Goal: Task Accomplishment & Management: Manage account settings

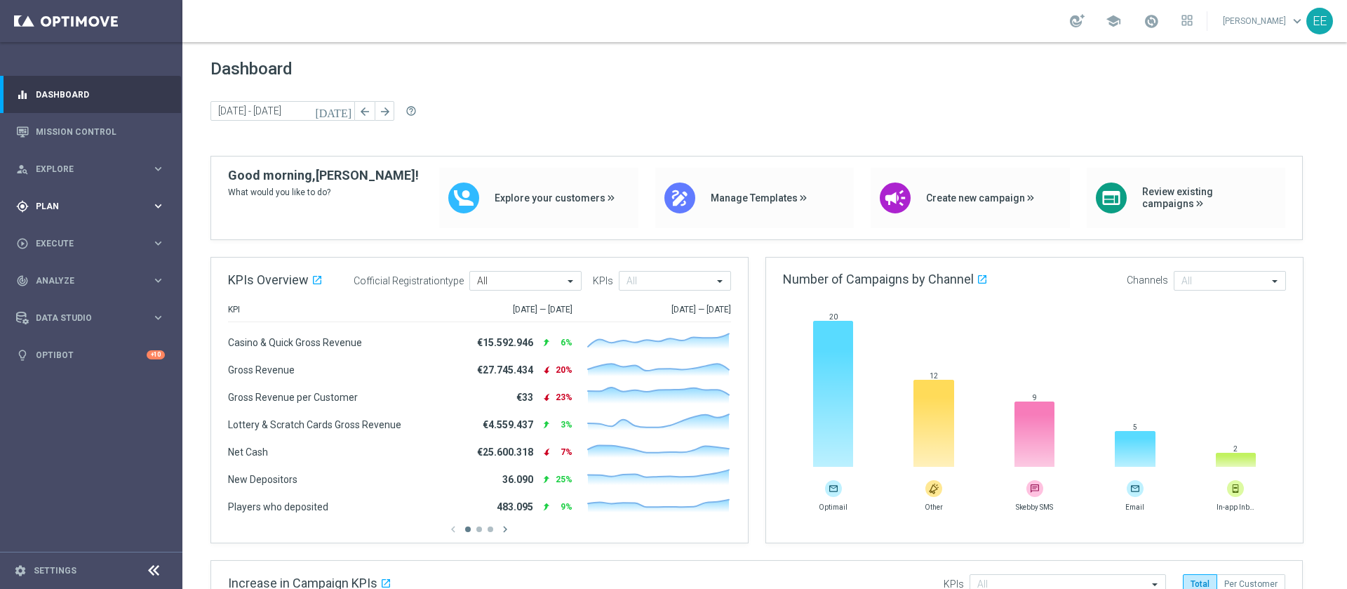
click at [25, 206] on icon "gps_fixed" at bounding box center [22, 206] width 13 height 13
click at [50, 351] on span "Execute" at bounding box center [94, 349] width 116 height 8
click at [60, 202] on span "Plan" at bounding box center [94, 206] width 116 height 8
click at [69, 231] on link "Target Groups" at bounding box center [90, 234] width 109 height 11
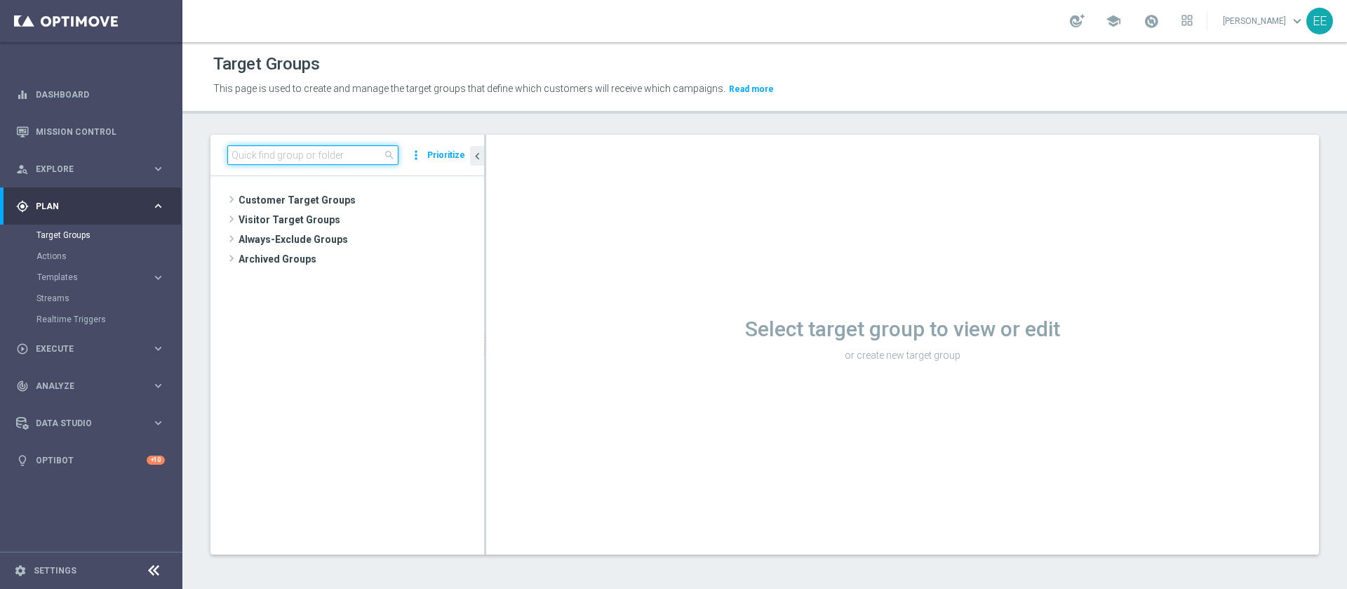
click at [326, 145] on input at bounding box center [312, 155] width 171 height 20
click at [361, 152] on input at bounding box center [312, 155] width 171 height 20
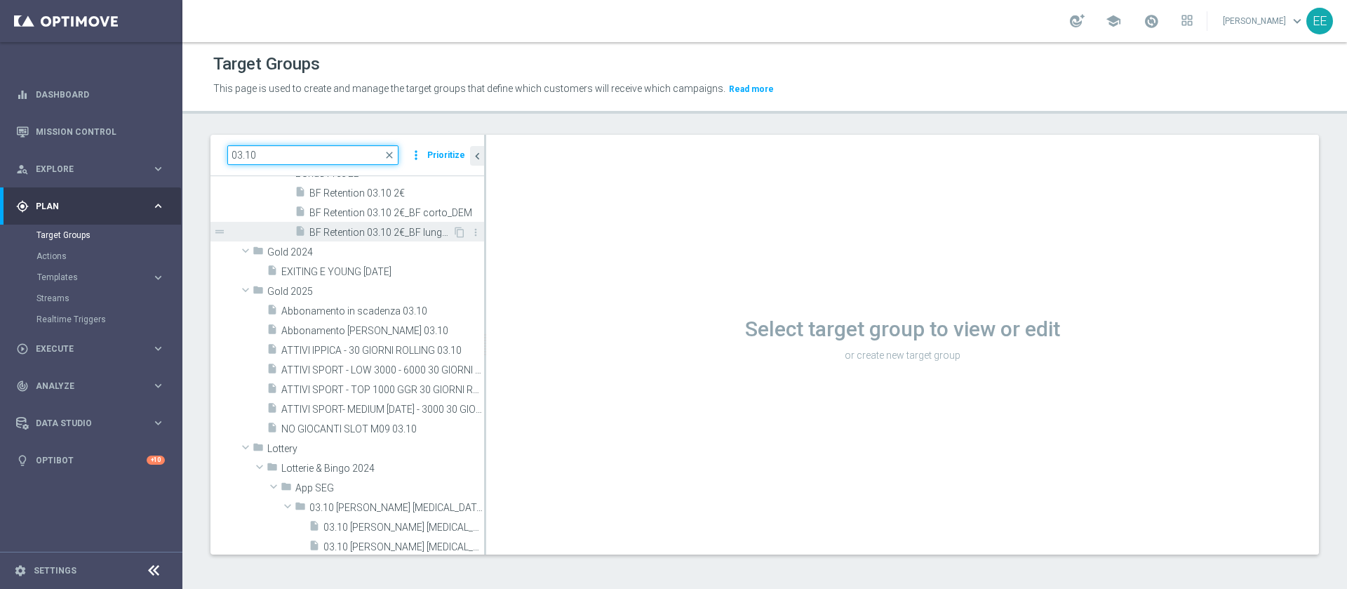
scroll to position [206, 0]
type input "03.10"
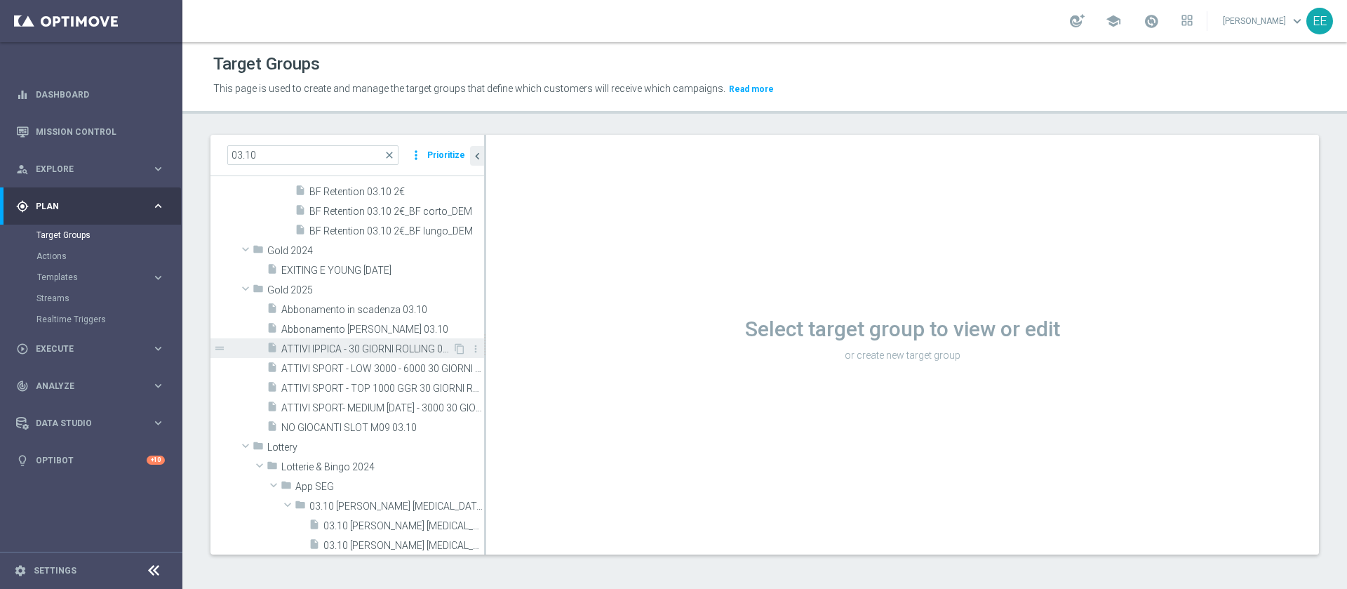
click at [382, 354] on span "ATTIVI IPPICA - 30 GIORNI ROLLING 03.10" at bounding box center [366, 349] width 171 height 12
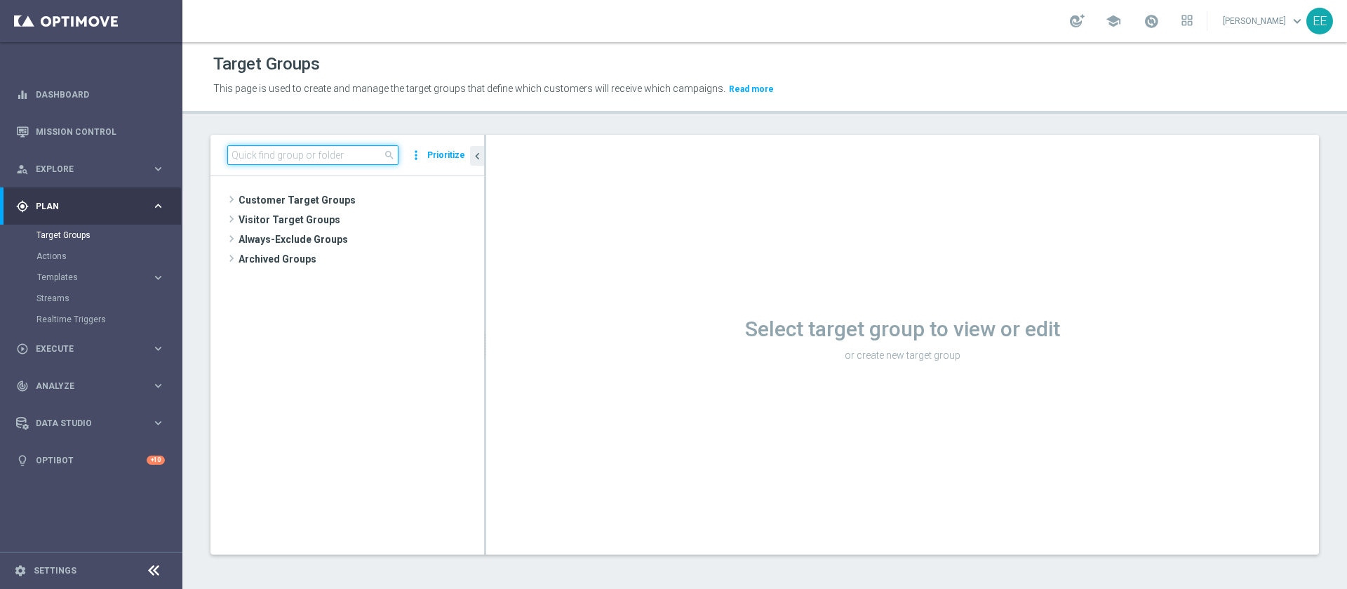
click at [259, 162] on input at bounding box center [312, 155] width 171 height 20
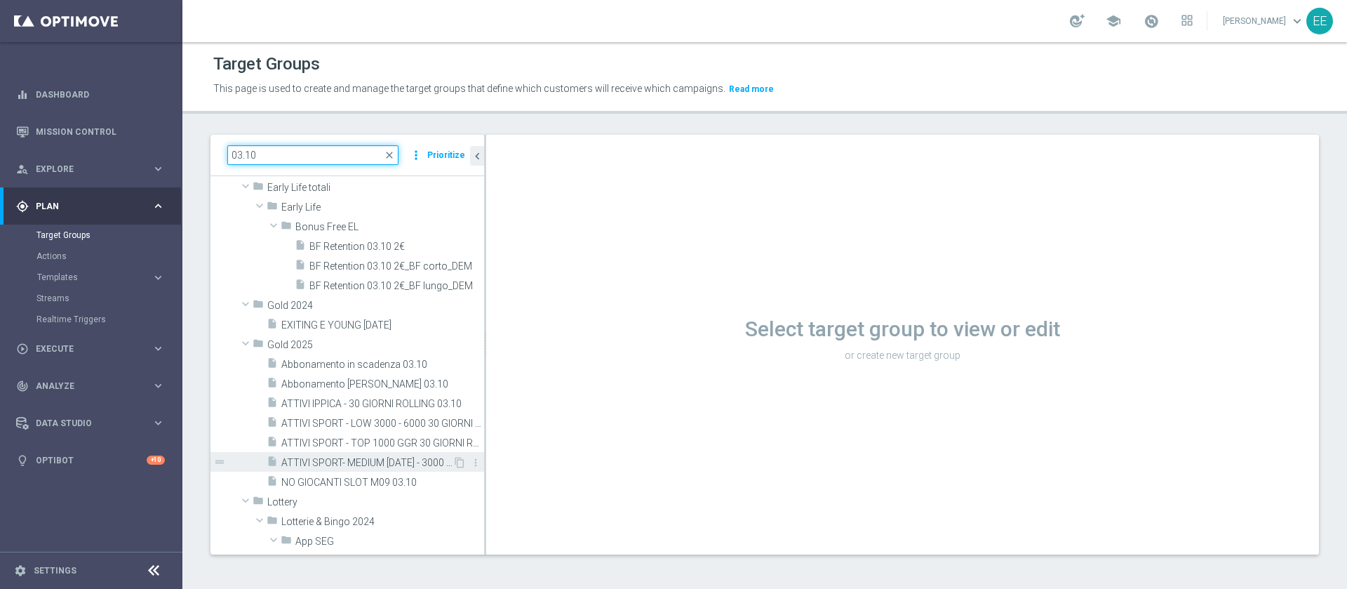
scroll to position [152, 0]
type input "03.10"
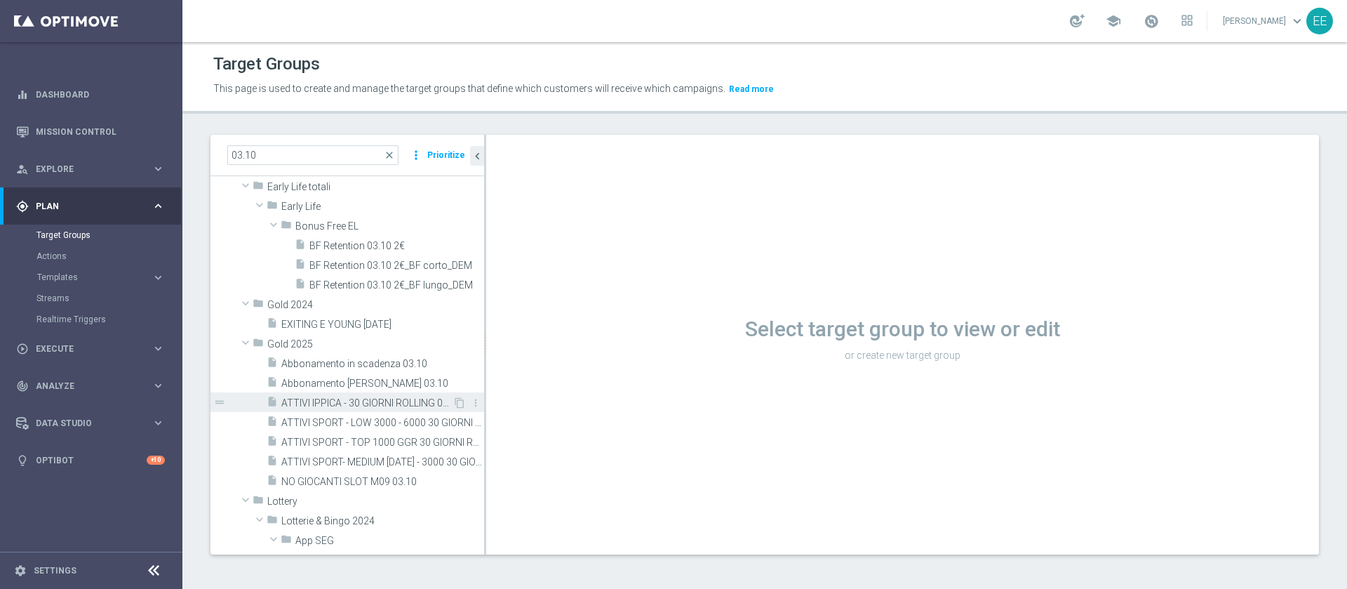
click at [372, 404] on span "ATTIVI IPPICA - 30 GIORNI ROLLING 03.10" at bounding box center [366, 403] width 171 height 12
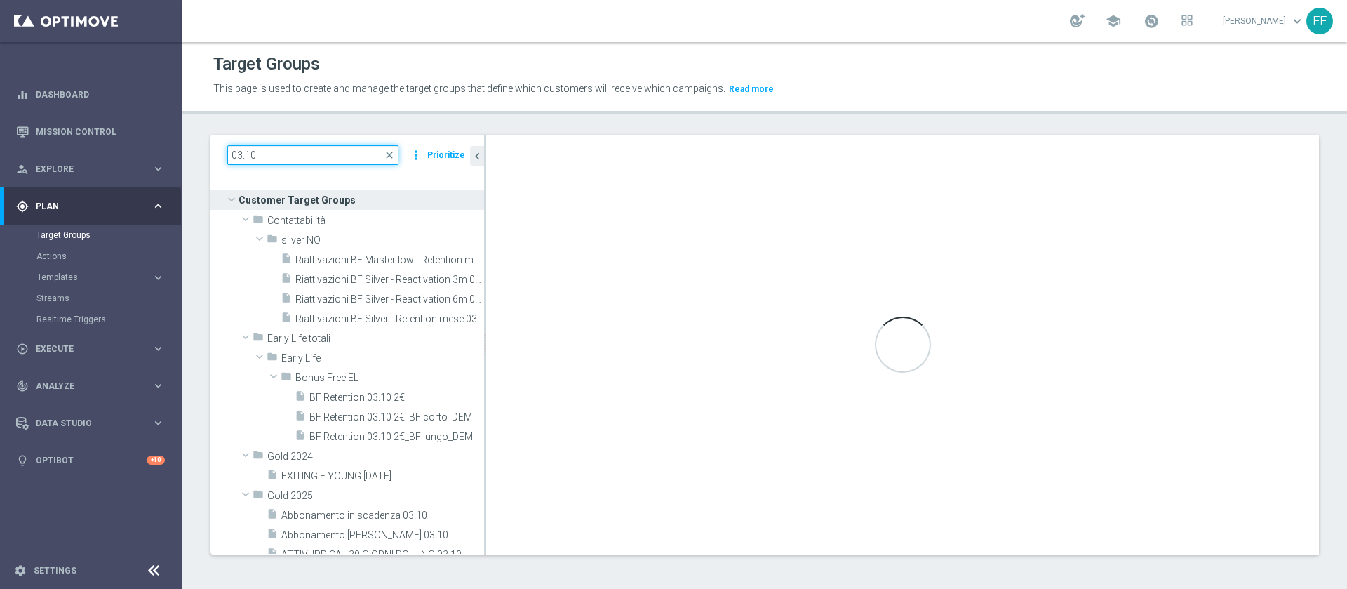
click at [314, 153] on input "03.10" at bounding box center [312, 155] width 171 height 20
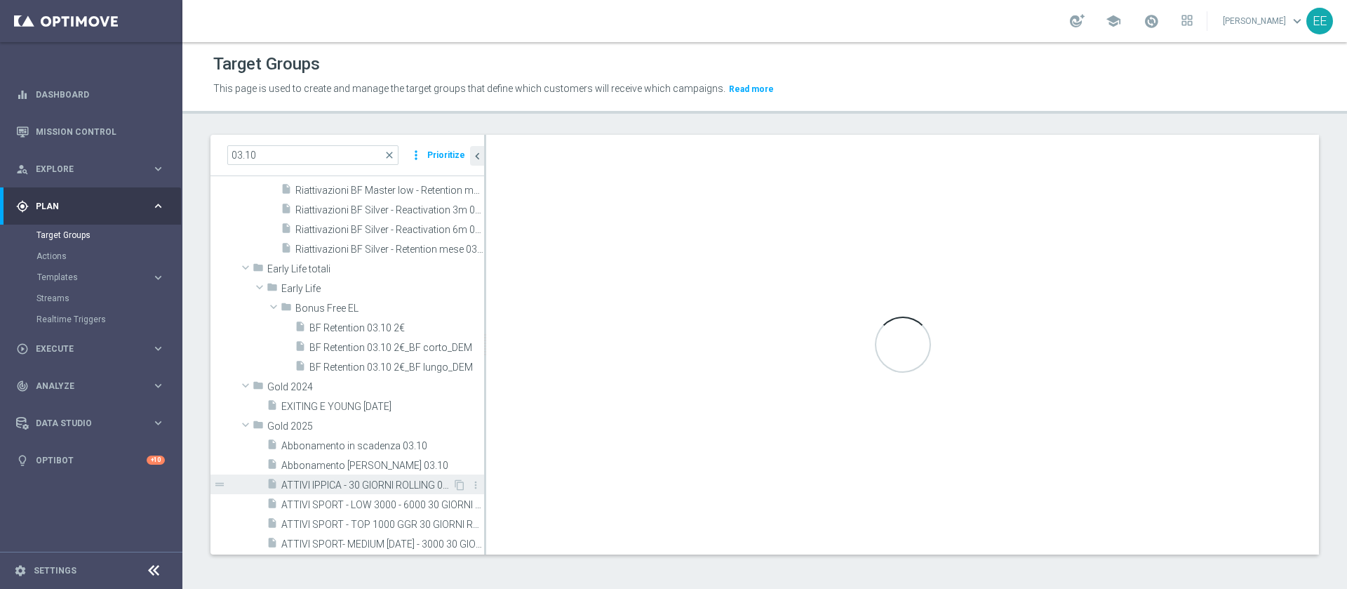
click at [352, 481] on span "ATTIVI IPPICA - 30 GIORNI ROLLING 03.10" at bounding box center [366, 485] width 171 height 12
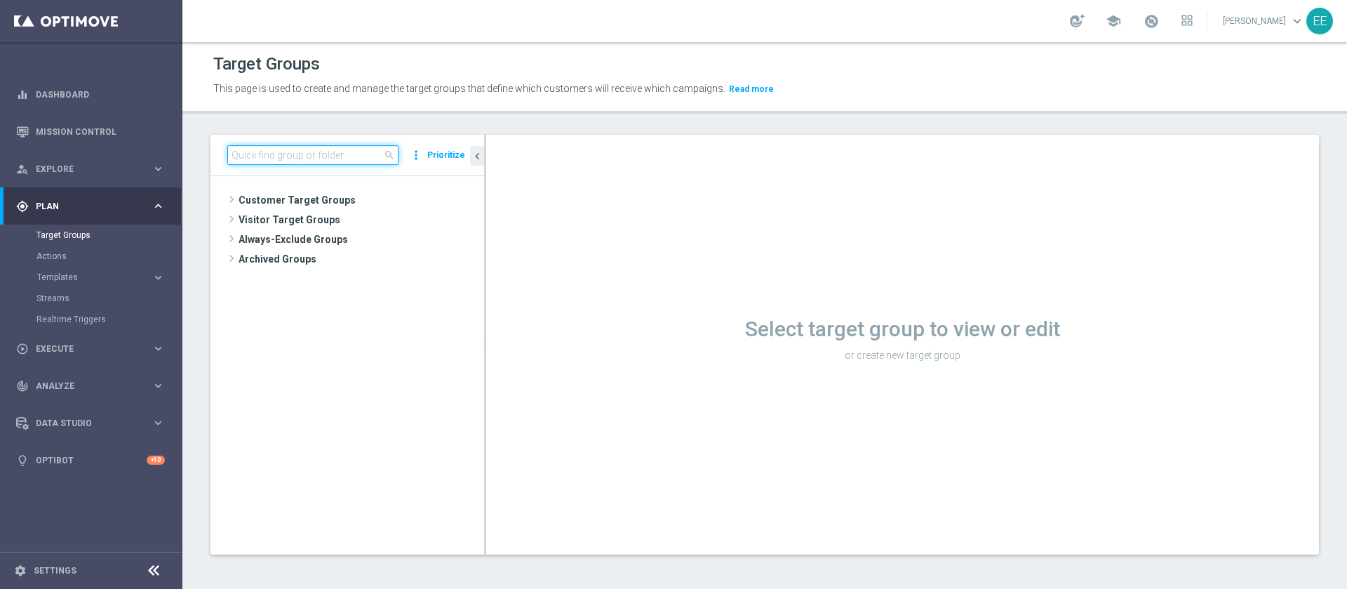
click at [342, 157] on input at bounding box center [312, 155] width 171 height 20
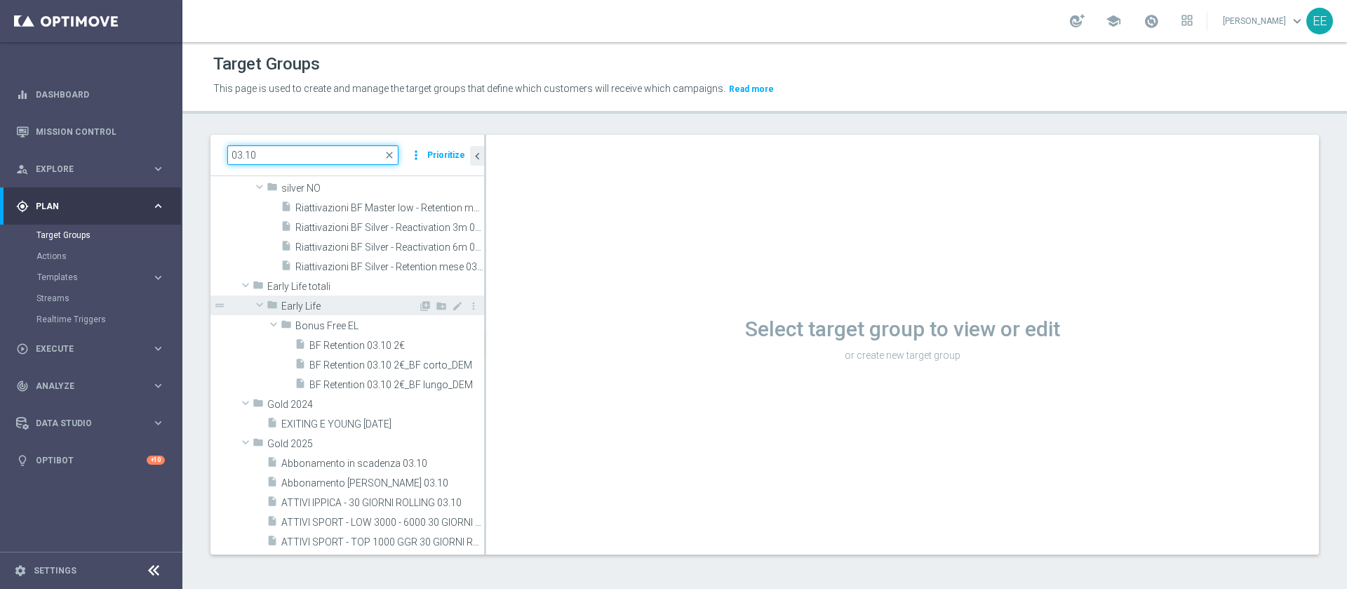
scroll to position [100, 0]
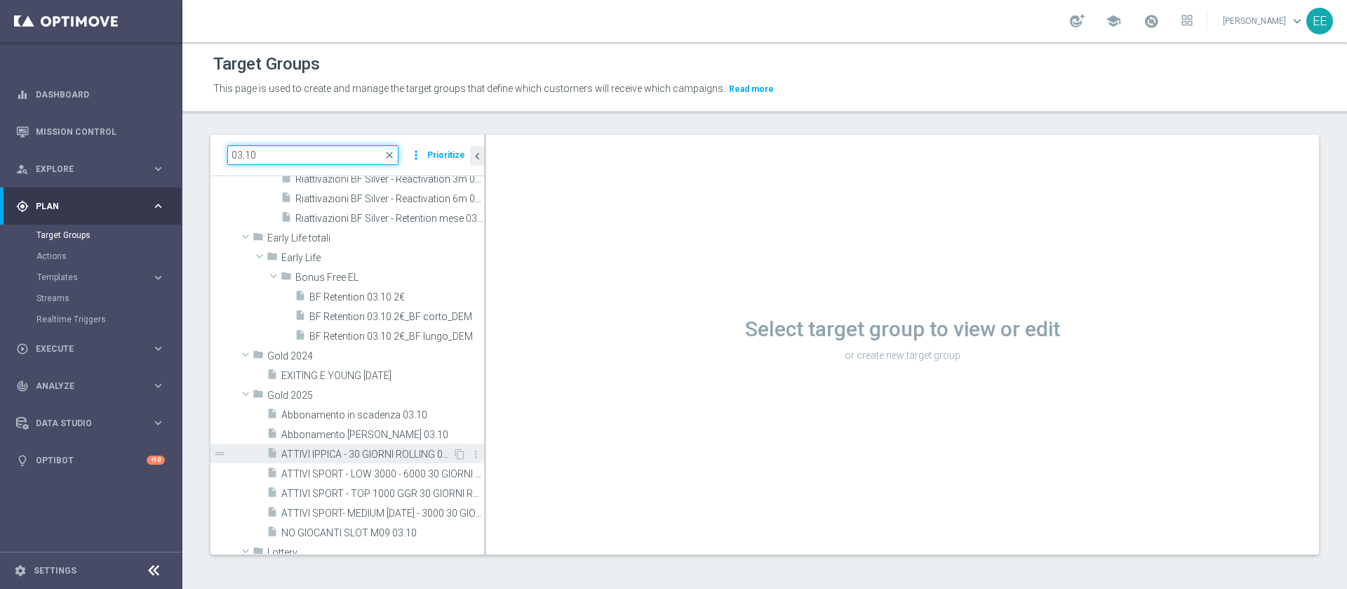
type input "03.10"
click at [356, 457] on span "ATTIVI IPPICA - 30 GIORNI ROLLING 03.10" at bounding box center [366, 454] width 171 height 12
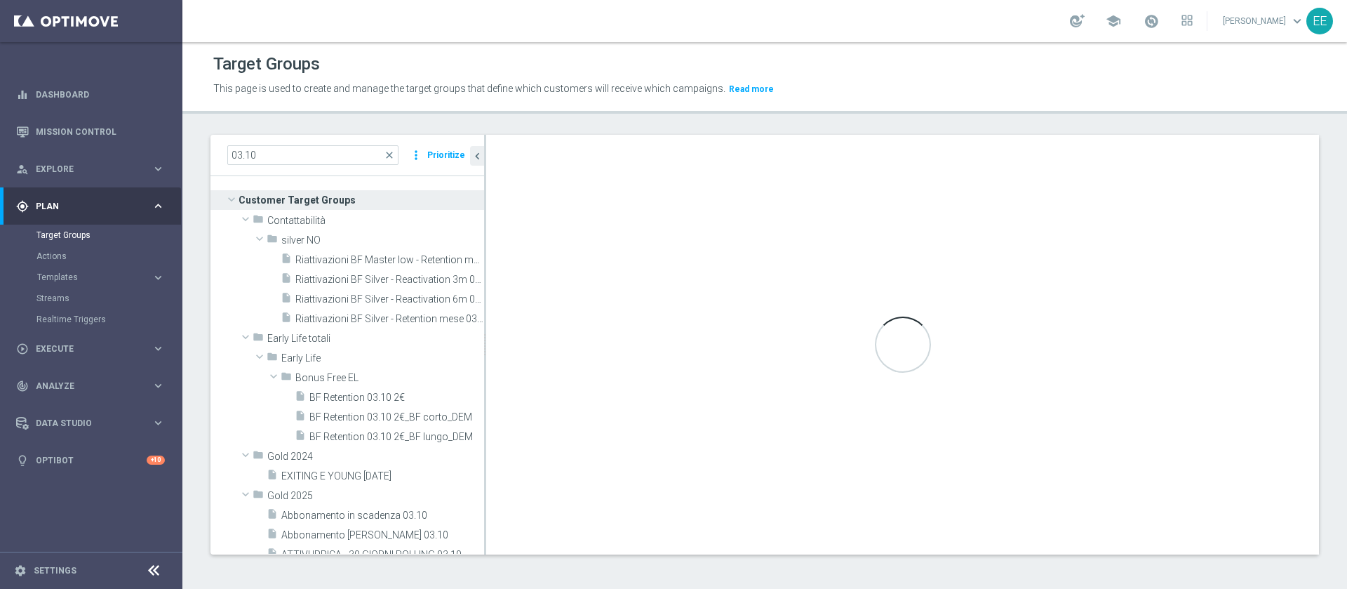
scroll to position [1, 0]
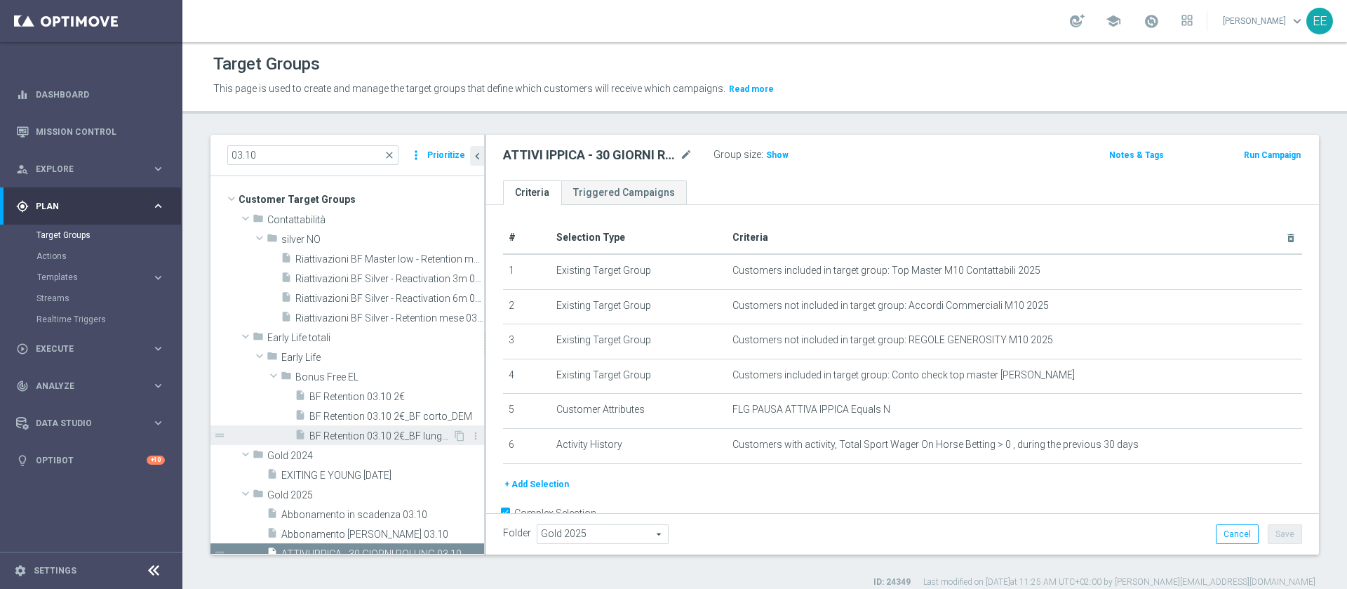
scroll to position [95, 0]
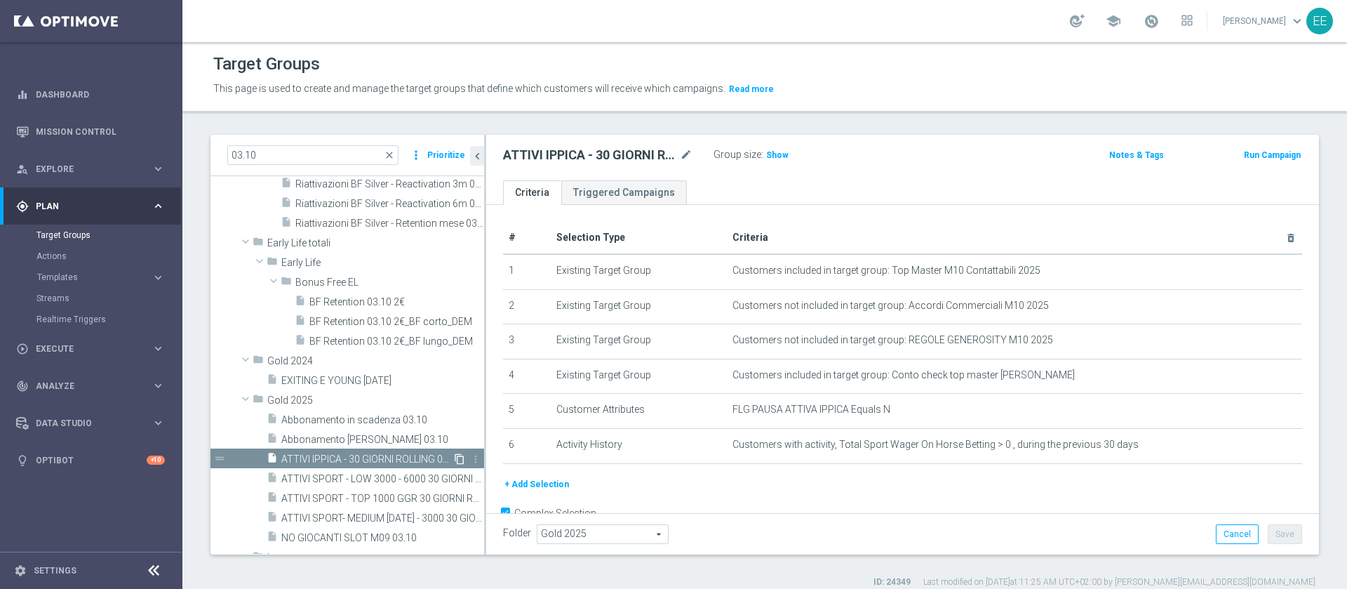
click at [454, 455] on icon "content_copy" at bounding box center [459, 458] width 11 height 11
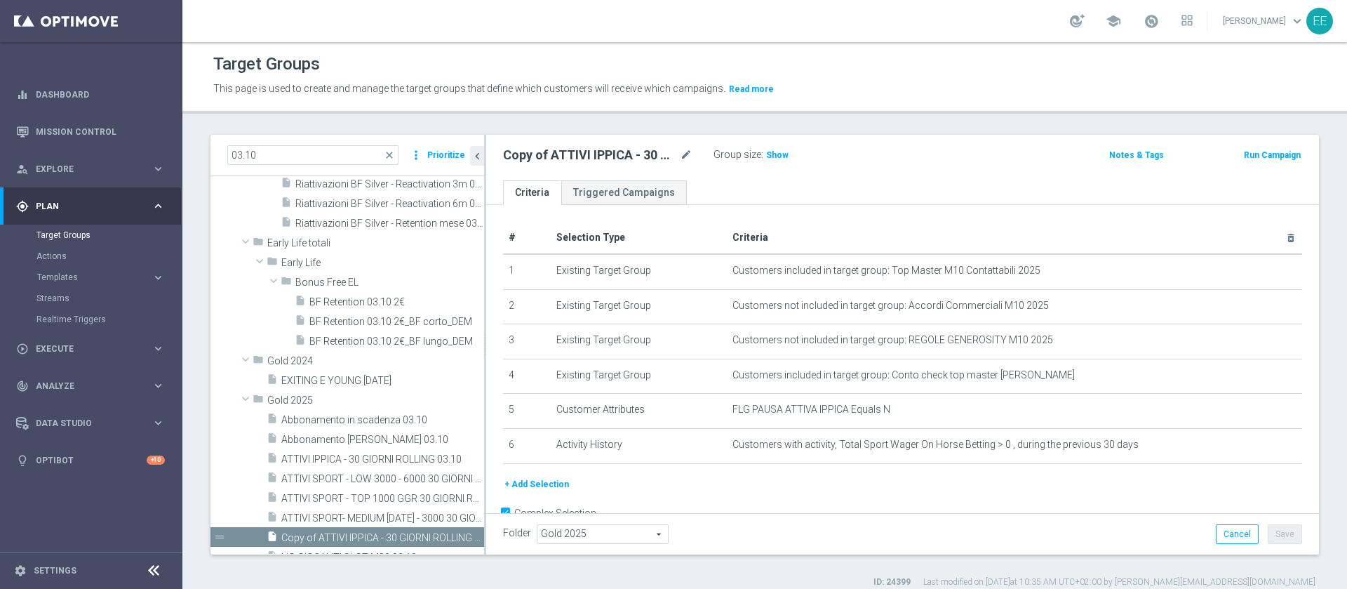
scroll to position [213, 0]
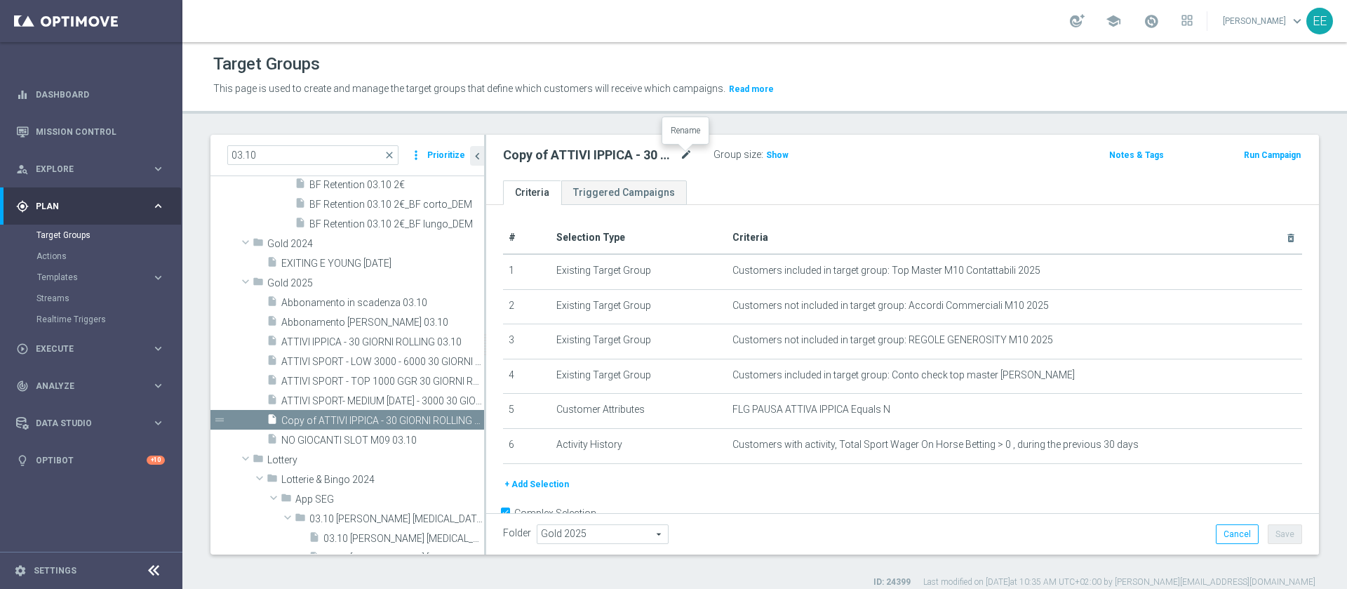
click at [685, 156] on icon "mode_edit" at bounding box center [686, 155] width 13 height 17
click at [582, 154] on input "text" at bounding box center [597, 157] width 189 height 20
paste input "ACTIVE CASINO' - TOP 6000 M09 TARGET A"
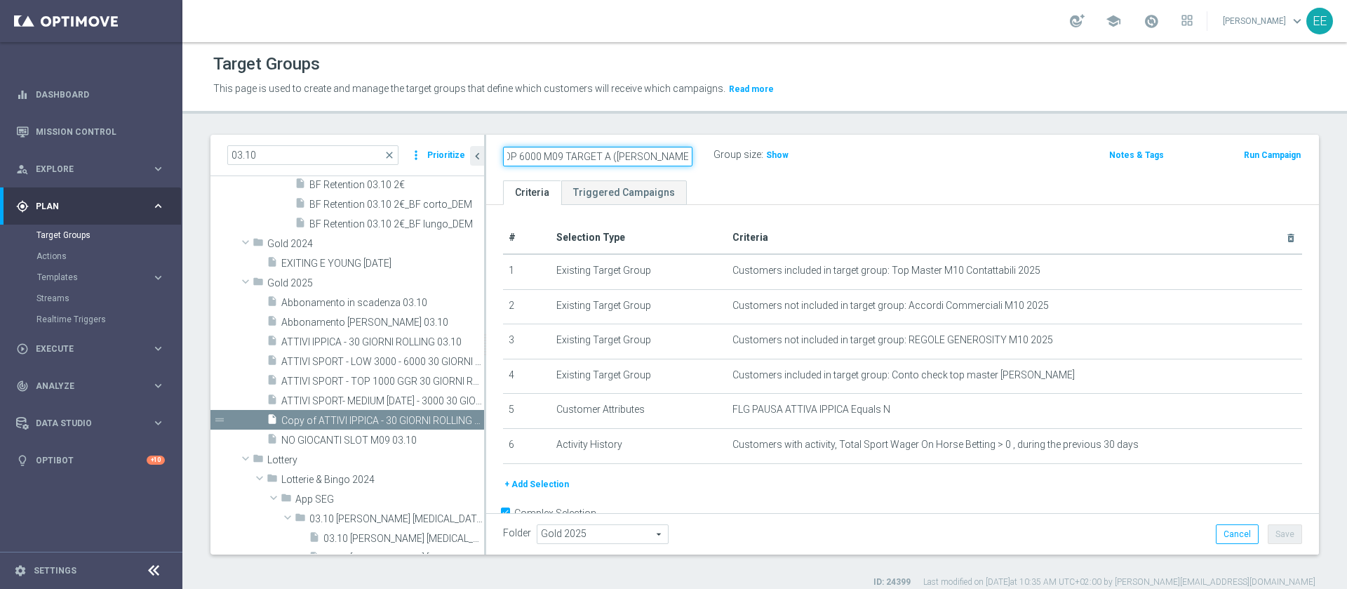
type input "ACTIVE CASINO' - TOP 6000 M09 TARGET A (CB PERSO) 06.10"
click at [598, 154] on h2 "ACTIVE CASINO' - TOP 6000 M09 TARGET A (CB PERSO) 06.10" at bounding box center [590, 155] width 174 height 17
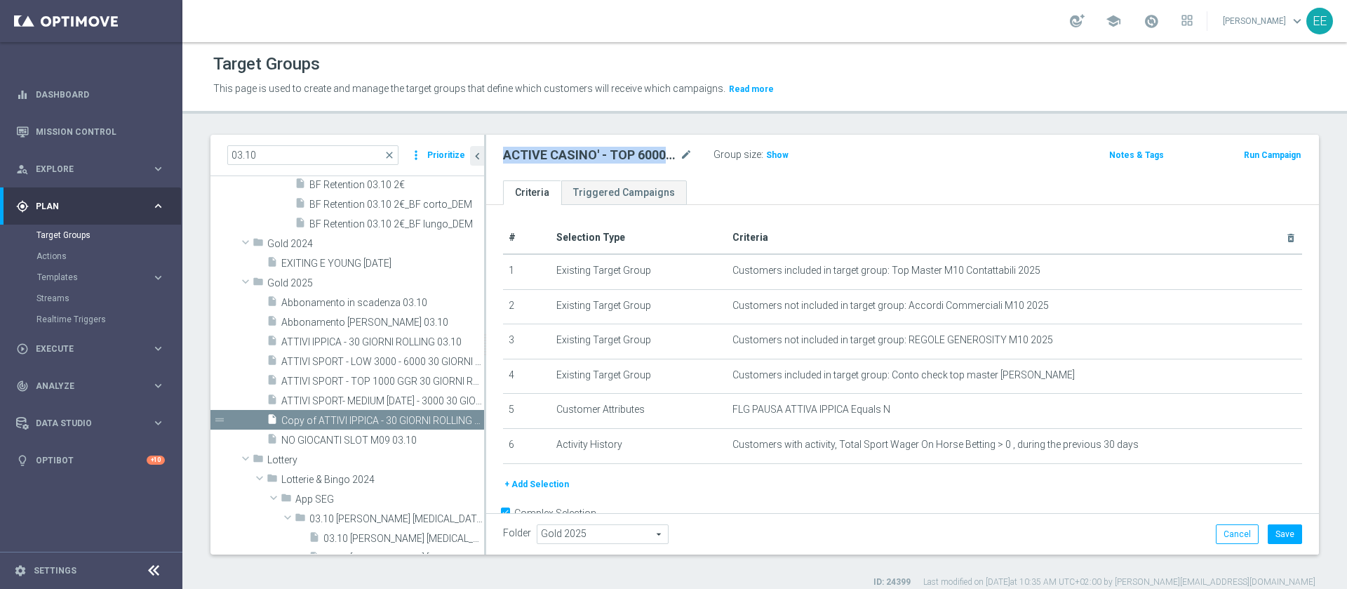
copy div "ACTIVE CASINO' - TOP 6000 M09 TARGET A (CB PERSO) 06.10"
click at [684, 152] on icon "mode_edit" at bounding box center [686, 155] width 13 height 17
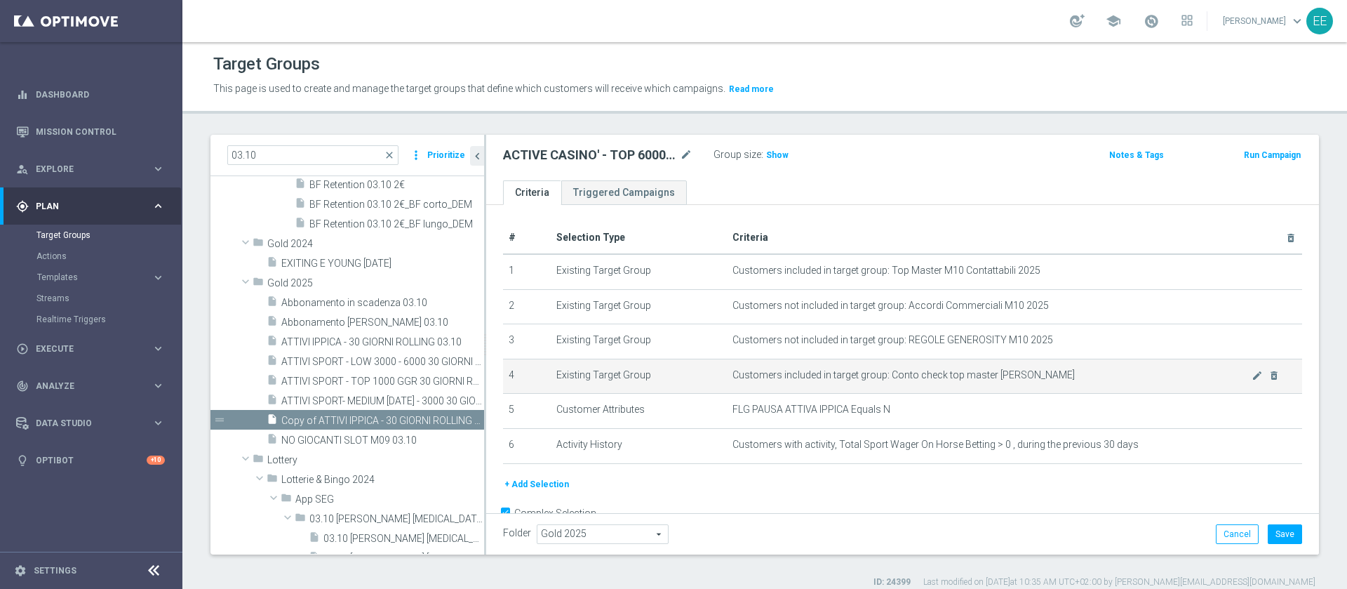
scroll to position [35, 0]
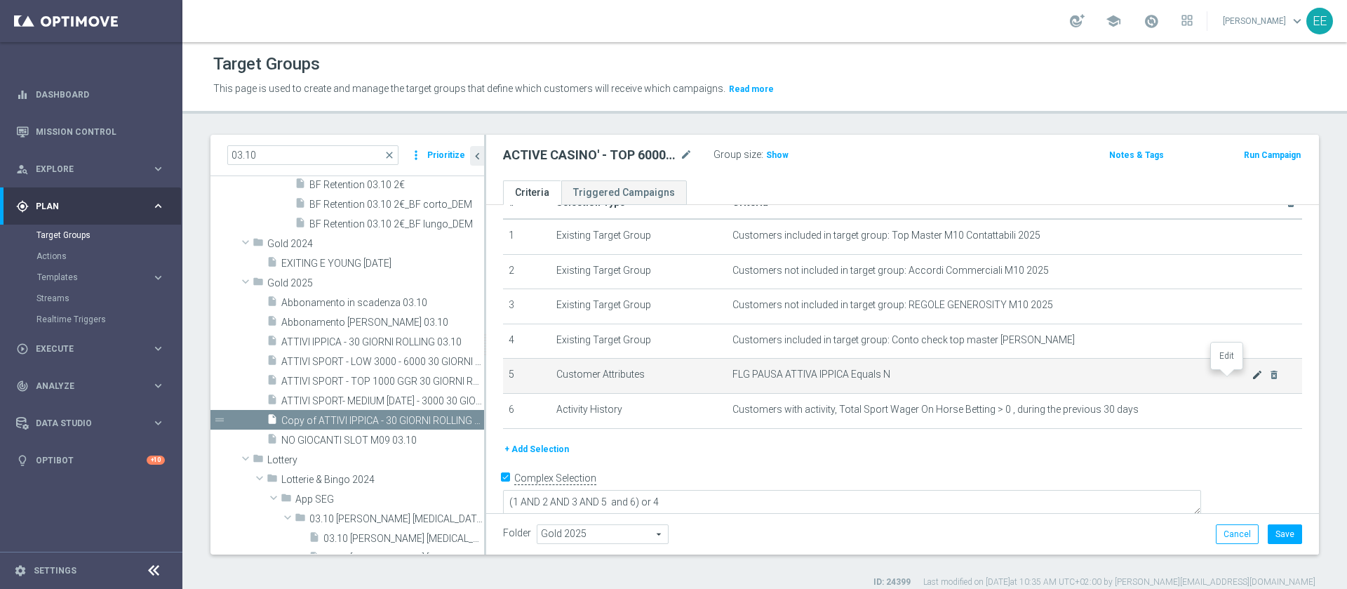
click at [1252, 378] on icon "mode_edit" at bounding box center [1257, 374] width 11 height 11
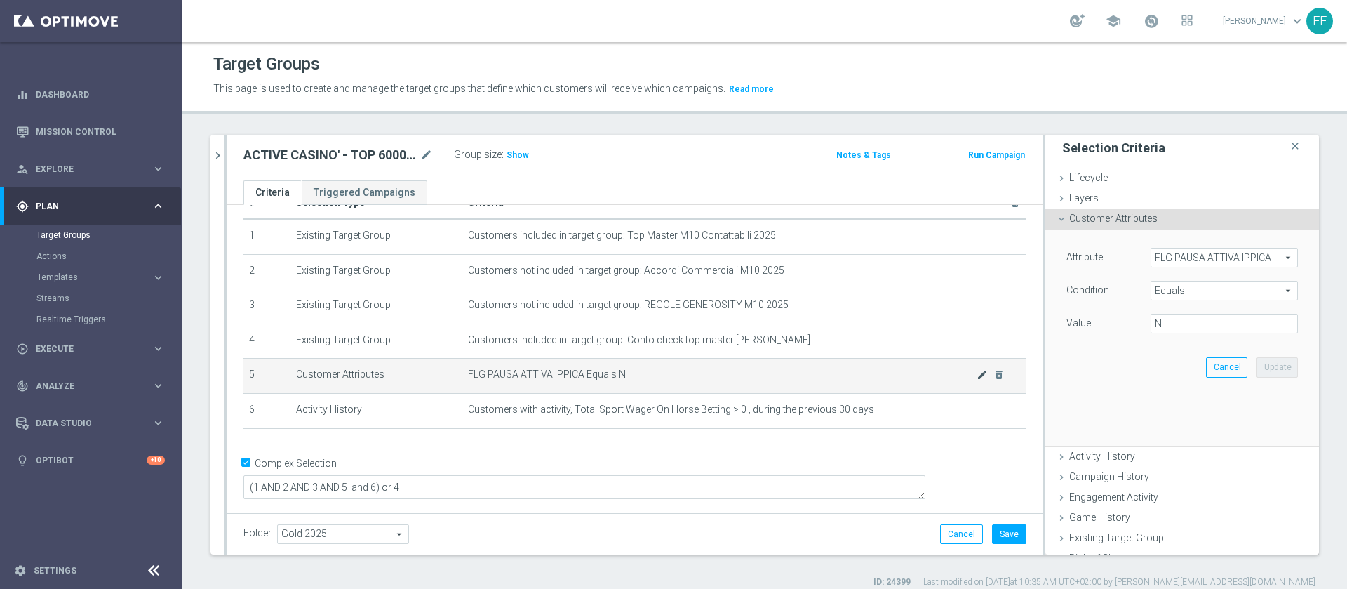
scroll to position [20, 0]
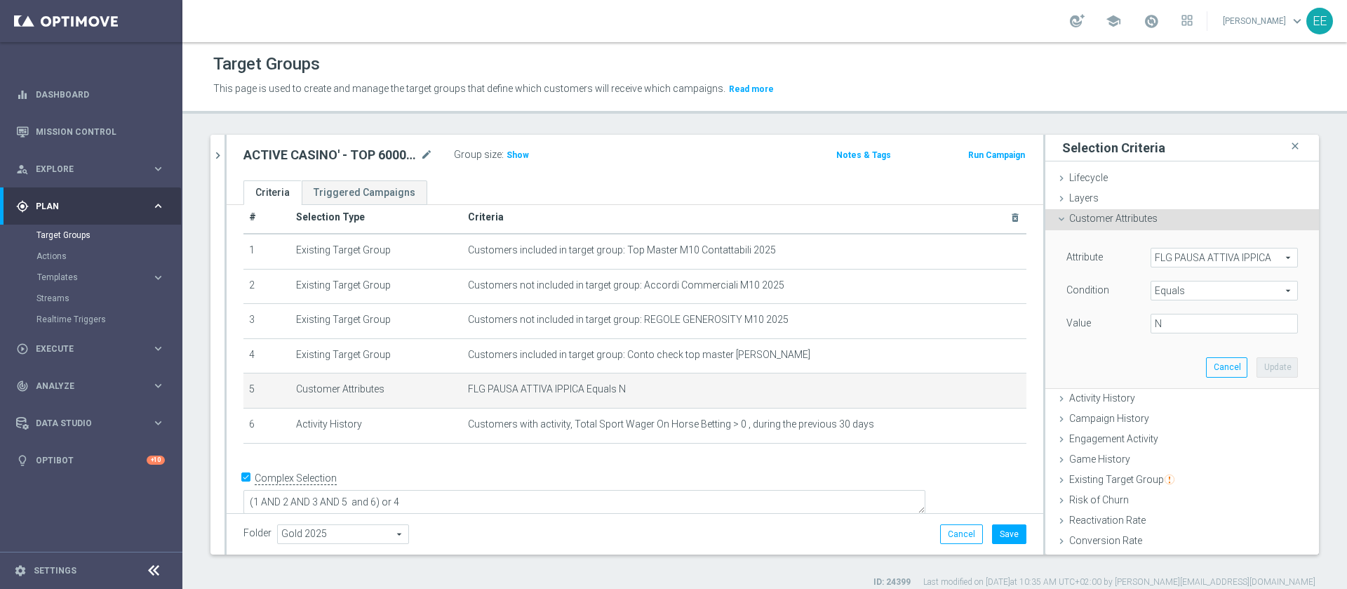
click at [1193, 263] on span "FLG PAUSA ATTIVA IPPICA" at bounding box center [1225, 257] width 146 height 18
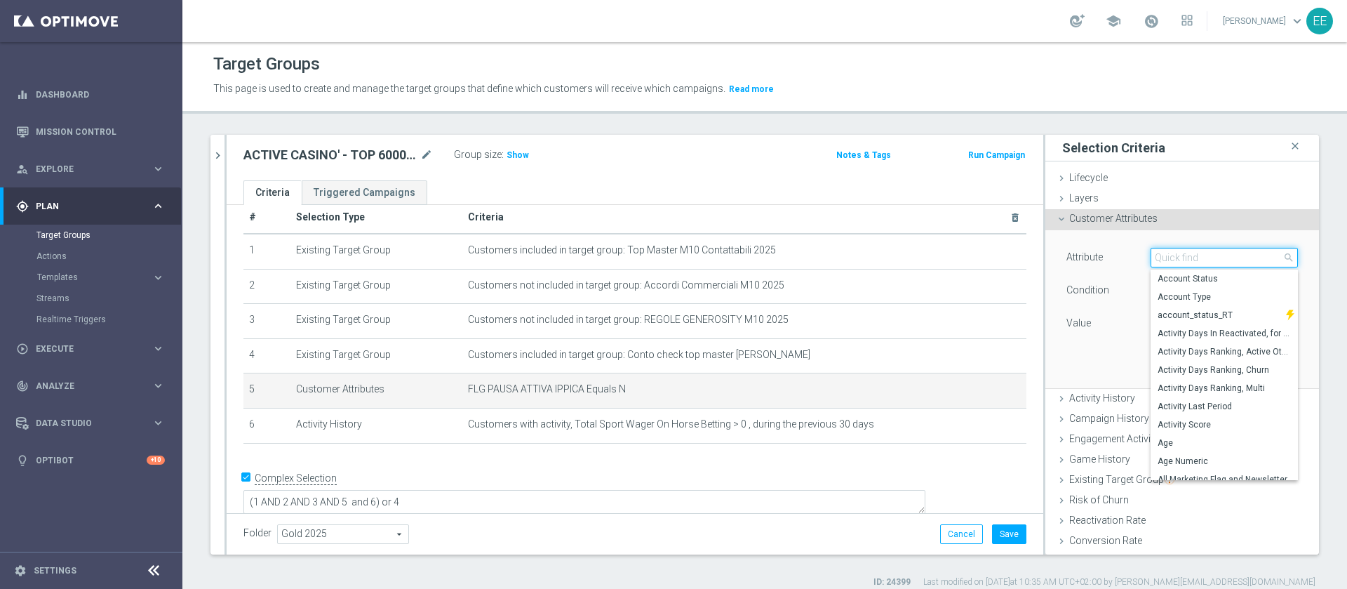
click at [1193, 263] on input "search" at bounding box center [1224, 258] width 147 height 20
type input "PAUSA"
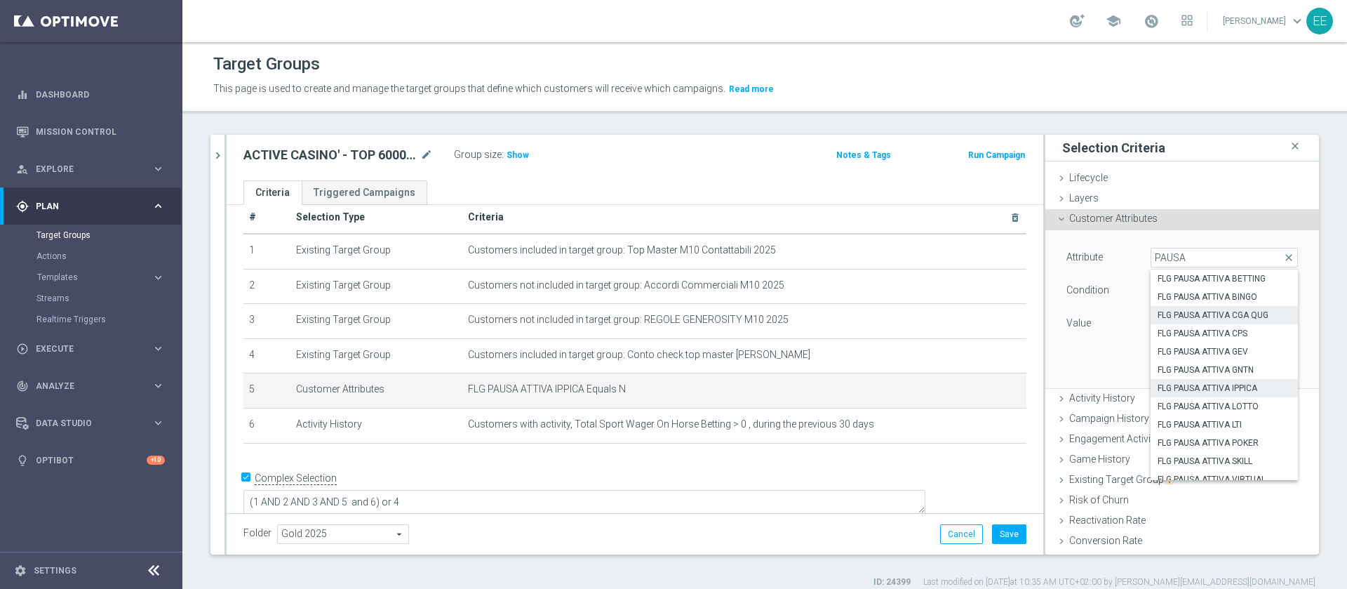
click at [1223, 309] on span "FLG PAUSA ATTIVA CGA QUG" at bounding box center [1224, 314] width 133 height 11
type input "FLG PAUSA ATTIVA CGA QUG"
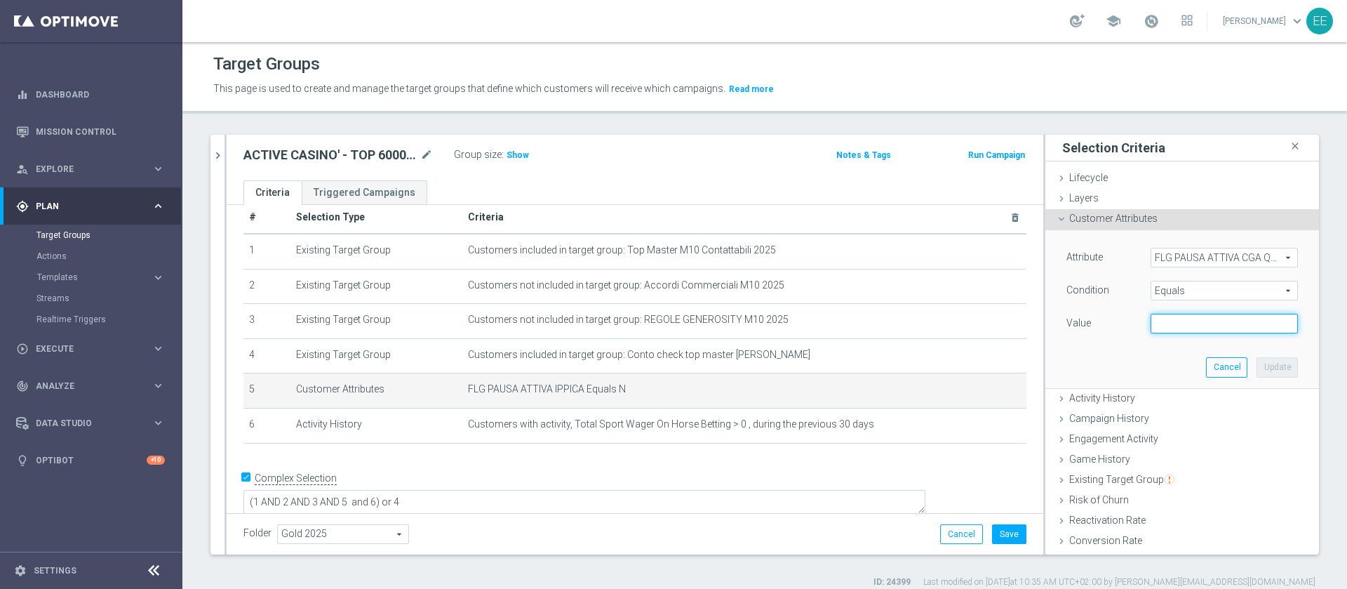
click at [1160, 317] on input "text" at bounding box center [1224, 324] width 147 height 20
type input "N"
click at [1257, 361] on button "Update" at bounding box center [1277, 367] width 41 height 20
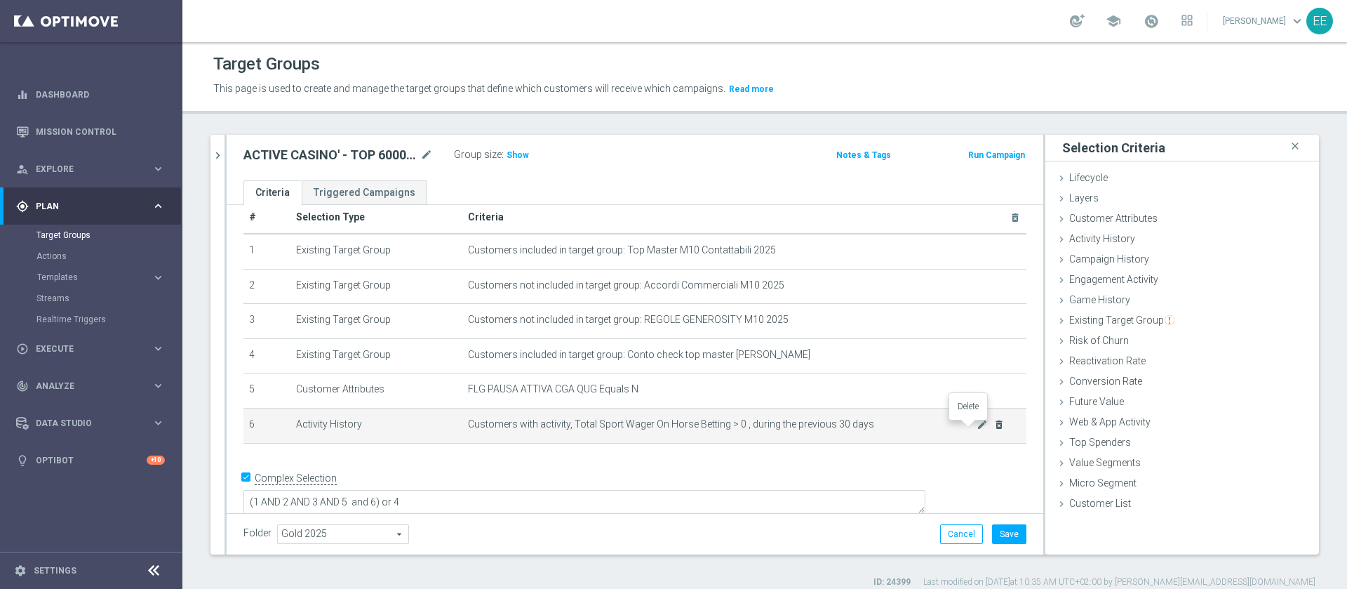
click at [994, 430] on icon "delete_forever" at bounding box center [999, 424] width 11 height 11
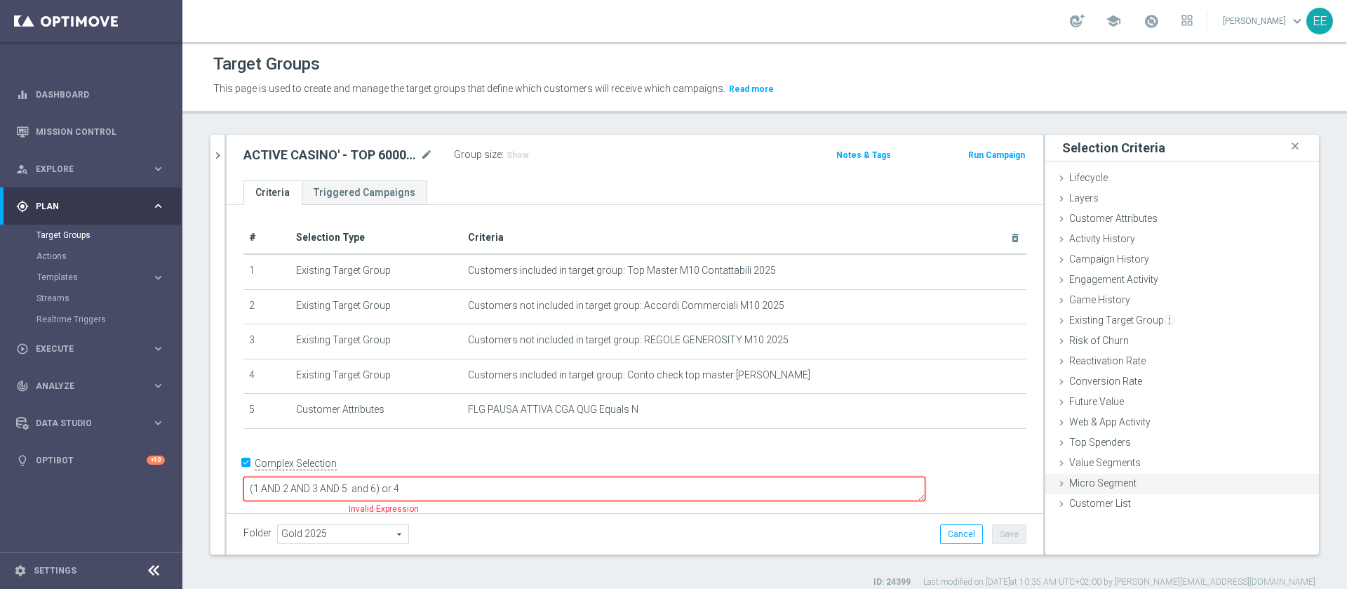
click at [1132, 491] on div "Micro Segment done" at bounding box center [1183, 484] width 274 height 21
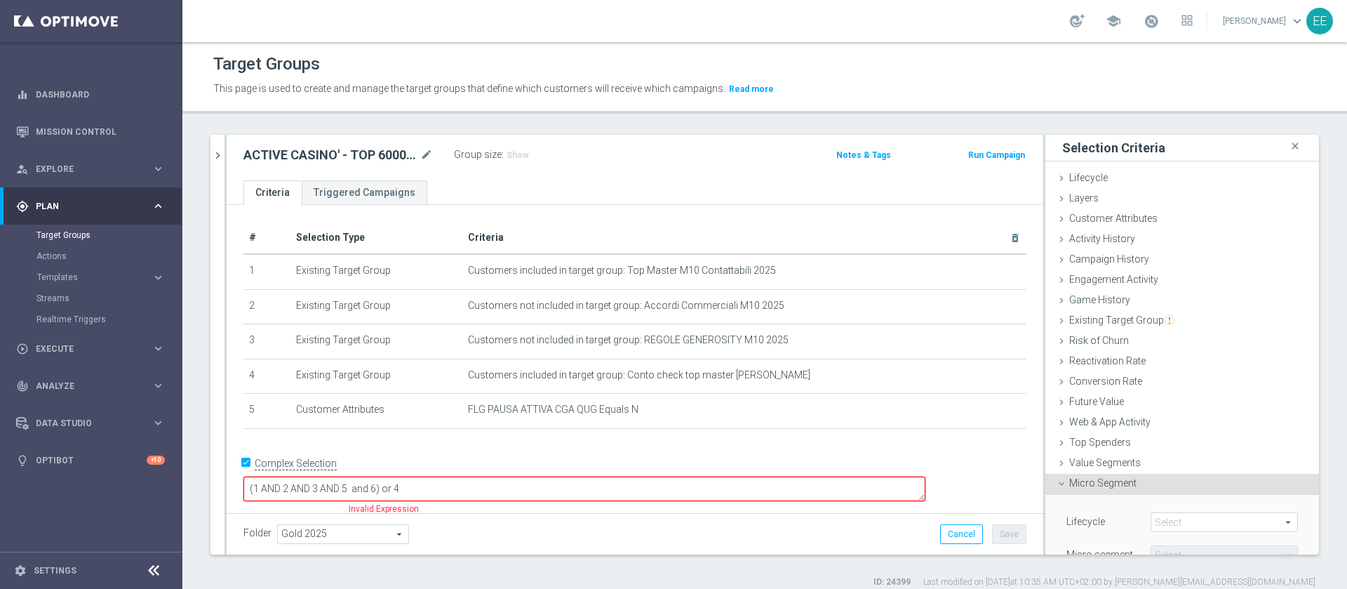
click at [1088, 491] on div "Micro Segment done" at bounding box center [1183, 484] width 274 height 21
click at [1084, 503] on span "Customer List" at bounding box center [1100, 503] width 62 height 11
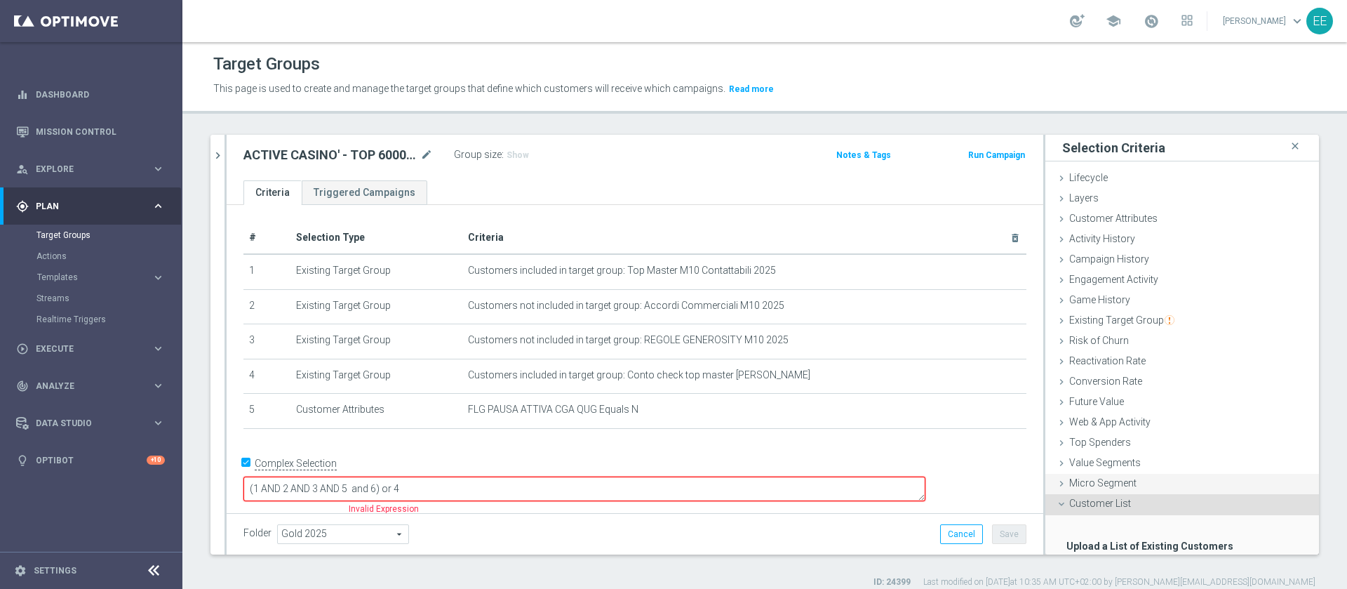
scroll to position [86, 0]
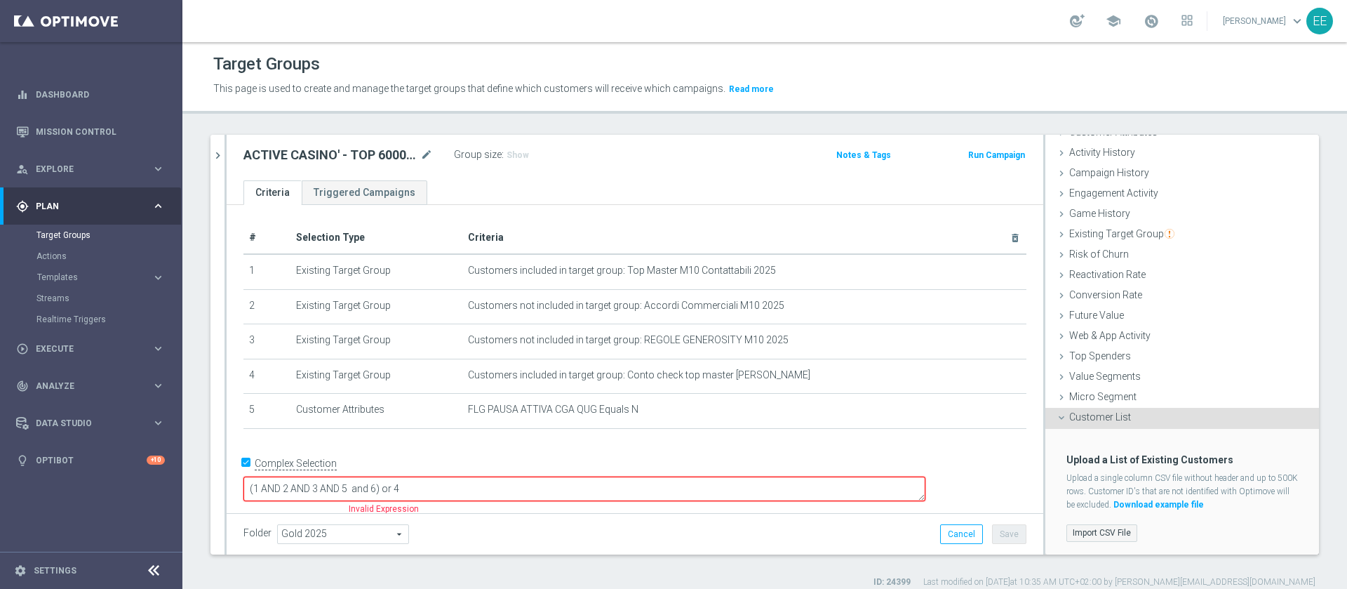
click at [1096, 533] on label "Import CSV File" at bounding box center [1102, 533] width 71 height 18
click at [0, 0] on input "Import CSV File" at bounding box center [0, 0] width 0 height 0
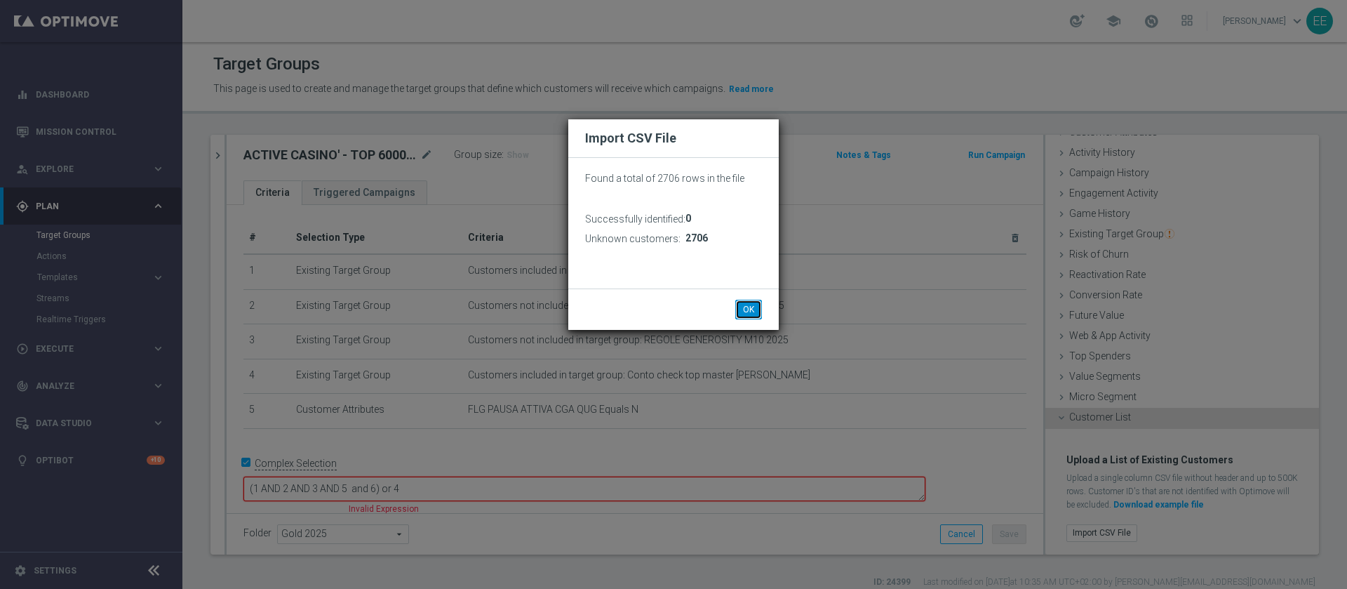
click at [750, 307] on button "OK" at bounding box center [748, 310] width 27 height 20
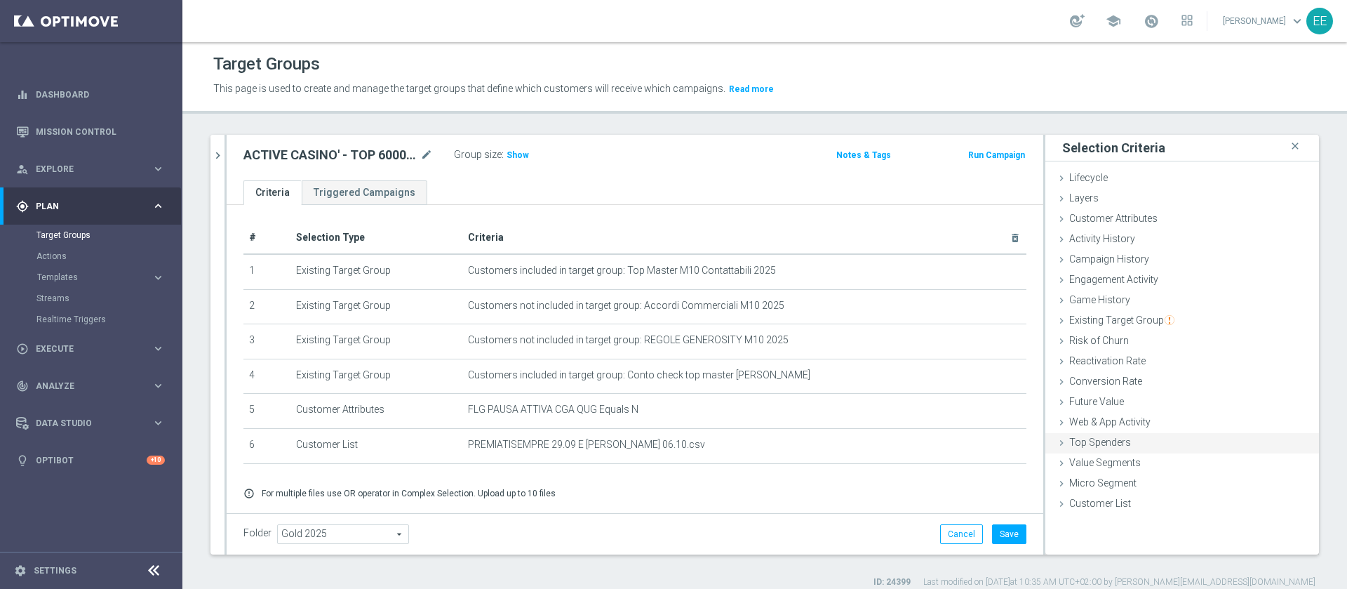
scroll to position [13, 0]
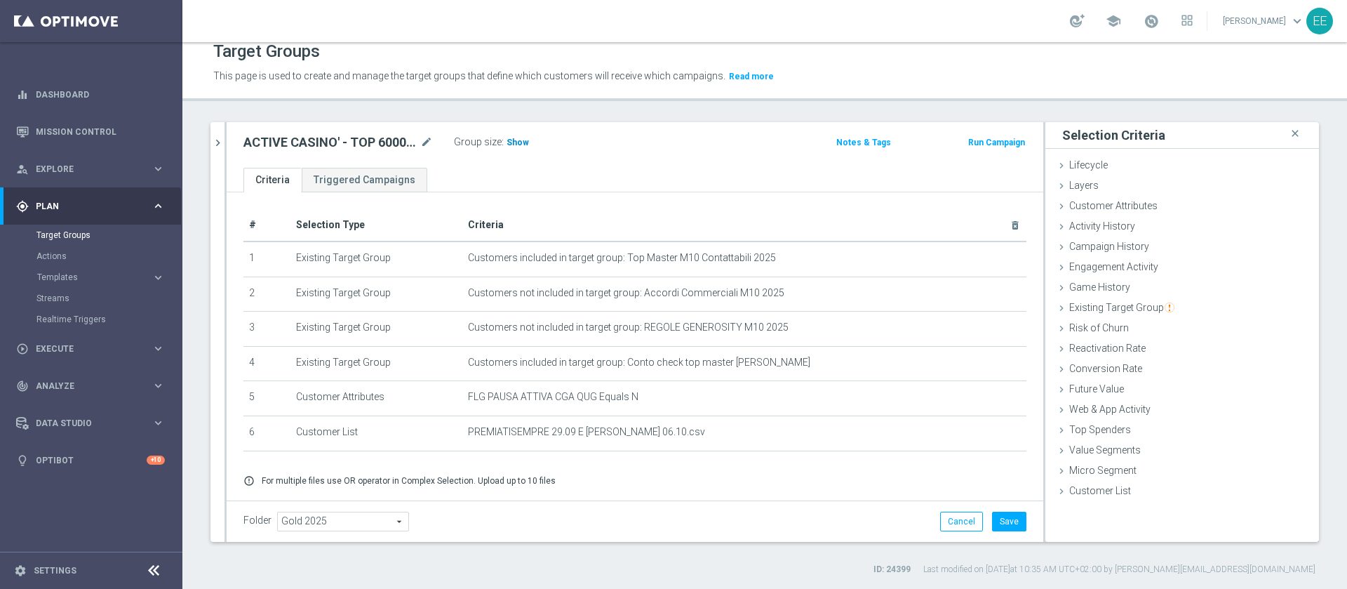
click at [509, 138] on span "Show" at bounding box center [518, 143] width 22 height 10
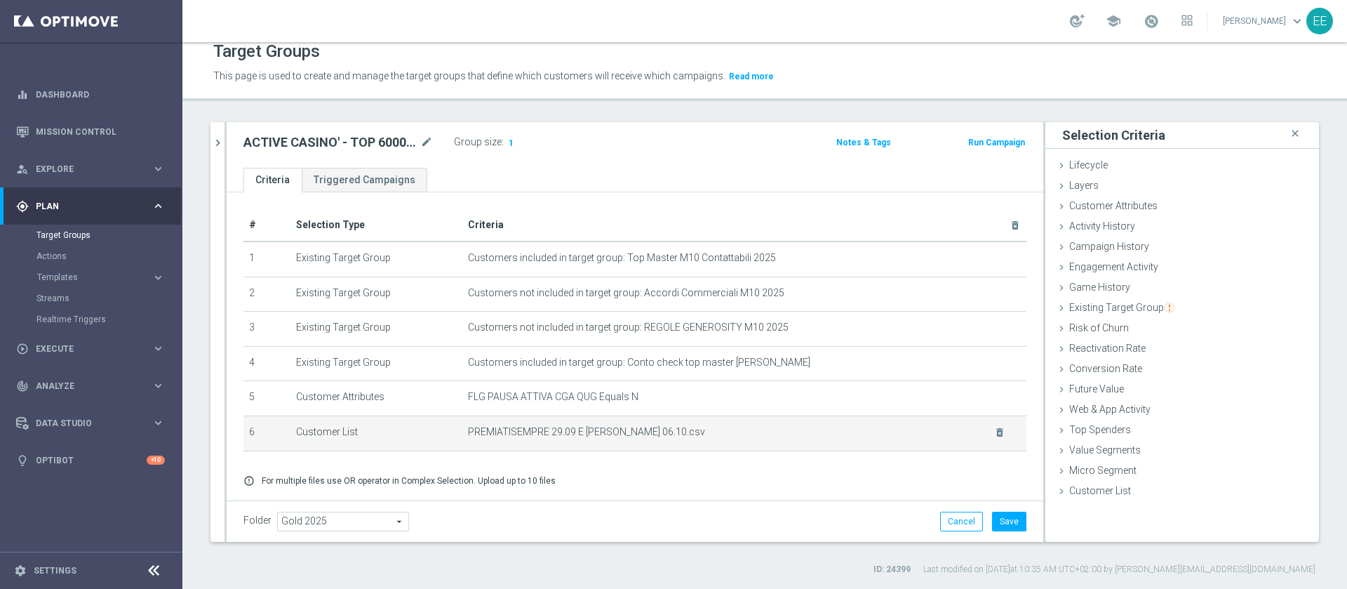
scroll to position [42, 0]
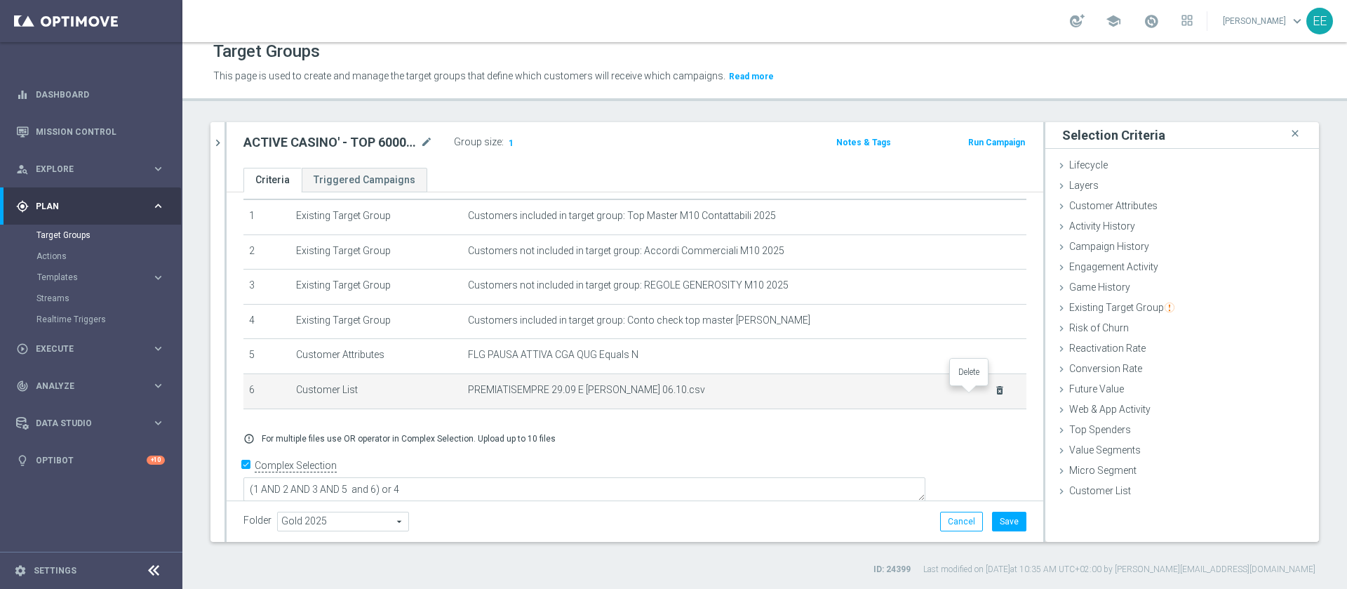
click at [994, 392] on icon "delete_forever" at bounding box center [999, 390] width 11 height 11
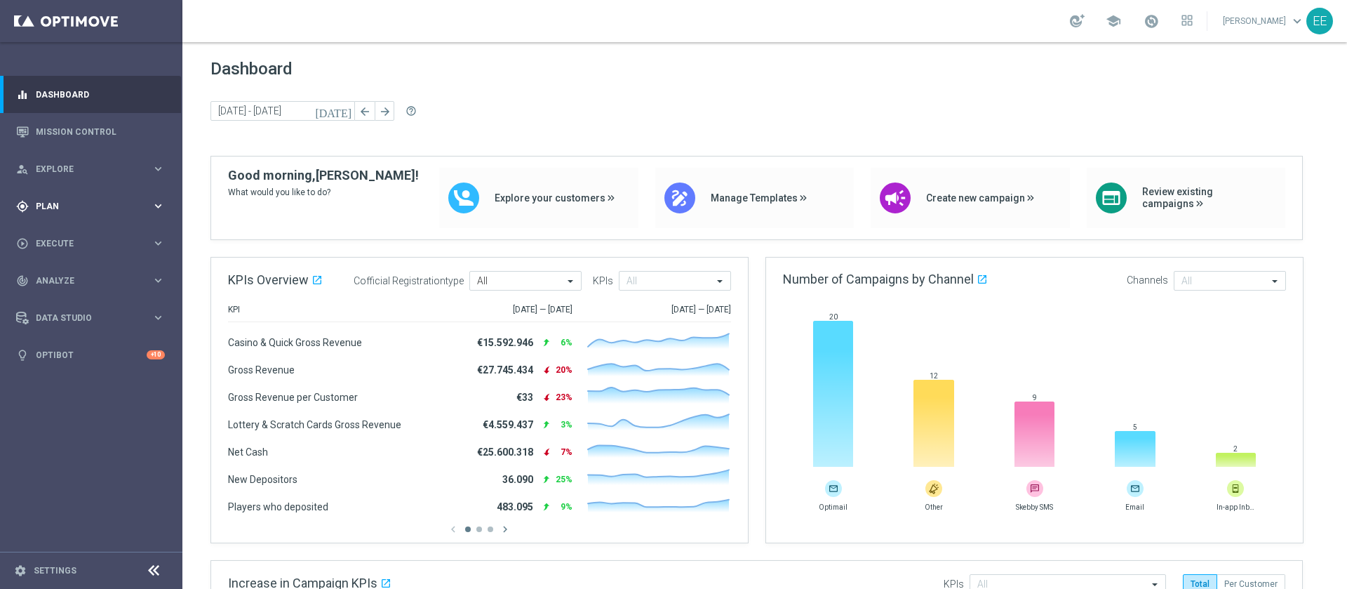
click at [63, 211] on div "gps_fixed Plan" at bounding box center [83, 206] width 135 height 13
click at [61, 236] on link "Target Groups" at bounding box center [90, 234] width 109 height 11
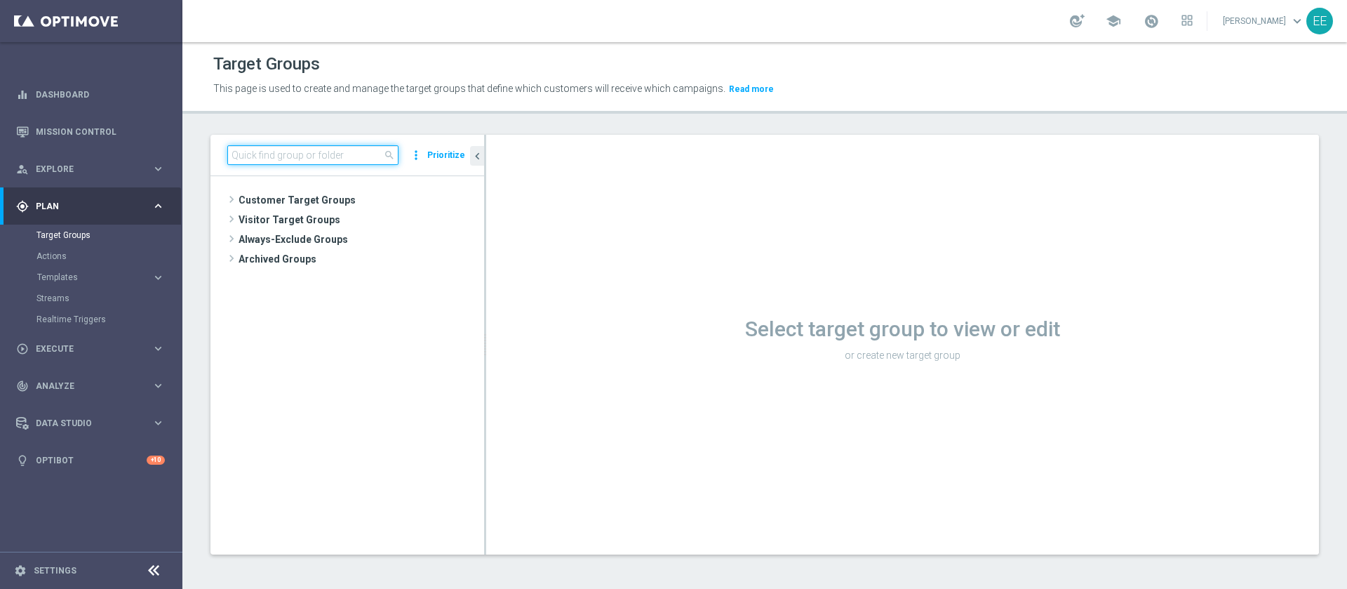
click at [293, 159] on input at bounding box center [312, 155] width 171 height 20
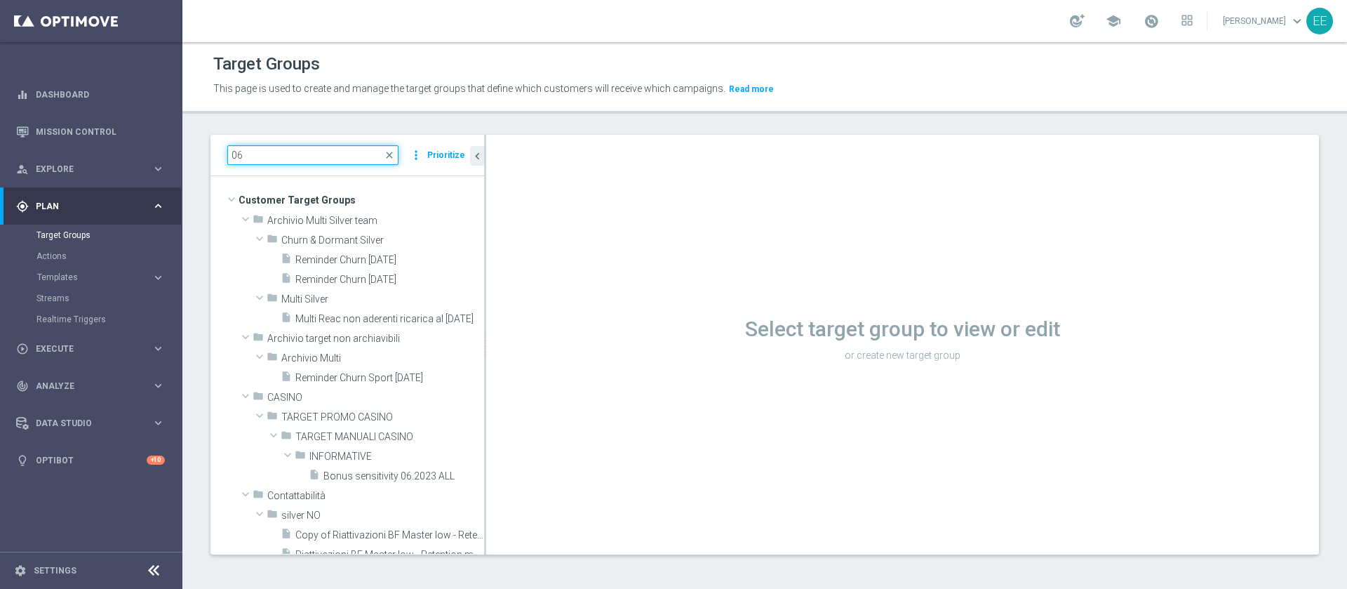
type input "0"
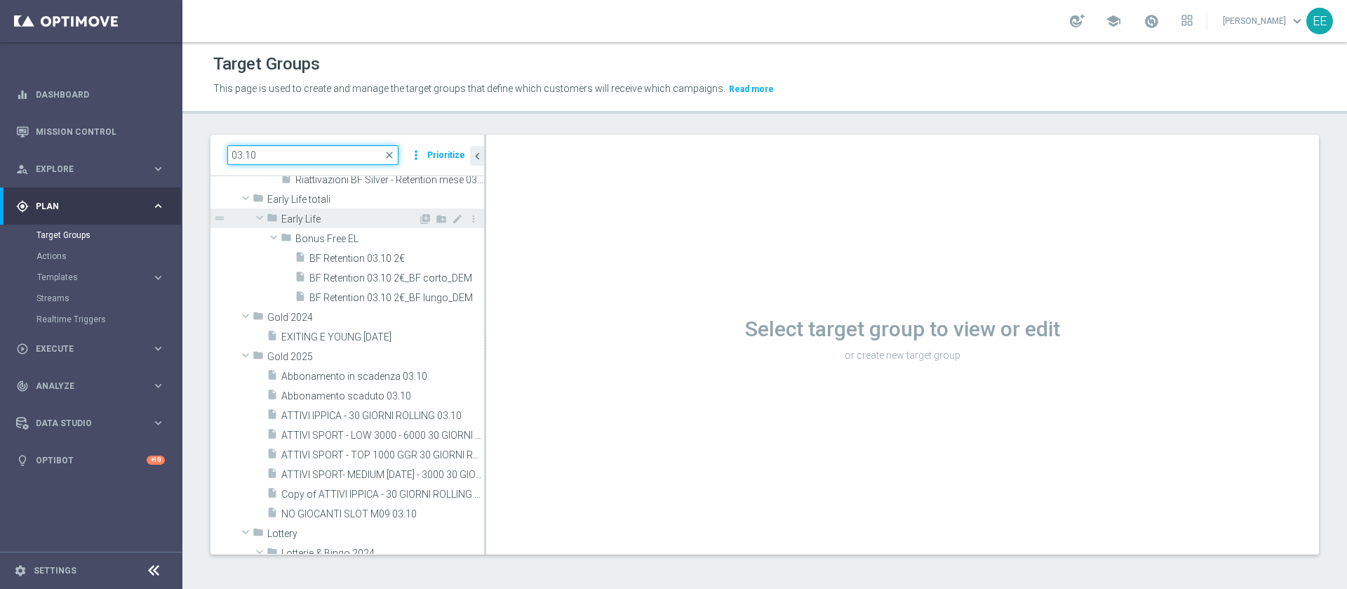
scroll to position [145, 0]
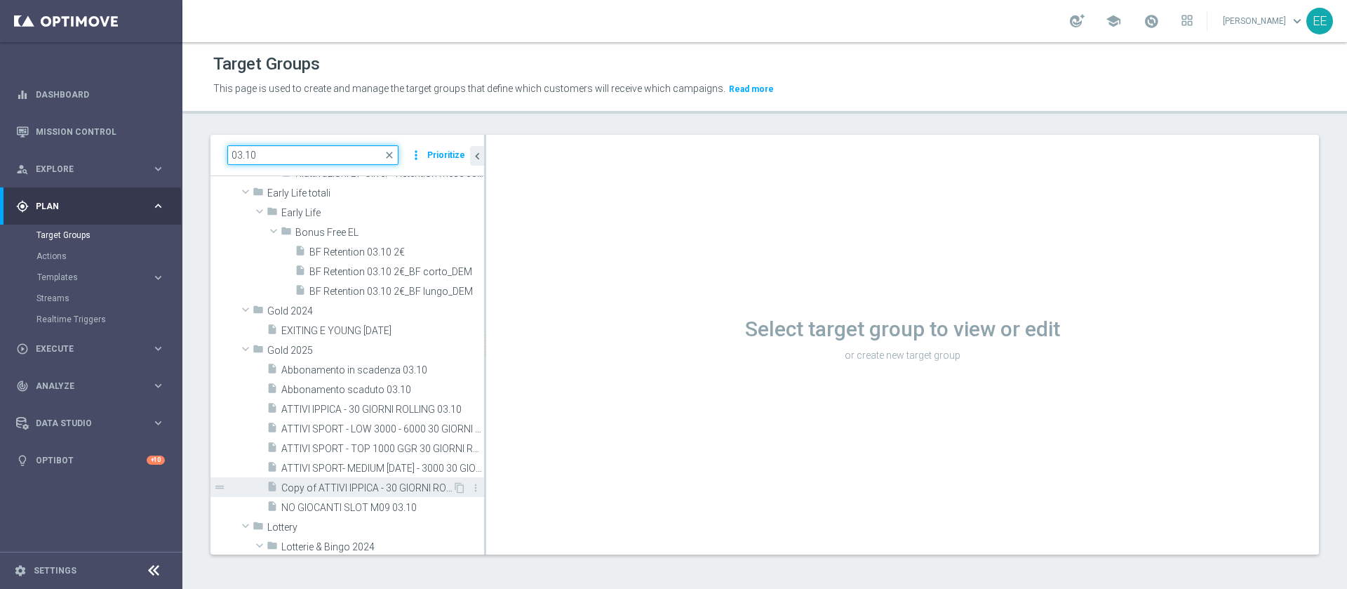
type input "03.10"
click at [402, 486] on span "Copy of ATTIVI IPPICA - 30 GIORNI ROLLING 03.10" at bounding box center [366, 488] width 171 height 12
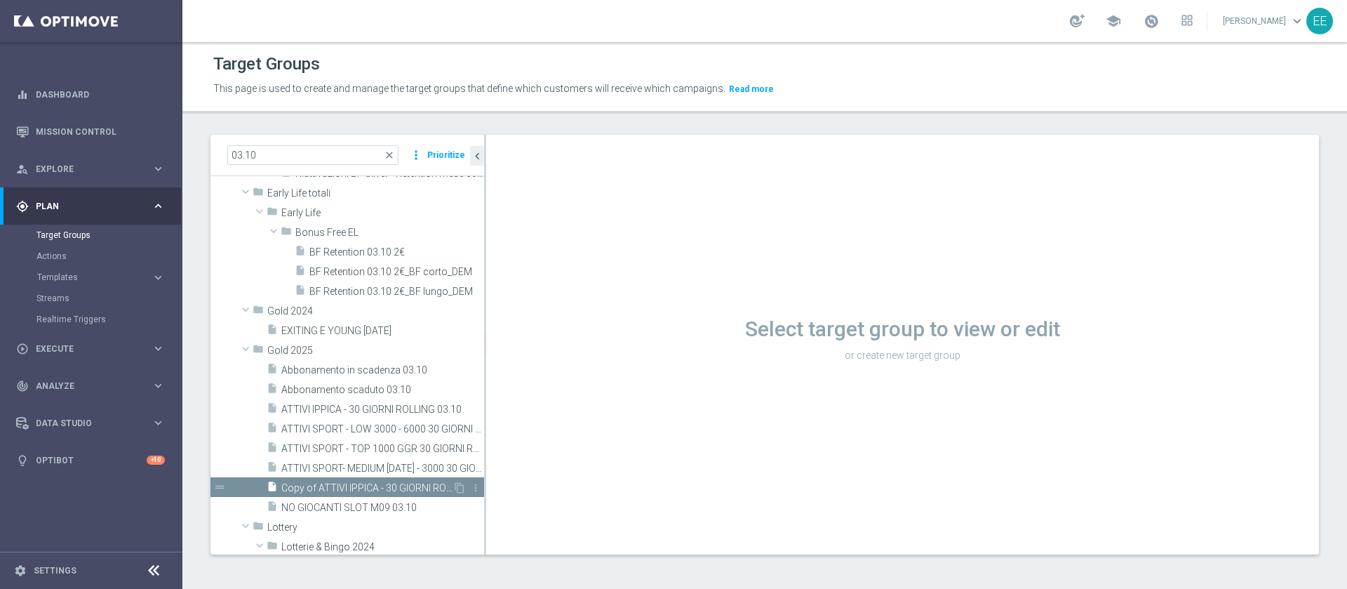
click at [402, 486] on span "Copy of ATTIVI IPPICA - 30 GIORNI ROLLING 03.10" at bounding box center [366, 488] width 171 height 12
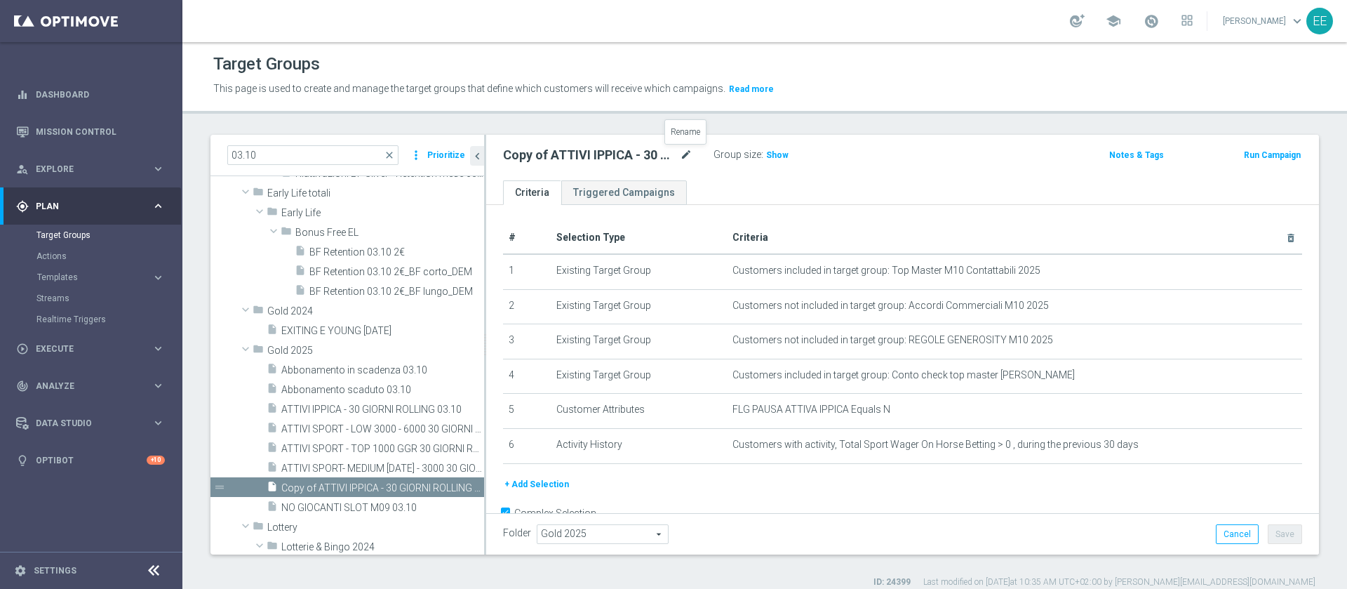
click at [684, 148] on icon "mode_edit" at bounding box center [686, 155] width 13 height 17
type input "ACTIVE CASINO' - TOP 6000 M09 TARGET A (CB PERSO) 06.10"
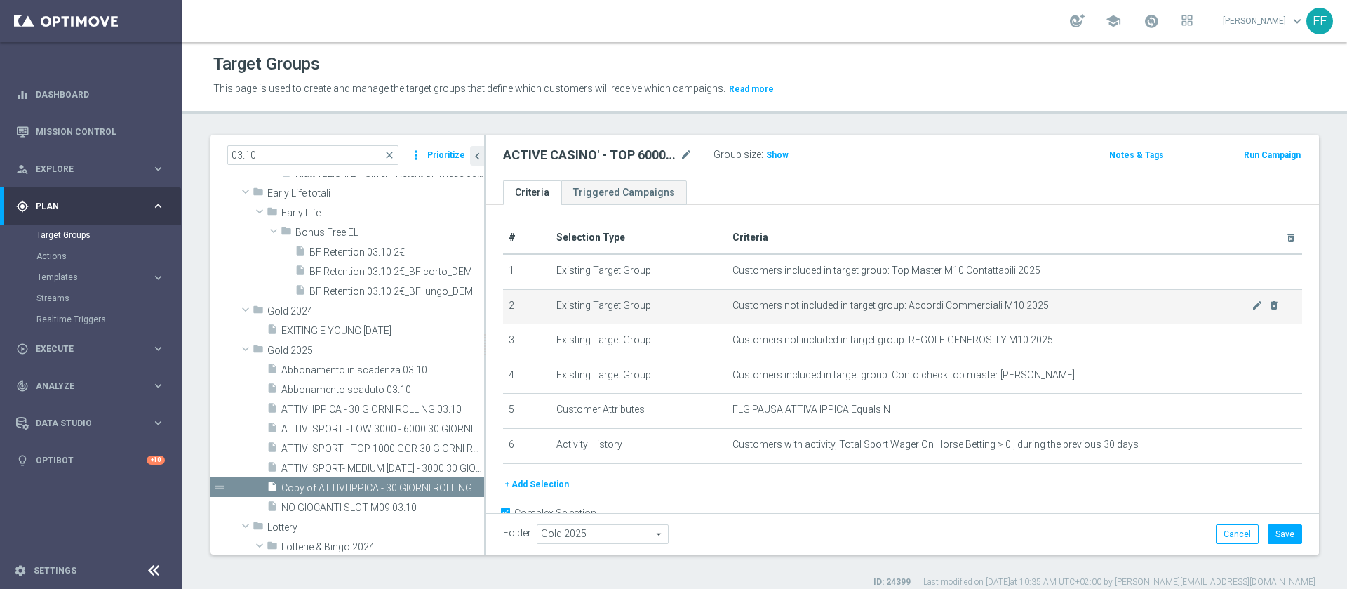
scroll to position [35, 0]
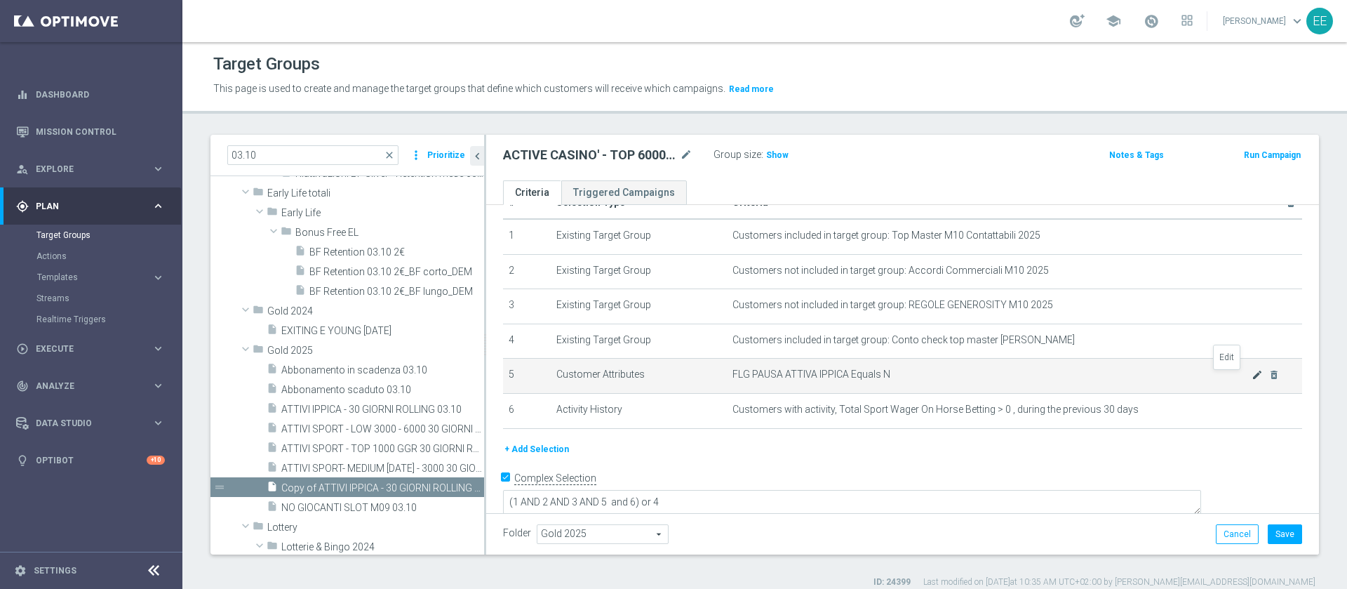
click at [1252, 378] on icon "mode_edit" at bounding box center [1257, 374] width 11 height 11
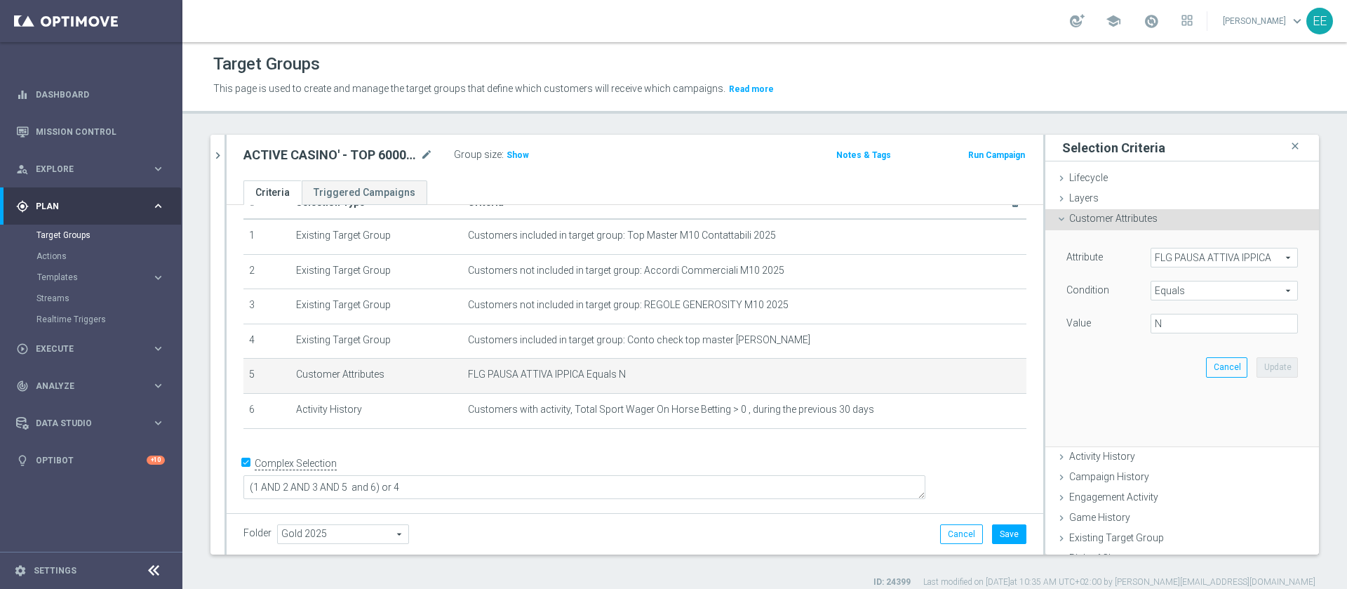
scroll to position [20, 0]
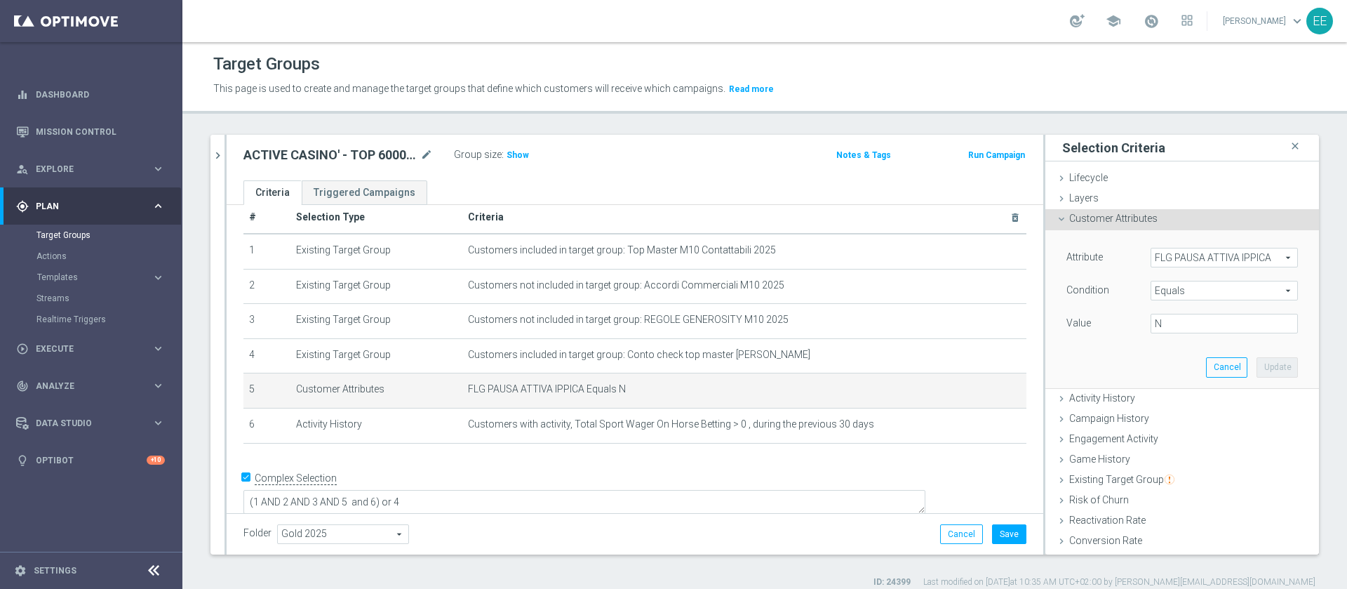
click at [1182, 262] on span "FLG PAUSA ATTIVA IPPICA" at bounding box center [1225, 257] width 146 height 18
click at [0, 0] on input "search" at bounding box center [0, 0] width 0 height 0
type input "pausa"
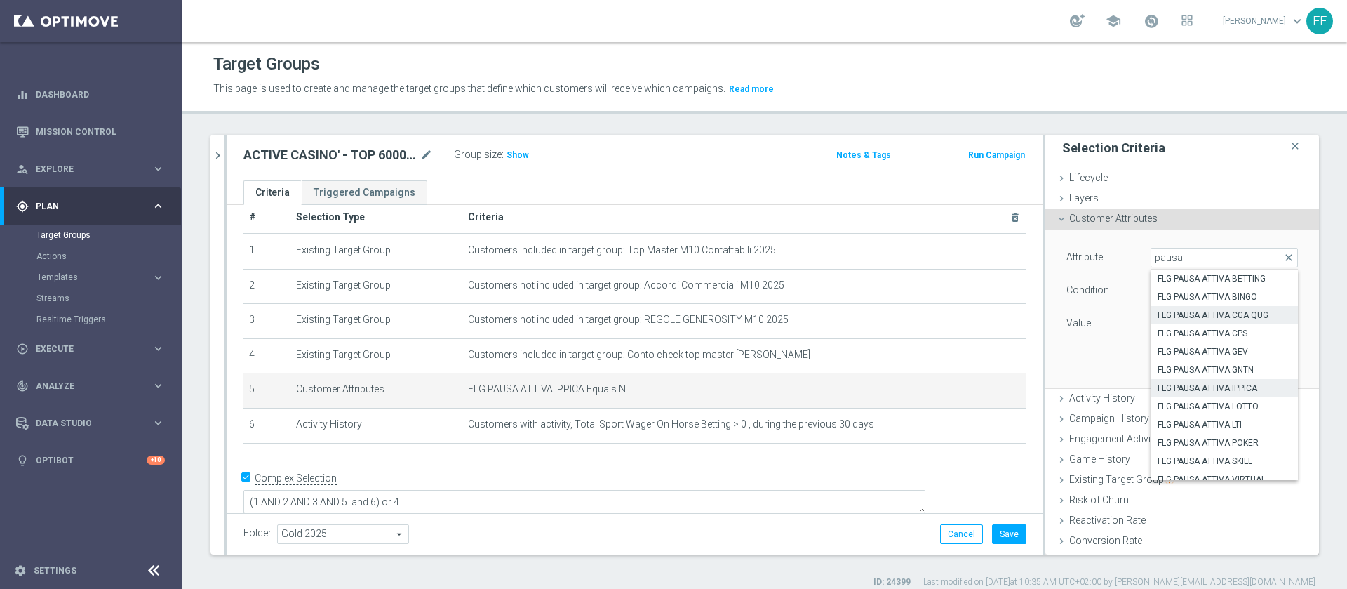
click at [1219, 312] on span "FLG PAUSA ATTIVA CGA QUG" at bounding box center [1224, 314] width 133 height 11
type input "FLG PAUSA ATTIVA CGA QUG"
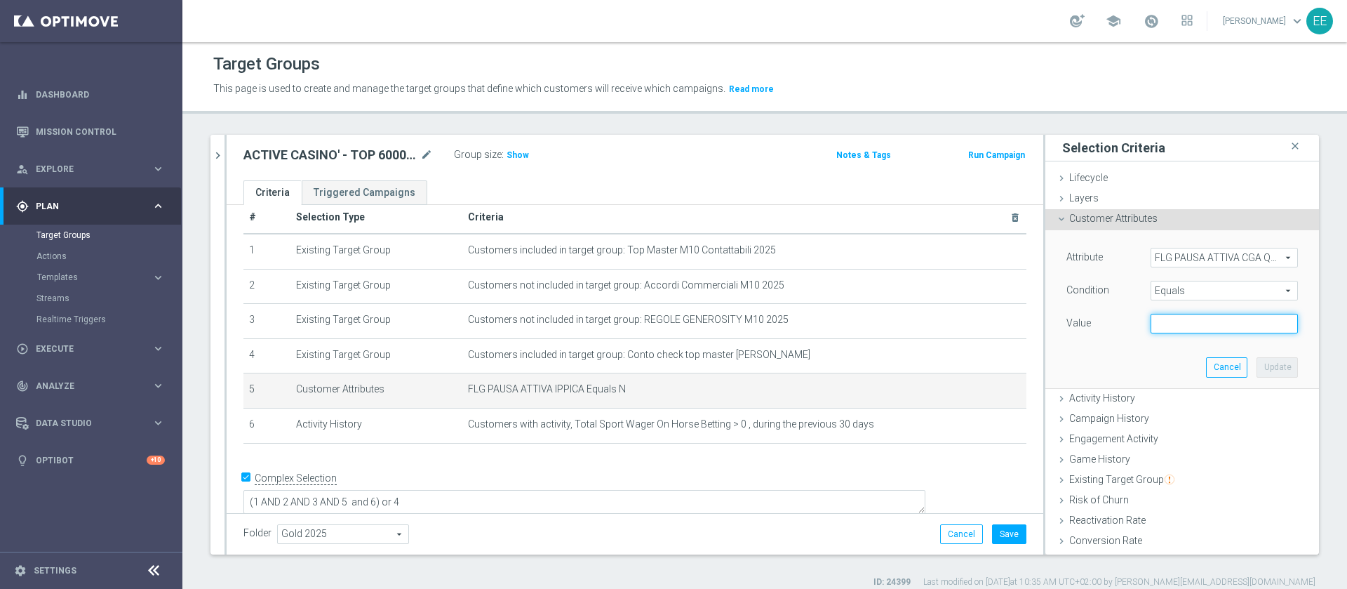
click at [1161, 321] on input "text" at bounding box center [1224, 324] width 147 height 20
type input "N"
click at [1258, 359] on button "Update" at bounding box center [1277, 367] width 41 height 20
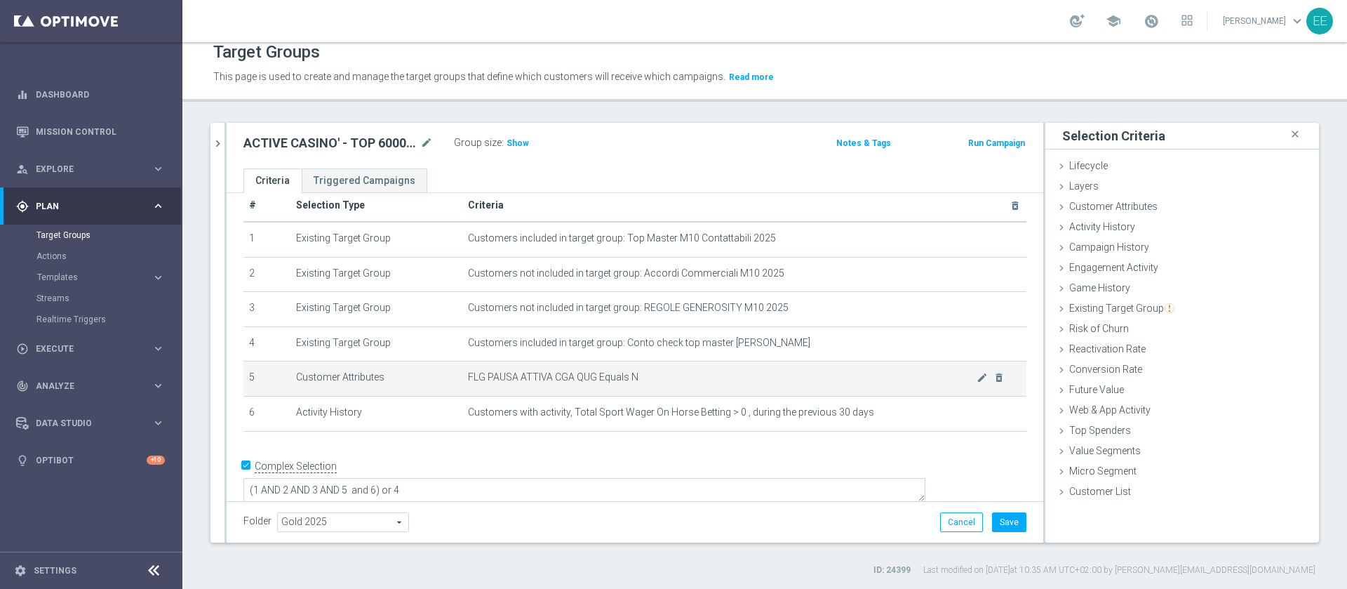
scroll to position [13, 0]
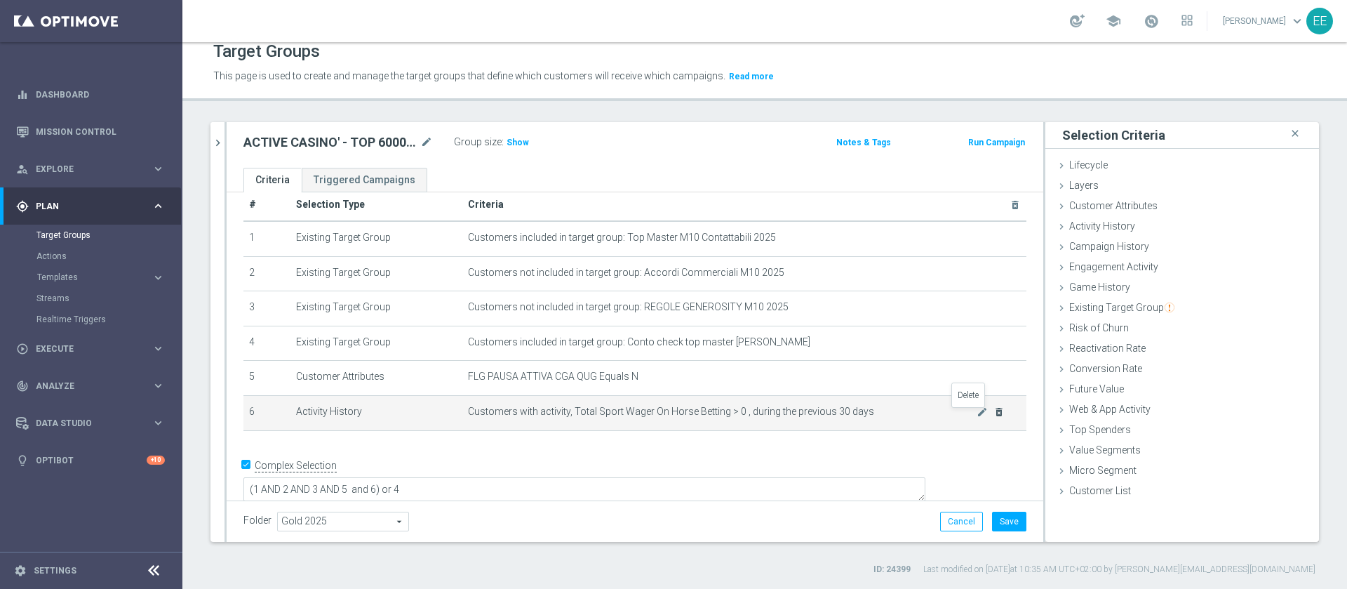
click at [994, 418] on icon "delete_forever" at bounding box center [999, 411] width 11 height 11
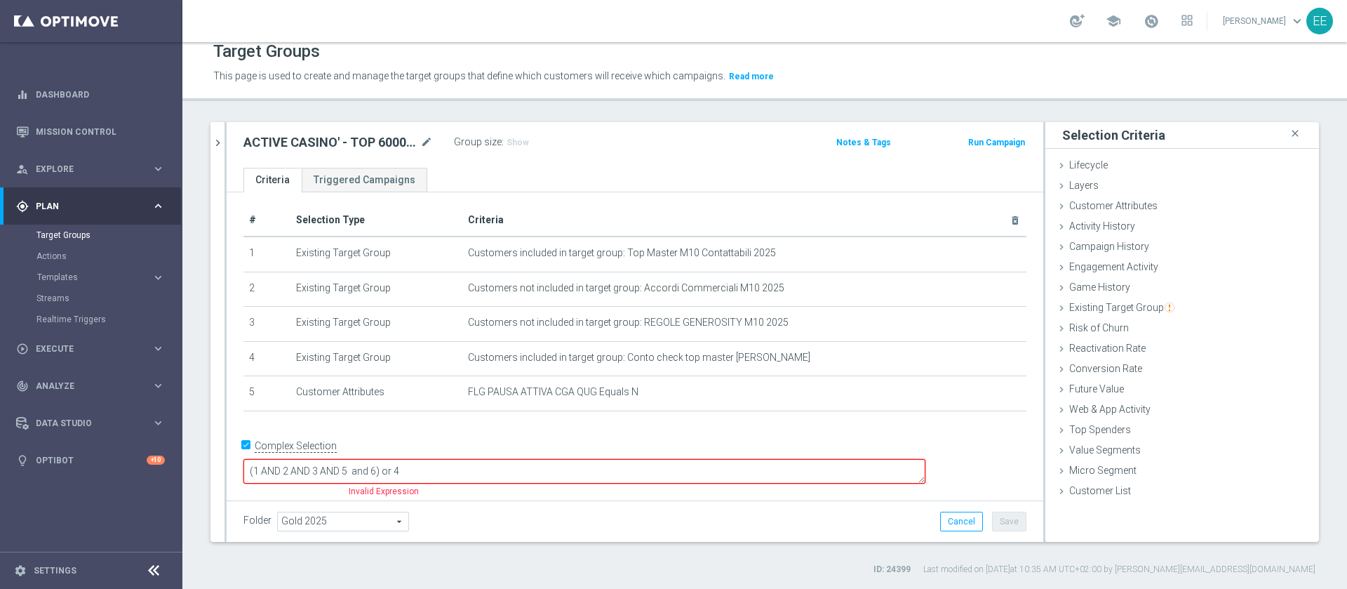
scroll to position [0, 0]
click at [1079, 488] on span "Customer List" at bounding box center [1100, 490] width 62 height 11
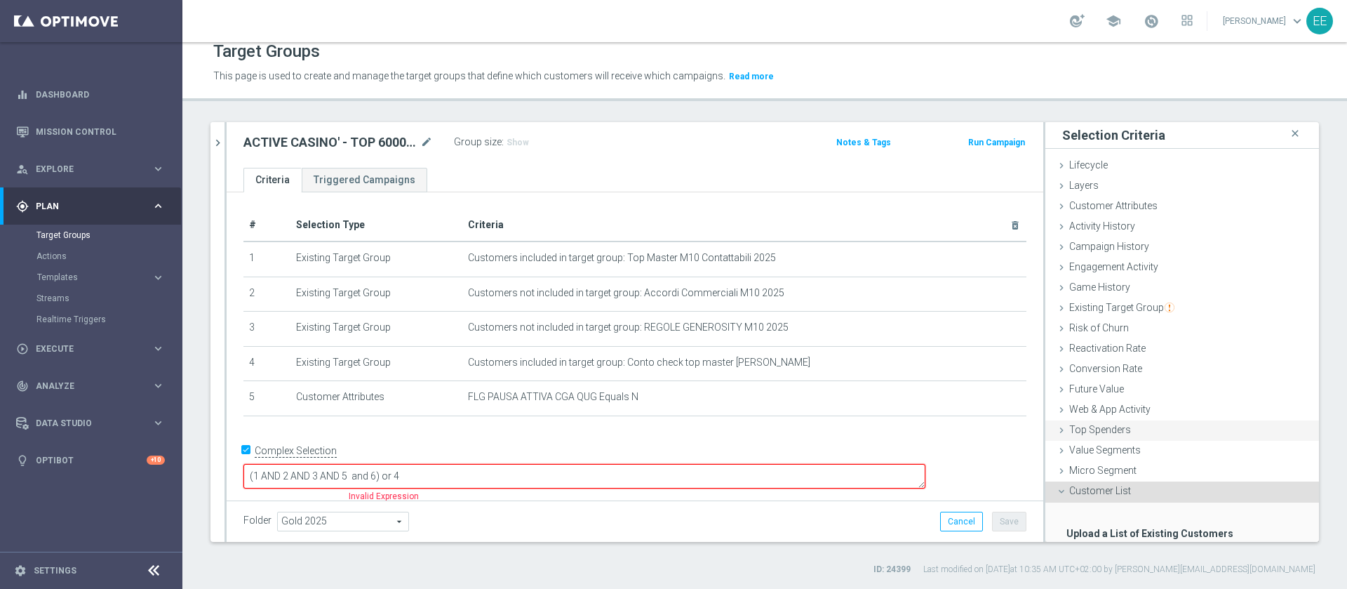
scroll to position [86, 0]
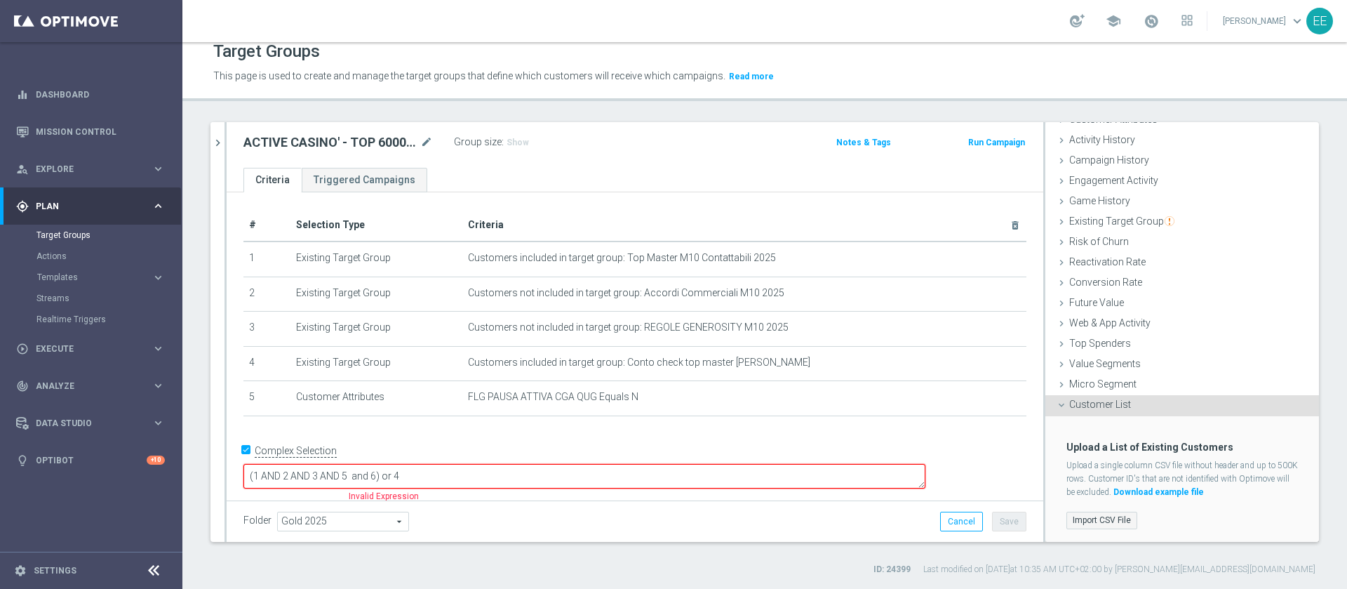
click at [1090, 515] on label "Import CSV File" at bounding box center [1102, 521] width 71 height 18
click at [0, 0] on input "Import CSV File" at bounding box center [0, 0] width 0 height 0
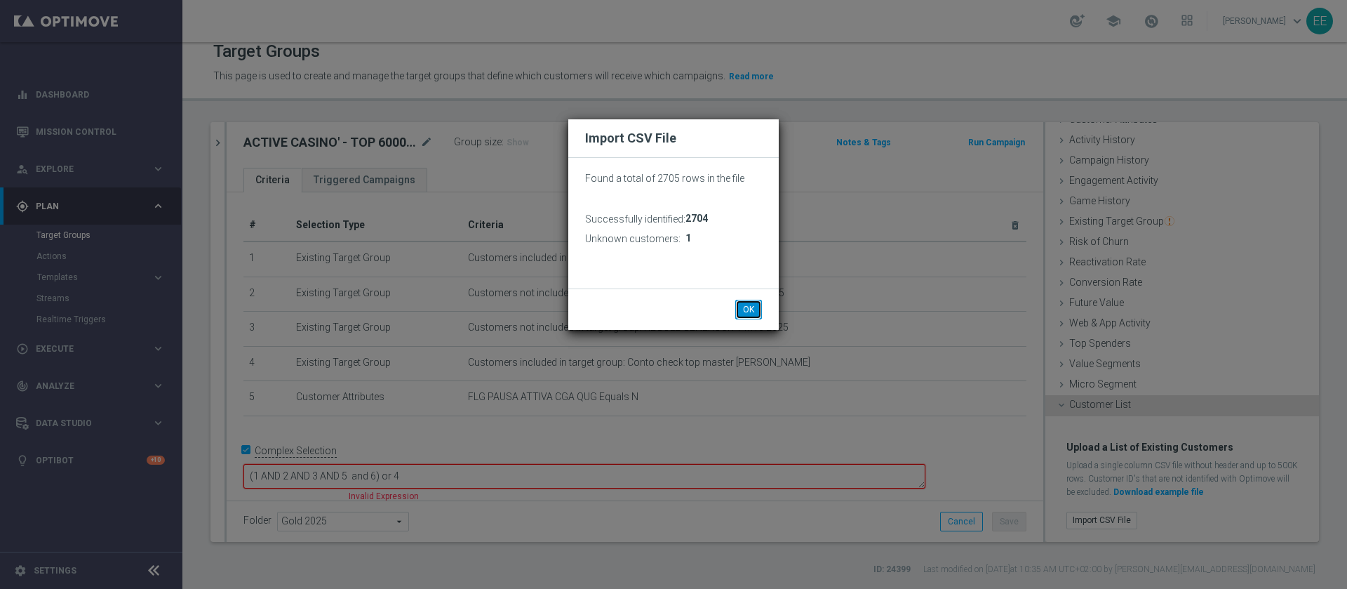
click at [749, 312] on button "OK" at bounding box center [748, 310] width 27 height 20
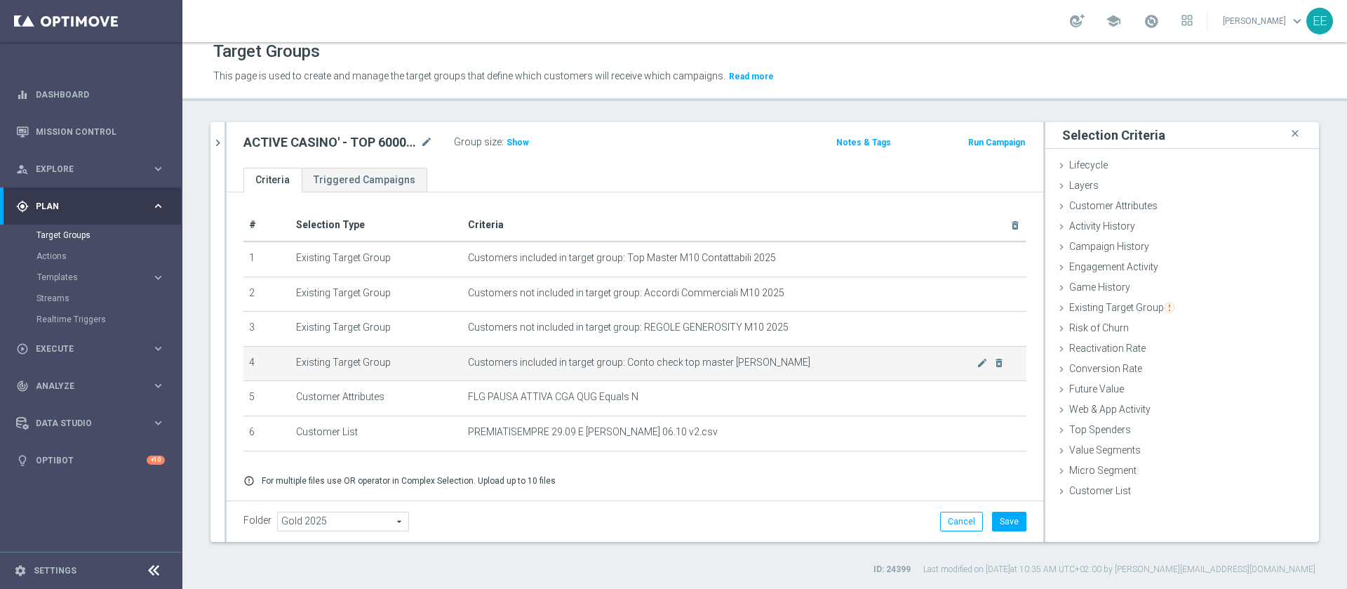
scroll to position [42, 0]
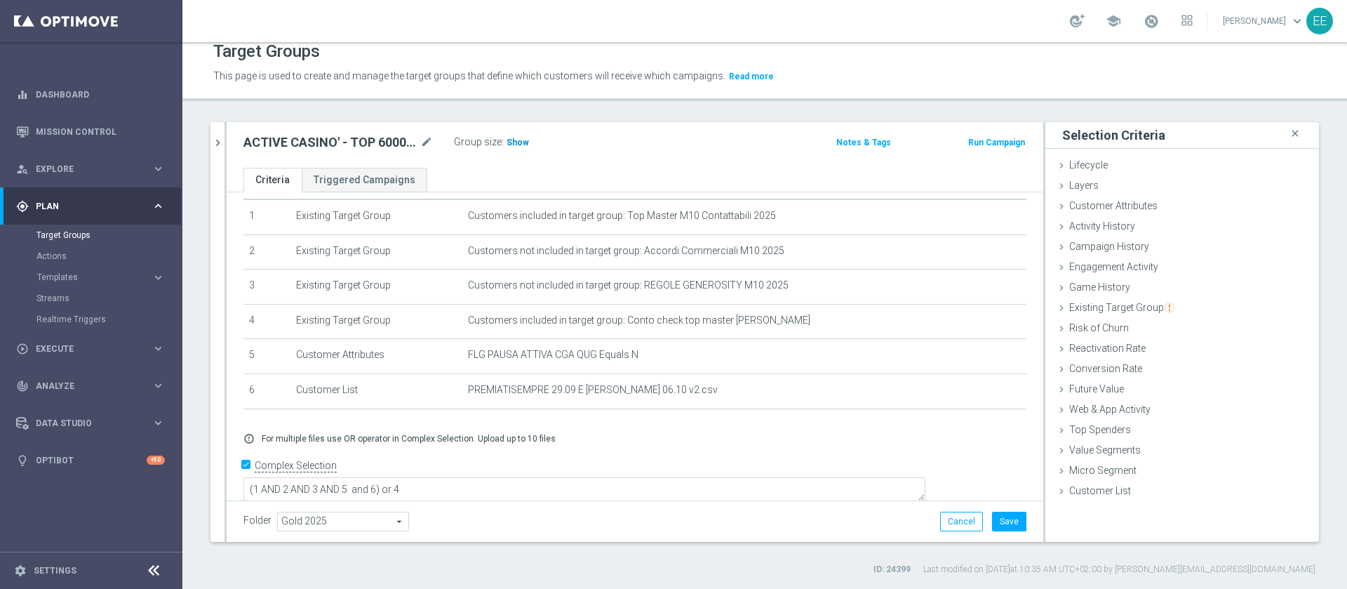
click at [512, 138] on span "Show" at bounding box center [518, 143] width 22 height 10
click at [992, 520] on button "Save" at bounding box center [1009, 522] width 34 height 20
click at [215, 131] on button "chevron_right" at bounding box center [218, 142] width 14 height 41
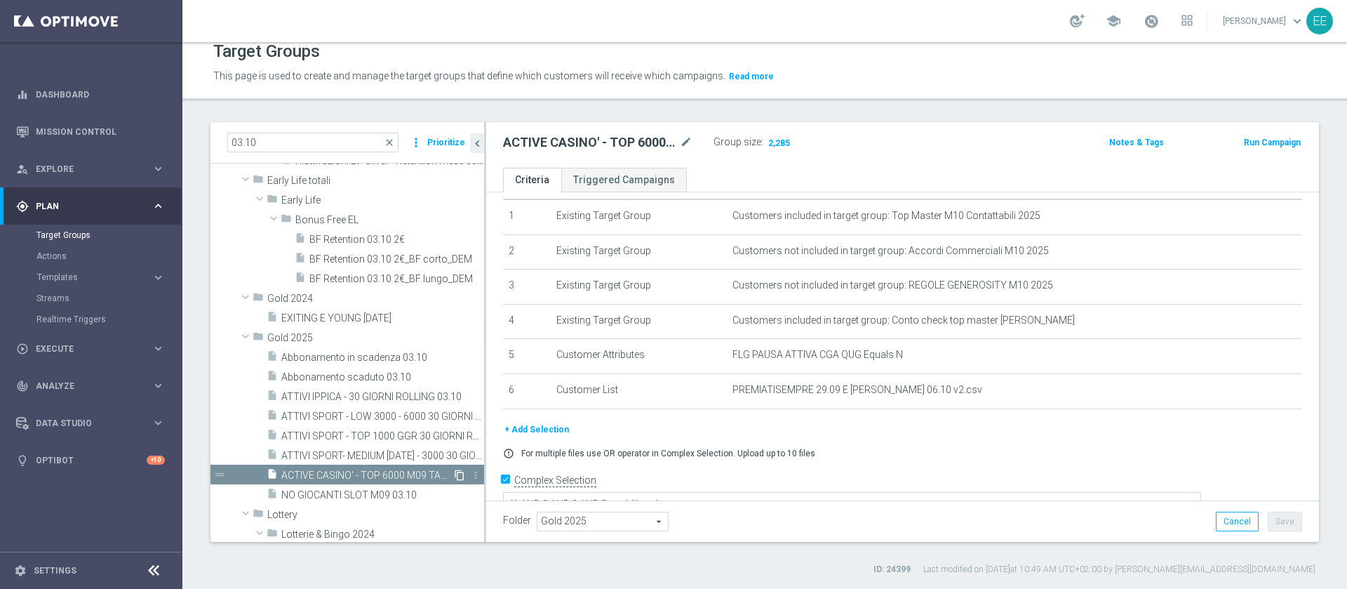
click at [454, 476] on icon "content_copy" at bounding box center [459, 474] width 11 height 11
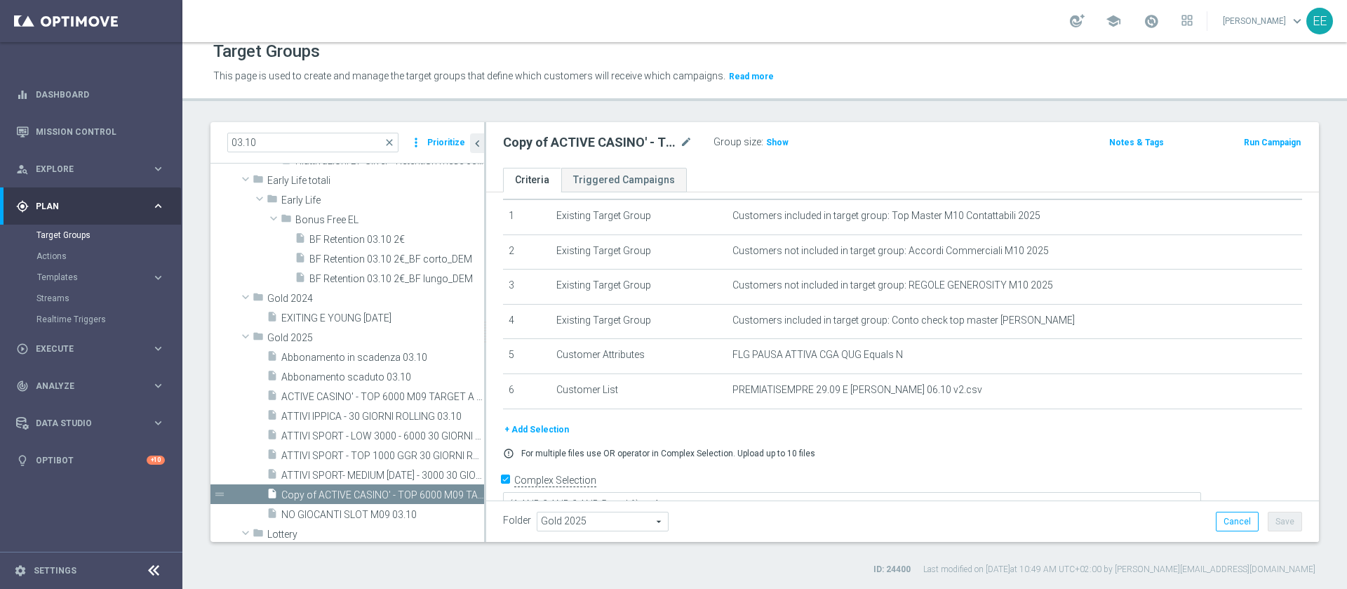
scroll to position [231, 0]
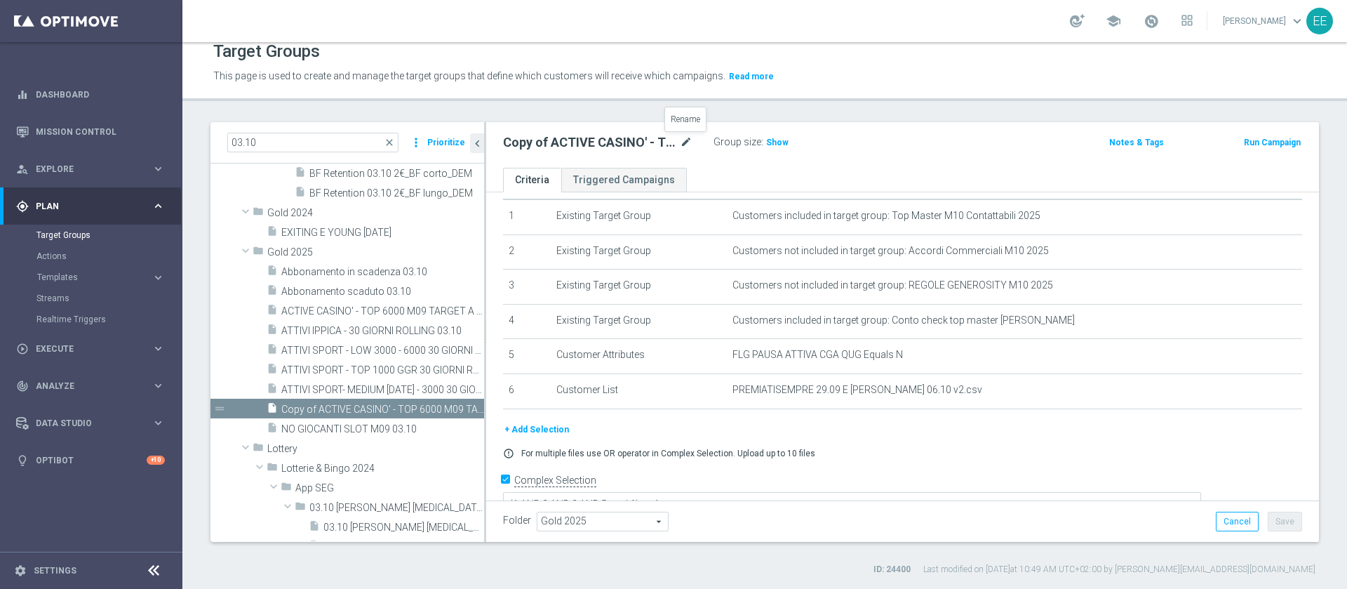
click at [687, 142] on icon "mode_edit" at bounding box center [686, 142] width 13 height 17
type input "ACTIVE CASINO' - TOP 6000 M09 TARGET B (PREMIATISEMPRE) 06.10"
click at [1283, 523] on button "Save" at bounding box center [1285, 522] width 34 height 20
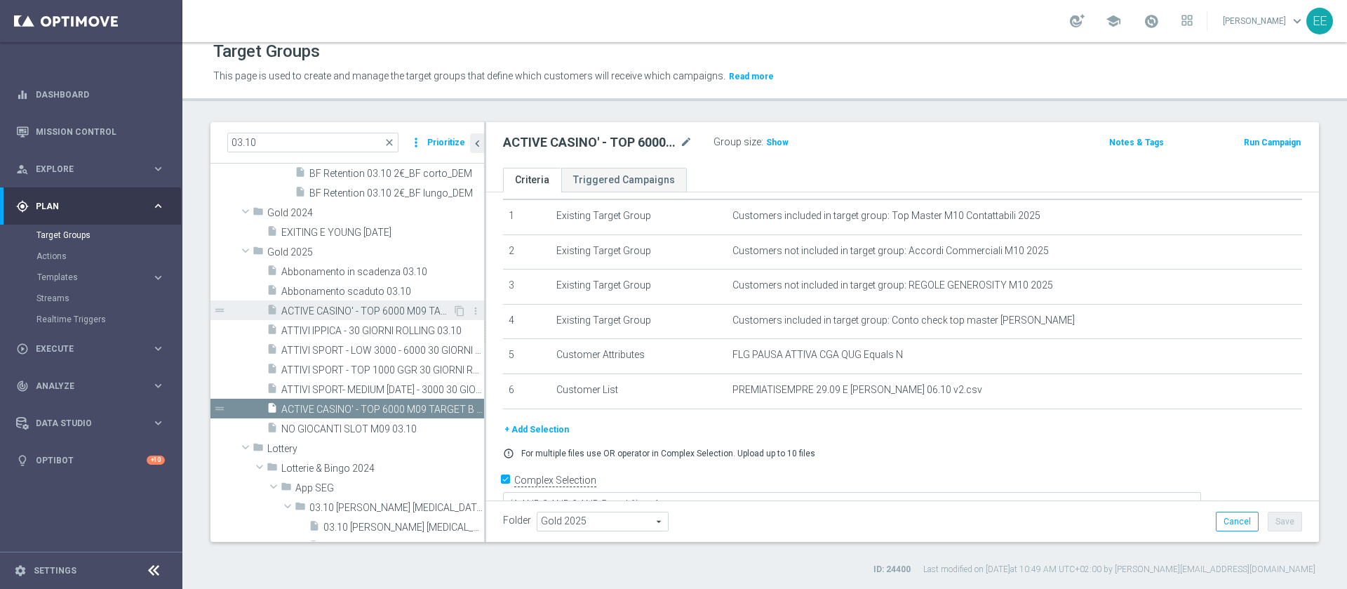
click at [375, 310] on span "ACTIVE CASINO' - TOP 6000 M09 TARGET A (CB PERSO) 06.10" at bounding box center [366, 311] width 171 height 12
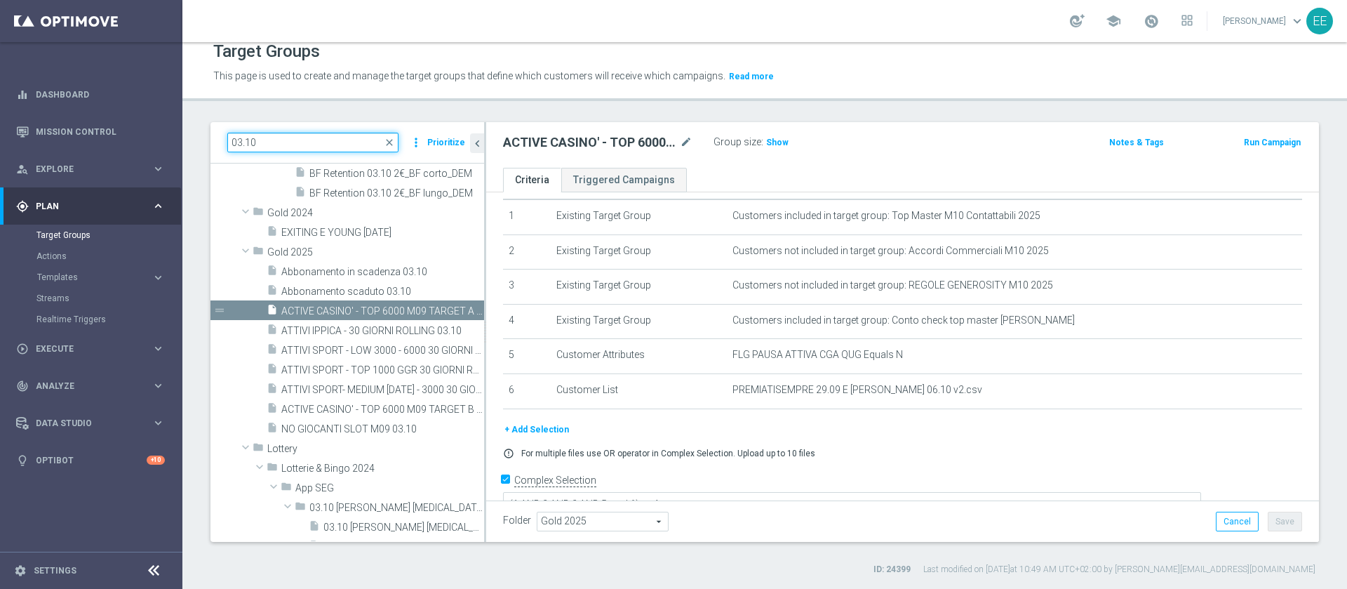
click at [350, 146] on input "03.10" at bounding box center [312, 143] width 171 height 20
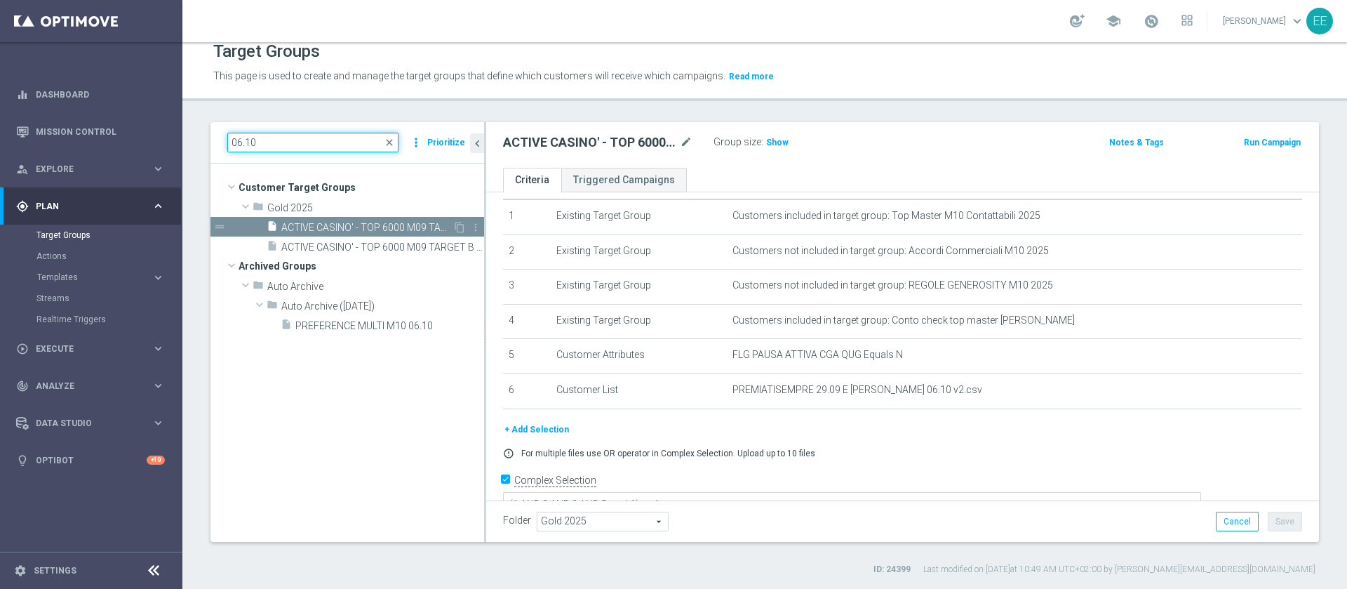
type input "06.10"
click at [383, 222] on span "ACTIVE CASINO' - TOP 6000 M09 TARGET A (CB PERSO) 06.10" at bounding box center [366, 228] width 171 height 12
click at [347, 250] on span "ACTIVE CASINO' - TOP 6000 M09 TARGET B (PREMIATISEMPRE) 06.10" at bounding box center [366, 247] width 171 height 12
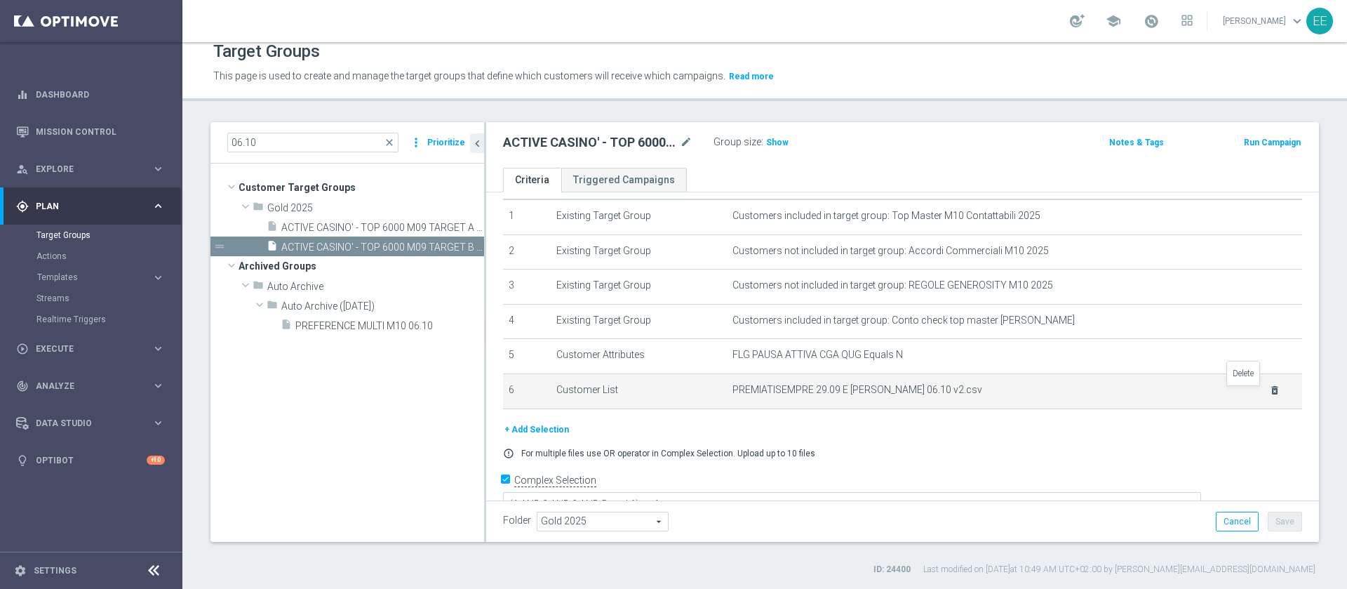
click at [1269, 394] on icon "delete_forever" at bounding box center [1274, 390] width 11 height 11
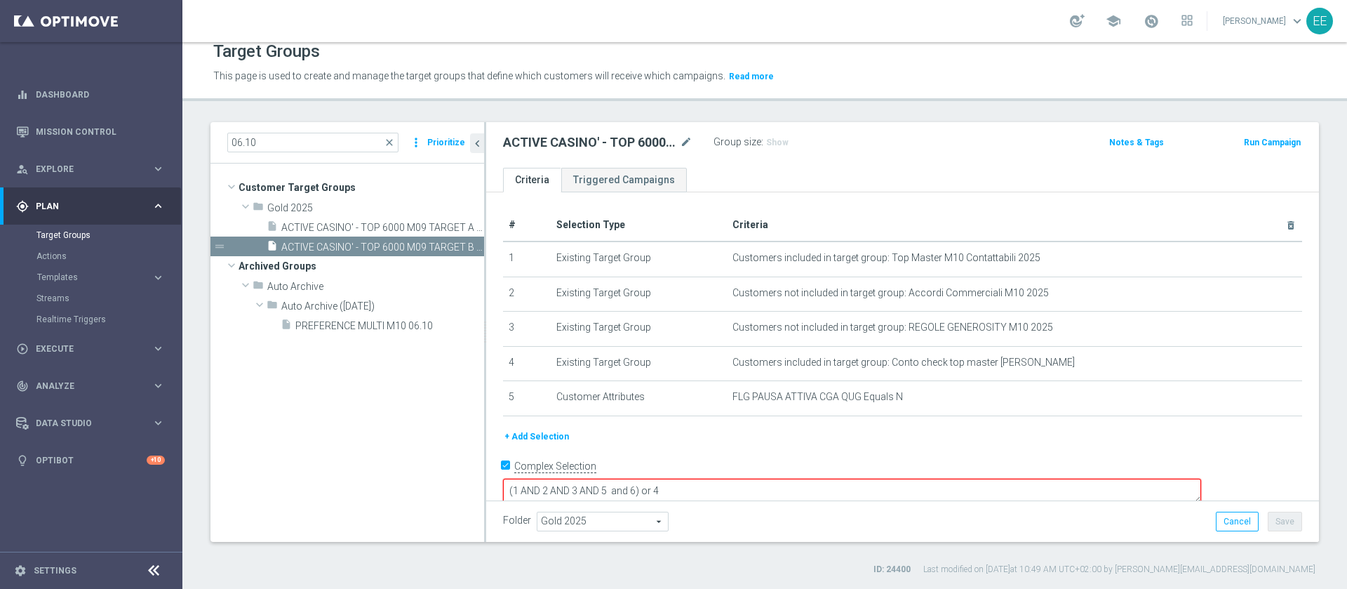
click at [537, 437] on button "+ Add Selection" at bounding box center [536, 436] width 67 height 15
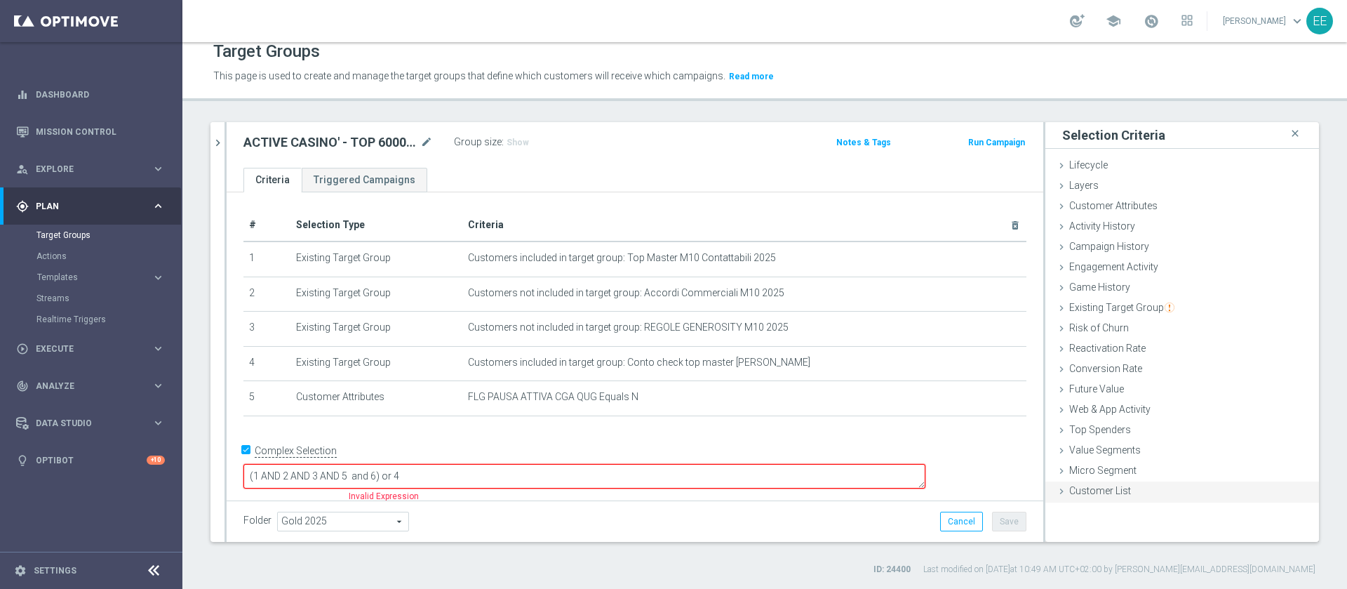
click at [1107, 482] on div "Customer List done selection saved" at bounding box center [1183, 491] width 274 height 21
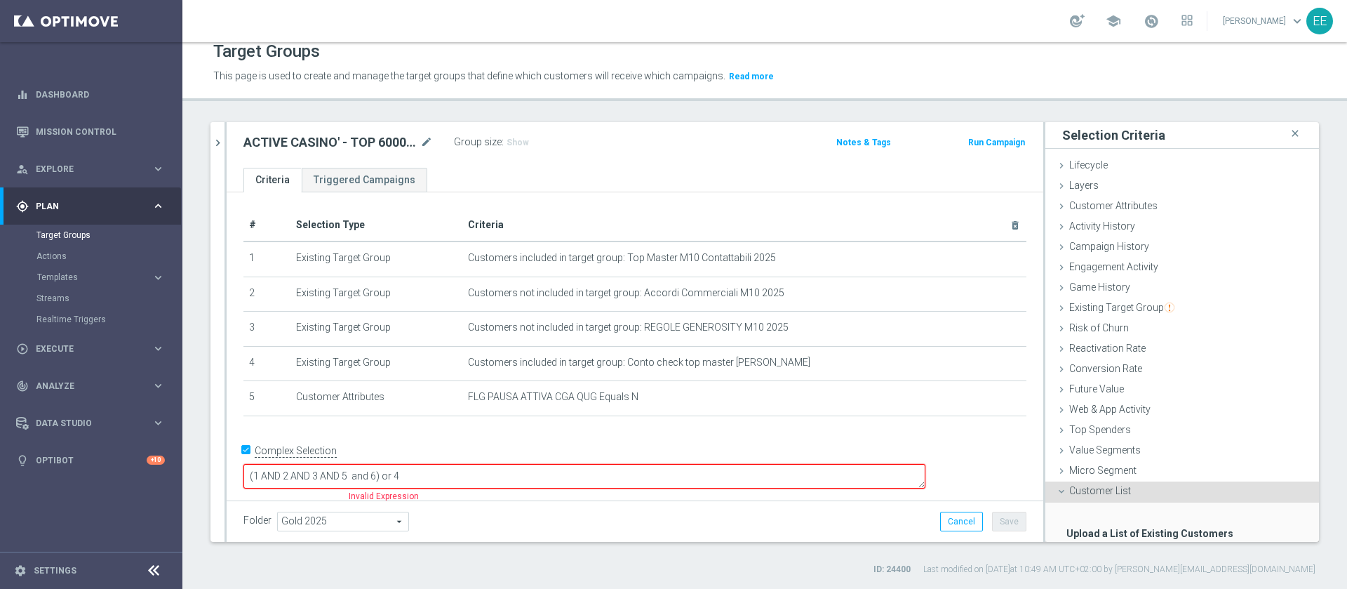
scroll to position [86, 0]
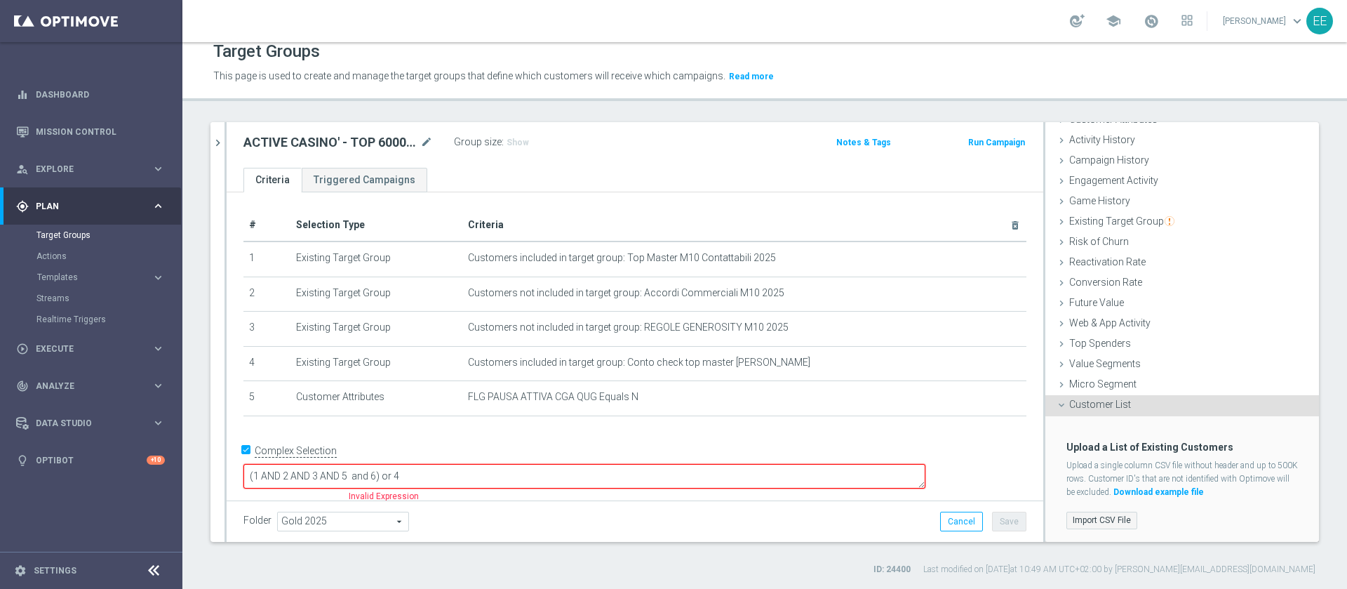
click at [1100, 514] on label "Import CSV File" at bounding box center [1102, 521] width 71 height 18
click at [0, 0] on input "Import CSV File" at bounding box center [0, 0] width 0 height 0
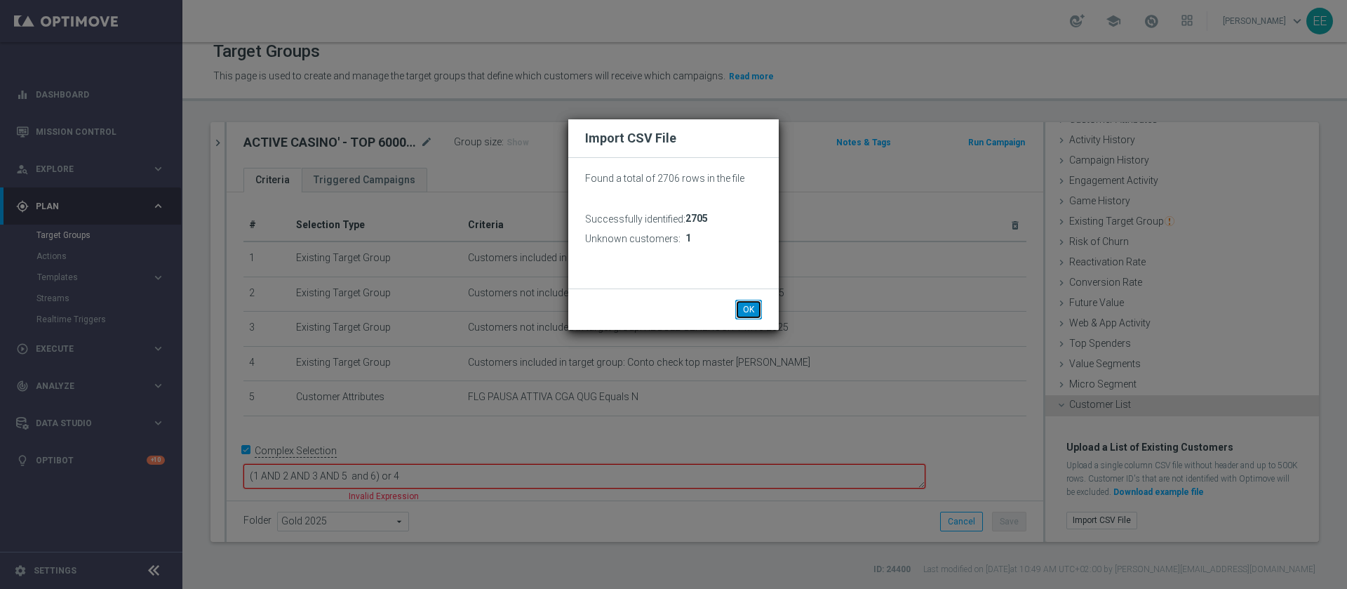
click at [743, 307] on button "OK" at bounding box center [748, 310] width 27 height 20
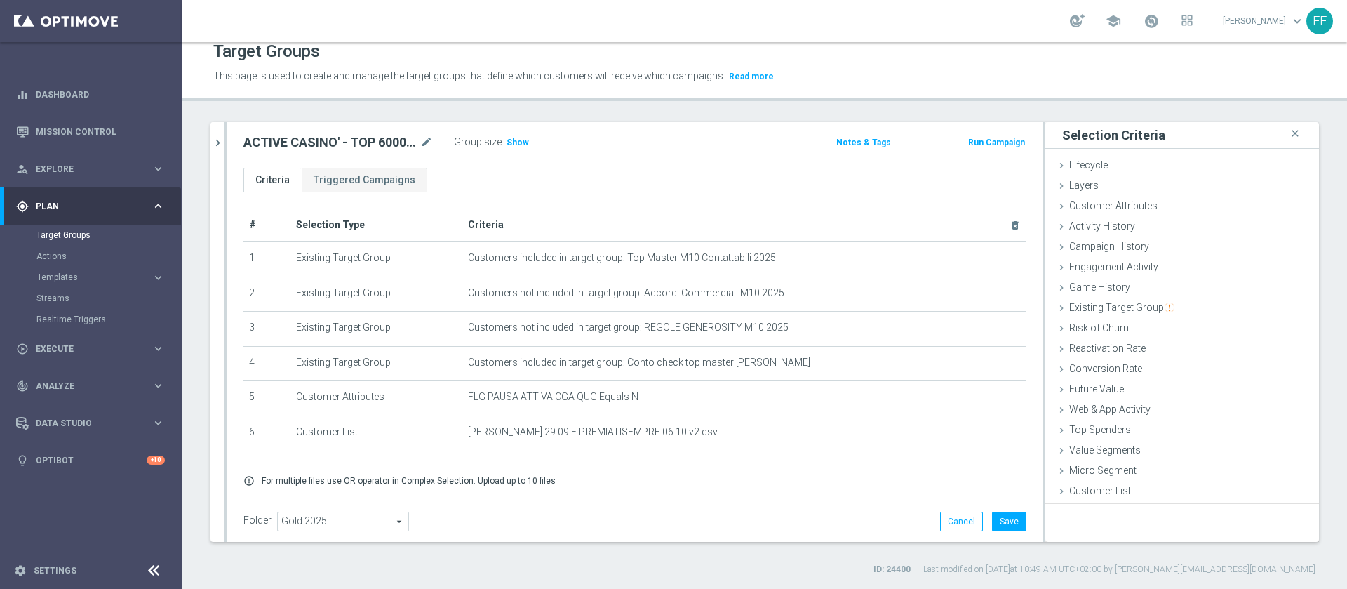
scroll to position [0, 0]
click at [514, 141] on span "Show" at bounding box center [518, 143] width 22 height 10
click at [996, 519] on button "Save" at bounding box center [1009, 522] width 34 height 20
click at [201, 142] on div "06.10 close more_vert Prioritize Customer Target Groups library_add create_new_…" at bounding box center [764, 348] width 1165 height 453
click at [211, 142] on button "chevron_right" at bounding box center [218, 142] width 14 height 41
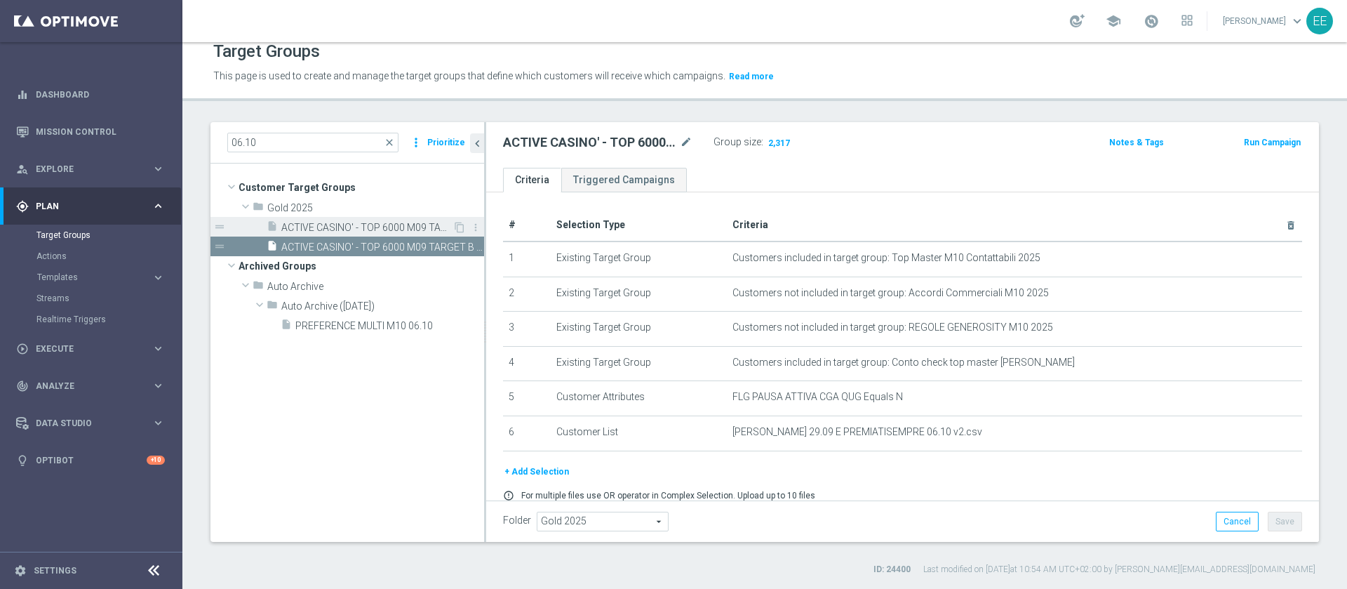
click at [375, 229] on span "ACTIVE CASINO' - TOP 6000 M09 TARGET A (CB PERSO) 06.10" at bounding box center [366, 228] width 171 height 12
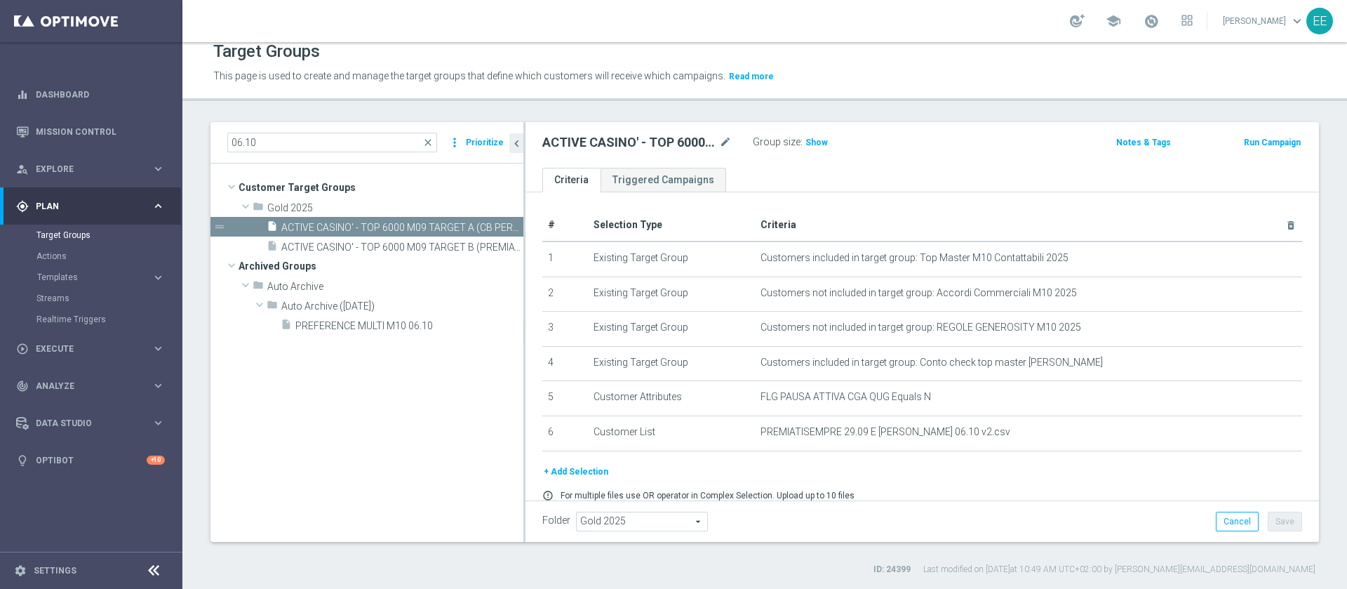
drag, startPoint x: 485, startPoint y: 130, endPoint x: 524, endPoint y: 137, distance: 39.9
click at [524, 137] on div at bounding box center [524, 332] width 2 height 420
click at [447, 244] on span "ACTIVE CASINO' - TOP 6000 M09 TARGET B (PREMIATISEMPRE) 06.10" at bounding box center [386, 247] width 211 height 12
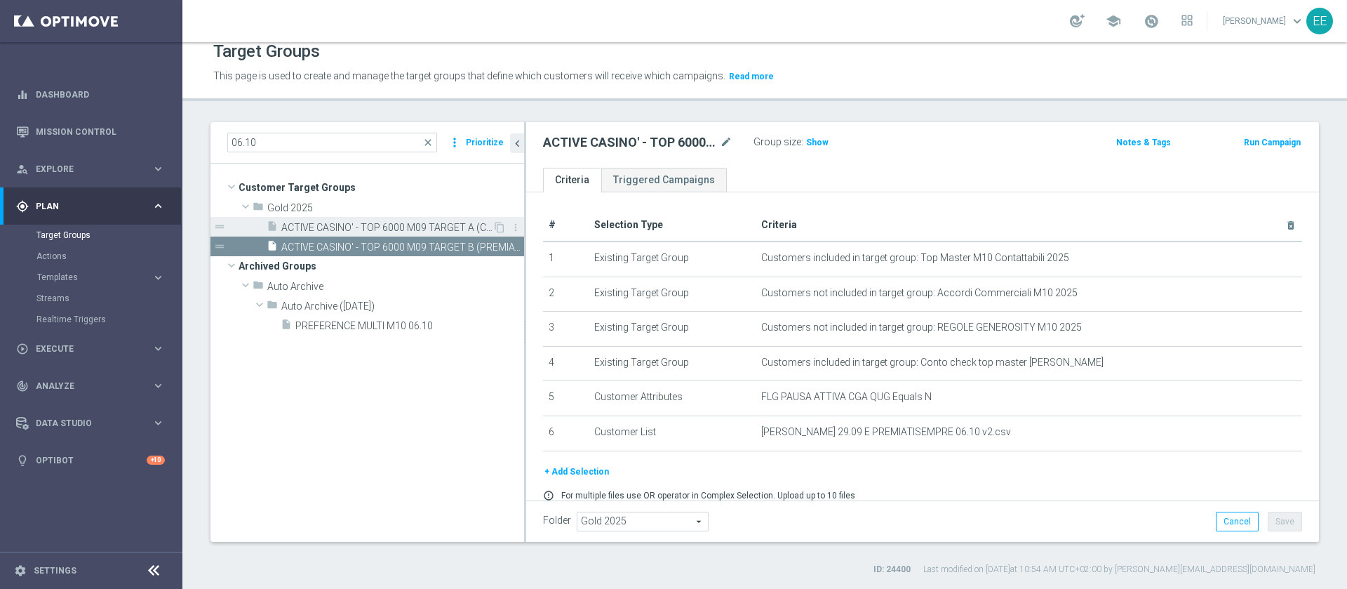
click at [429, 226] on span "ACTIVE CASINO' - TOP 6000 M09 TARGET A (CB PERSO) 06.10" at bounding box center [386, 228] width 211 height 12
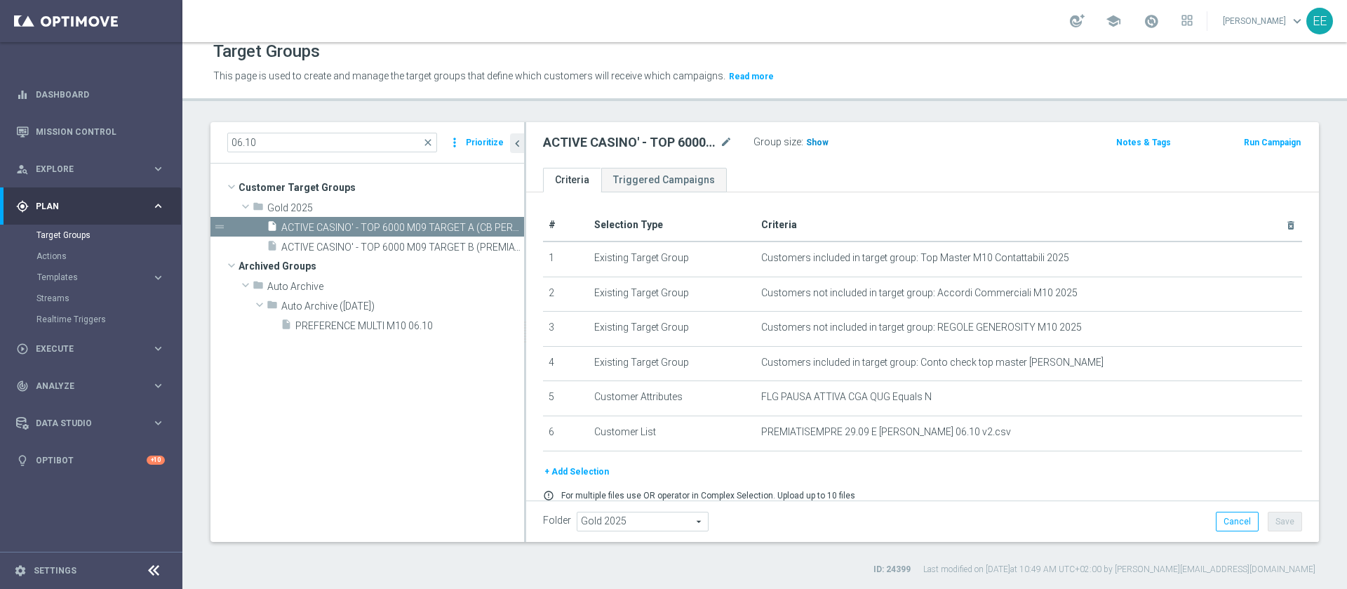
click at [817, 149] on h3 "Show" at bounding box center [817, 142] width 25 height 15
click at [385, 242] on span "ACTIVE CASINO' - TOP 6000 M09 TARGET B (PREMIATISEMPRE) 06.10" at bounding box center [402, 247] width 243 height 12
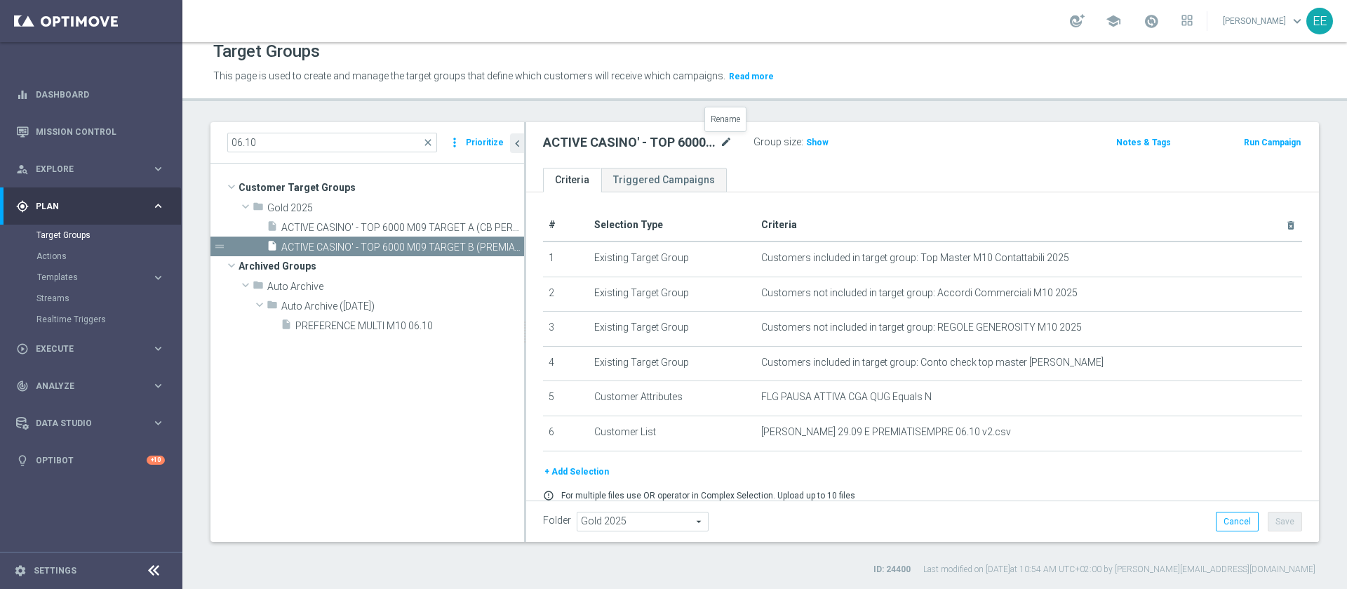
click at [726, 145] on icon "mode_edit" at bounding box center [726, 142] width 13 height 17
click at [403, 229] on span "ACTIVE CASINO' - TOP 6000 M09 TARGET A (CB PERSO) 06.10" at bounding box center [386, 228] width 211 height 12
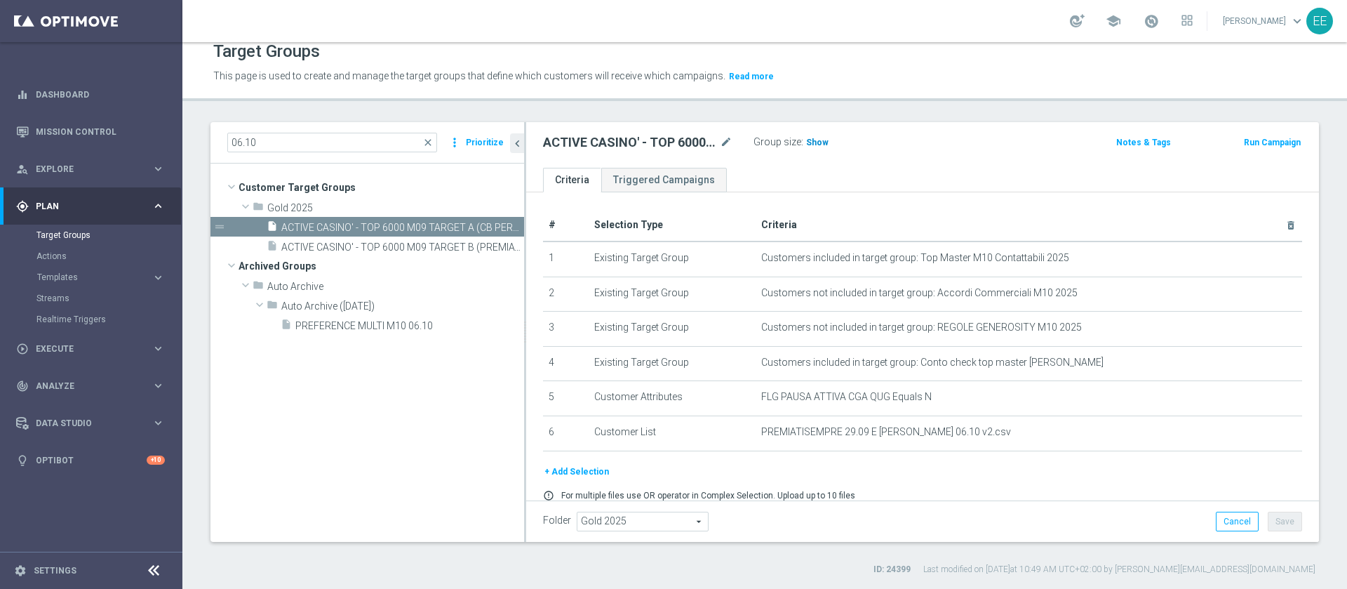
click at [805, 138] on h3 "Show" at bounding box center [817, 142] width 25 height 15
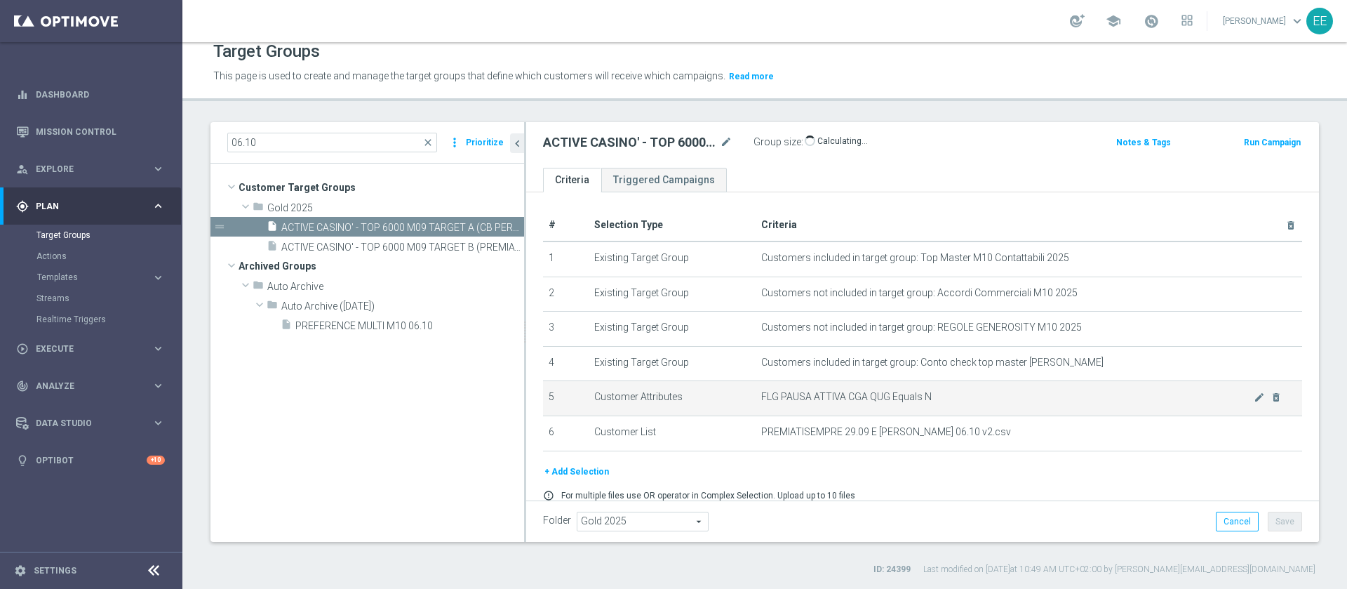
click at [733, 416] on td "Customer Attributes" at bounding box center [672, 398] width 167 height 35
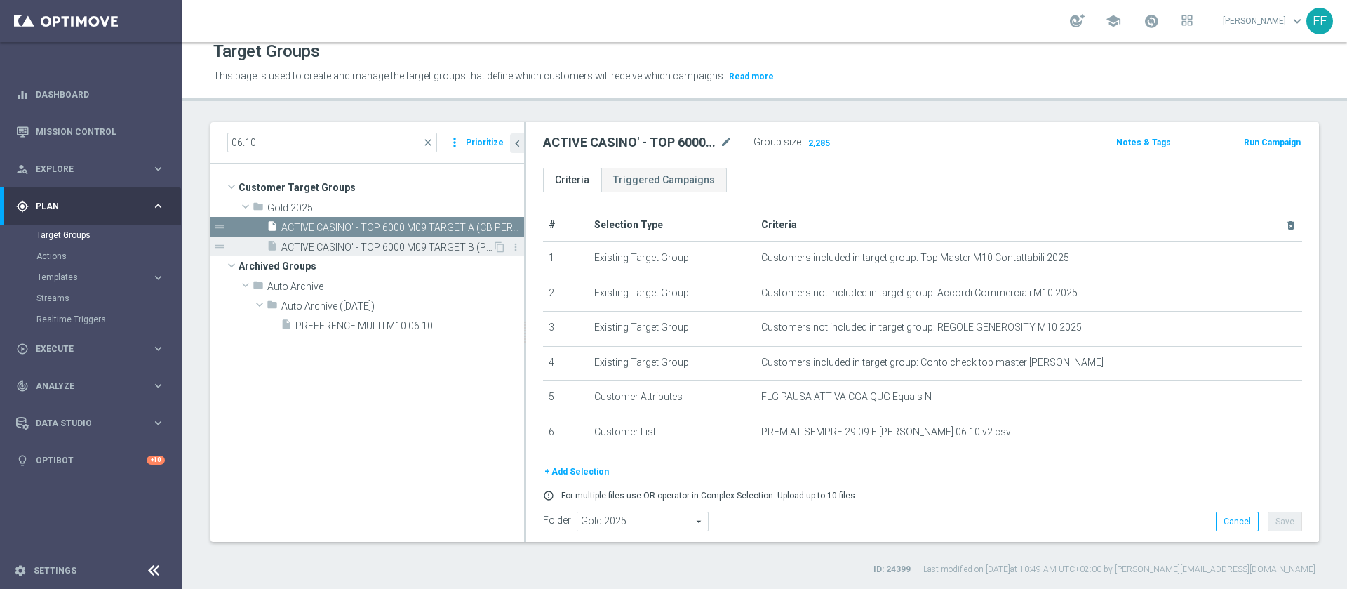
click at [401, 250] on span "ACTIVE CASINO' - TOP 6000 M09 TARGET B (PREMIATISEMPRE) 06.10" at bounding box center [386, 247] width 211 height 12
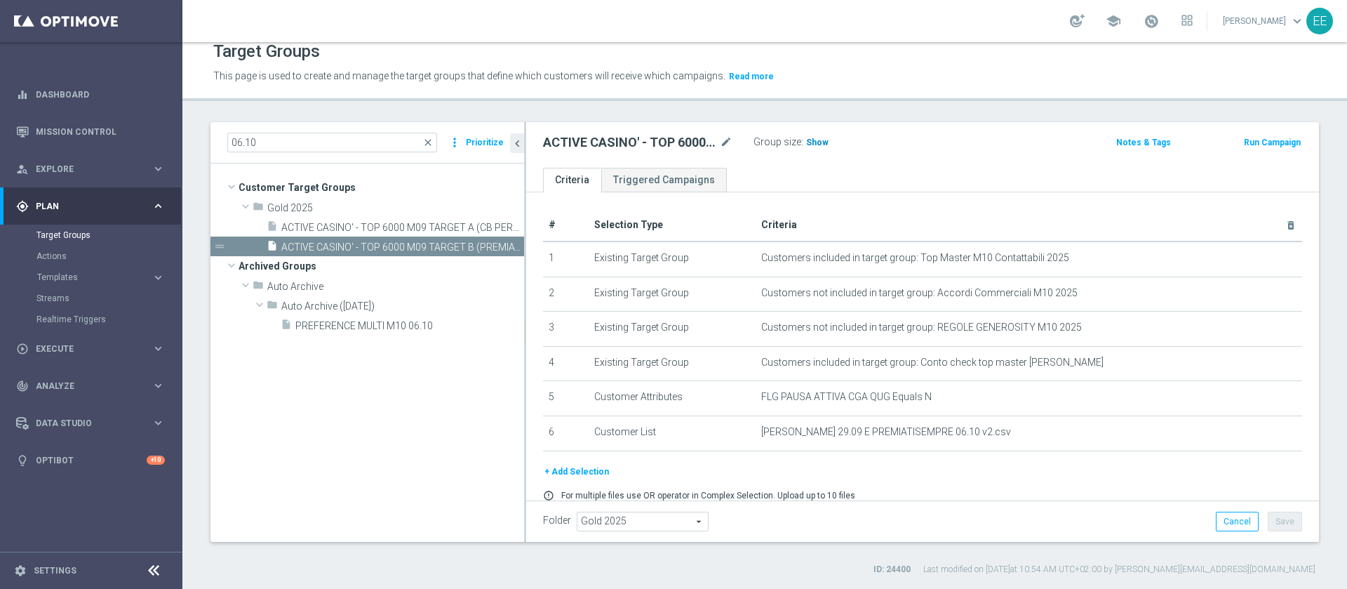
click at [805, 141] on h3 "Show" at bounding box center [817, 142] width 25 height 15
click at [63, 279] on span "Templates" at bounding box center [87, 277] width 100 height 8
click at [72, 298] on link "Optimail" at bounding box center [95, 298] width 102 height 11
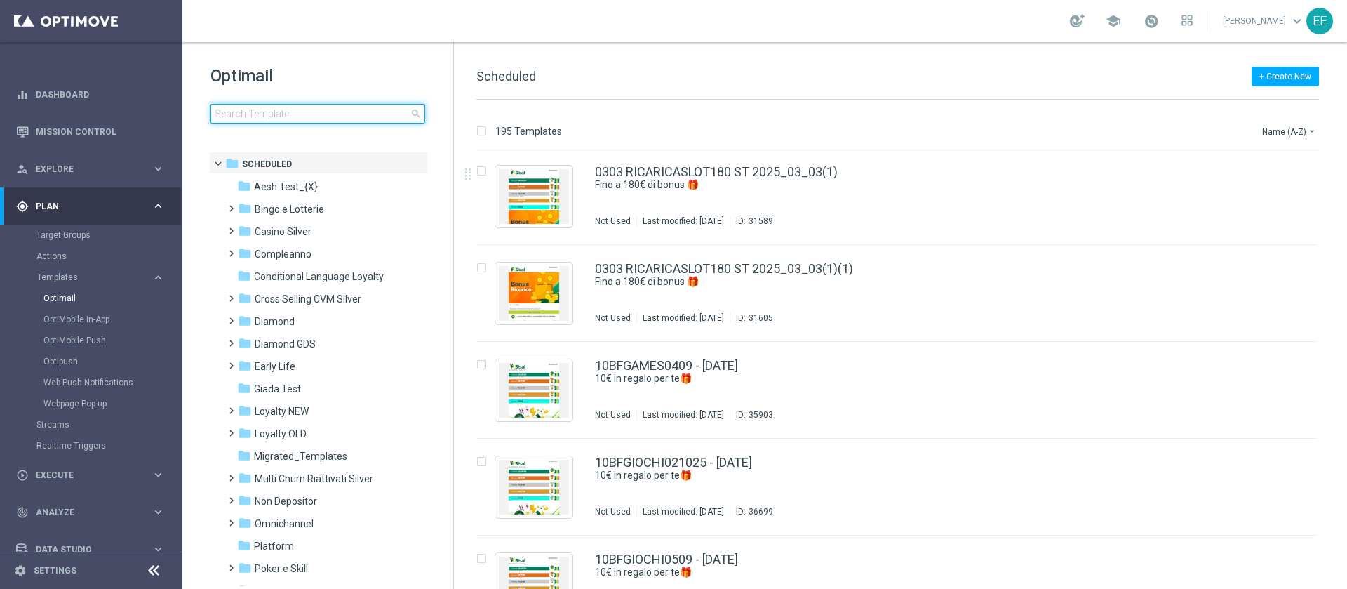
click at [305, 114] on input at bounding box center [318, 114] width 215 height 20
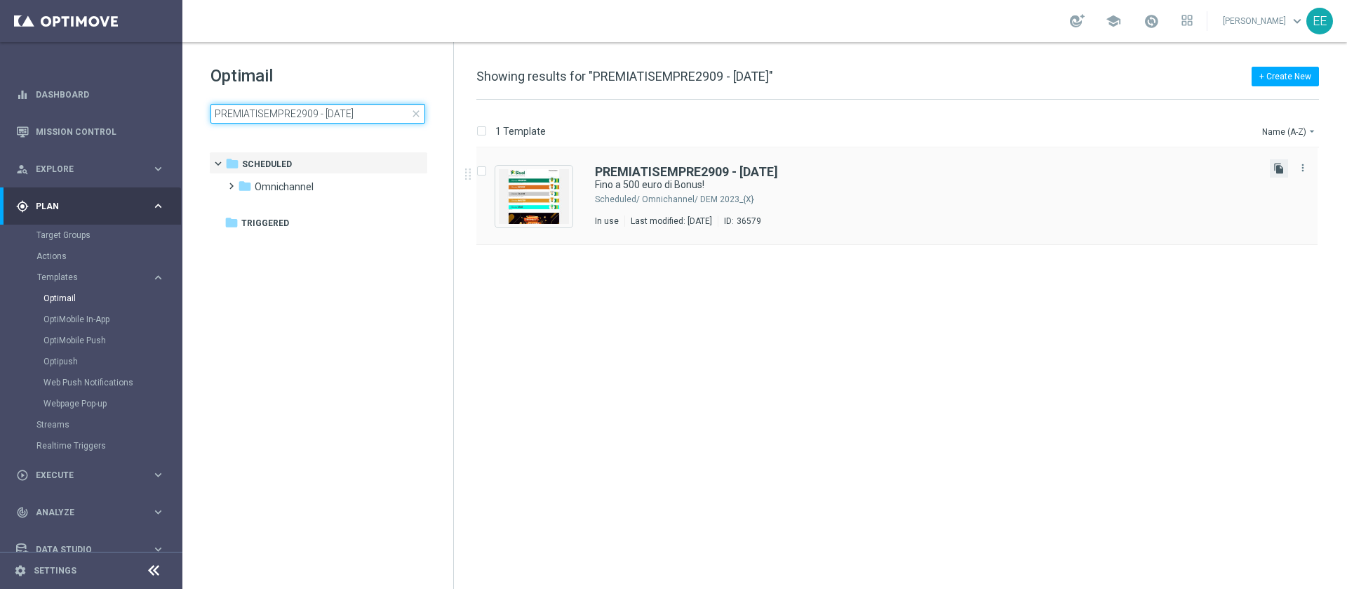
type input "PREMIATISEMPRE2909 - 29.09.2025"
click at [1279, 164] on icon "file_copy" at bounding box center [1279, 168] width 11 height 11
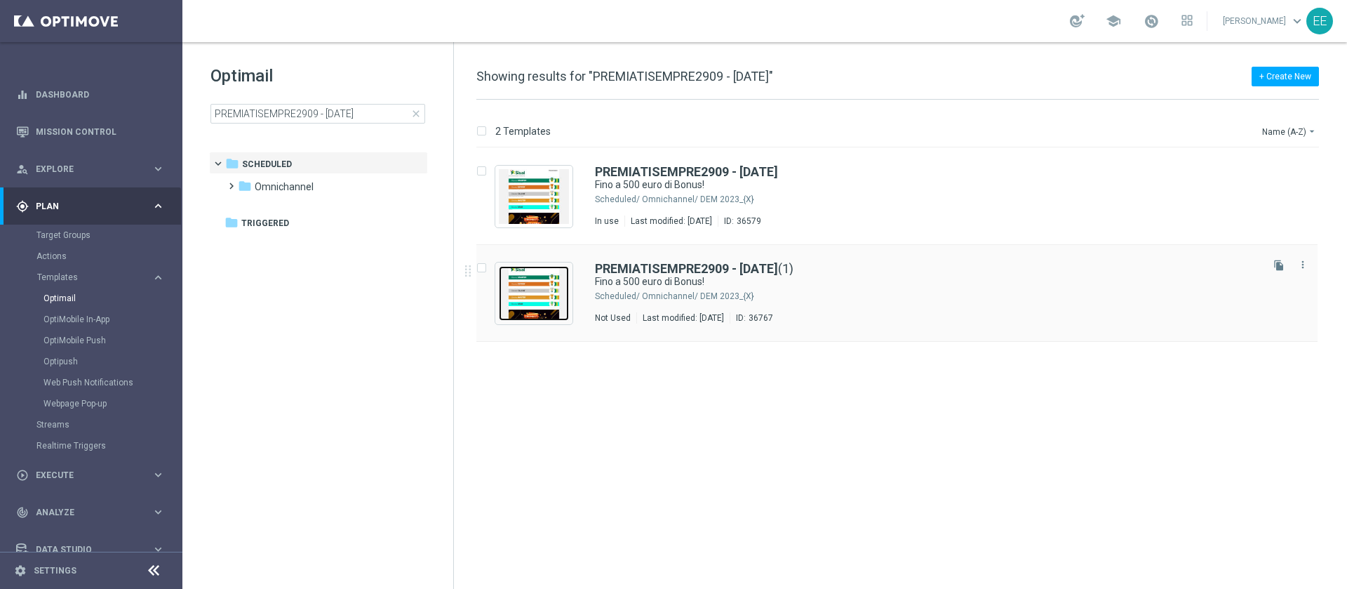
click at [536, 288] on img "Press SPACE to select this row." at bounding box center [534, 293] width 70 height 55
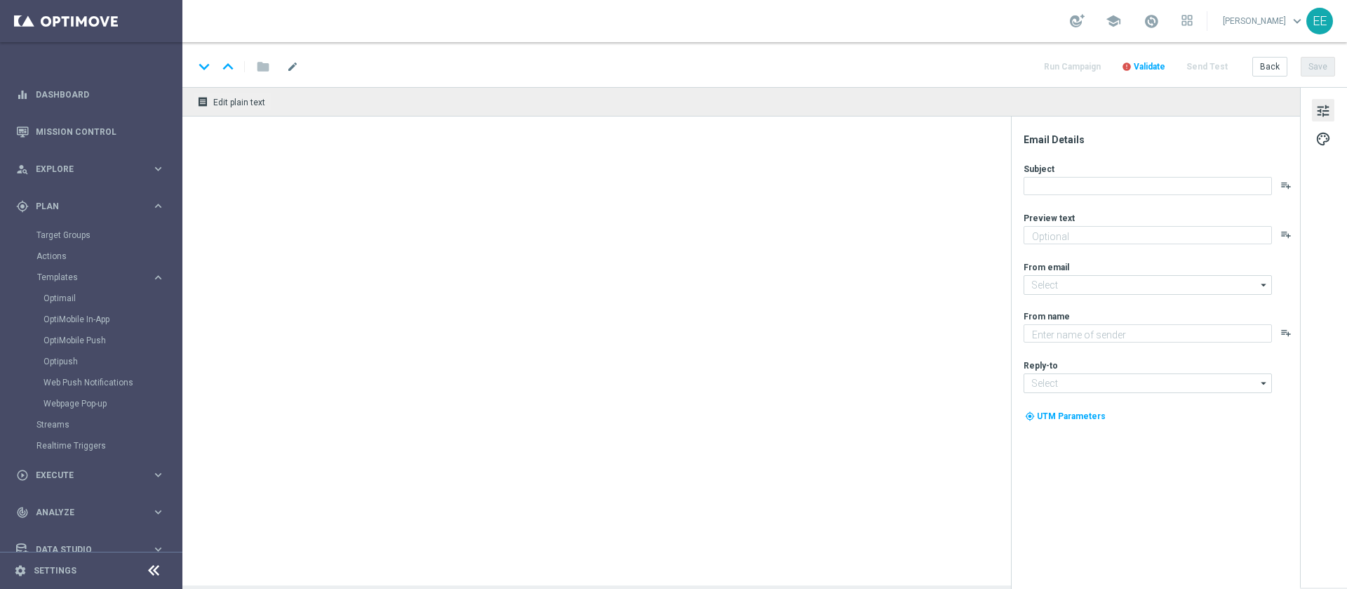
type input "PREMIATISEMPRE2909 - 29.09.2025(1)"
type textarea "Scopri cosa ti abbiamo riservato!"
type input "newsletter@comunicazioni.sisal.it"
type textarea "Sisal"
type input "info@sisal.it"
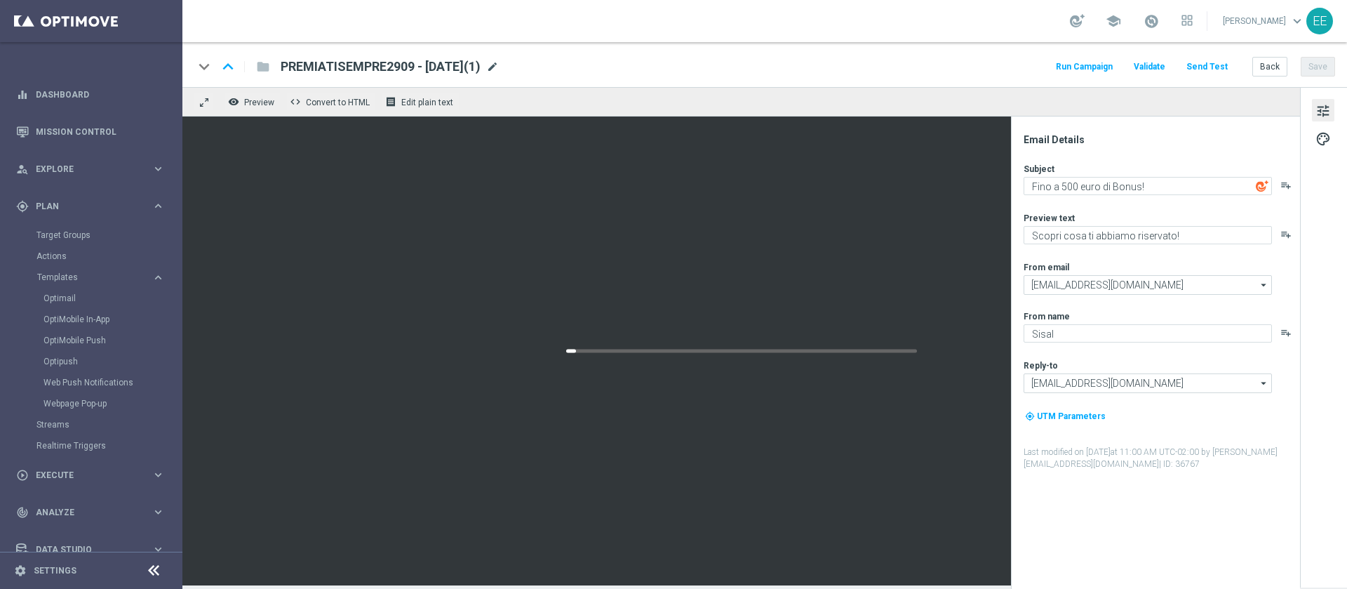
click at [499, 66] on span "mode_edit" at bounding box center [492, 66] width 13 height 13
click at [499, 62] on span "mode_edit" at bounding box center [492, 66] width 13 height 13
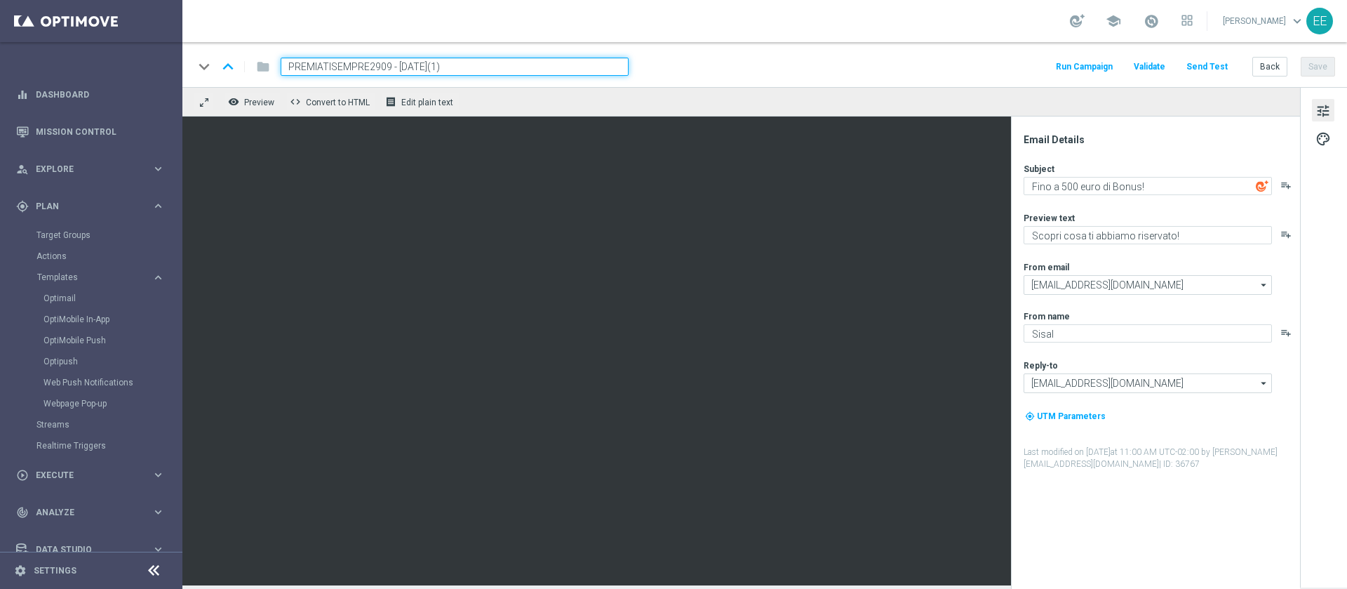
paste input "06"
type input "PREMIATISEMPRE06 - 06.10.2025"
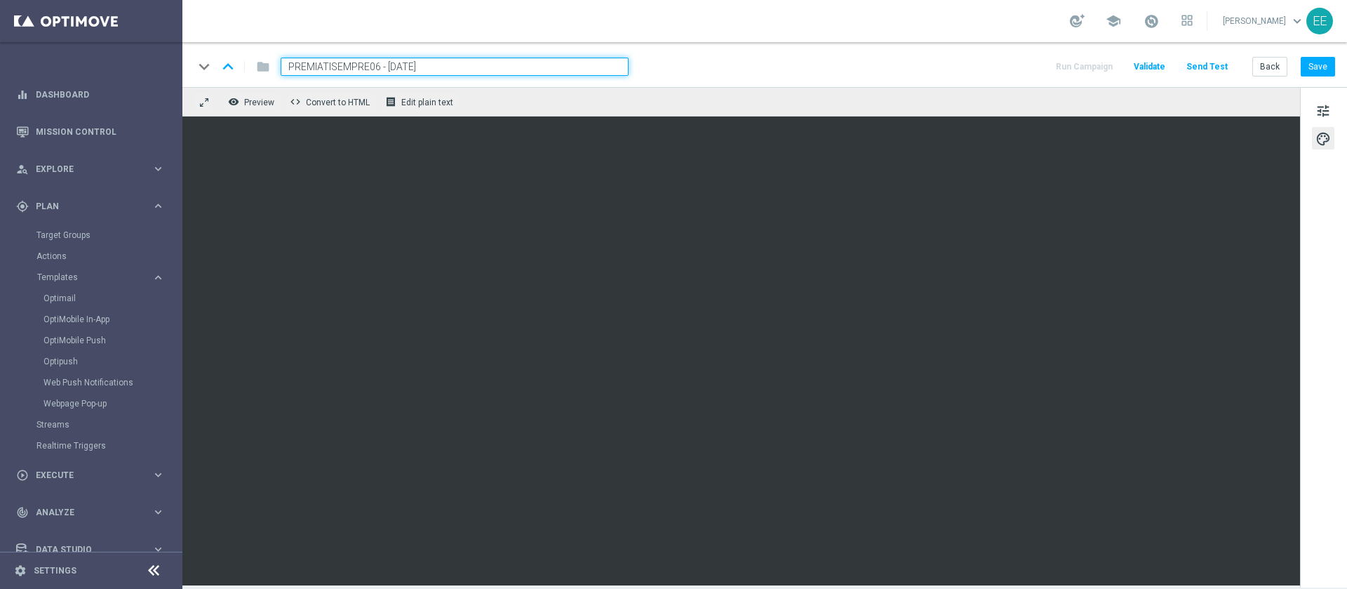
click at [1153, 38] on div "school Edoardo Ellena keyboard_arrow_down EE" at bounding box center [764, 21] width 1165 height 42
click at [1157, 24] on span at bounding box center [1151, 20] width 15 height 15
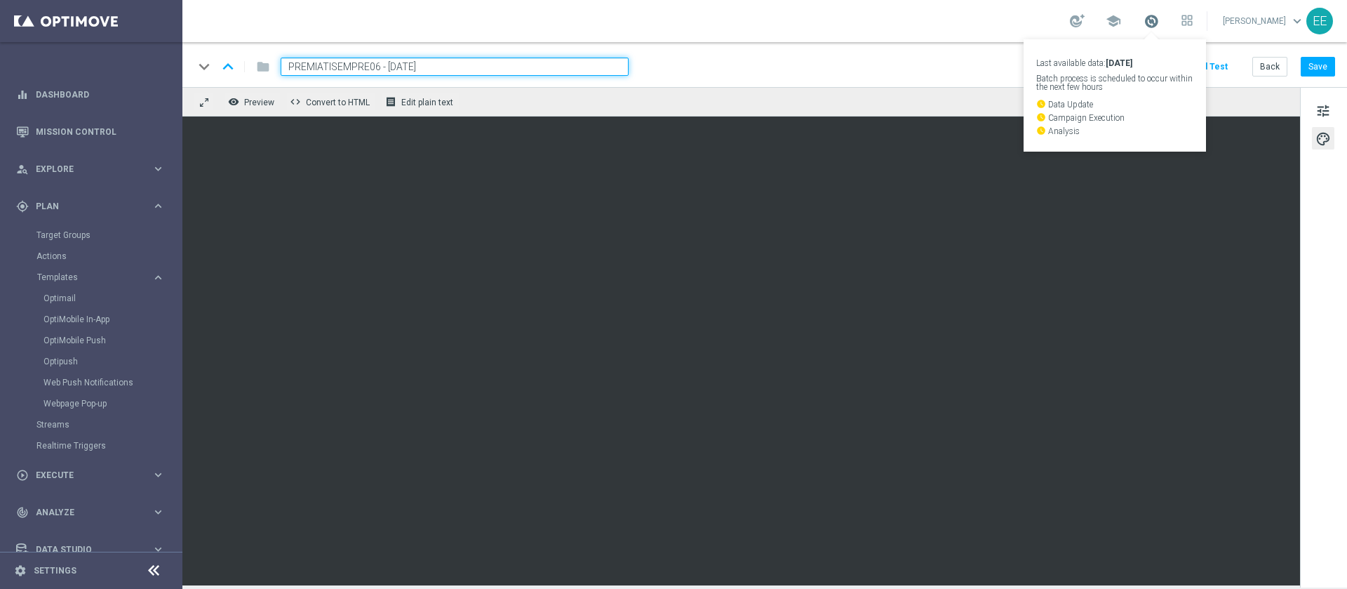
click at [1157, 24] on span at bounding box center [1151, 20] width 15 height 15
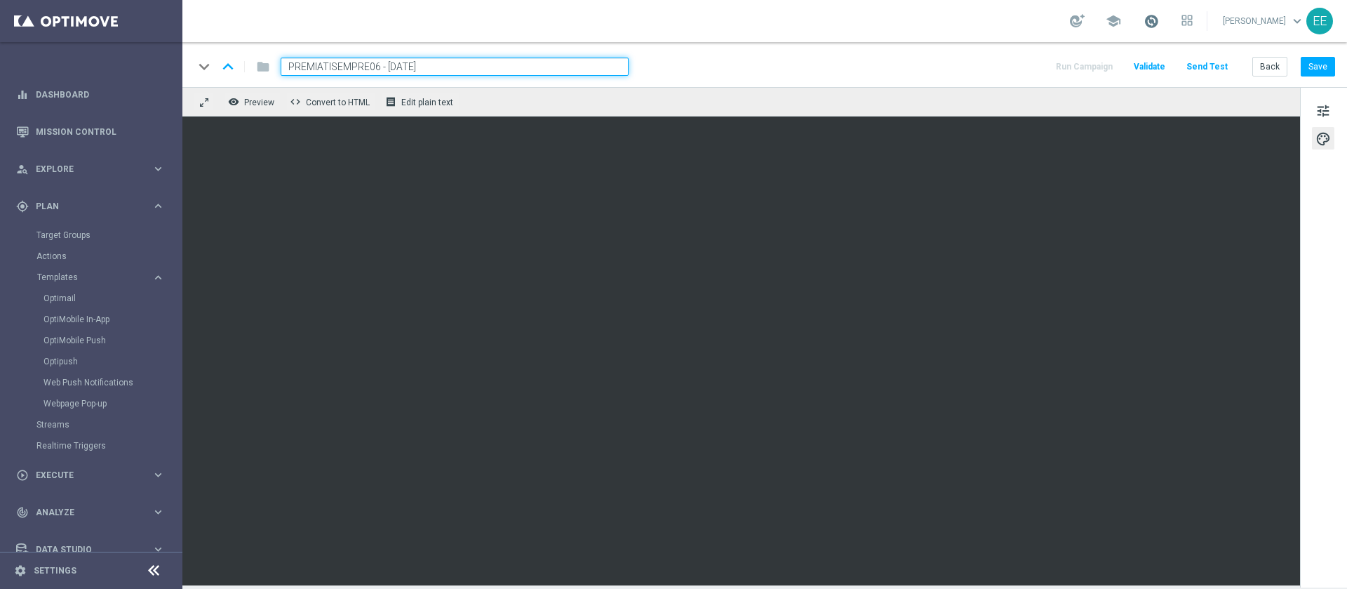
click at [1158, 18] on span at bounding box center [1151, 20] width 15 height 15
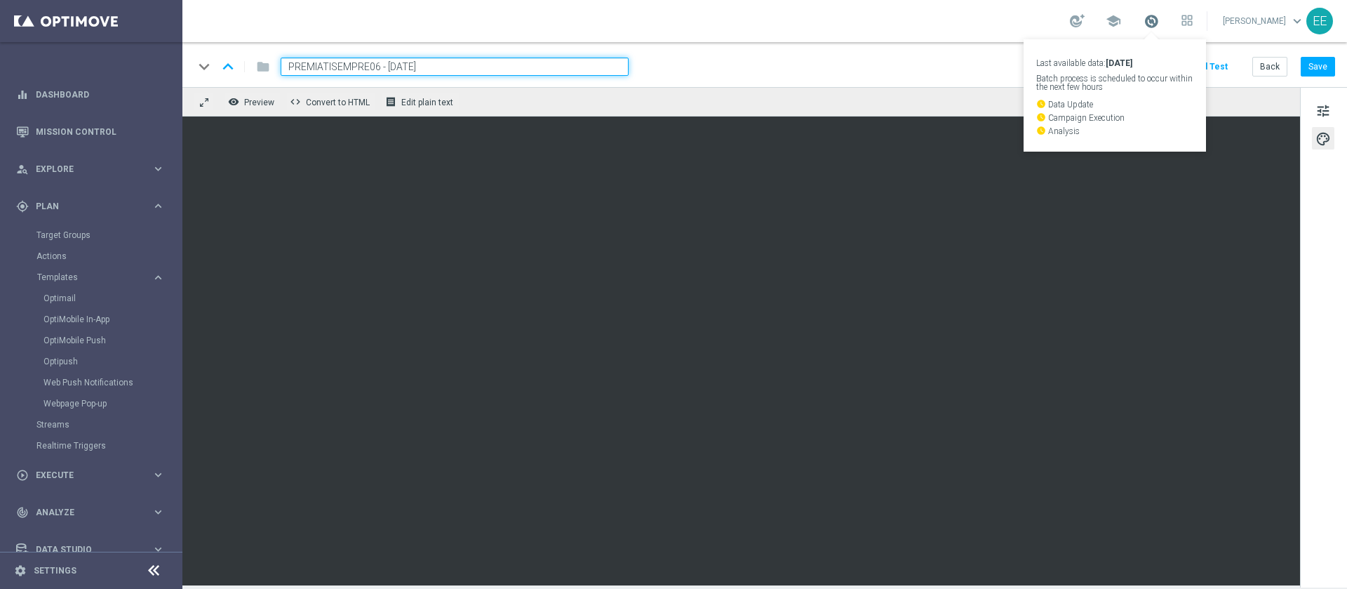
click at [1158, 18] on span at bounding box center [1151, 20] width 15 height 15
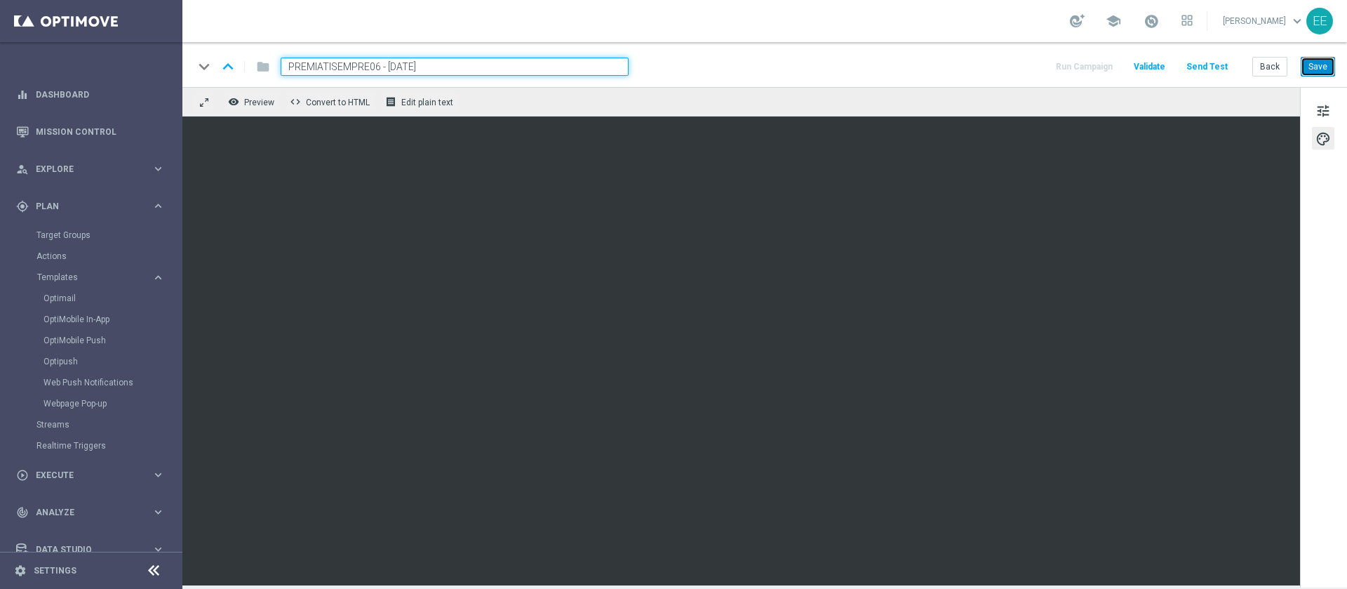
click at [1319, 67] on button "Save" at bounding box center [1318, 67] width 34 height 20
drag, startPoint x: 469, startPoint y: 58, endPoint x: 105, endPoint y: -4, distance: 369.4
click at [105, 0] on html "equalizer Dashboard Mission Control" at bounding box center [673, 294] width 1347 height 589
click at [1321, 65] on button "Save" at bounding box center [1318, 67] width 34 height 20
click at [1279, 70] on button "Back" at bounding box center [1270, 67] width 35 height 20
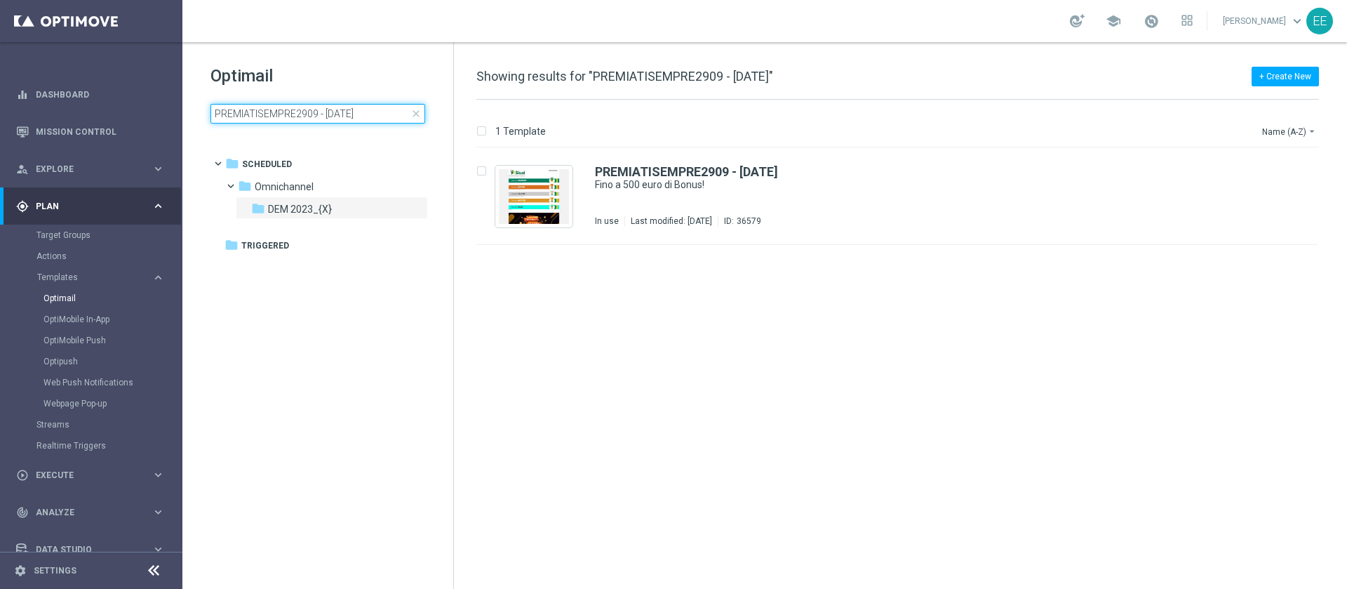
click at [383, 116] on input "PREMIATISEMPRE2909 - 29.09.2025" at bounding box center [318, 114] width 215 height 20
type input "CASINOCB2909 - 29.09.2025"
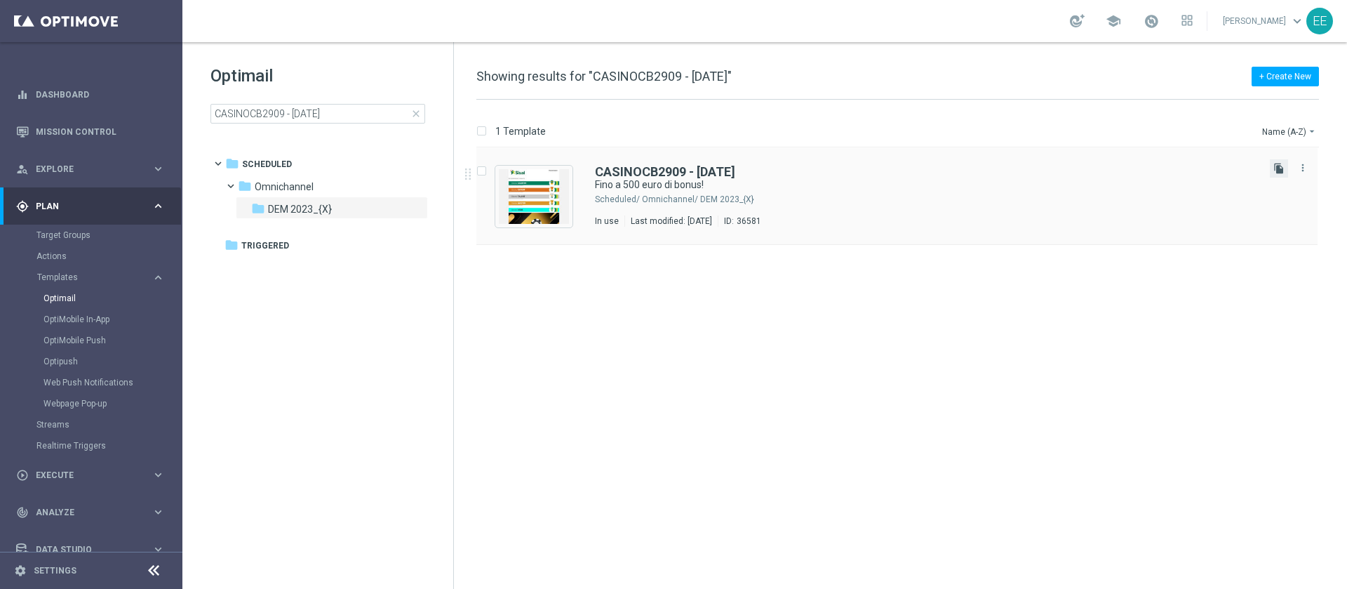
click at [1279, 168] on icon "file_copy" at bounding box center [1279, 168] width 11 height 11
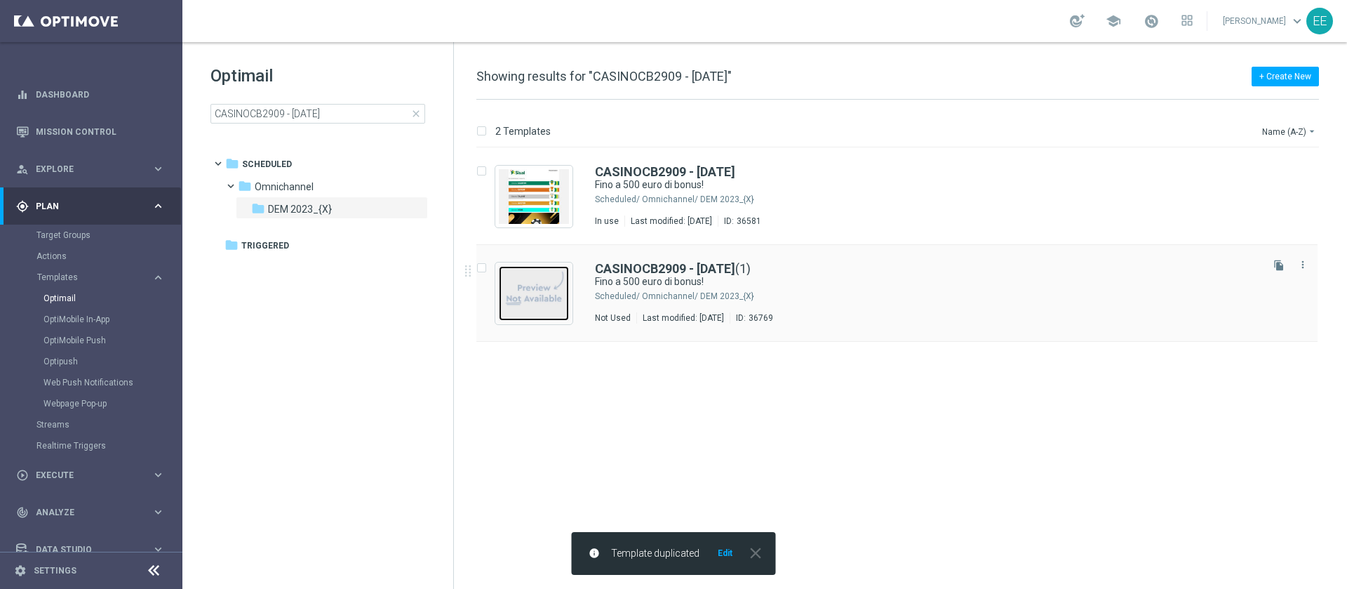
click at [541, 275] on img "Press SPACE to select this row." at bounding box center [534, 293] width 70 height 55
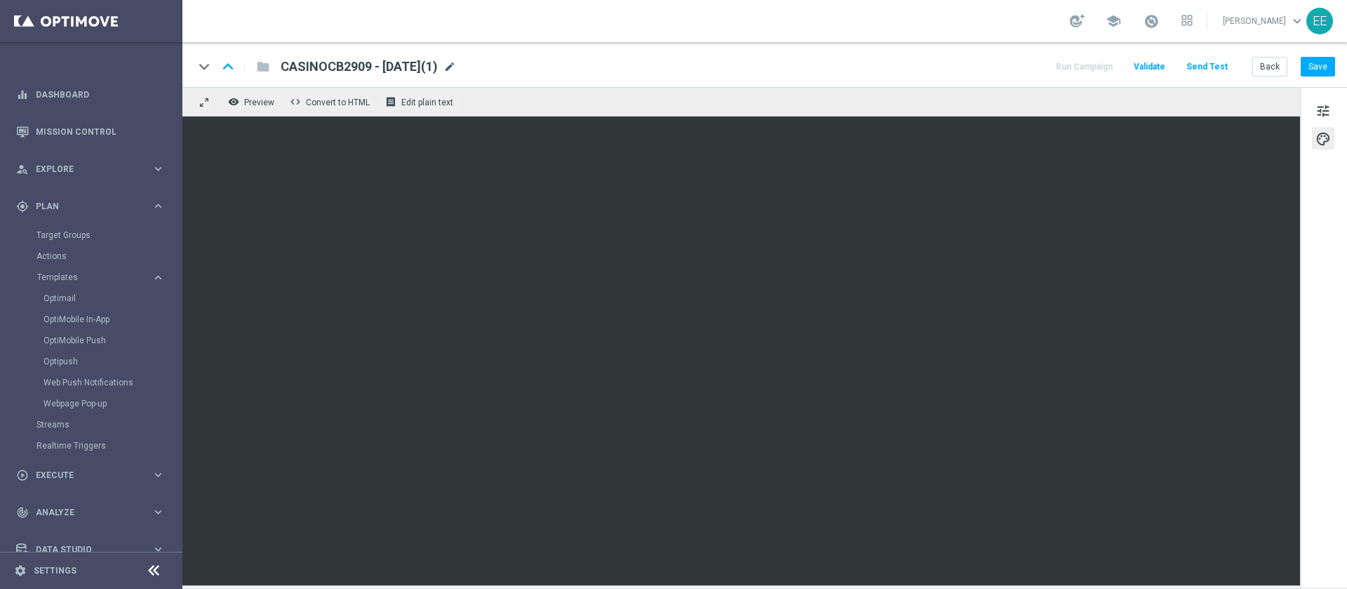
click at [456, 68] on span "mode_edit" at bounding box center [449, 66] width 13 height 13
click at [456, 64] on span "mode_edit" at bounding box center [449, 66] width 13 height 13
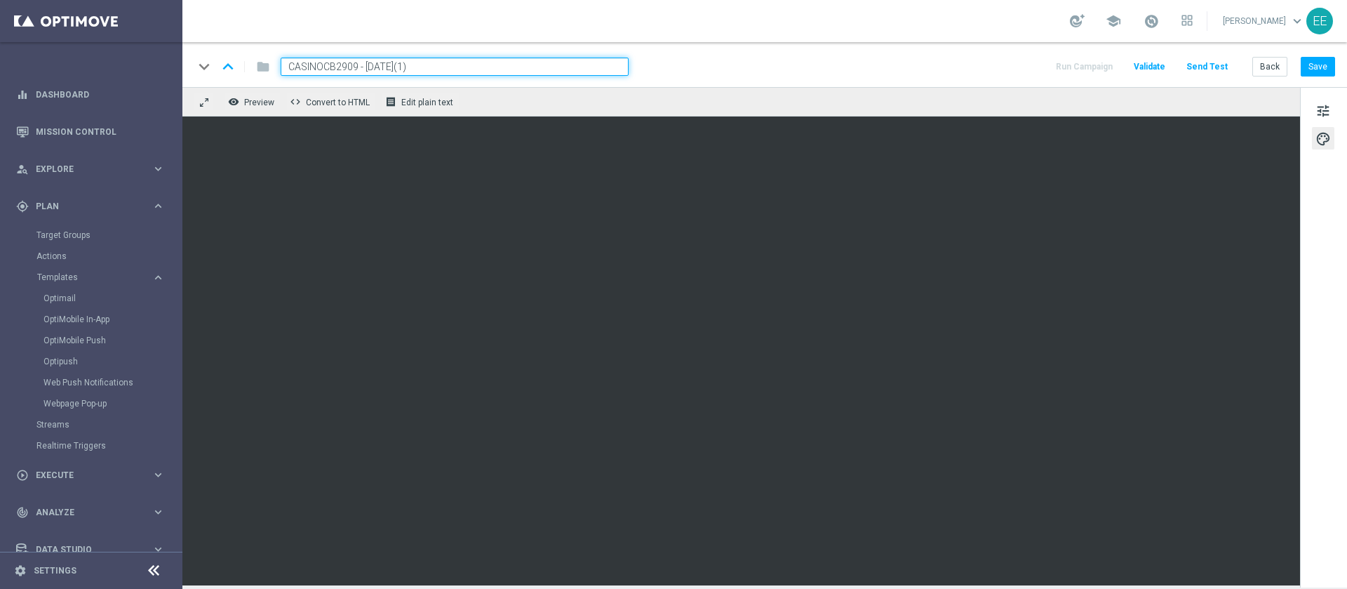
paste input "CASINOCB06"
type input "CASINOCB2909 - 29.09.2025(1)CASINOCB06"
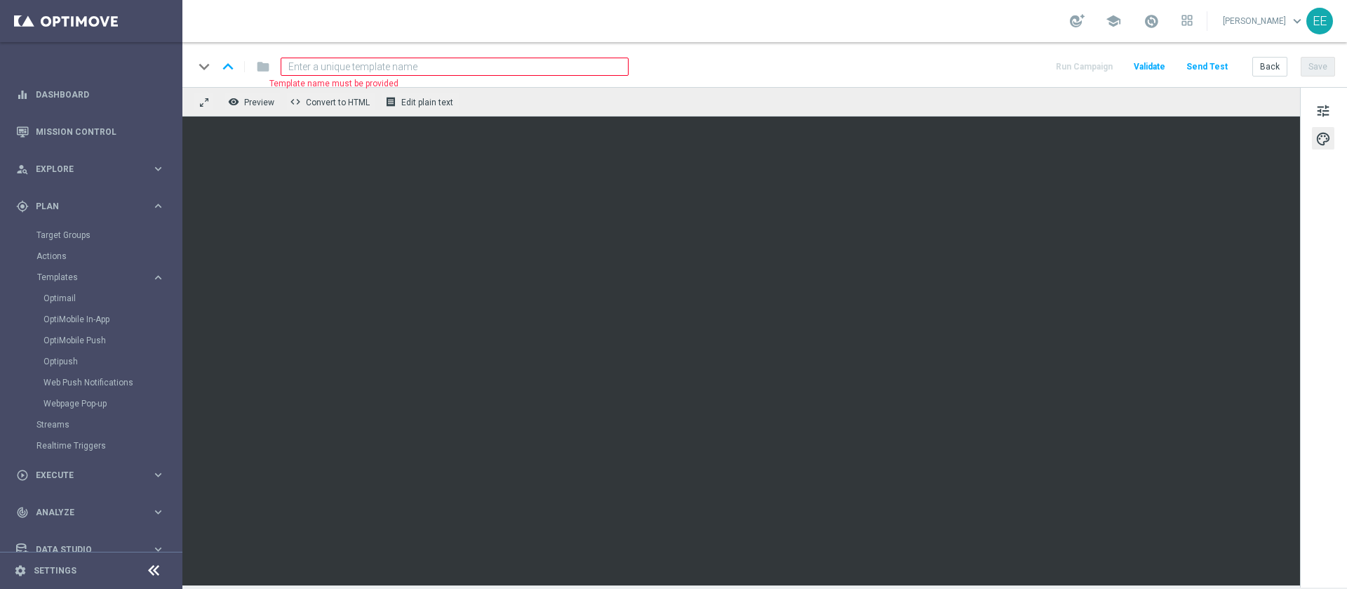
paste input "CASINOCB06"
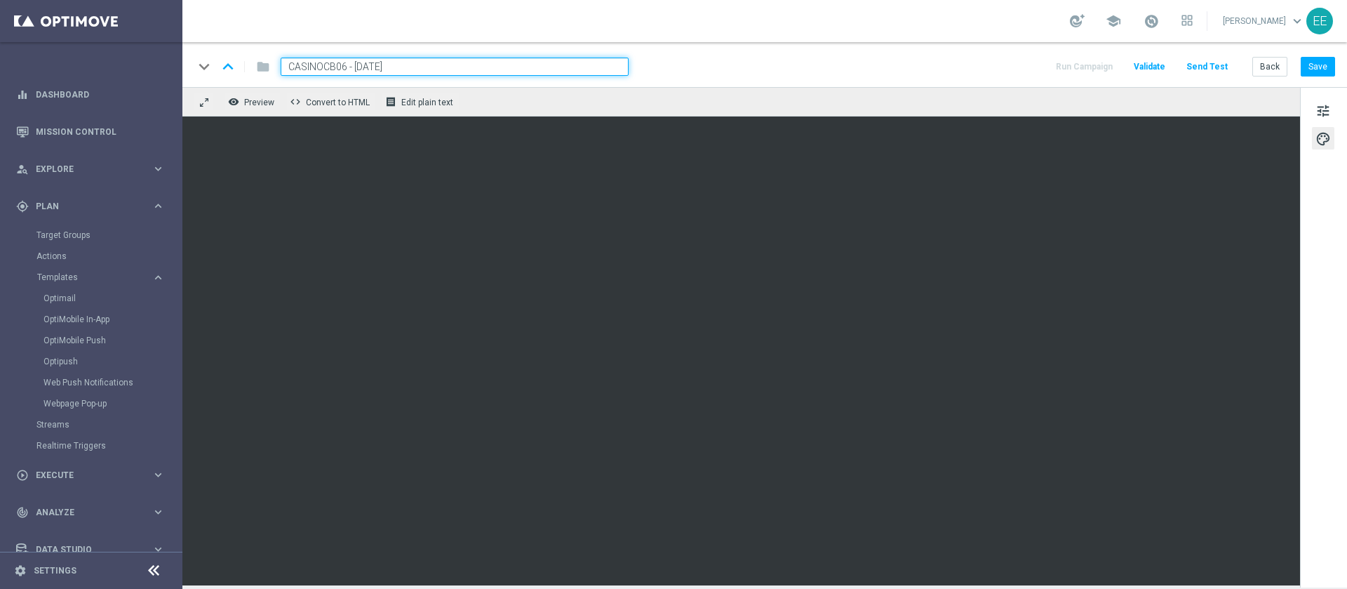
type input "CASINOCB06 - 06.10.2025"
click at [1329, 59] on button "Save" at bounding box center [1318, 67] width 34 height 20
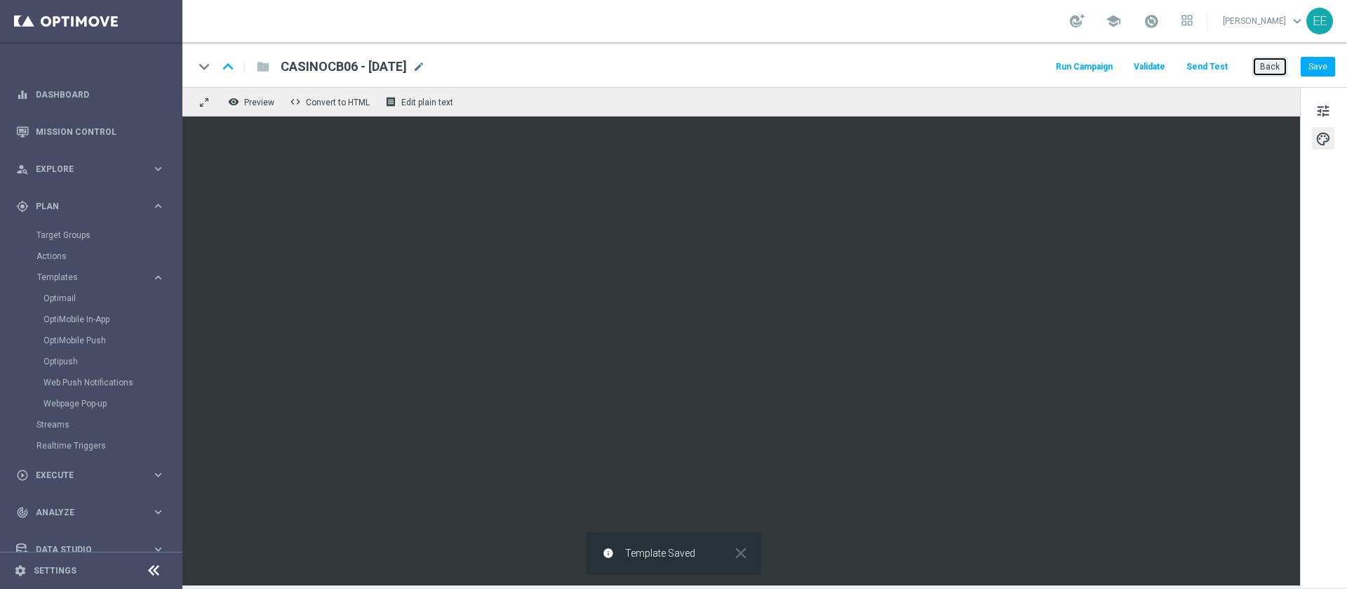
click at [1272, 66] on button "Back" at bounding box center [1270, 67] width 35 height 20
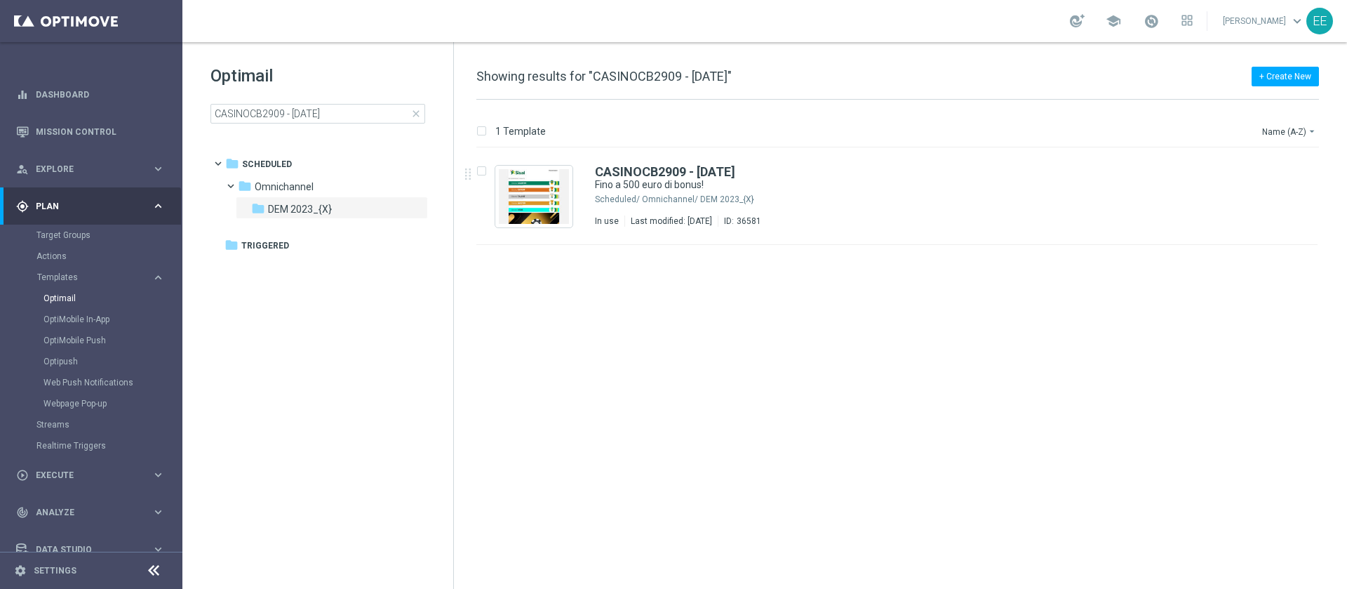
click at [55, 216] on div "gps_fixed Plan keyboard_arrow_right" at bounding box center [90, 205] width 181 height 37
click at [62, 248] on div "play_circle_outline Execute" at bounding box center [83, 243] width 135 height 13
click at [84, 274] on link "Campaign Builder" at bounding box center [90, 272] width 109 height 11
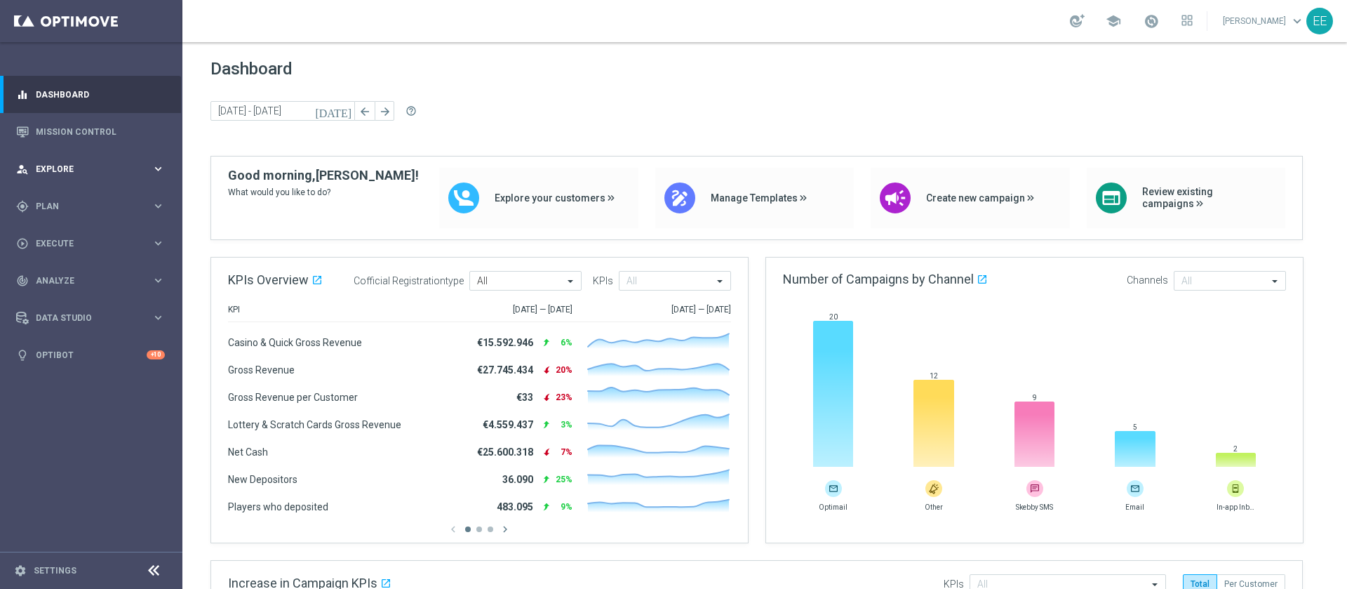
click at [79, 164] on div "person_search Explore" at bounding box center [83, 169] width 135 height 13
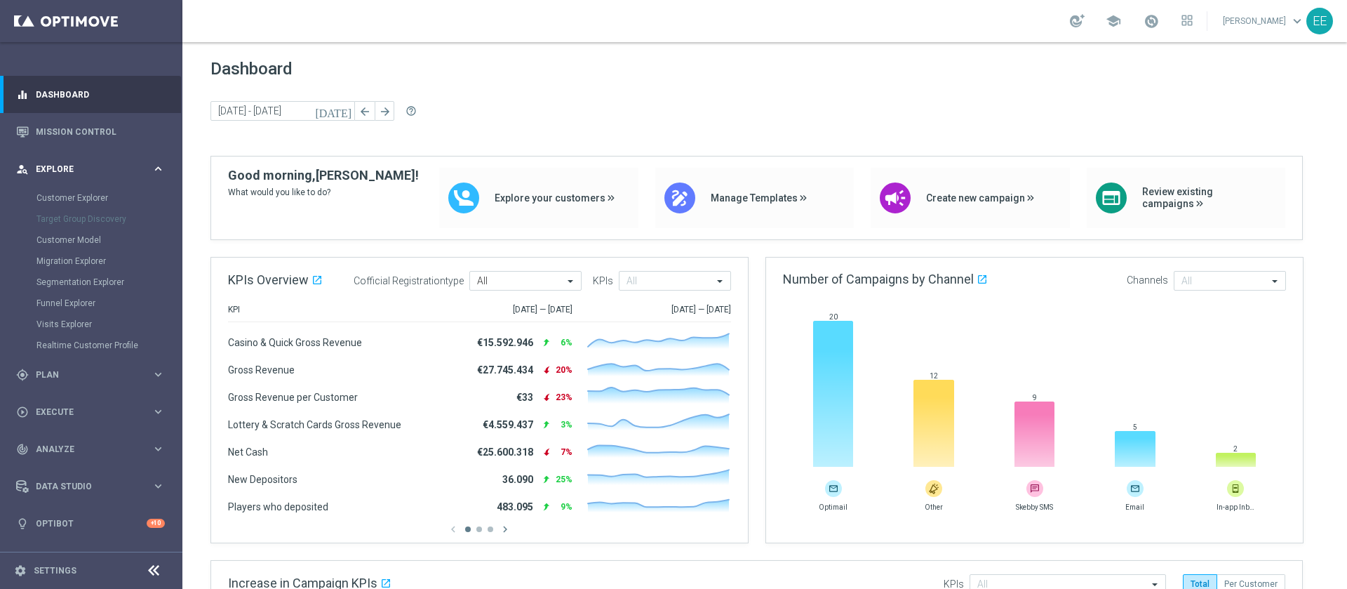
click at [54, 178] on div "person_search Explore keyboard_arrow_right" at bounding box center [90, 168] width 181 height 37
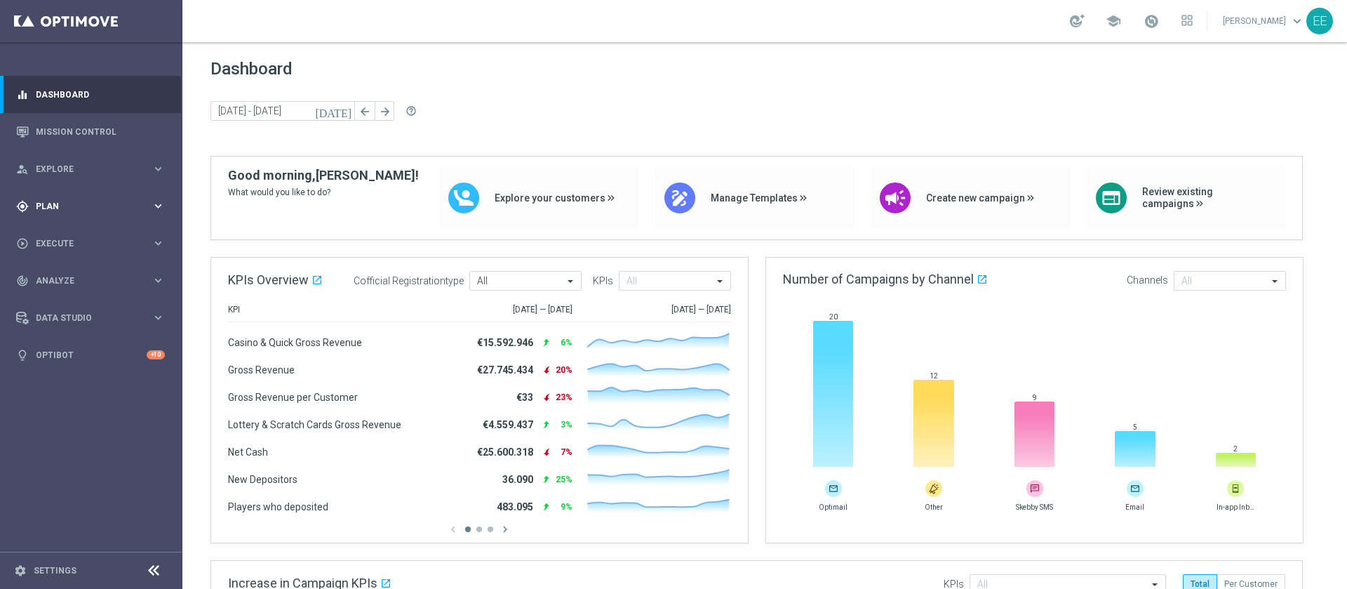
click at [65, 211] on div "gps_fixed Plan" at bounding box center [83, 206] width 135 height 13
click at [69, 232] on link "Target Groups" at bounding box center [90, 234] width 109 height 11
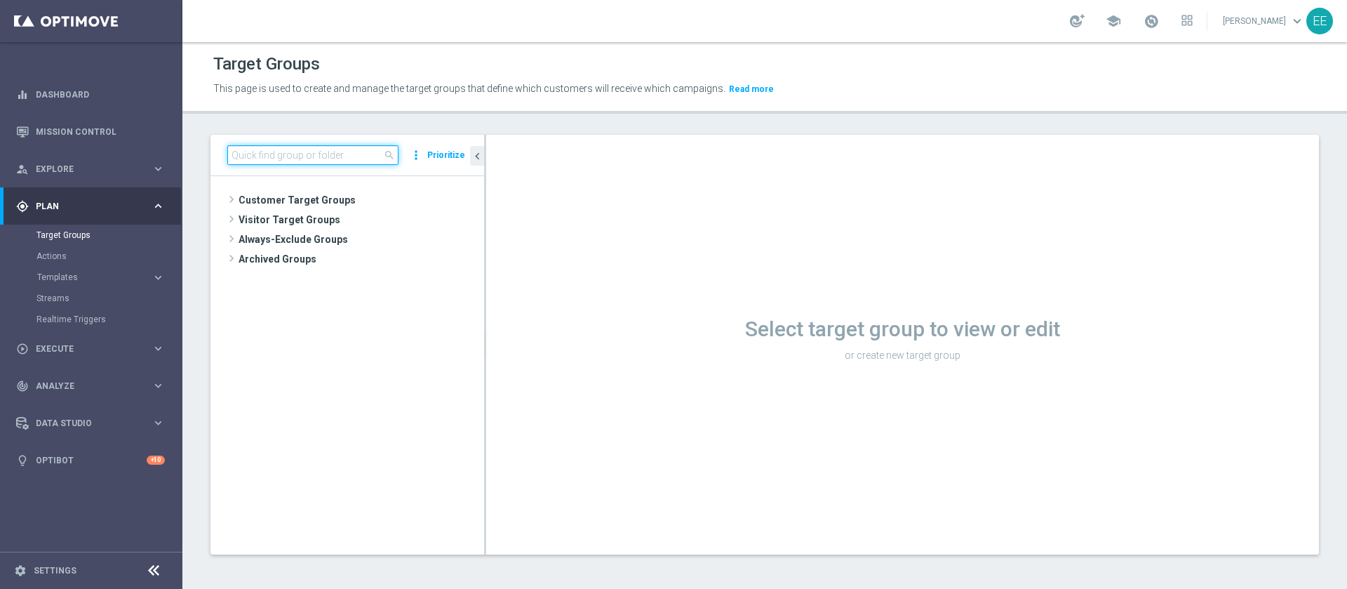
click at [302, 161] on input at bounding box center [312, 155] width 171 height 20
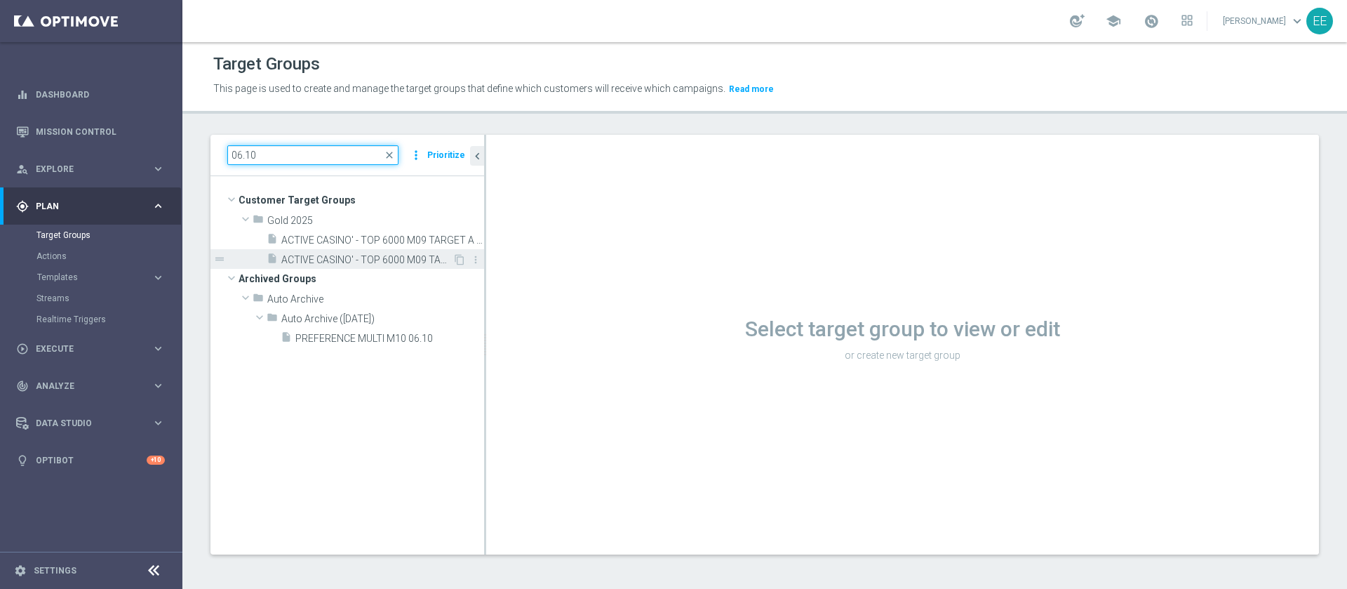
type input "06.10"
click at [368, 258] on span "ACTIVE CASINO' - TOP 6000 M09 TARGET B (PREMIATISEMPRE) 06.10" at bounding box center [366, 260] width 171 height 12
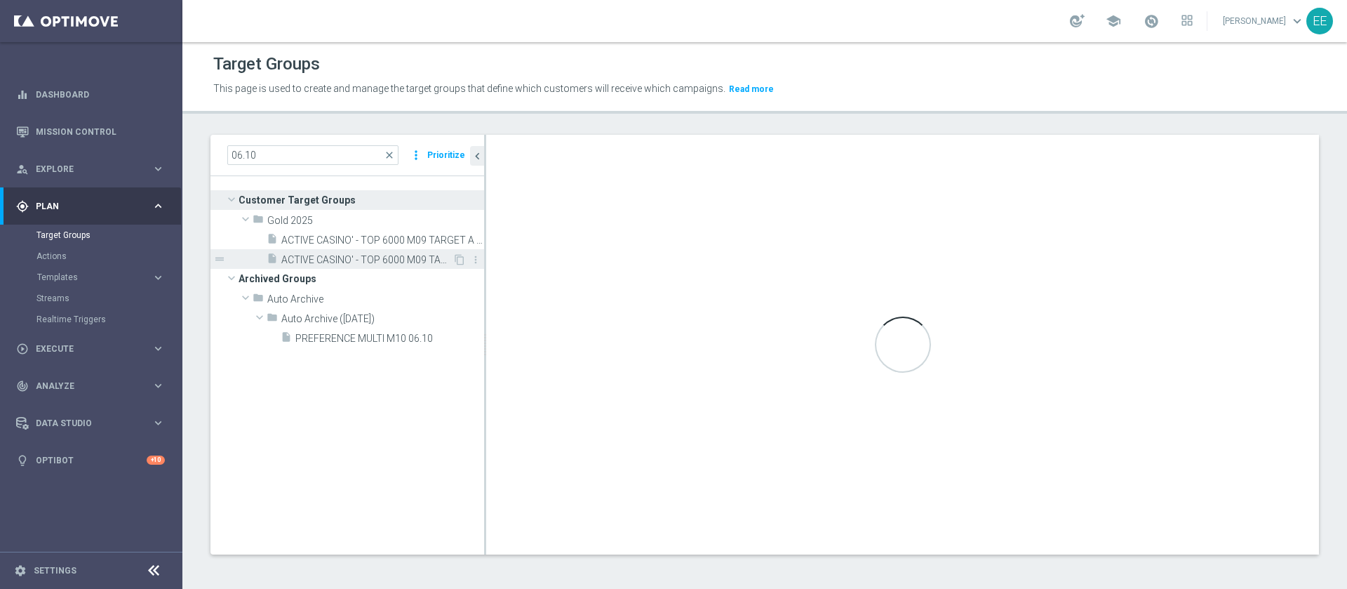
click at [328, 262] on span "ACTIVE CASINO' - TOP 6000 M09 TARGET B (PREMIATISEMPRE) 06.10" at bounding box center [366, 260] width 171 height 12
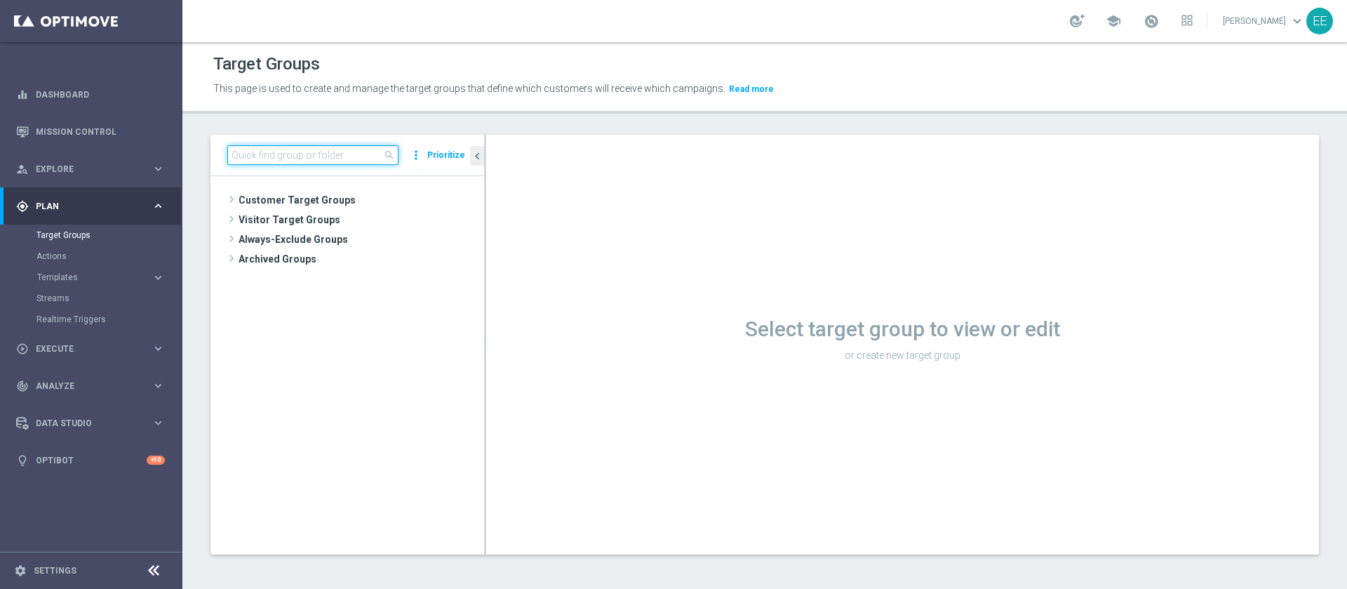
click at [309, 154] on input at bounding box center [312, 155] width 171 height 20
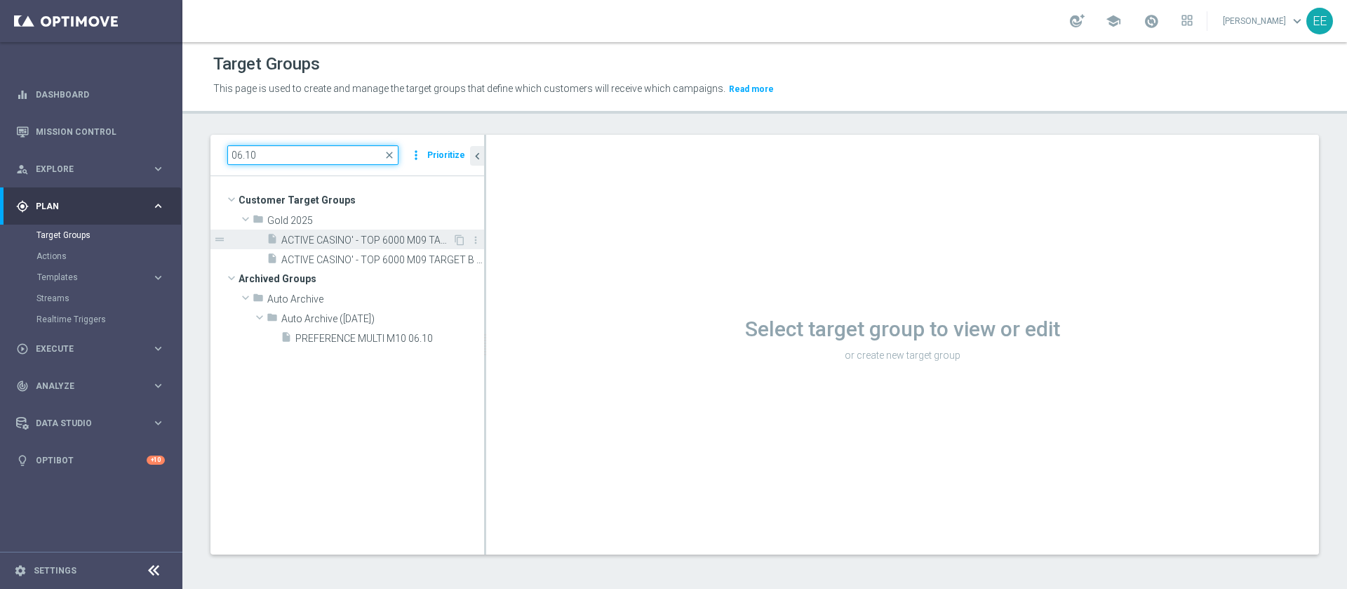
type input "06.10"
click at [355, 243] on span "ACTIVE CASINO' - TOP 6000 M09 TARGET A (CB PERSO) 06.10" at bounding box center [366, 240] width 171 height 12
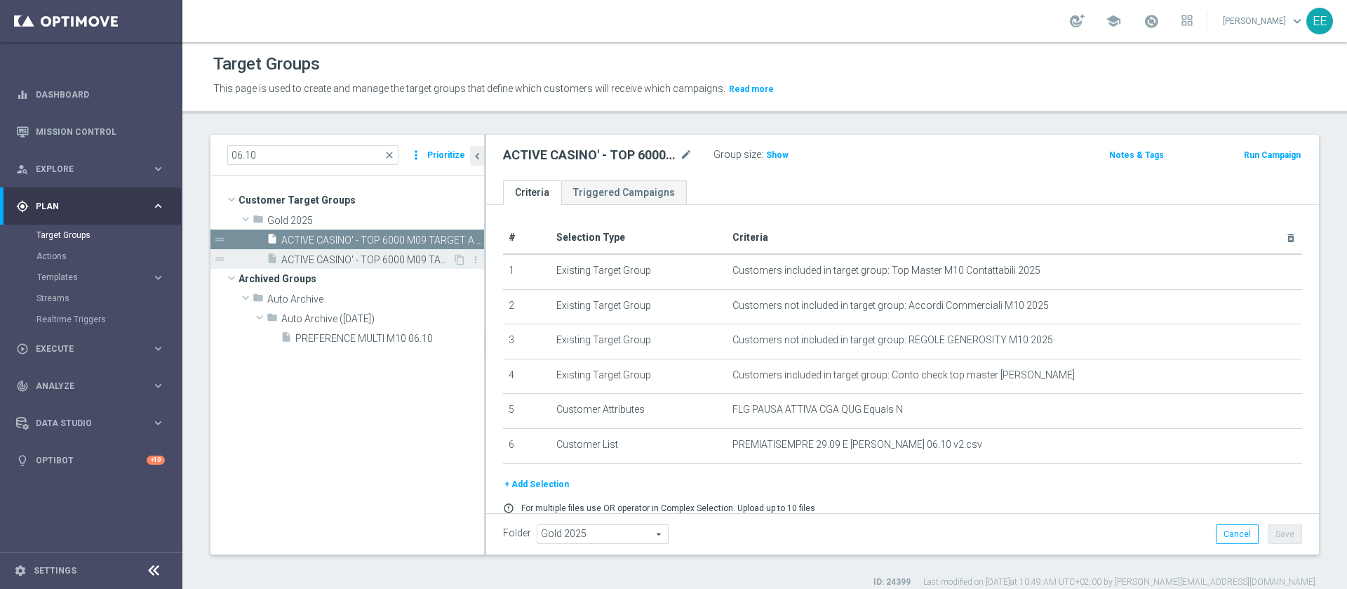
click at [383, 252] on div "insert_drive_file ACTIVE CASINO' - TOP 6000 M09 TARGET B (PREMIATISEMPRE) 06.10" at bounding box center [360, 259] width 186 height 20
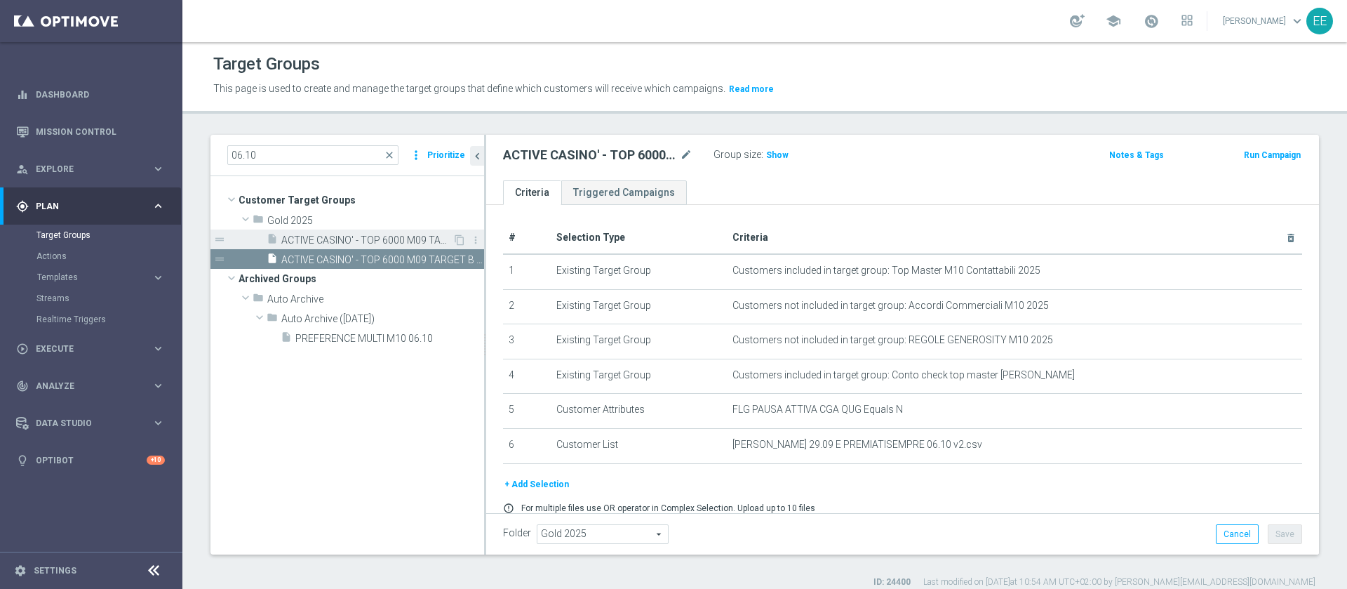
click at [378, 244] on span "ACTIVE CASINO' - TOP 6000 M09 TARGET A (CB PERSO) 06.10" at bounding box center [366, 240] width 171 height 12
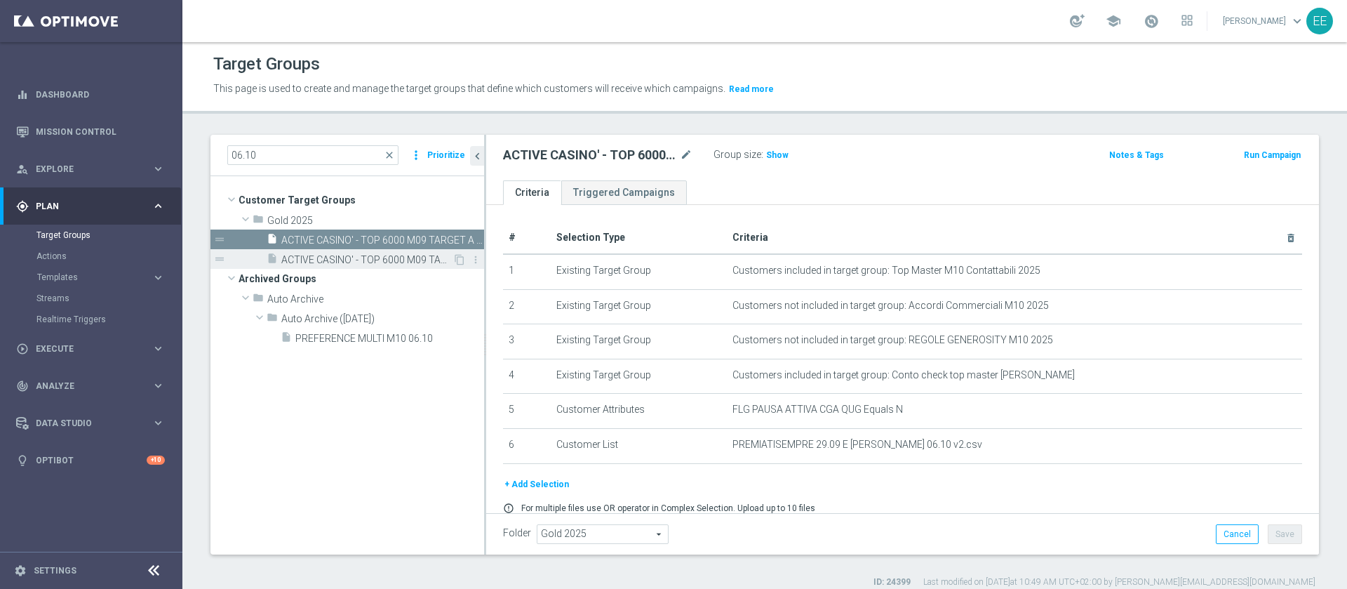
click at [412, 260] on span "ACTIVE CASINO' - TOP 6000 M09 TARGET B (PREMIATISEMPRE) 06.10" at bounding box center [366, 260] width 171 height 12
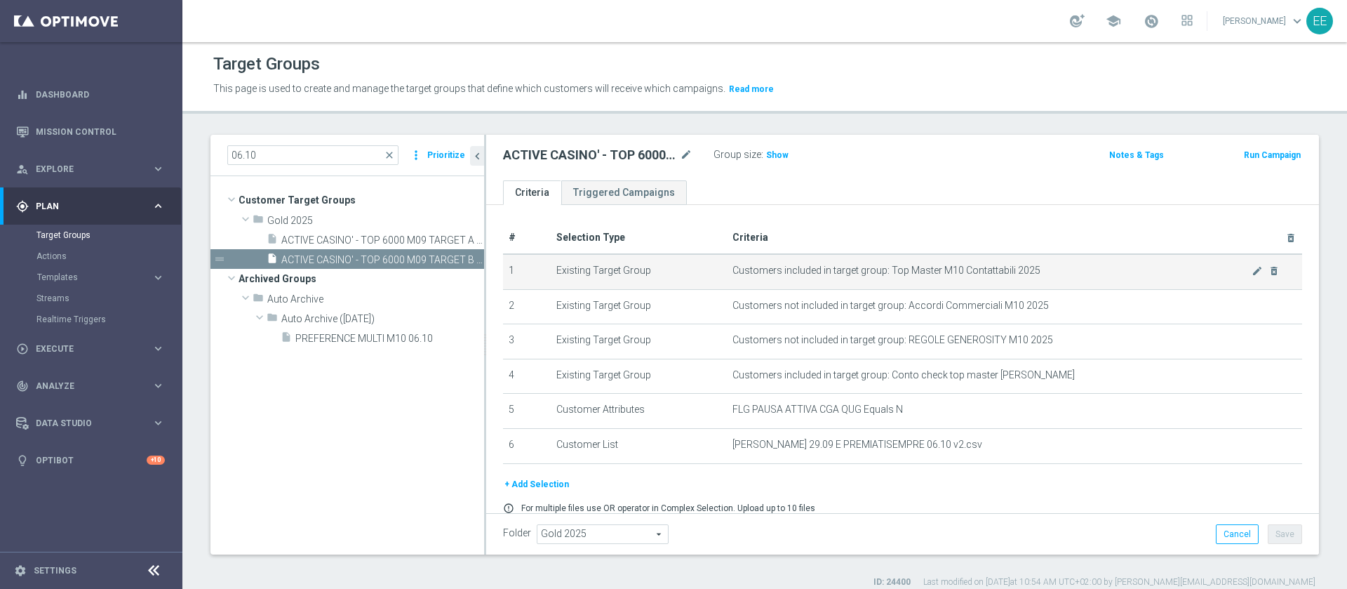
scroll to position [2, 0]
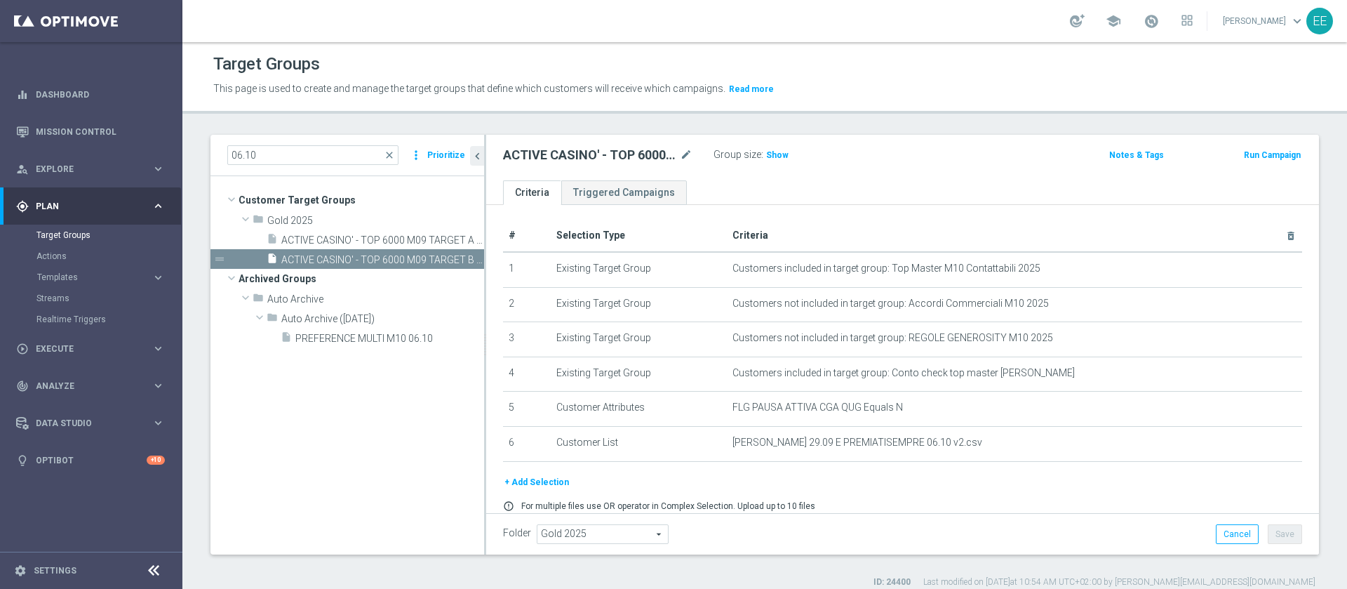
click at [646, 137] on div "ACTIVE CASINO' - TOP 6000 M09 TARGET B (PREMIATISEMPRE) 06.10 mode_edit Group s…" at bounding box center [902, 158] width 833 height 46
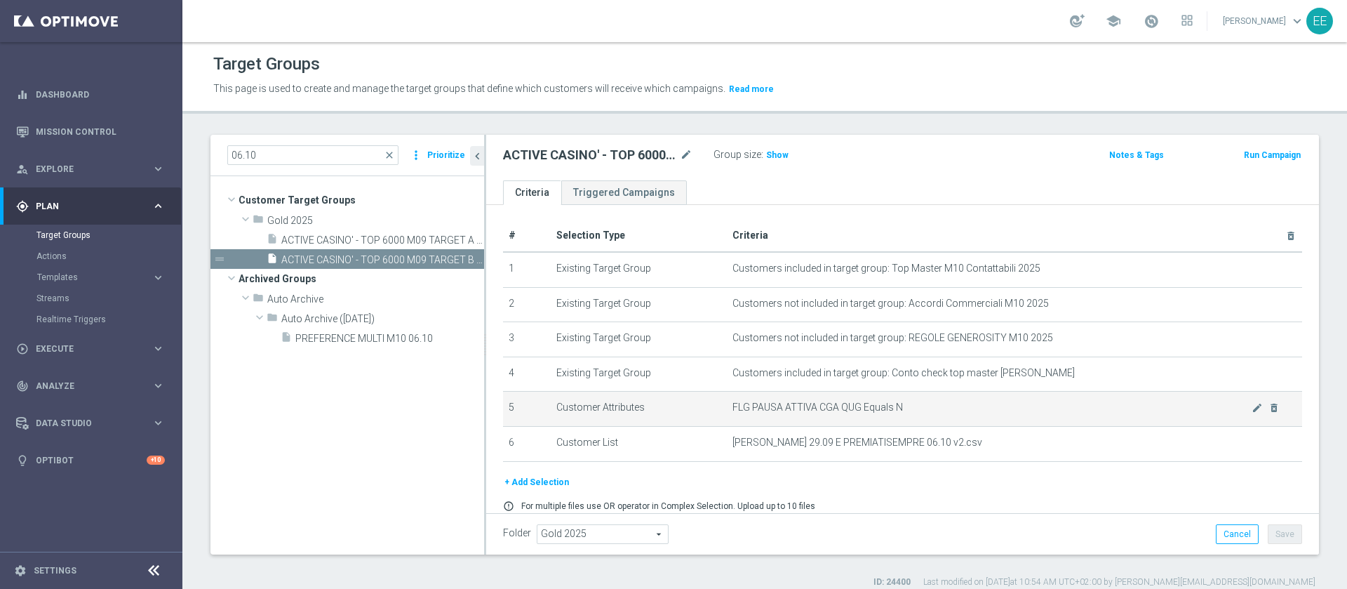
scroll to position [57, 0]
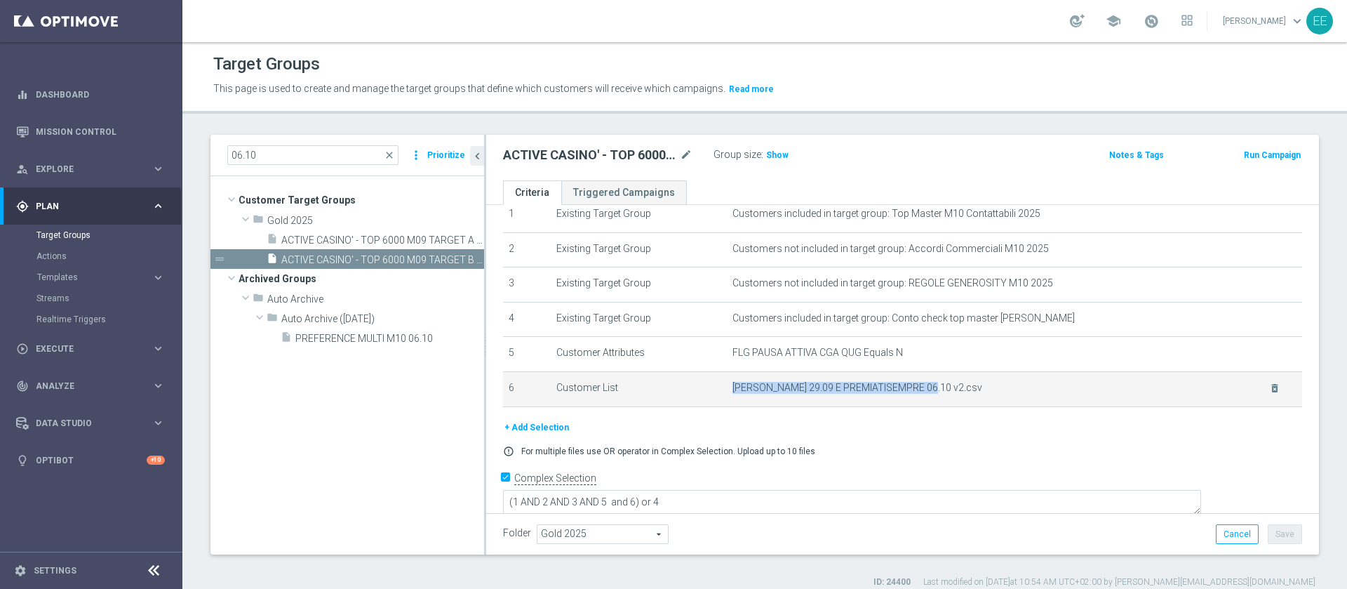
drag, startPoint x: 723, startPoint y: 389, endPoint x: 921, endPoint y: 389, distance: 197.2
click at [921, 389] on span "CB PERSO 29.09 E PREMIATISEMPRE 06.10 v2.csv" at bounding box center [992, 388] width 519 height 12
click at [1008, 385] on span "CB PERSO 29.09 E PREMIATISEMPRE 06.10 v2.csv" at bounding box center [992, 388] width 519 height 12
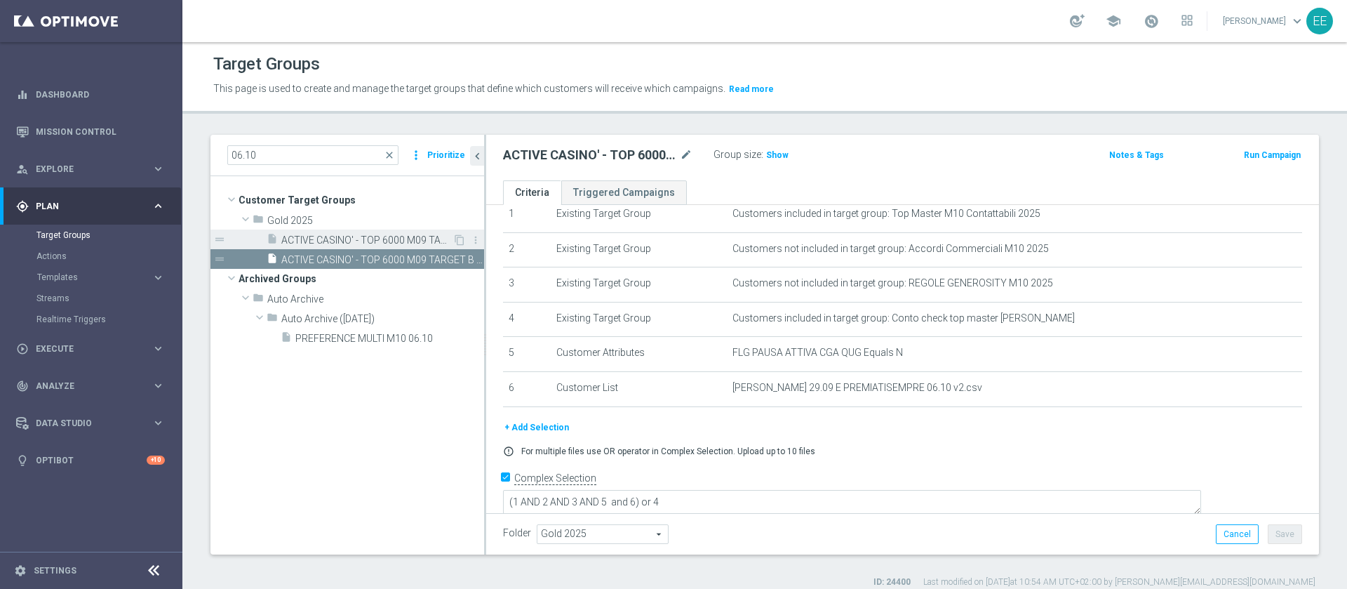
click at [319, 236] on span "ACTIVE CASINO' - TOP 6000 M09 TARGET A (CB PERSO) 06.10" at bounding box center [366, 240] width 171 height 12
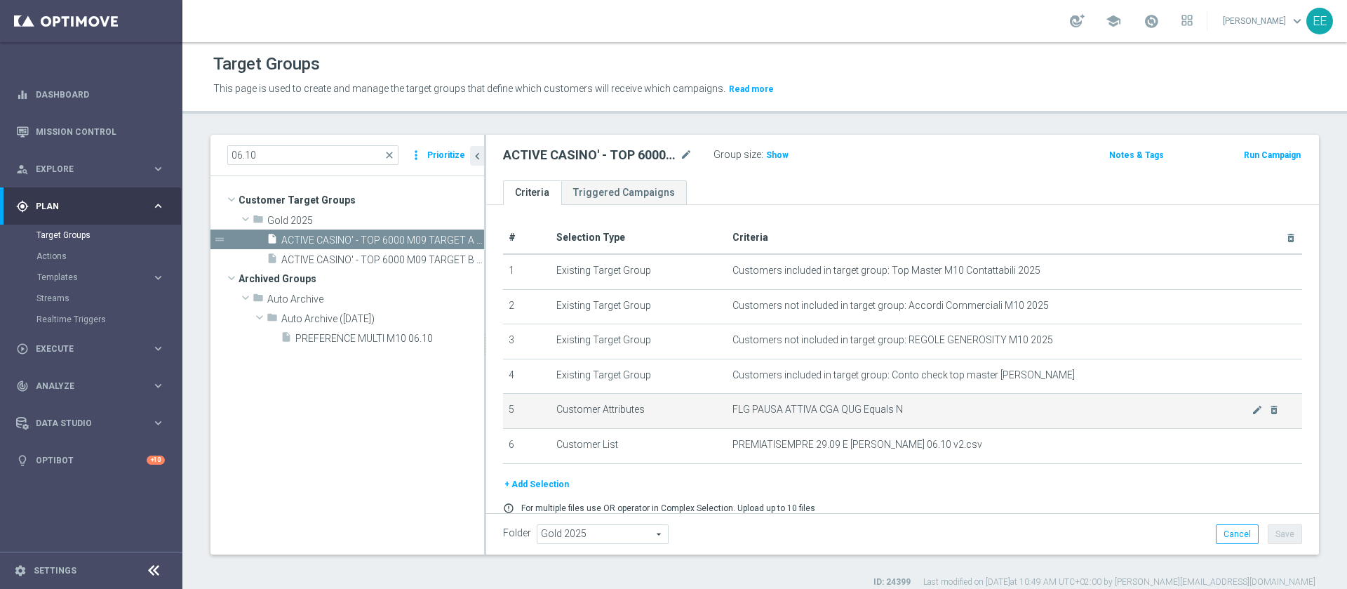
scroll to position [57, 0]
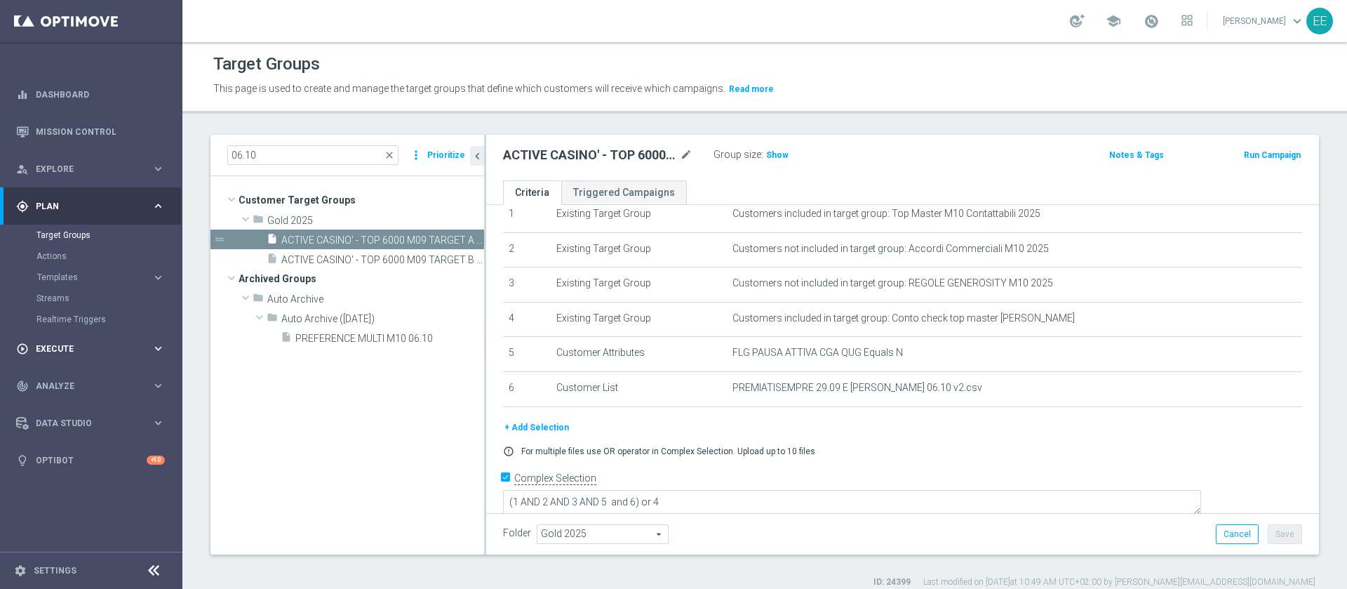
click at [87, 346] on span "Execute" at bounding box center [94, 349] width 116 height 8
click at [80, 269] on link "Campaign Builder" at bounding box center [90, 272] width 109 height 11
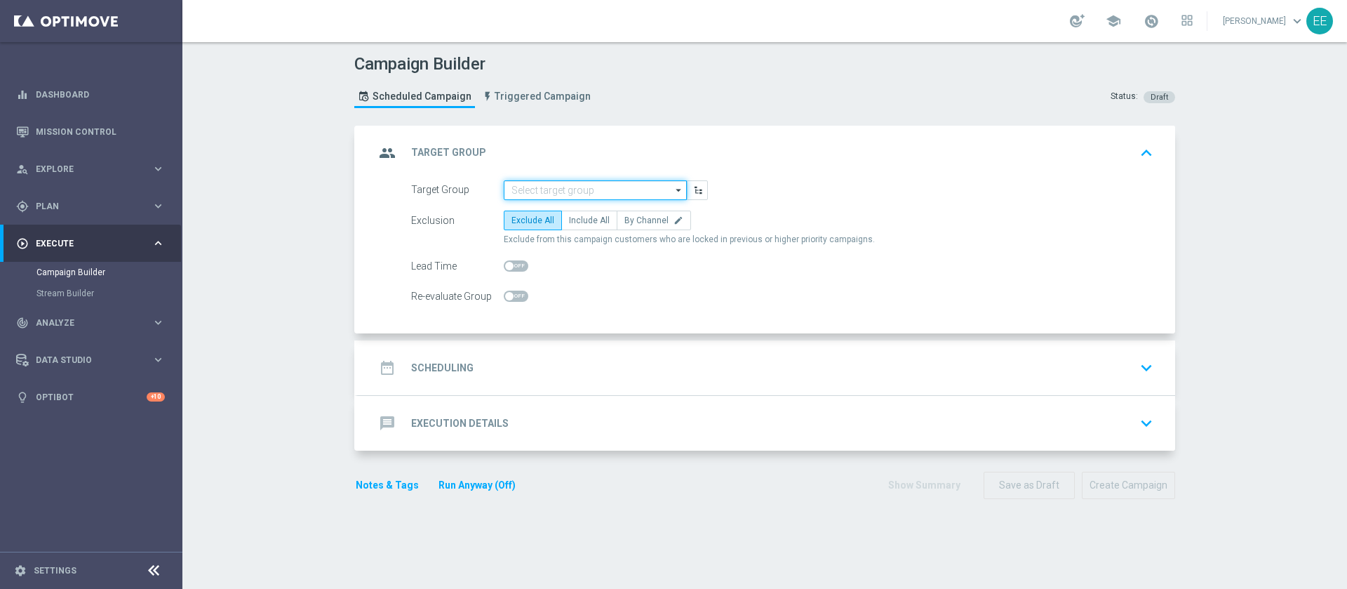
click at [554, 184] on input at bounding box center [595, 190] width 183 height 20
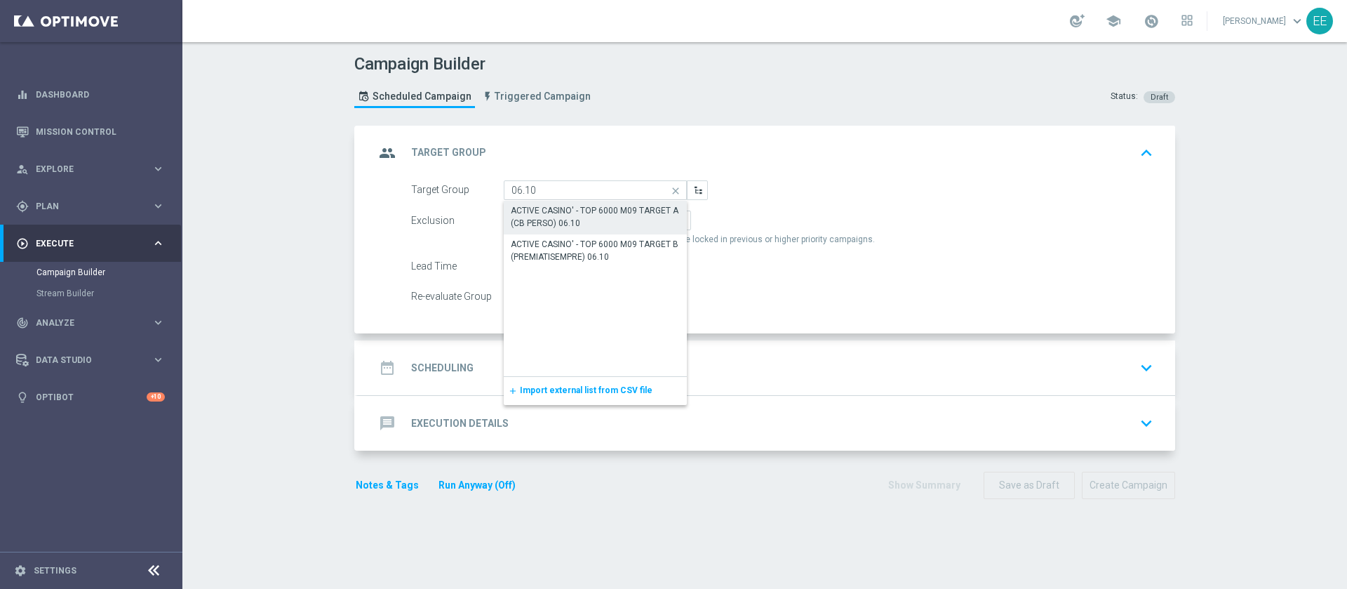
click at [564, 220] on div "ACTIVE CASINO' - TOP 6000 M09 TARGET A (CB PERSO) 06.10" at bounding box center [595, 216] width 169 height 25
type input "ACTIVE CASINO' - TOP 6000 M09 TARGET A (CB PERSO) 06.10"
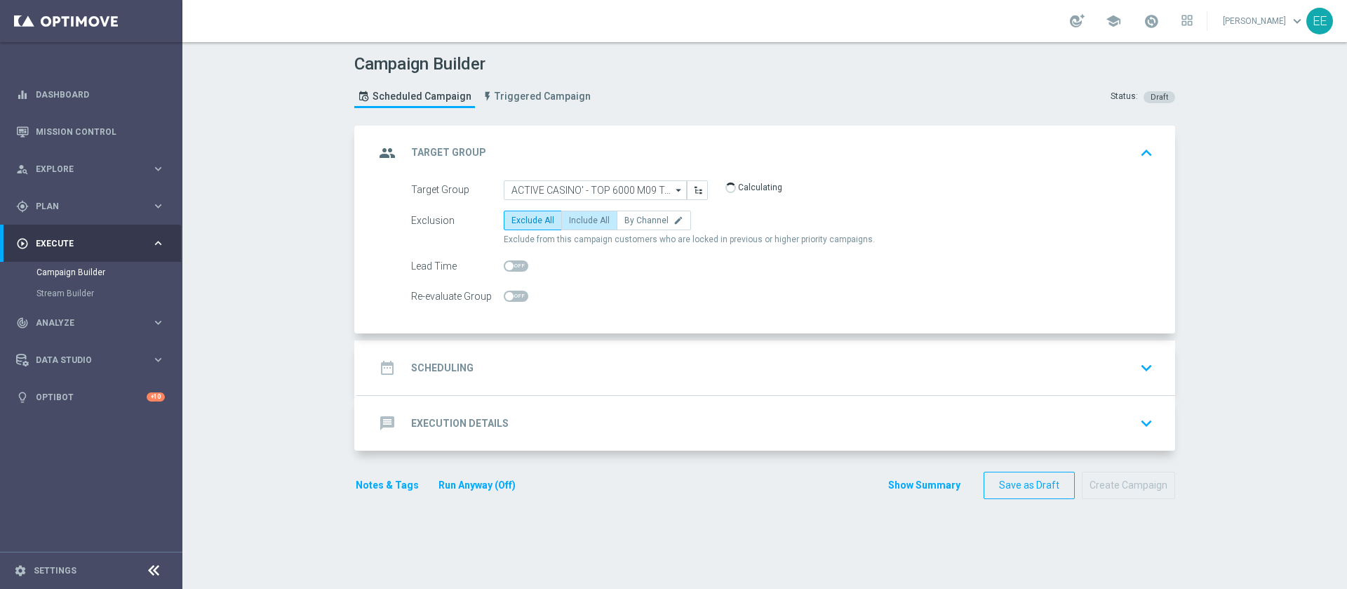
click at [579, 220] on span "Include All" at bounding box center [589, 220] width 41 height 10
click at [578, 220] on input "Include All" at bounding box center [573, 222] width 9 height 9
radio input "true"
click at [489, 371] on div "date_range Scheduling keyboard_arrow_down" at bounding box center [767, 367] width 784 height 27
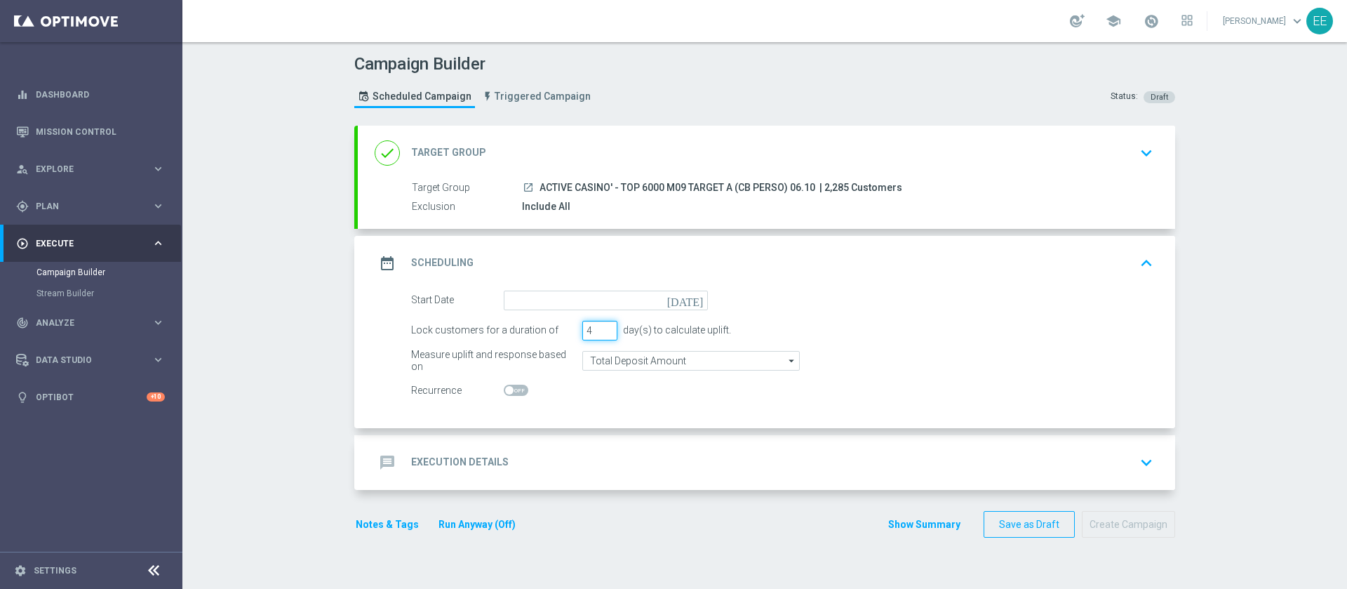
type input "4"
click at [599, 323] on input "4" at bounding box center [599, 331] width 35 height 20
click at [575, 307] on input at bounding box center [606, 301] width 204 height 20
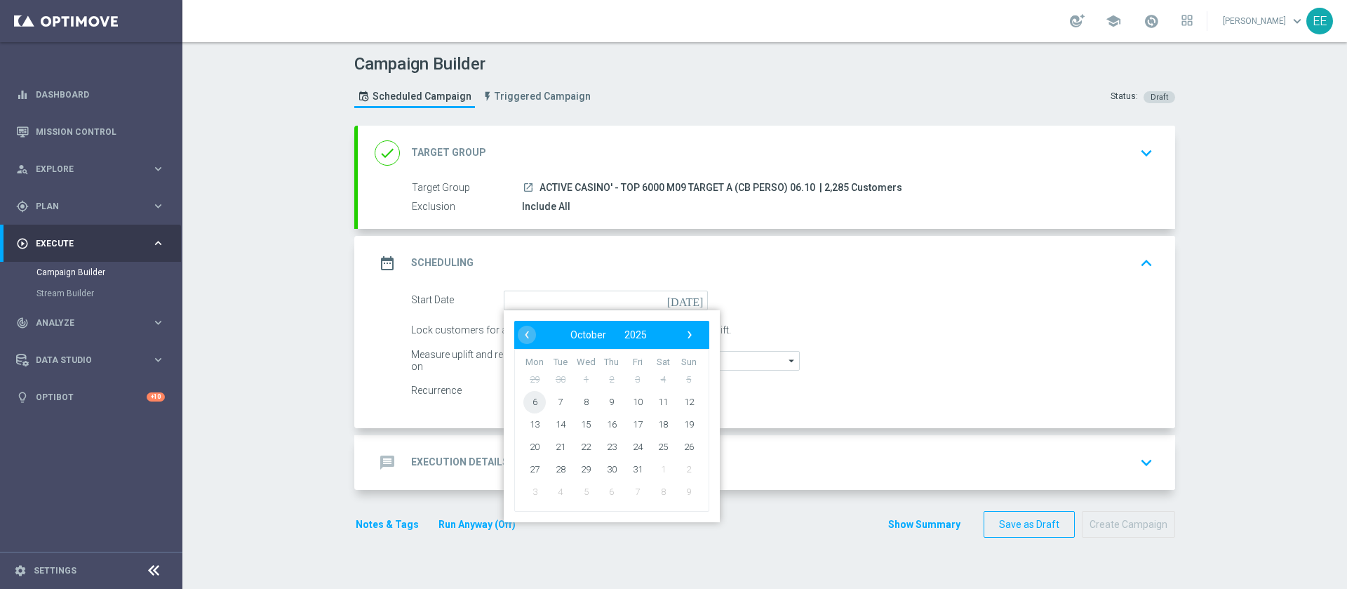
click at [535, 403] on span "6" at bounding box center [534, 401] width 22 height 22
type input "06 Oct 2025"
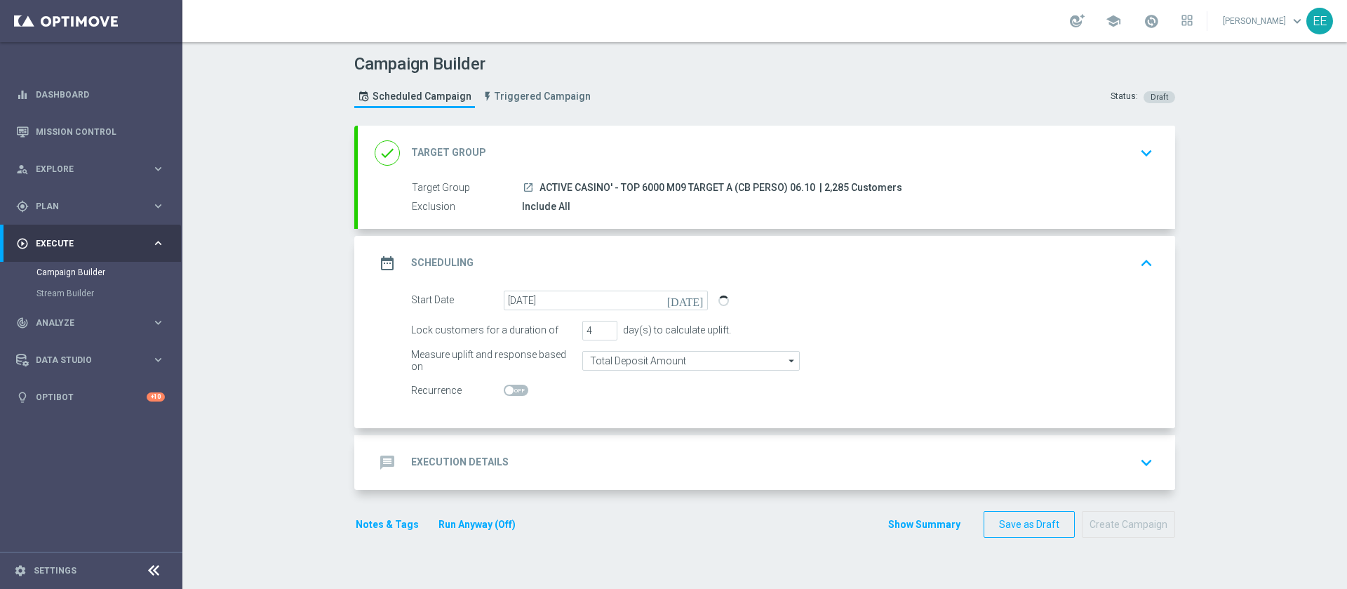
click at [566, 455] on div "message Execution Details keyboard_arrow_down" at bounding box center [767, 462] width 784 height 27
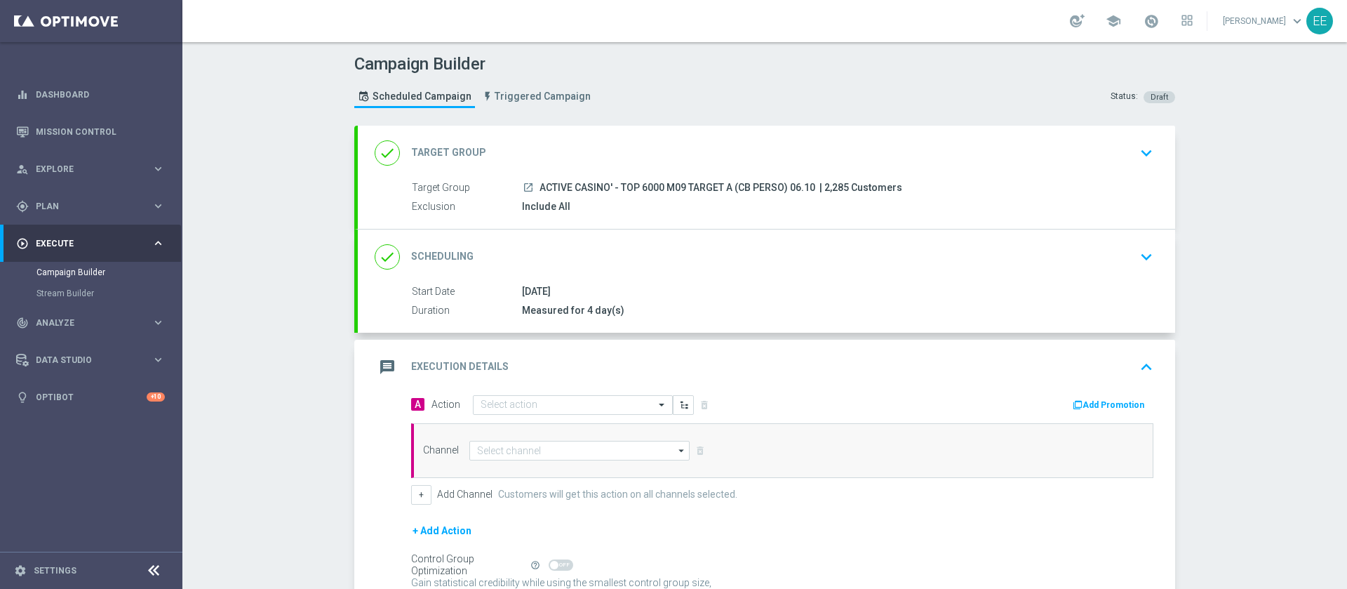
scroll to position [44, 0]
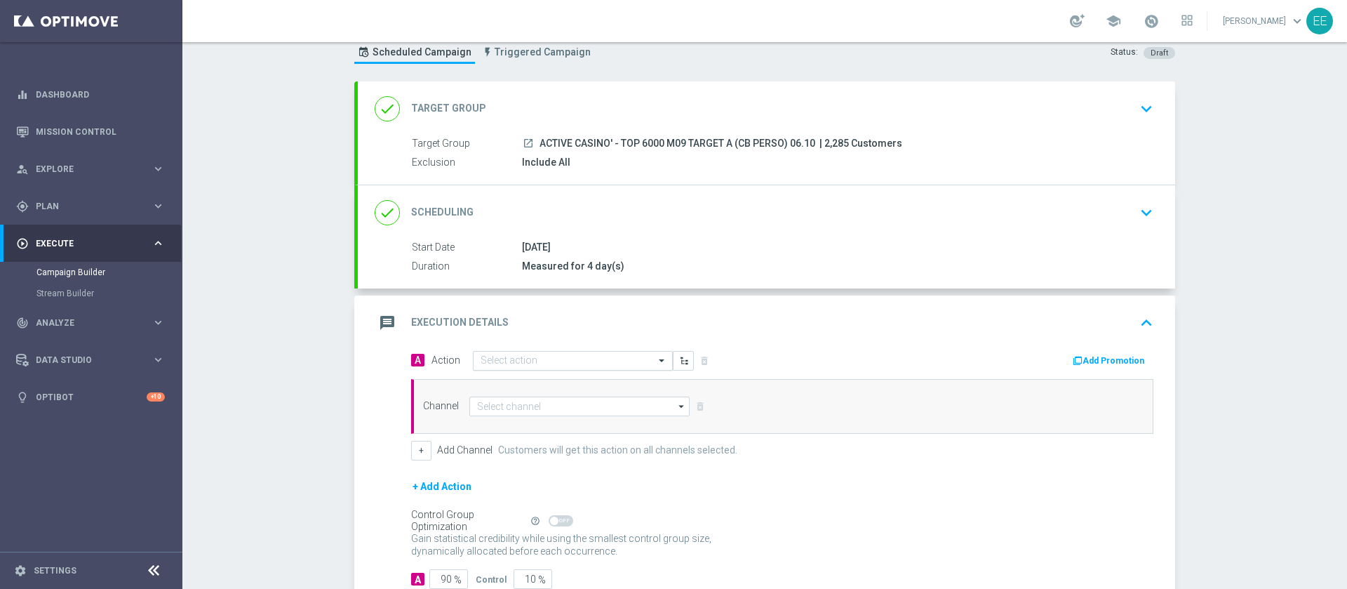
click at [546, 359] on input "text" at bounding box center [559, 361] width 156 height 12
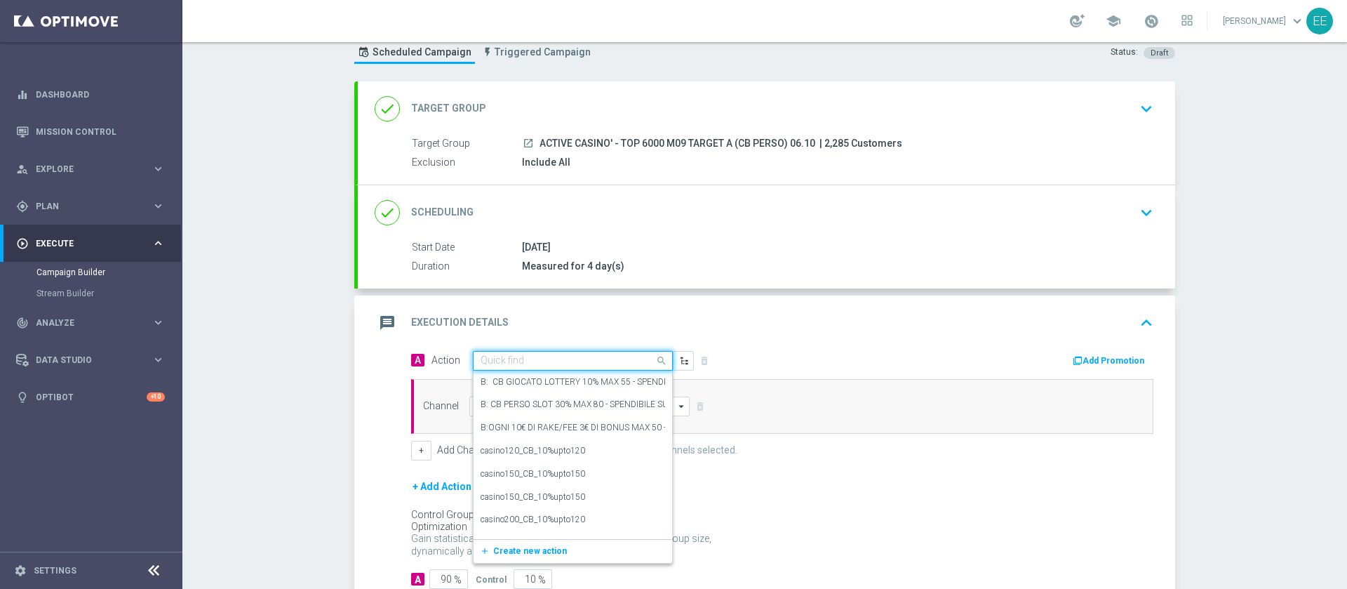
paste input "CB PERSO CASINO' 35% MAX 500 EURO SPENDIBILE SLOT"
type input "CB PERSO CASINO' 35% MAX 500 EURO SPENDIBILE SLOT"
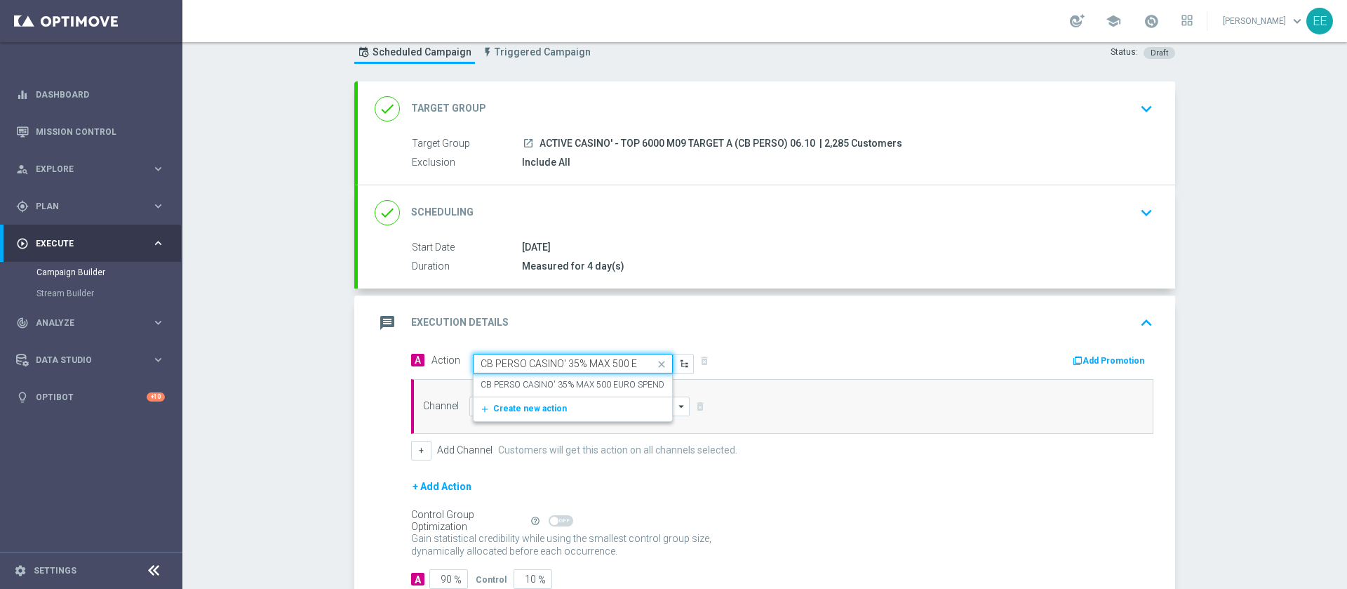
scroll to position [0, 98]
click at [537, 386] on label "CB PERSO CASINO' 35% MAX 500 EURO SPENDIBILE SLOT" at bounding box center [593, 385] width 225 height 12
click at [1101, 362] on button "Add Promotion" at bounding box center [1111, 360] width 78 height 15
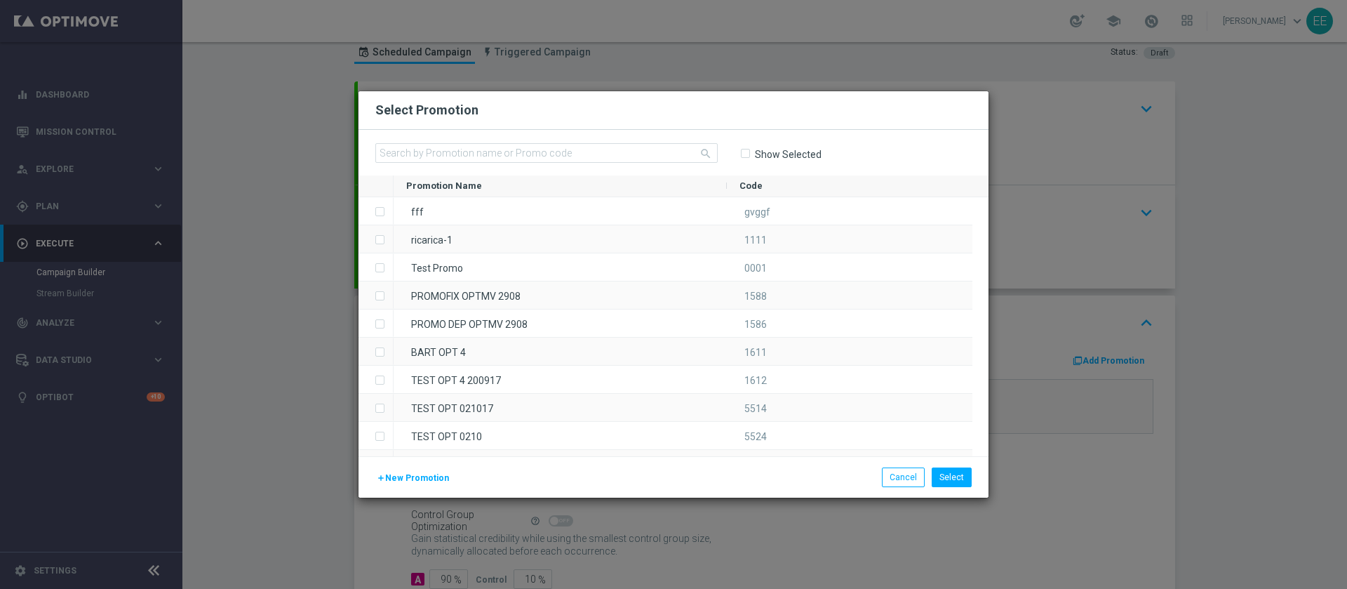
click at [491, 163] on input-search "search" at bounding box center [546, 153] width 342 height 21
click at [488, 153] on input "text" at bounding box center [546, 153] width 342 height 20
paste input "336093"
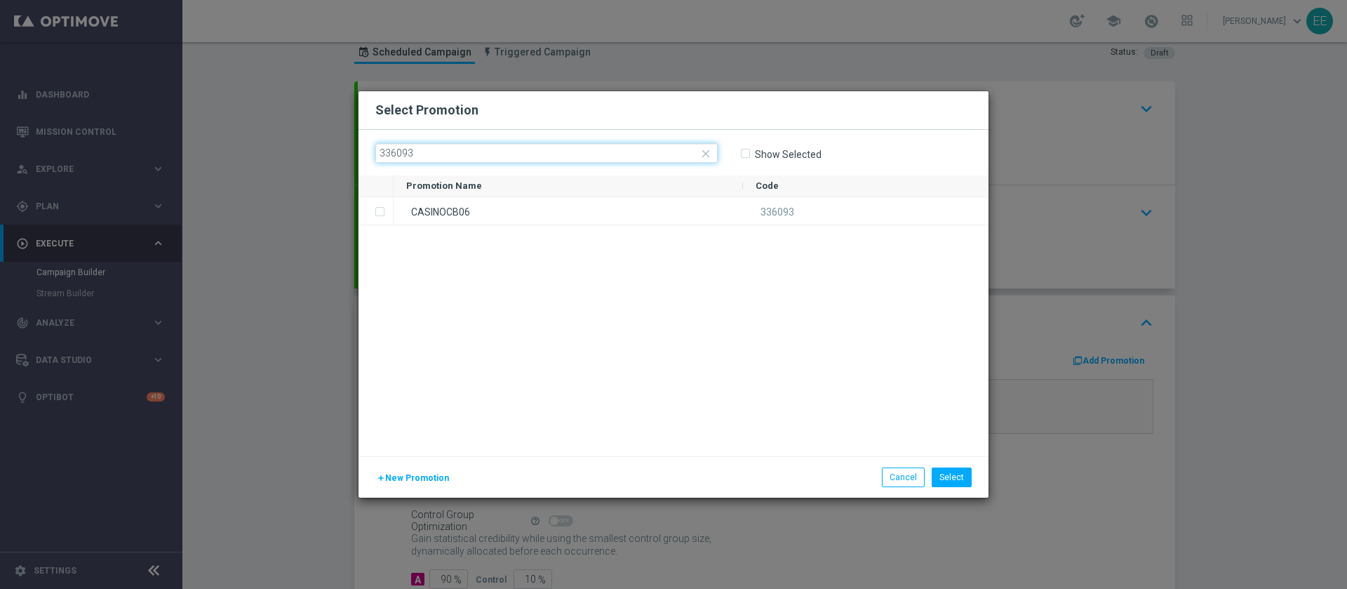
type input "336093"
click at [431, 204] on div "CASINOCB06" at bounding box center [568, 210] width 349 height 27
click at [958, 471] on button "Select" at bounding box center [952, 477] width 40 height 20
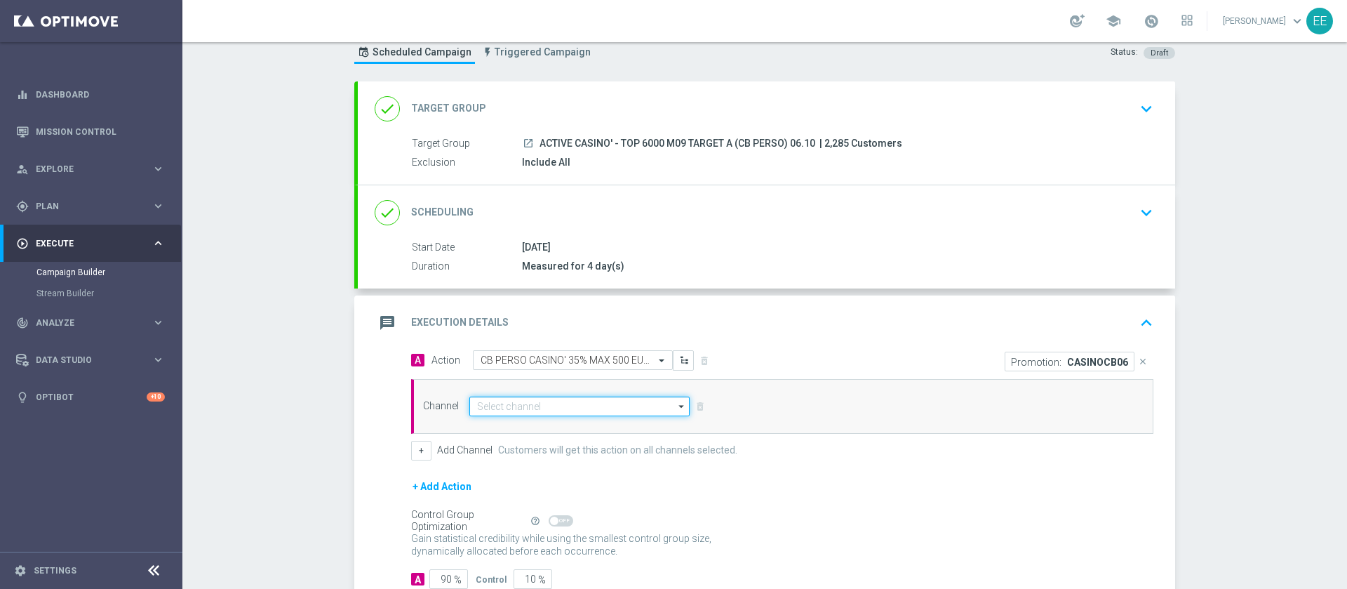
click at [511, 406] on input at bounding box center [579, 406] width 220 height 20
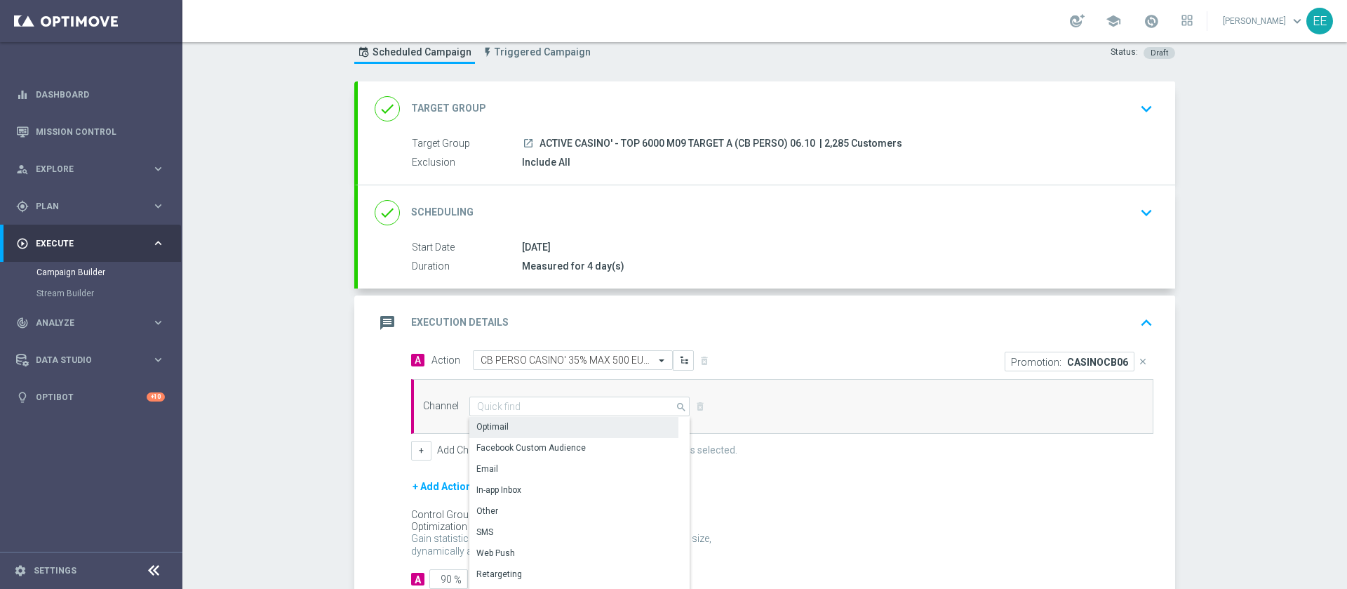
click at [529, 427] on div "Optimail" at bounding box center [573, 427] width 209 height 20
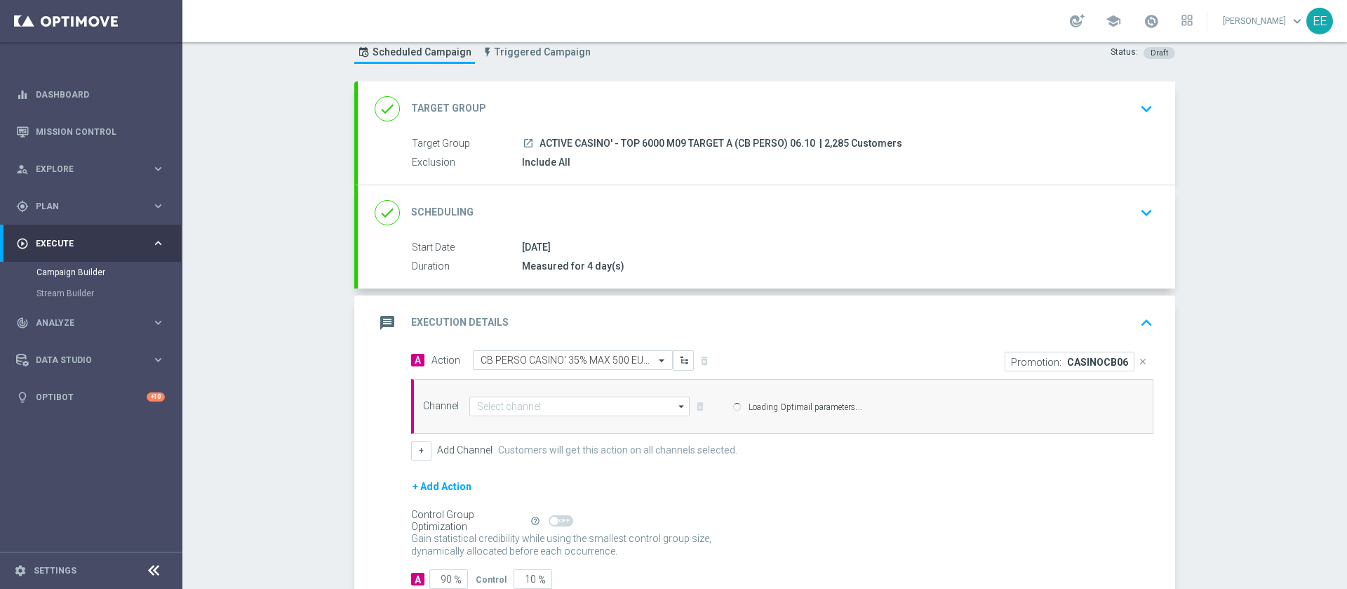
type input "Optimail"
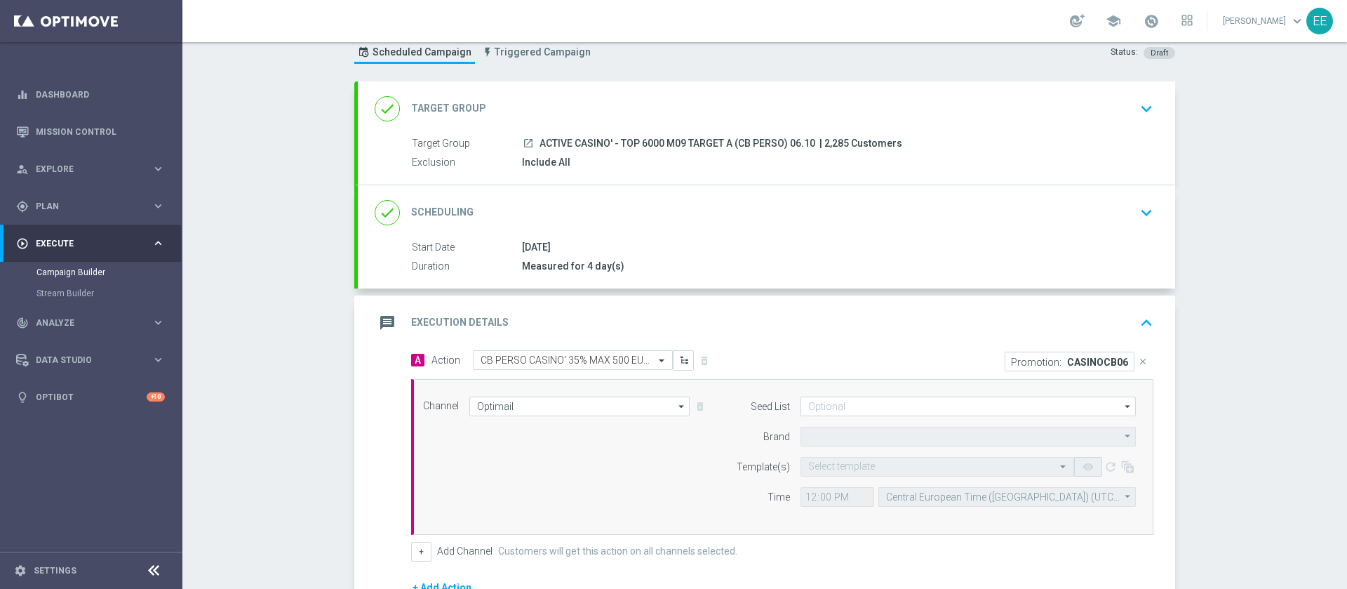
type input "Sisal Marketing"
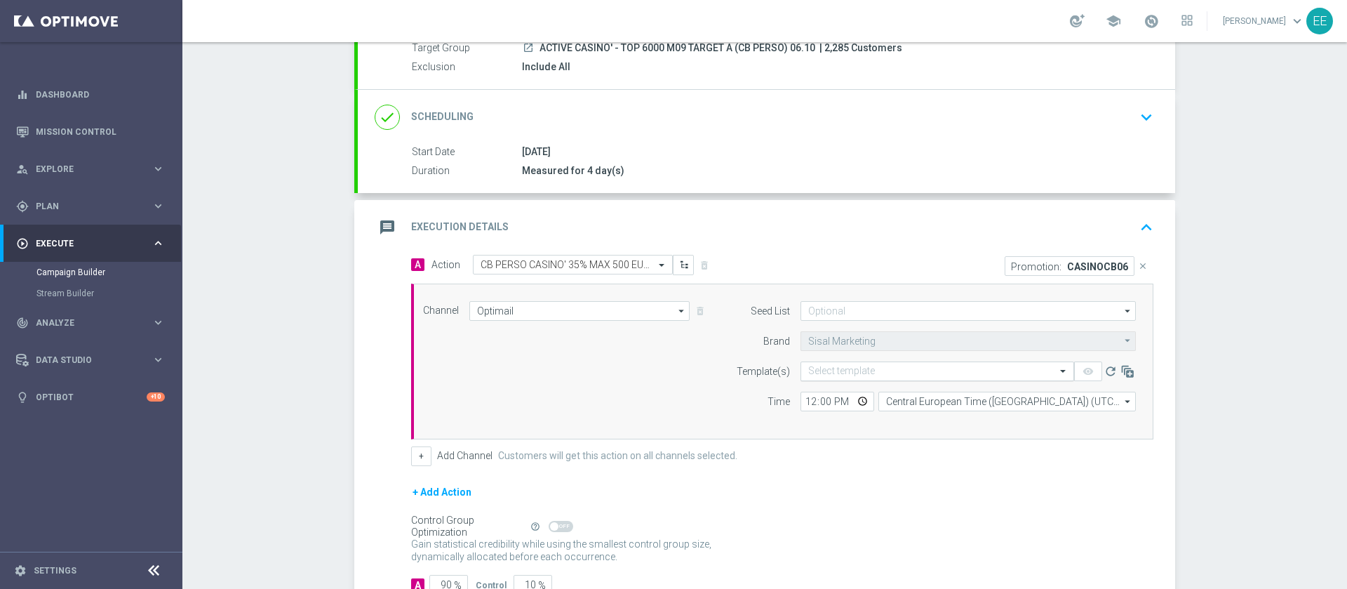
click at [836, 371] on input "text" at bounding box center [923, 372] width 230 height 12
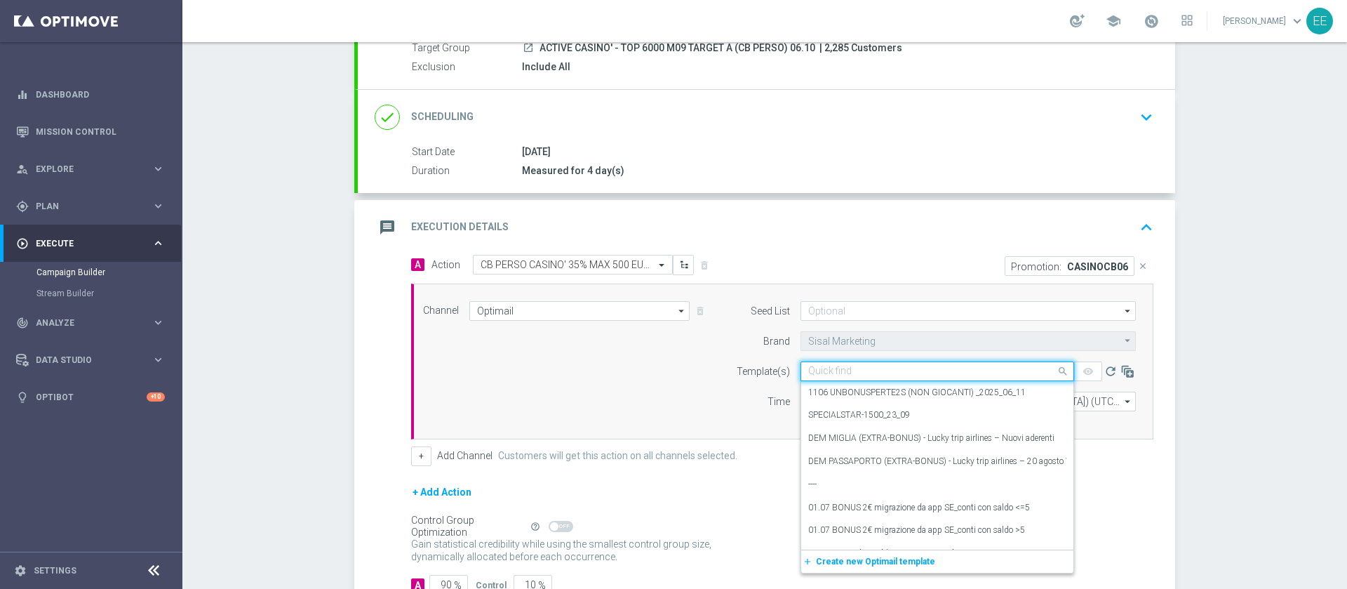
click at [836, 371] on input "text" at bounding box center [923, 372] width 230 height 12
paste input "CASINOCB06 - 06.10.2025"
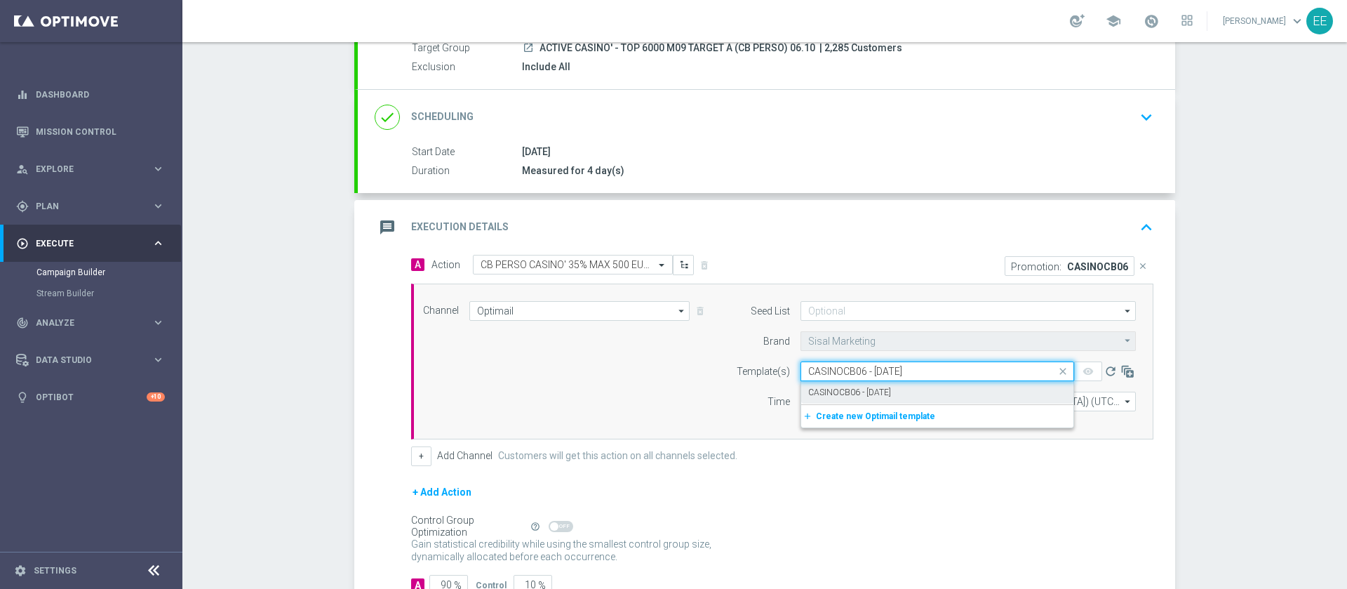
click at [908, 392] on div "CASINOCB06 - 06.10.2025" at bounding box center [937, 392] width 258 height 23
type input "CASINOCB06 - 06.10.2025"
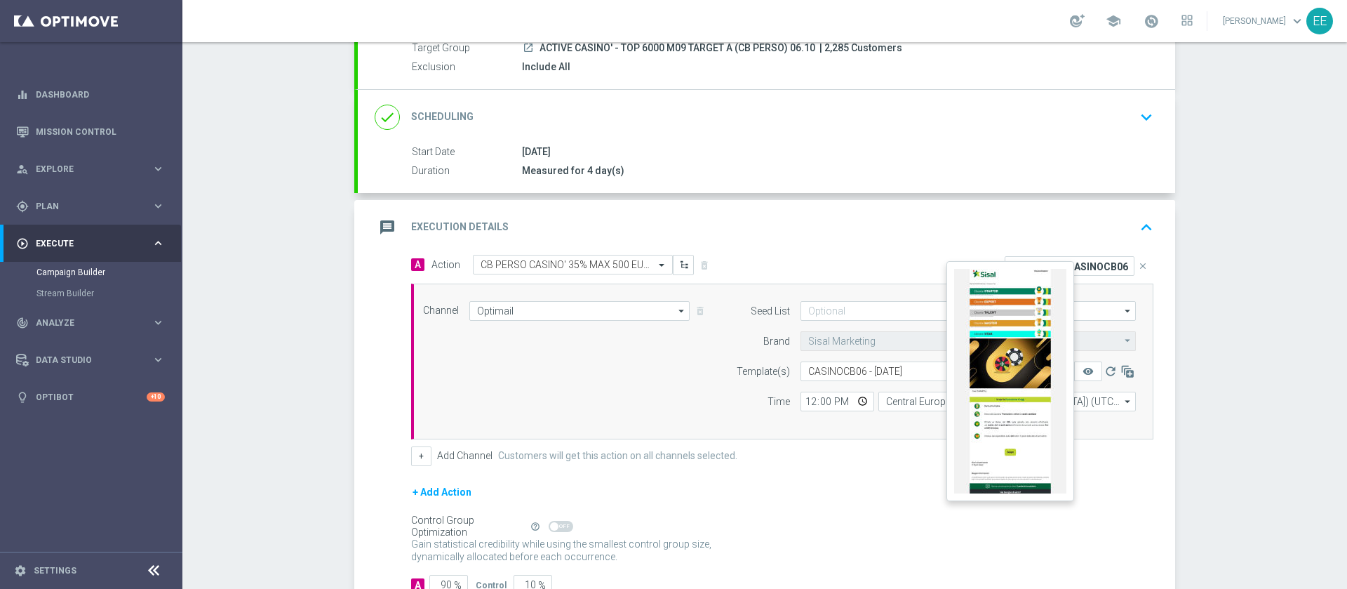
click at [1074, 373] on button "remove_red_eye" at bounding box center [1088, 371] width 28 height 20
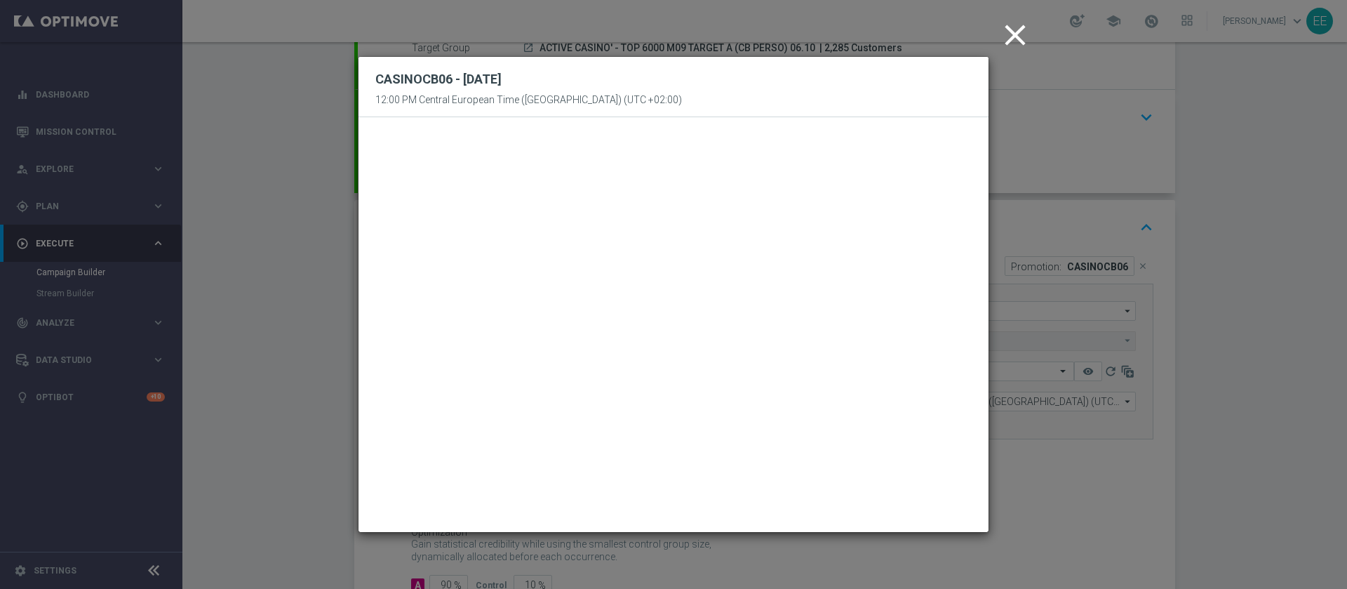
click at [1009, 27] on icon "close" at bounding box center [1015, 35] width 35 height 35
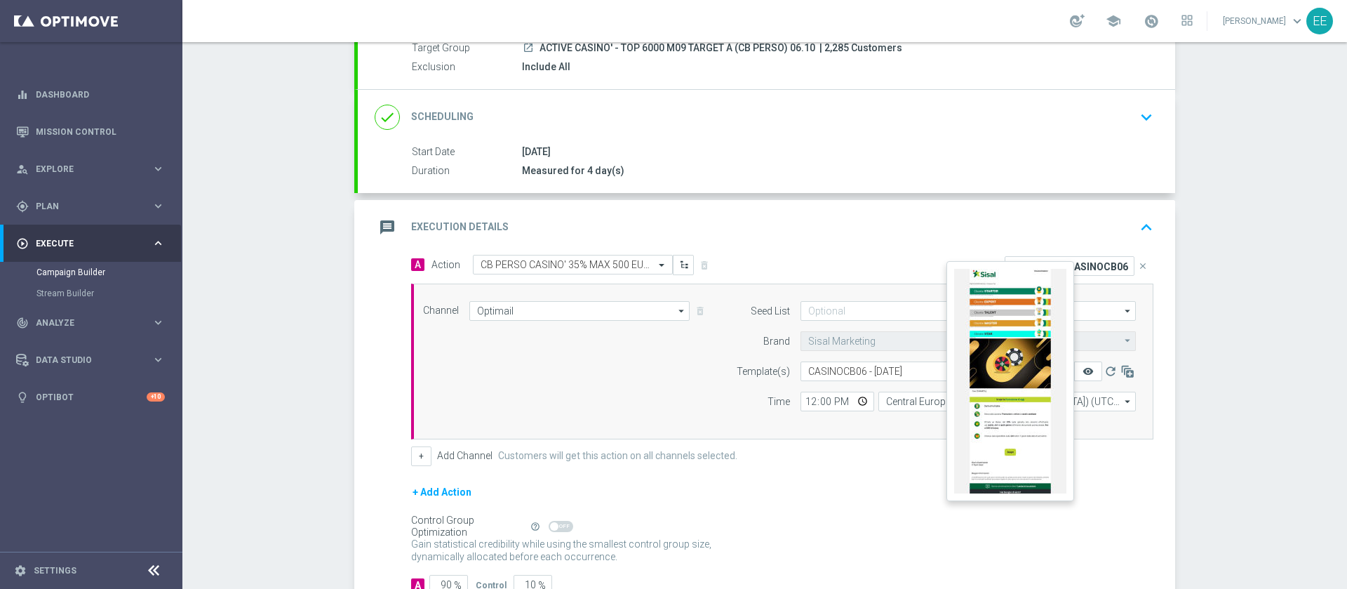
click at [1083, 366] on icon "remove_red_eye" at bounding box center [1088, 371] width 11 height 11
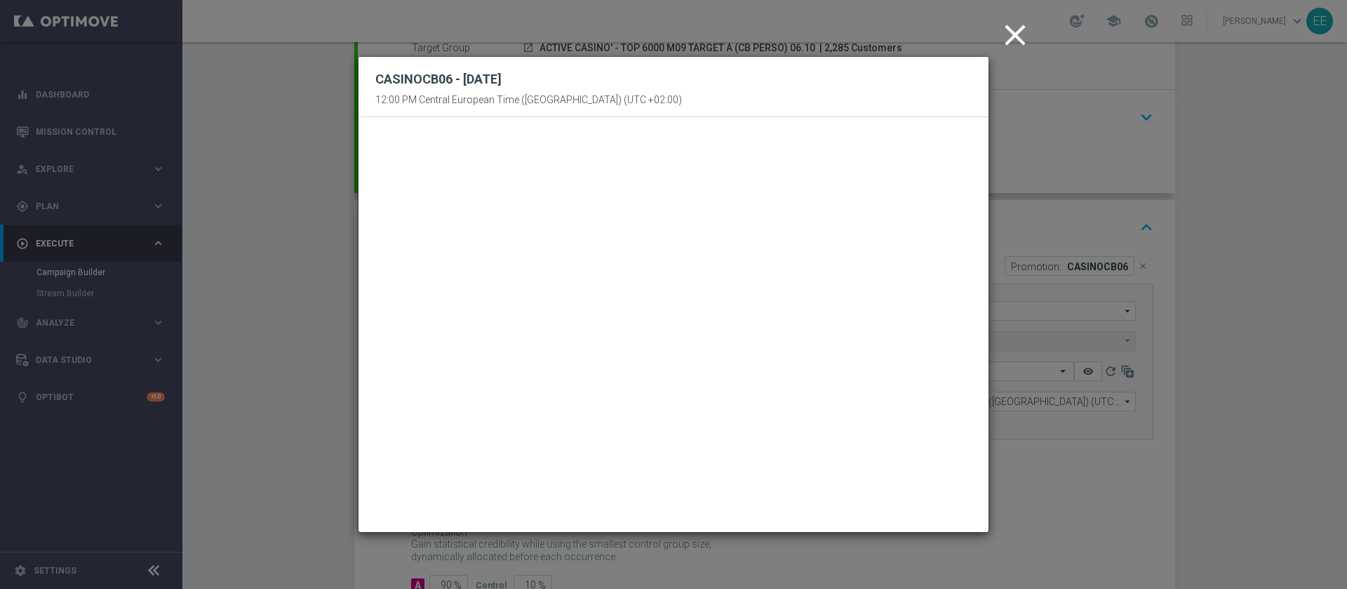
click at [1017, 27] on icon "close" at bounding box center [1015, 35] width 35 height 35
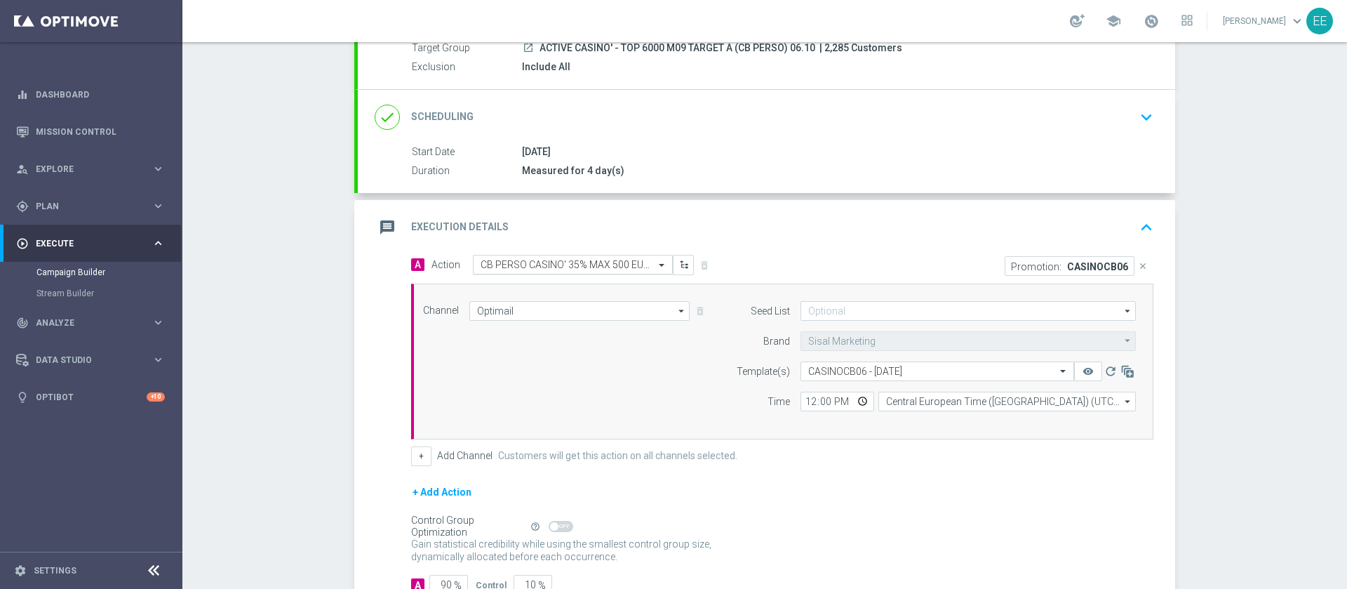
scroll to position [239, 0]
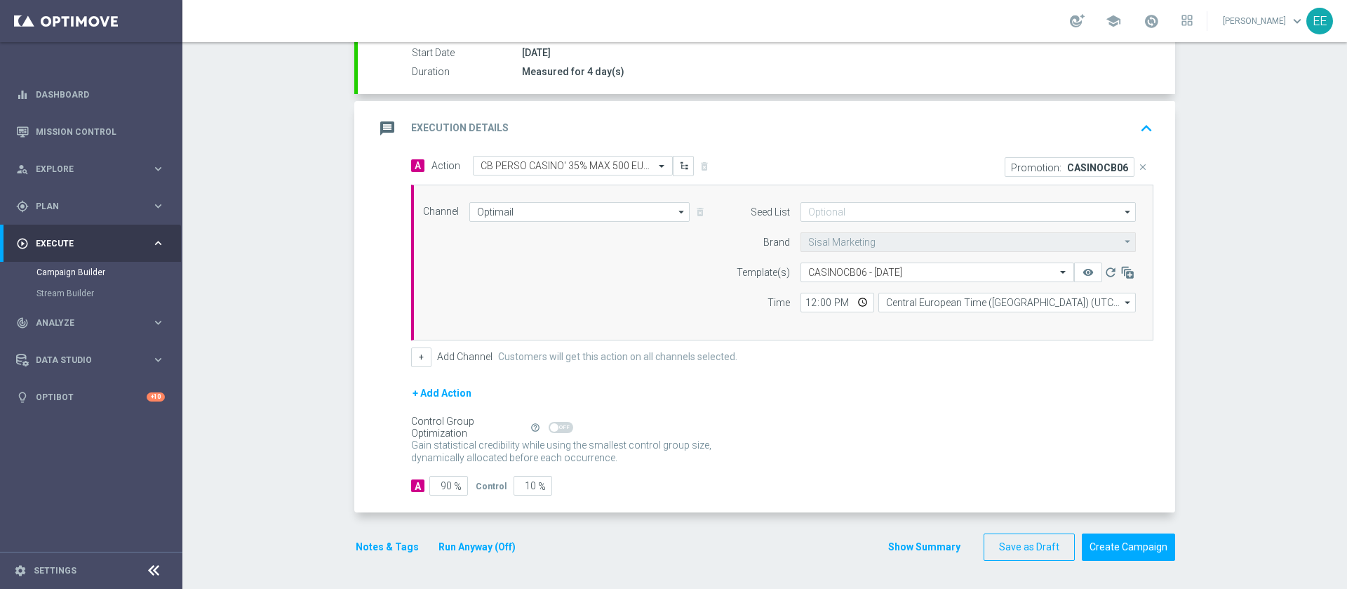
click at [442, 473] on form "A Action Select action CB PERSO CASINO' 35% MAX 500 EURO SPENDIBILE SLOT delete…" at bounding box center [782, 326] width 742 height 340
click at [442, 480] on input "90" at bounding box center [448, 486] width 39 height 20
type input "9"
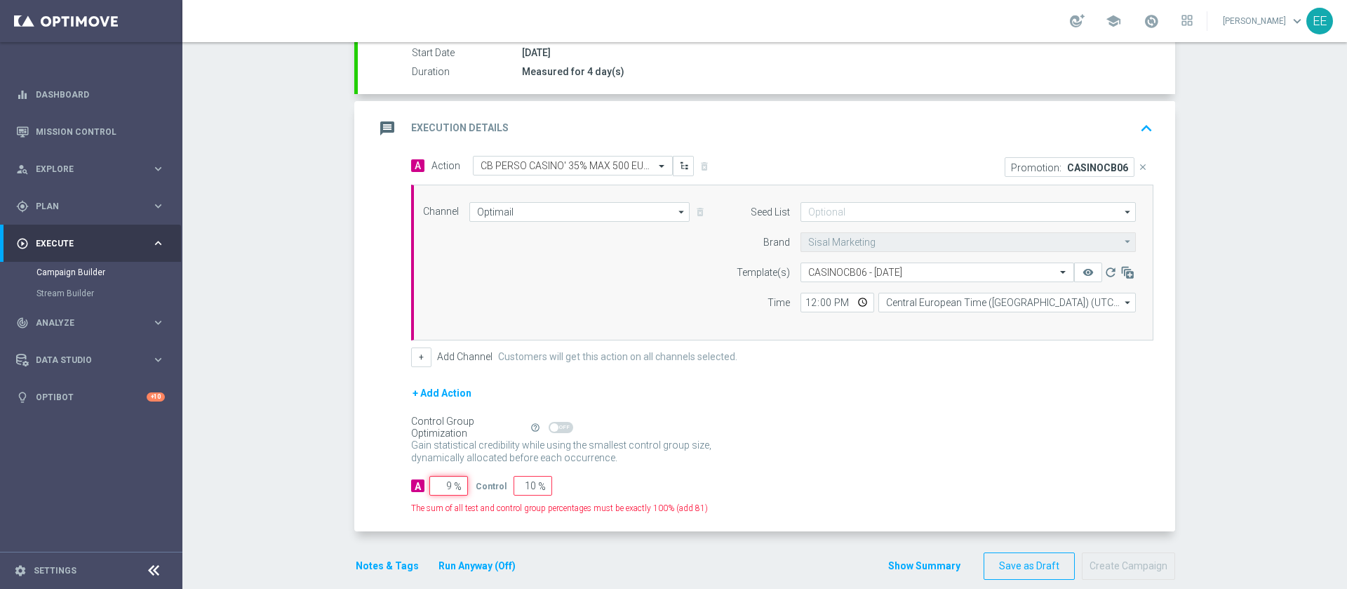
type input "91"
type input "100"
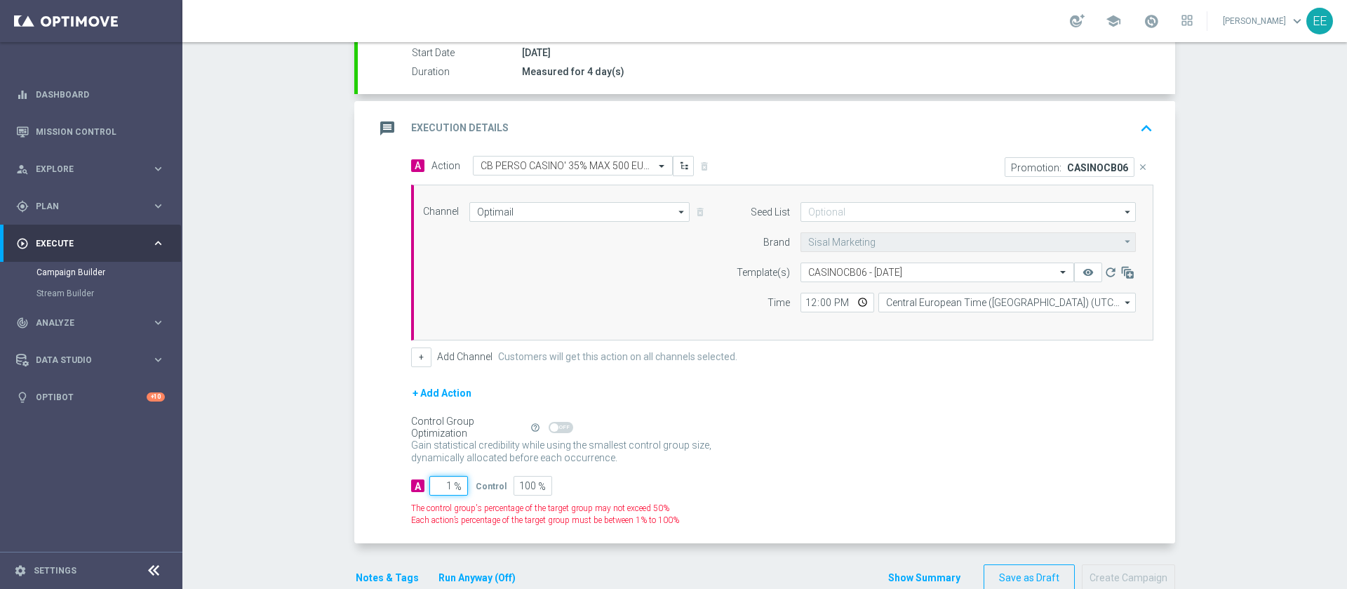
type input "10"
type input "90"
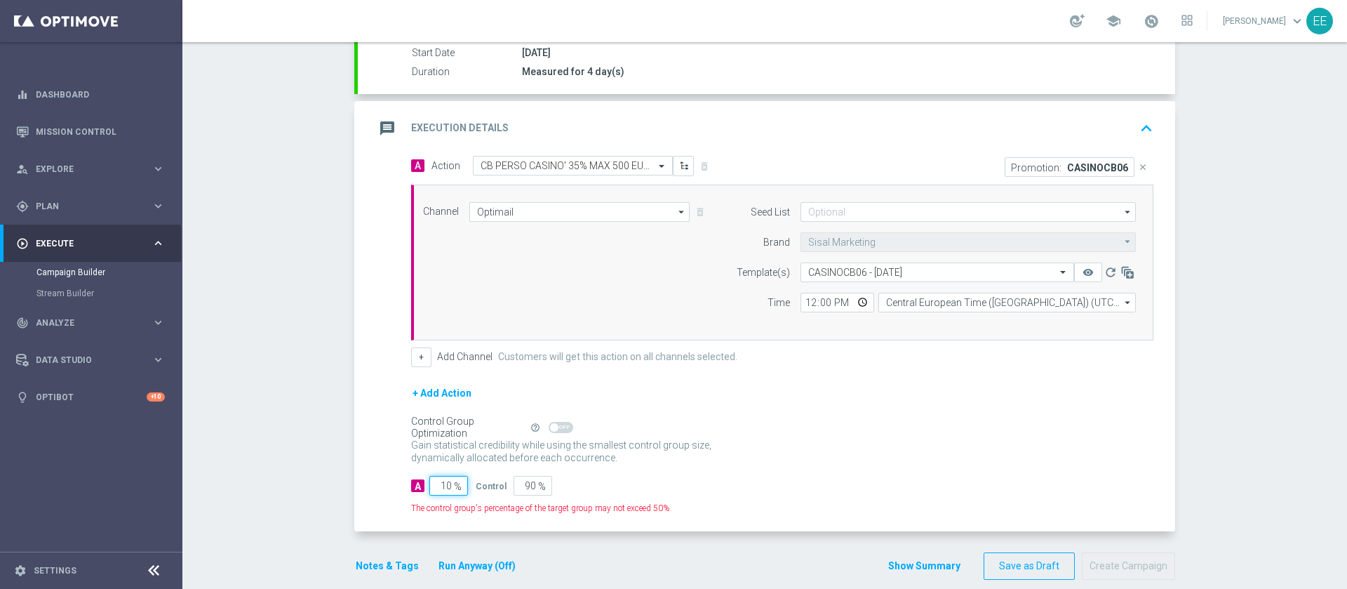
type input "100"
type input "0"
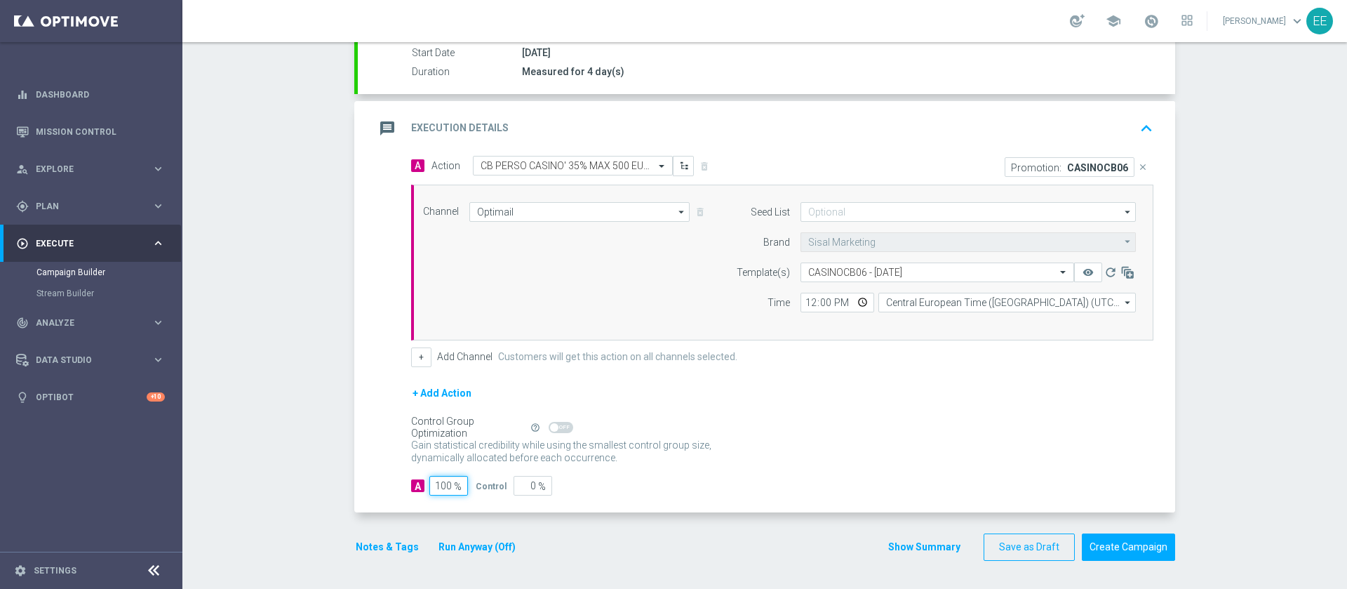
type input "100"
click at [662, 456] on p "Gain higher response rates by matching the most effective action with each cust…" at bounding box center [569, 458] width 316 height 38
click at [806, 303] on input "12:00" at bounding box center [838, 303] width 74 height 20
type input "18:00"
click at [411, 355] on button "+" at bounding box center [421, 357] width 20 height 20
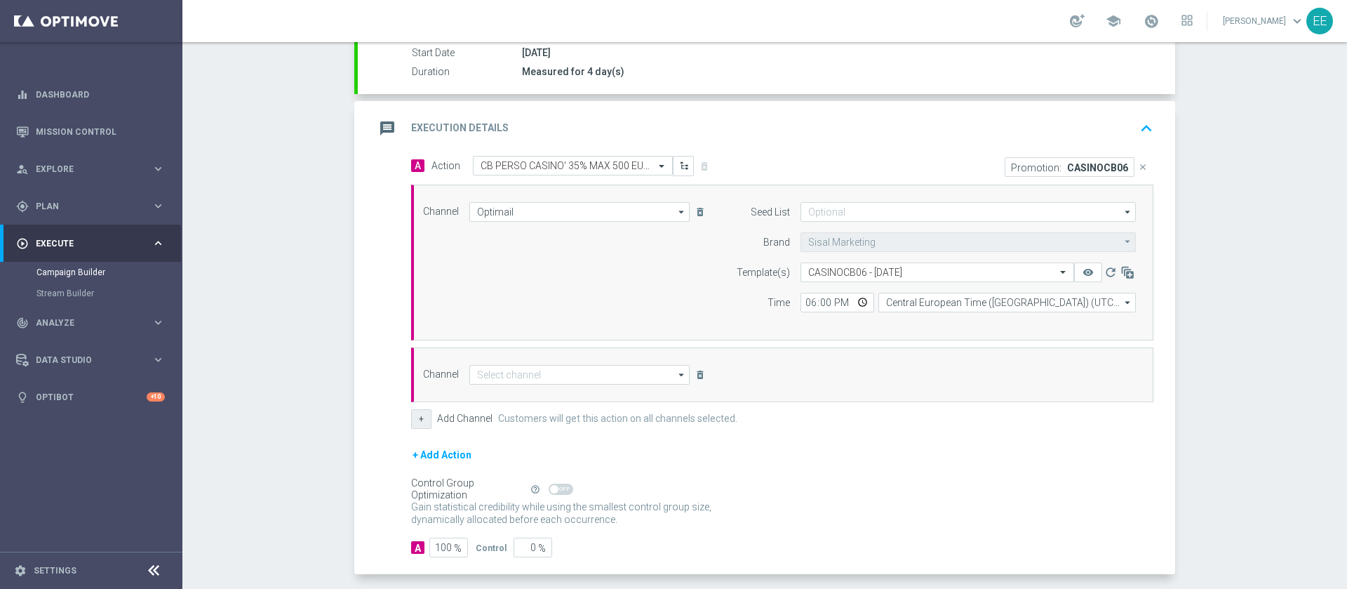
scroll to position [300, 0]
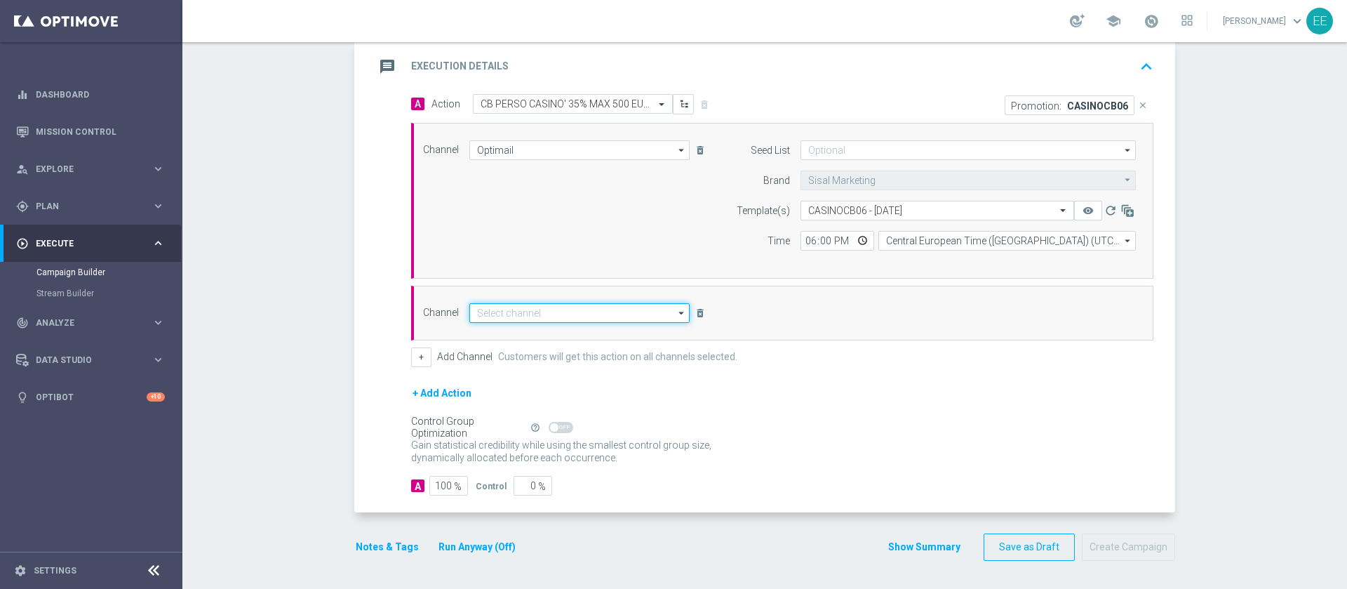
click at [583, 303] on input at bounding box center [579, 313] width 220 height 20
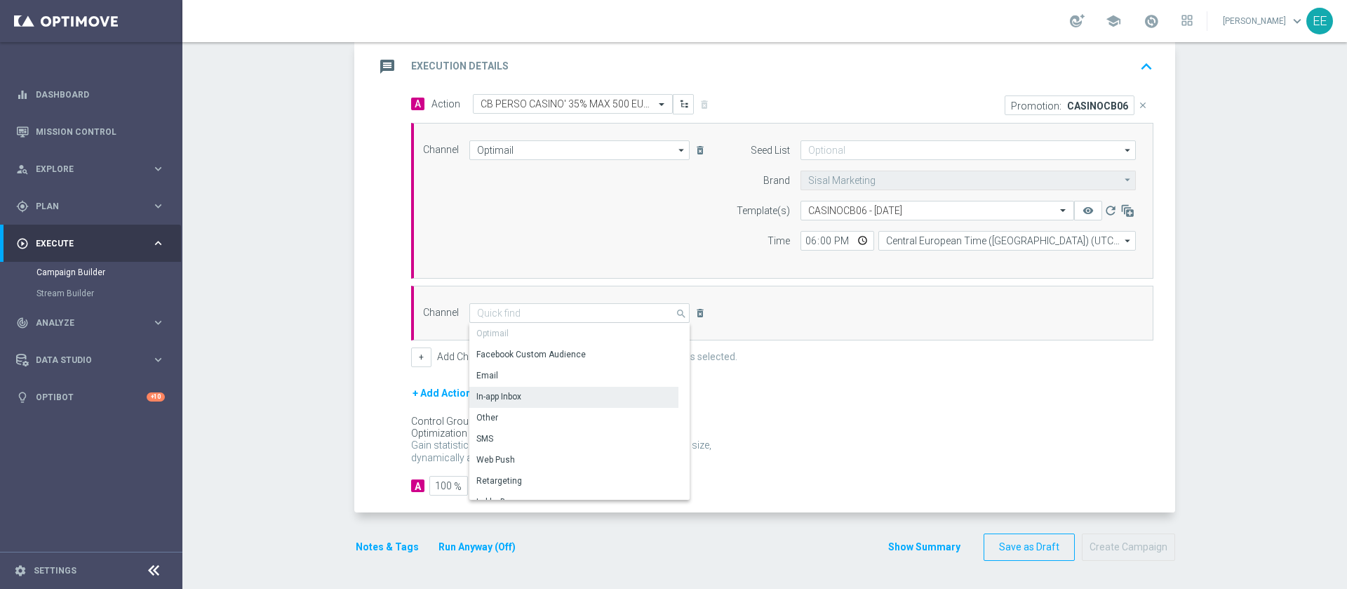
click at [520, 392] on div "In-app Inbox" at bounding box center [573, 397] width 209 height 20
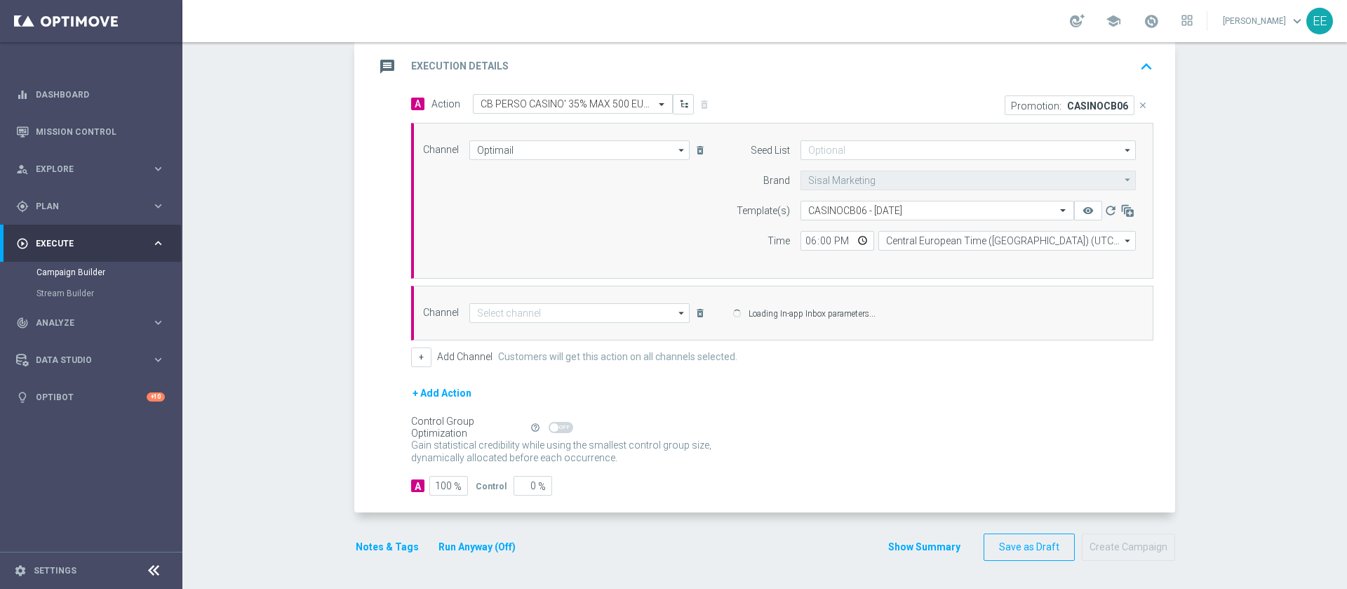
type input "In-app Inbox"
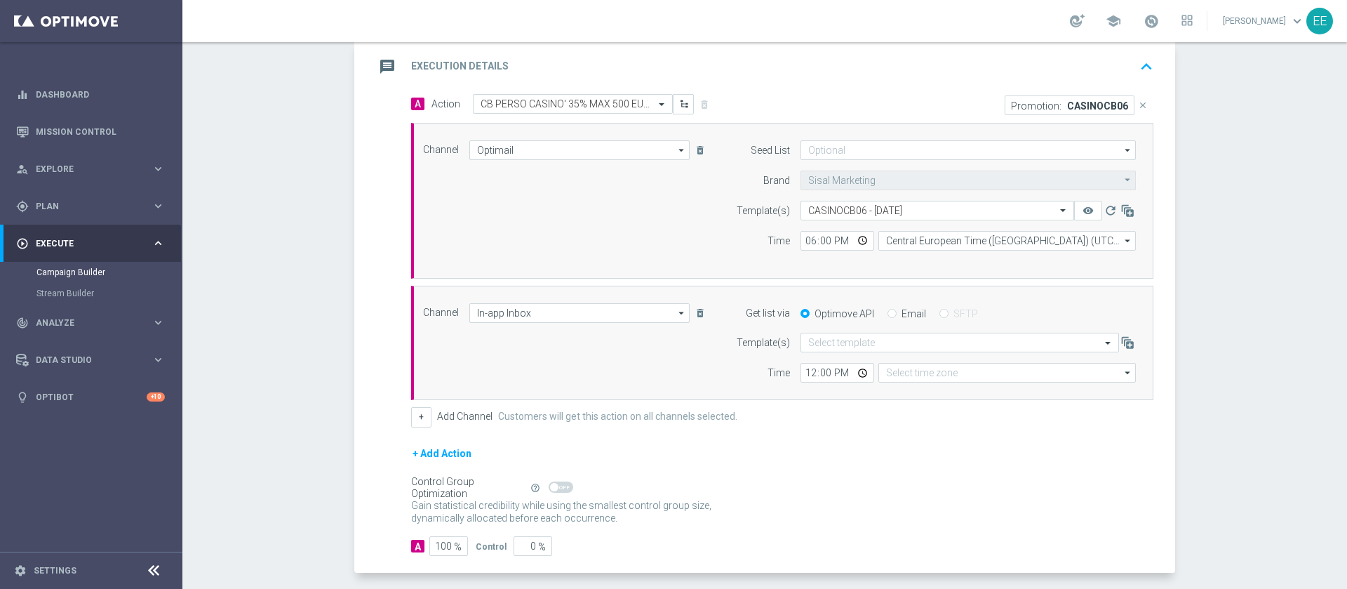
type input "Coordinated Universal Time (UTC 00:00)"
click at [888, 316] on input "Email" at bounding box center [892, 314] width 9 height 9
radio input "true"
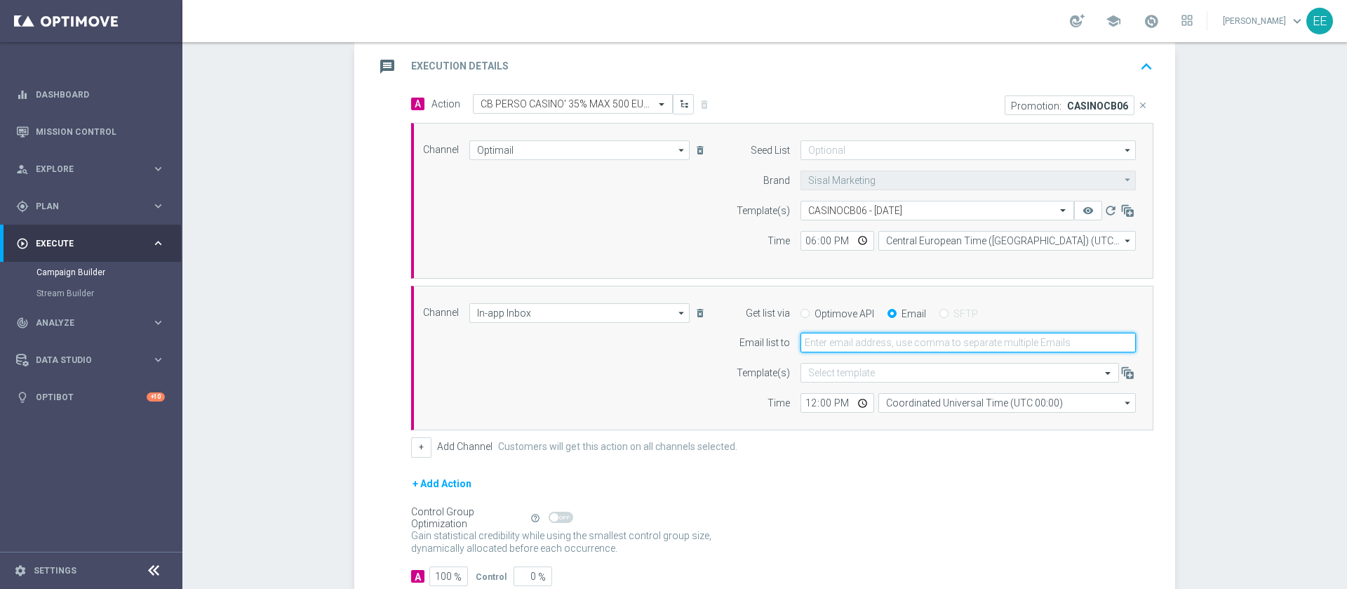
click at [857, 336] on input "email" at bounding box center [968, 343] width 335 height 20
type input "edoardo.ellena@sisal.it"
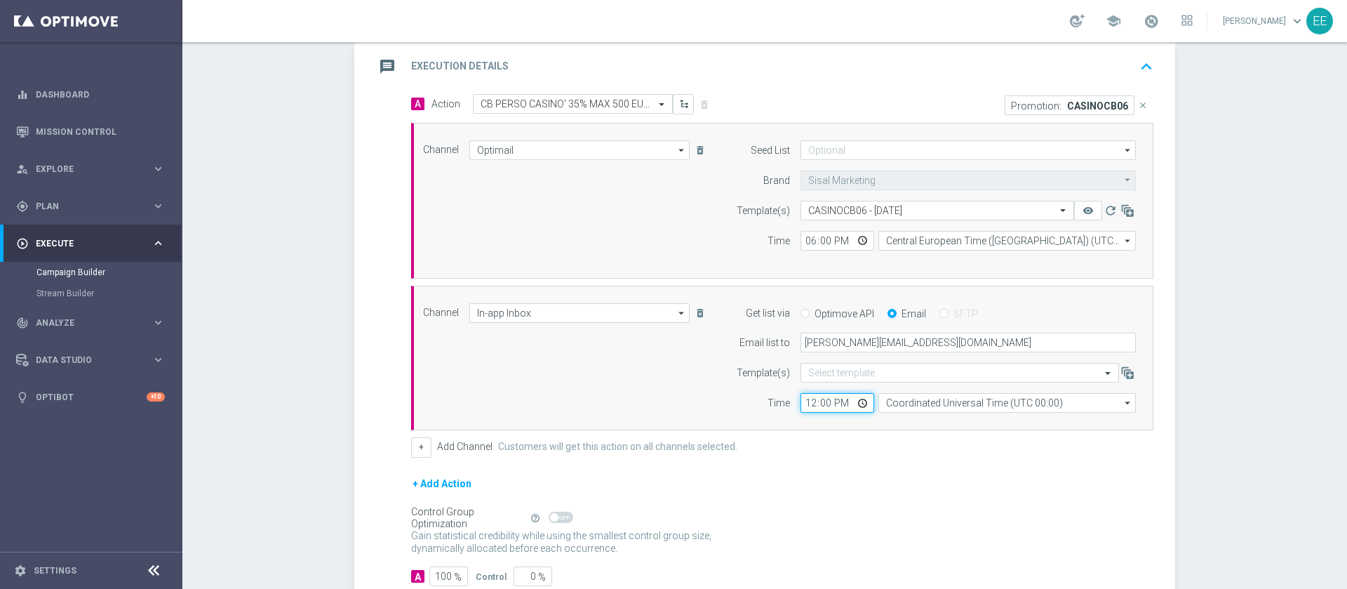
click at [801, 411] on input "12:00" at bounding box center [838, 403] width 74 height 20
type input "12:00"
click at [858, 455] on div "+ Add Channel Customers will get this action on all channels selected." at bounding box center [782, 447] width 742 height 20
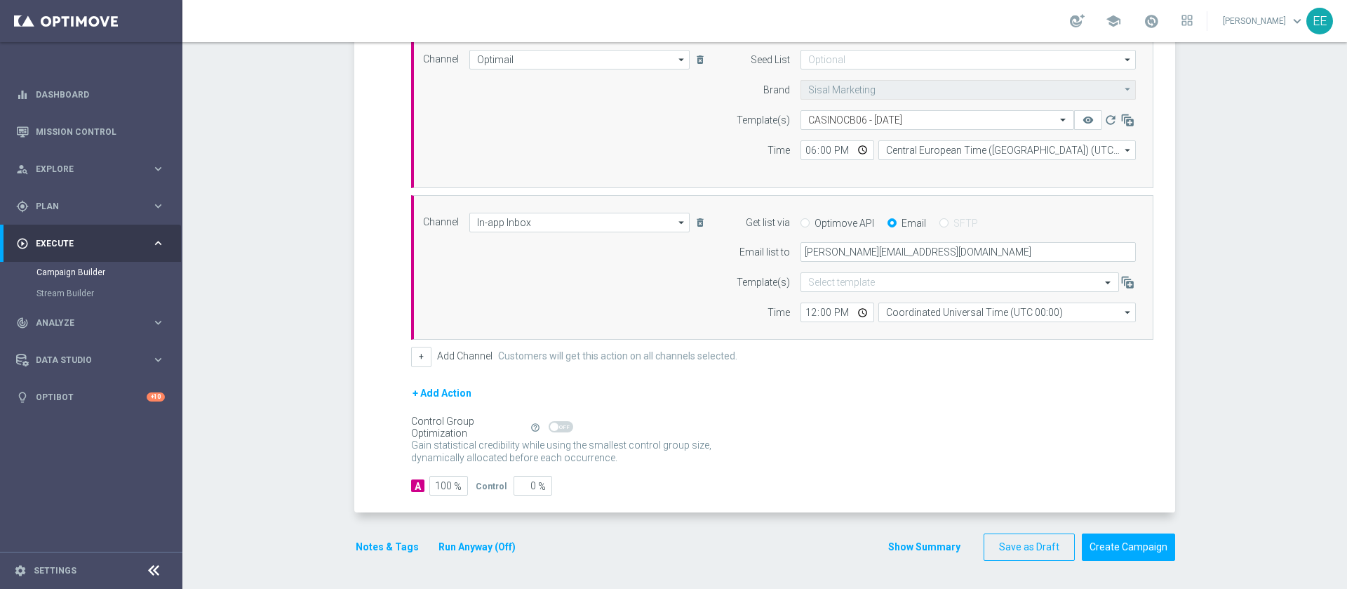
click at [382, 541] on button "Notes & Tags" at bounding box center [387, 547] width 66 height 18
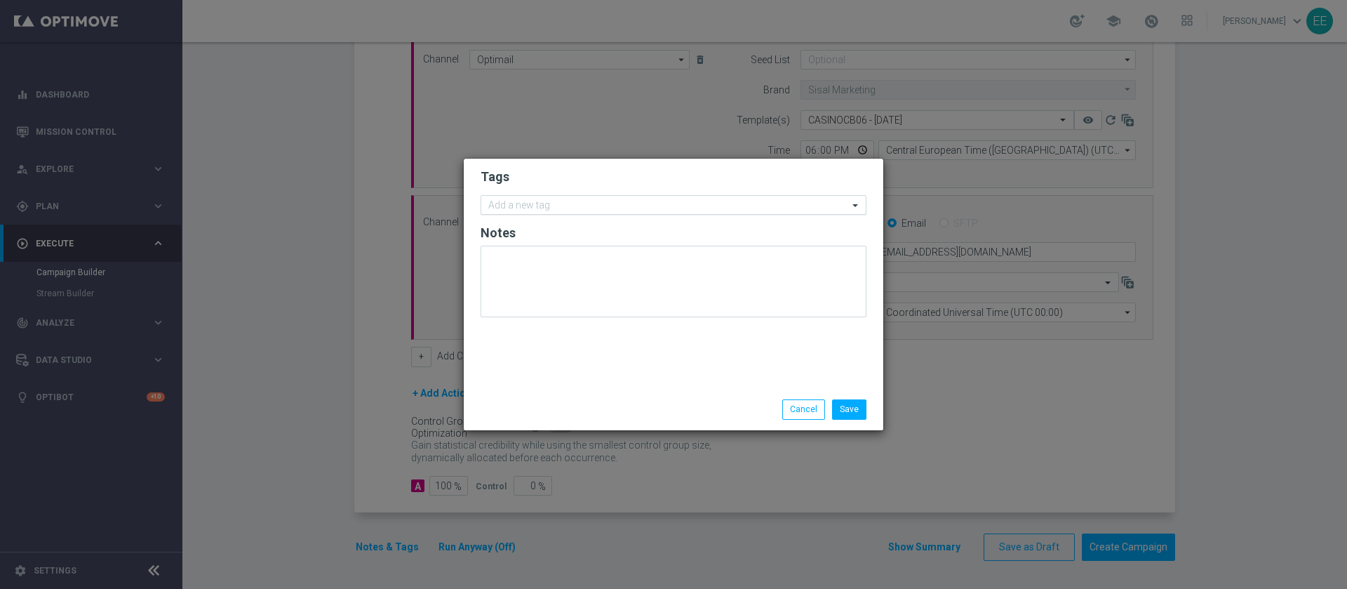
click at [569, 210] on input "text" at bounding box center [668, 206] width 360 height 12
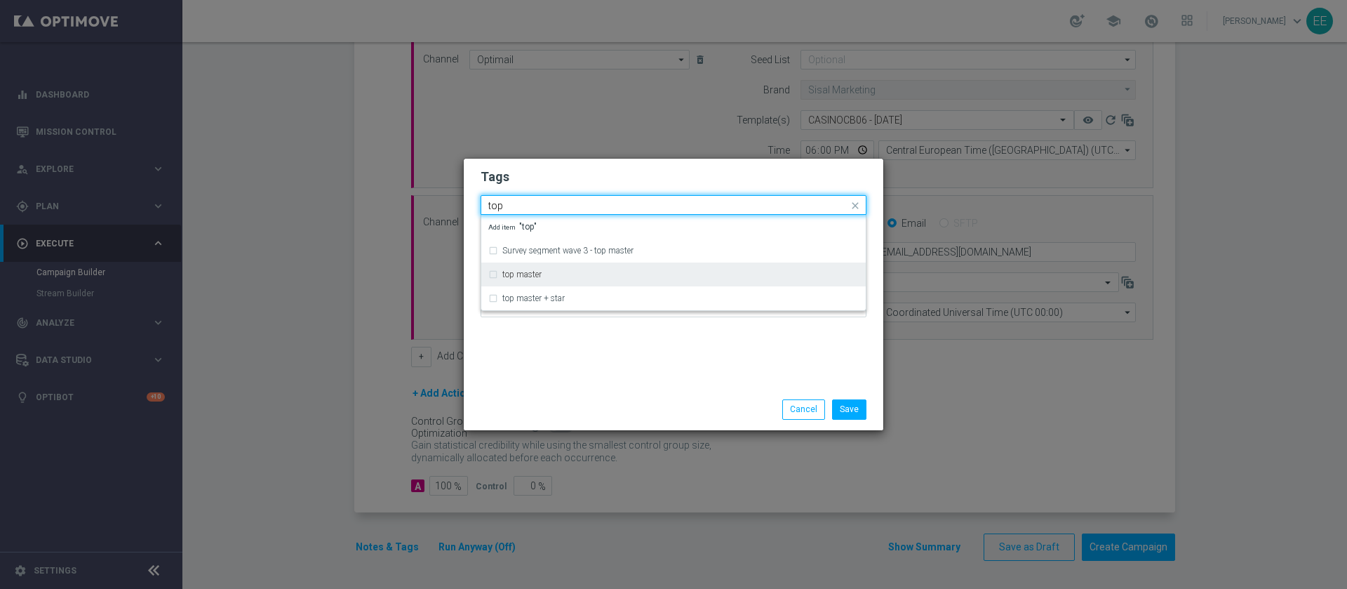
type input "top"
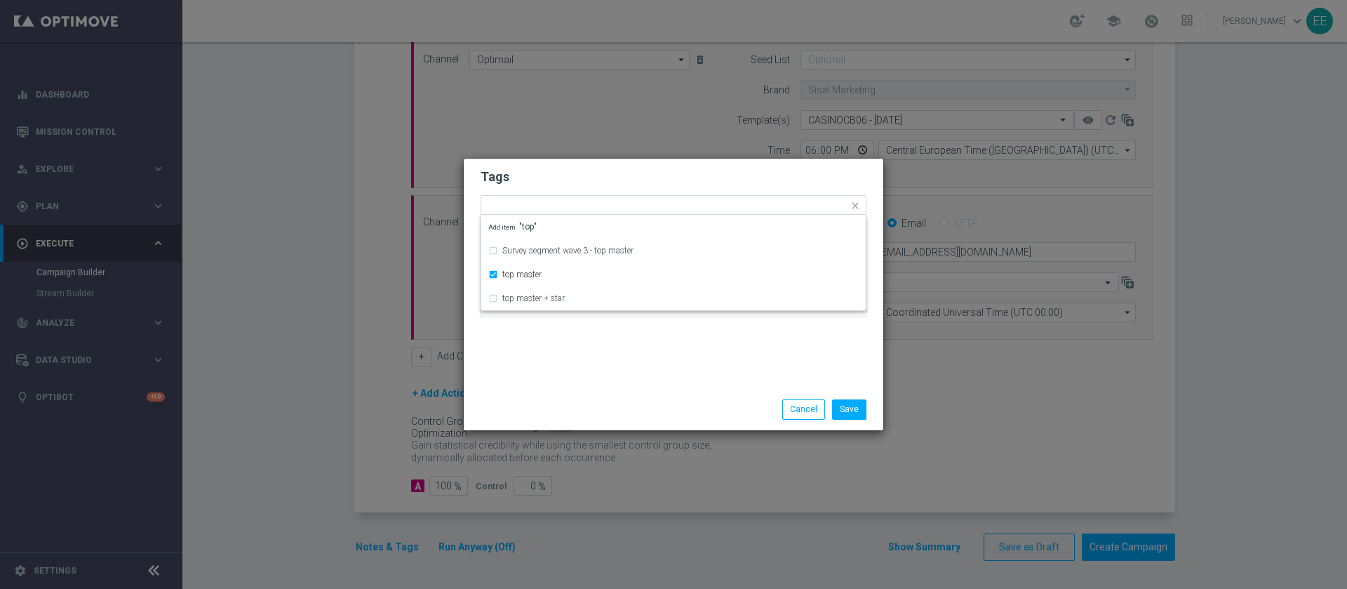
click at [563, 166] on form "Tags Quick find × top master Survey segment wave 3 - top master top master top …" at bounding box center [674, 246] width 386 height 163
click at [634, 204] on input "text" at bounding box center [704, 207] width 288 height 12
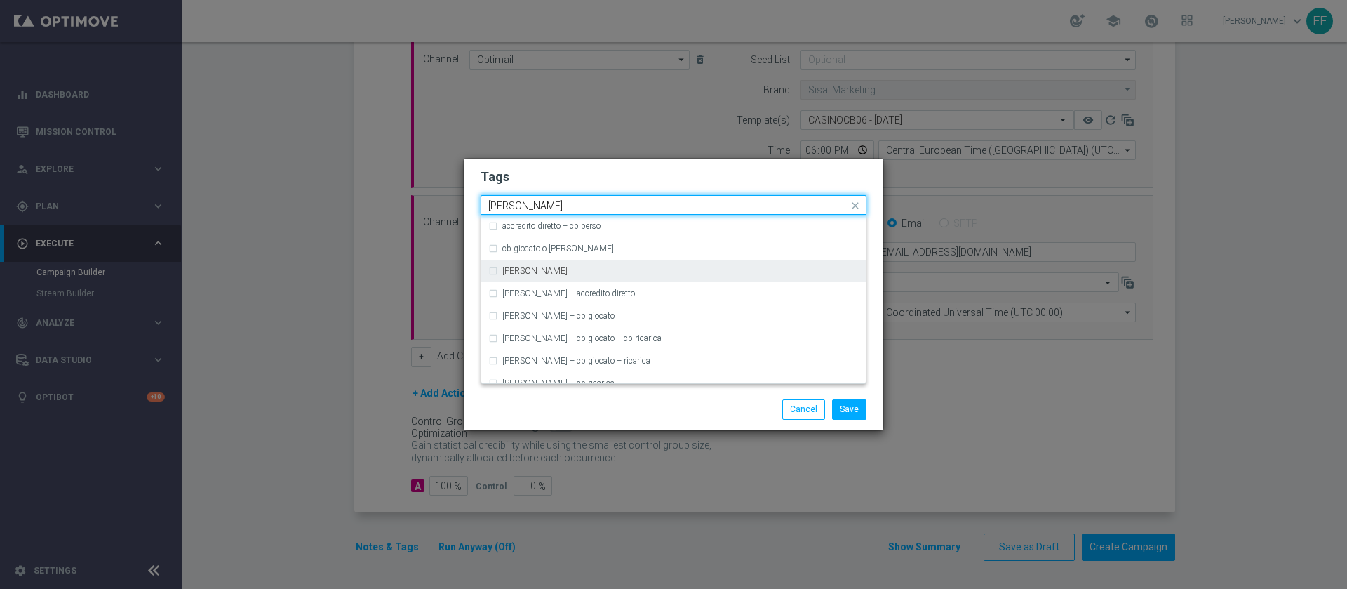
click at [517, 274] on label "cb perso" at bounding box center [534, 271] width 65 height 8
type input "cb perso"
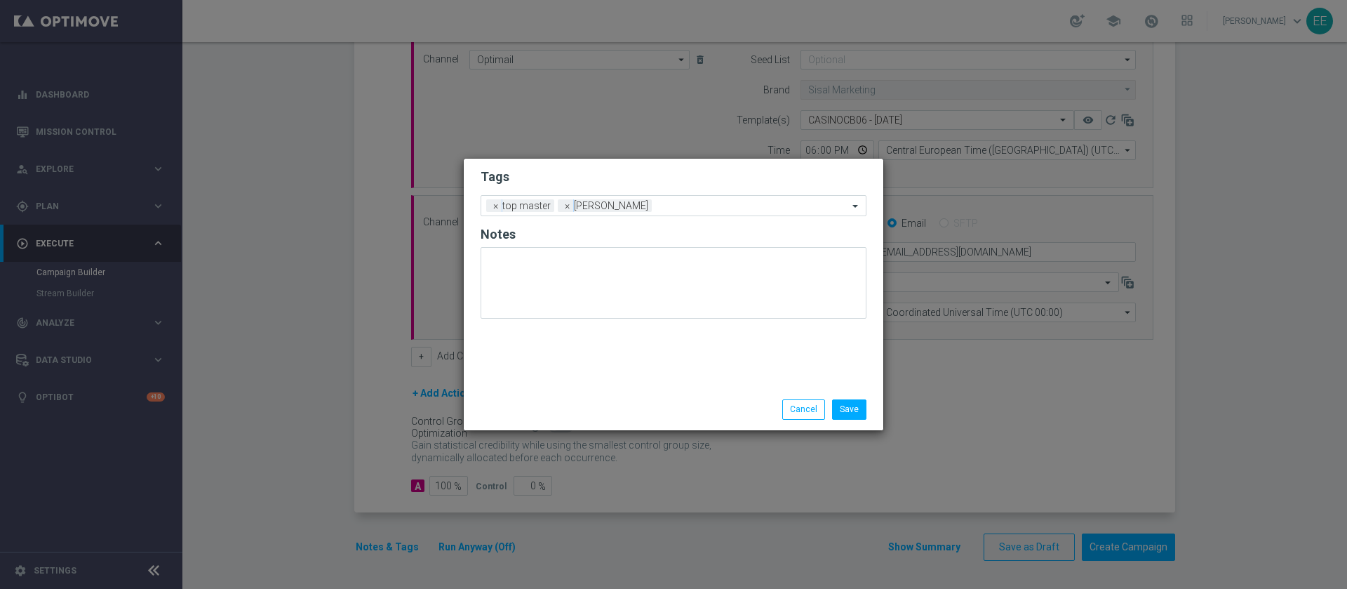
click at [763, 142] on modal-container "Tags Add a new tag × top master × cb perso Notes Save Cancel" at bounding box center [673, 294] width 1347 height 589
click at [690, 203] on input "text" at bounding box center [753, 207] width 191 height 12
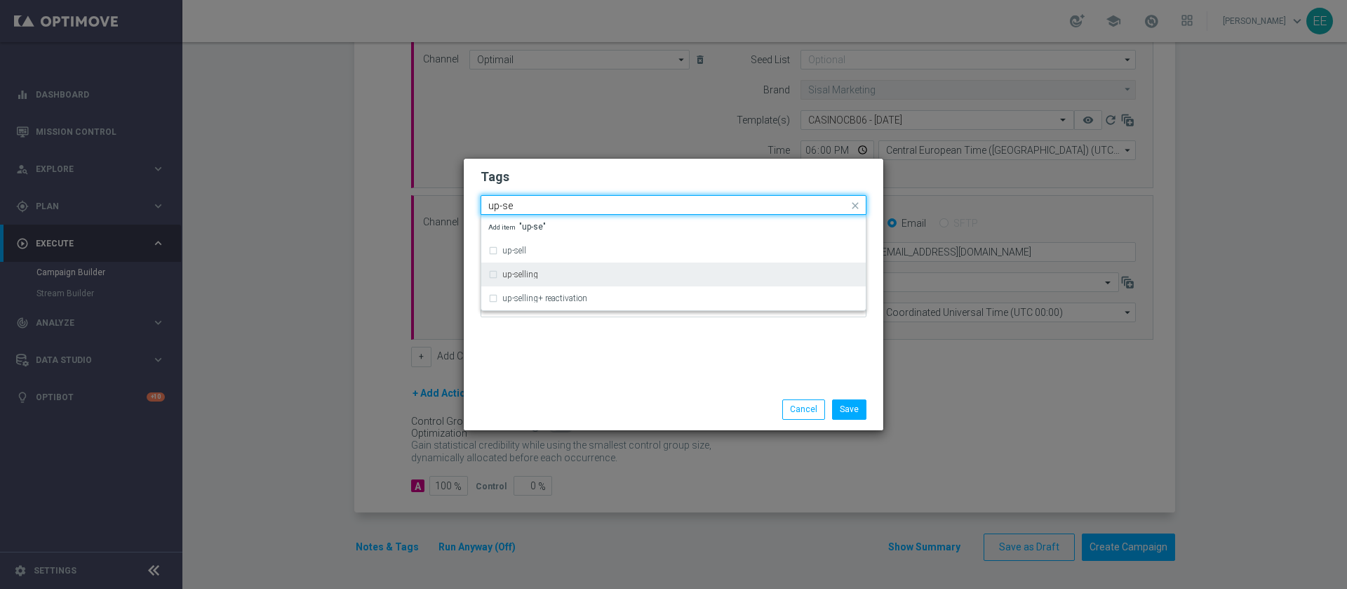
type input "up-se"
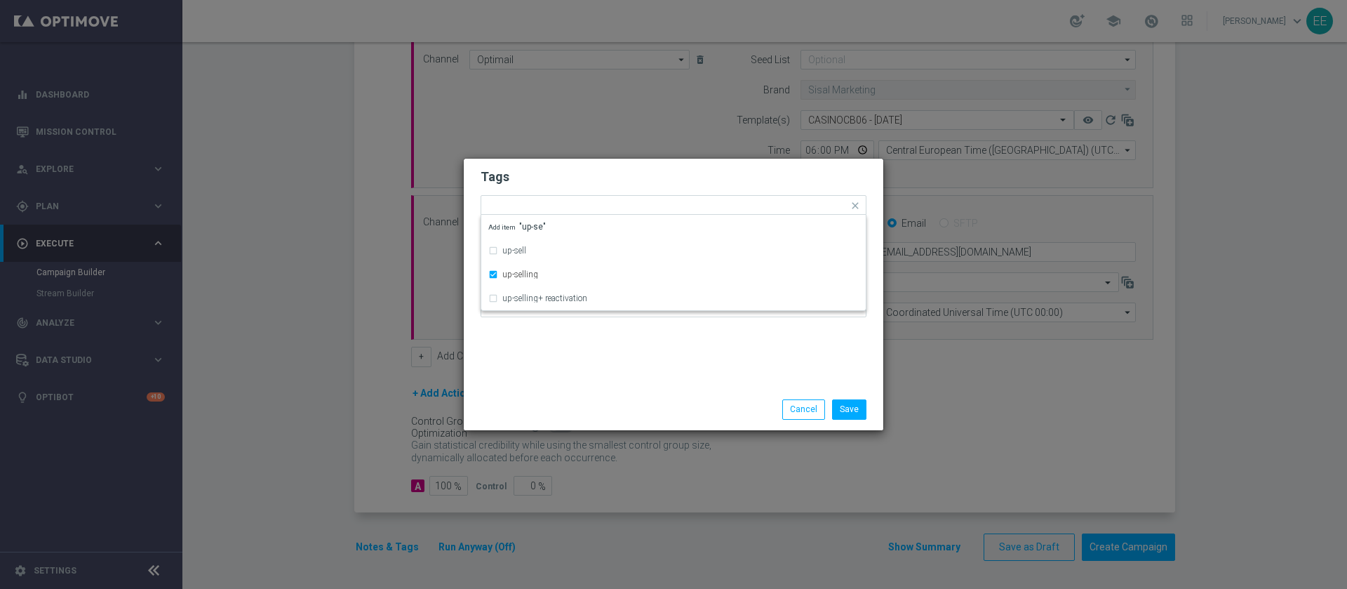
click at [673, 183] on h2 "Tags" at bounding box center [674, 176] width 386 height 17
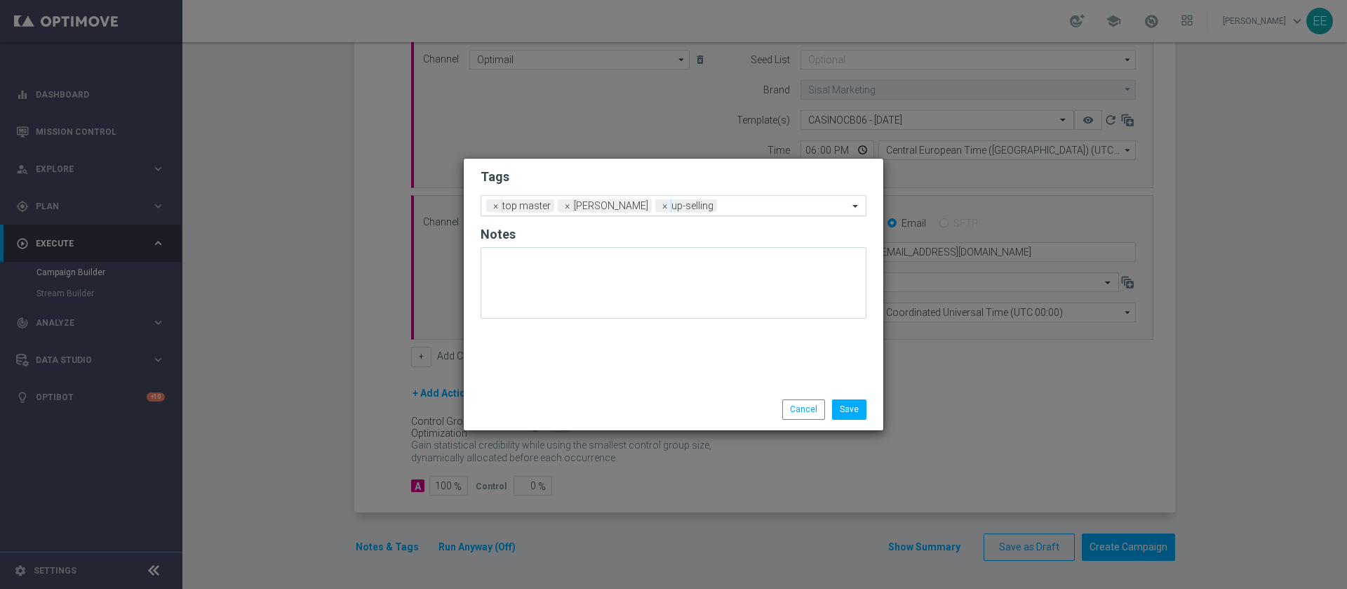
click at [723, 208] on input "text" at bounding box center [786, 207] width 126 height 12
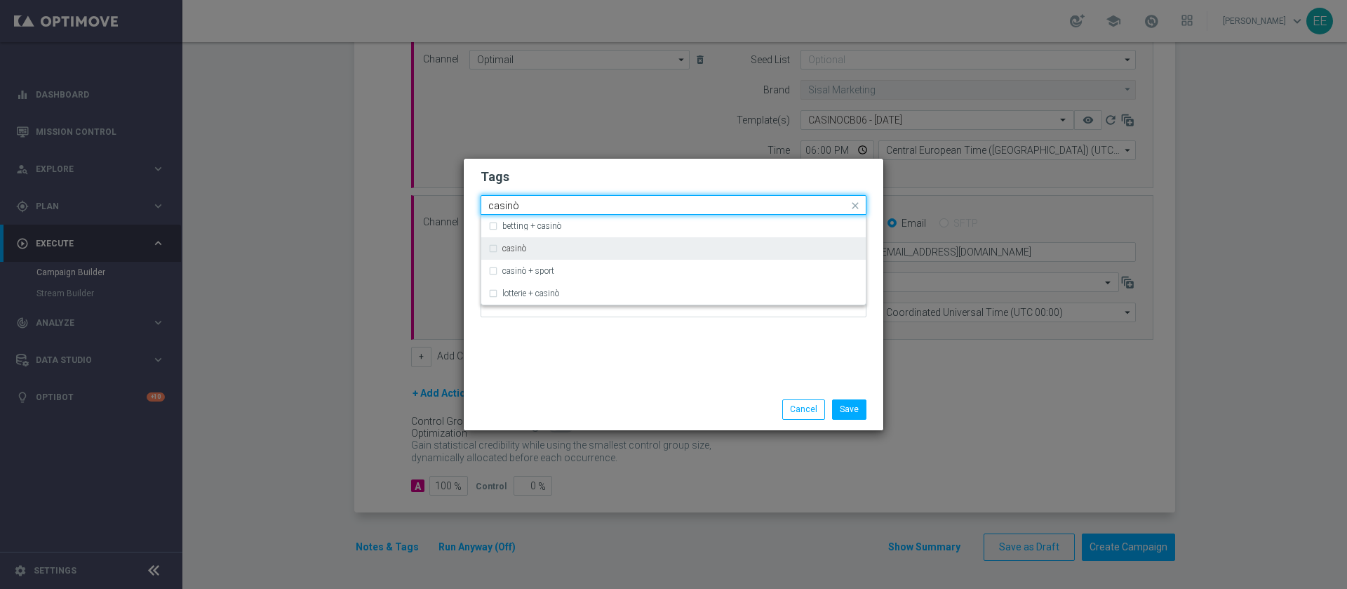
click at [599, 244] on div "casinò" at bounding box center [680, 248] width 356 height 8
type input "casinò"
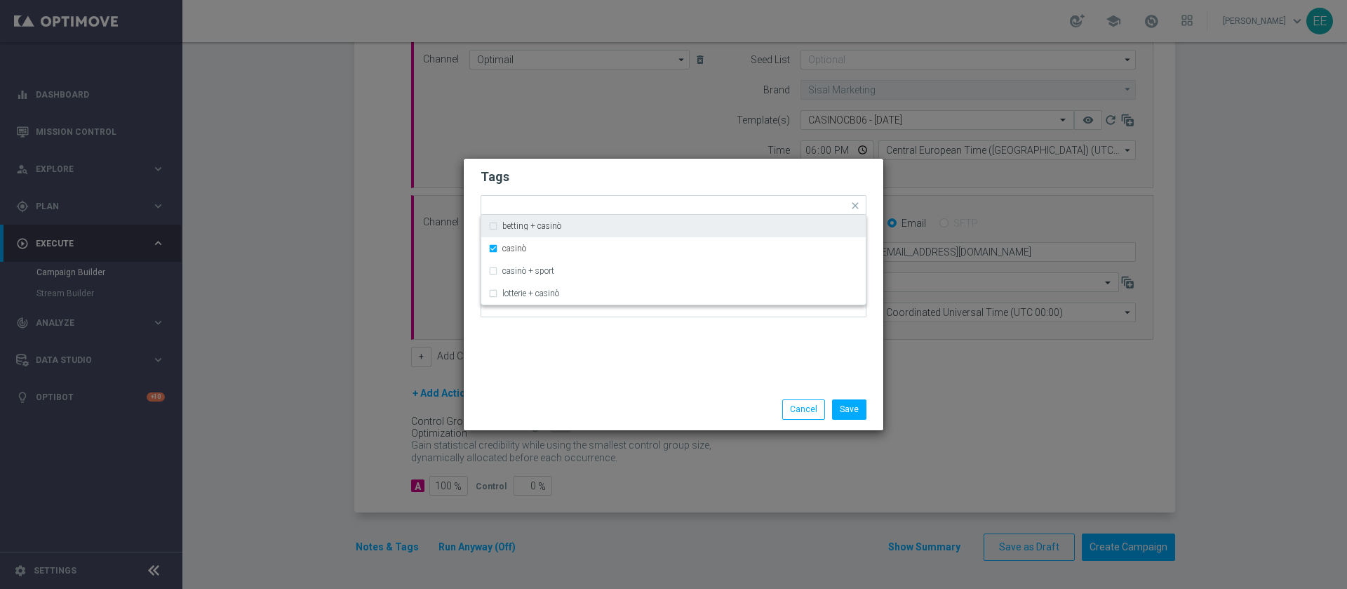
click at [716, 166] on form "Tags Quick find × top master × cb perso × up-selling × casinò betting + casinò …" at bounding box center [674, 246] width 386 height 163
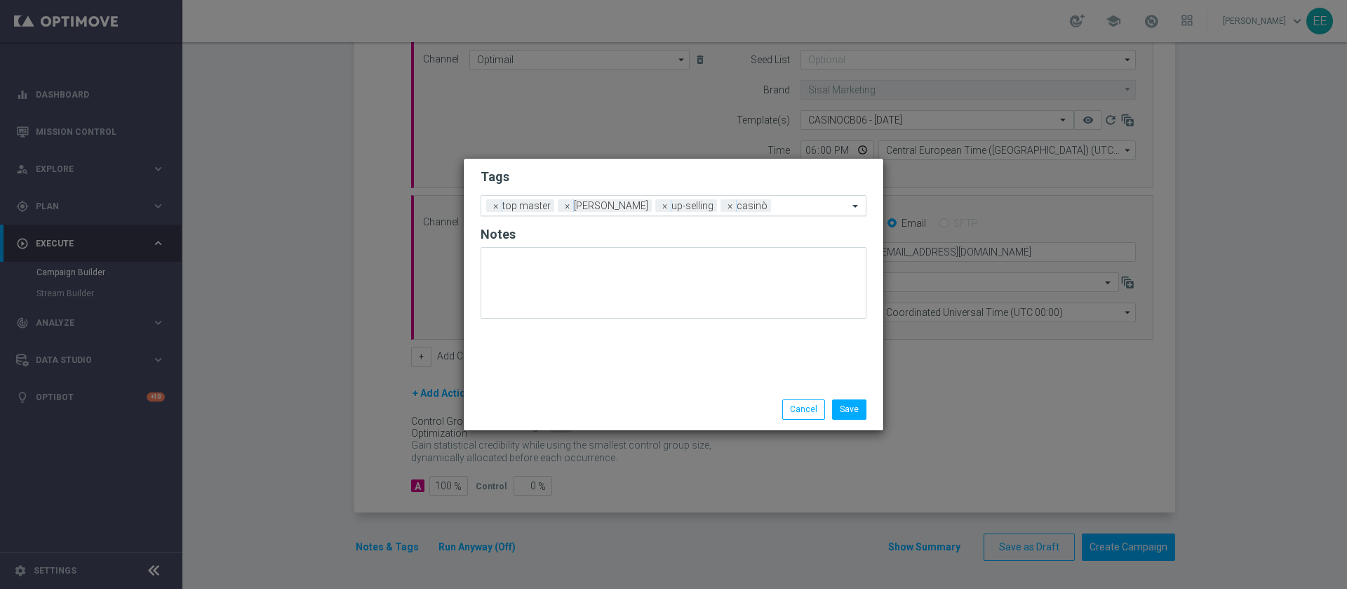
click at [784, 208] on input "text" at bounding box center [813, 207] width 72 height 12
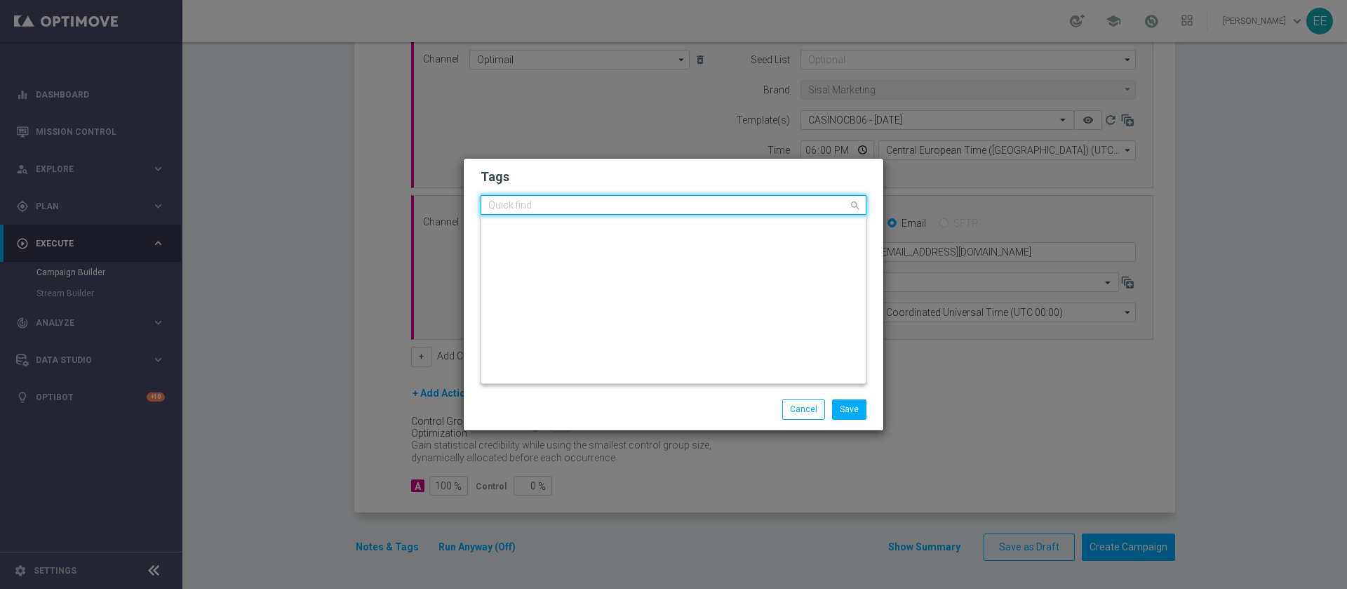
scroll to position [0, 0]
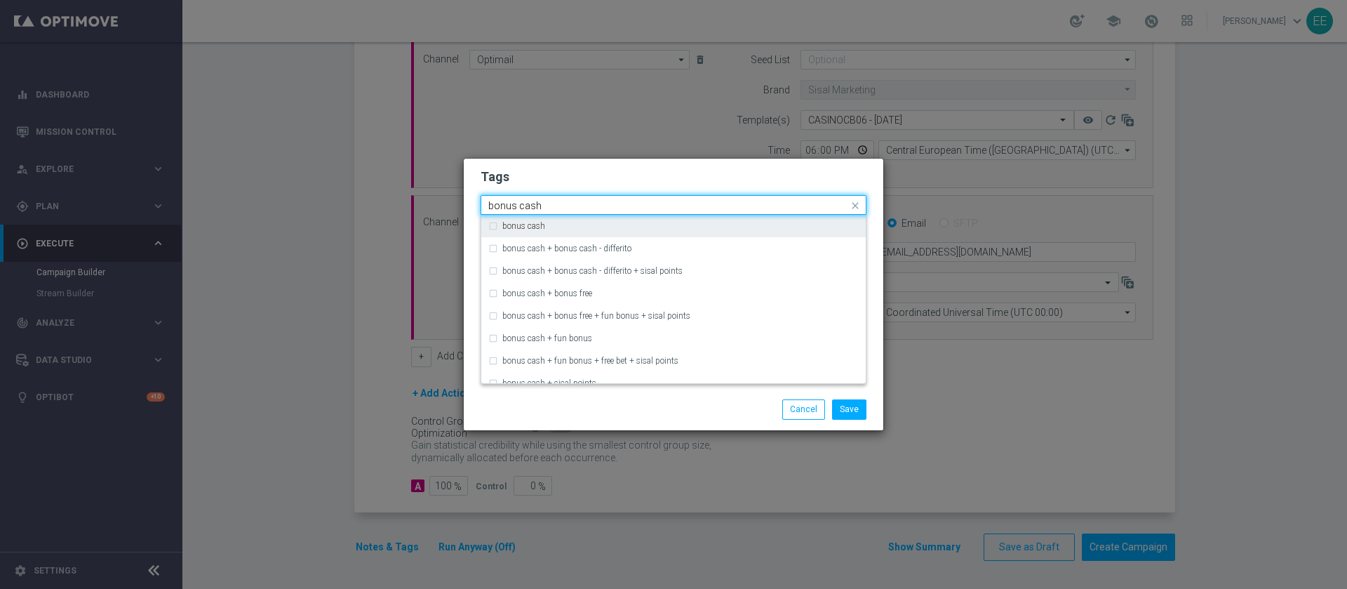
click at [730, 227] on div "bonus cash" at bounding box center [680, 226] width 356 height 8
type input "bonus cash"
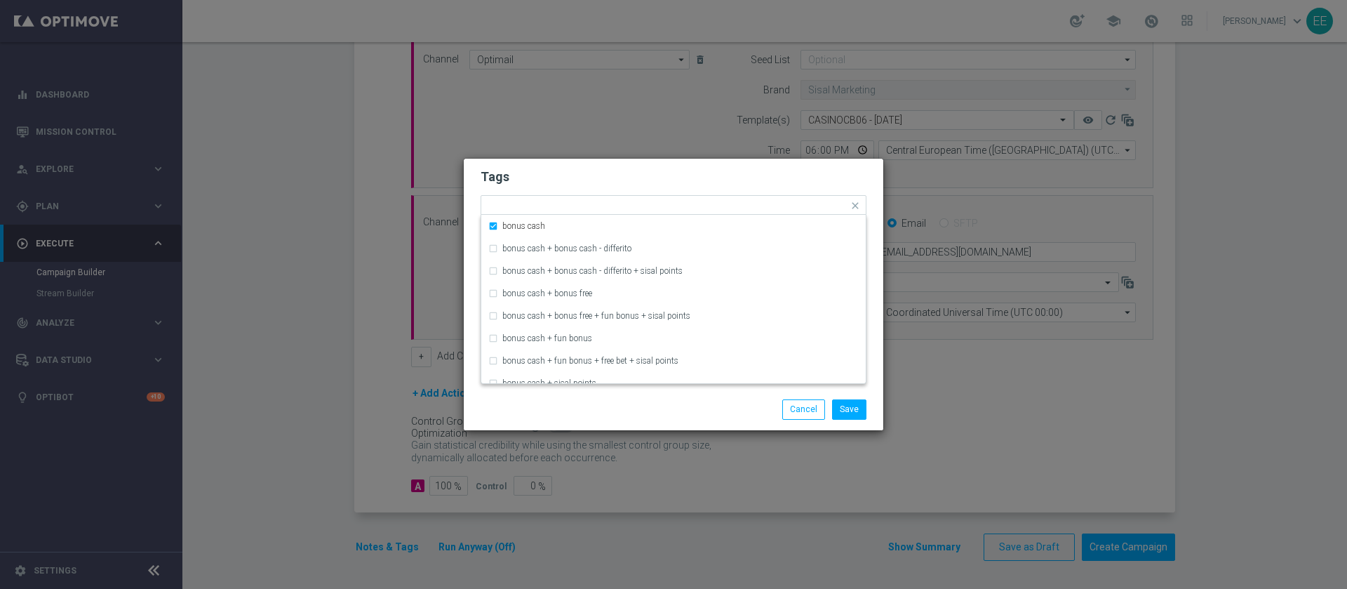
click at [799, 170] on h2 "Tags" at bounding box center [674, 176] width 386 height 17
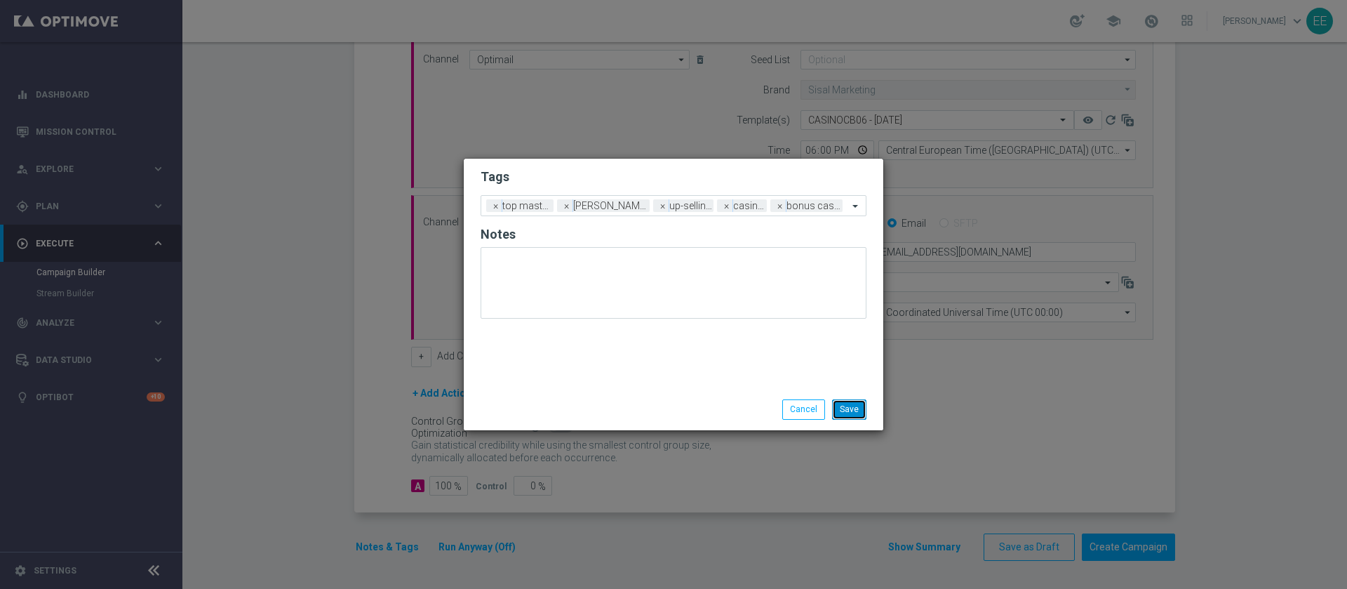
click at [850, 399] on button "Save" at bounding box center [849, 409] width 34 height 20
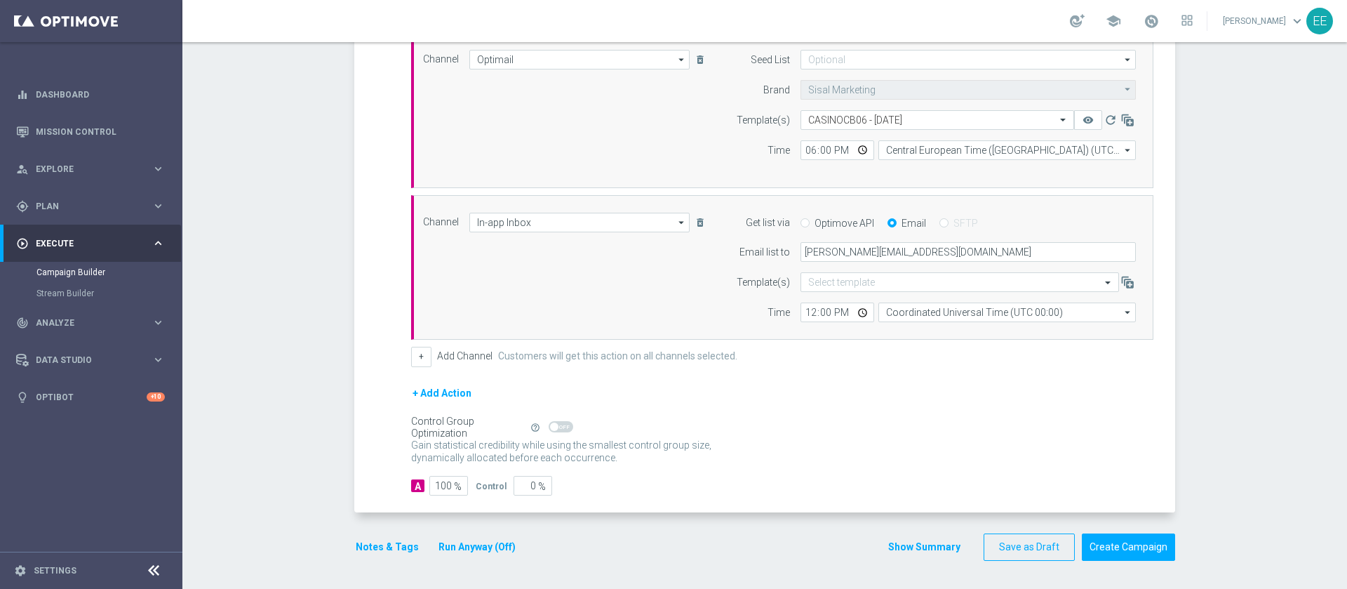
click at [472, 532] on form "done Target Group keyboard_arrow_down Target Group launch ACTIVE CASINO' - TOP …" at bounding box center [764, 148] width 821 height 826
click at [455, 545] on button "Run Anyway (Off)" at bounding box center [477, 547] width 80 height 18
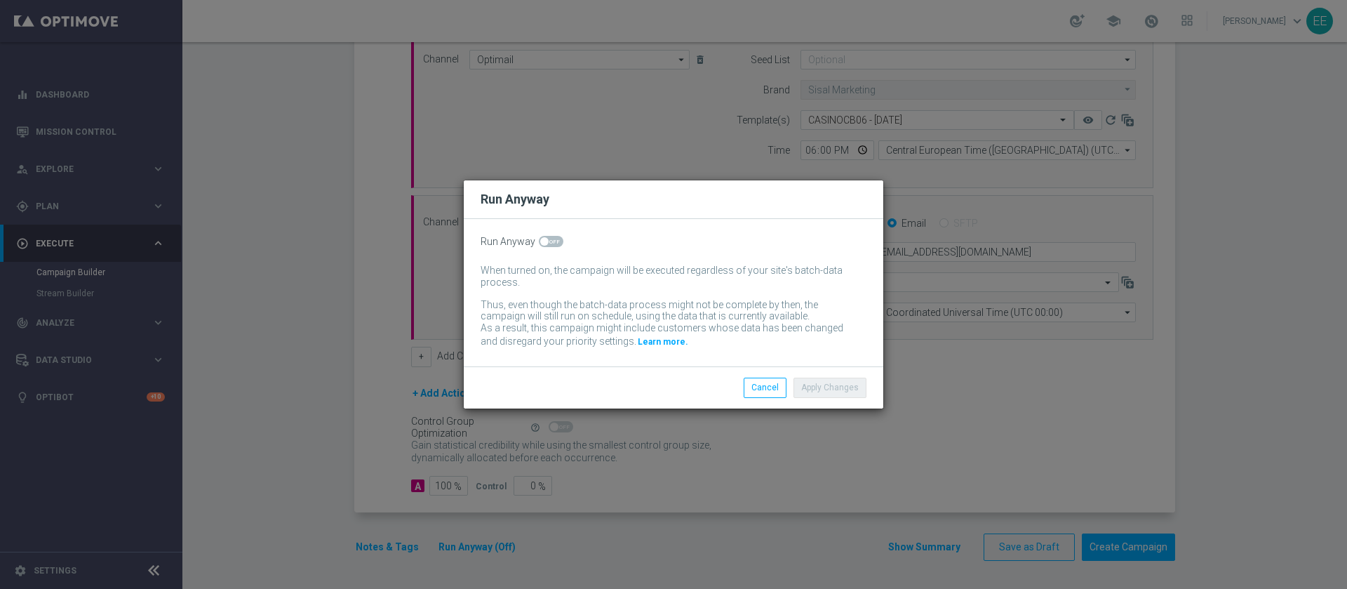
click at [548, 241] on span at bounding box center [551, 241] width 25 height 11
click at [548, 241] on input "checkbox" at bounding box center [551, 241] width 25 height 11
checkbox input "true"
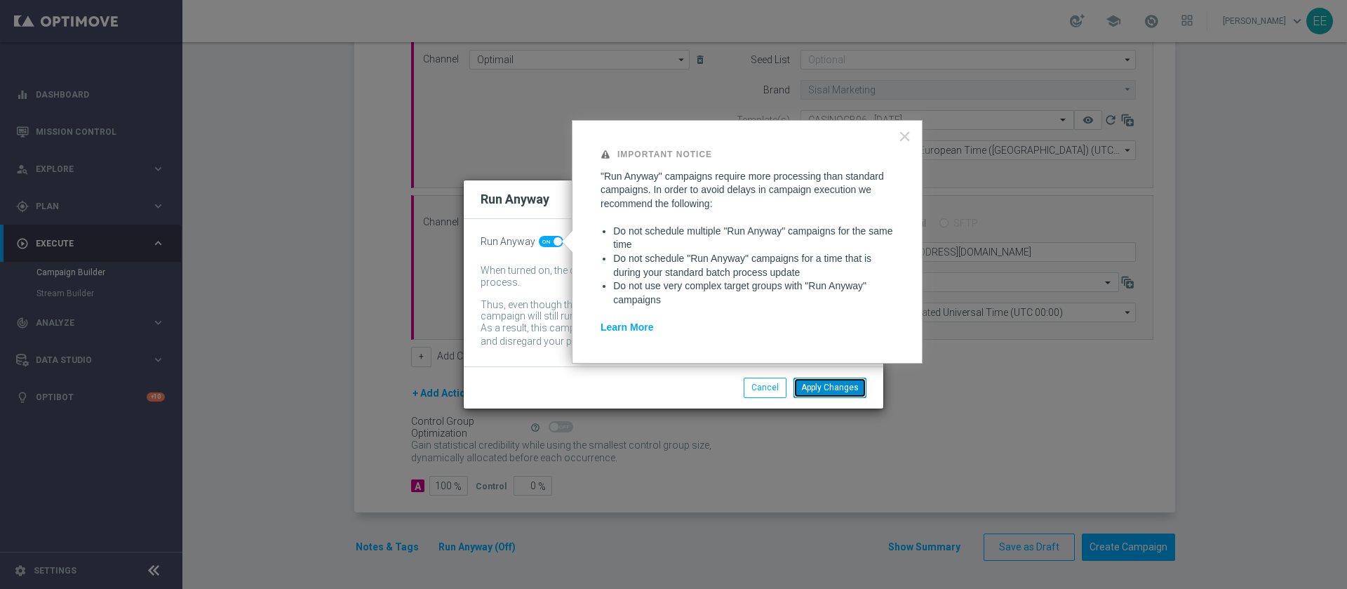
click at [825, 388] on button "Apply Changes" at bounding box center [830, 388] width 73 height 20
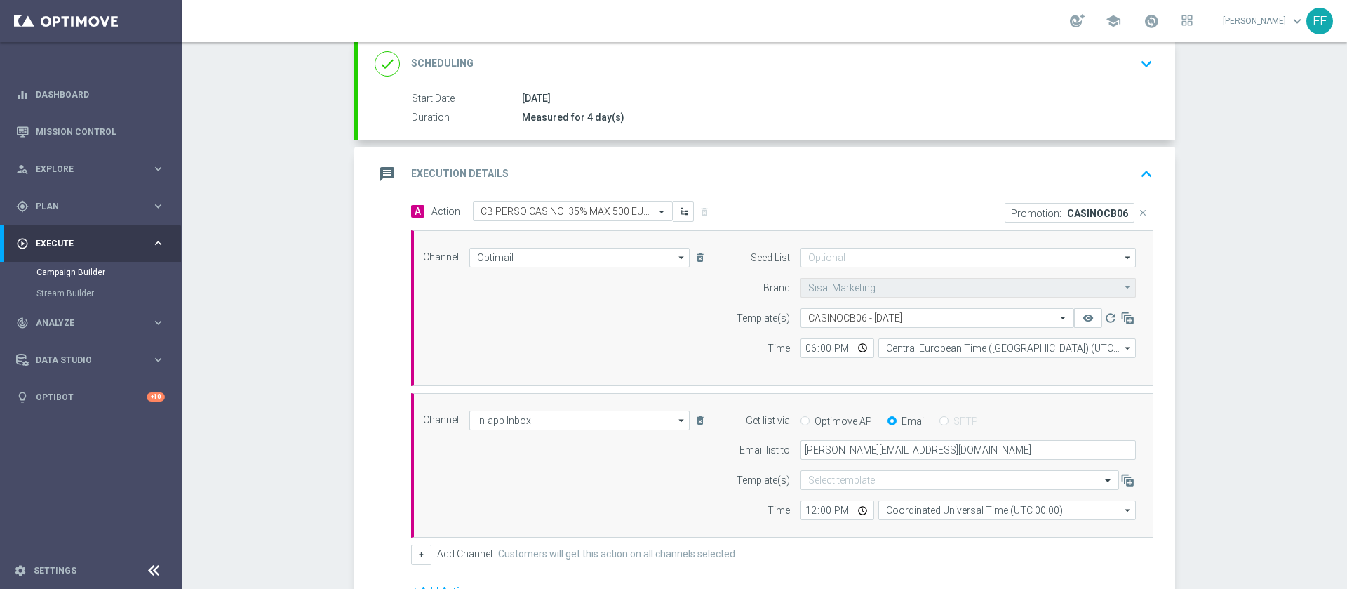
scroll to position [195, 0]
click at [1106, 214] on p "CASINOCB06" at bounding box center [1097, 210] width 61 height 11
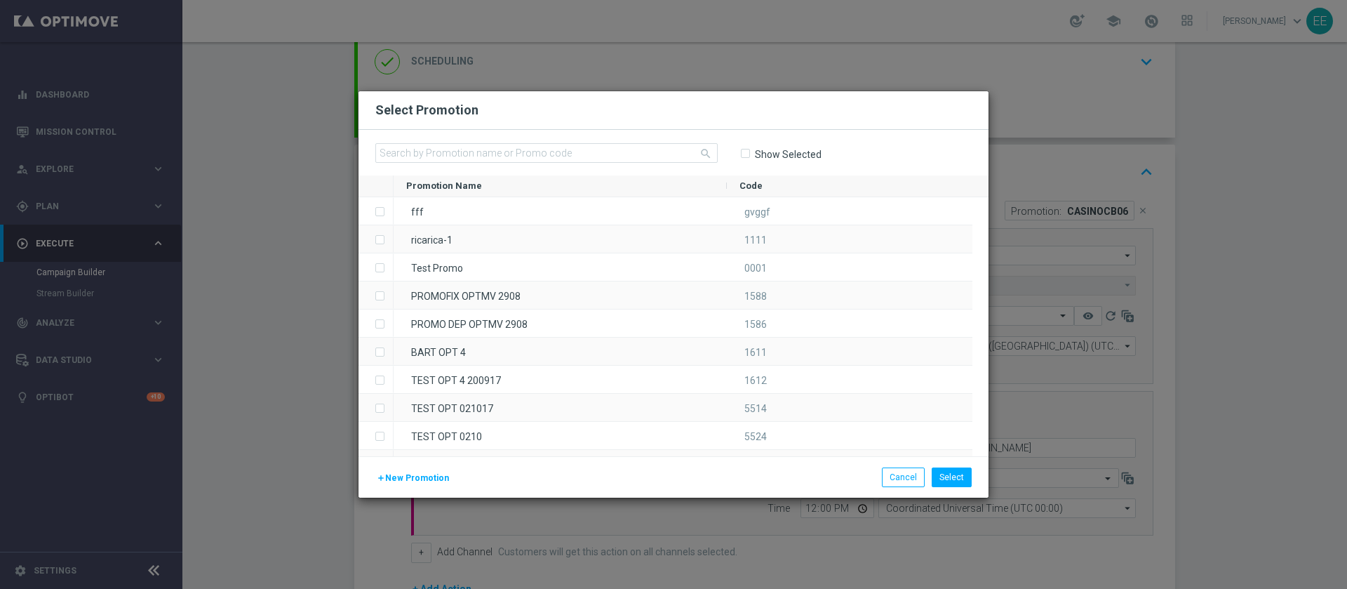
click at [771, 152] on label "Show Selected" at bounding box center [787, 154] width 67 height 13
click at [749, 152] on input "Show Selected" at bounding box center [744, 153] width 9 height 9
checkbox input "true"
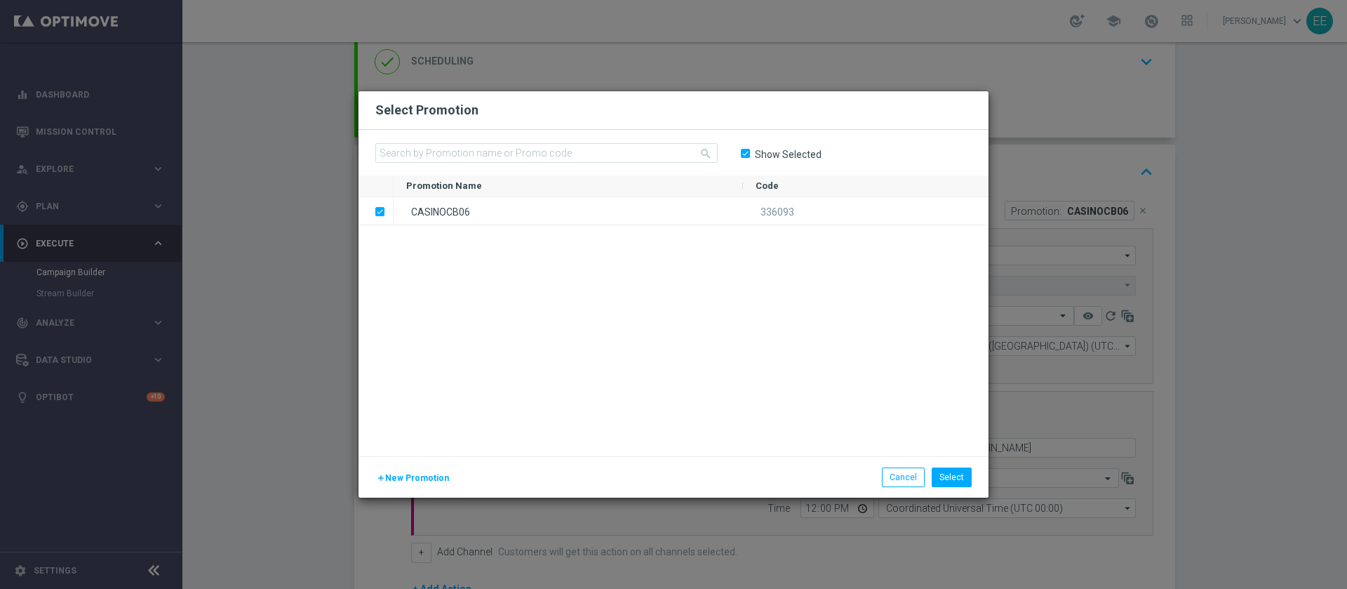
click at [1079, 154] on modal-container "Select Promotion search Show Selected Promotion Name to" at bounding box center [673, 294] width 1347 height 589
click at [888, 472] on button "Cancel" at bounding box center [903, 477] width 43 height 20
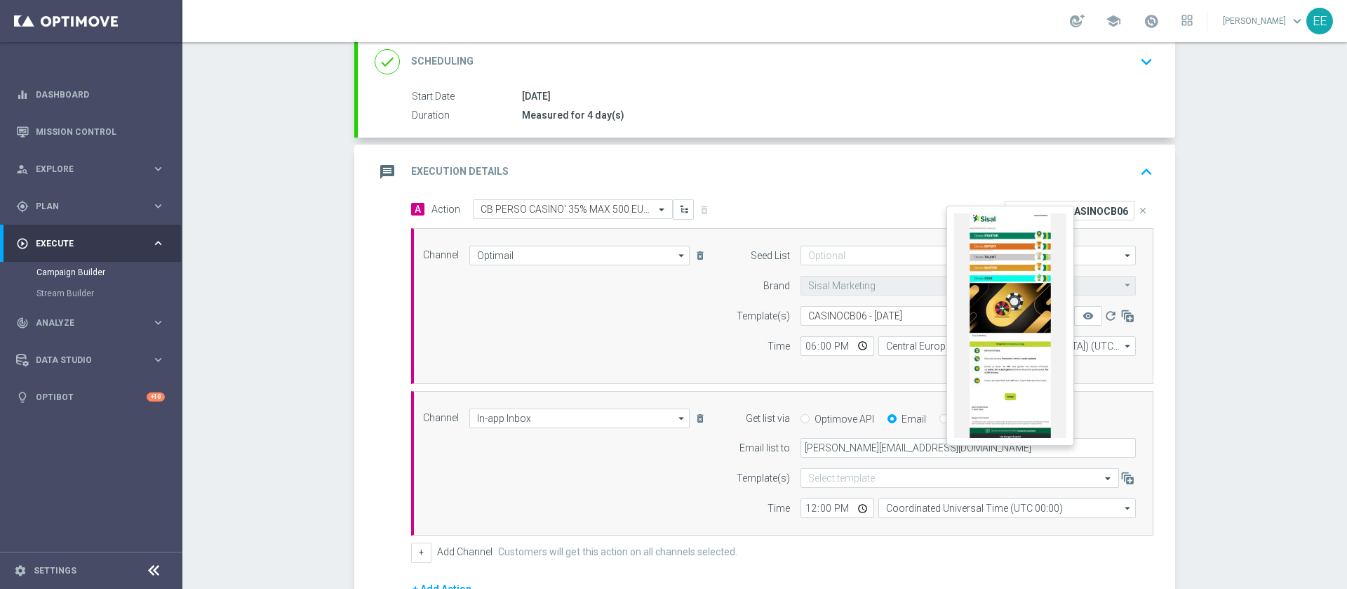
click at [1078, 323] on button "remove_red_eye" at bounding box center [1088, 316] width 28 height 20
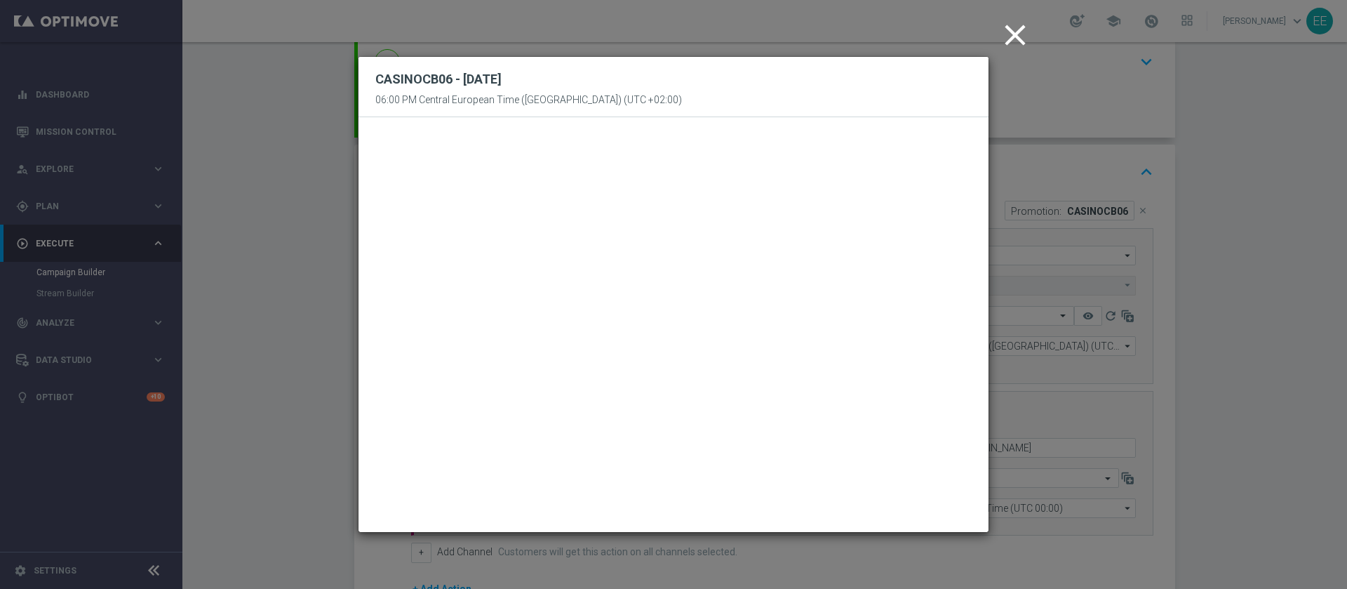
click at [1013, 34] on icon "close" at bounding box center [1015, 35] width 35 height 35
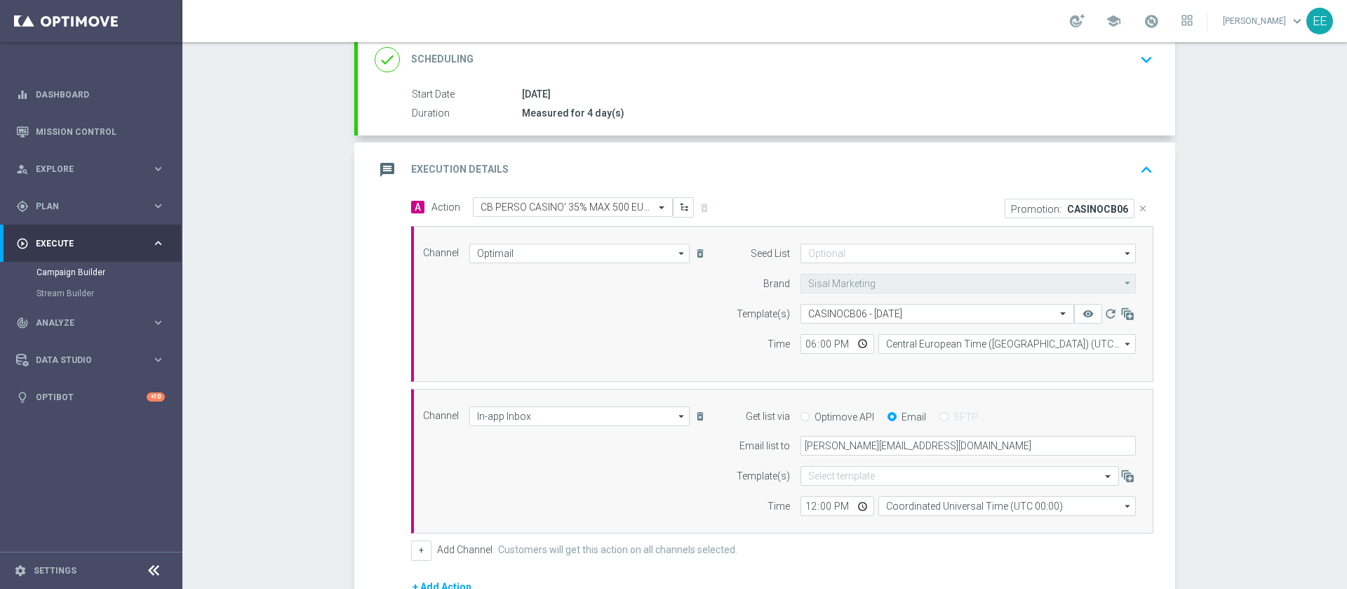
scroll to position [191, 0]
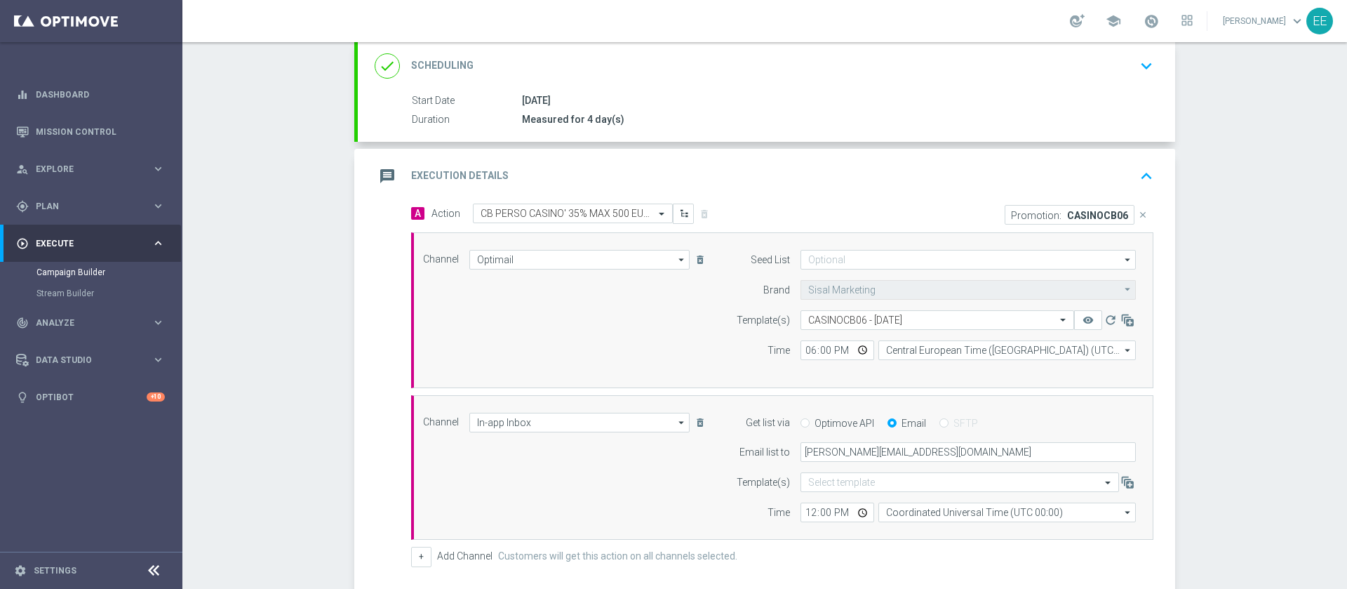
click at [1137, 174] on icon "keyboard_arrow_up" at bounding box center [1146, 176] width 21 height 21
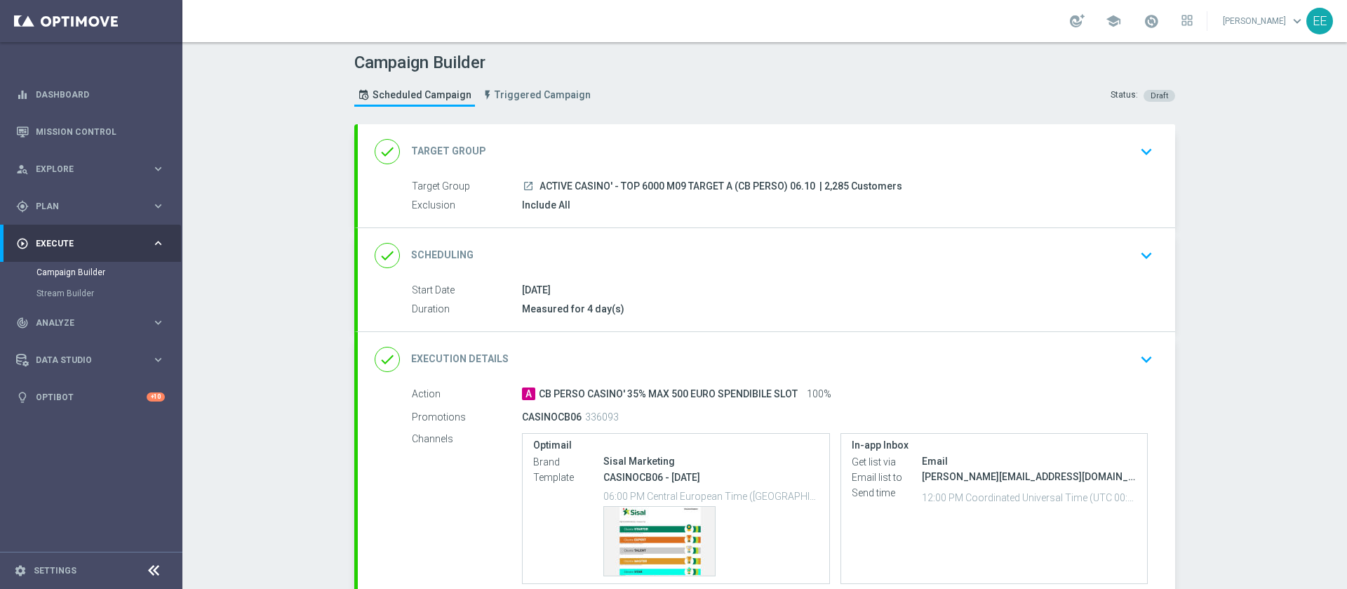
scroll to position [122, 0]
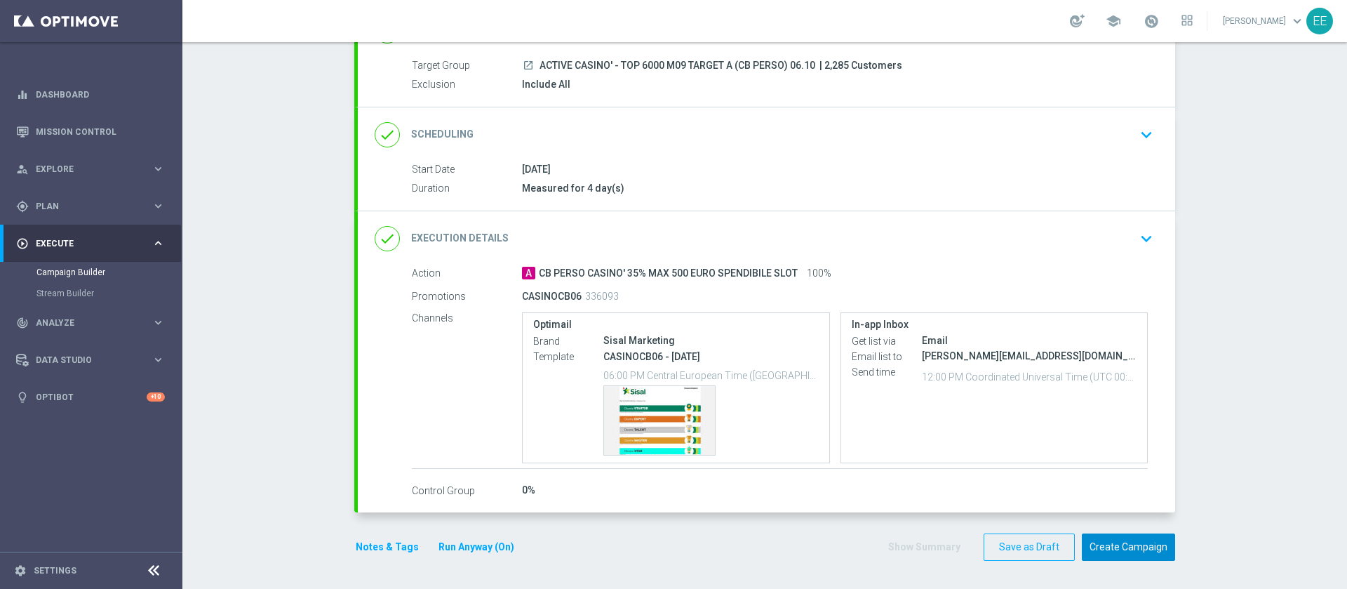
click at [1105, 542] on button "Create Campaign" at bounding box center [1128, 546] width 93 height 27
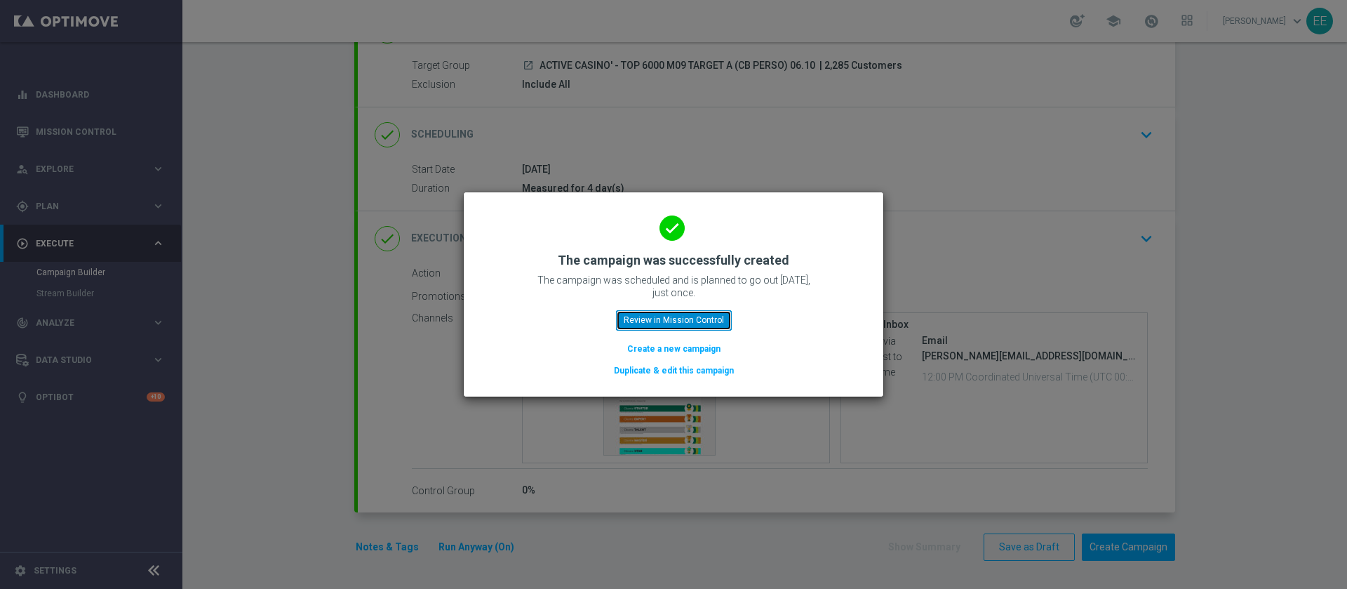
click at [690, 325] on button "Review in Mission Control" at bounding box center [674, 320] width 116 height 20
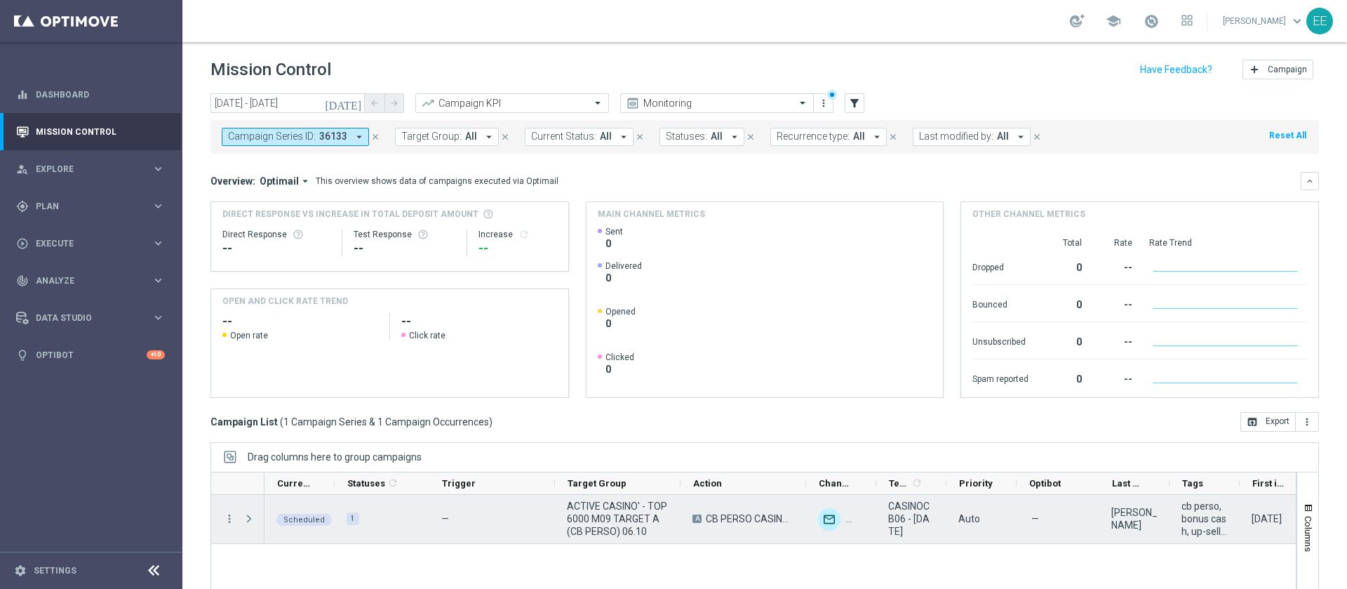
click at [618, 515] on span "ACTIVE CASINO' - TOP 6000 M09 TARGET A (CB PERSO) 06.10" at bounding box center [618, 519] width 102 height 38
click at [325, 507] on span "play_arrow" at bounding box center [321, 509] width 10 height 10
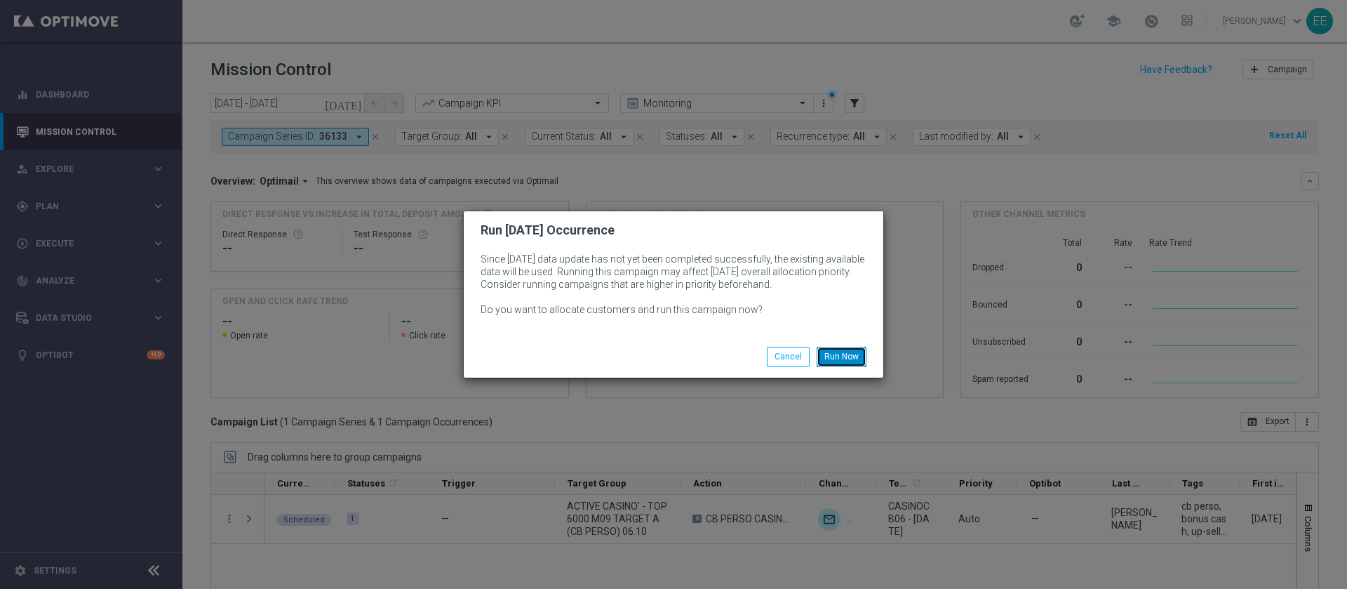
click at [851, 354] on button "Run Now" at bounding box center [842, 357] width 50 height 20
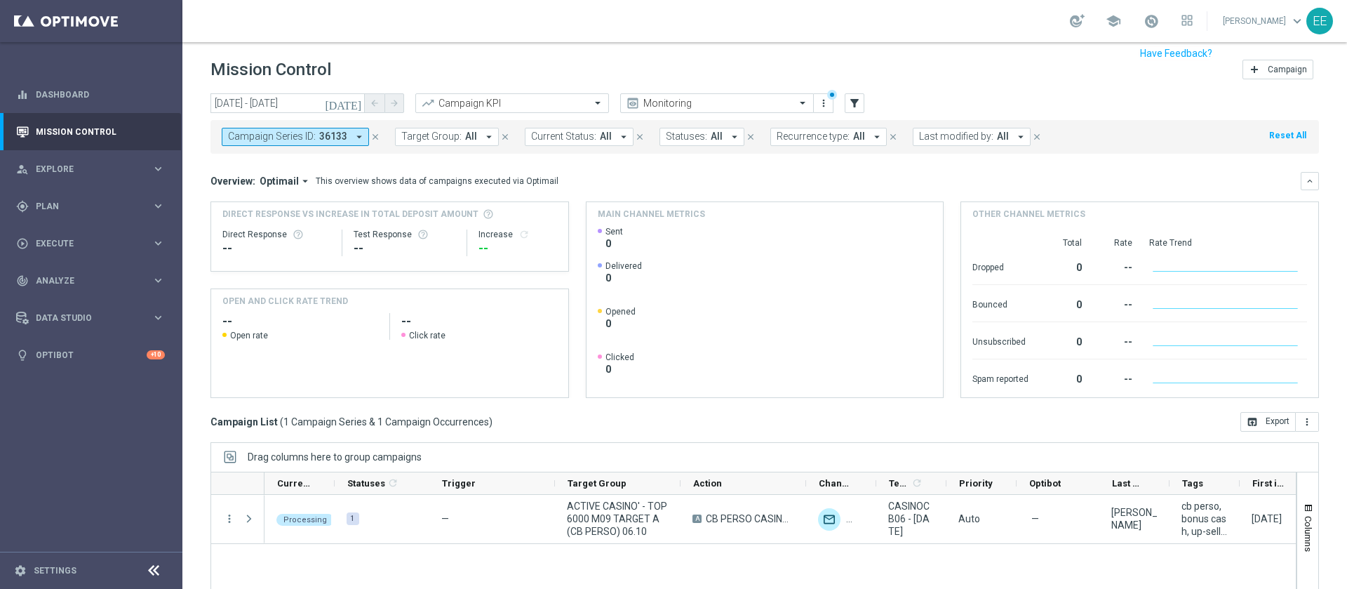
scroll to position [113, 0]
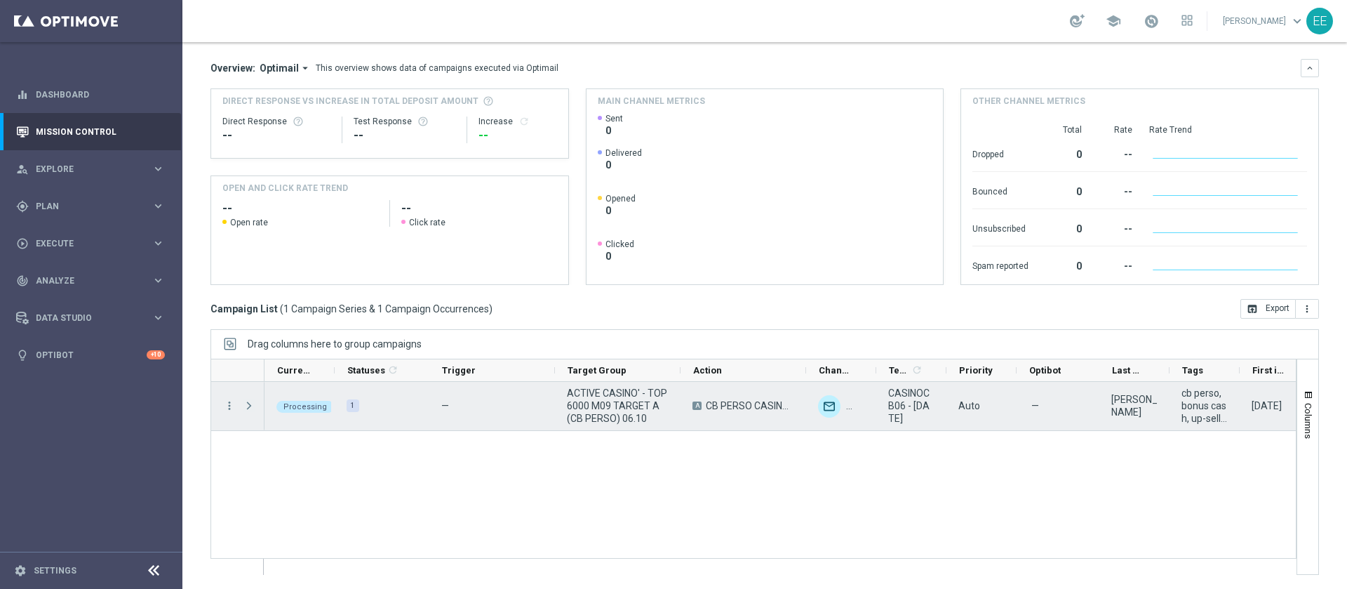
click at [246, 407] on span "Press SPACE to select this row." at bounding box center [249, 405] width 13 height 11
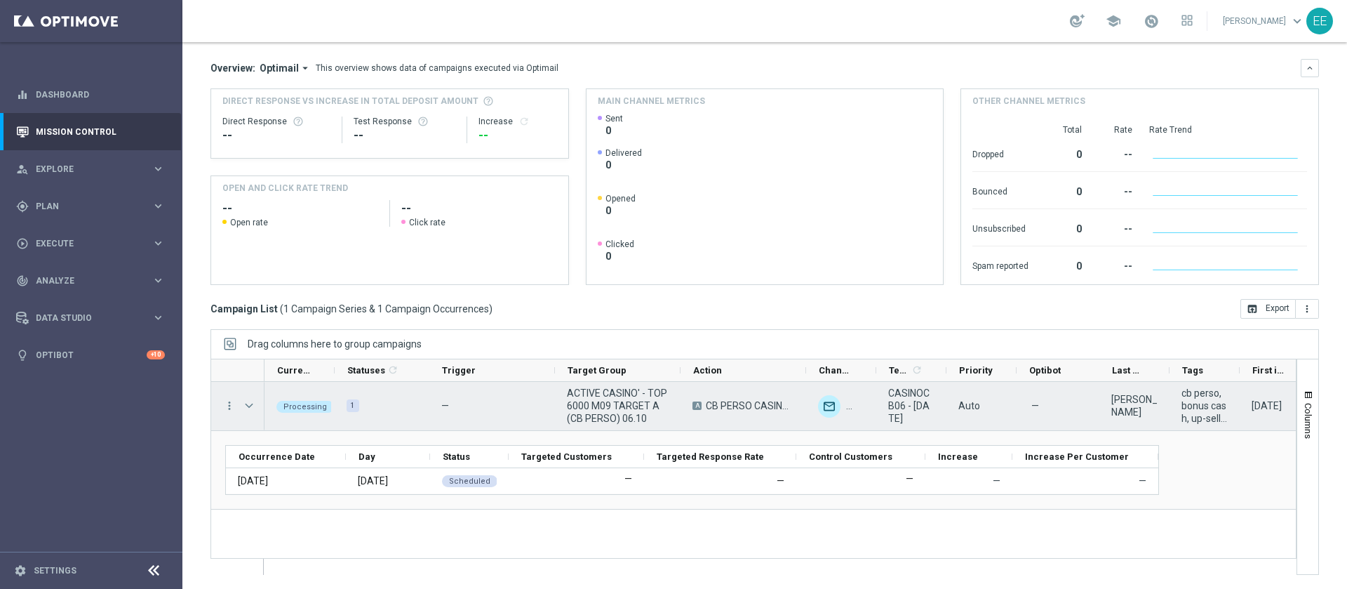
click at [246, 407] on span "Press SPACE to select this row." at bounding box center [249, 405] width 13 height 11
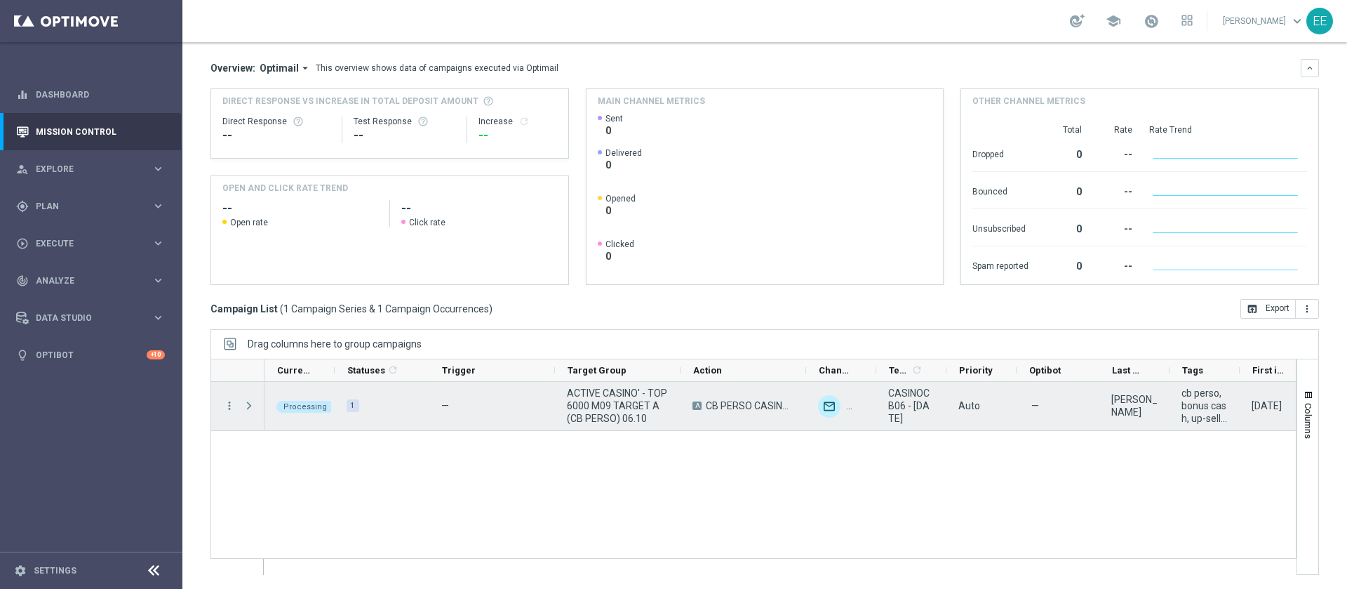
click at [246, 407] on span "Press SPACE to select this row." at bounding box center [249, 405] width 13 height 11
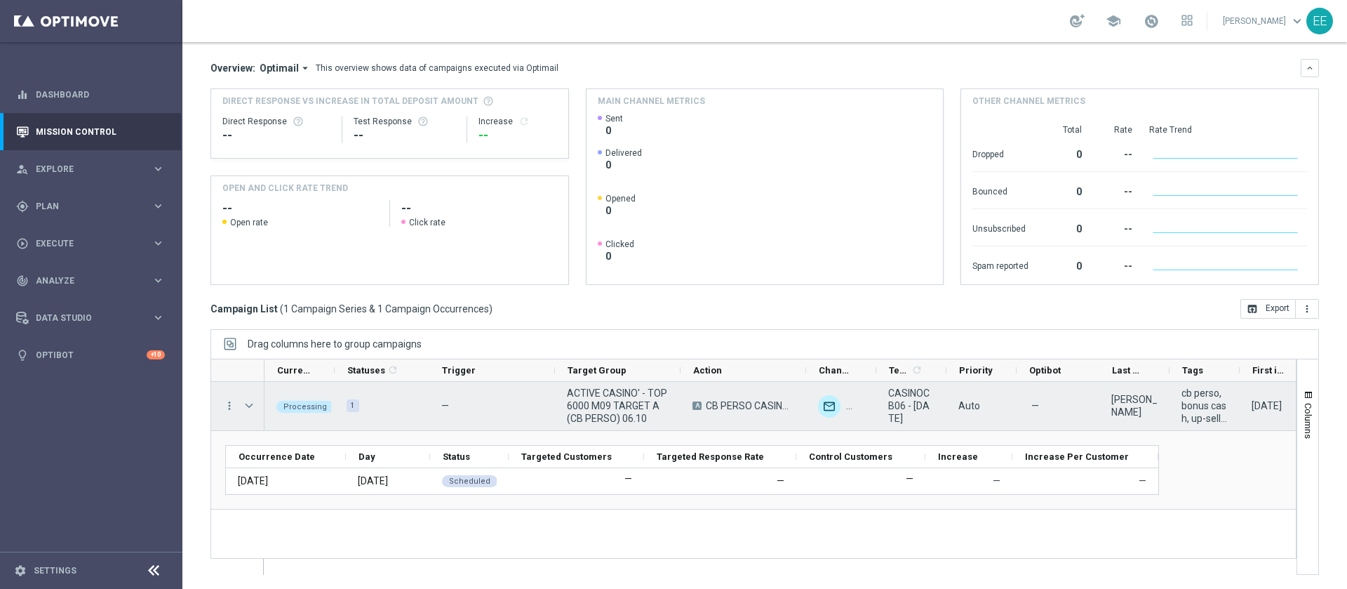
click at [246, 407] on span "Press SPACE to select this row." at bounding box center [249, 405] width 13 height 11
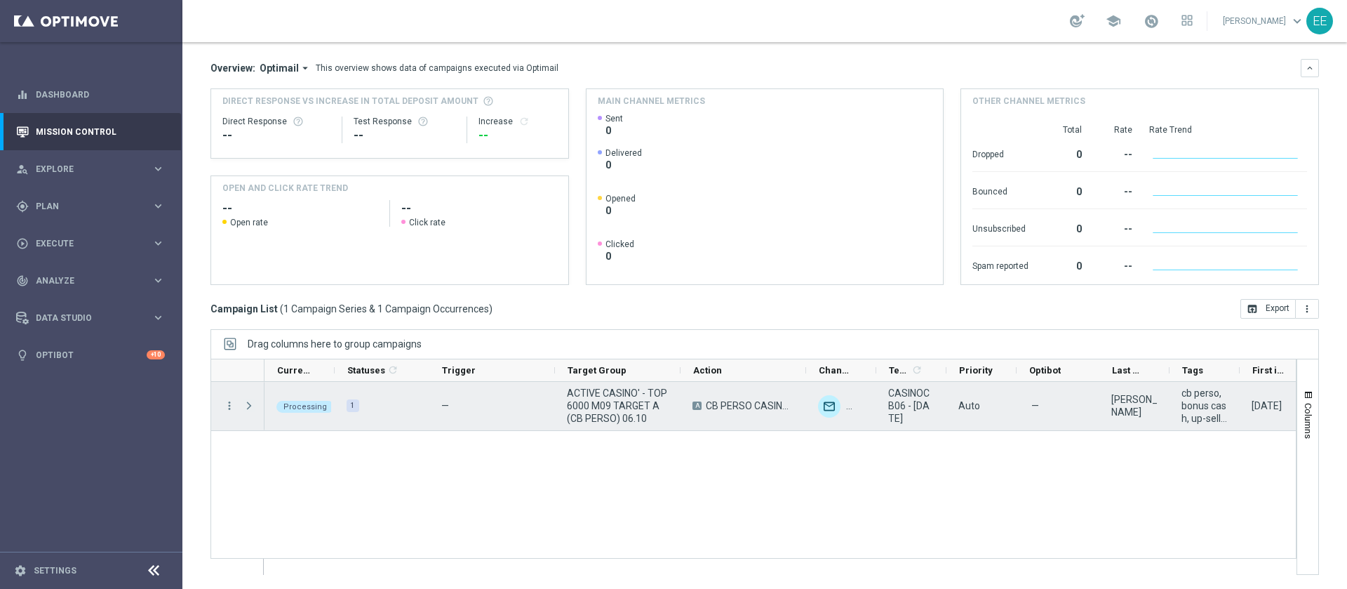
click at [246, 407] on span "Press SPACE to select this row." at bounding box center [249, 405] width 13 height 11
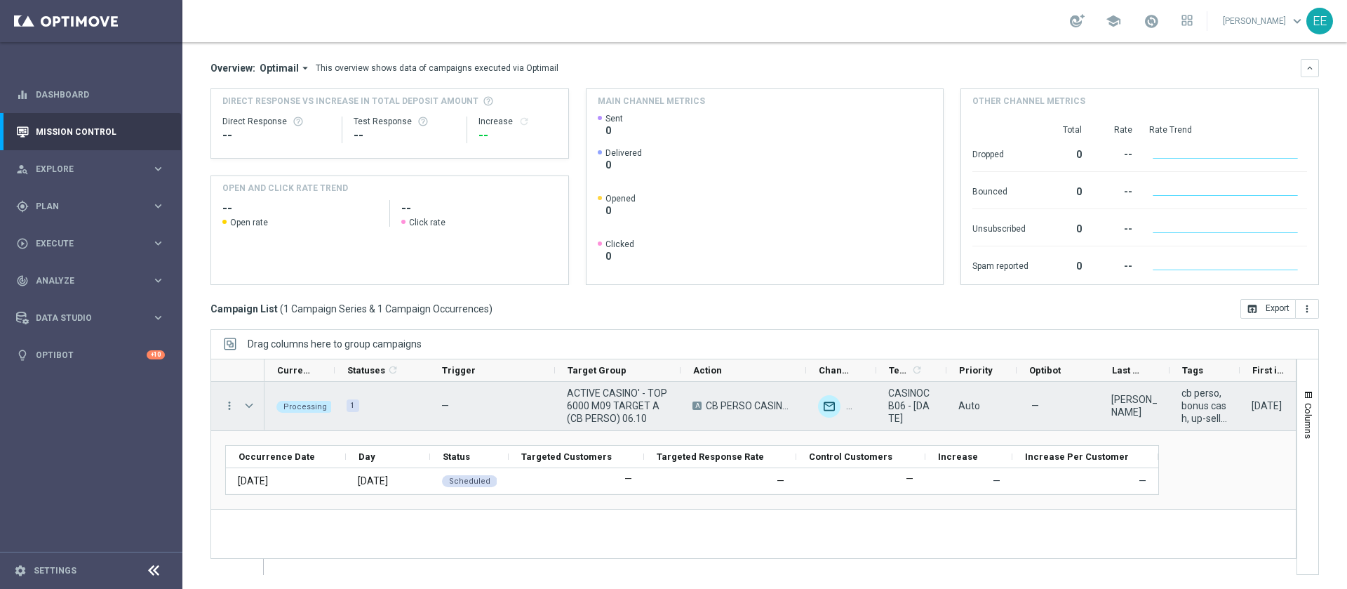
click at [246, 407] on span "Press SPACE to select this row." at bounding box center [249, 405] width 13 height 11
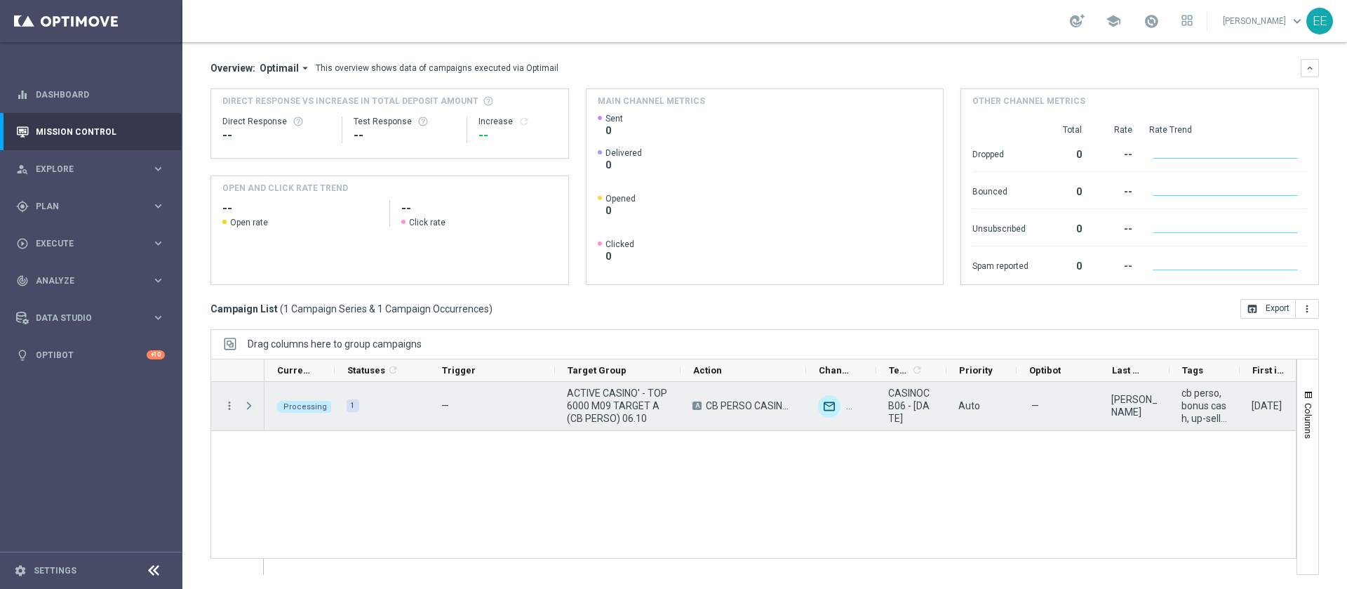
click at [246, 407] on span "Press SPACE to select this row." at bounding box center [249, 405] width 13 height 11
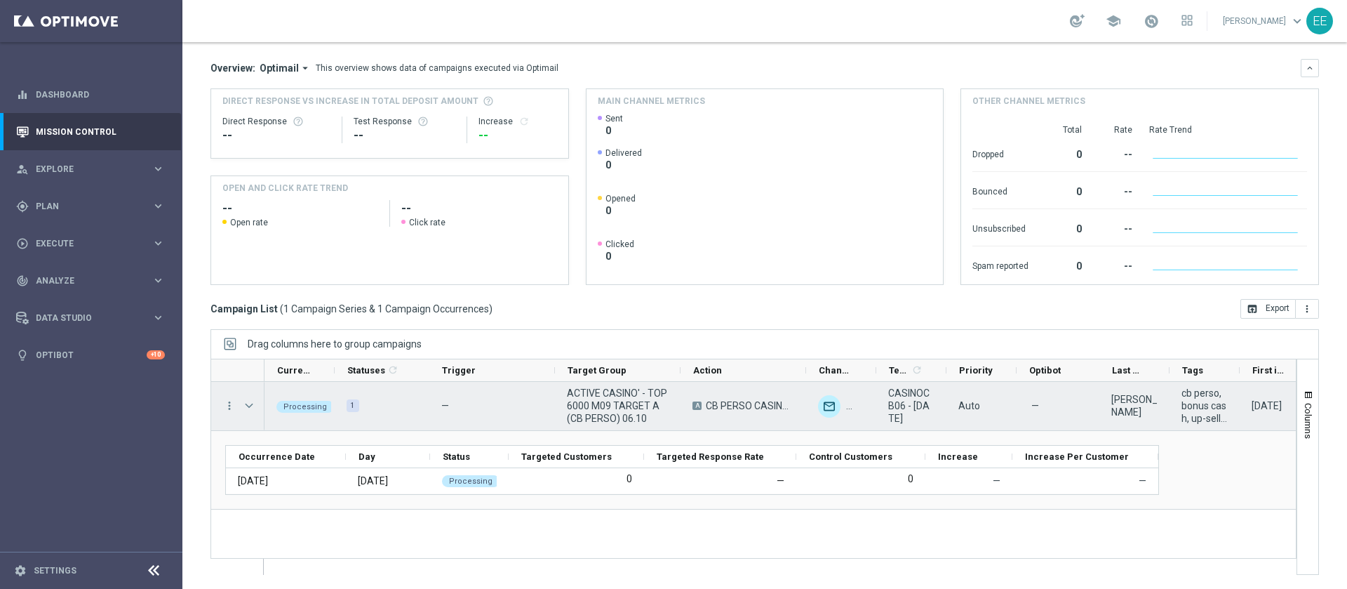
click at [246, 407] on span "Press SPACE to select this row." at bounding box center [249, 405] width 13 height 11
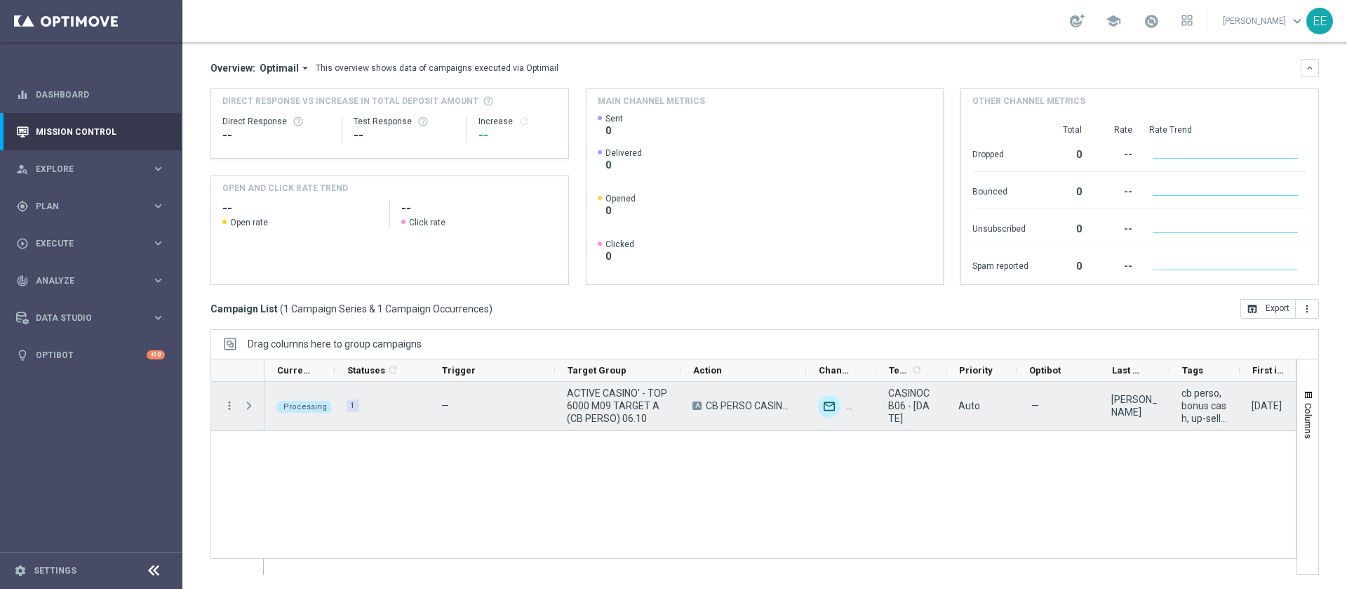
click at [246, 407] on span "Press SPACE to select this row." at bounding box center [249, 405] width 13 height 11
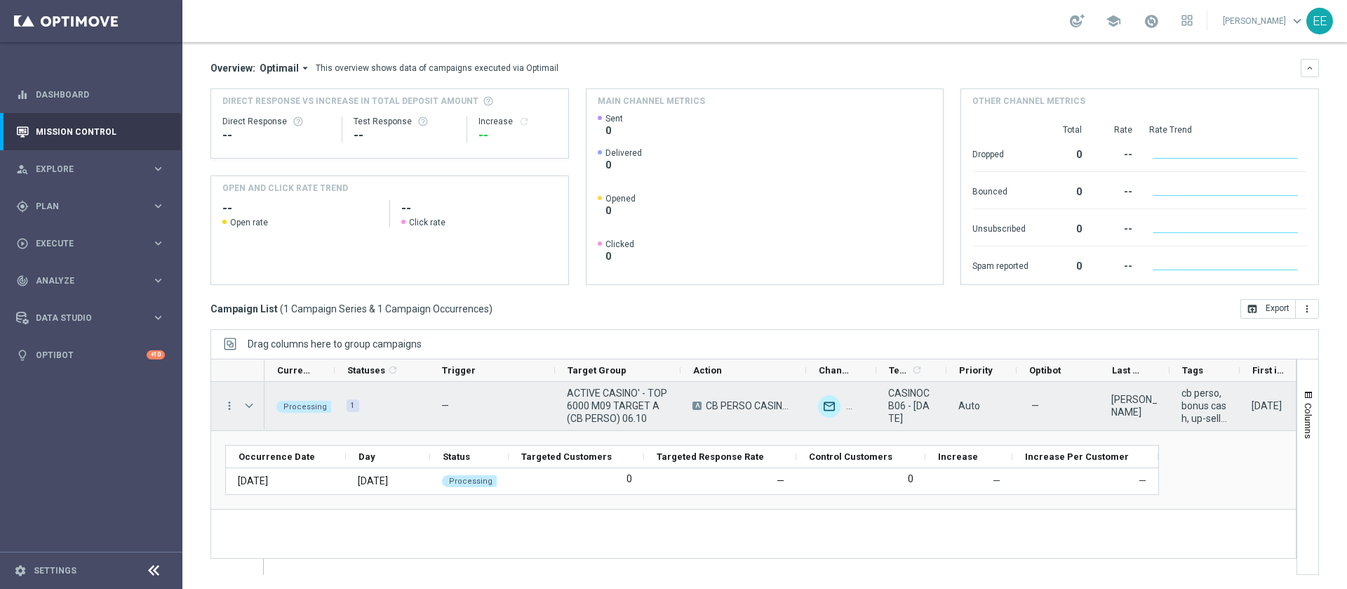
click at [246, 407] on span "Press SPACE to select this row." at bounding box center [249, 405] width 13 height 11
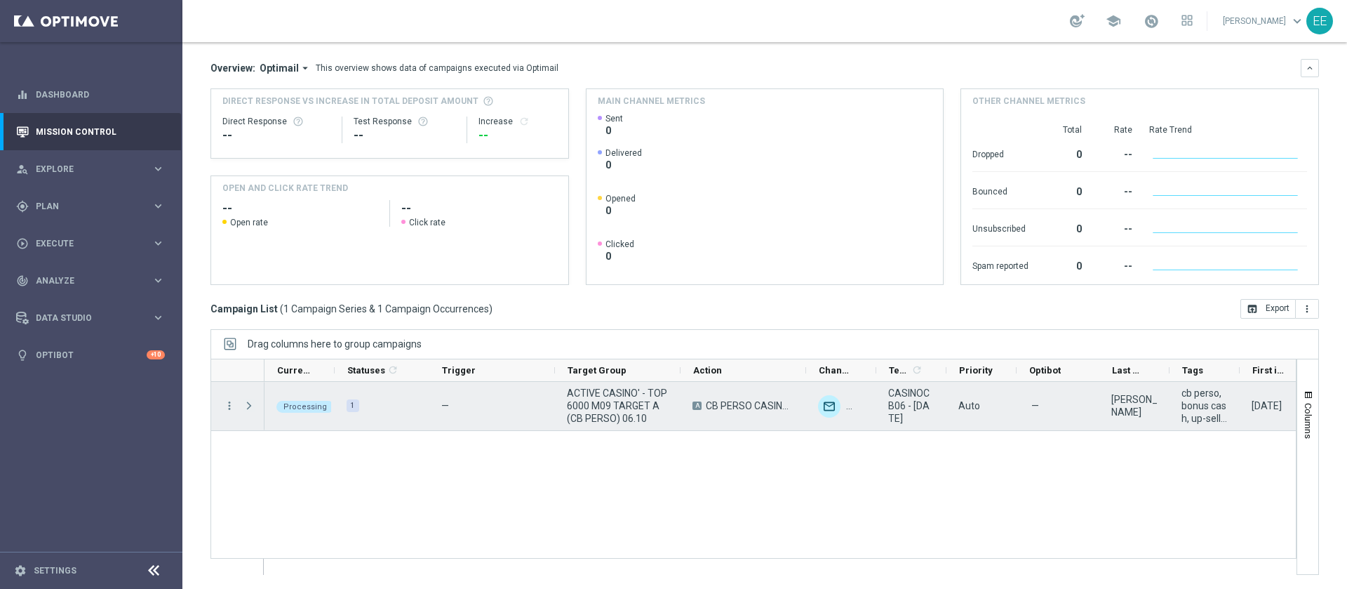
click at [246, 407] on span "Press SPACE to select this row." at bounding box center [249, 405] width 13 height 11
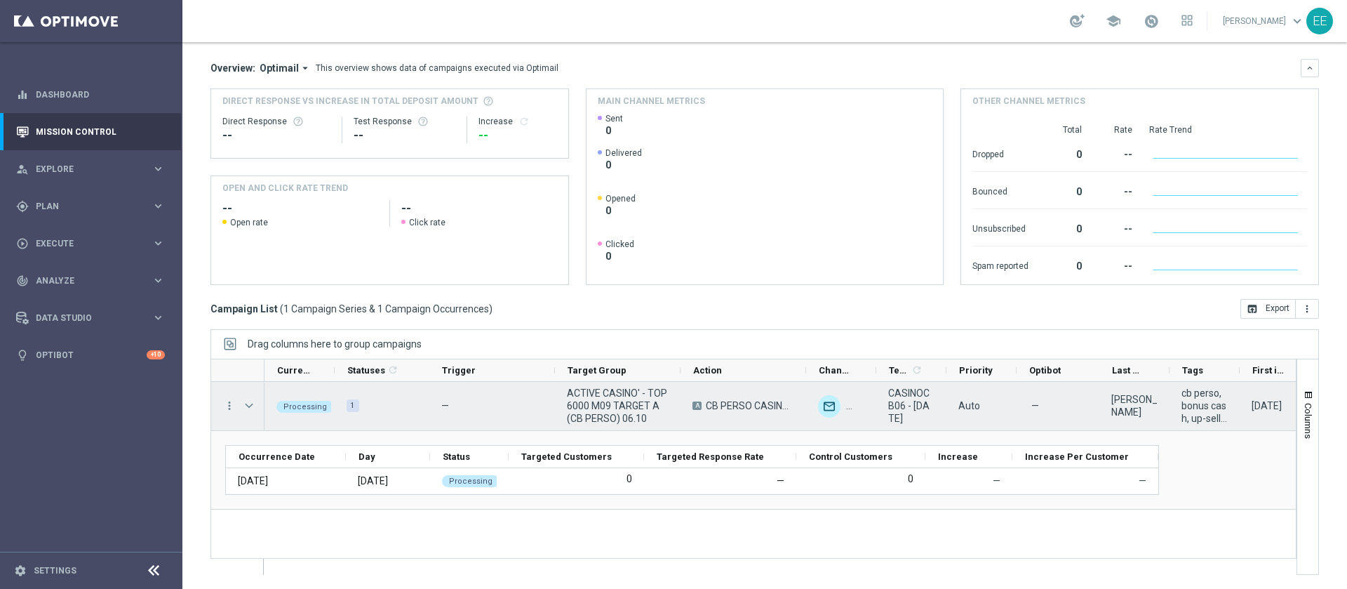
click at [246, 407] on span "Press SPACE to select this row." at bounding box center [249, 405] width 13 height 11
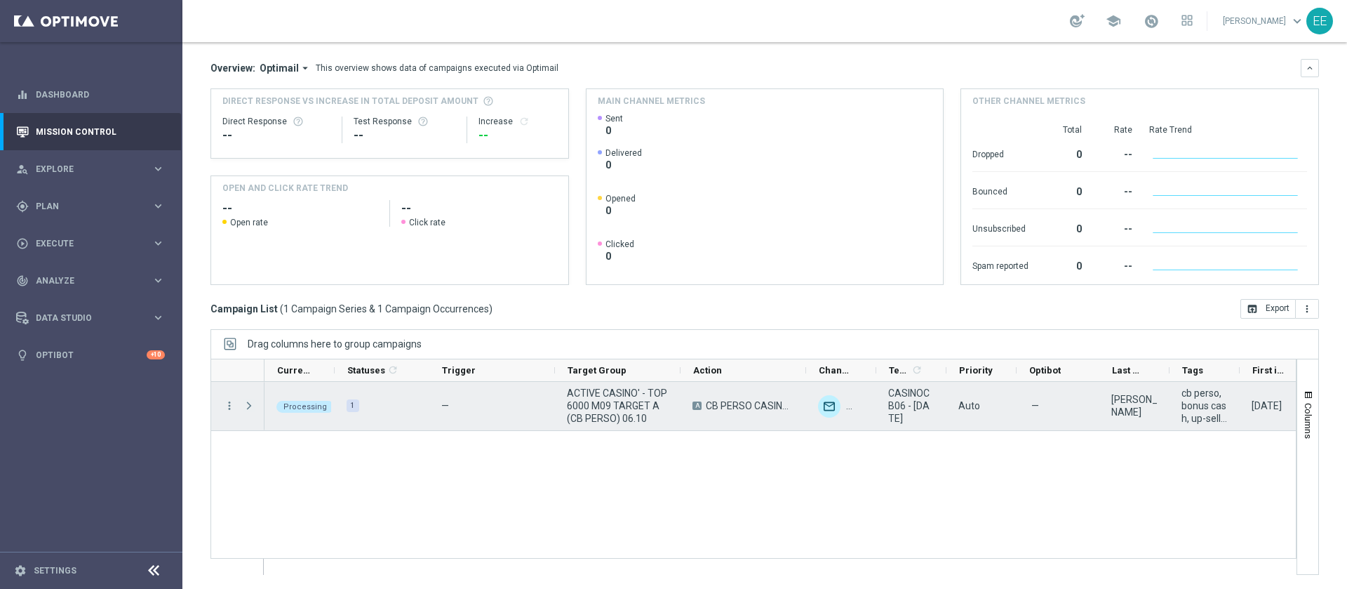
click at [246, 407] on span "Press SPACE to select this row." at bounding box center [249, 405] width 13 height 11
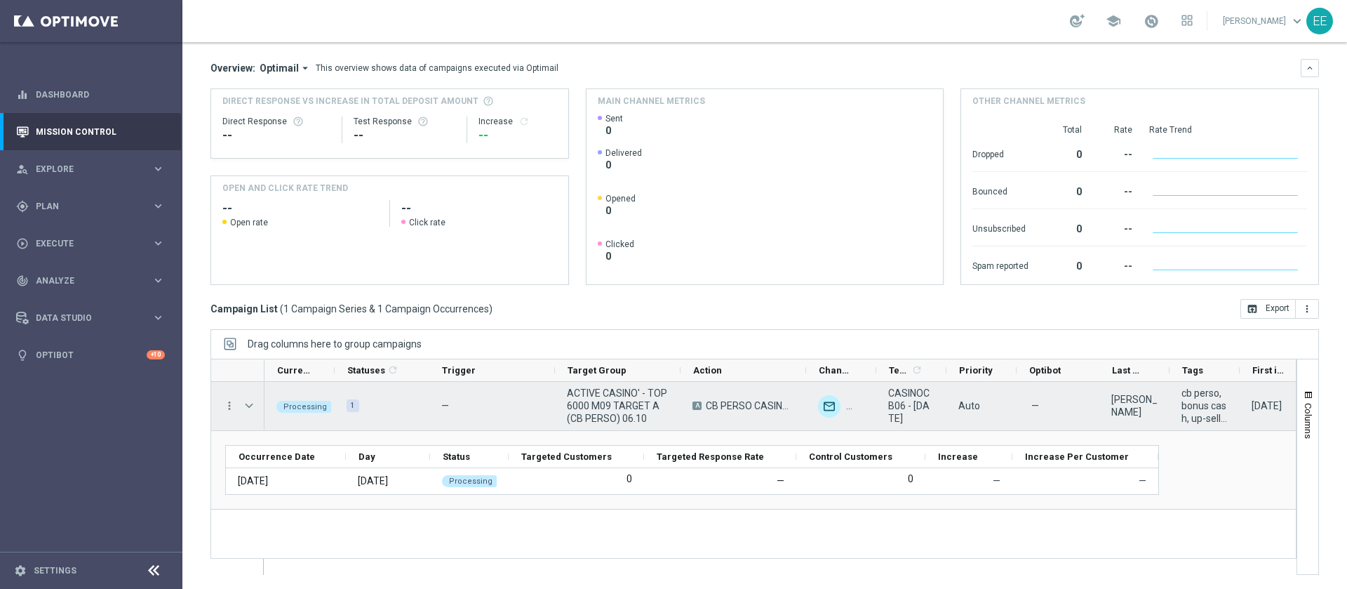
click at [246, 407] on span "Press SPACE to select this row." at bounding box center [249, 405] width 13 height 11
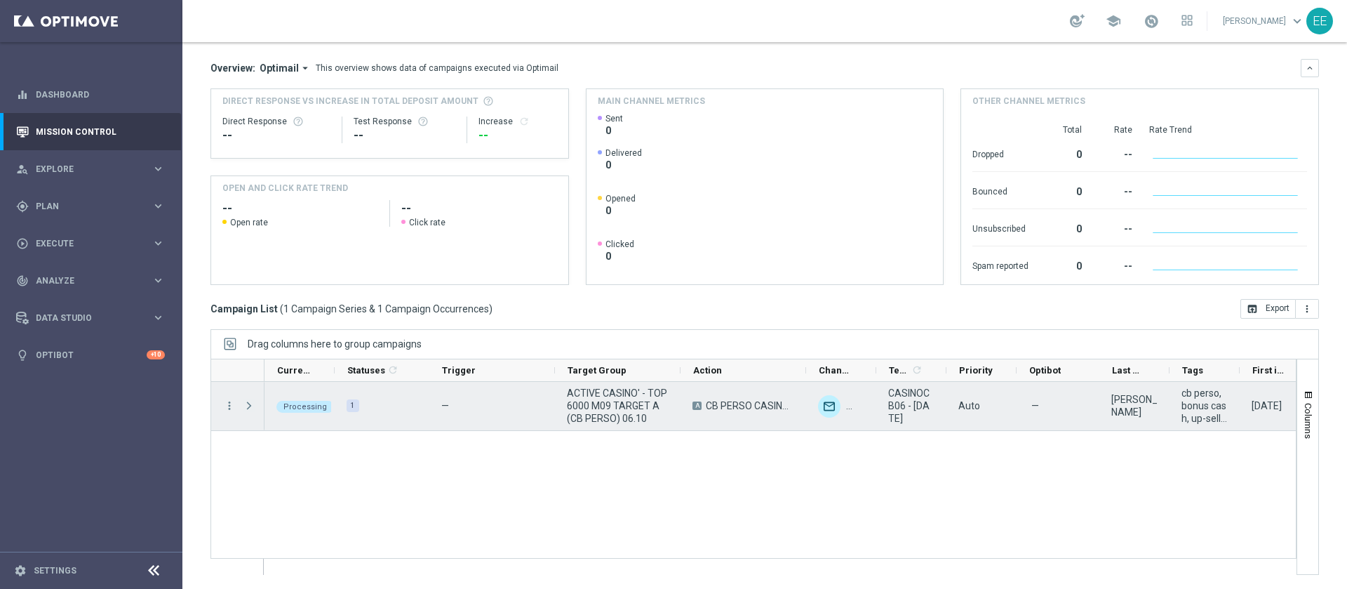
click at [246, 407] on span "Press SPACE to select this row." at bounding box center [249, 405] width 13 height 11
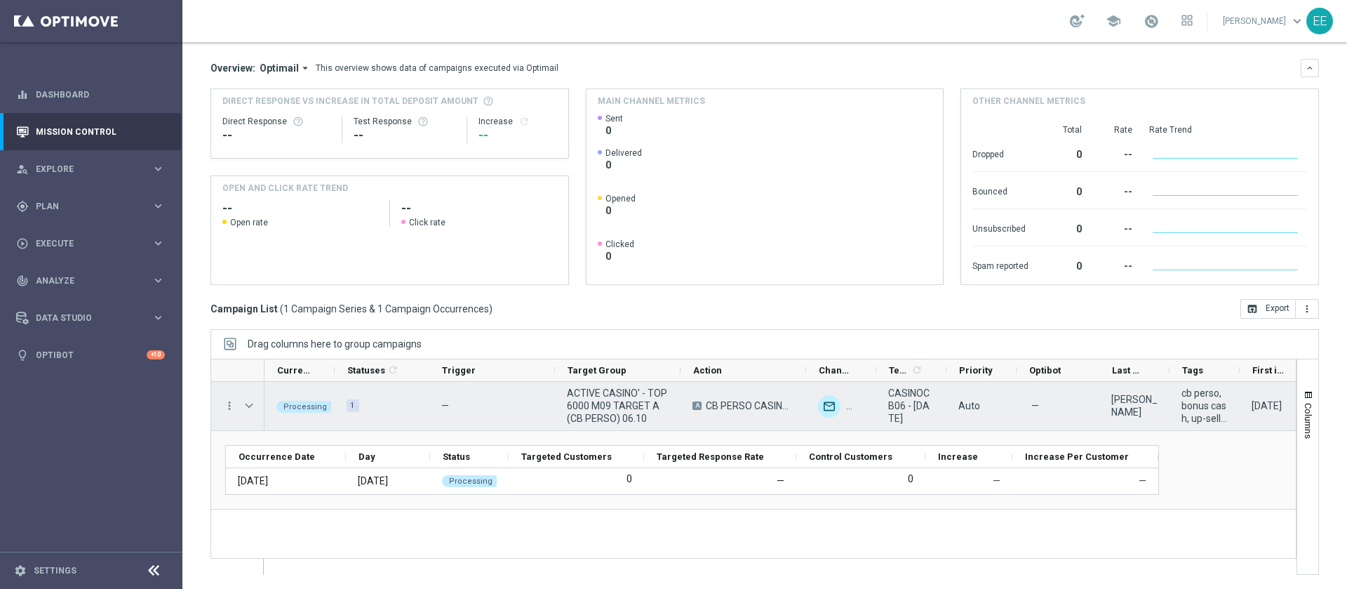
click at [246, 407] on span "Press SPACE to select this row." at bounding box center [249, 405] width 13 height 11
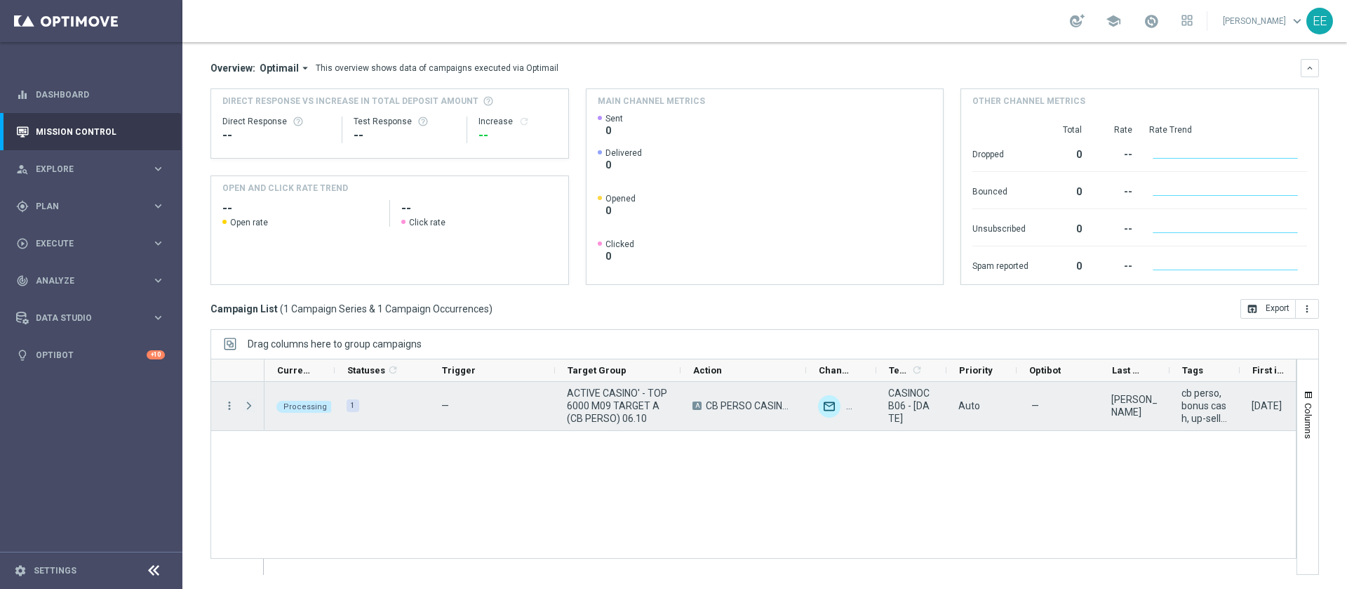
click at [246, 407] on span "Press SPACE to select this row." at bounding box center [249, 405] width 13 height 11
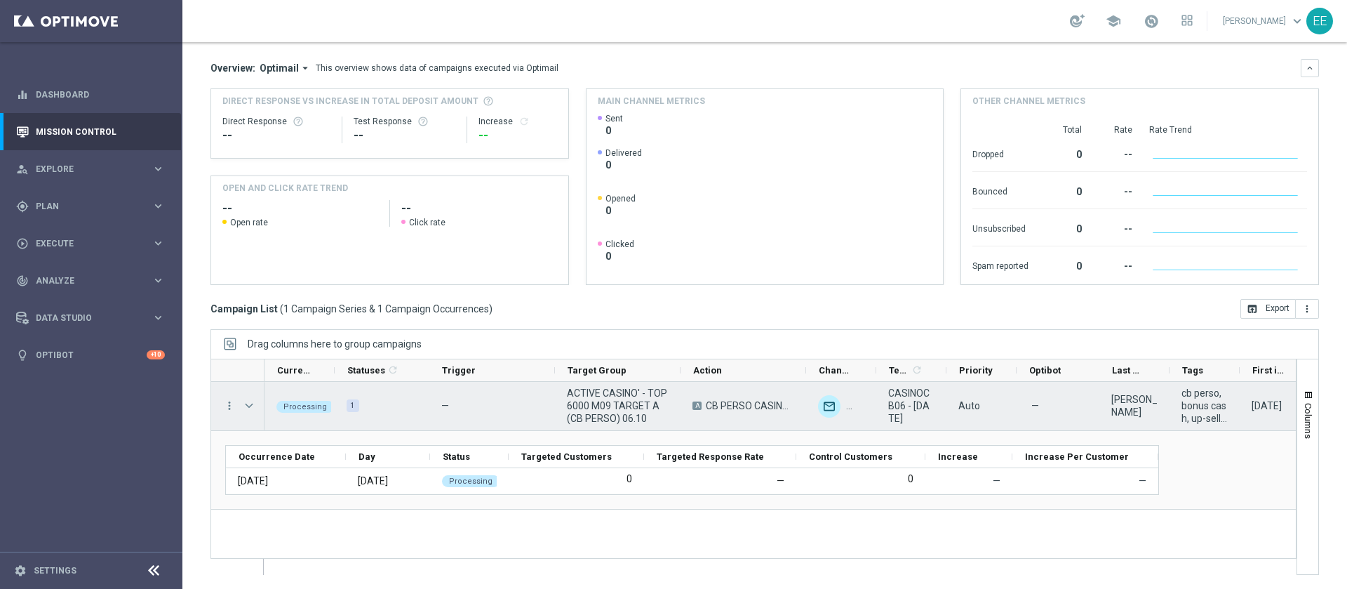
click at [246, 407] on span "Press SPACE to select this row." at bounding box center [249, 405] width 13 height 11
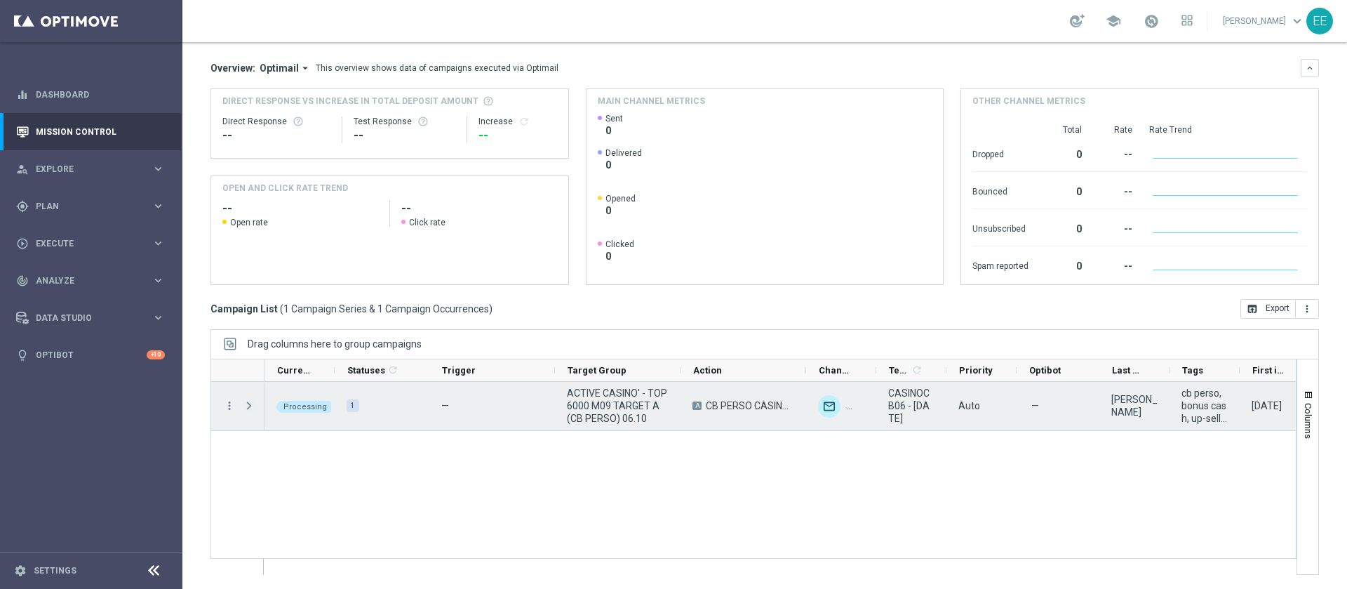
click at [246, 407] on span "Press SPACE to select this row." at bounding box center [249, 405] width 13 height 11
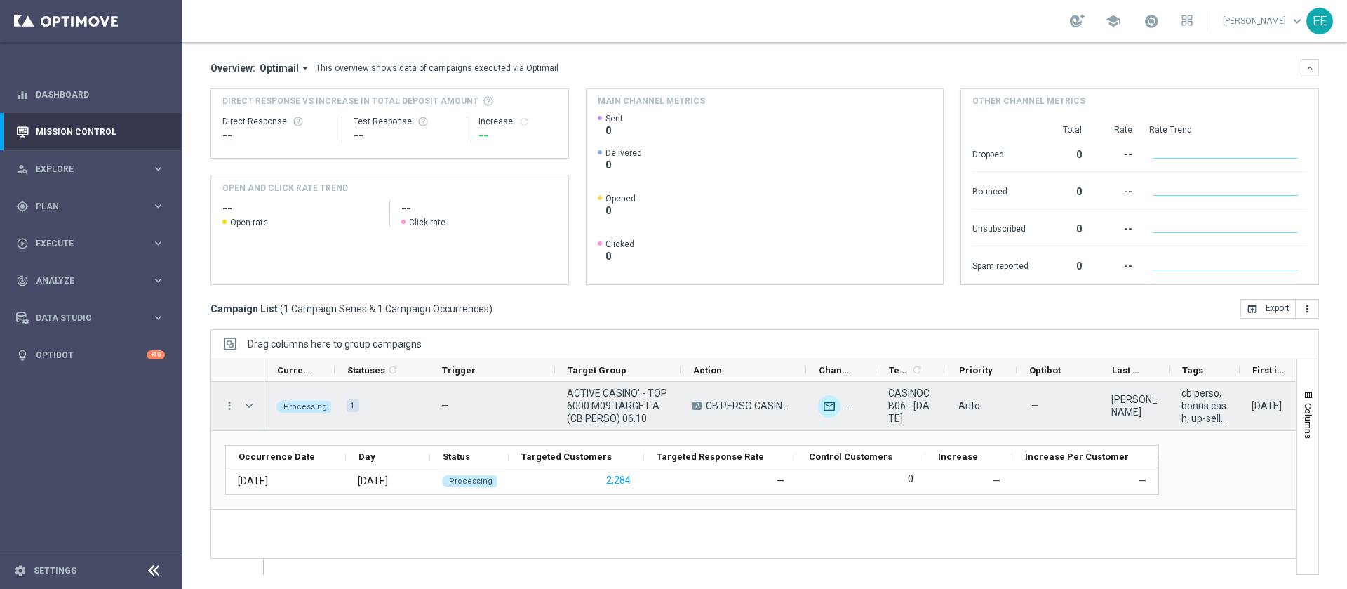
click at [246, 407] on span "Press SPACE to select this row." at bounding box center [249, 405] width 13 height 11
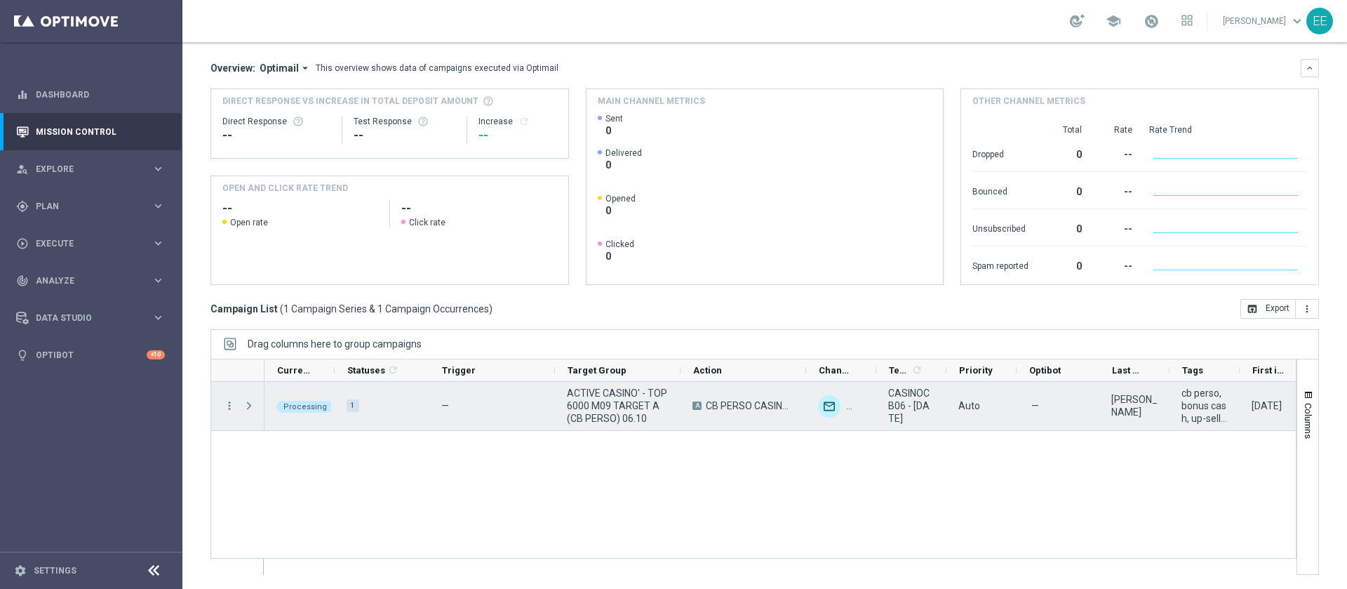
click at [246, 407] on span "Press SPACE to select this row." at bounding box center [249, 405] width 13 height 11
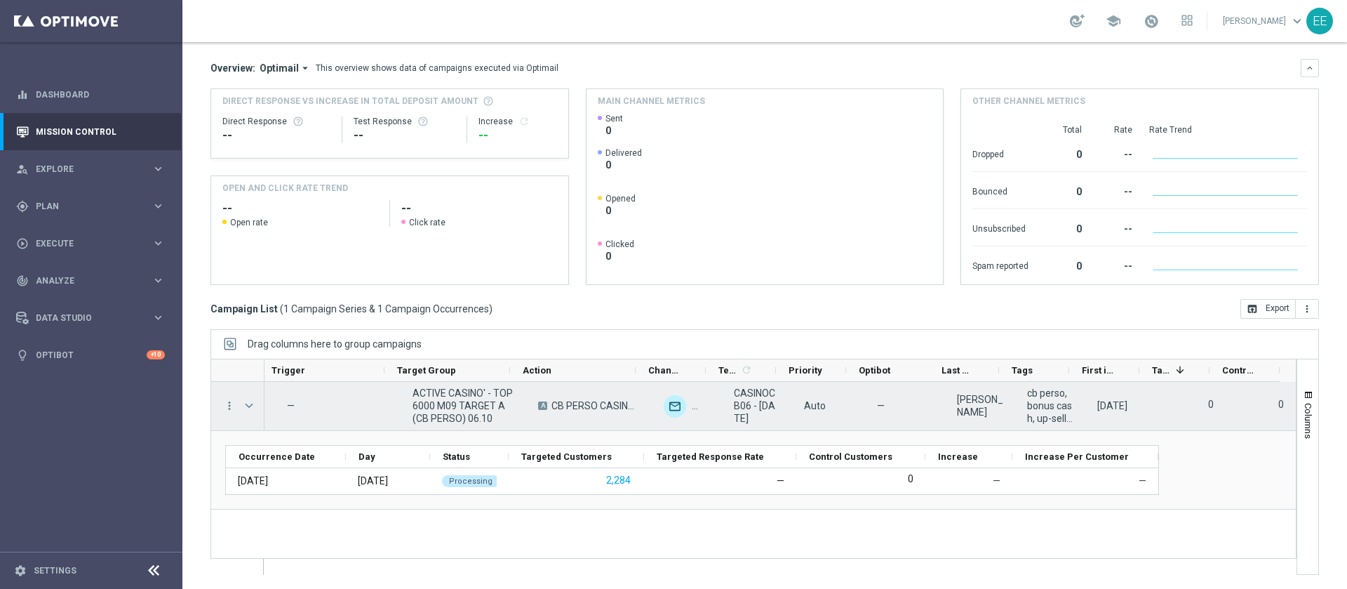
scroll to position [0, 169]
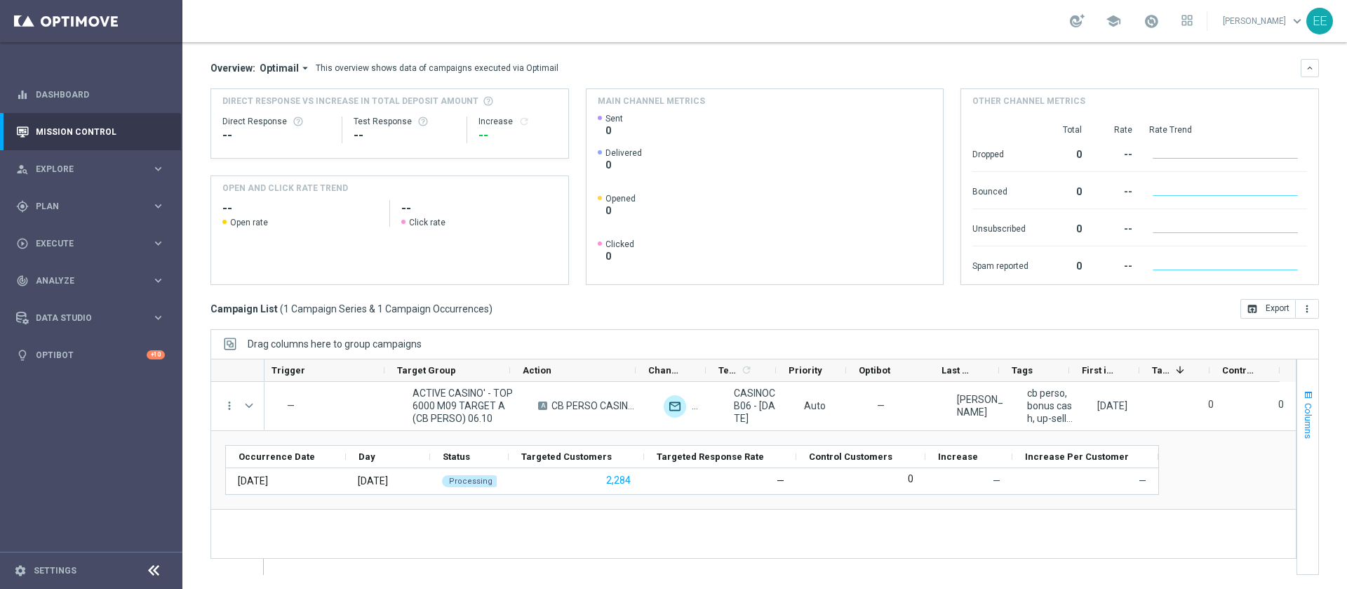
click at [1303, 410] on span "Columns" at bounding box center [1308, 421] width 11 height 36
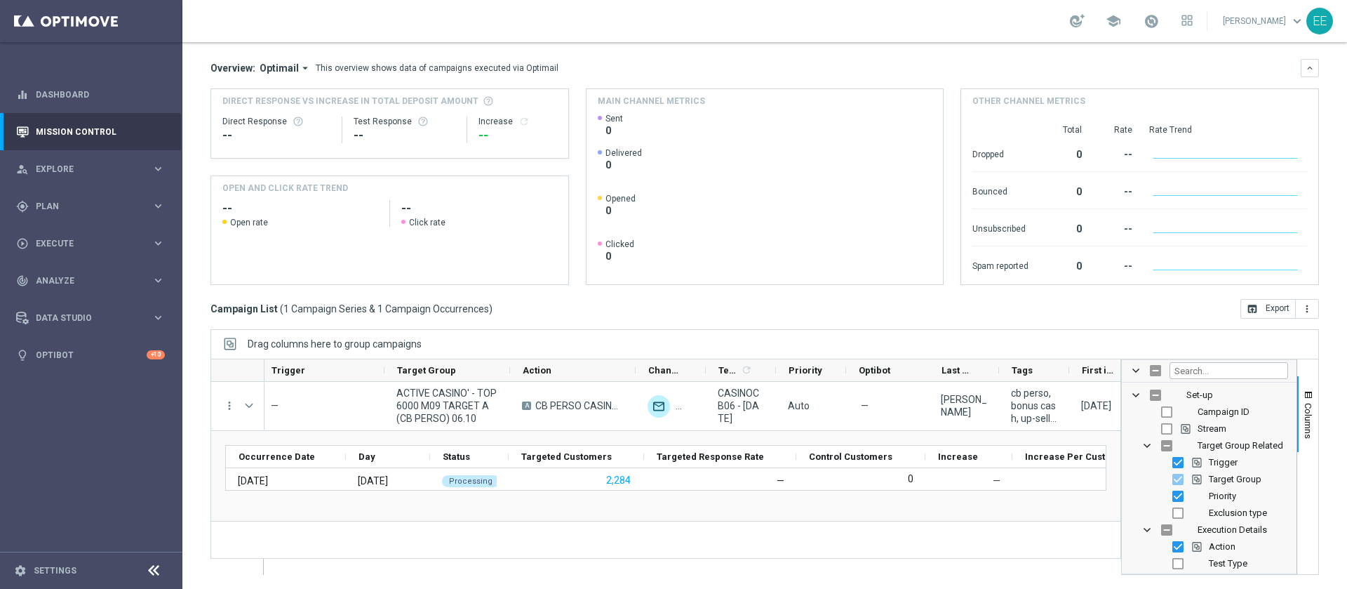
click at [1209, 516] on span "Exclusion type" at bounding box center [1238, 512] width 58 height 11
checkbox input "true"
click at [1299, 408] on button "Columns" at bounding box center [1307, 414] width 21 height 76
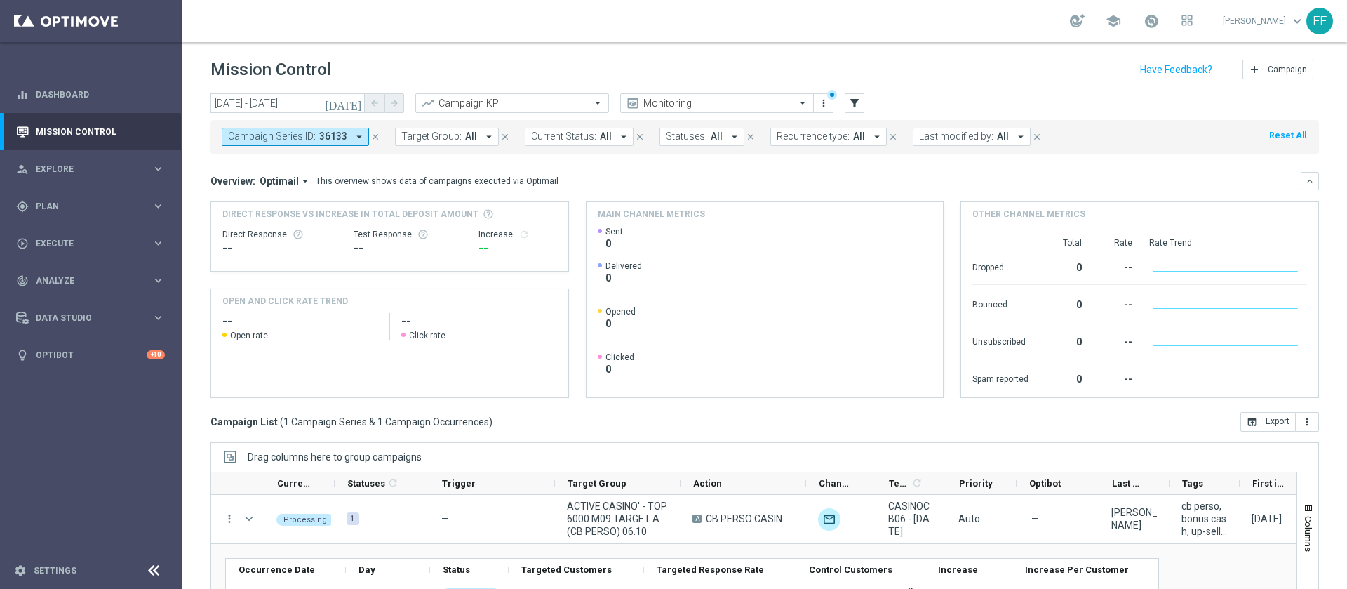
scroll to position [36, 0]
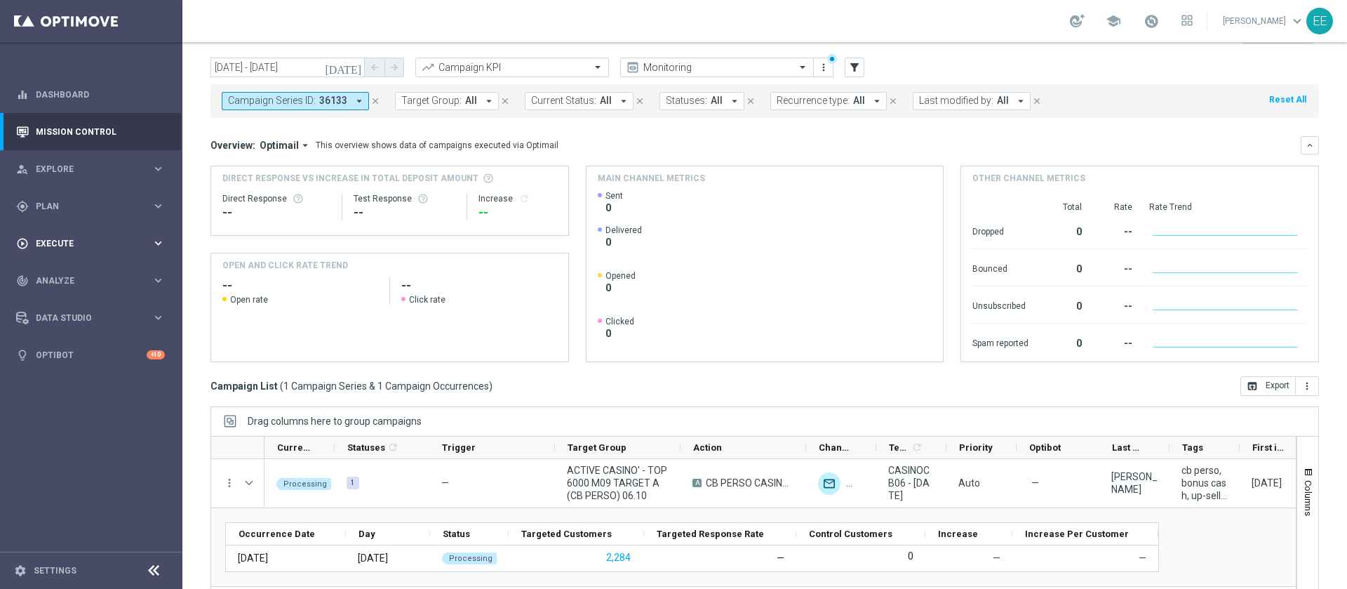
click at [81, 225] on div "play_circle_outline Execute keyboard_arrow_right" at bounding box center [90, 243] width 181 height 37
click at [41, 213] on div "gps_fixed Plan keyboard_arrow_right" at bounding box center [90, 205] width 181 height 37
click at [69, 236] on link "Target Groups" at bounding box center [90, 234] width 109 height 11
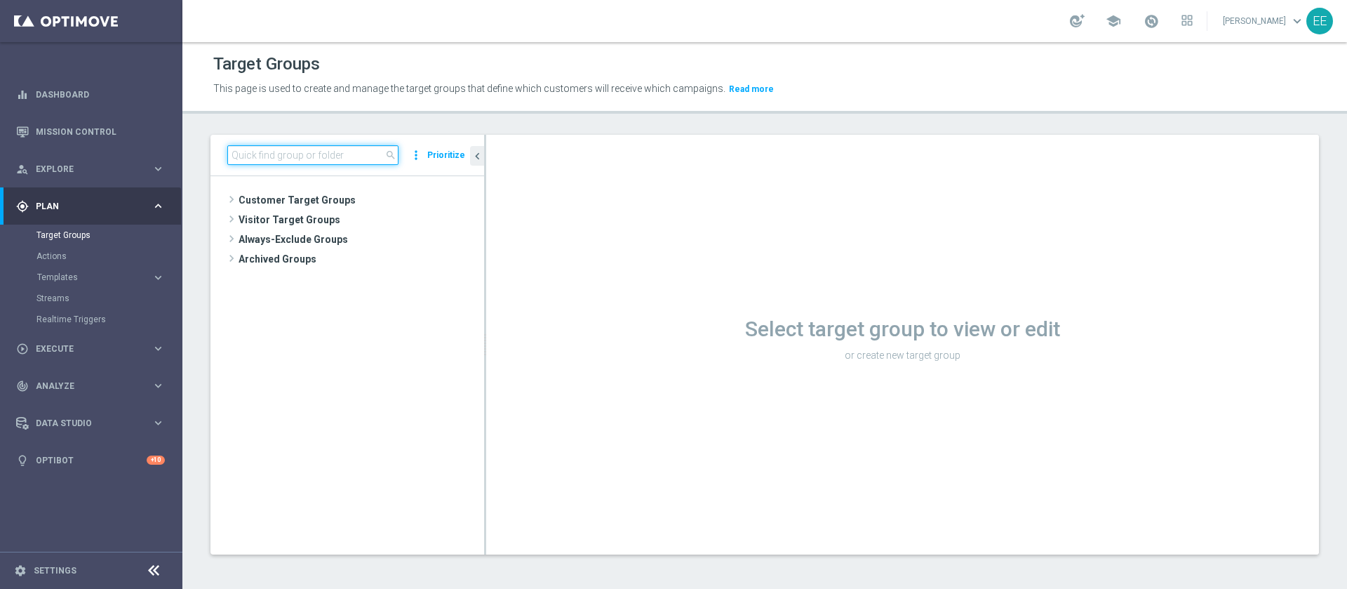
click at [317, 154] on input at bounding box center [312, 155] width 171 height 20
click at [333, 151] on input at bounding box center [312, 155] width 171 height 20
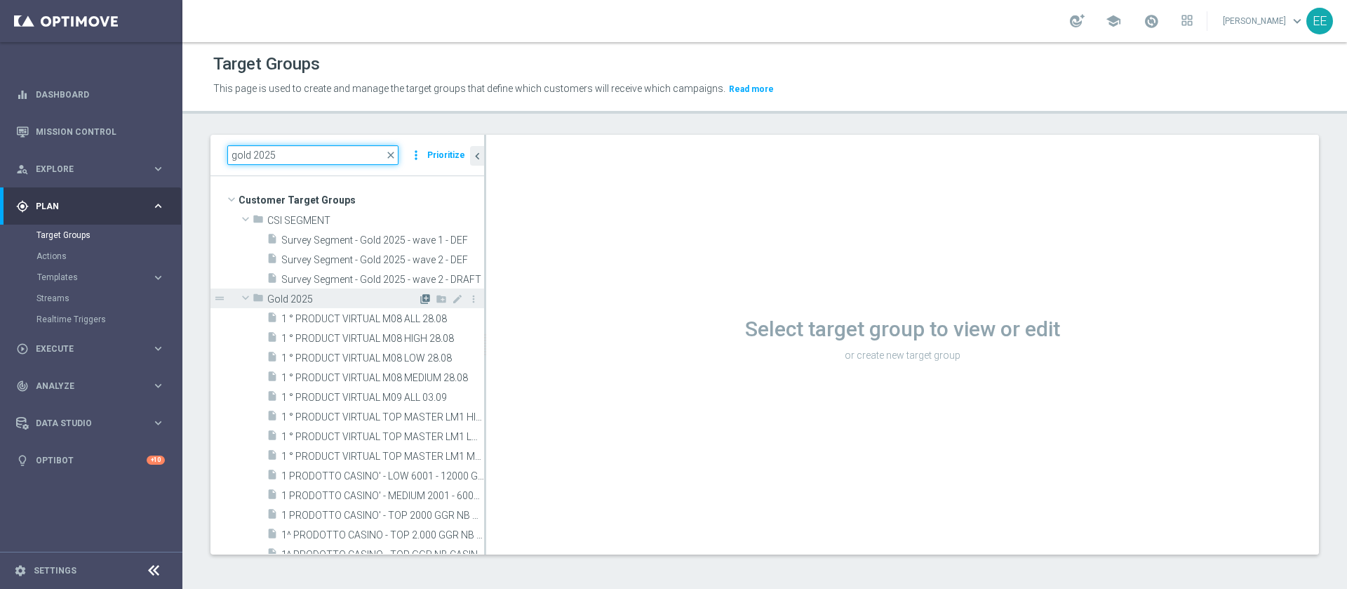
type input "gold 2025"
click at [420, 298] on icon "library_add" at bounding box center [425, 298] width 11 height 11
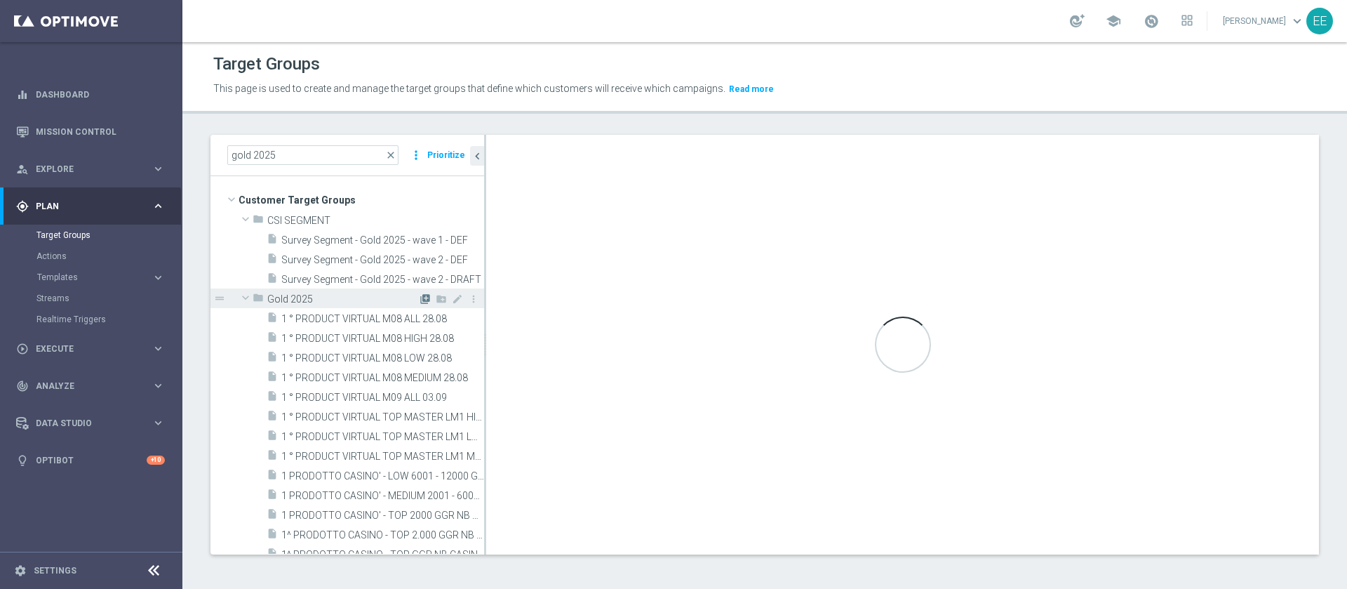
click at [420, 300] on icon "library_add" at bounding box center [425, 298] width 11 height 11
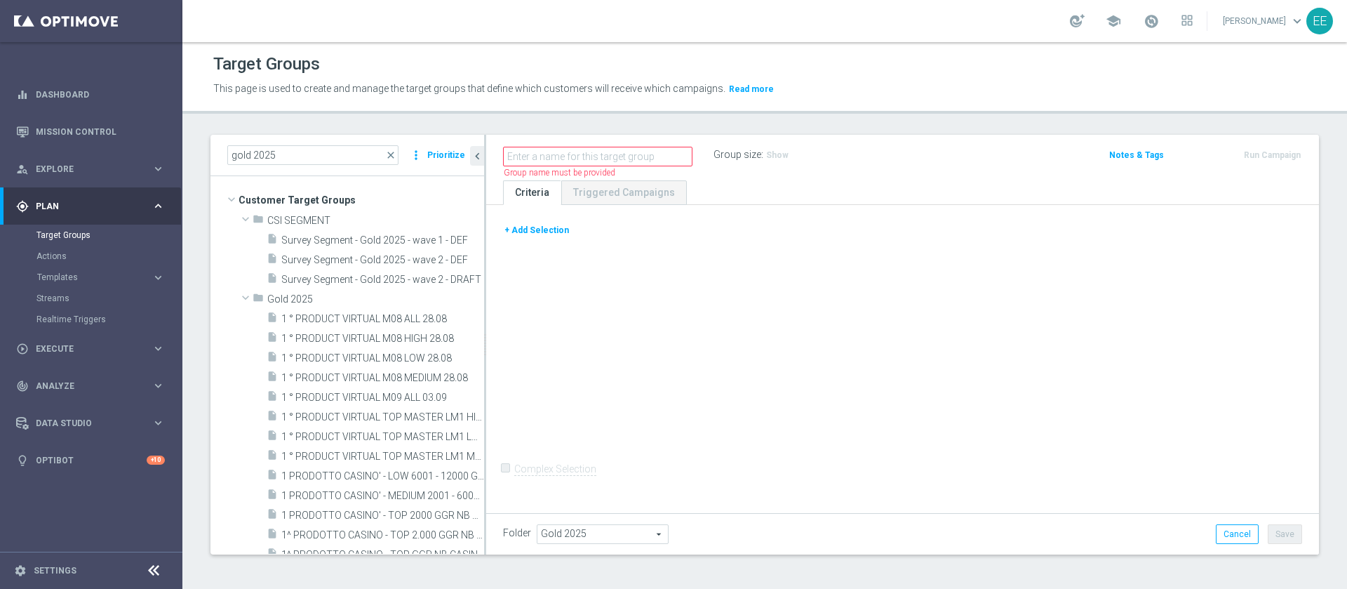
click at [548, 227] on button "+ Add Selection" at bounding box center [536, 229] width 67 height 15
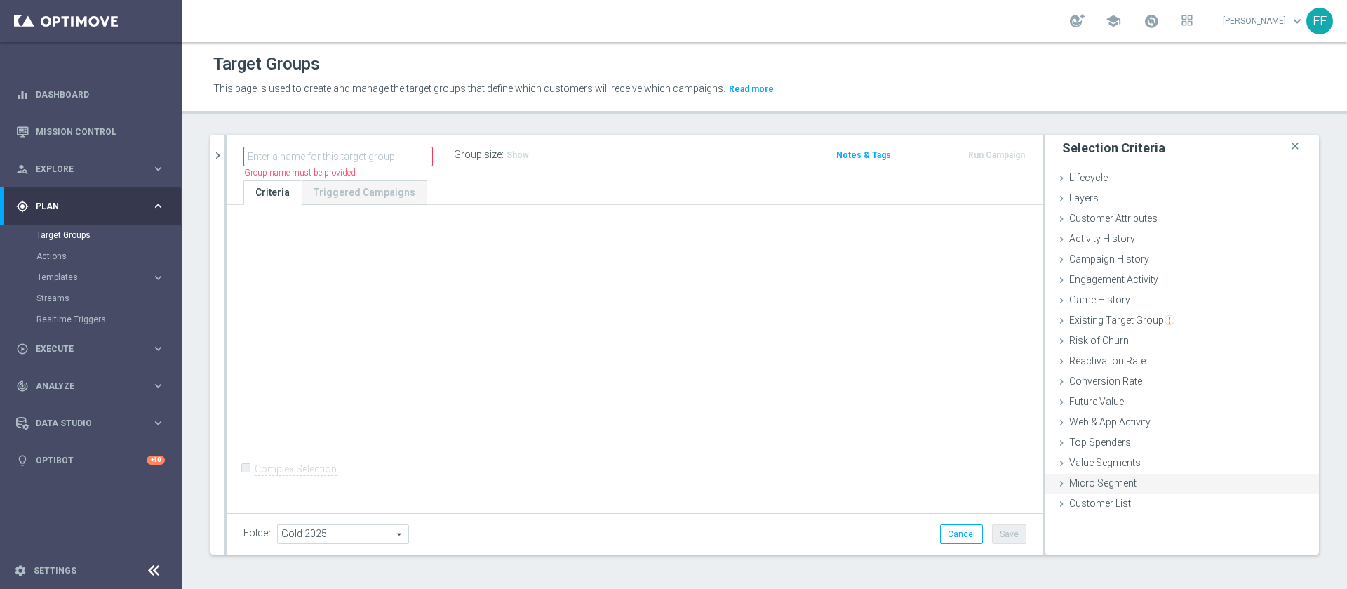
click at [1112, 488] on span "Micro Segment" at bounding box center [1102, 482] width 67 height 11
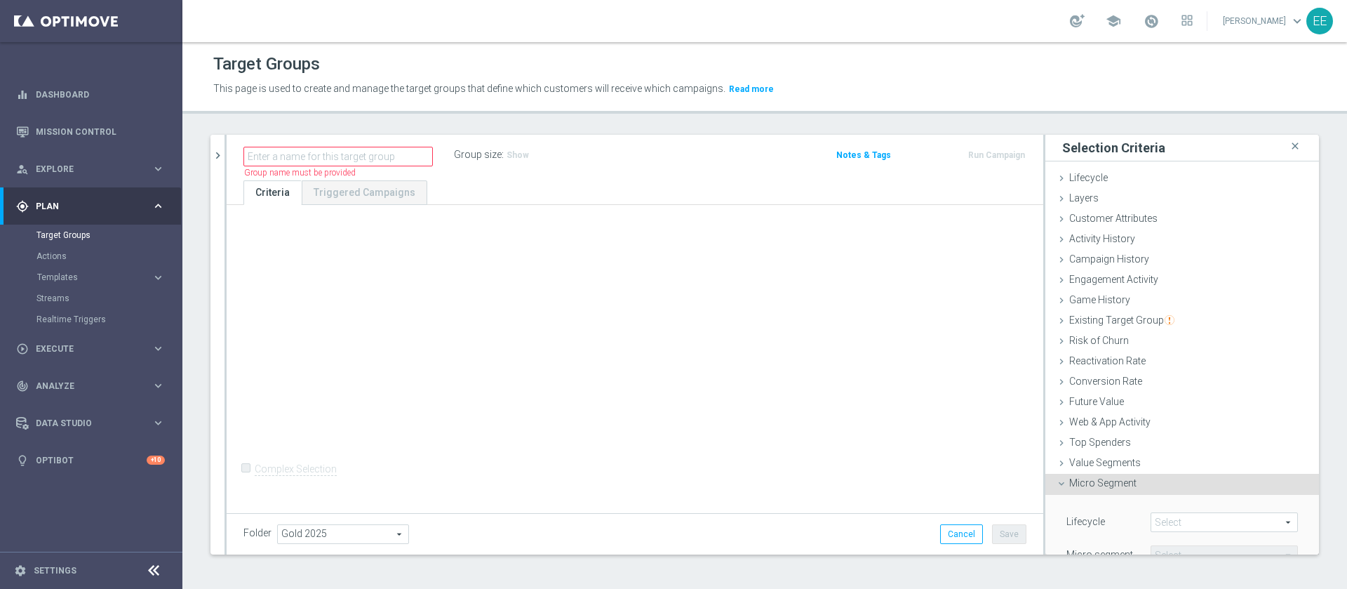
click at [1111, 488] on span "Micro Segment" at bounding box center [1102, 482] width 67 height 11
click at [1079, 496] on div "Customer List done" at bounding box center [1183, 504] width 274 height 21
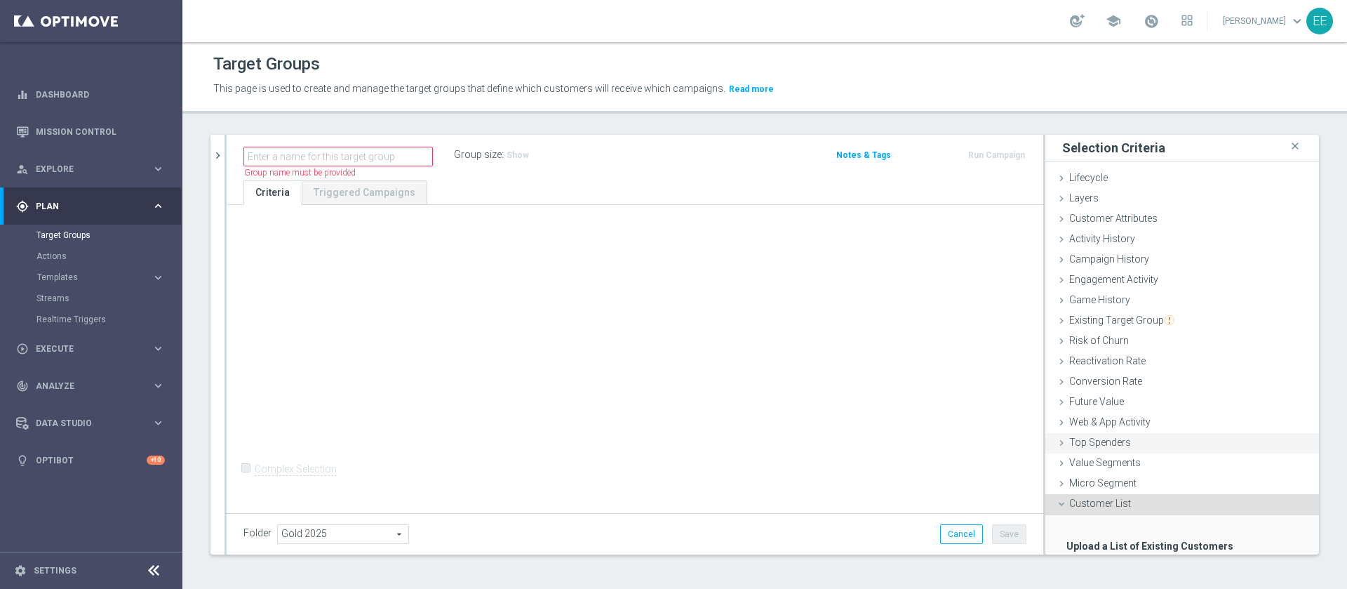
scroll to position [86, 0]
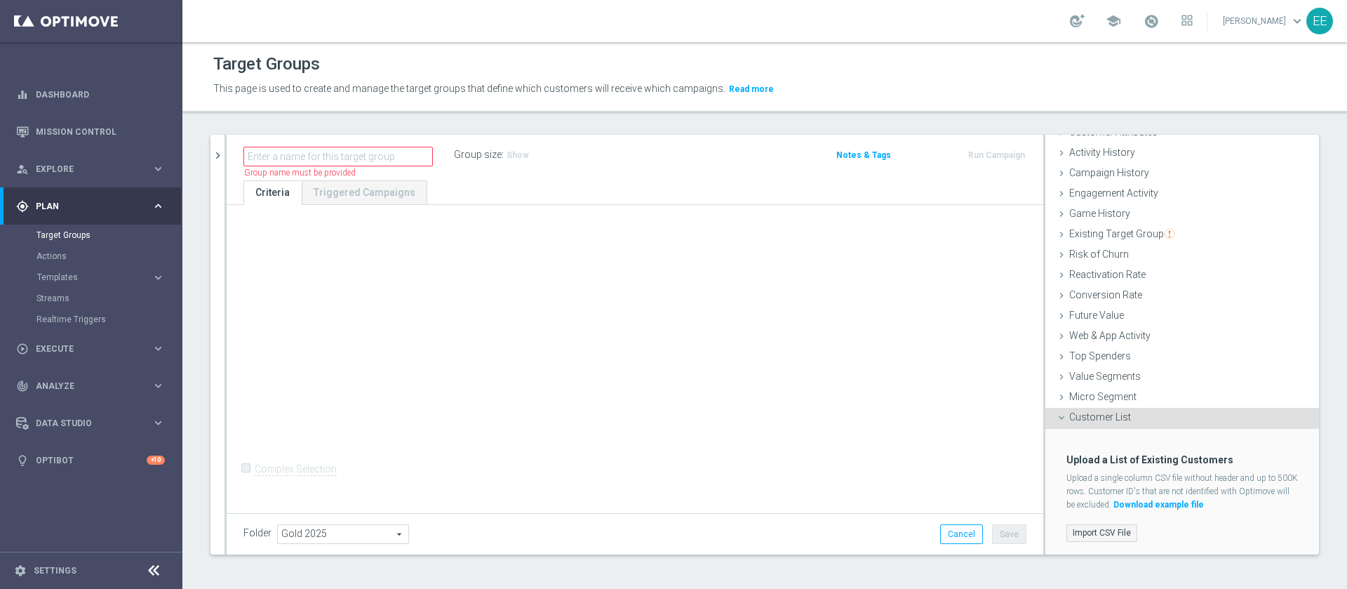
click at [1092, 531] on label "Import CSV File" at bounding box center [1102, 533] width 71 height 18
click at [0, 0] on input "Import CSV File" at bounding box center [0, 0] width 0 height 0
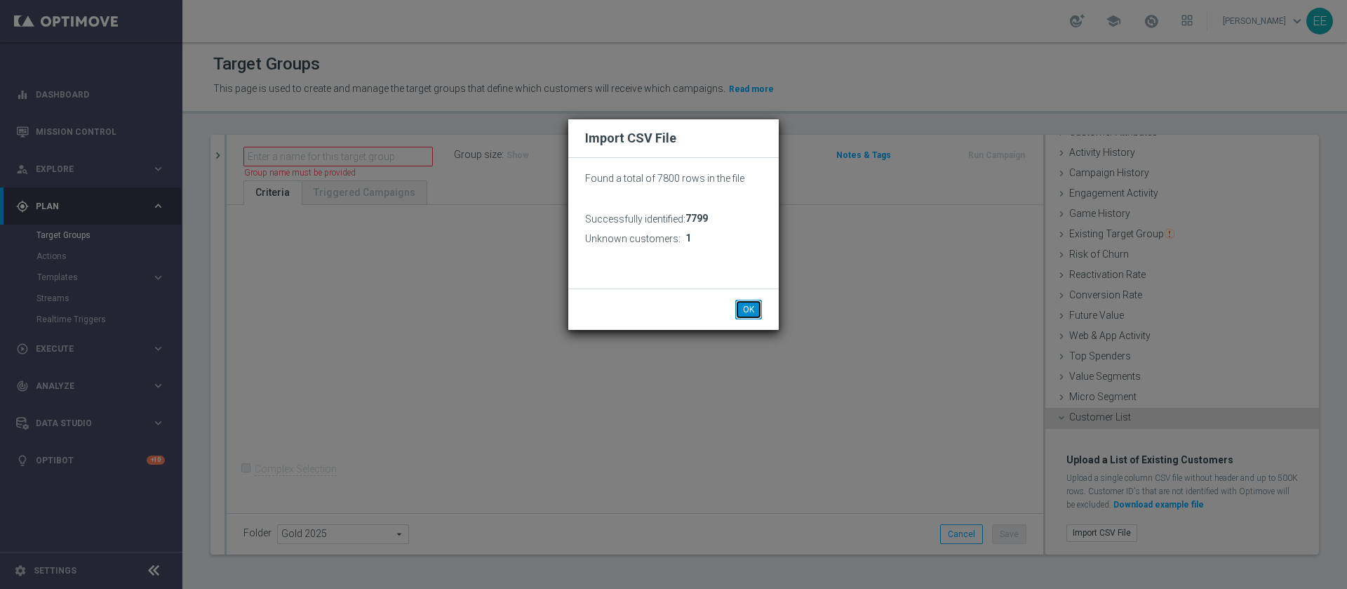
click at [749, 309] on button "OK" at bounding box center [748, 310] width 27 height 20
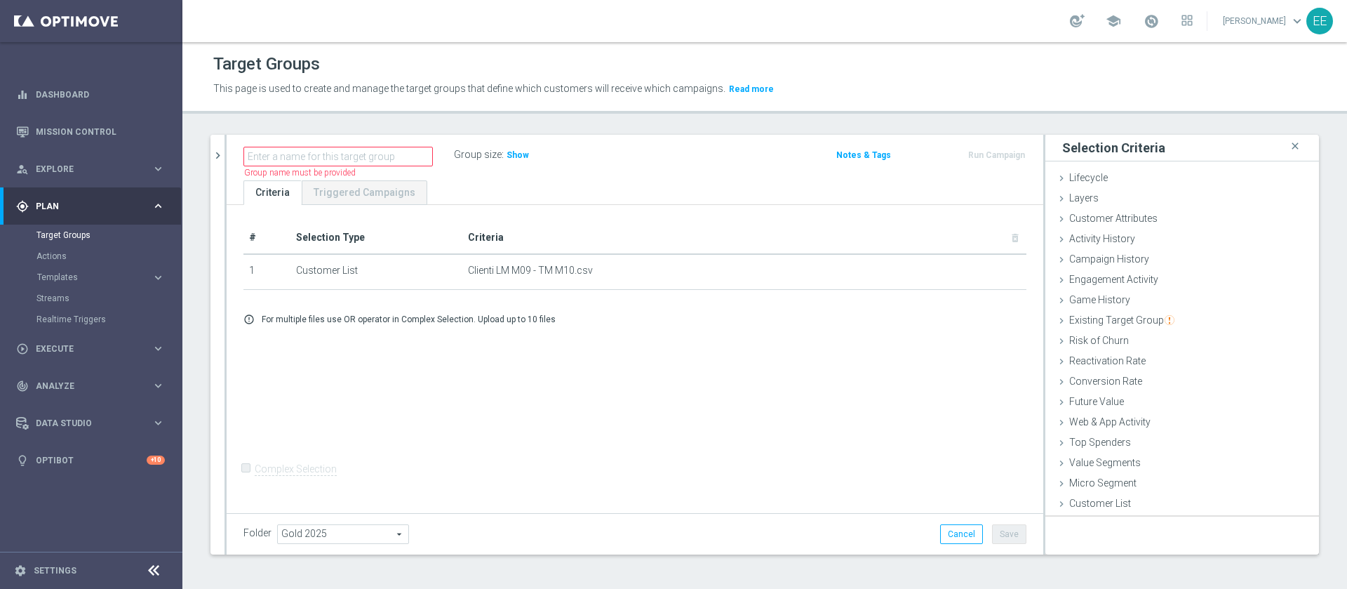
scroll to position [0, 0]
drag, startPoint x: 450, startPoint y: 267, endPoint x: 571, endPoint y: 274, distance: 121.6
click at [571, 274] on tr "1 Customer List Clienti LM M09 - TM M10.csv delete_forever" at bounding box center [634, 271] width 783 height 35
copy tr "Clienti LM M09 - TM M10"
click at [349, 151] on input "text" at bounding box center [337, 157] width 189 height 20
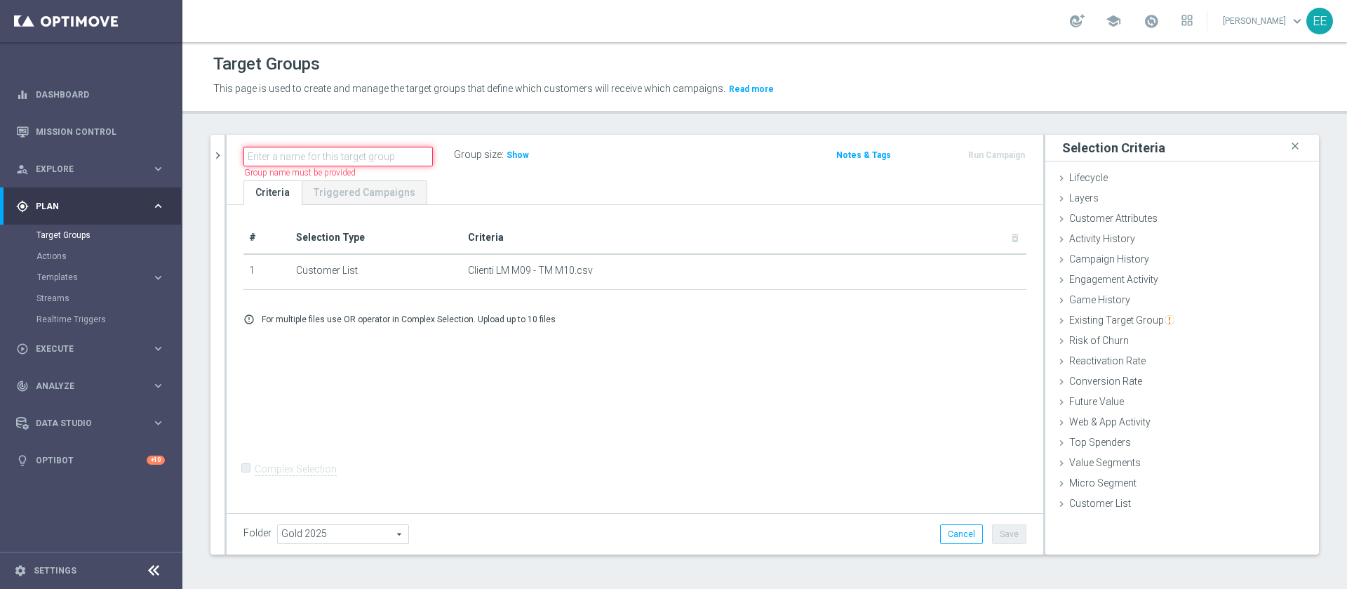
paste input "Clienti LM M09 - TM M10"
click at [268, 154] on input "Clienti LM M09 - TM M10" at bounding box center [337, 157] width 189 height 20
click at [382, 155] on input "Clienti LM M09 - TM M10" at bounding box center [337, 157] width 189 height 20
type input "Clienti LM M09 - TM M10 06.10"
click at [1135, 316] on span "Existing Target Group" at bounding box center [1121, 319] width 105 height 11
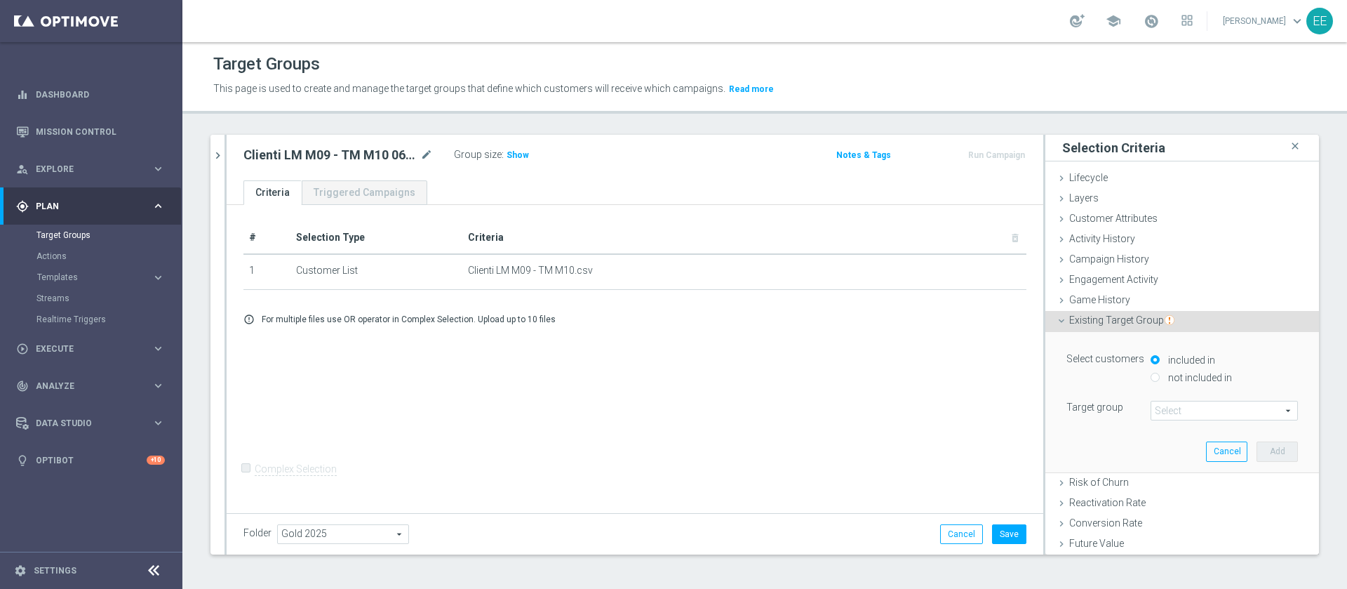
click at [1169, 409] on span at bounding box center [1225, 410] width 146 height 18
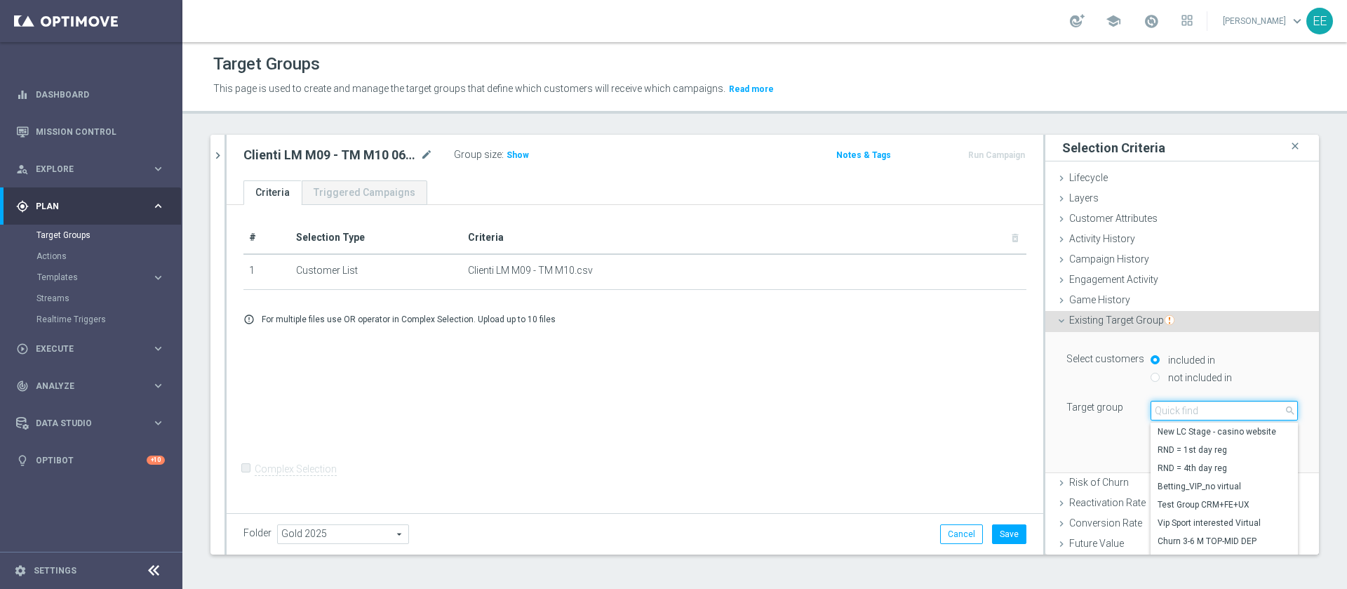
click at [1169, 409] on input "search" at bounding box center [1224, 411] width 147 height 20
type input "c"
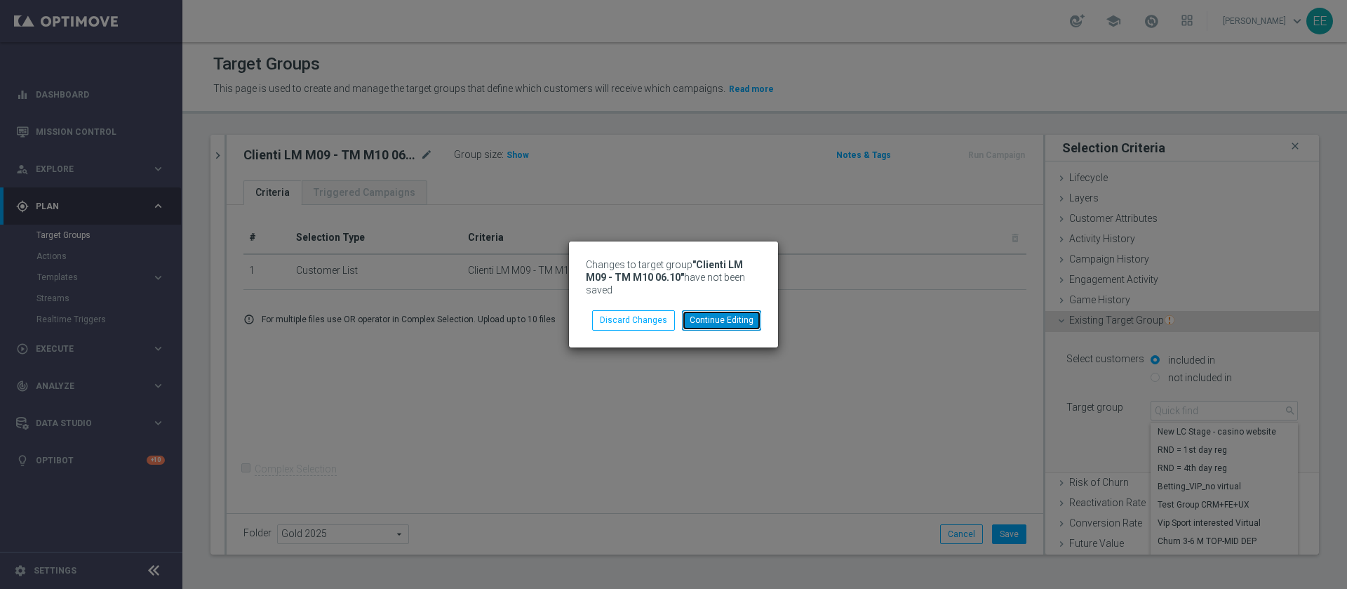
click at [734, 320] on button "Continue Editing" at bounding box center [721, 320] width 79 height 20
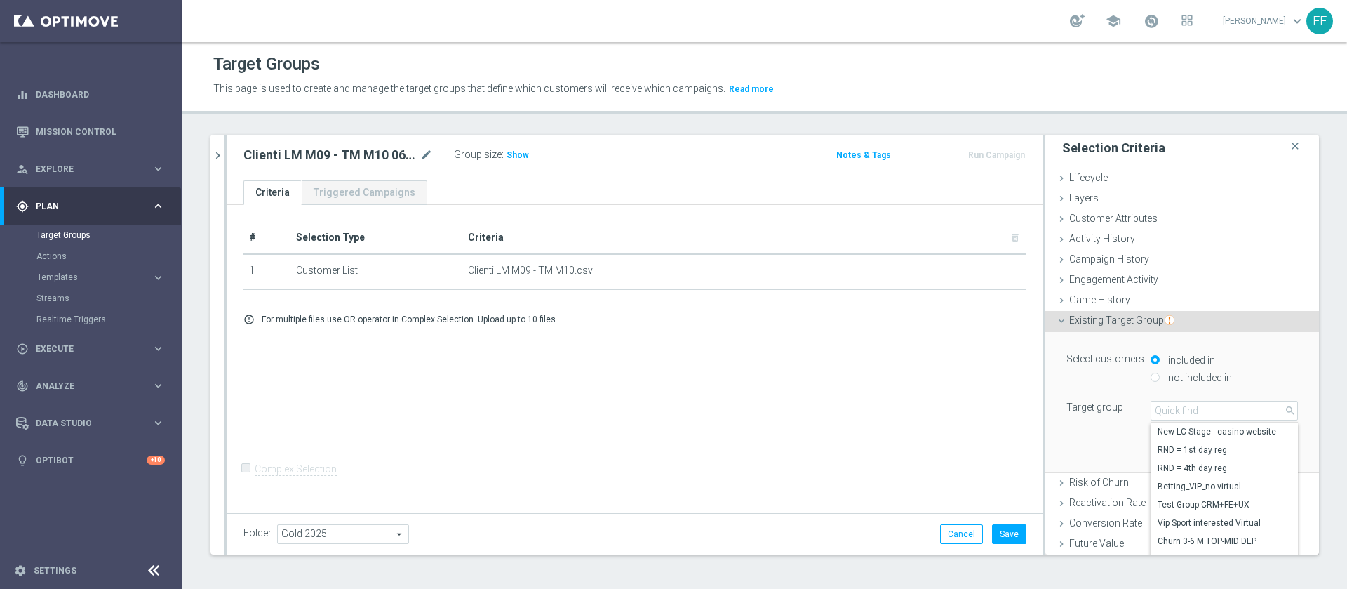
click at [905, 429] on div "# Selection Type Criteria delete_forever 1 Customer List Clienti LM M09 - TM M1…" at bounding box center [635, 357] width 817 height 305
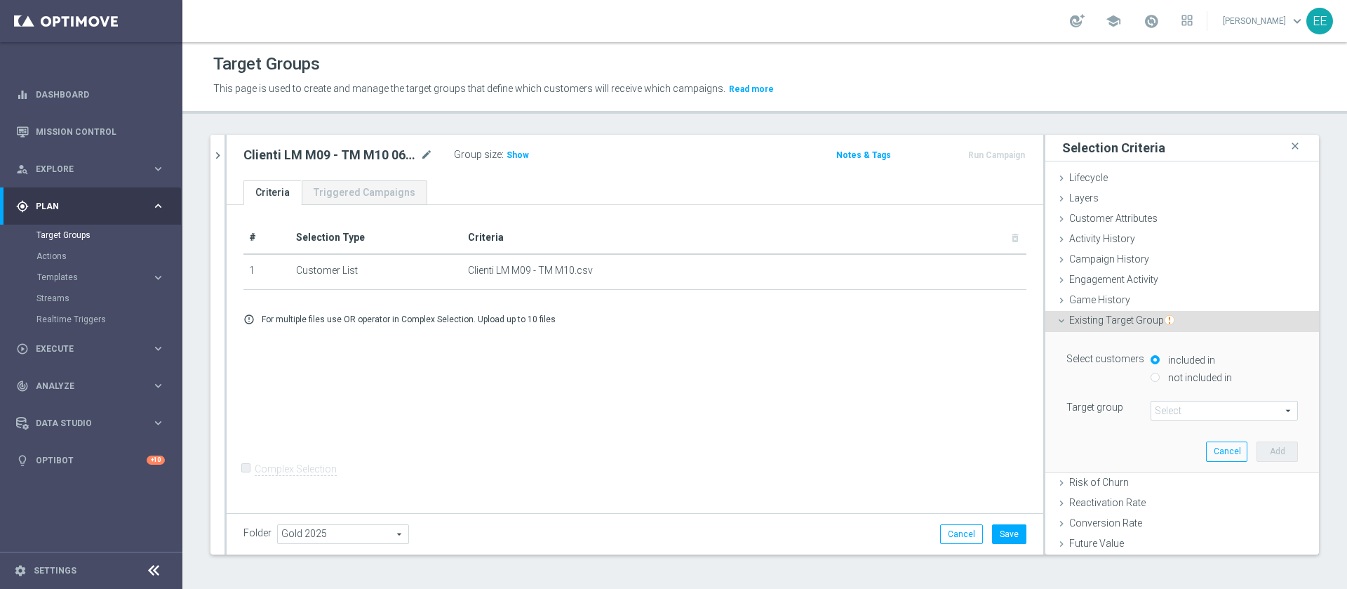
click at [1177, 412] on span at bounding box center [1225, 410] width 146 height 18
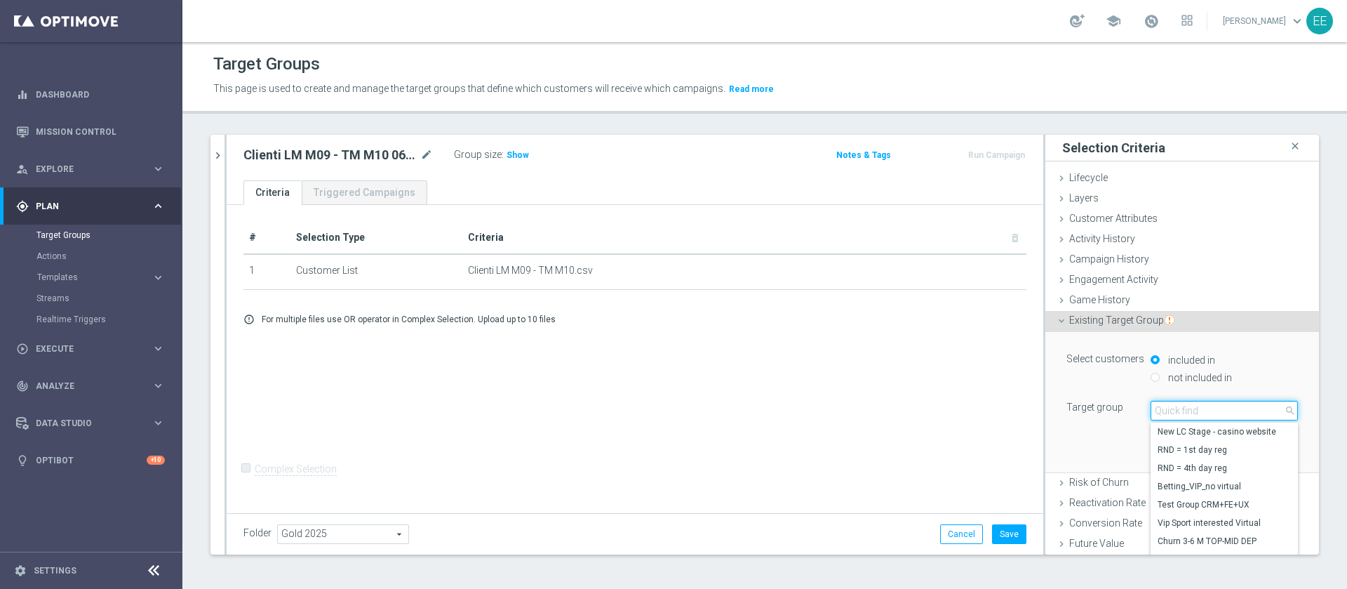
click at [1177, 412] on input "search" at bounding box center [1224, 411] width 147 height 20
type input "top master m10"
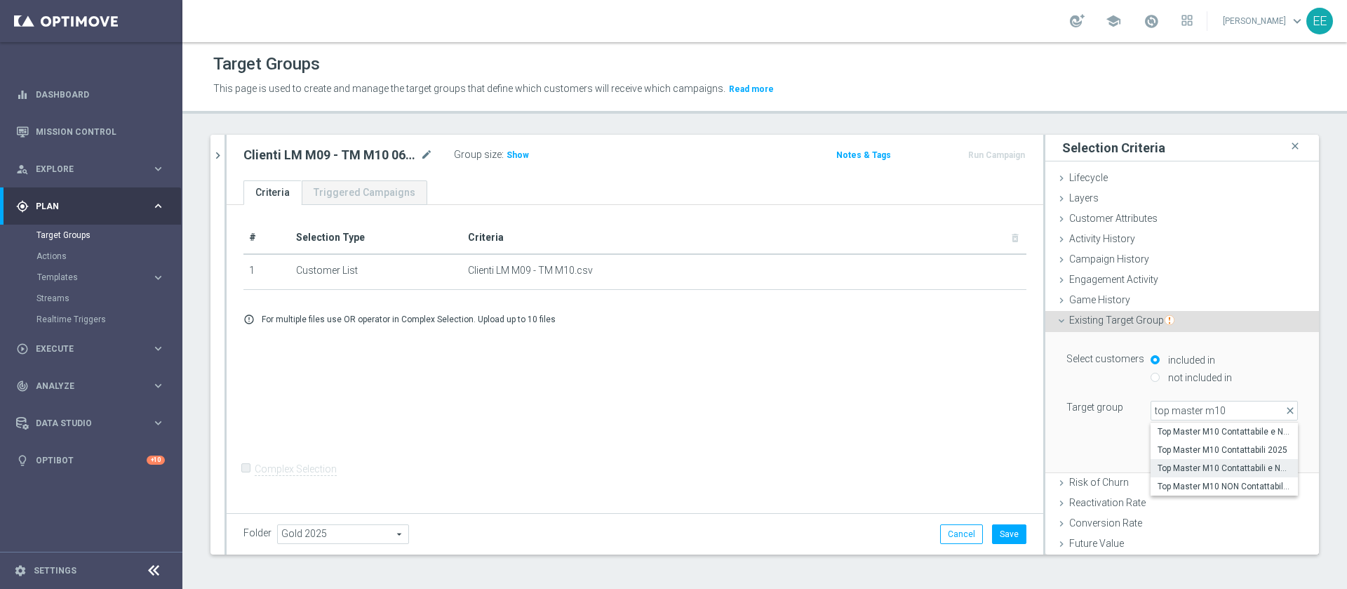
click at [1158, 467] on span "Top Master M10 Contattabili e NON Contattabili 2025" at bounding box center [1224, 467] width 133 height 11
type input "Top Master M10 Contattabili e NON Contattabili 2025"
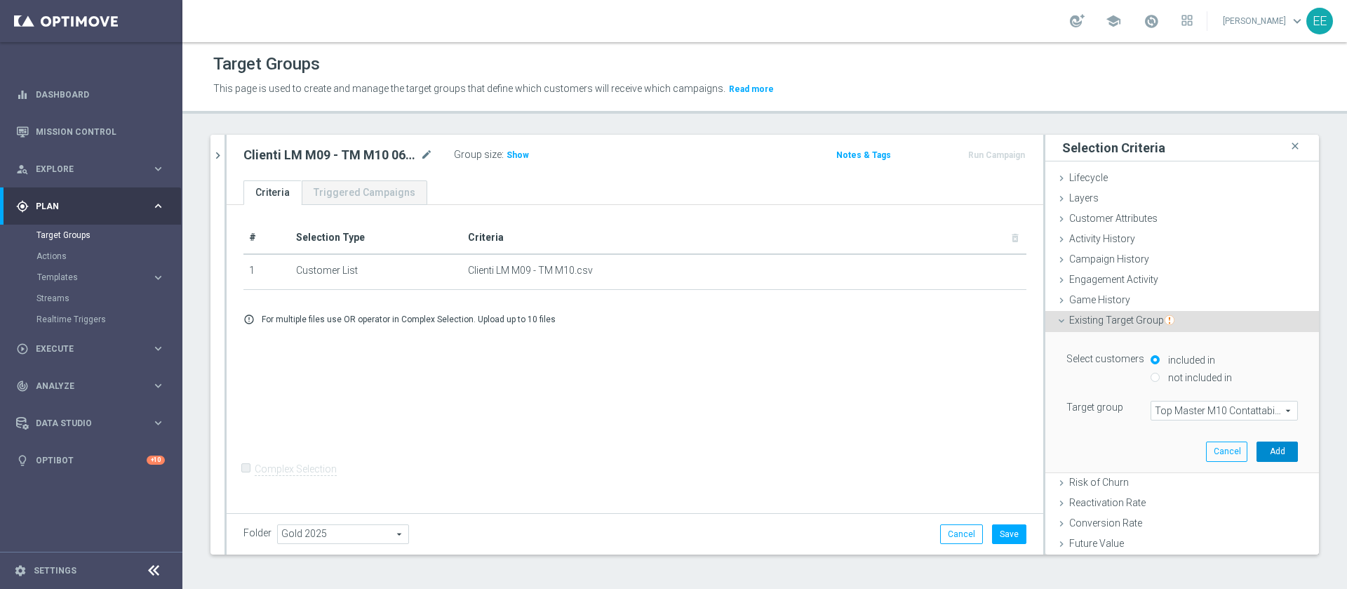
click at [1259, 446] on button "Add" at bounding box center [1277, 451] width 41 height 20
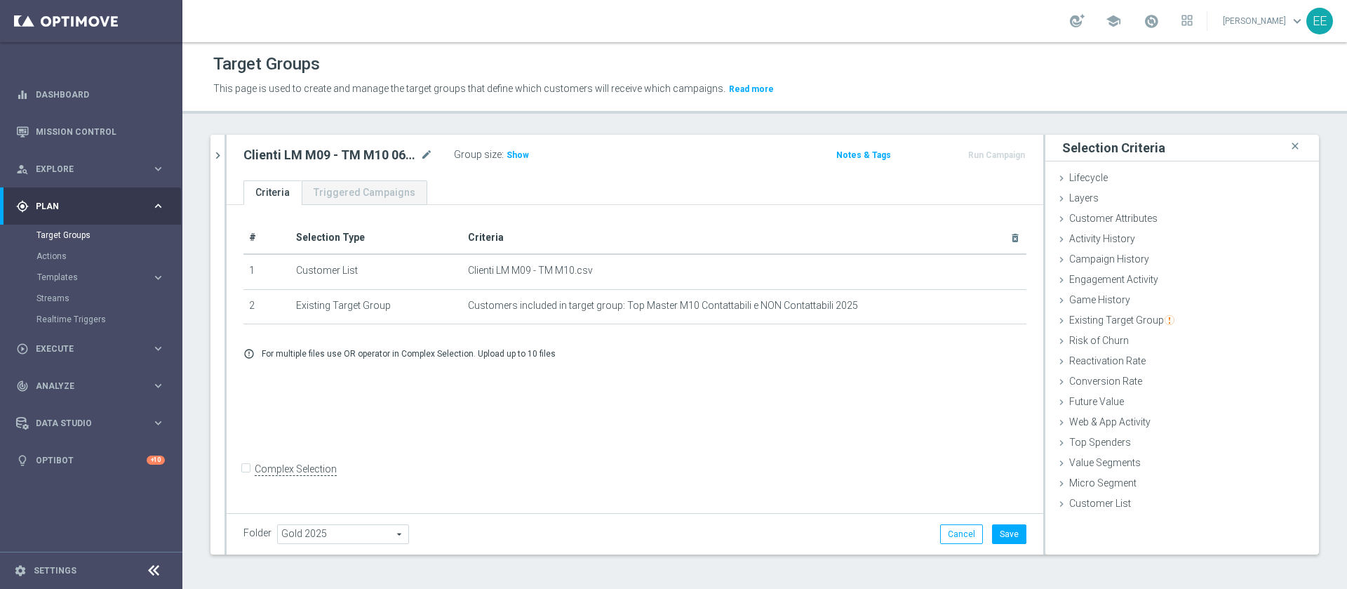
click at [247, 481] on input "Complex Selection" at bounding box center [247, 471] width 9 height 20
checkbox input "true"
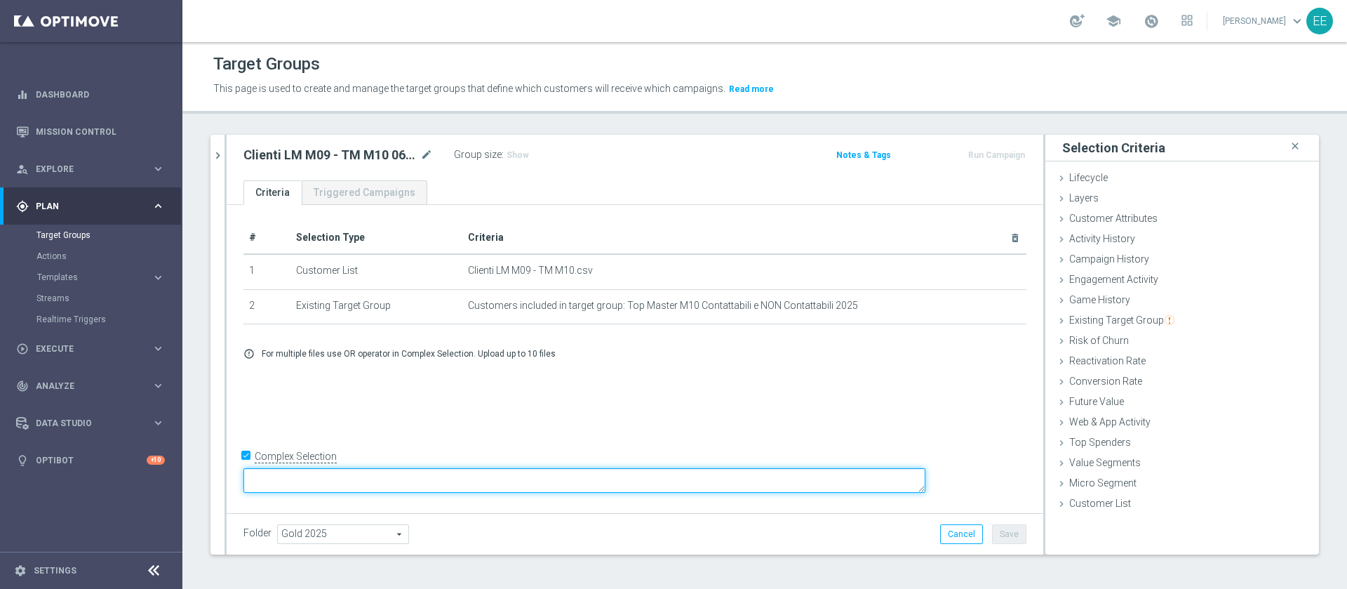
click at [406, 476] on textarea at bounding box center [584, 480] width 682 height 25
type textarea "(1 and 2 and 3 and 4)"
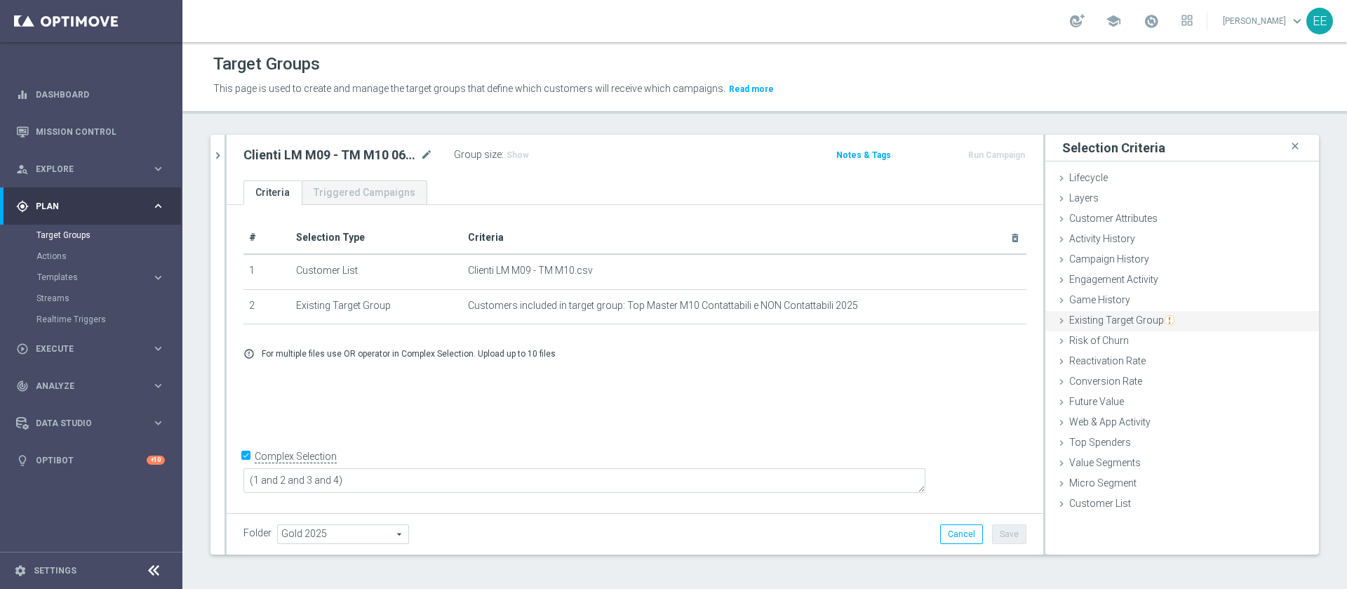
click at [1069, 326] on span "Existing Target Group" at bounding box center [1121, 319] width 105 height 11
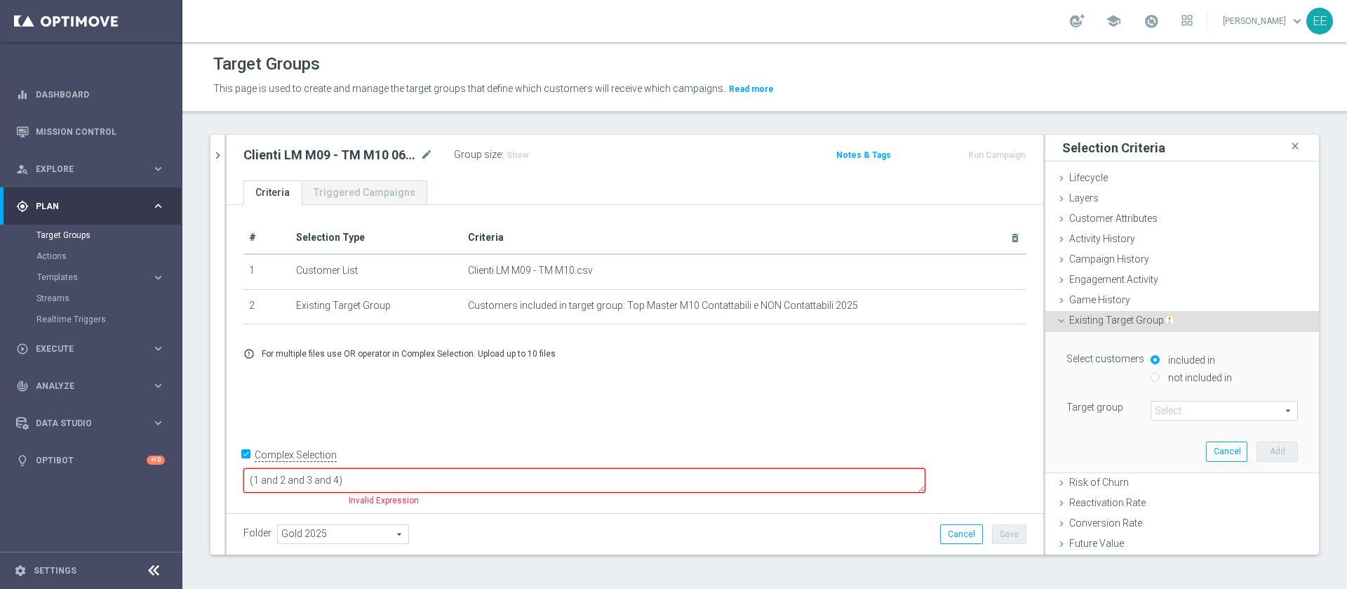
click at [1165, 378] on label "not included in" at bounding box center [1198, 377] width 67 height 13
click at [1159, 378] on input "not included in" at bounding box center [1155, 377] width 9 height 9
radio input "true"
click at [1152, 409] on span at bounding box center [1225, 410] width 146 height 18
click at [0, 0] on input "search" at bounding box center [0, 0] width 0 height 0
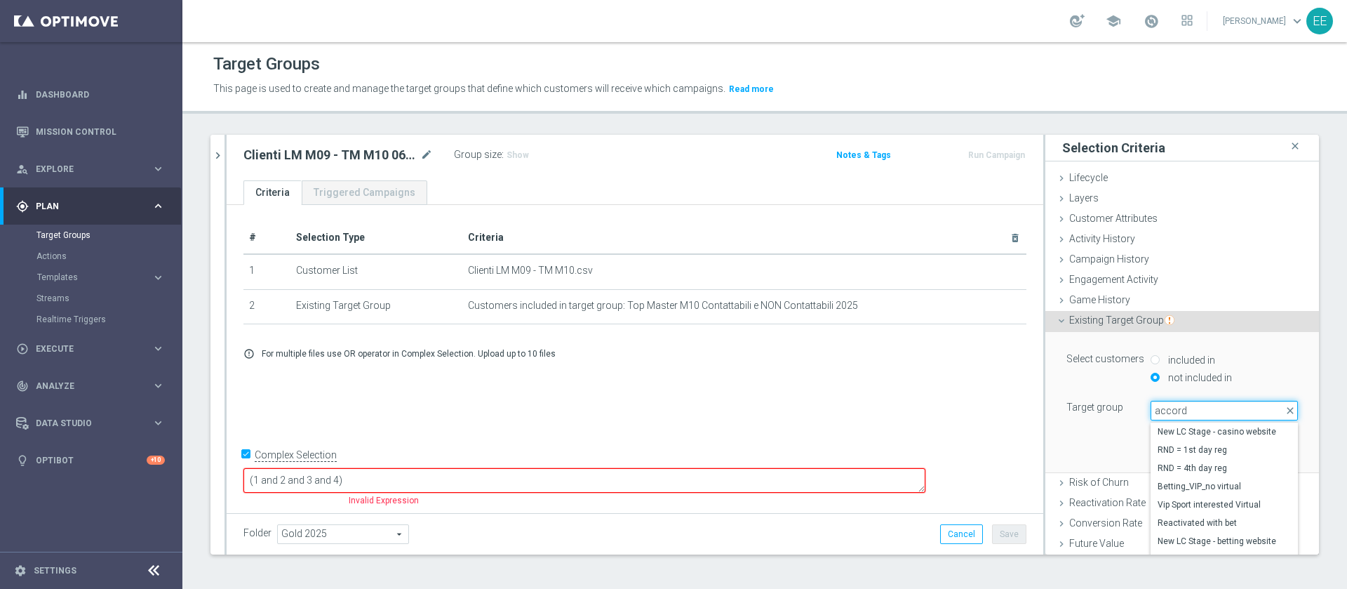
type input "accordi"
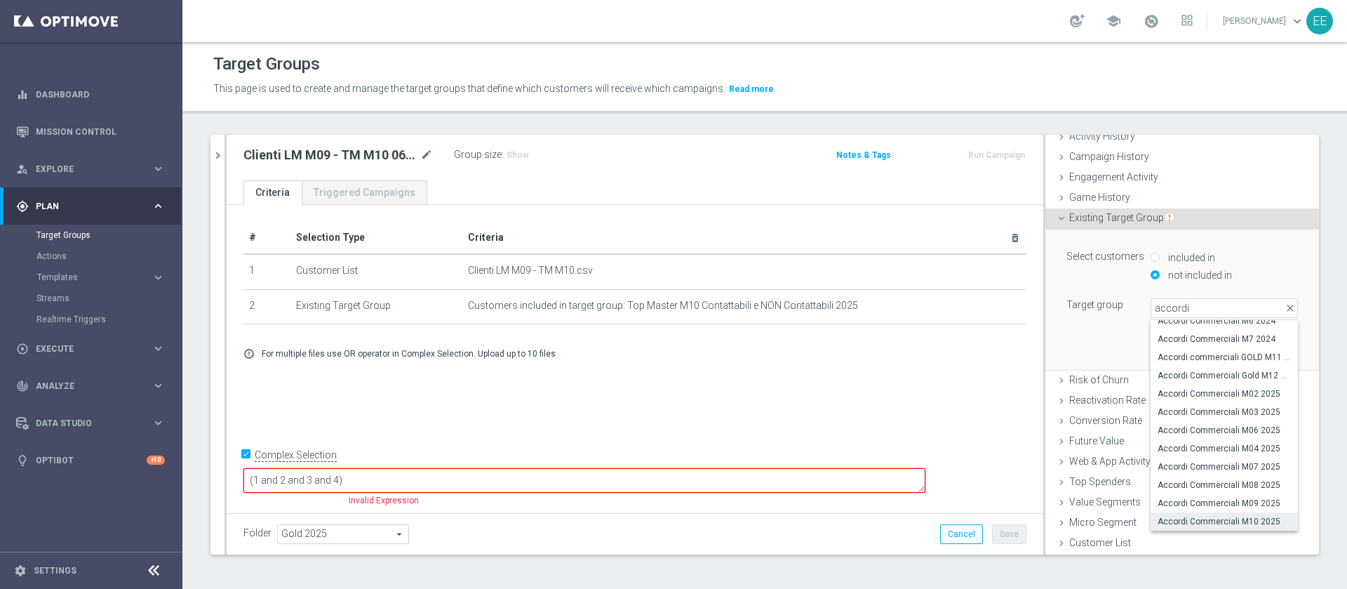
click at [1208, 516] on span "Accordi Commerciali M10 2025" at bounding box center [1224, 521] width 133 height 11
type input "Accordi Commerciali M10 2025"
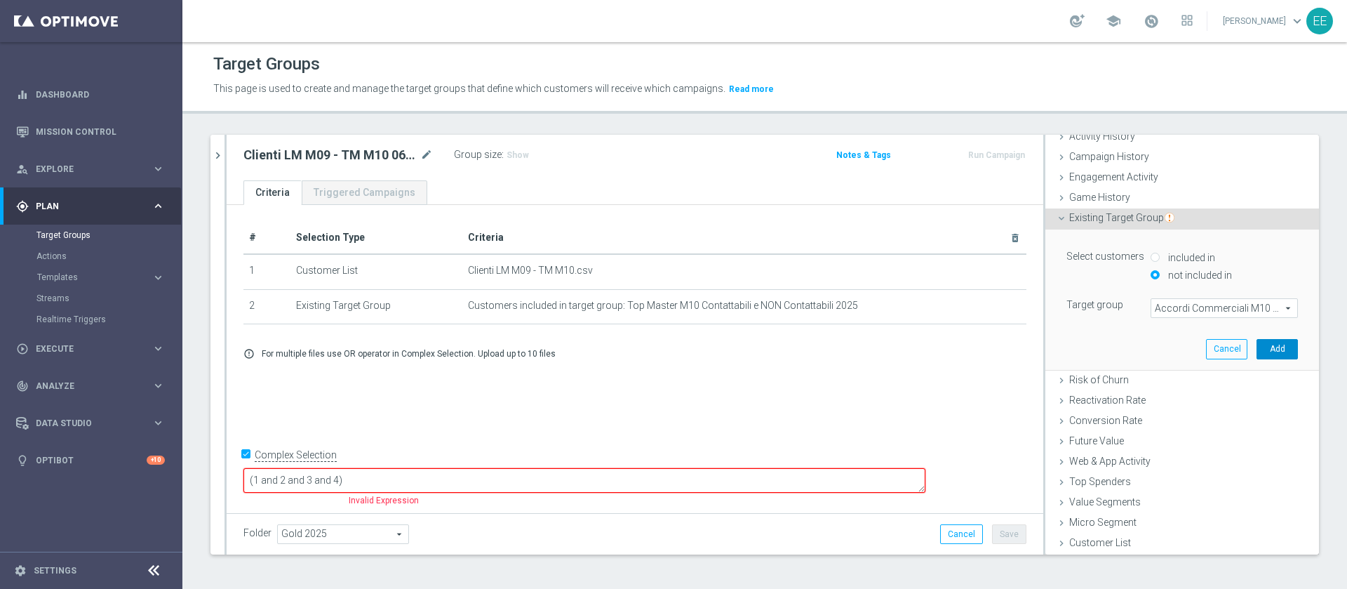
click at [1257, 340] on button "Add" at bounding box center [1277, 349] width 41 height 20
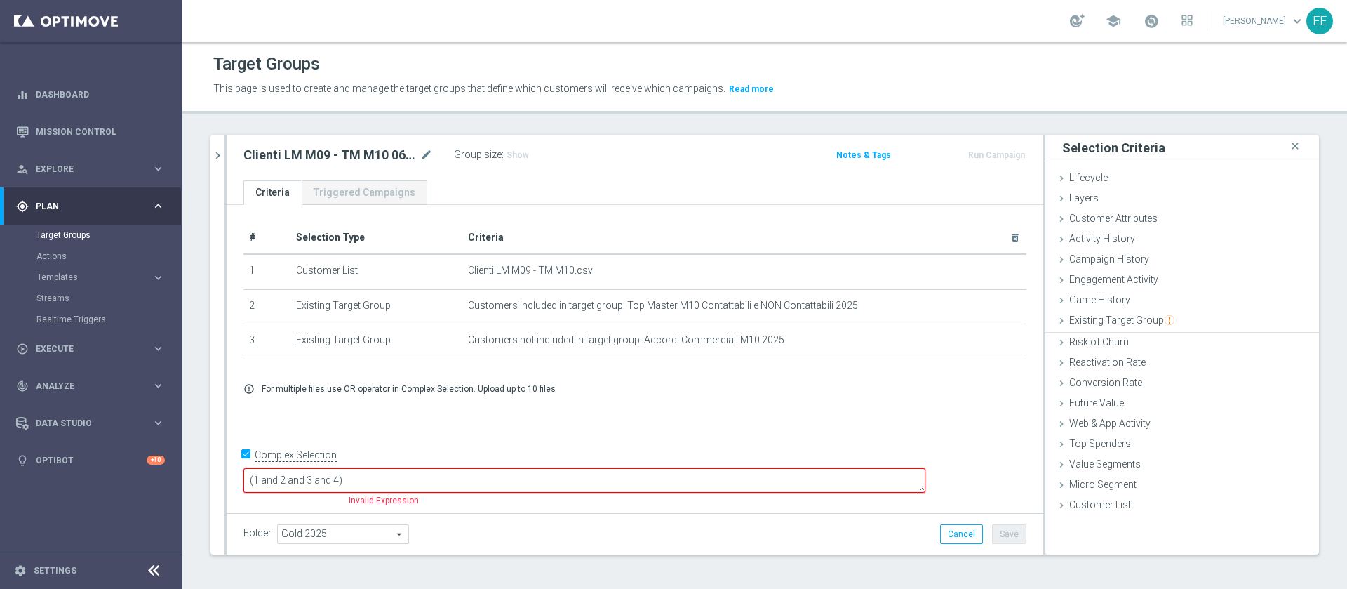
scroll to position [0, 0]
click at [1126, 321] on span "Existing Target Group" at bounding box center [1121, 319] width 105 height 11
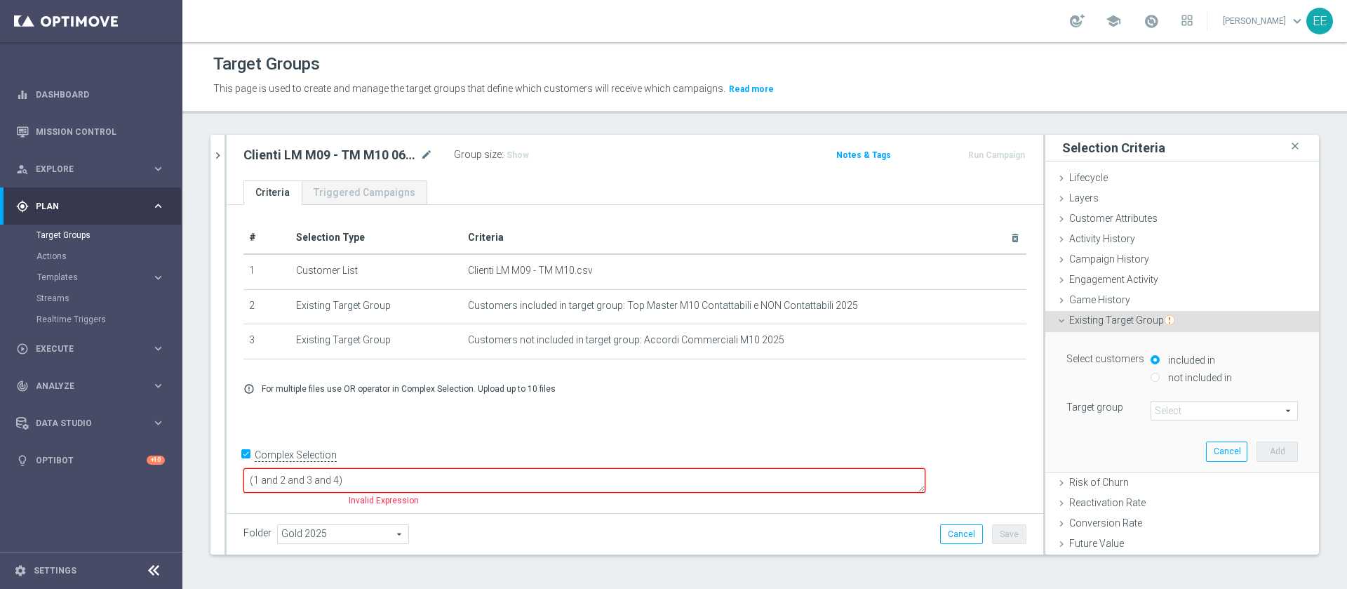
click at [1182, 376] on label "not included in" at bounding box center [1198, 377] width 67 height 13
click at [1160, 376] on input "not included in" at bounding box center [1155, 377] width 9 height 9
radio input "true"
click at [1173, 411] on span at bounding box center [1225, 410] width 146 height 18
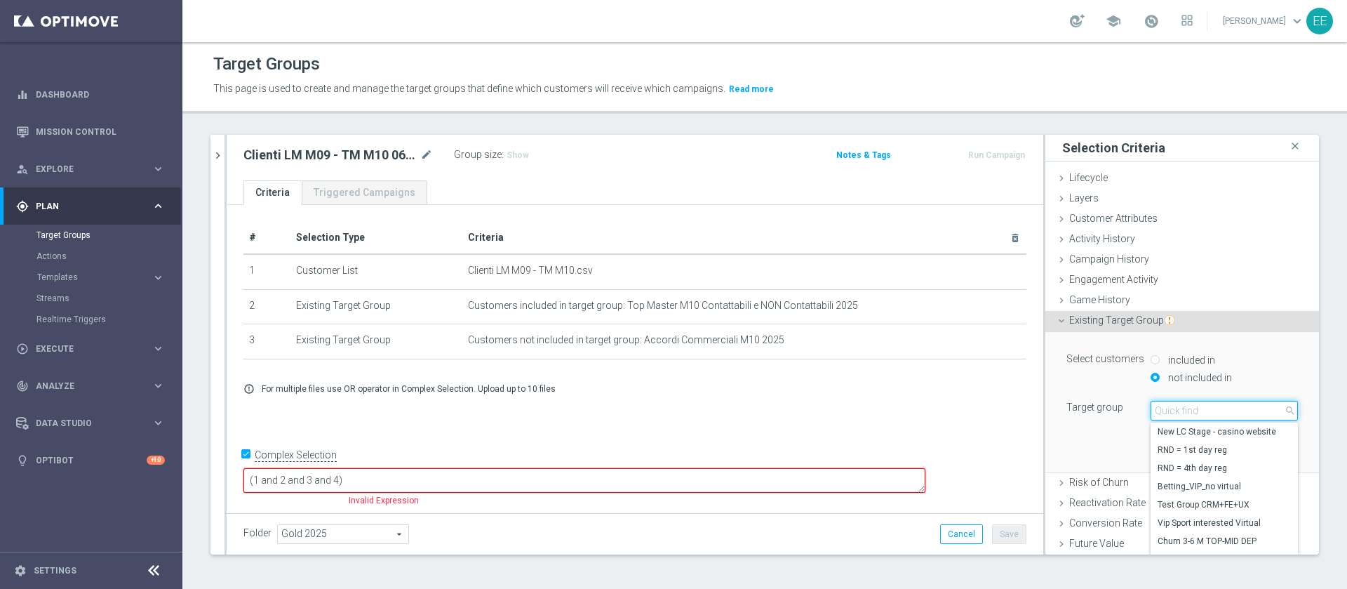
click at [1173, 411] on input "search" at bounding box center [1224, 411] width 147 height 20
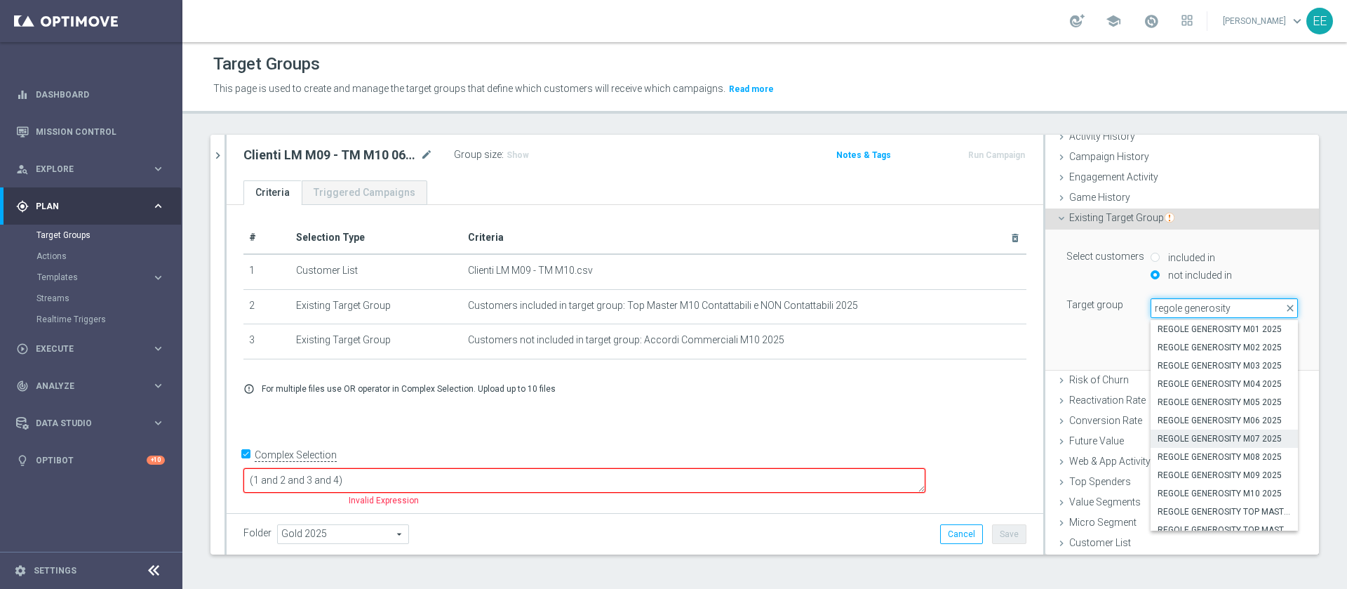
scroll to position [8, 0]
type input "regole generosity"
click at [1056, 323] on div "Select customers included in not included in Target group Select arrow_drop_dow…" at bounding box center [1182, 299] width 253 height 140
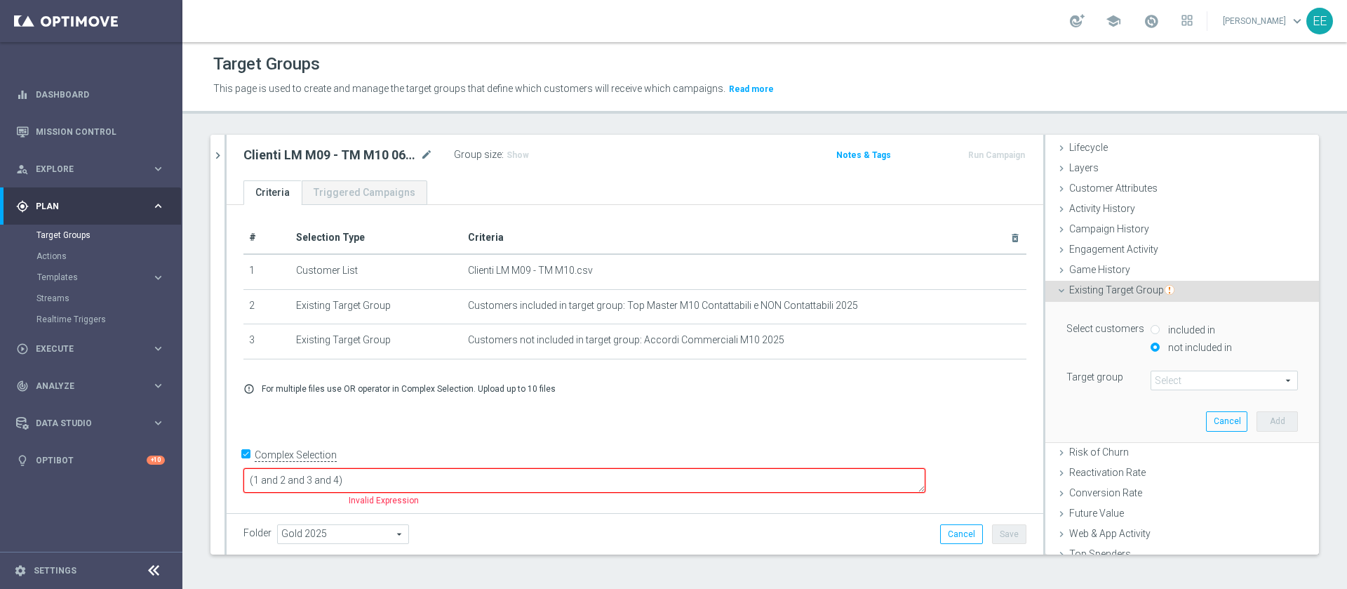
scroll to position [29, 0]
click at [1095, 291] on span "Existing Target Group" at bounding box center [1121, 291] width 105 height 11
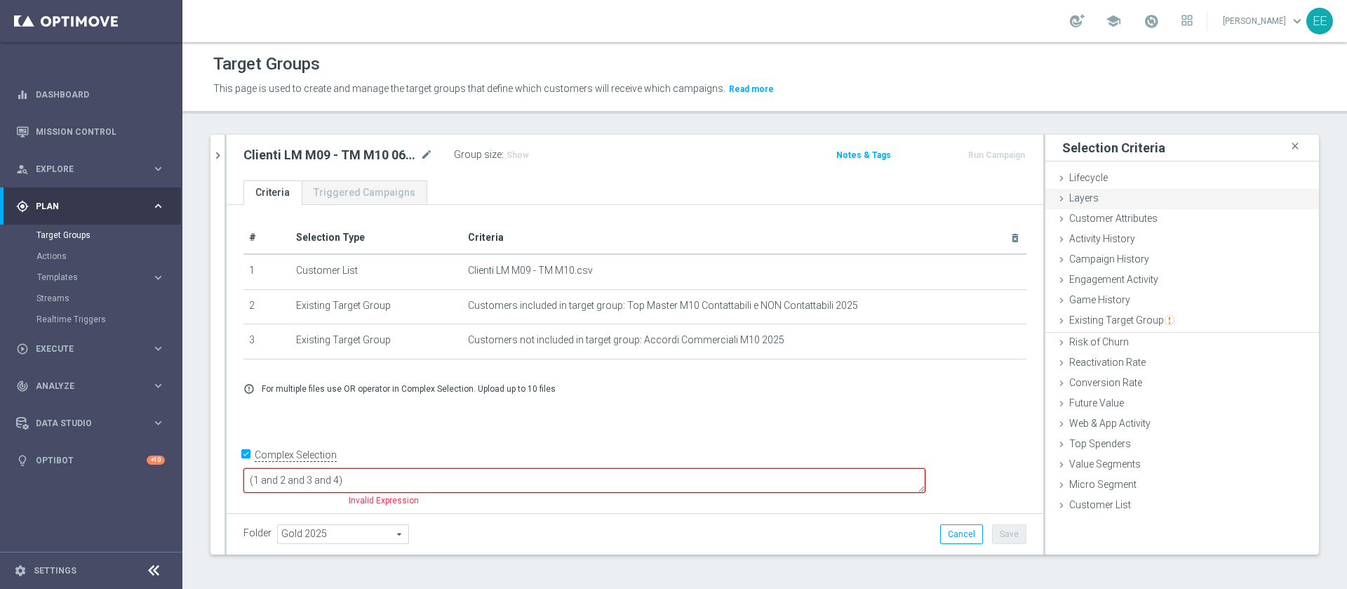
scroll to position [0, 0]
click at [1076, 213] on span "Customer Attributes" at bounding box center [1113, 218] width 88 height 11
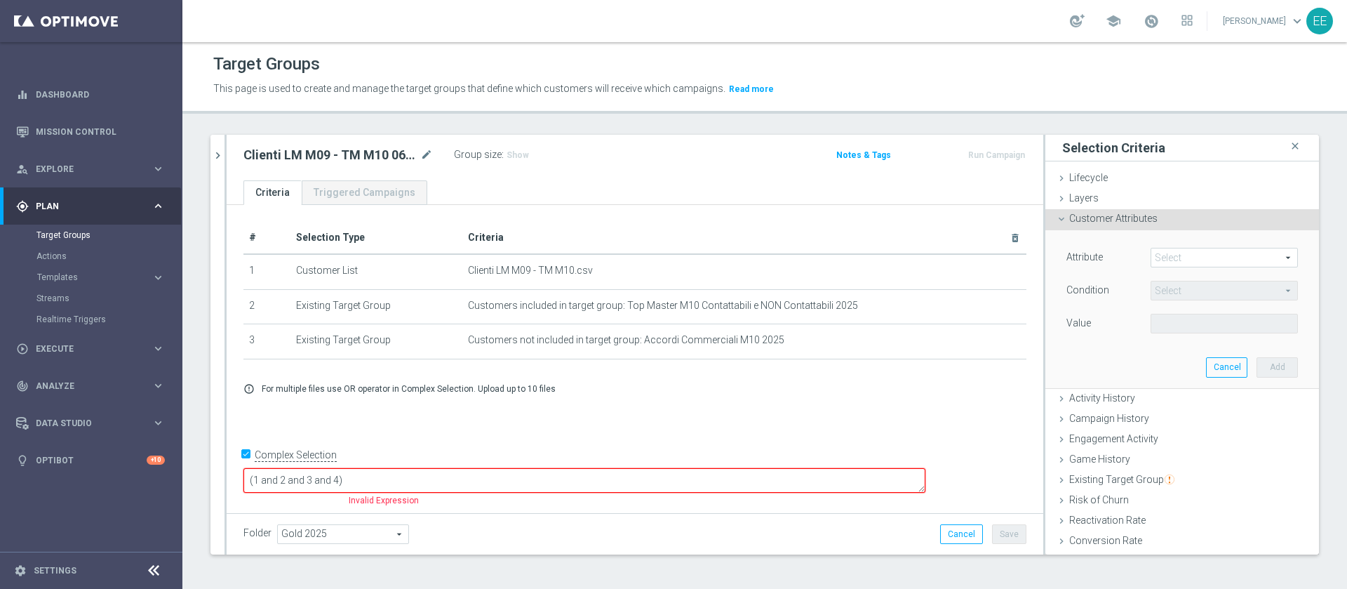
click at [1189, 256] on span at bounding box center [1225, 257] width 146 height 18
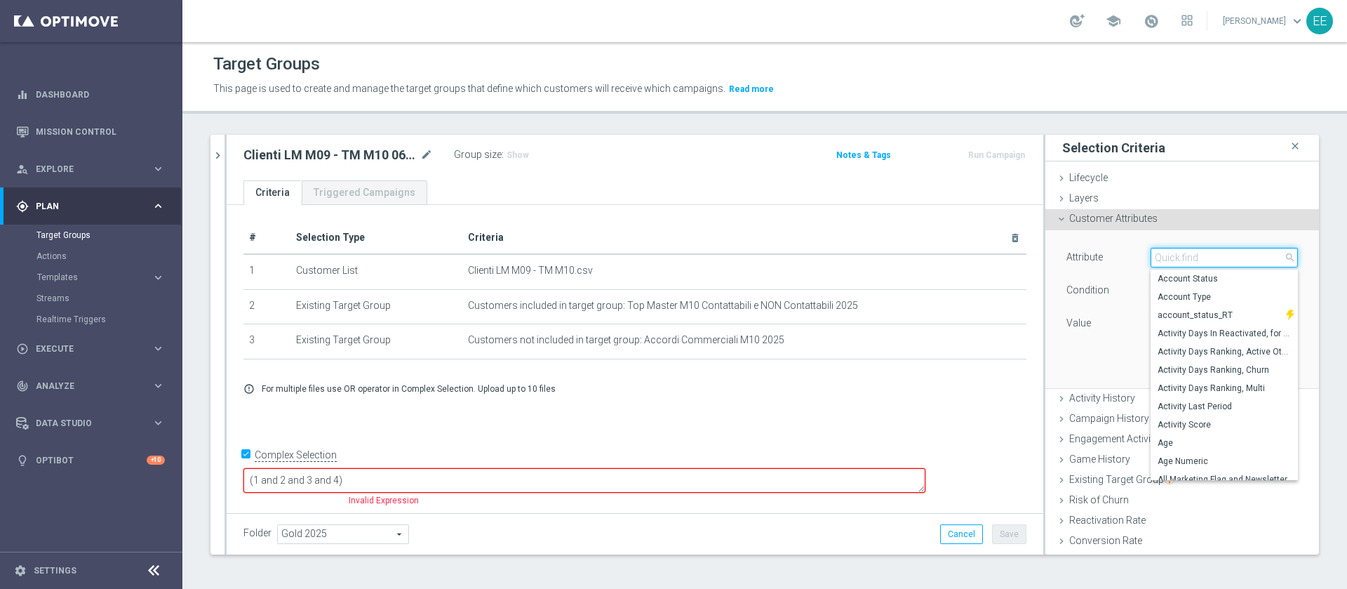
click at [1189, 256] on input "search" at bounding box center [1224, 258] width 147 height 20
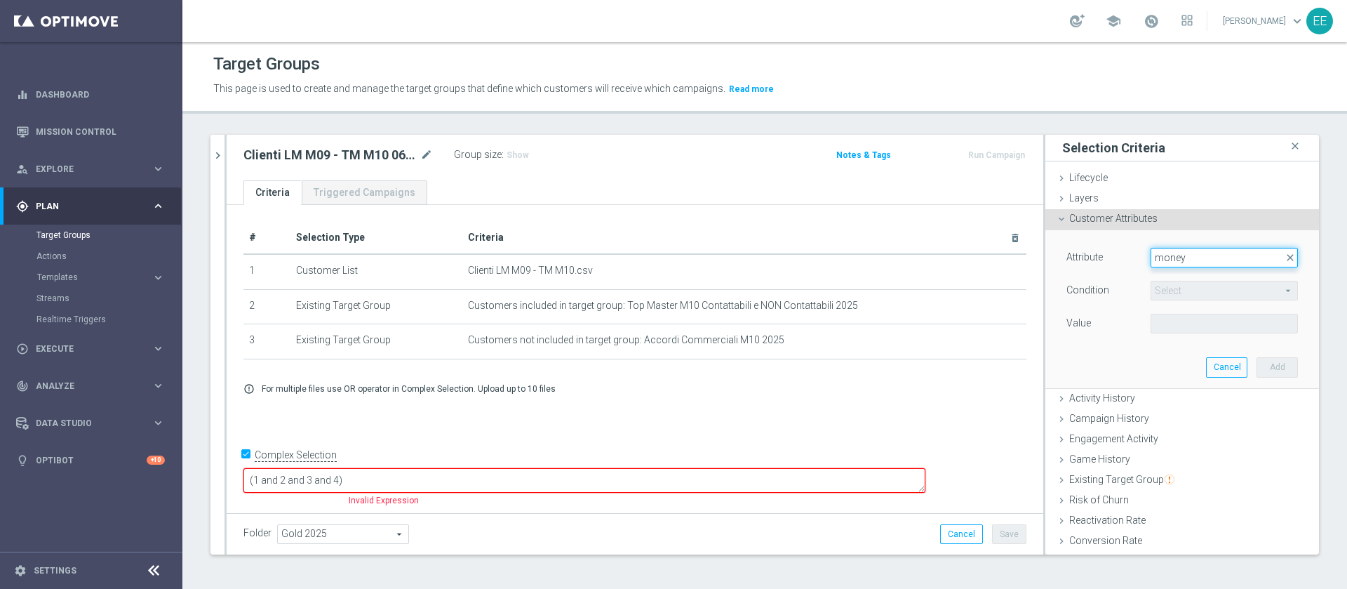
type input "mone"
click at [1206, 281] on span "Monetary Satisfaction Index, Last Month" at bounding box center [1224, 278] width 133 height 11
type input "Monetary Satisfaction Index, Last Month"
click at [1158, 288] on span "=" at bounding box center [1225, 290] width 146 height 18
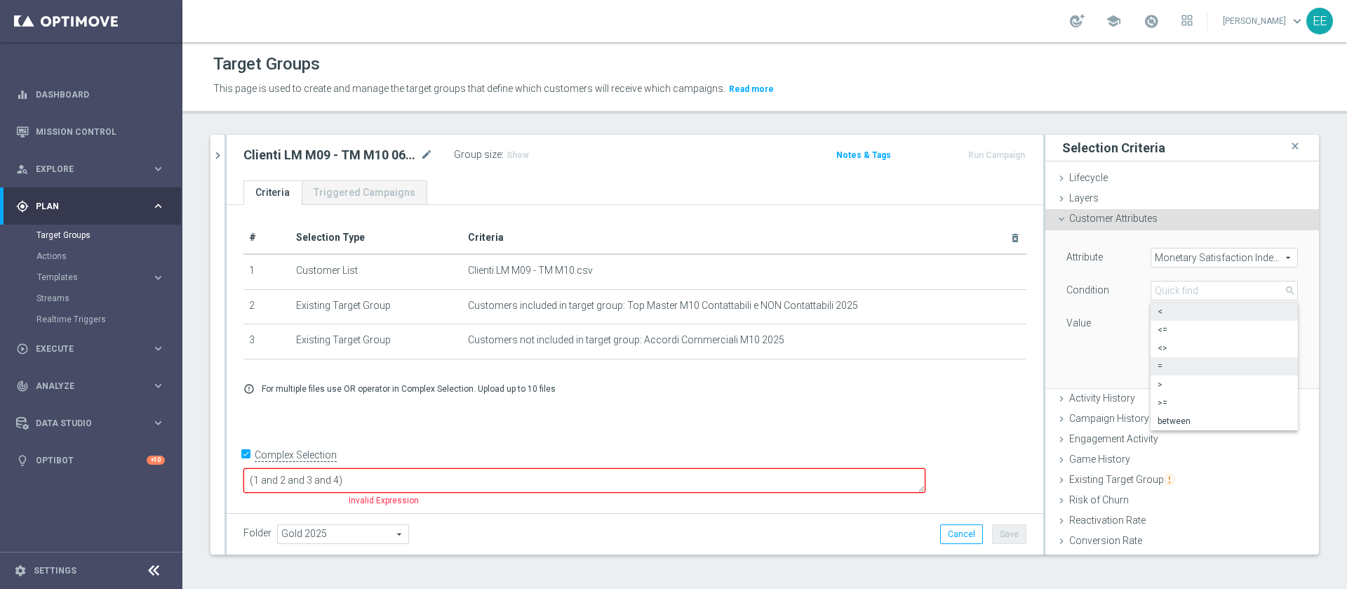
click at [1160, 311] on span "<" at bounding box center [1224, 311] width 133 height 11
type input "<"
click at [1154, 321] on input "%" at bounding box center [1182, 324] width 63 height 20
click at [1257, 370] on button "Add" at bounding box center [1277, 367] width 41 height 20
type input "1"
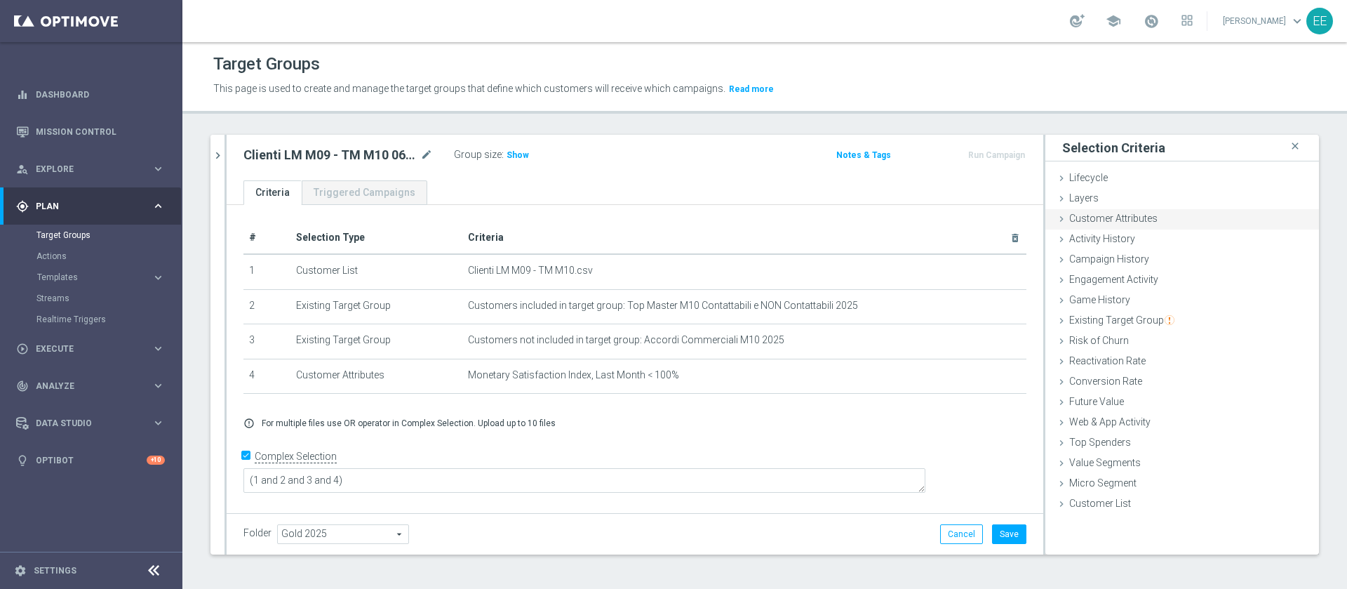
click at [1107, 219] on span "Customer Attributes" at bounding box center [1113, 218] width 88 height 11
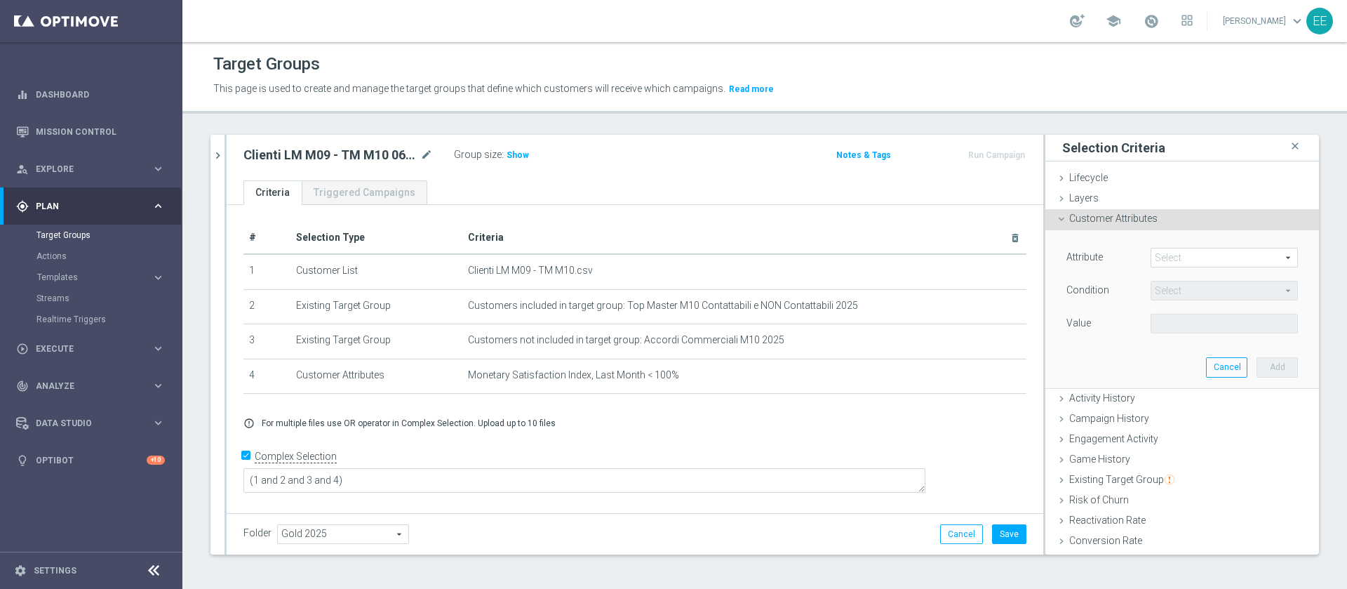
click at [1174, 255] on span at bounding box center [1225, 257] width 146 height 18
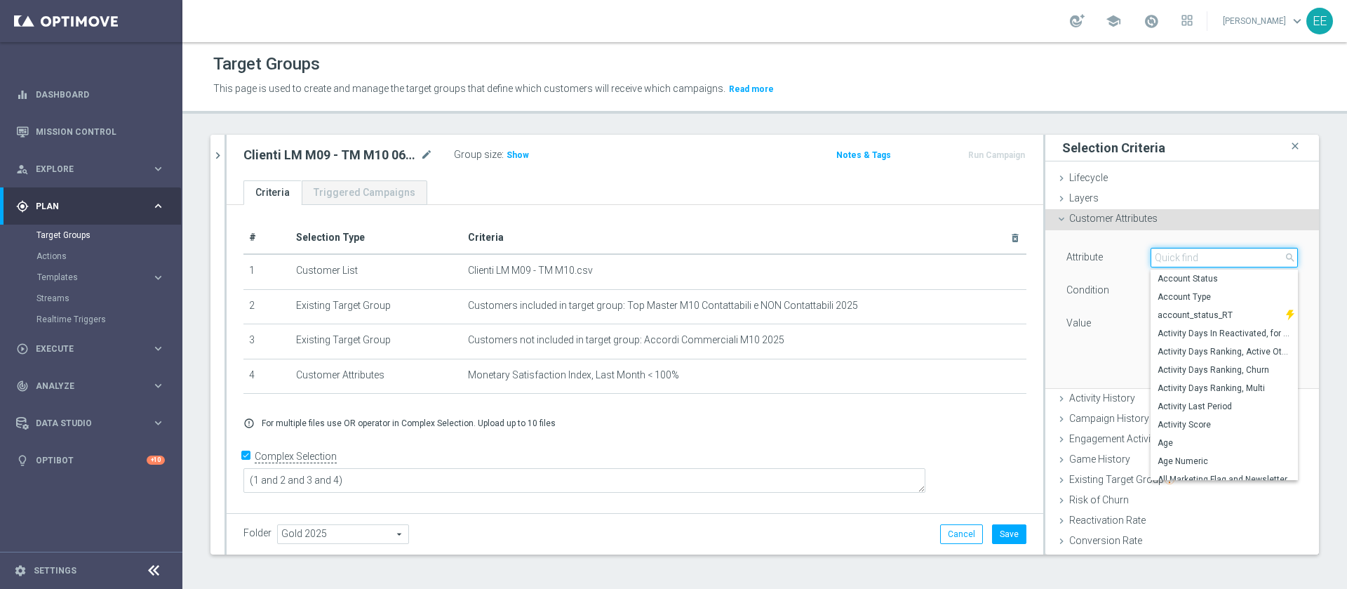
click at [1174, 255] on input "search" at bounding box center [1224, 258] width 147 height 20
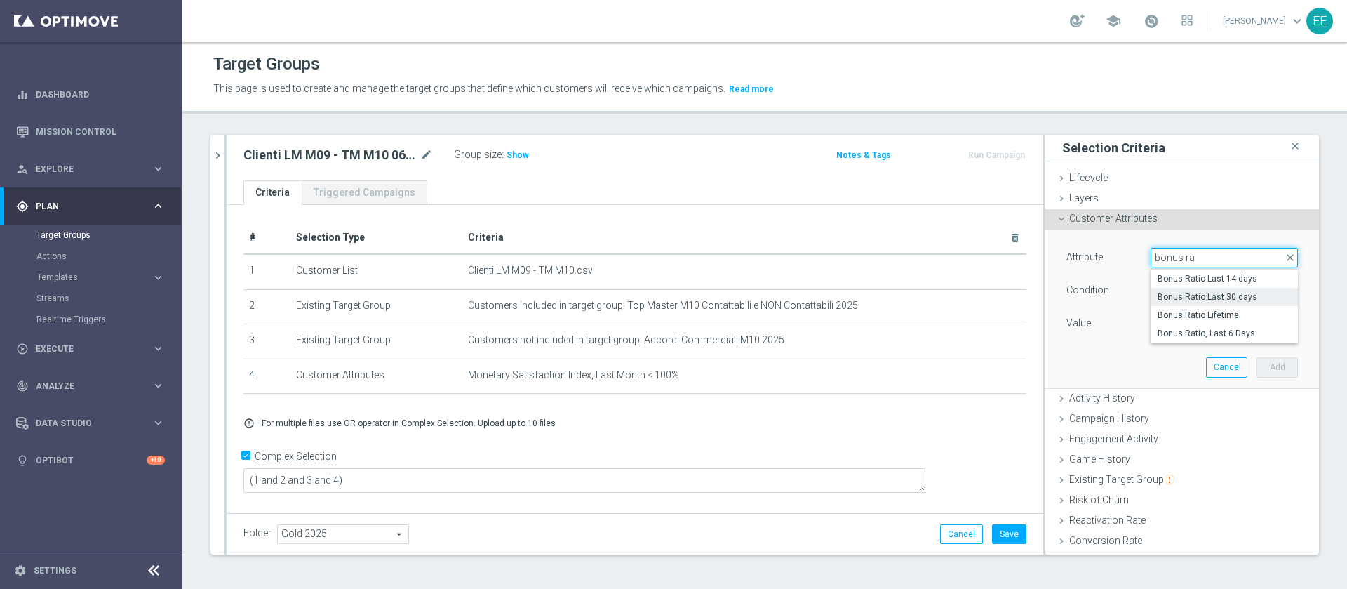
type input "bonus ra"
click at [1216, 291] on span "Bonus Ratio Last 30 days" at bounding box center [1224, 296] width 133 height 11
type input "Bonus Ratio Last 30 days"
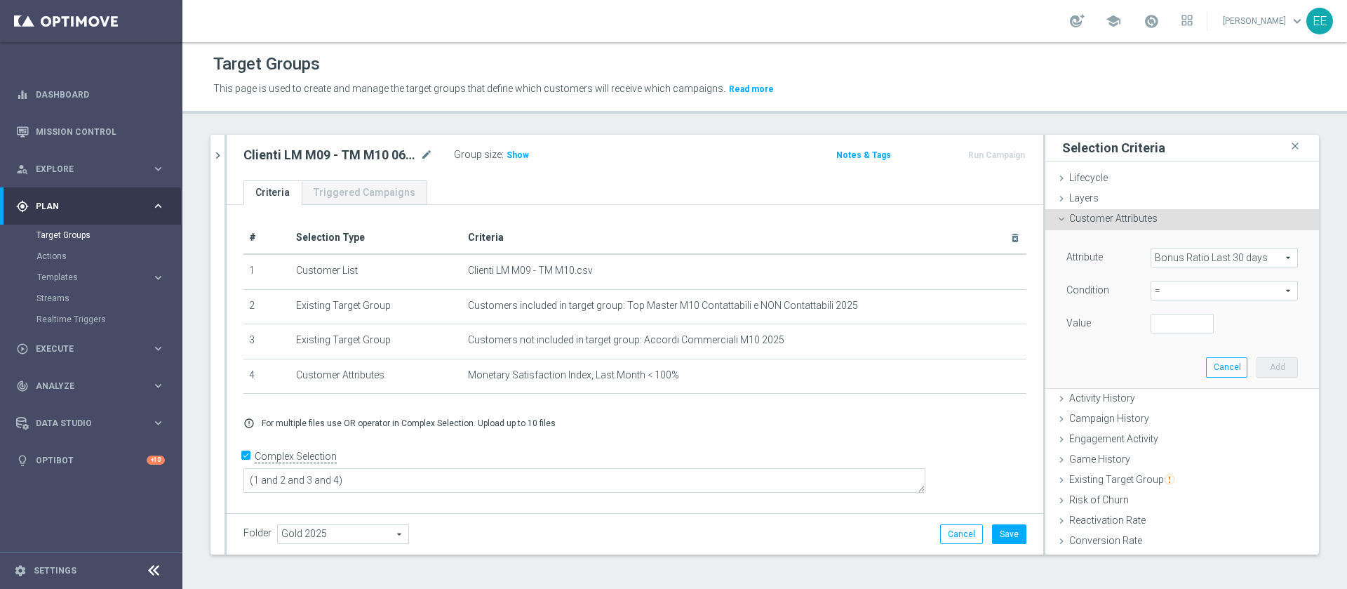
click at [1154, 296] on span "=" at bounding box center [1225, 290] width 146 height 18
click at [1163, 312] on span "<" at bounding box center [1224, 311] width 133 height 11
type input "<"
click at [1151, 326] on input "number" at bounding box center [1182, 324] width 63 height 20
type input "0"
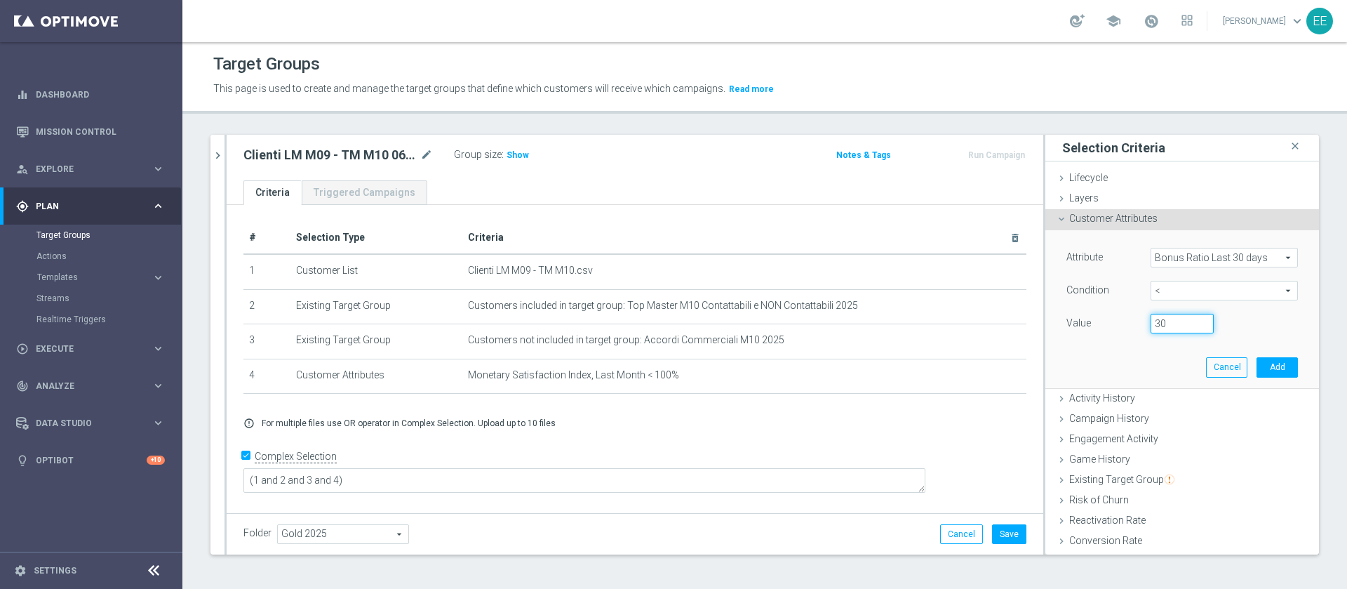
type input "3"
type input "0.30"
click at [1257, 359] on button "Add" at bounding box center [1277, 367] width 41 height 20
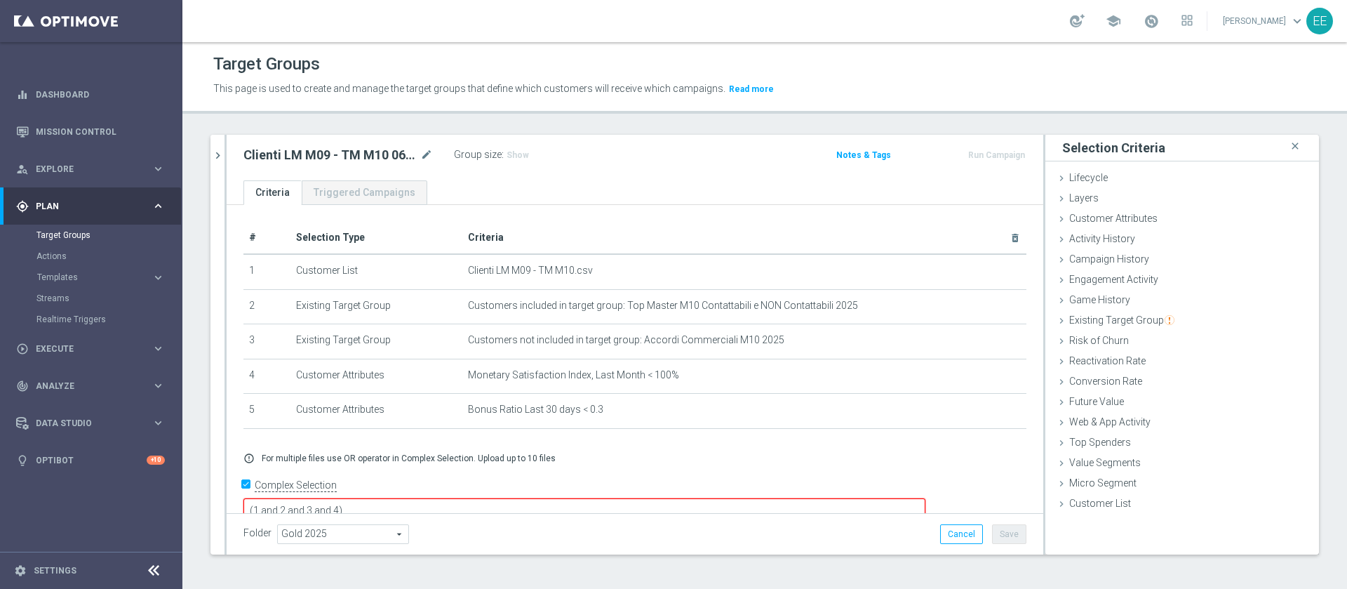
click at [437, 498] on textarea "(1 and 2 and 3 and 4)" at bounding box center [584, 510] width 682 height 25
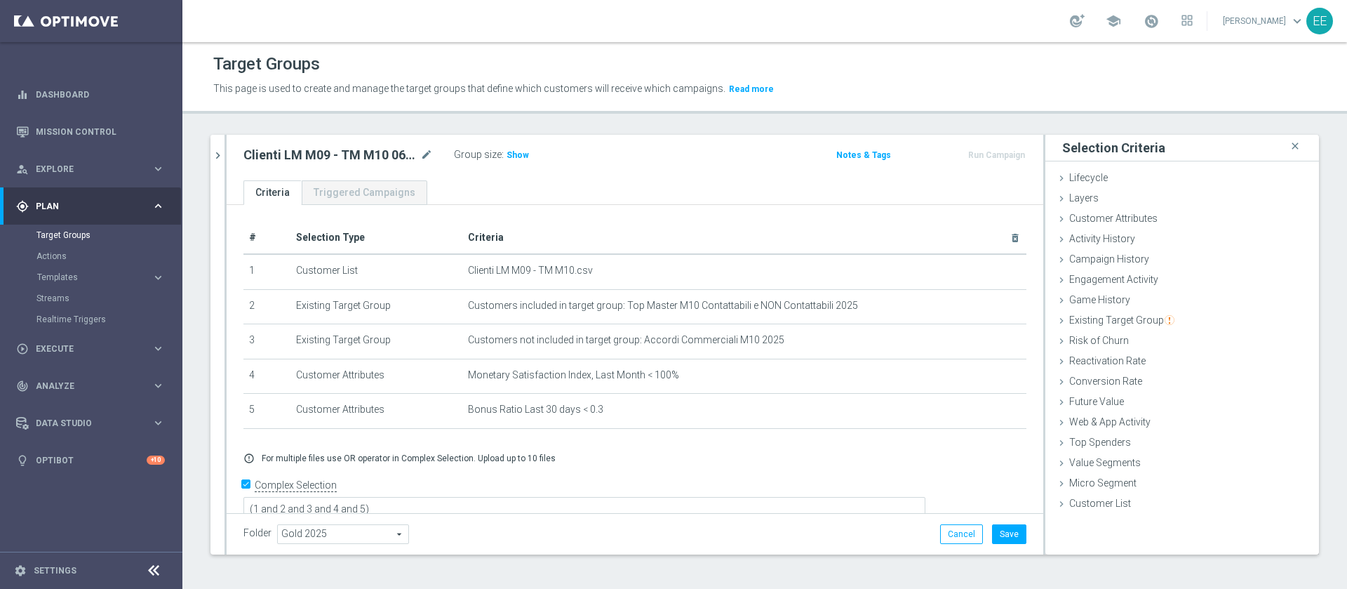
click at [694, 460] on div "error_outline For multiple files use OR operator in Complex Selection. Upload u…" at bounding box center [635, 458] width 804 height 11
click at [515, 158] on span "Show" at bounding box center [518, 155] width 22 height 10
click at [683, 158] on div "Clienti LM M09 - TM M10 06.10 mode_edit Group size : Show Calculating…" at bounding box center [501, 155] width 536 height 20
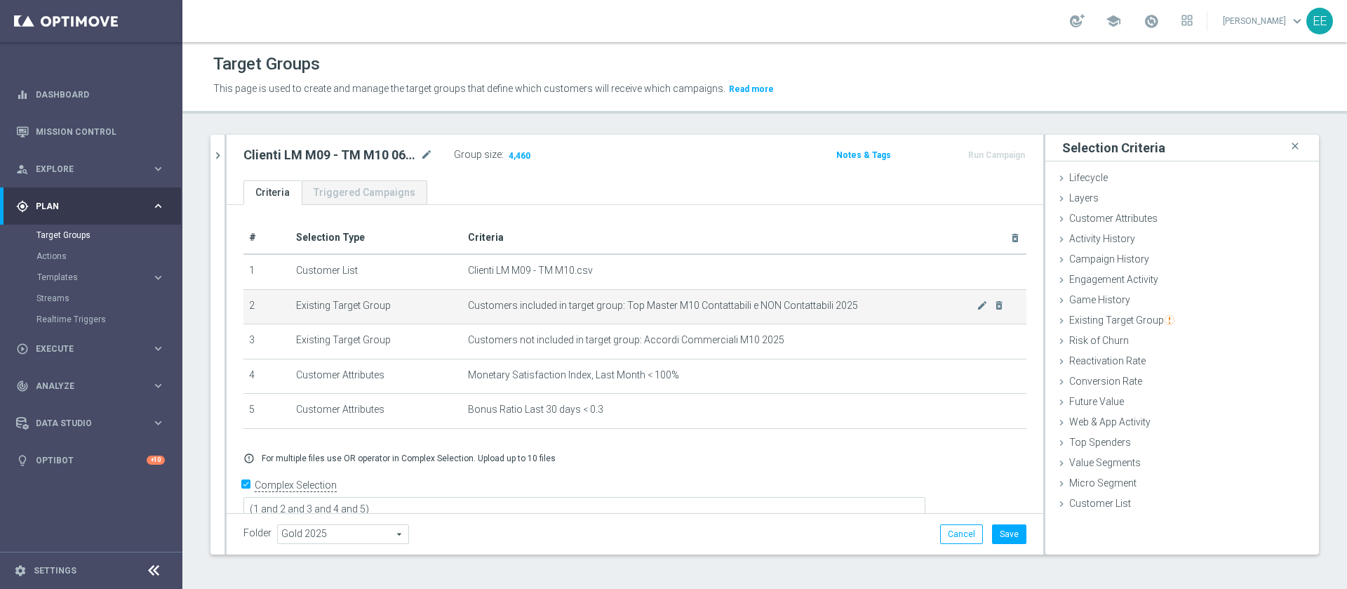
click at [692, 305] on span "Customers included in target group: Top Master M10 Contattabili e NON Contattab…" at bounding box center [722, 306] width 509 height 12
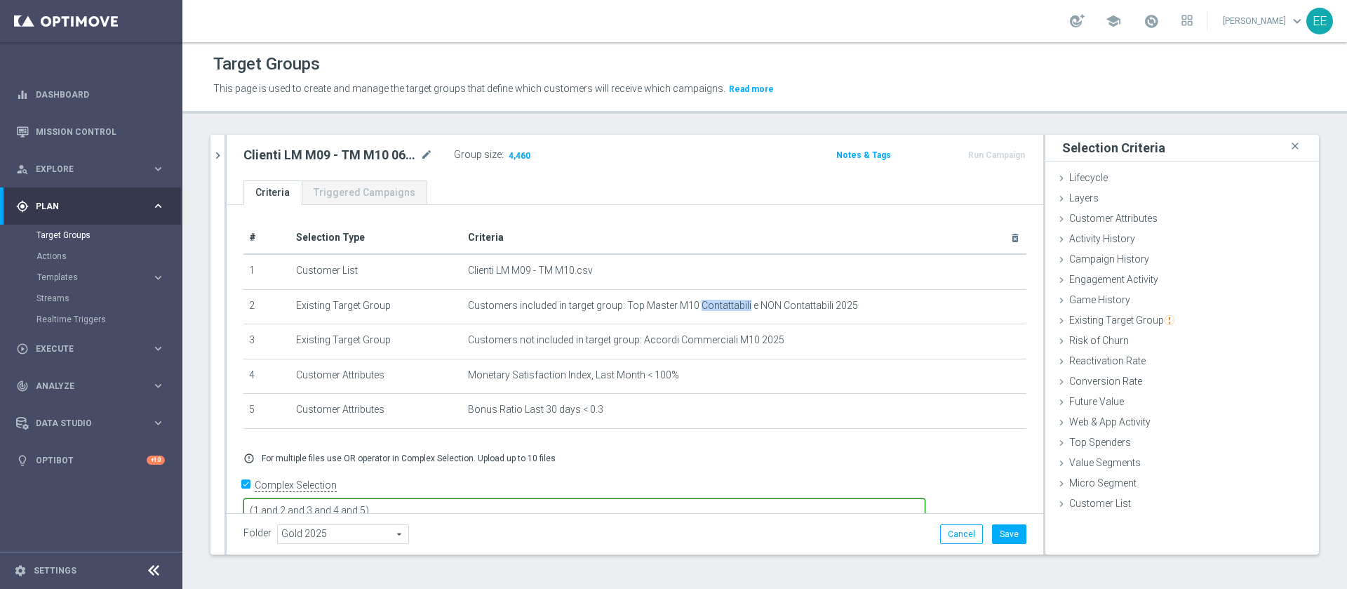
click at [463, 498] on textarea "(1 and 2 and 3 and 4 and 5)" at bounding box center [584, 510] width 682 height 25
click at [749, 546] on div "Folder Gold 2025 Gold 2025 arrow_drop_down search Cancel Save Saving..." at bounding box center [635, 533] width 817 height 41
click at [462, 498] on textarea "(1 and 2 and 3 and 4 and 5)" at bounding box center [584, 510] width 682 height 25
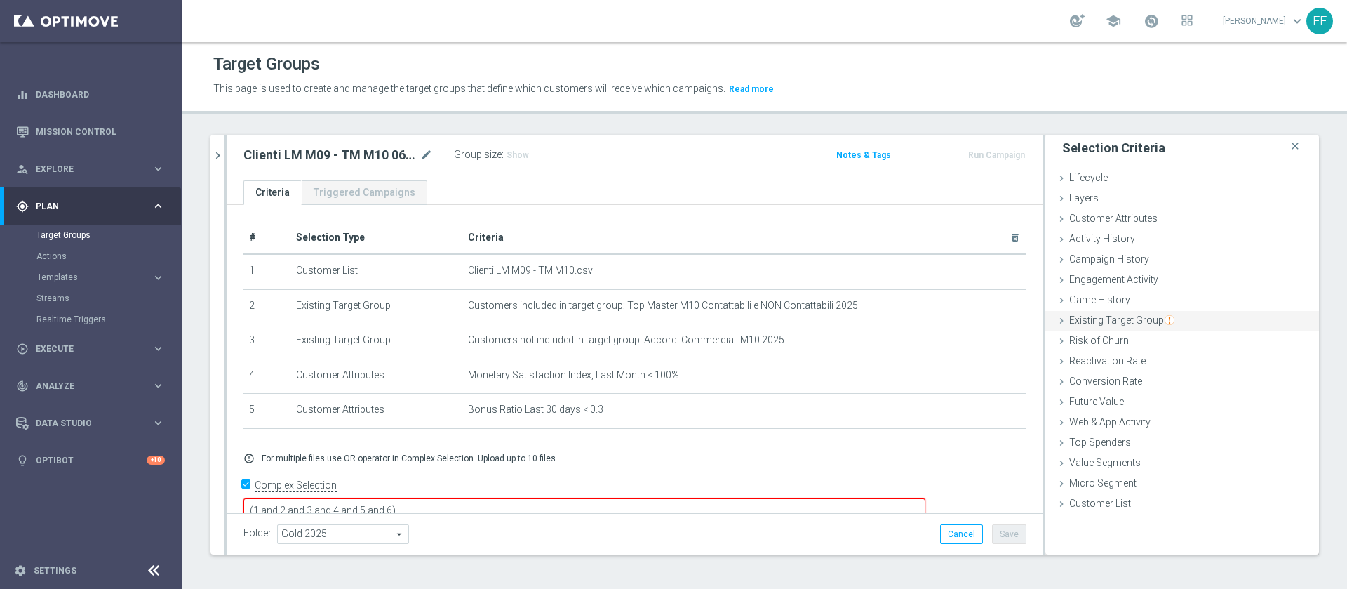
type textarea "(1 and 2 and 3 and 4 and 5 and 6)"
click at [1139, 325] on span "Existing Target Group" at bounding box center [1121, 319] width 105 height 11
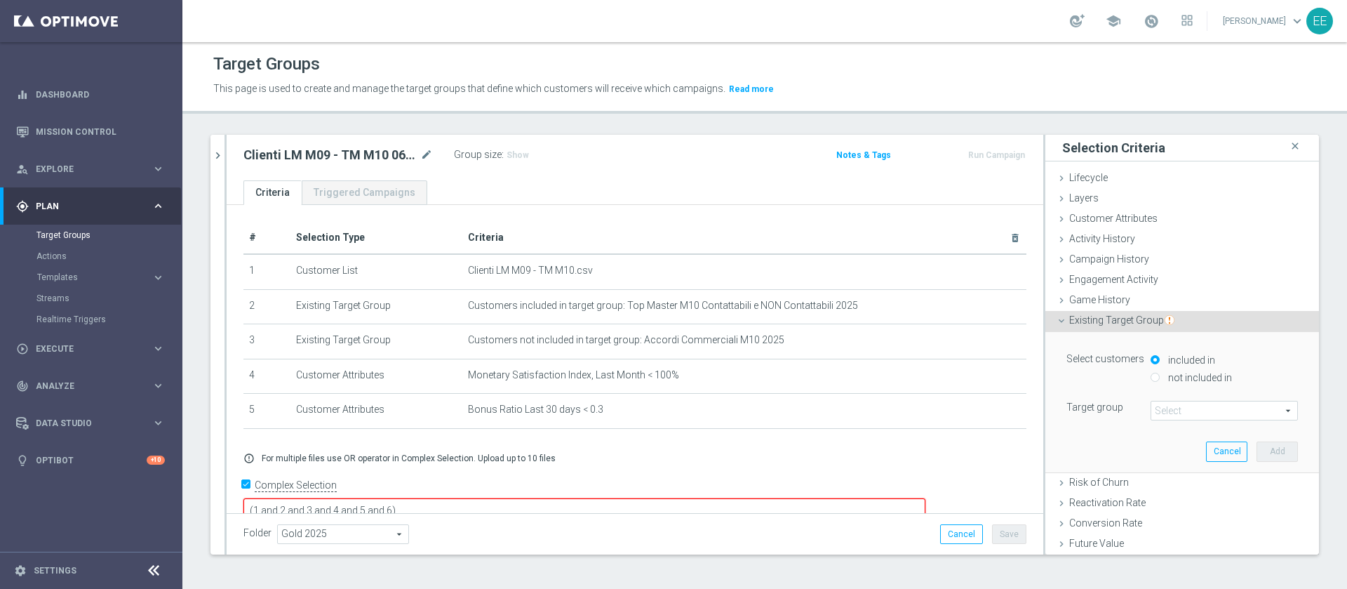
click at [1189, 379] on label "not included in" at bounding box center [1198, 377] width 67 height 13
click at [1160, 379] on input "not included in" at bounding box center [1155, 377] width 9 height 9
radio input "true"
click at [1163, 405] on span at bounding box center [1225, 410] width 146 height 18
click at [0, 0] on input "search" at bounding box center [0, 0] width 0 height 0
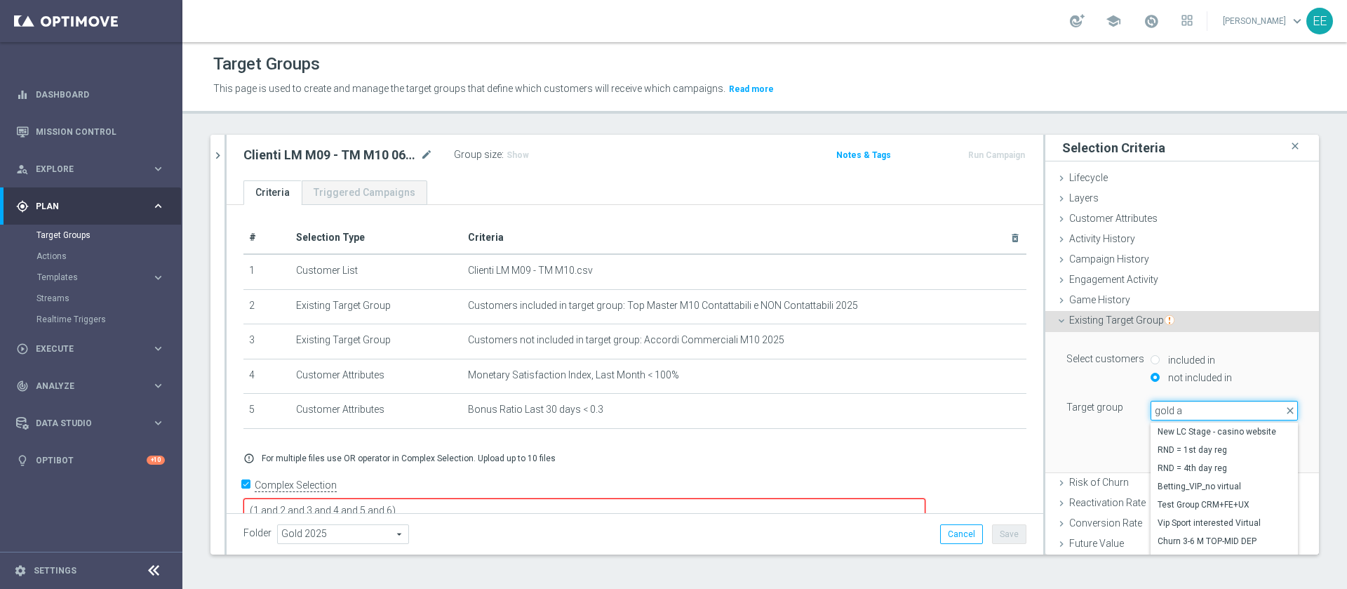
type input "gold al"
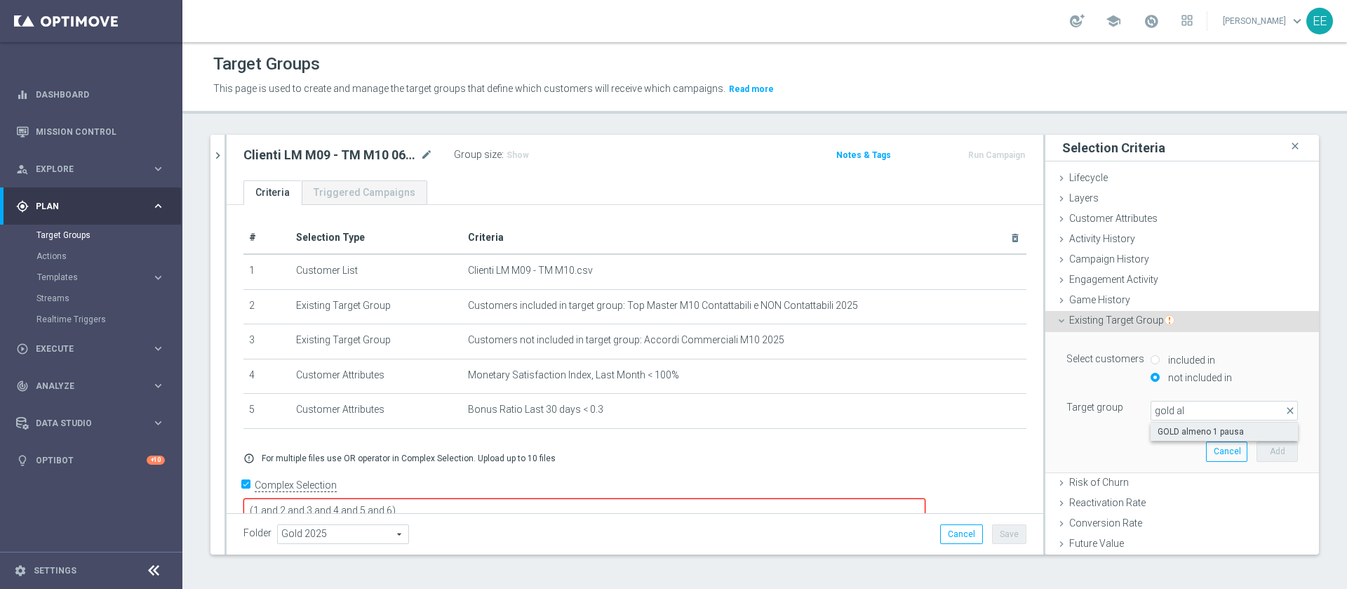
click at [1199, 429] on span "GOLD almeno 1 pausa" at bounding box center [1224, 431] width 133 height 11
type input "GOLD almeno 1 pausa"
click at [1257, 451] on button "Add" at bounding box center [1277, 451] width 41 height 20
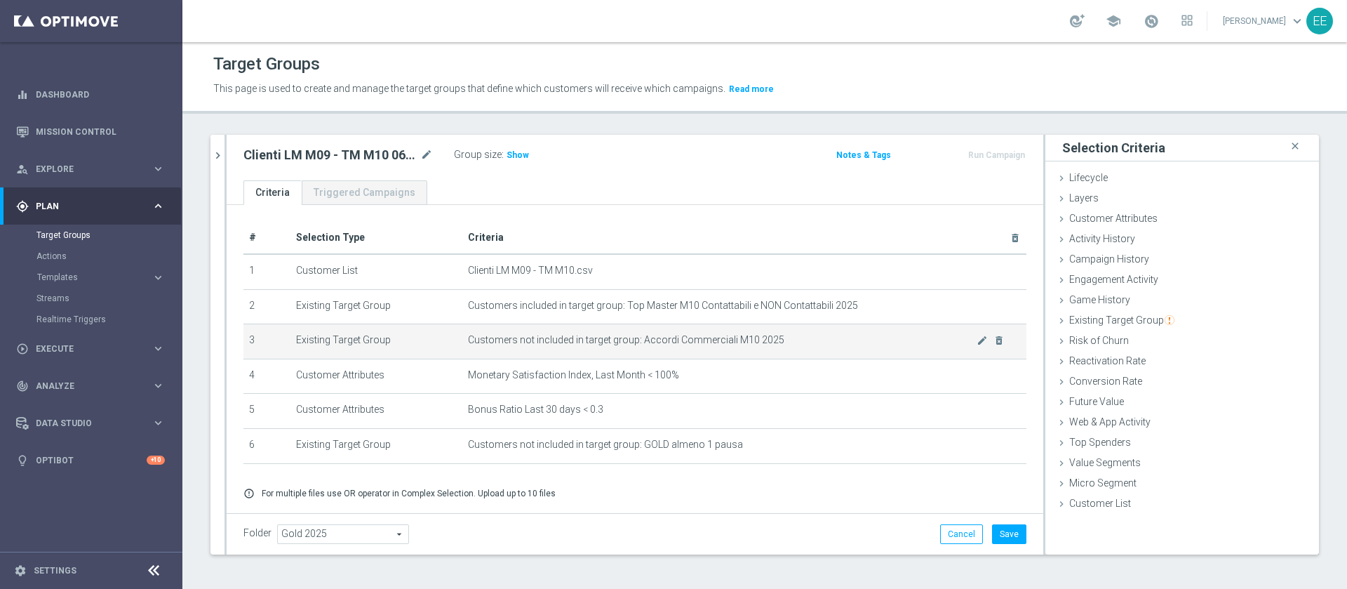
scroll to position [42, 0]
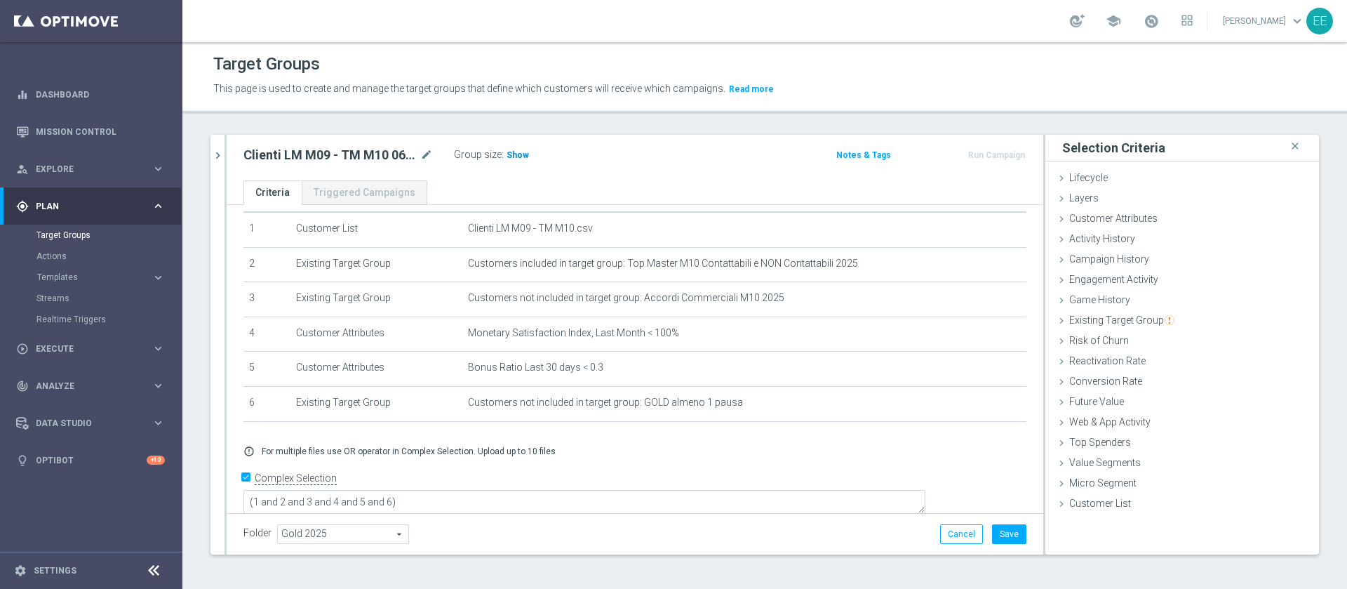
click at [509, 153] on span "Show" at bounding box center [518, 155] width 22 height 10
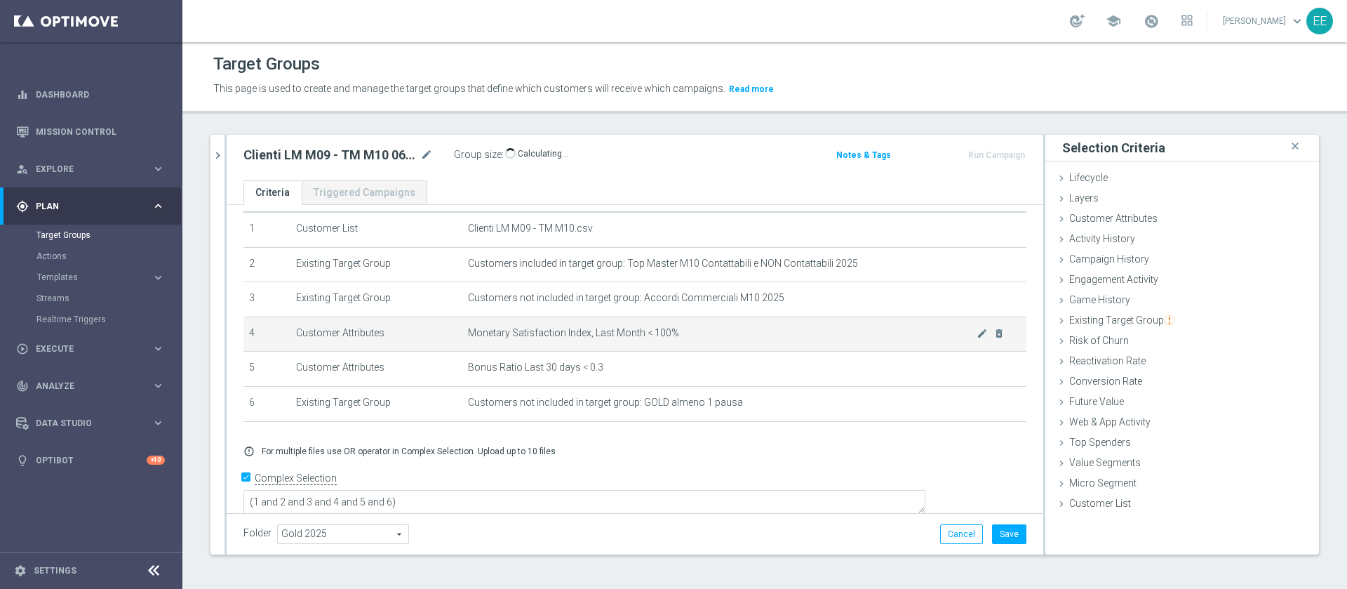
scroll to position [0, 0]
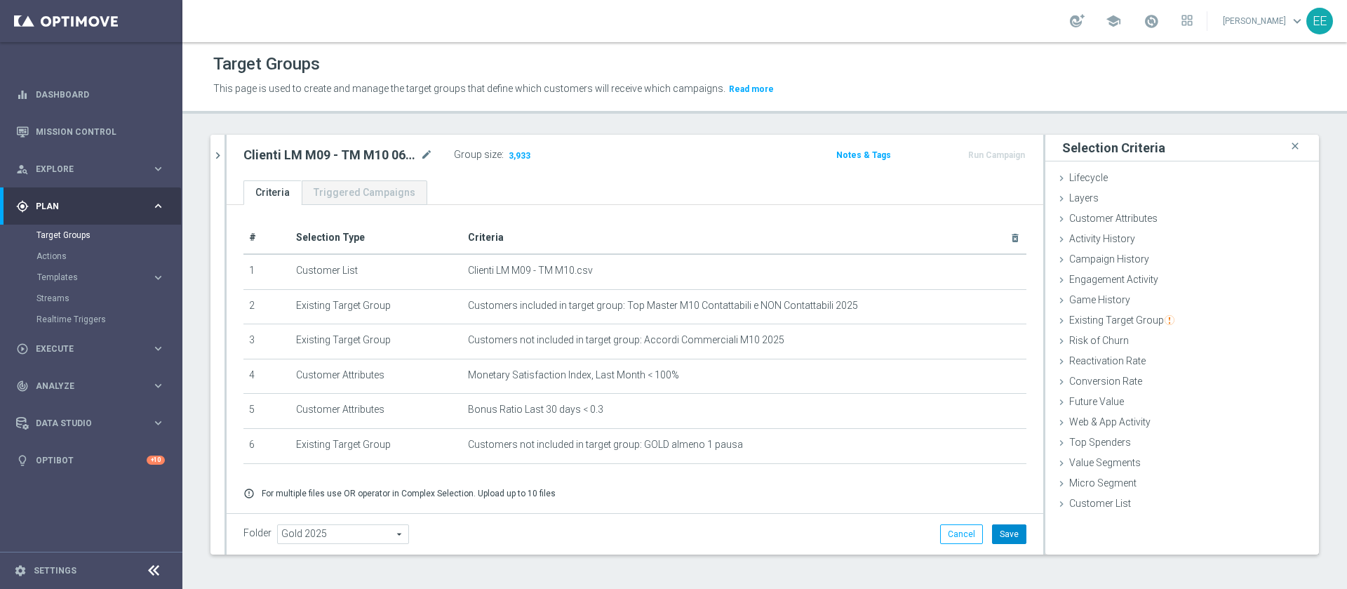
click at [992, 530] on button "Save" at bounding box center [1009, 534] width 34 height 20
click at [214, 147] on button "chevron_right" at bounding box center [218, 155] width 14 height 41
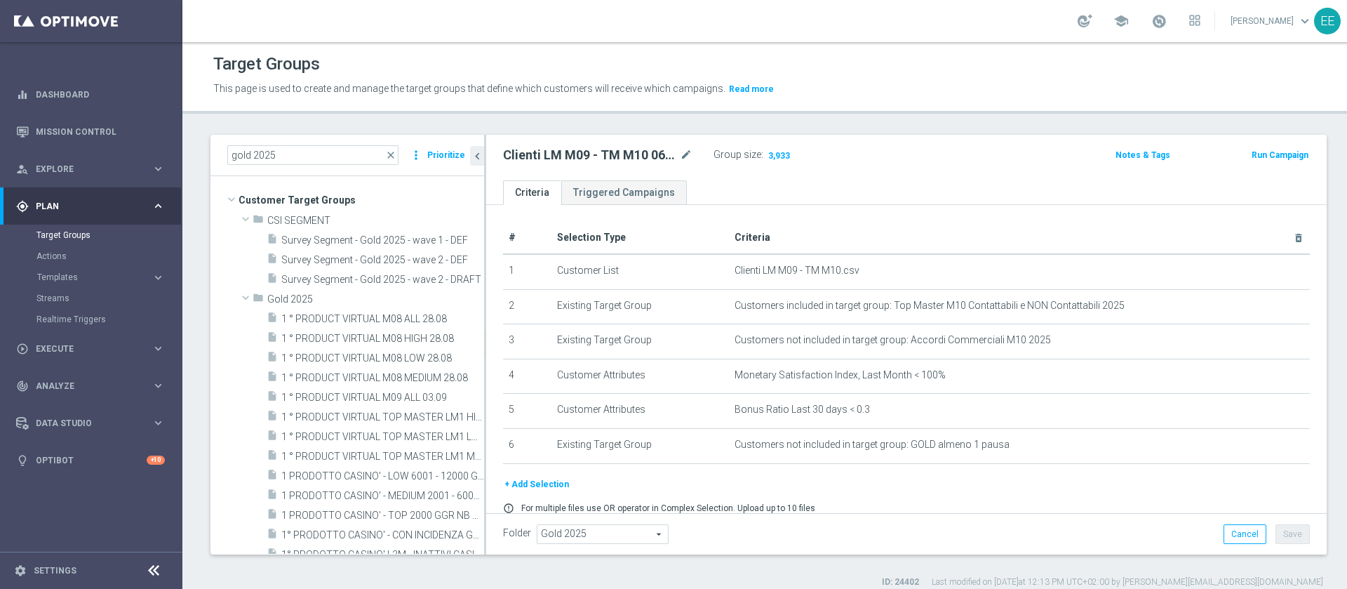
click at [580, 152] on h2 "Clienti LM M09 - TM M10 06.10" at bounding box center [590, 155] width 174 height 17
copy div "Clienti LM M09 - TM M10 06.10"
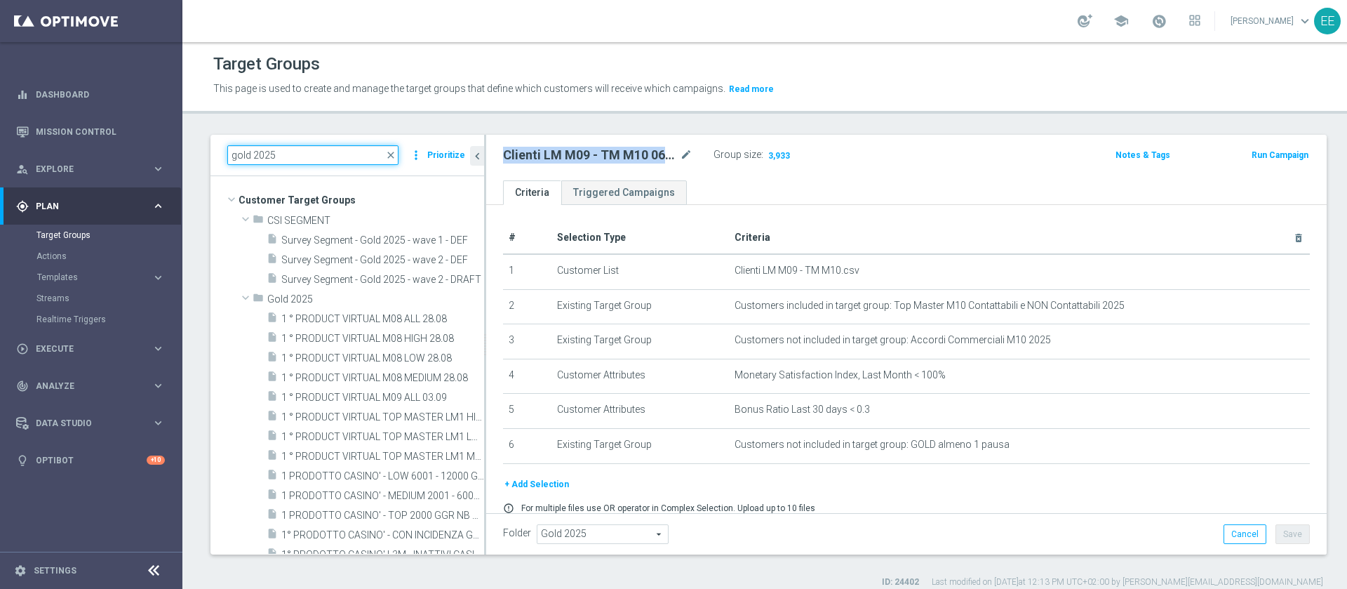
click at [324, 145] on input "gold 2025" at bounding box center [312, 155] width 171 height 20
paste input "Clienti LM M09 - TM M10 06.10"
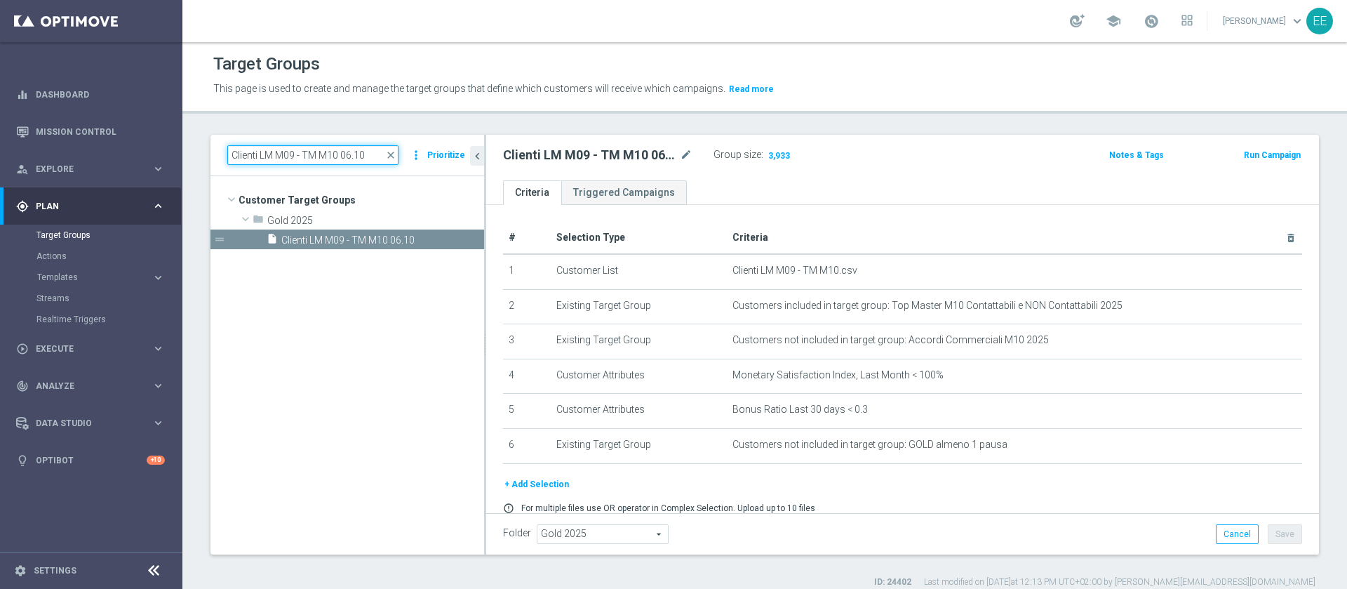
type input "Clienti LM M09 - TM M10 06.10"
click at [333, 288] on tree-viewport "Customer Target Groups library_add create_new_folder folder" at bounding box center [348, 365] width 274 height 378
click at [355, 238] on span "Clienti LM M09 - TM M10 06.10" at bounding box center [365, 240] width 169 height 12
click at [453, 240] on icon "content_copy" at bounding box center [457, 239] width 11 height 11
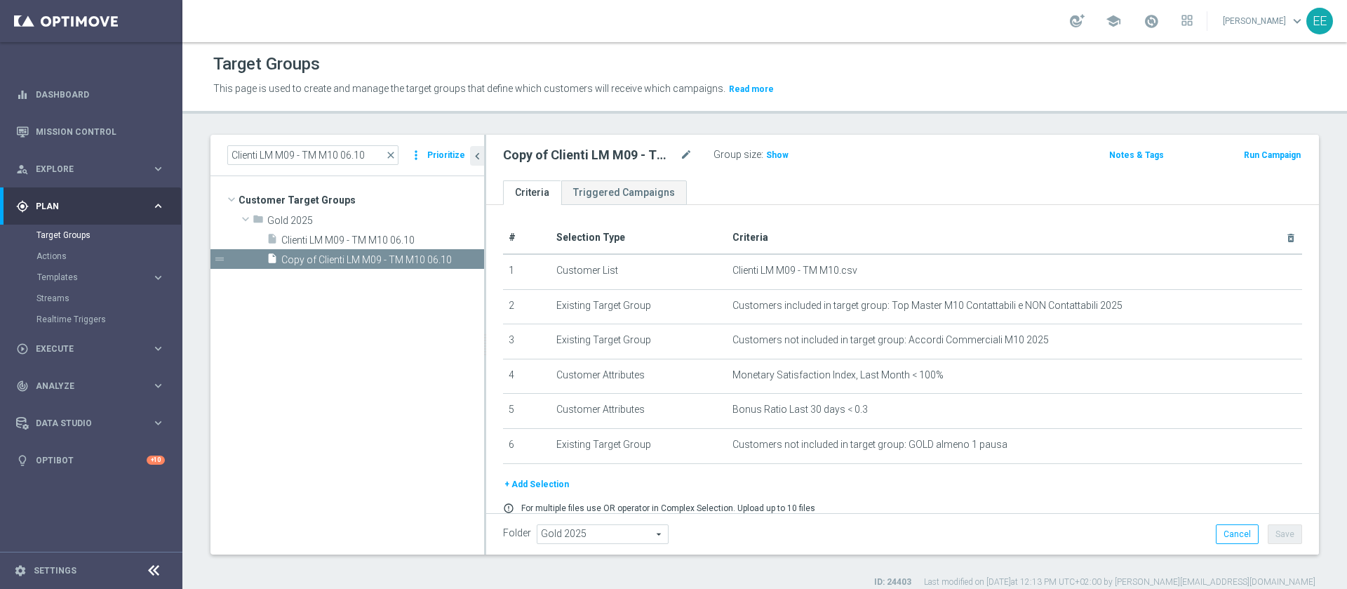
click at [686, 150] on div at bounding box center [686, 148] width 14 height 7
click at [682, 156] on icon "mode_edit" at bounding box center [686, 155] width 13 height 17
click at [580, 154] on input "Copy of Clienti LM M09 - TM M10 06.10" at bounding box center [597, 157] width 189 height 20
type input "Copy of Clienti STAR M09 - TM M10 06.10"
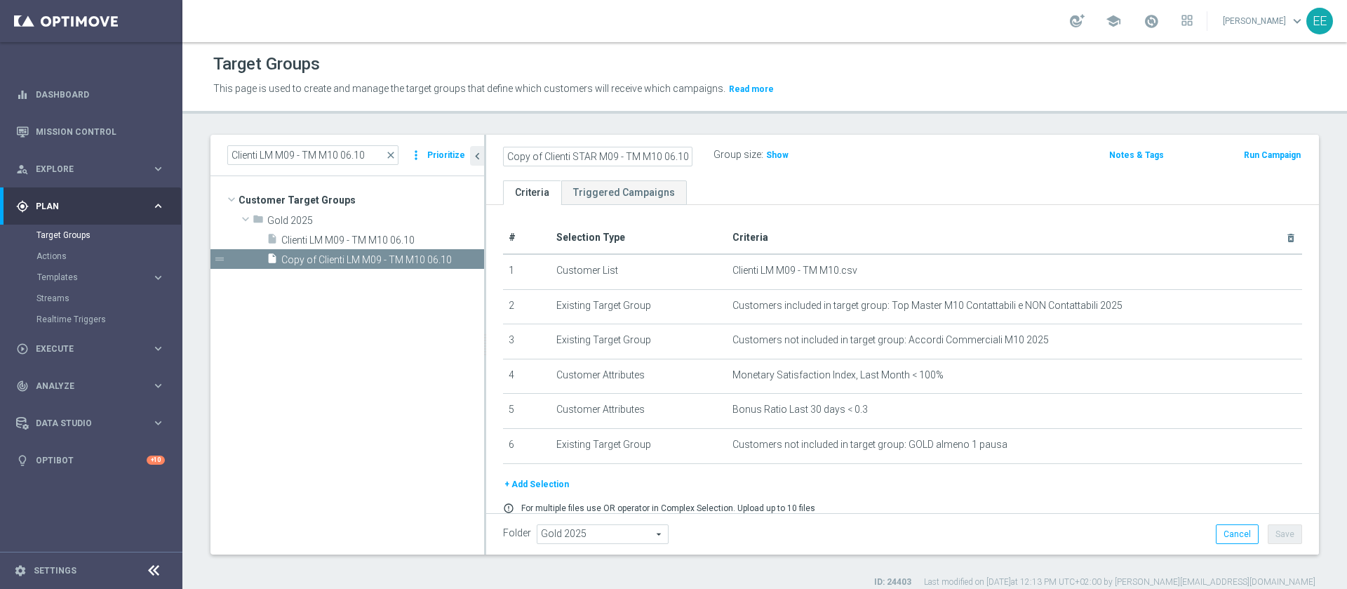
click at [960, 164] on div "Copy of Clienti STAR M09 - TM M10 06.10 Group size : Show" at bounding box center [766, 155] width 547 height 21
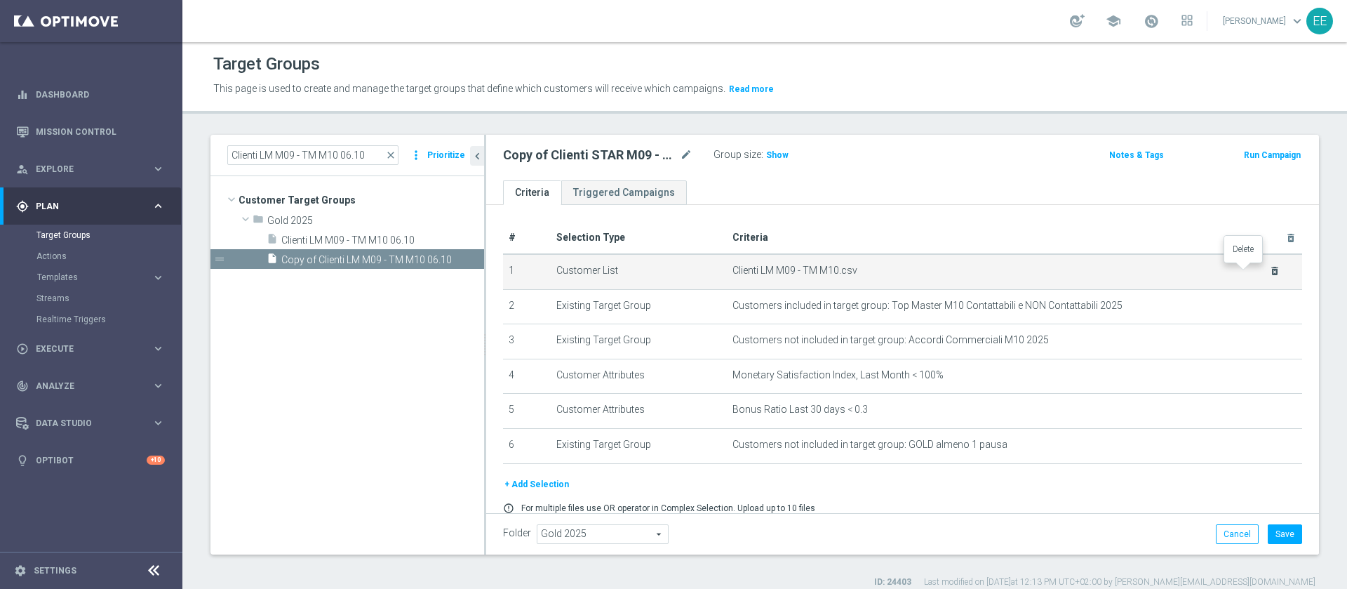
click at [1269, 274] on icon "delete_forever" at bounding box center [1274, 270] width 11 height 11
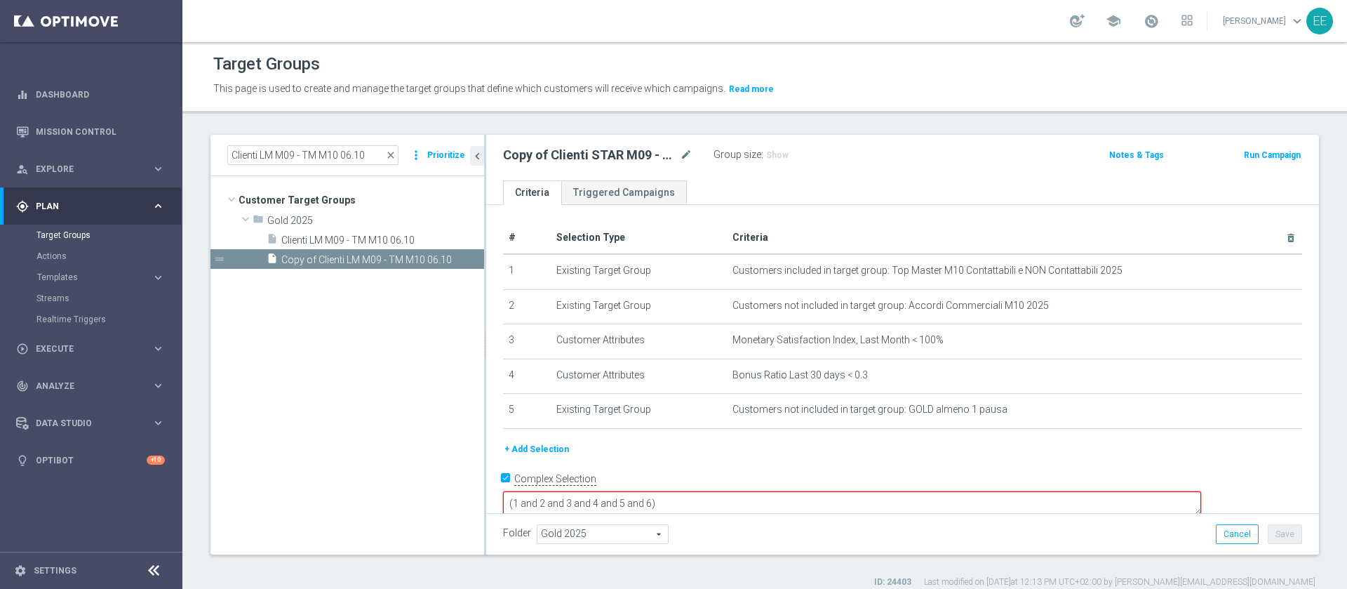
click at [554, 451] on button "+ Add Selection" at bounding box center [536, 448] width 67 height 15
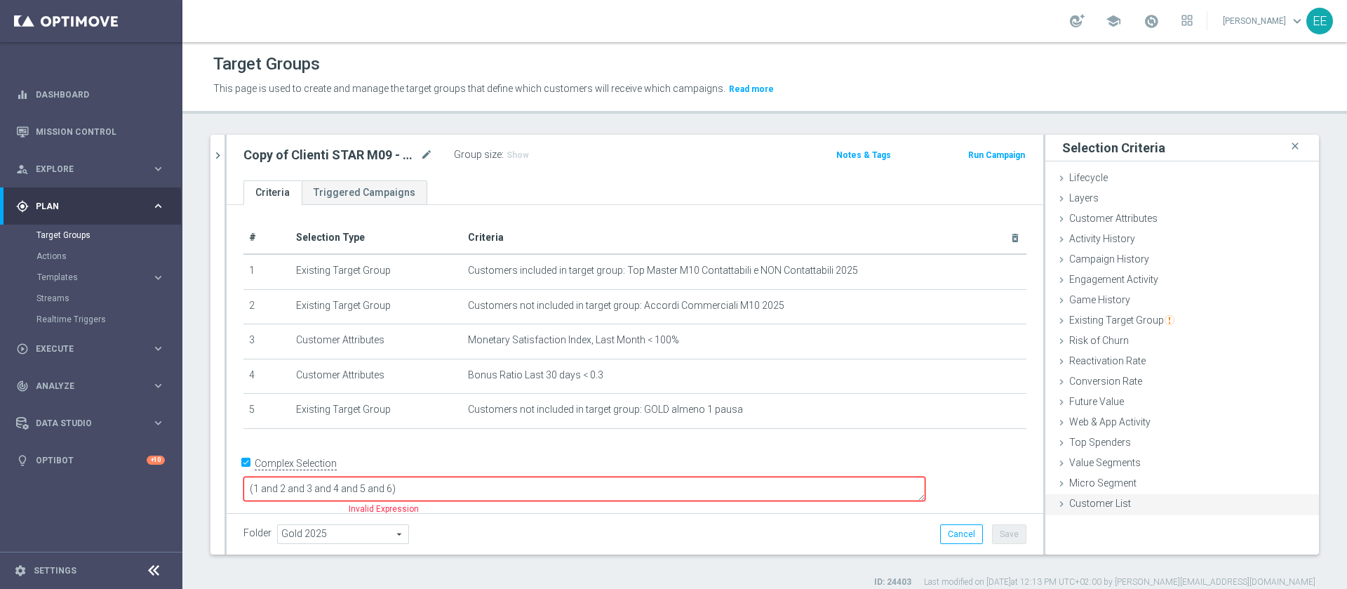
click at [1088, 496] on div "Customer List done selection saved" at bounding box center [1183, 504] width 274 height 21
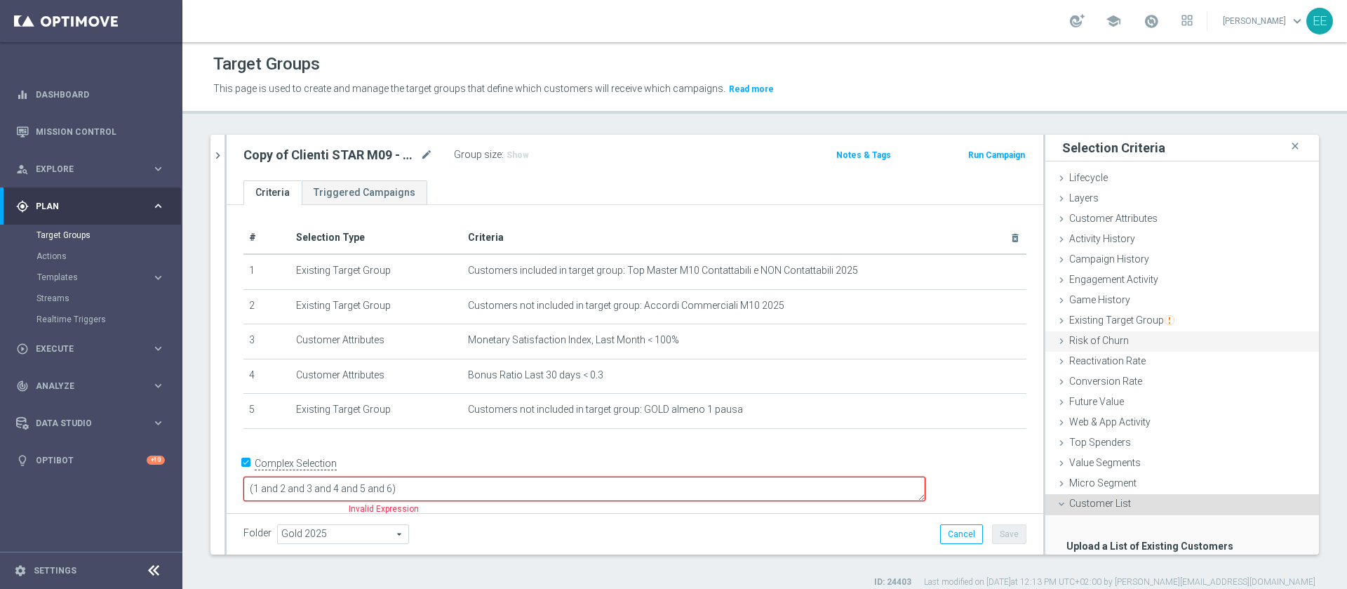
scroll to position [86, 0]
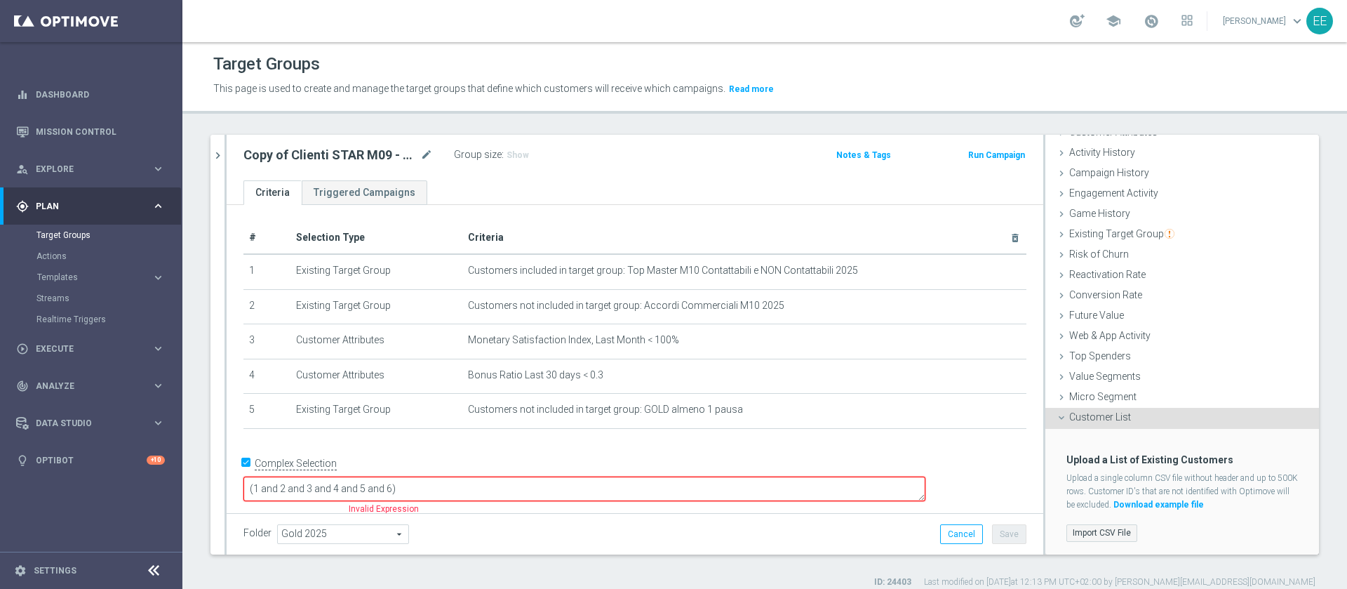
click at [1097, 532] on label "Import CSV File" at bounding box center [1102, 533] width 71 height 18
click at [0, 0] on input "Import CSV File" at bounding box center [0, 0] width 0 height 0
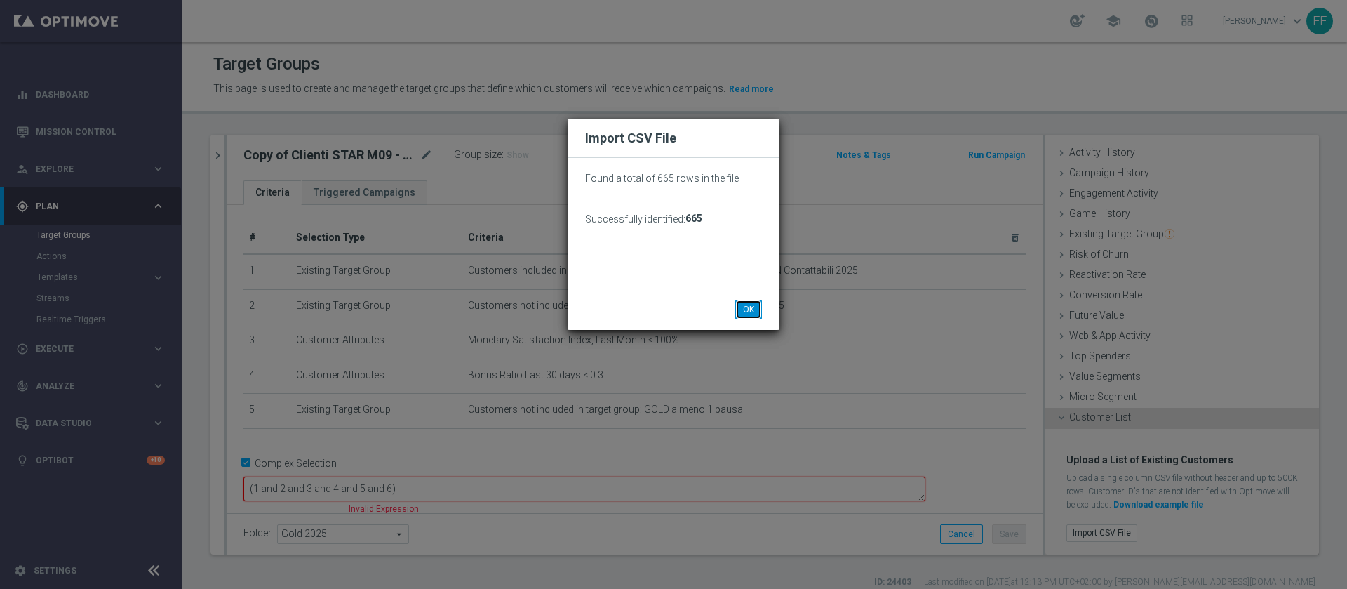
click at [745, 305] on button "OK" at bounding box center [748, 310] width 27 height 20
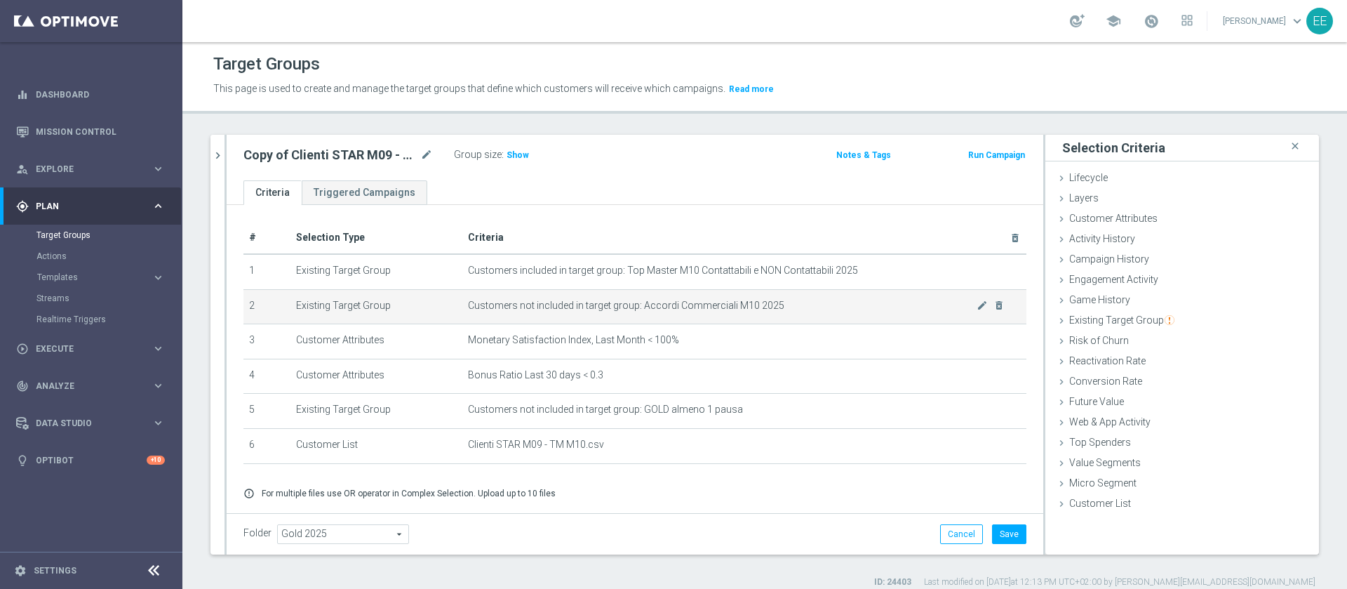
scroll to position [42, 0]
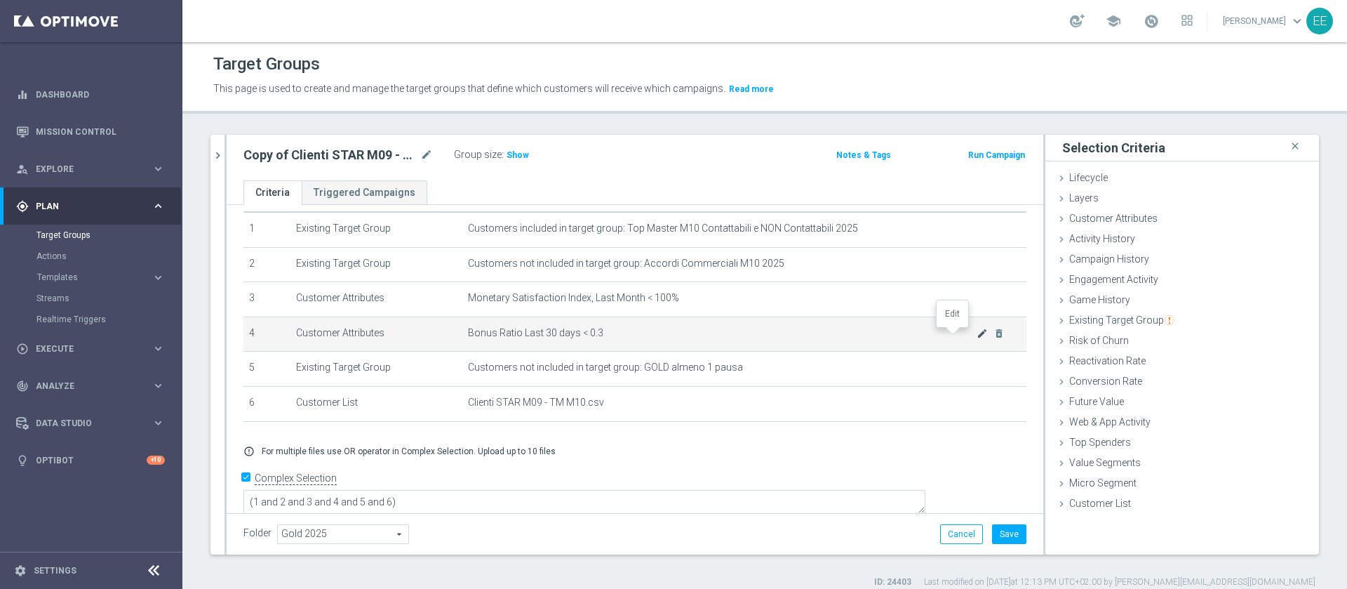
click at [977, 337] on icon "mode_edit" at bounding box center [982, 333] width 11 height 11
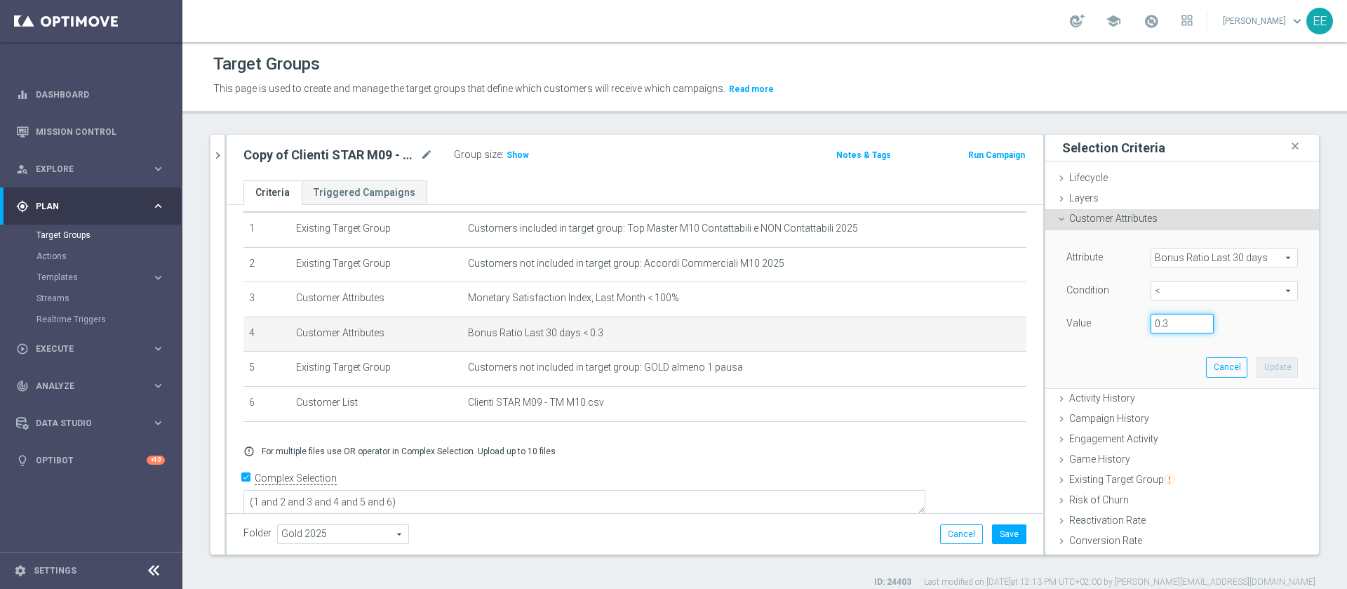
click at [1151, 321] on input "0.3" at bounding box center [1182, 324] width 63 height 20
type input "0.5"
click at [1259, 367] on button "Update" at bounding box center [1277, 367] width 41 height 20
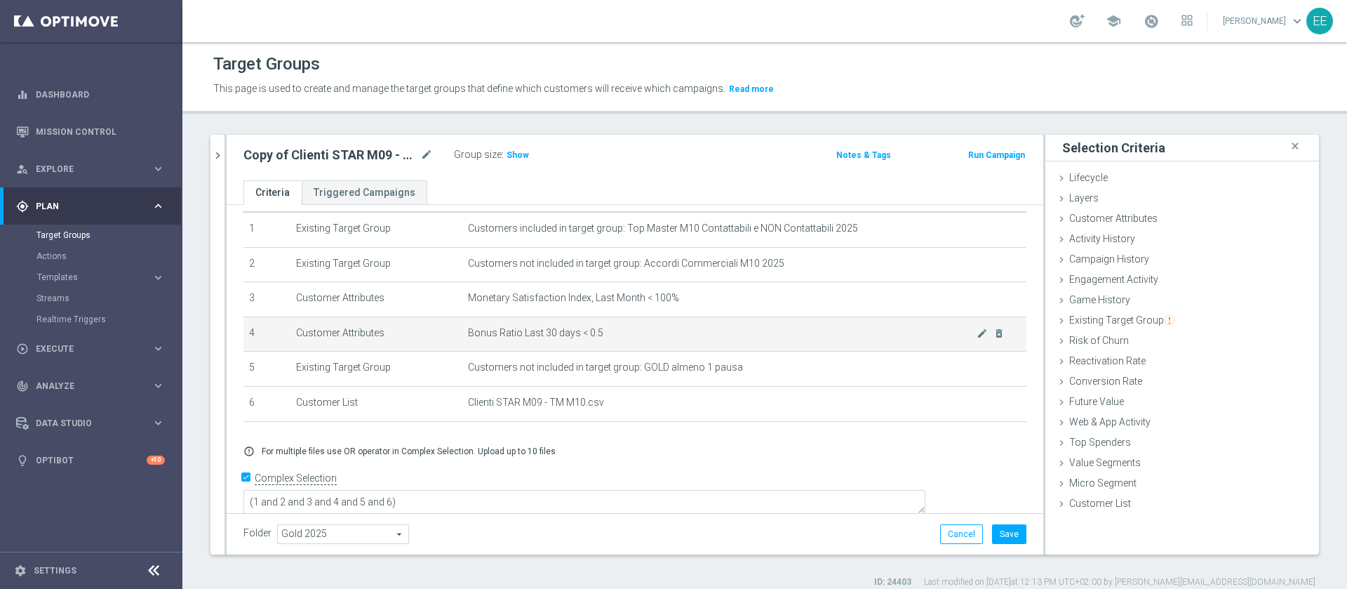
scroll to position [13, 0]
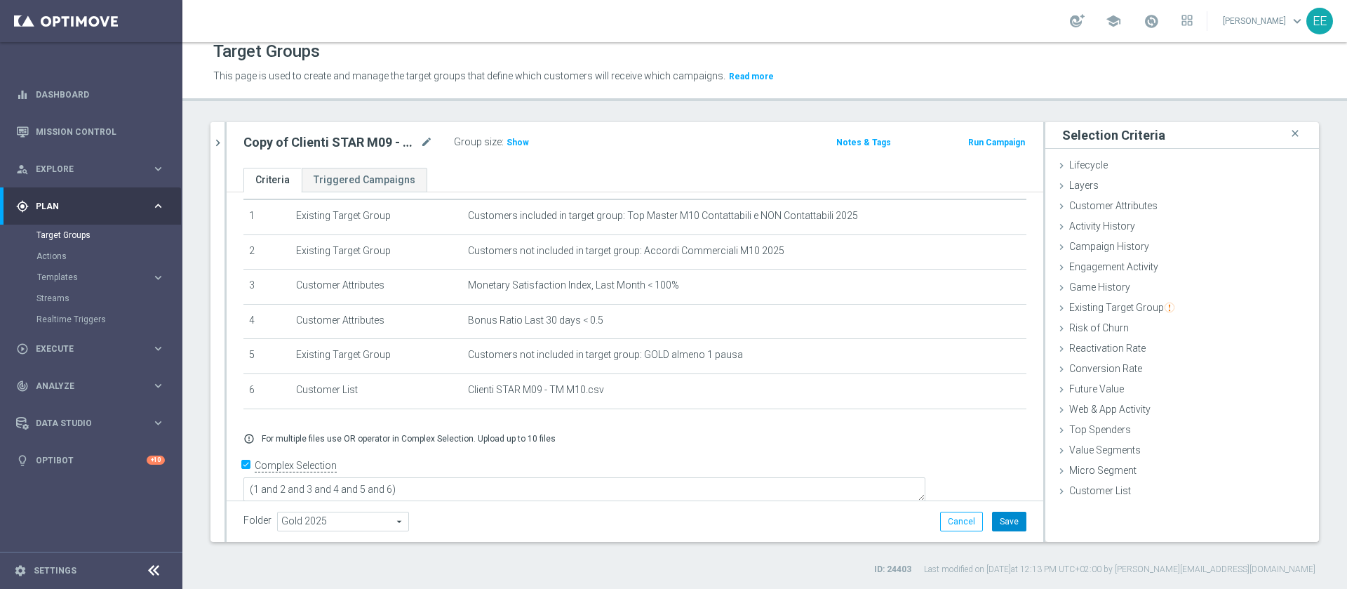
click at [999, 525] on button "Save" at bounding box center [1009, 522] width 34 height 20
click at [518, 146] on span "Show" at bounding box center [518, 143] width 22 height 10
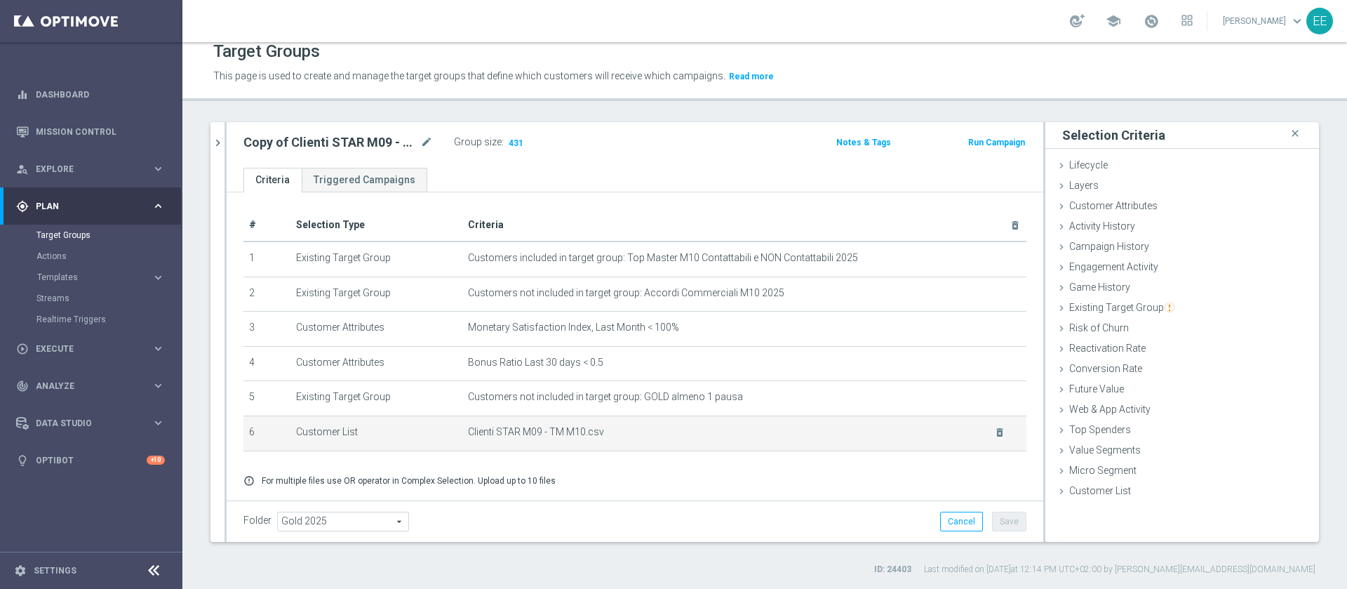
scroll to position [1, 0]
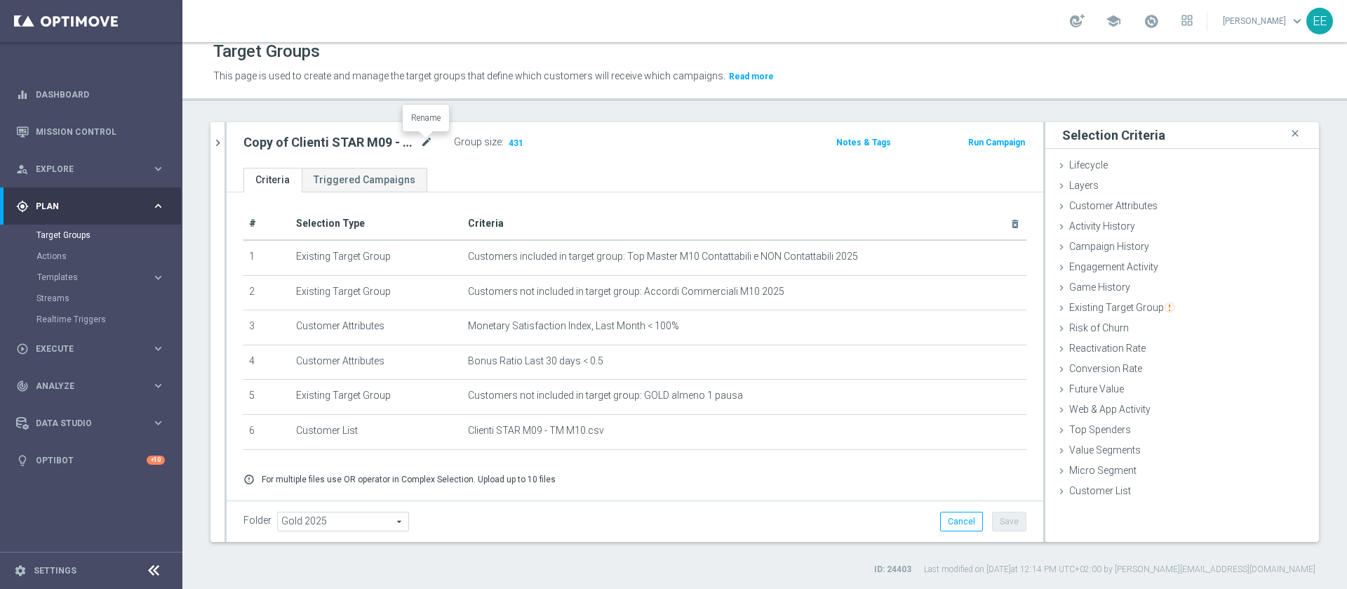
click at [428, 139] on icon "mode_edit" at bounding box center [426, 142] width 13 height 17
click at [283, 139] on input "Copy of Clienti STAR M09 - TM M10 06.10" at bounding box center [337, 144] width 189 height 20
type input "Clienti STAR M09 - TM M10 06.10"
click at [650, 182] on ul "Criteria Triggered Campaigns" at bounding box center [635, 180] width 817 height 25
click at [1007, 524] on button "Save" at bounding box center [1009, 522] width 34 height 20
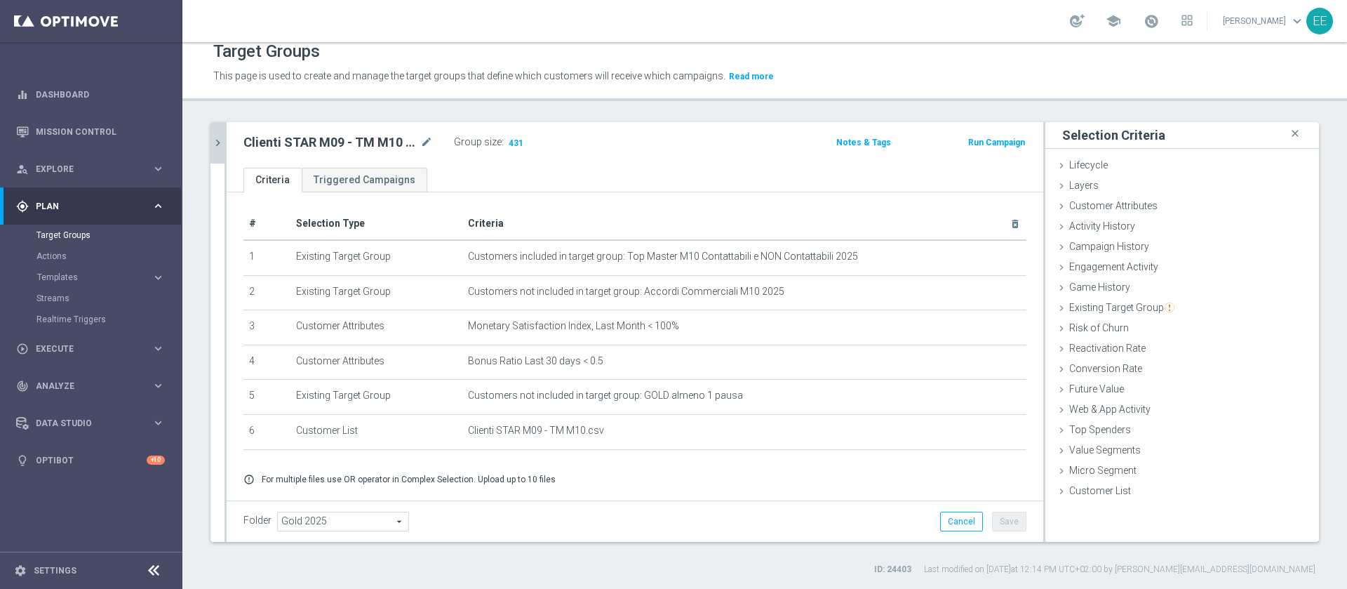
click at [215, 141] on icon "chevron_right" at bounding box center [217, 142] width 13 height 13
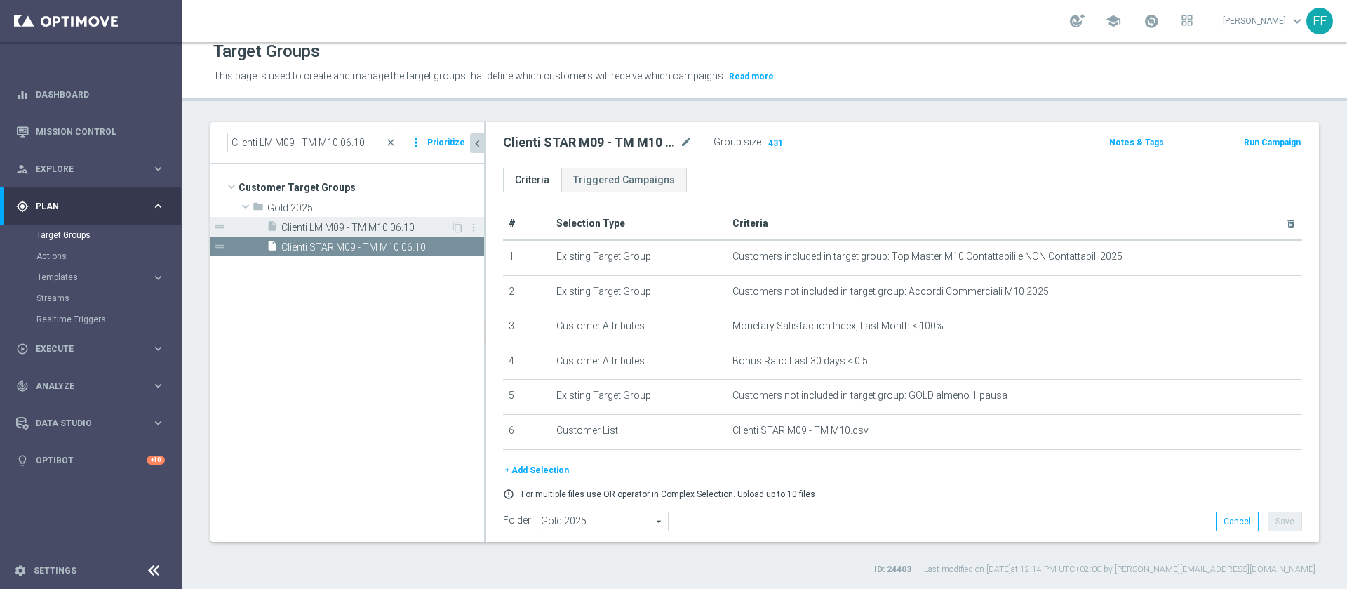
click at [332, 229] on span "Clienti LM M09 - TM M10 06.10" at bounding box center [365, 228] width 169 height 12
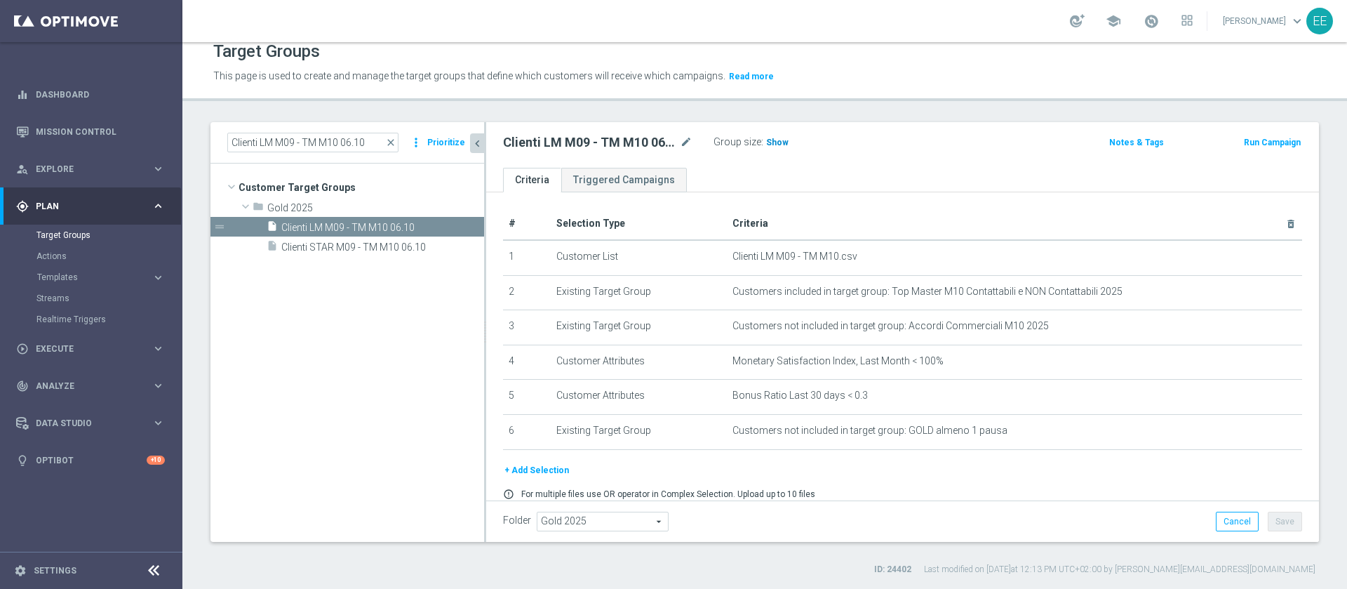
click at [775, 135] on h3 "Show" at bounding box center [777, 142] width 25 height 15
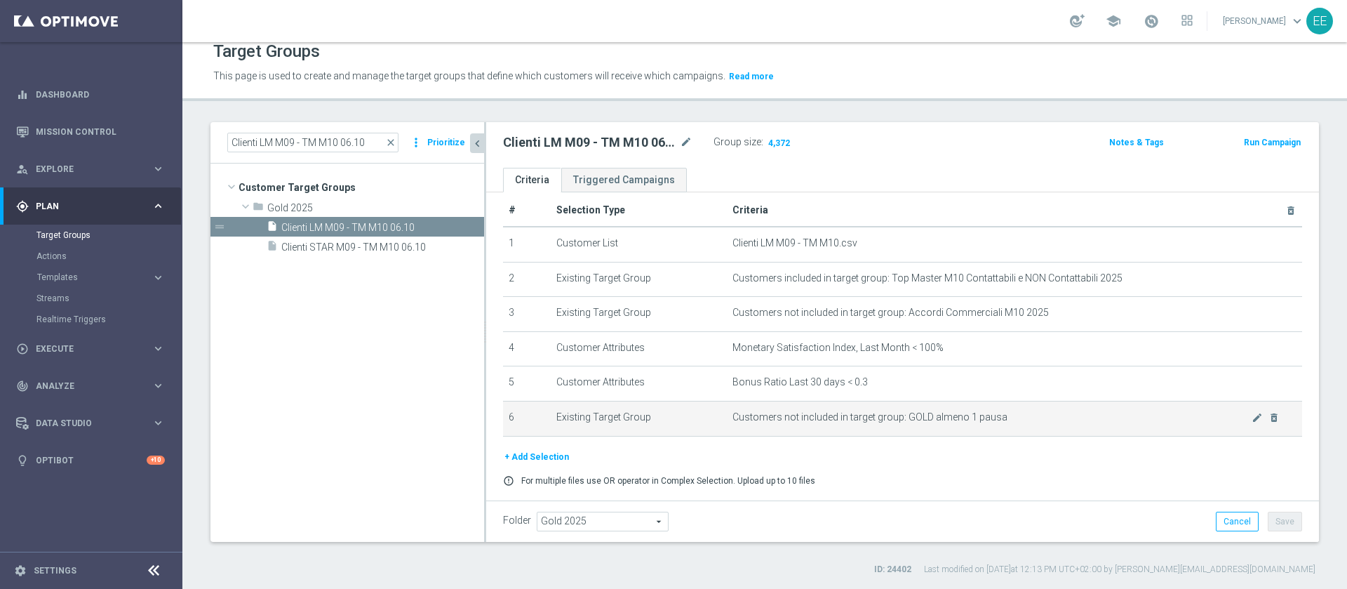
scroll to position [57, 0]
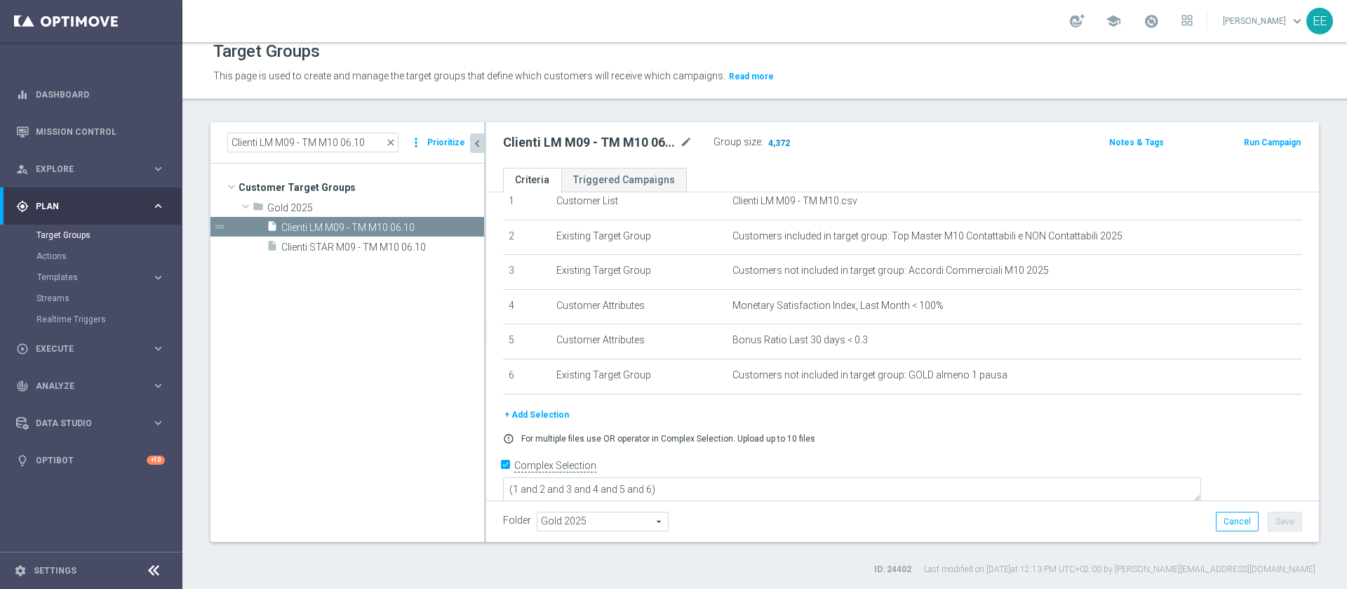
click at [776, 145] on span "4,372" at bounding box center [779, 144] width 25 height 13
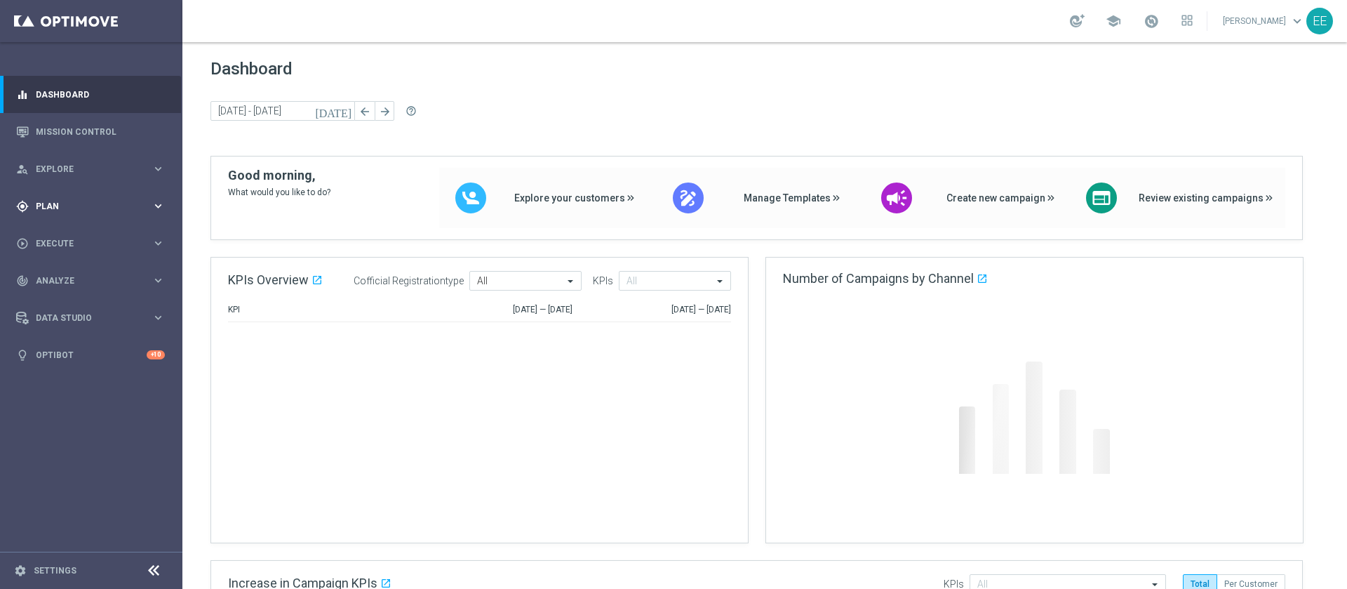
click at [56, 209] on span "Plan" at bounding box center [94, 206] width 116 height 8
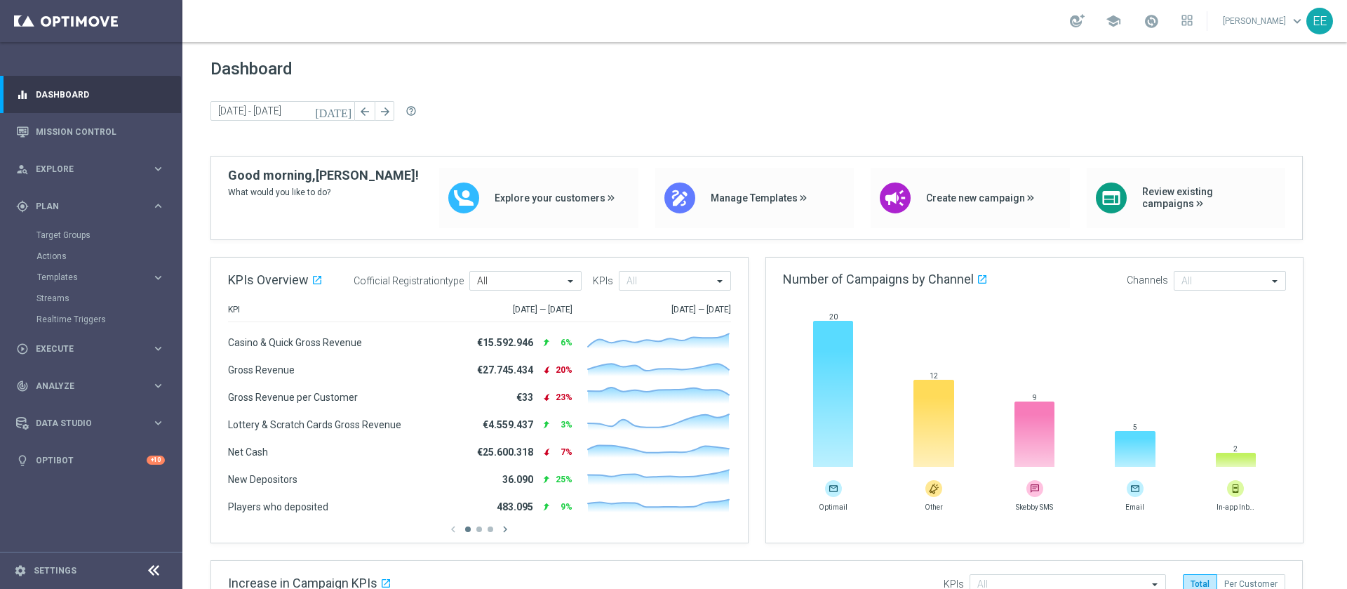
click at [65, 269] on accordion "Templates keyboard_arrow_right Optimail OptiMobile In-App OptiMobile Push Optip…" at bounding box center [108, 277] width 145 height 21
click at [63, 279] on span "Templates" at bounding box center [87, 277] width 100 height 8
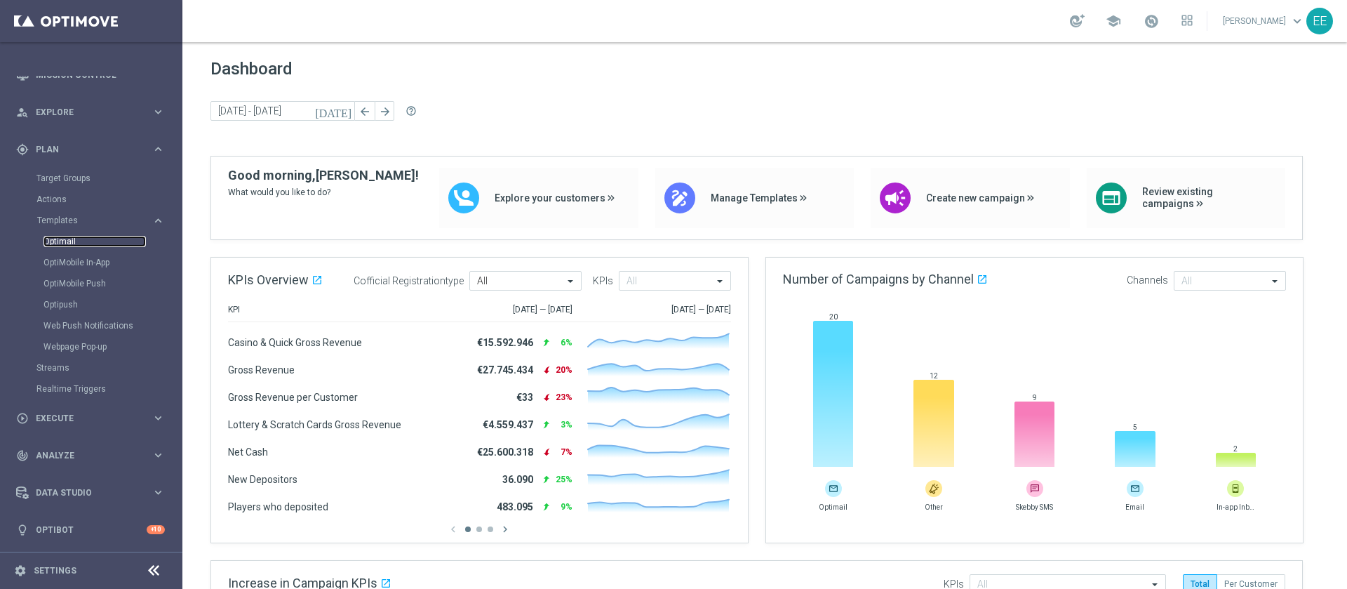
click at [64, 238] on link "Optimail" at bounding box center [95, 241] width 102 height 11
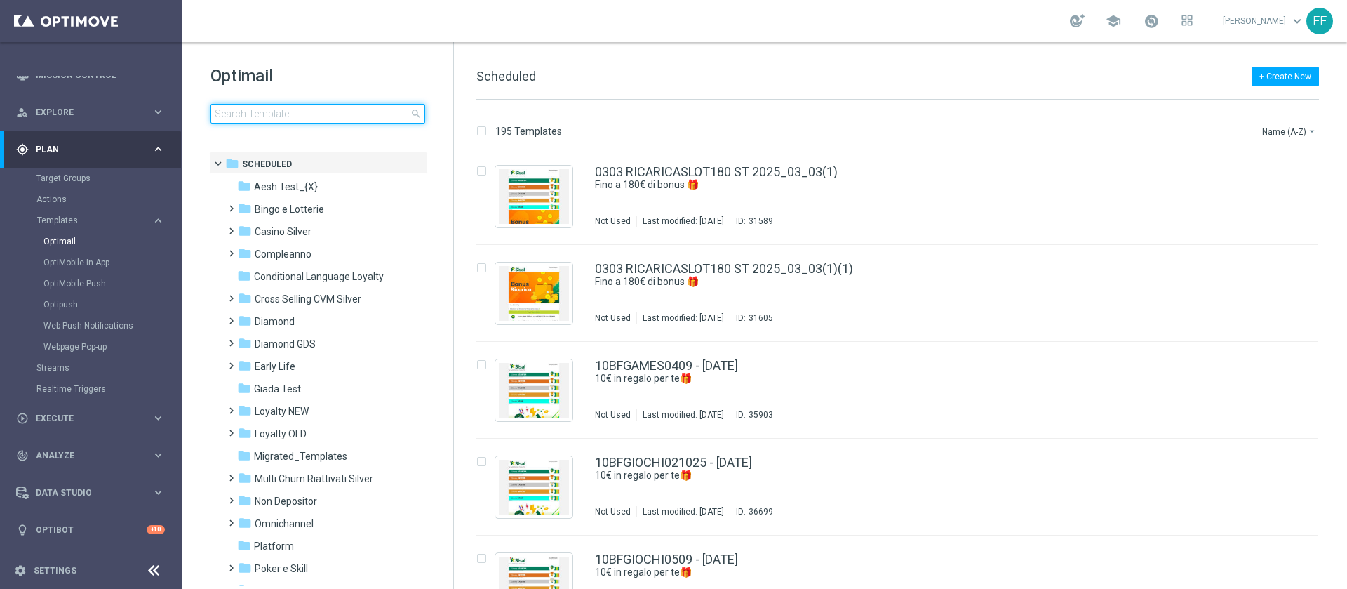
click at [286, 122] on input at bounding box center [318, 114] width 215 height 20
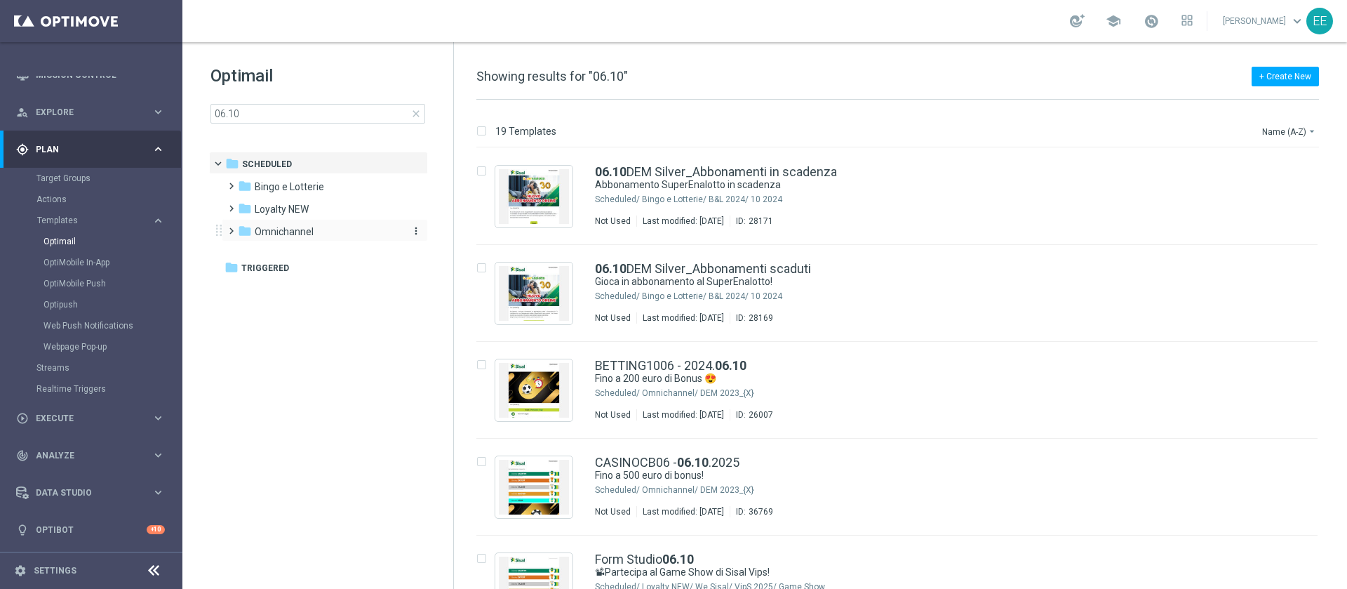
click at [319, 235] on div "folder Omnichannel" at bounding box center [318, 232] width 161 height 16
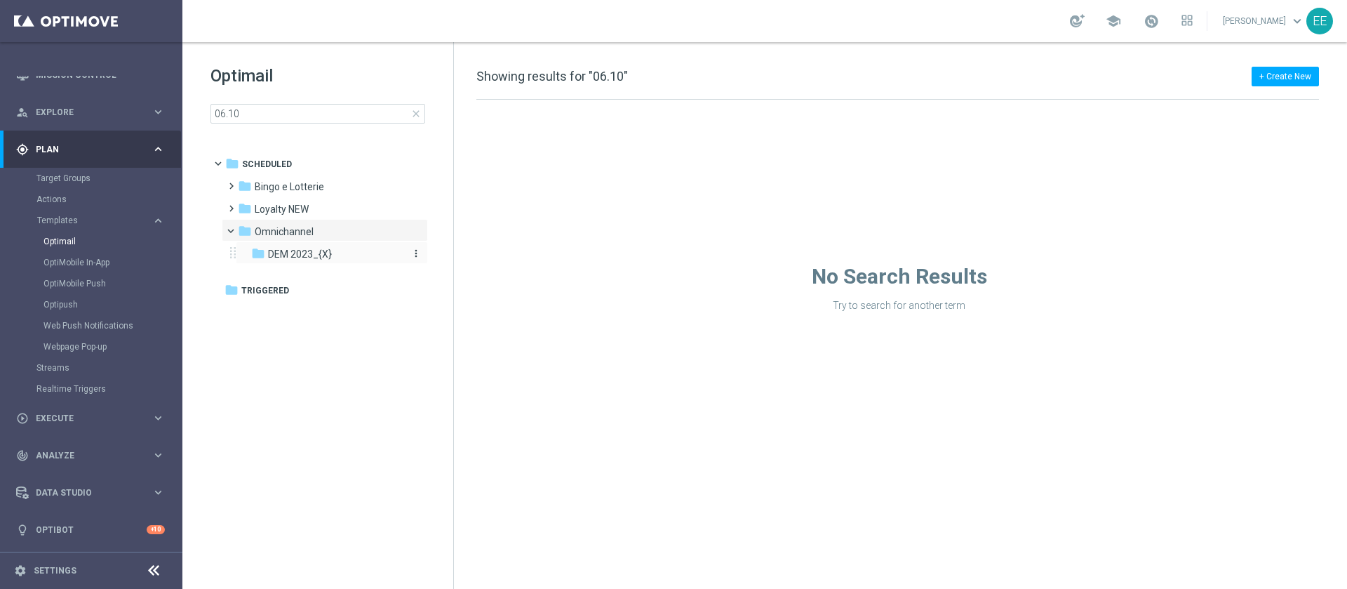
click at [324, 251] on span "DEM 2023_{X}" at bounding box center [300, 254] width 64 height 13
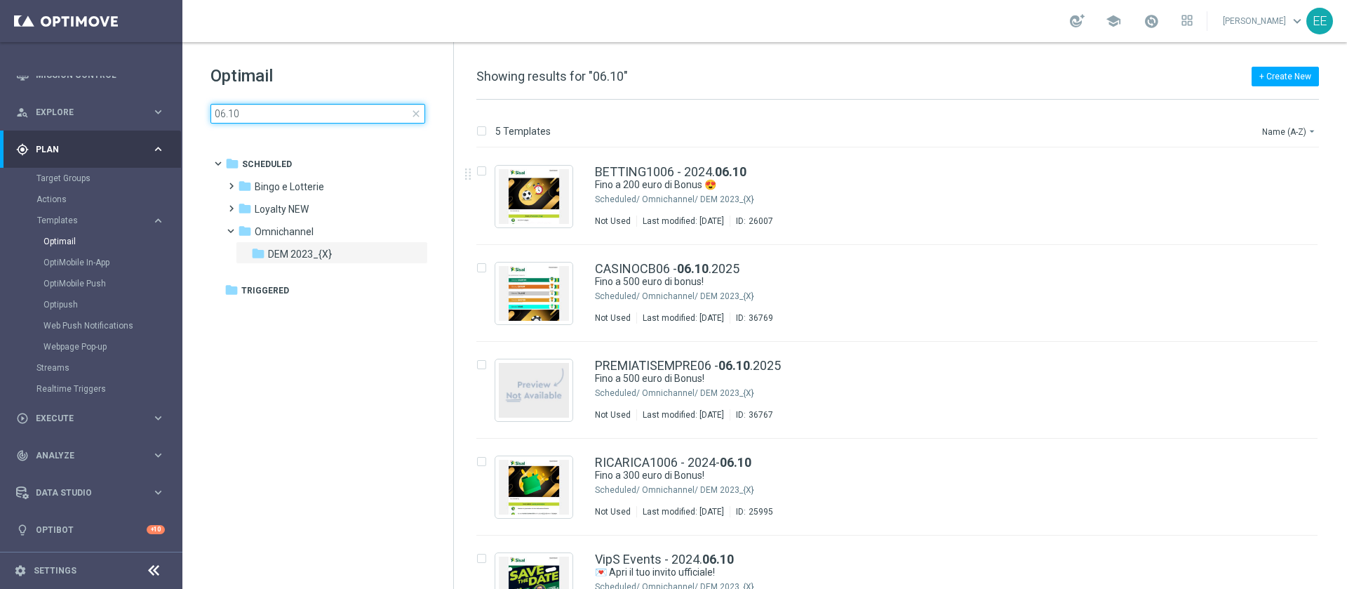
click at [307, 108] on input "06.10" at bounding box center [318, 114] width 215 height 20
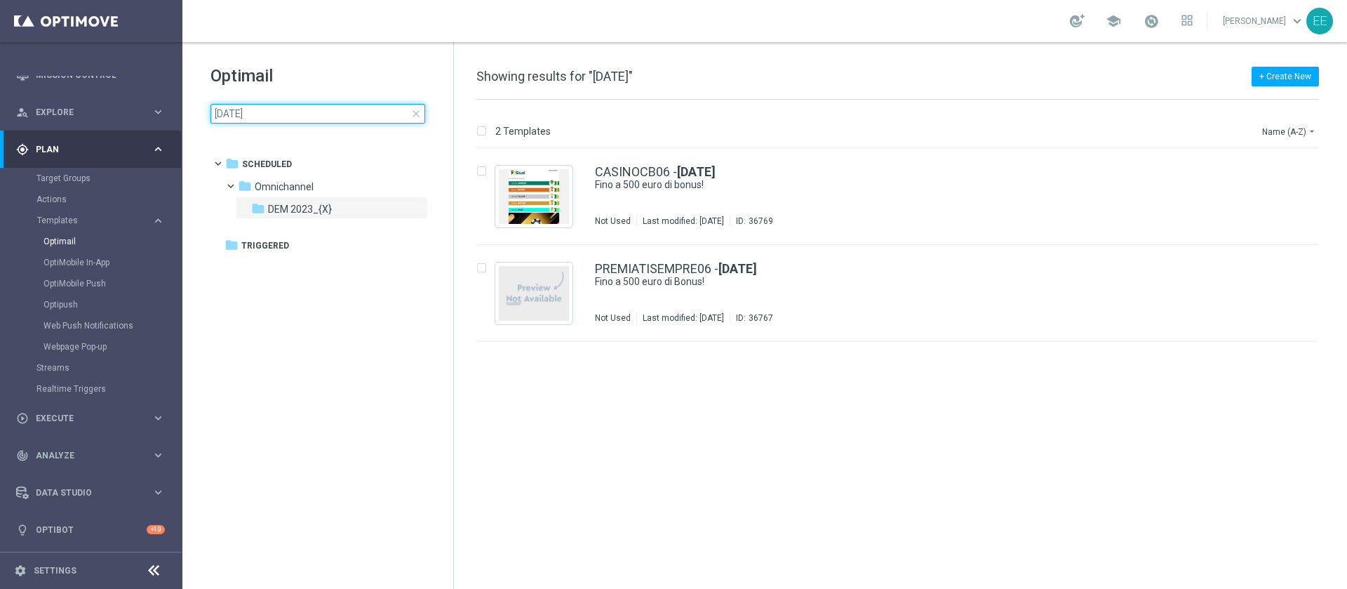
type input "06.10.2025"
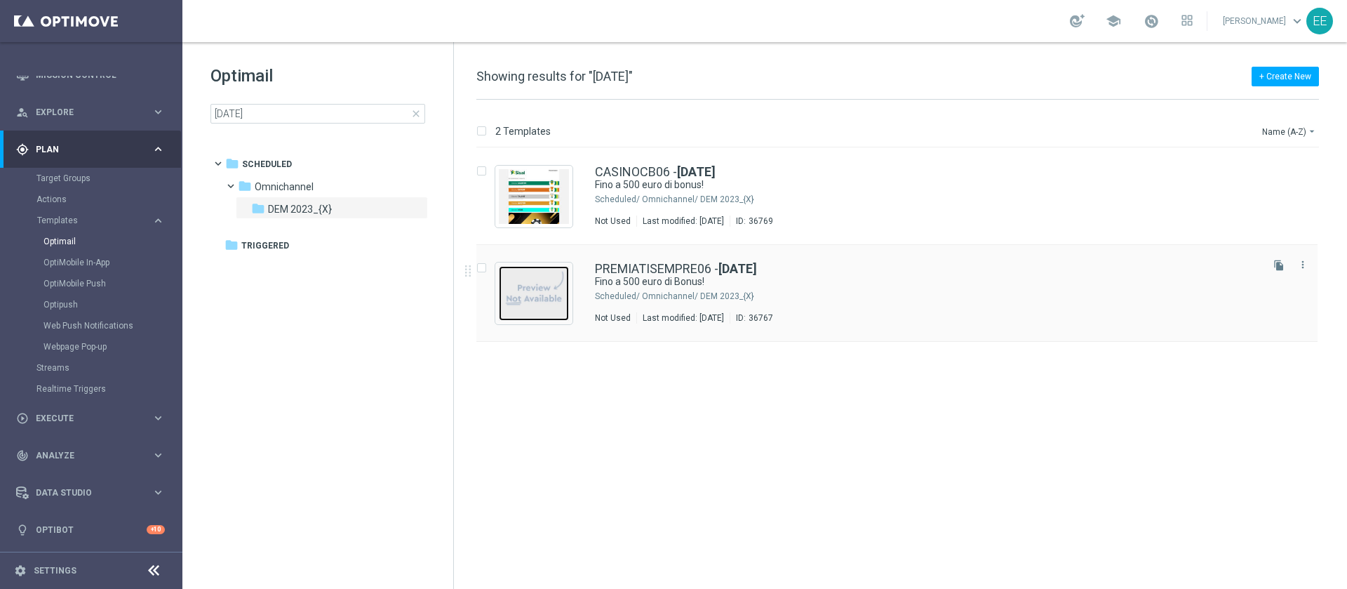
click at [527, 295] on img "Press SPACE to select this row." at bounding box center [534, 293] width 70 height 55
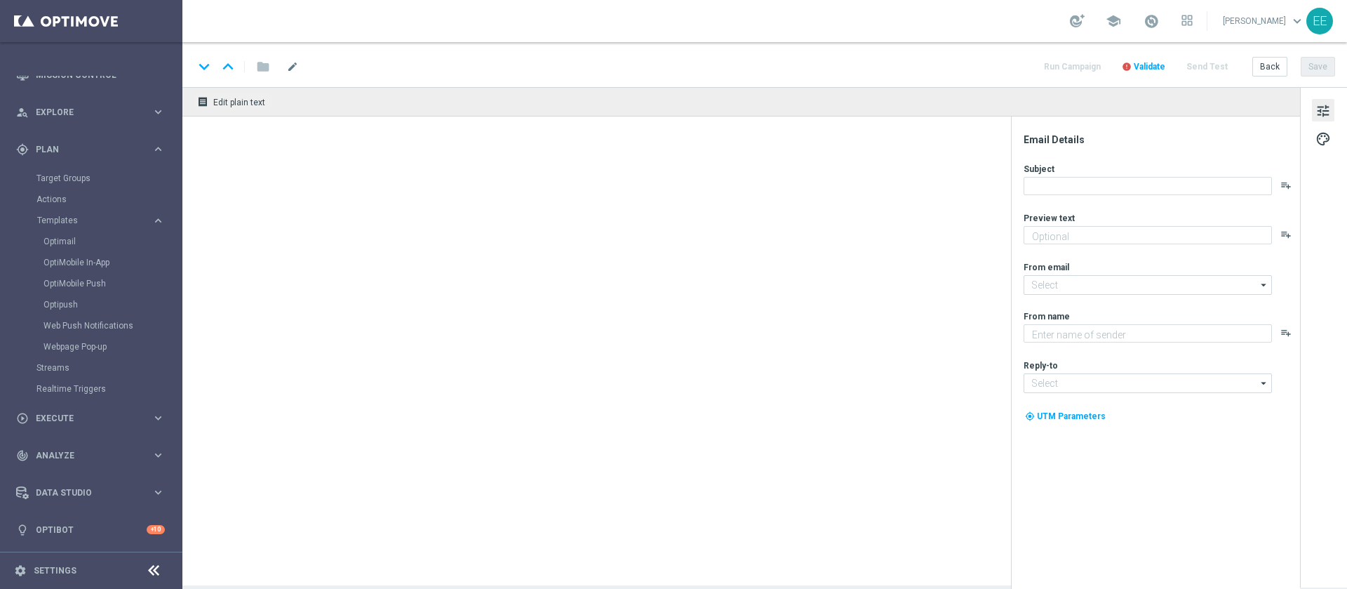
type textarea "Scopri cosa ti abbiamo riservato!"
type input "newsletter@comunicazioni.sisal.it"
type textarea "Sisal"
type input "info@sisal.it"
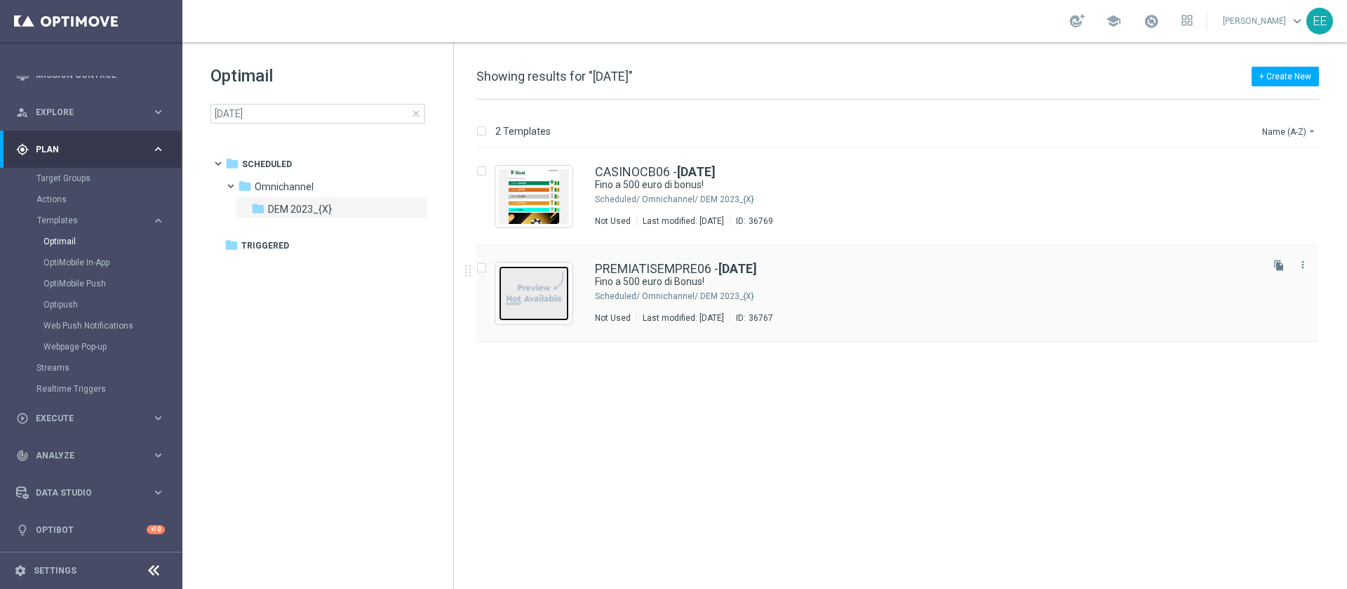
click at [524, 306] on img "Press SPACE to select this row." at bounding box center [534, 293] width 70 height 55
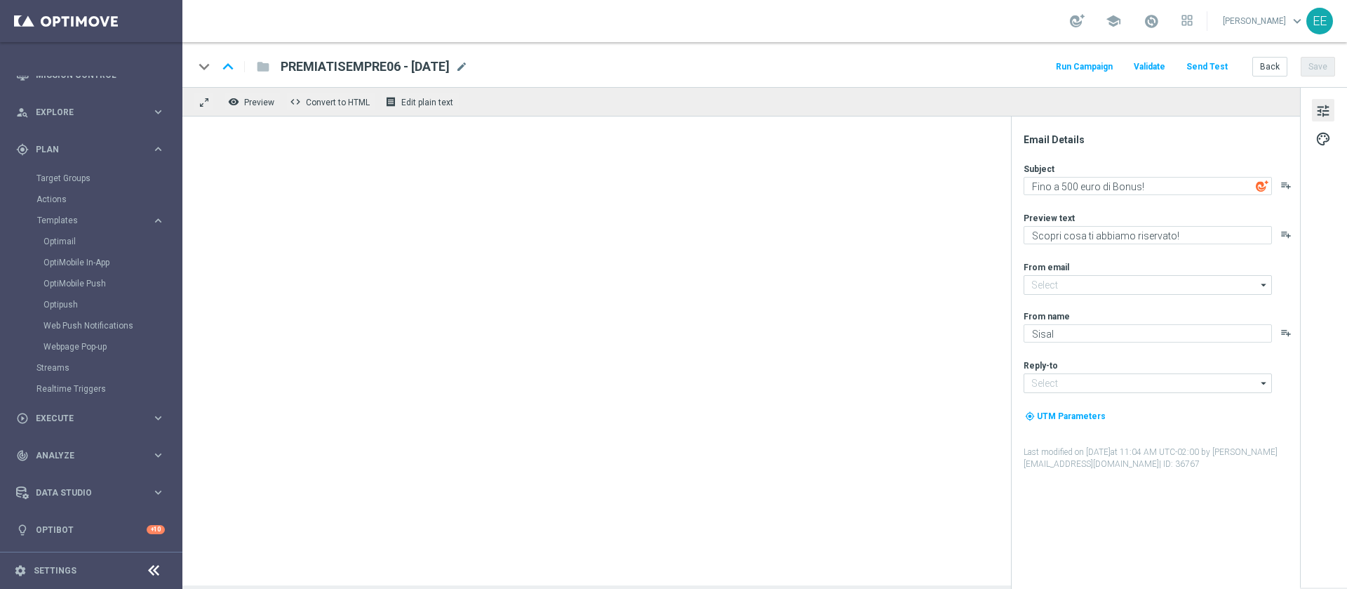
type input "newsletter@comunicazioni.sisal.it"
type input "info@sisal.it"
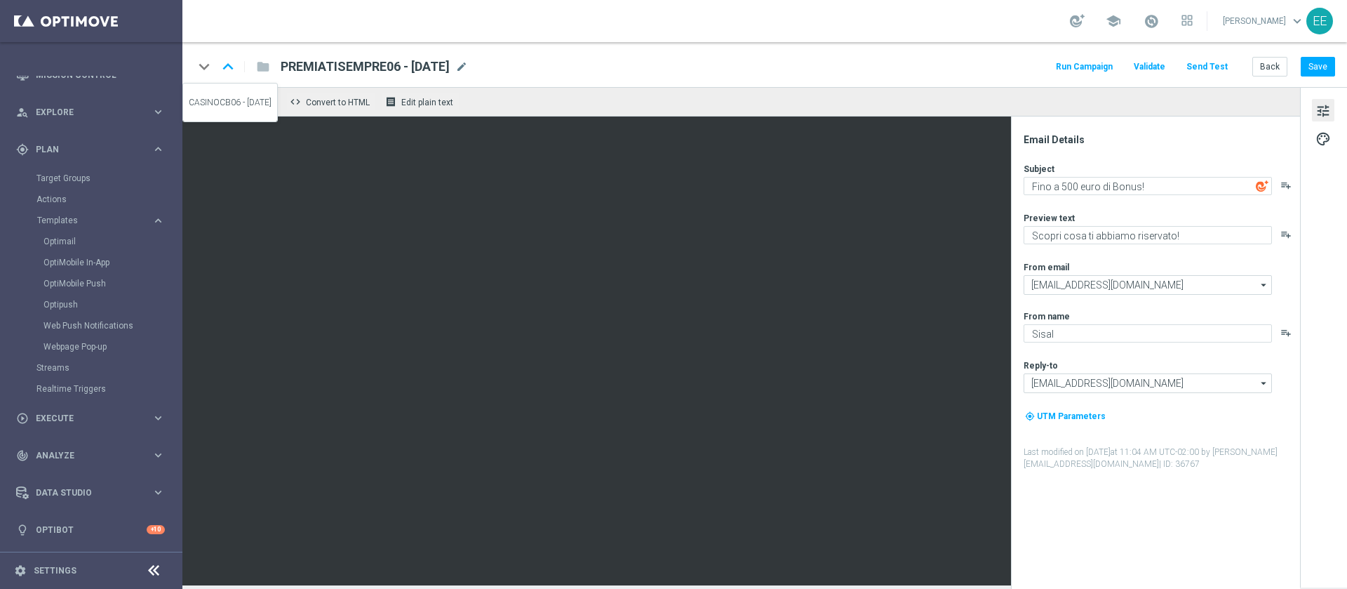
click at [224, 64] on icon "keyboard_arrow_up" at bounding box center [228, 66] width 21 height 21
type textarea "Fino a 500 euro di bonus!"
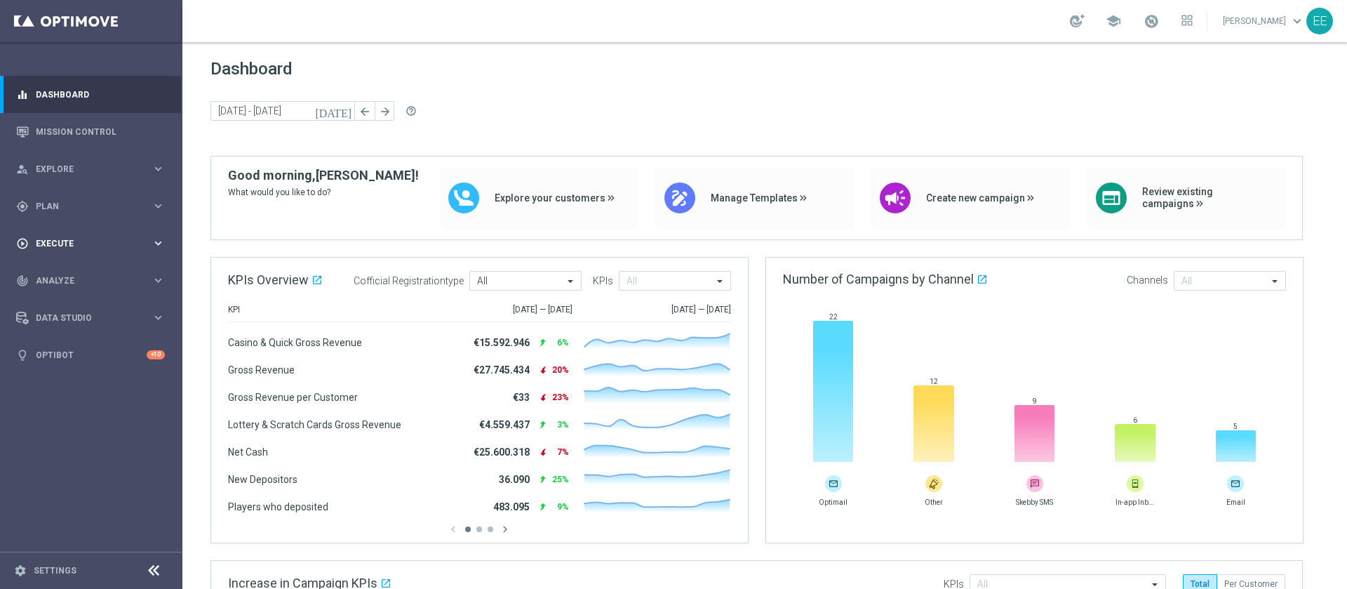
click at [72, 249] on div "play_circle_outline Execute keyboard_arrow_right" at bounding box center [90, 243] width 181 height 37
click at [61, 203] on span "Plan" at bounding box center [94, 206] width 116 height 8
click at [66, 235] on link "Target Groups" at bounding box center [90, 234] width 109 height 11
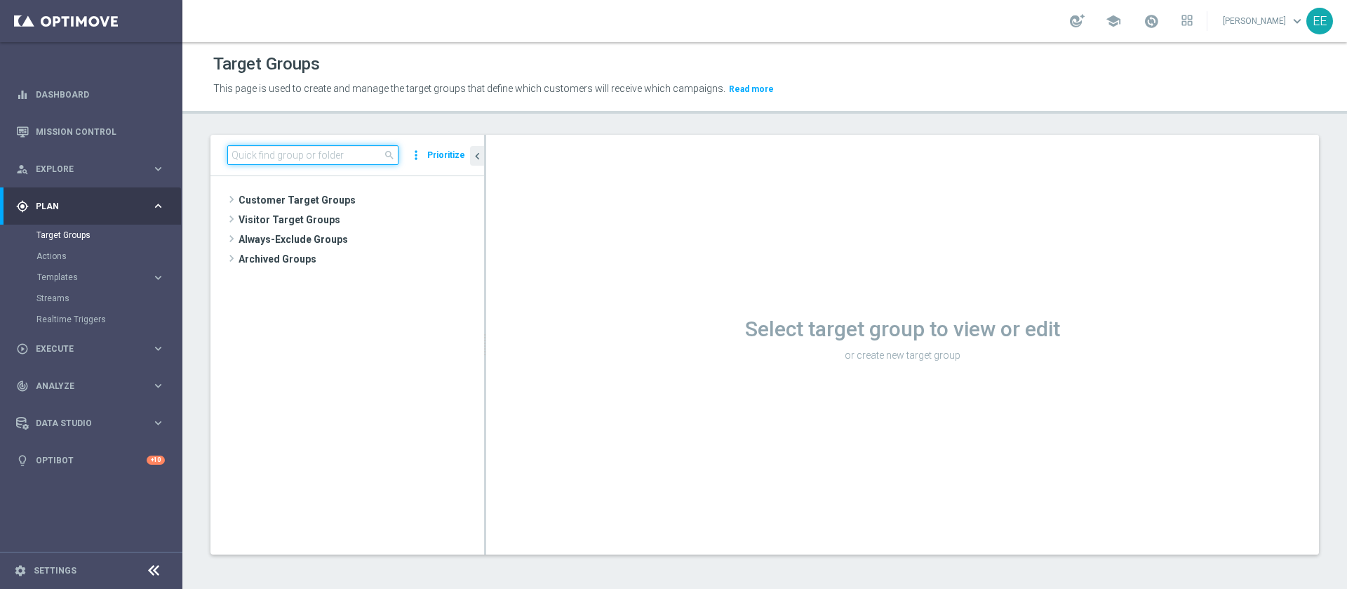
click at [292, 156] on input at bounding box center [312, 155] width 171 height 20
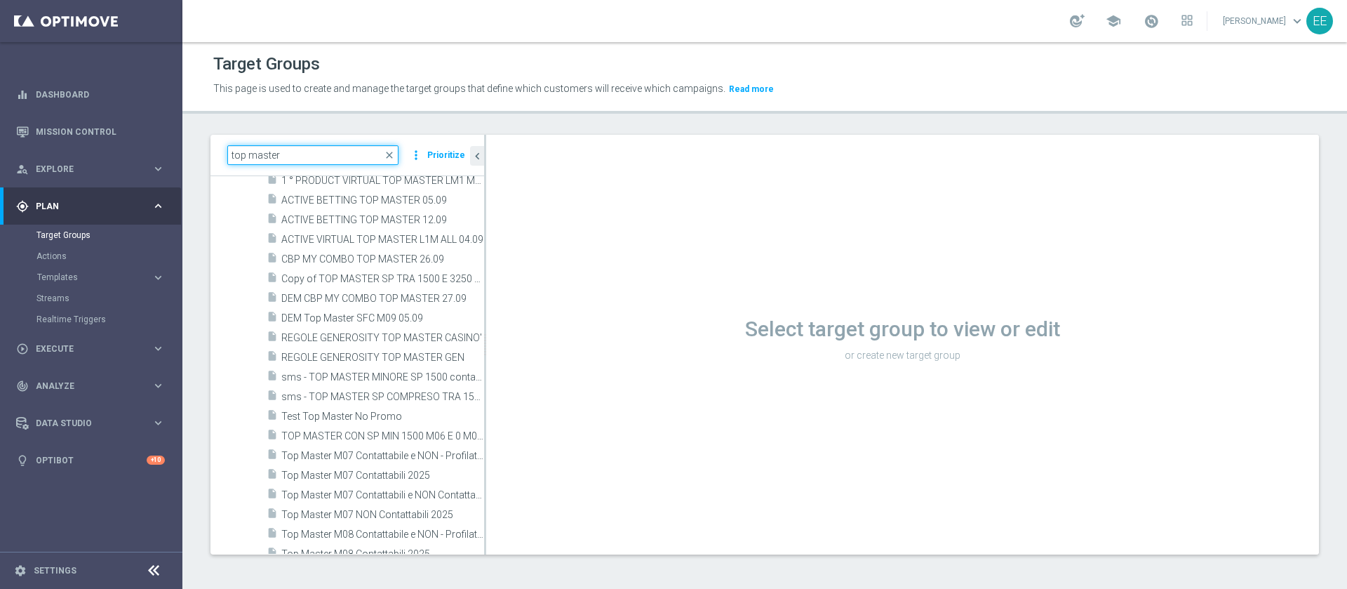
scroll to position [163, 0]
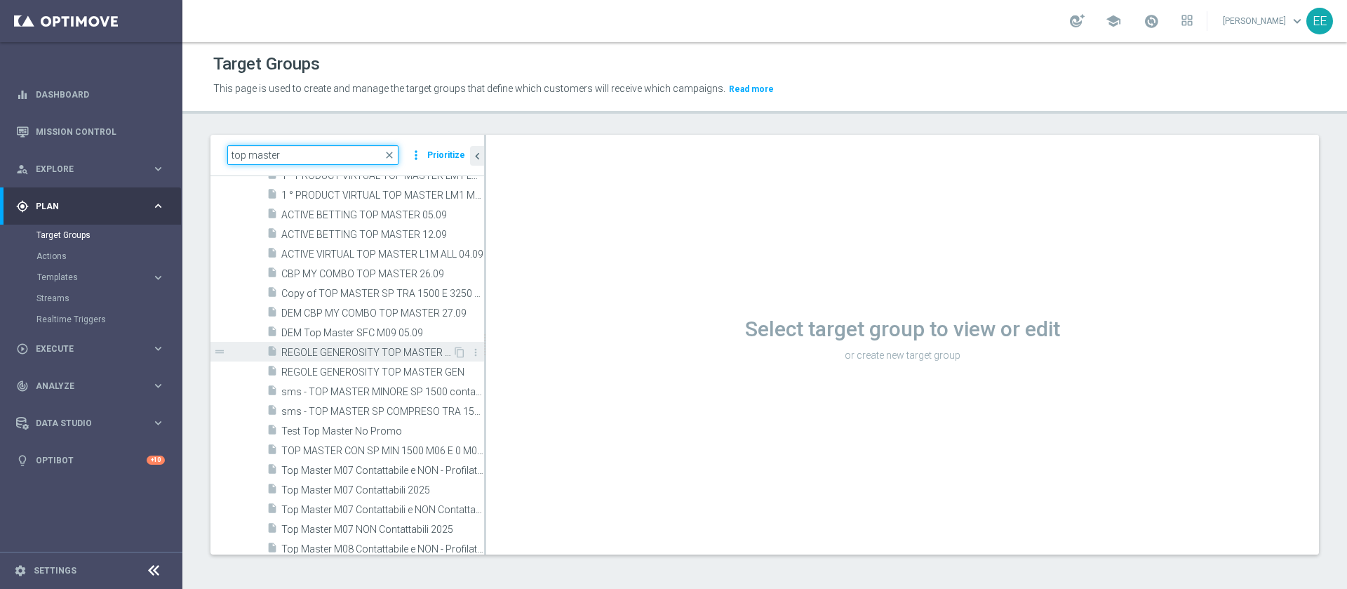
type input "top master"
click at [363, 351] on span "REGOLE GENEROSITY TOP MASTER CASINO'" at bounding box center [366, 353] width 171 height 12
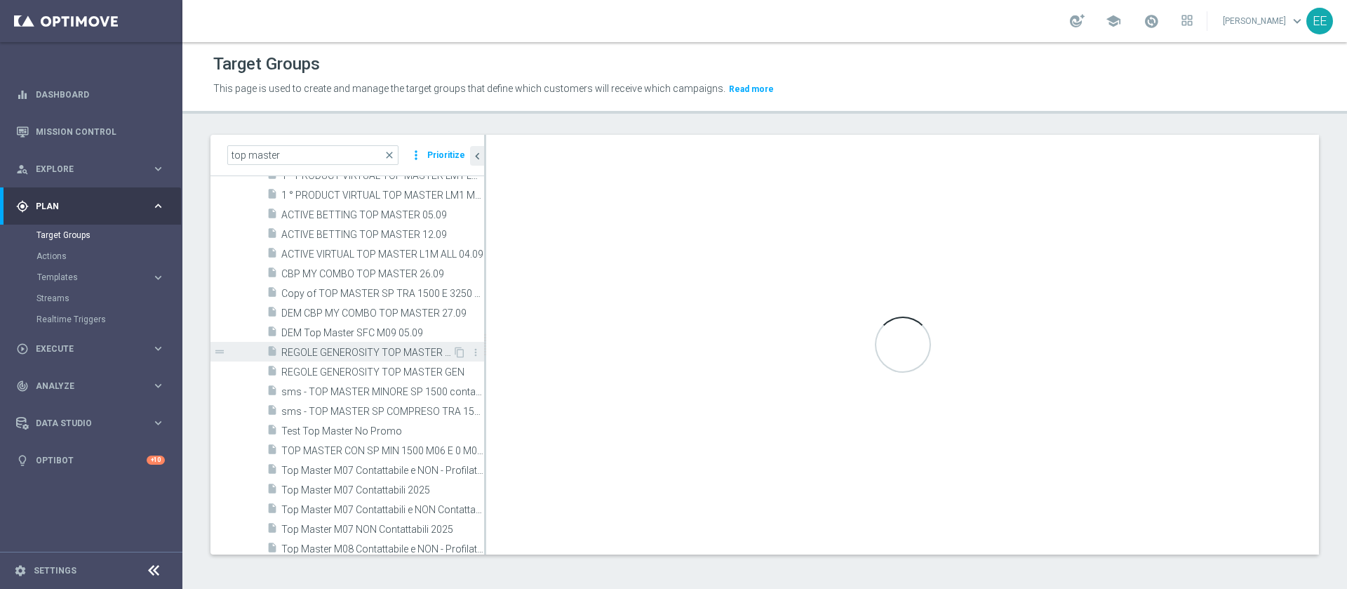
click at [340, 349] on span "REGOLE GENEROSITY TOP MASTER CASINO'" at bounding box center [366, 353] width 171 height 12
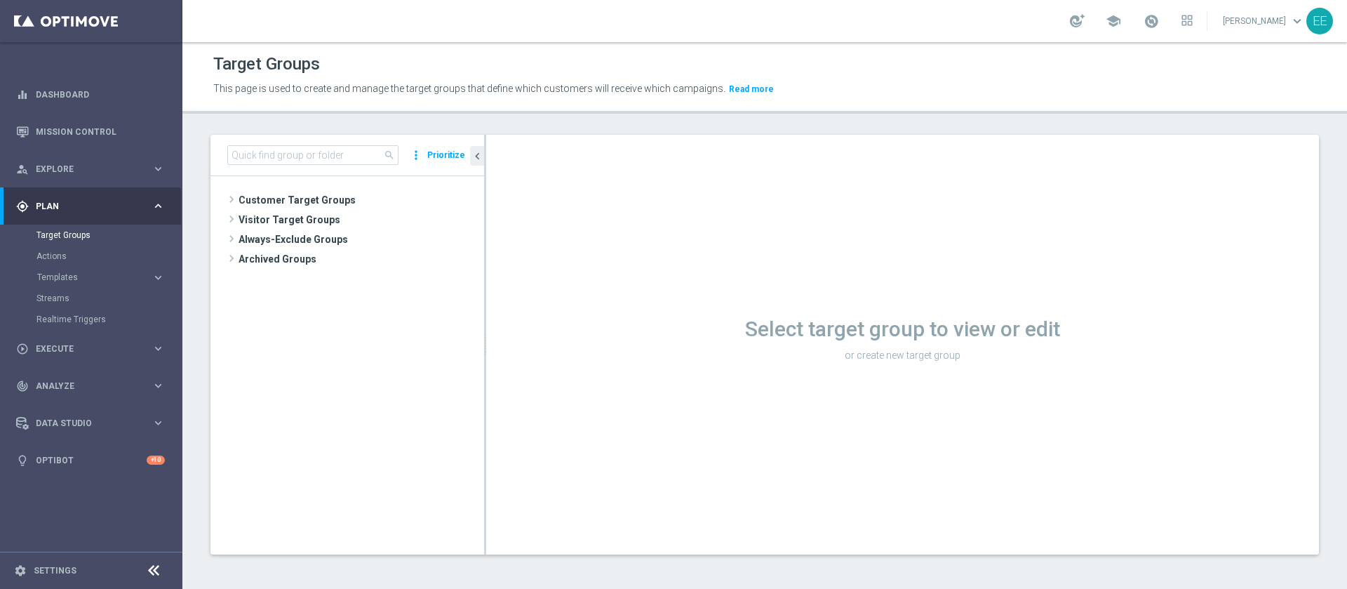
click at [270, 166] on div "search more_vert Prioritize" at bounding box center [348, 155] width 274 height 41
click at [284, 140] on div "search more_vert Prioritize" at bounding box center [348, 155] width 274 height 41
click at [284, 147] on input at bounding box center [312, 155] width 171 height 20
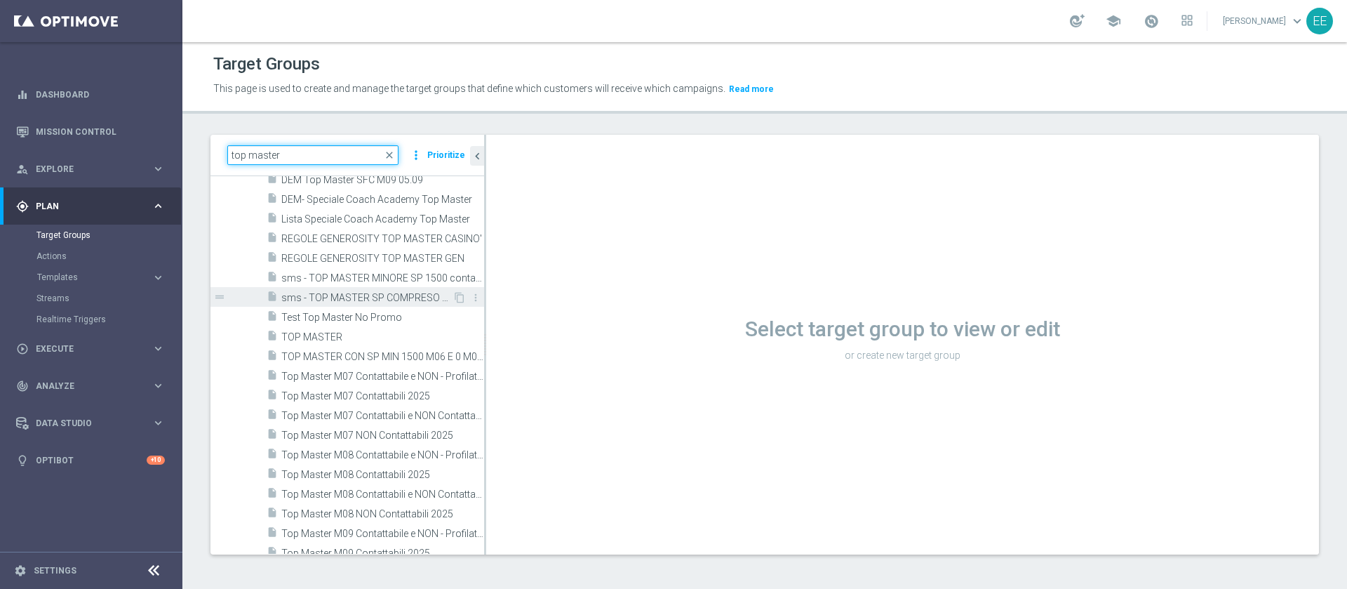
scroll to position [345, 0]
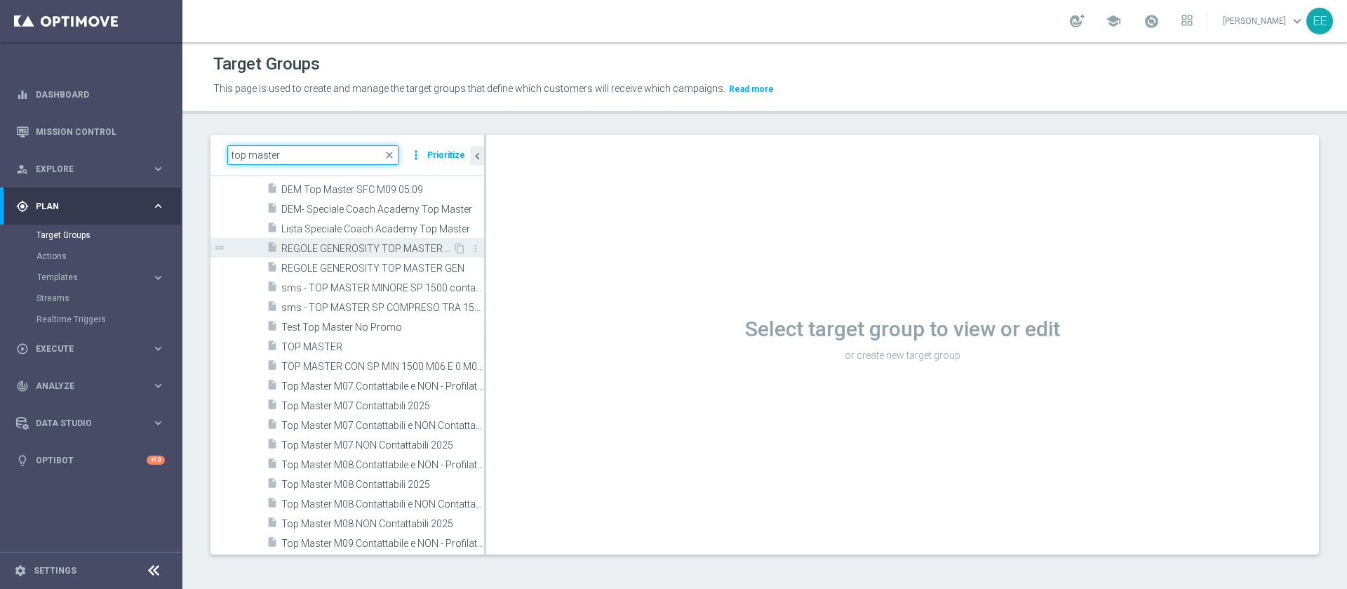
type input "top master"
click at [352, 244] on span "REGOLE GENEROSITY TOP MASTER CASINO'" at bounding box center [366, 249] width 171 height 12
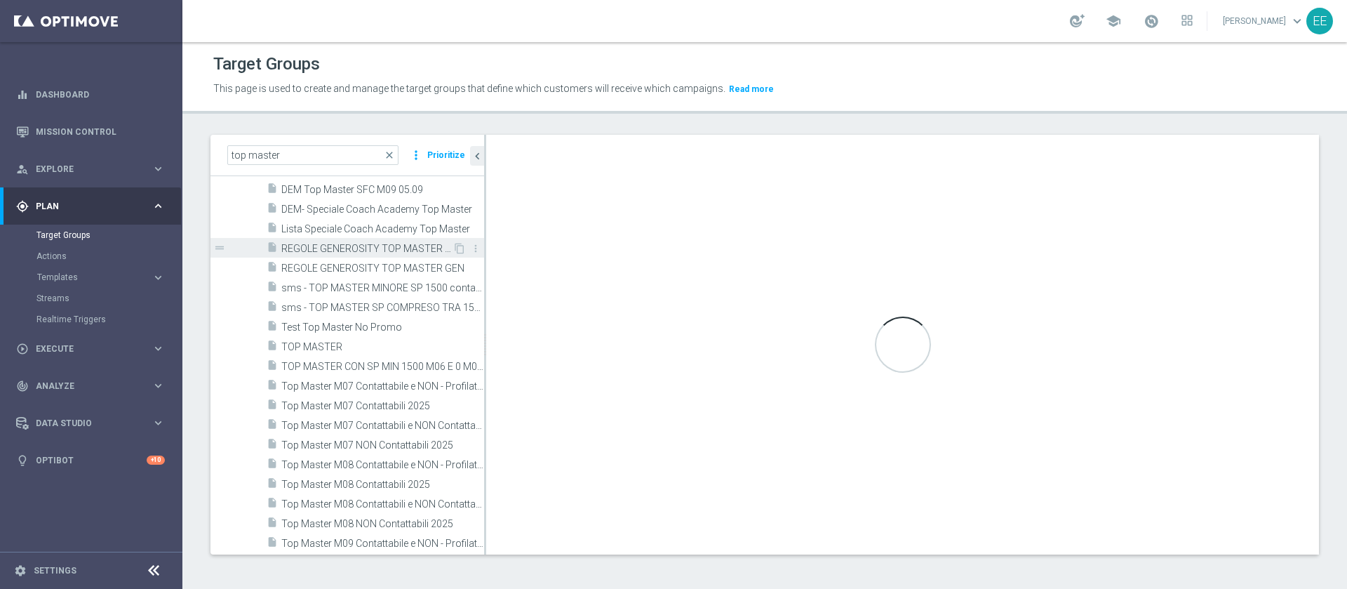
click at [352, 244] on span "REGOLE GENEROSITY TOP MASTER CASINO'" at bounding box center [366, 249] width 171 height 12
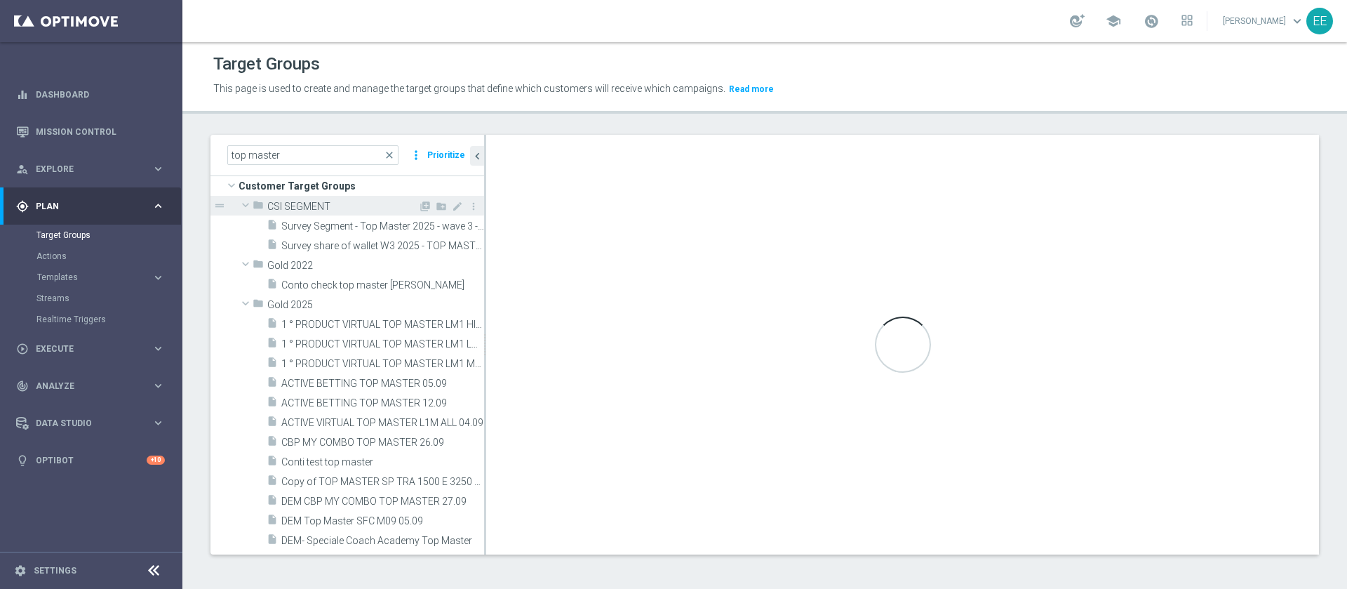
scroll to position [13, 0]
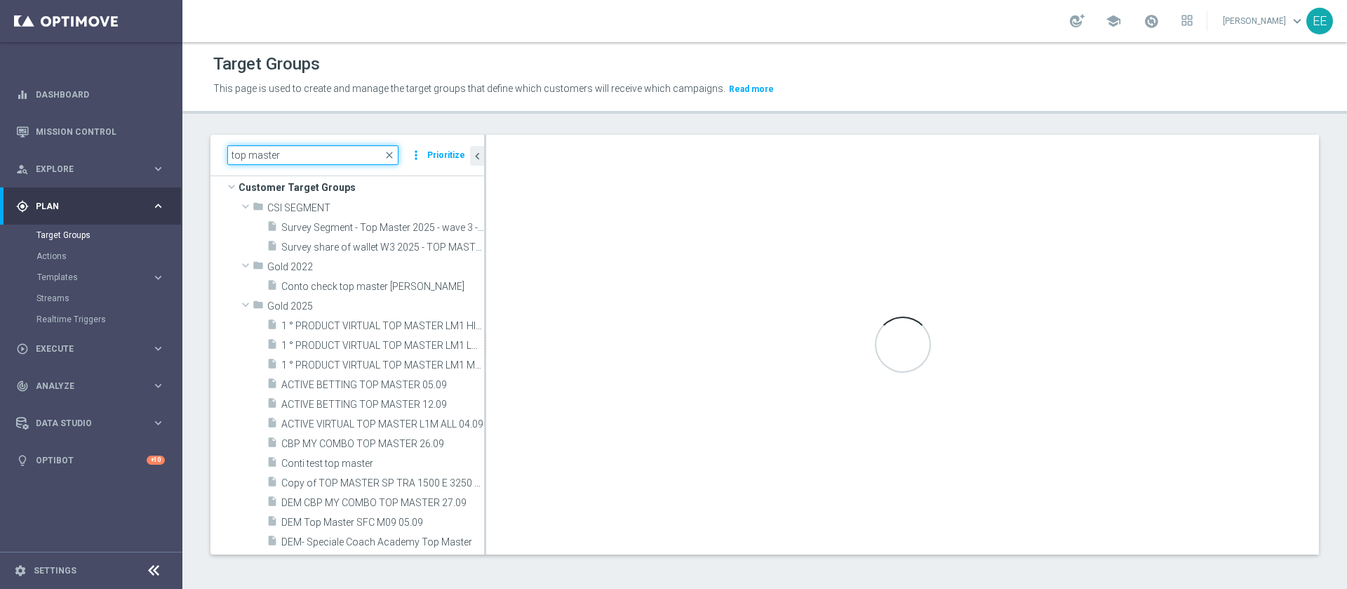
click at [331, 158] on input "top master" at bounding box center [312, 155] width 171 height 20
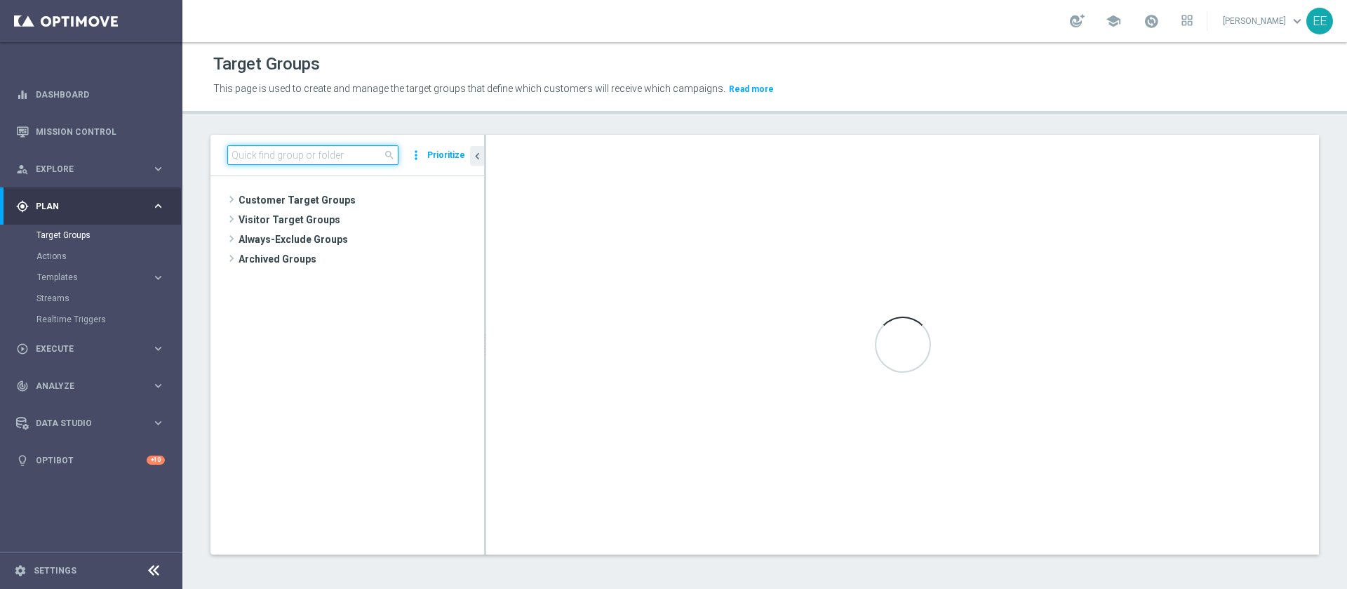
scroll to position [0, 0]
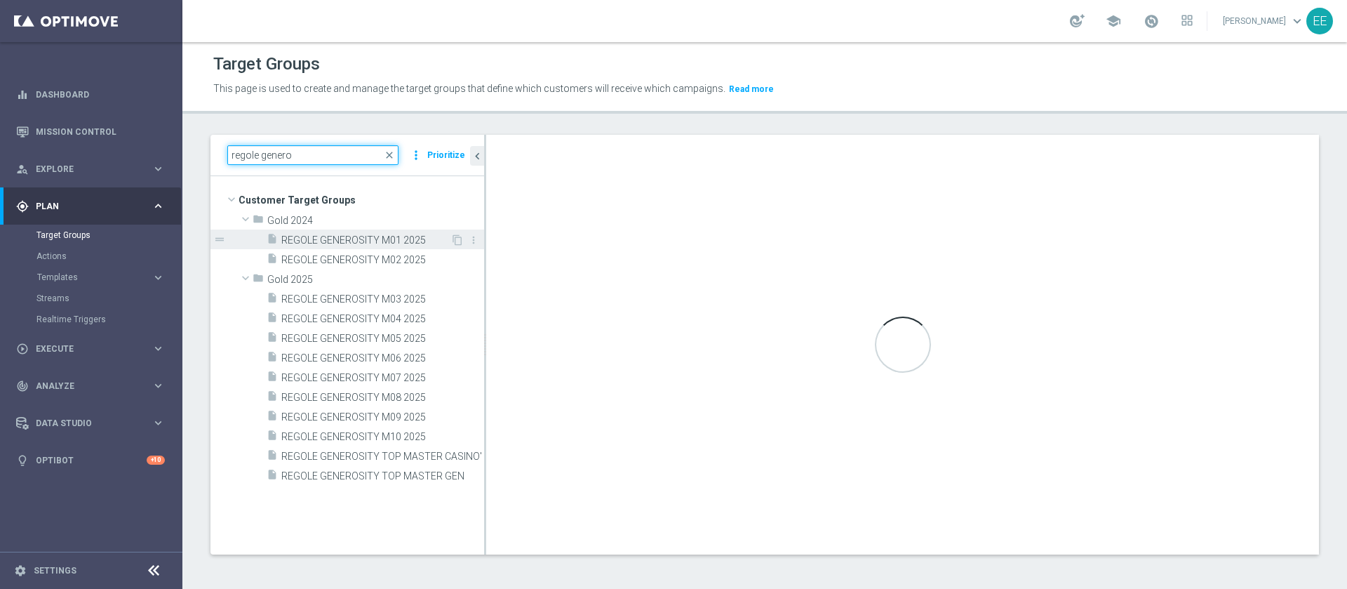
type input "regole genero"
click at [375, 239] on span "REGOLE GENEROSITY M01 2025" at bounding box center [365, 240] width 169 height 12
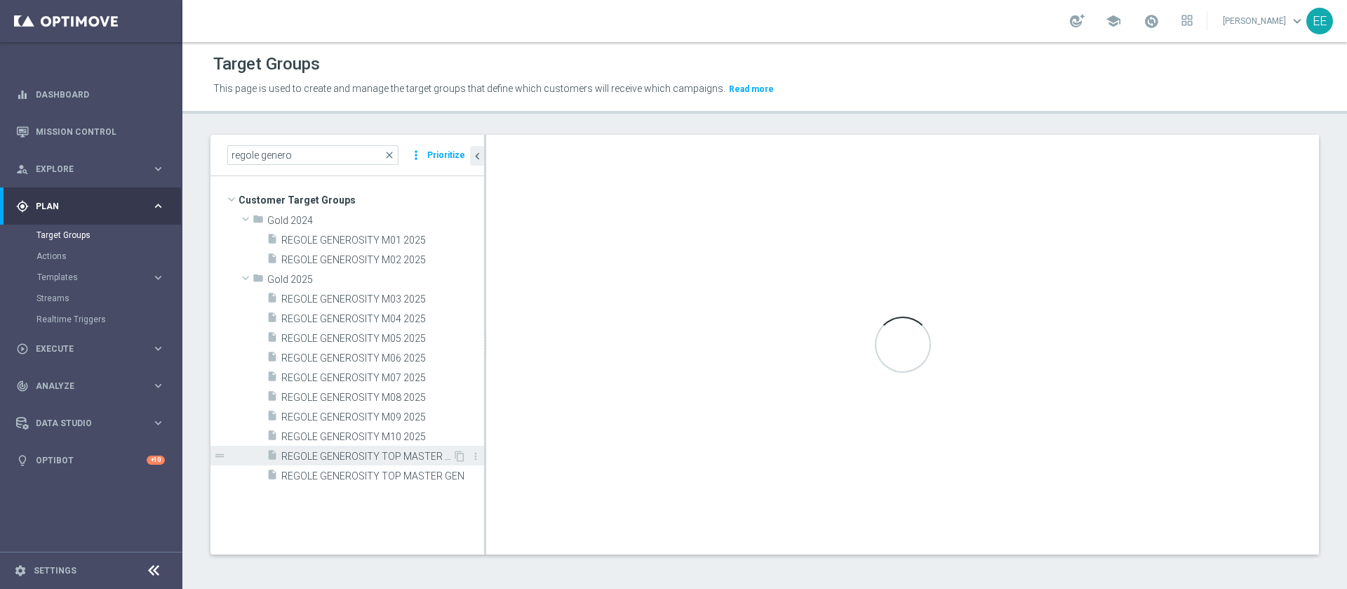
click at [387, 451] on span "REGOLE GENEROSITY TOP MASTER CASINO'" at bounding box center [366, 457] width 171 height 12
click at [314, 156] on input "regole genero" at bounding box center [312, 155] width 171 height 20
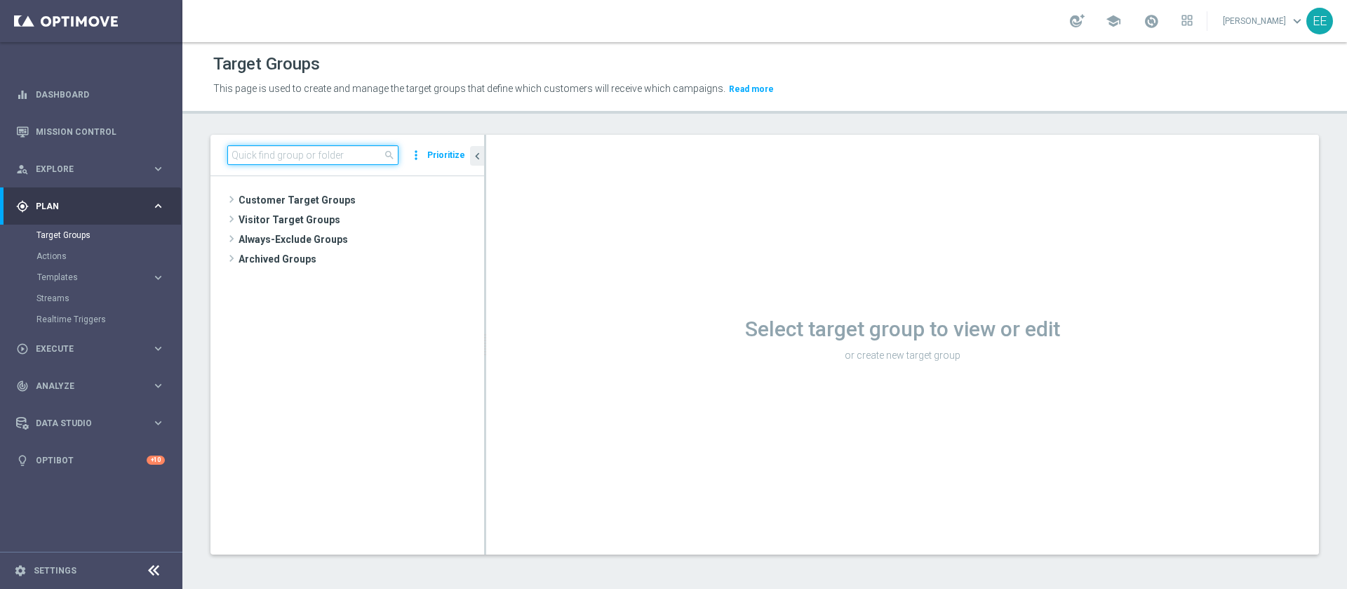
click at [322, 150] on input at bounding box center [312, 155] width 171 height 20
paste input "regole genero"
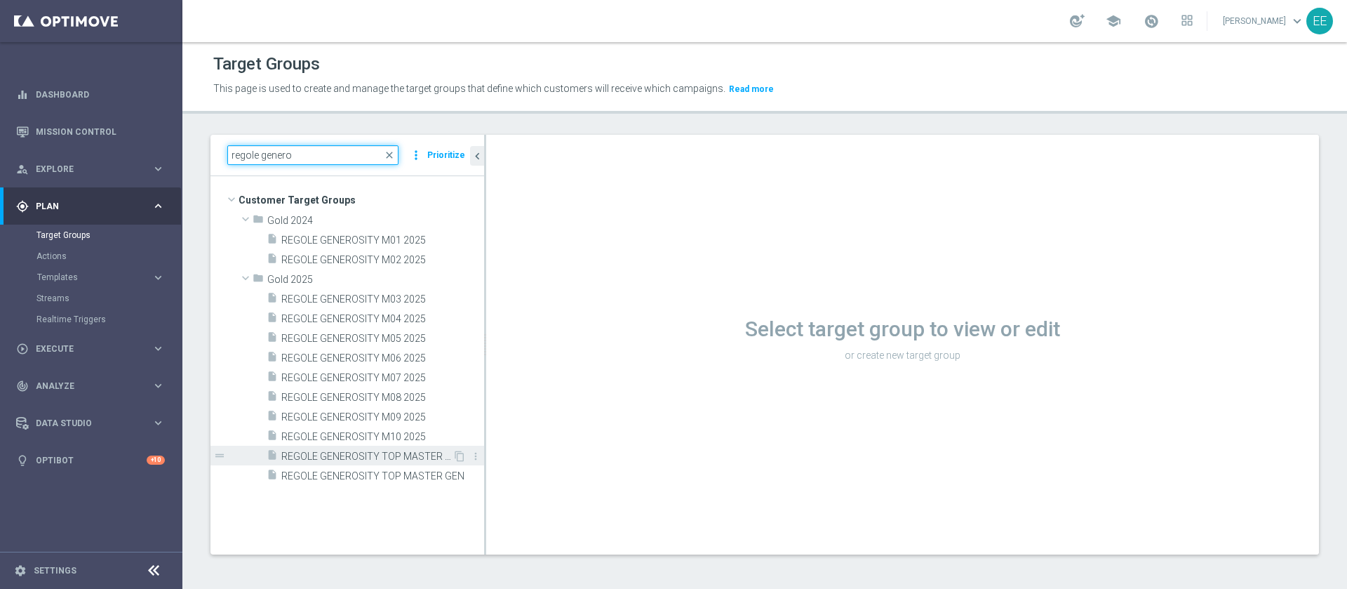
type input "regole genero"
click at [383, 460] on span "REGOLE GENEROSITY TOP MASTER CASINO'" at bounding box center [366, 457] width 171 height 12
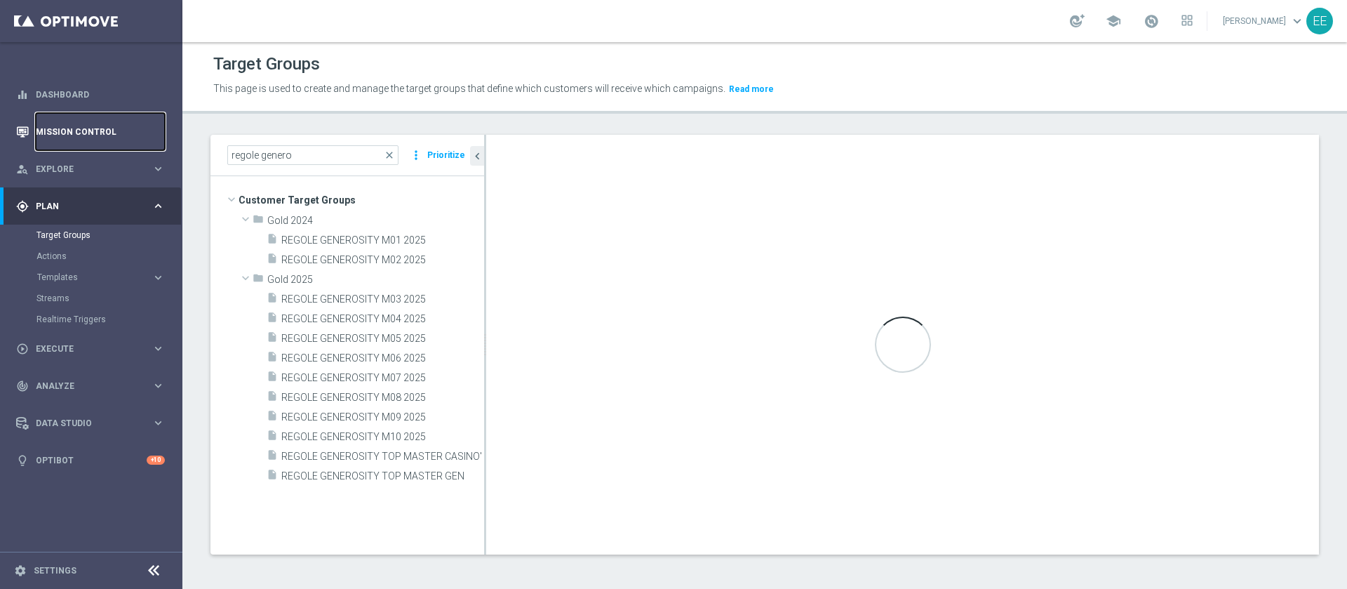
click at [104, 124] on link "Mission Control" at bounding box center [100, 131] width 129 height 37
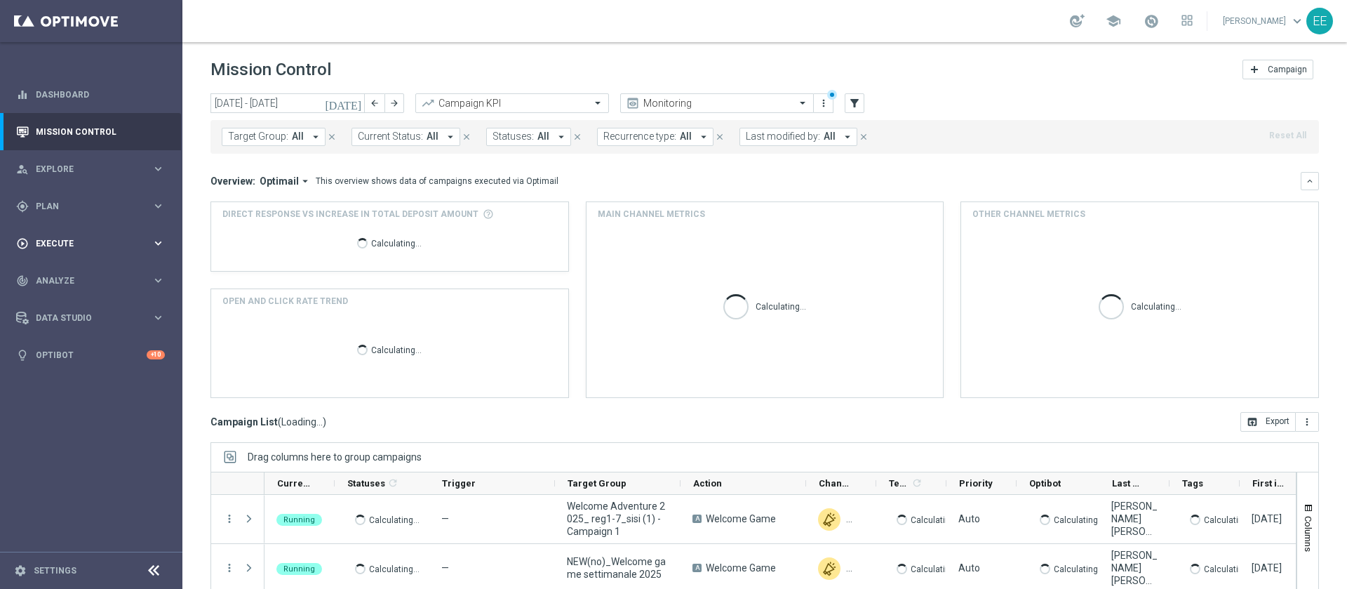
click at [52, 243] on span "Execute" at bounding box center [94, 243] width 116 height 8
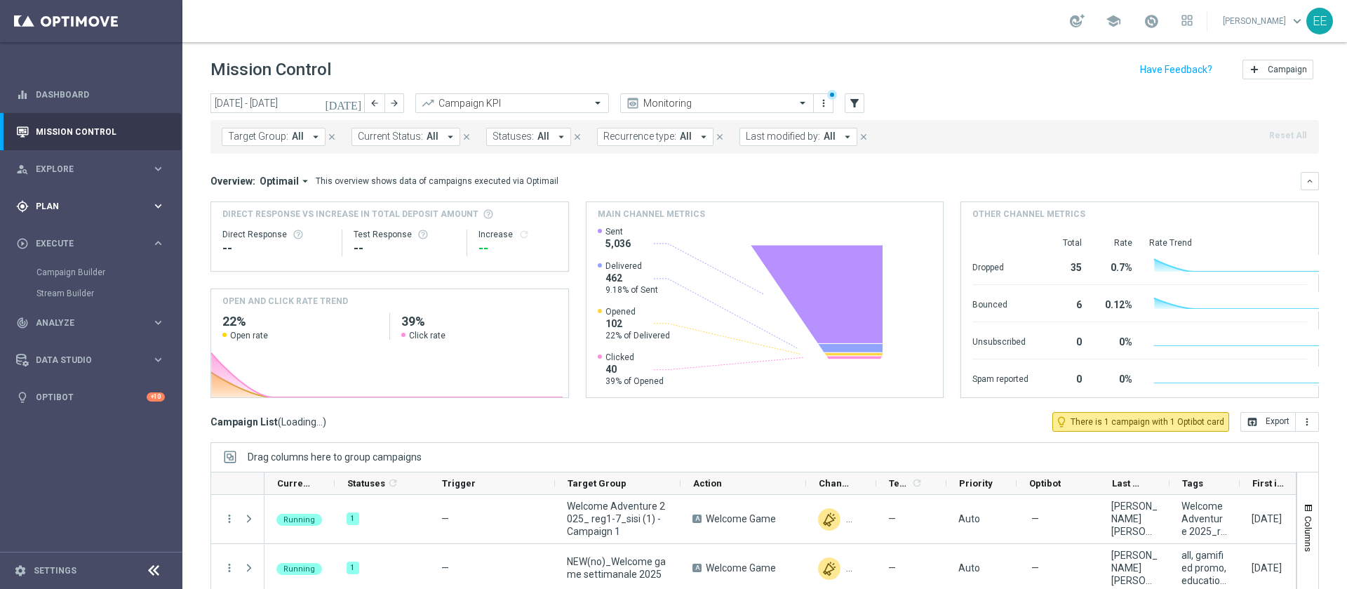
click at [72, 200] on div "gps_fixed Plan" at bounding box center [83, 206] width 135 height 13
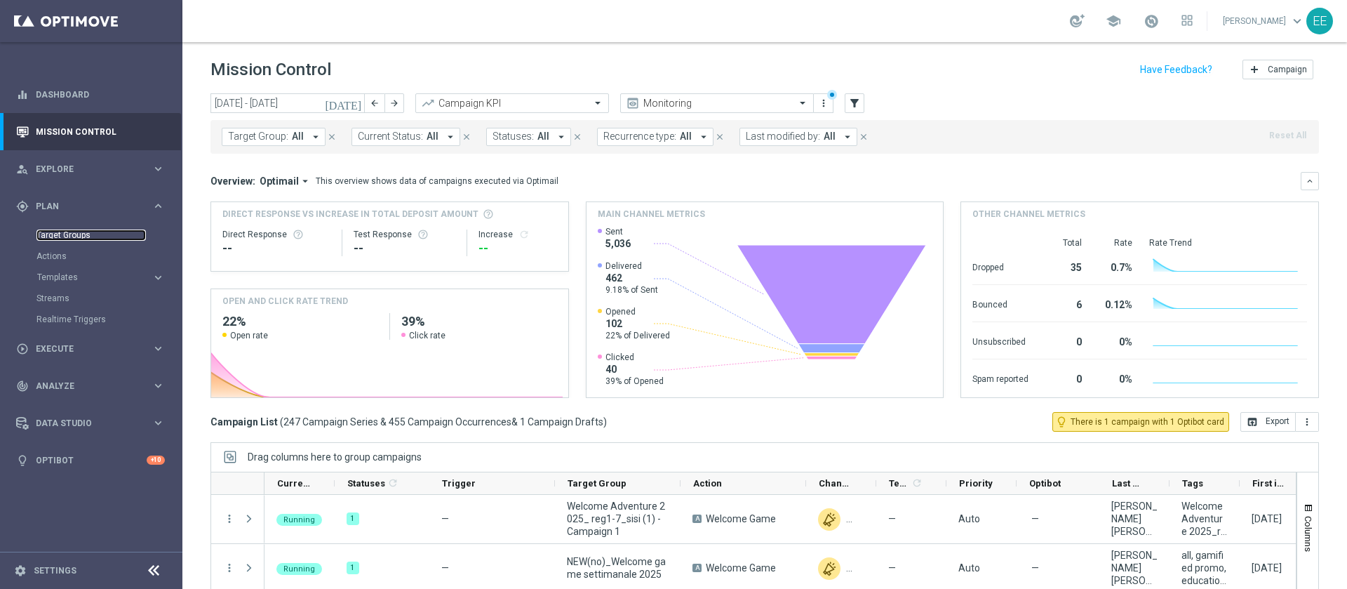
click at [72, 233] on link "Target Groups" at bounding box center [90, 234] width 109 height 11
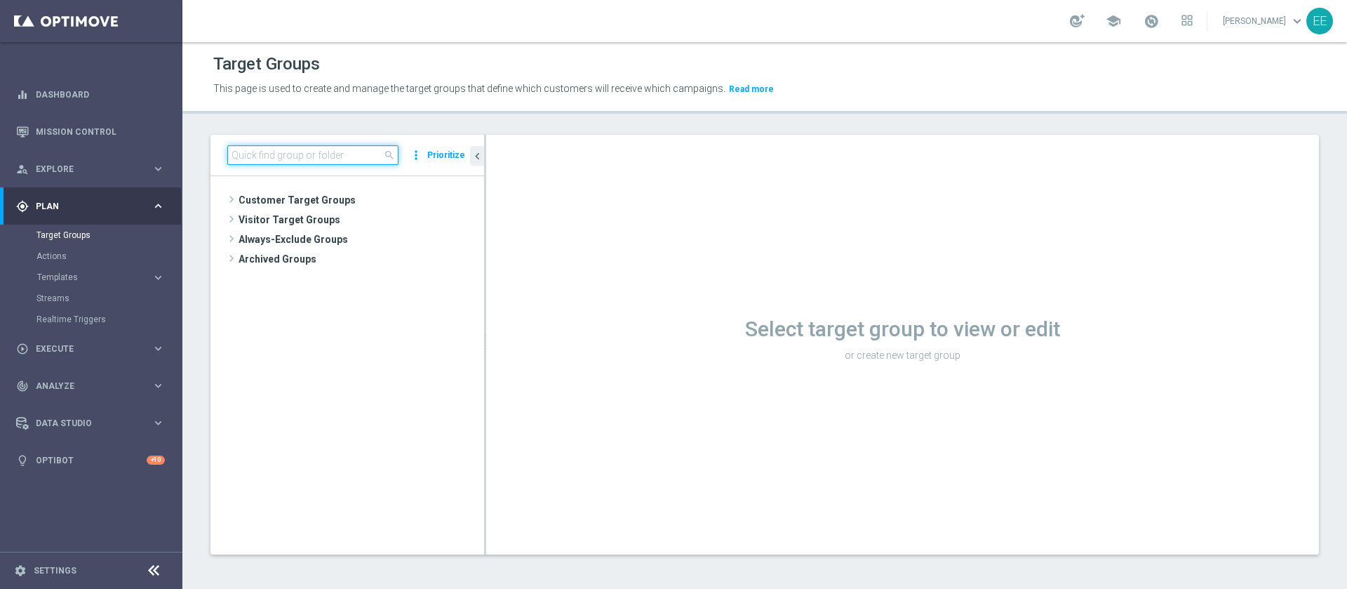
click at [255, 152] on input at bounding box center [312, 155] width 171 height 20
paste input "regole genero"
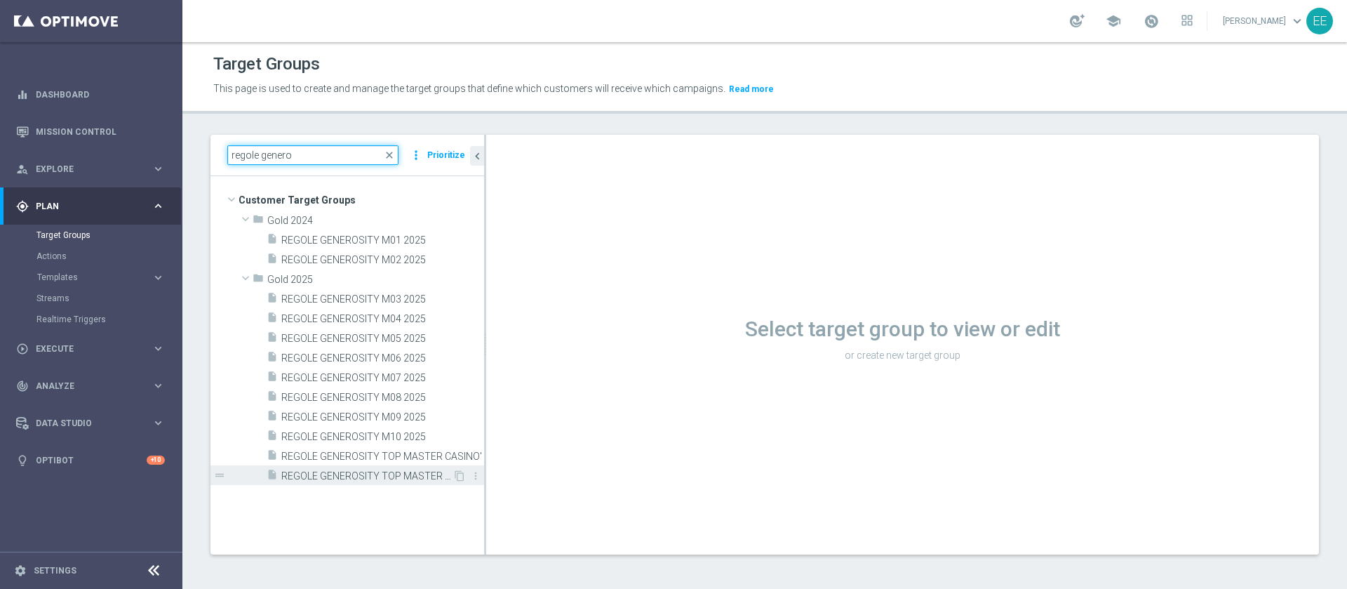
type input "regole genero"
click at [396, 479] on span "REGOLE GENEROSITY TOP MASTER GEN" at bounding box center [366, 476] width 171 height 12
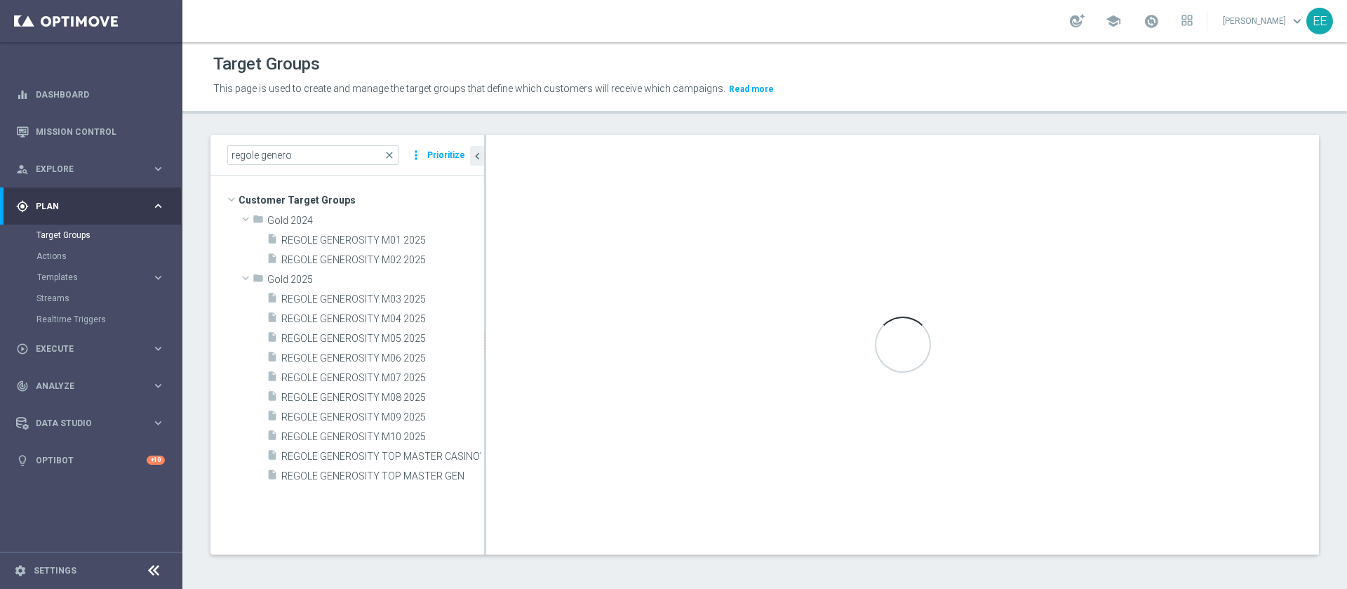
click at [318, 144] on div "regole genero close more_vert Prioritize" at bounding box center [348, 155] width 274 height 41
click at [389, 467] on div "insert_drive_file REGOLE GENEROSITY TOP MASTER GEN" at bounding box center [360, 475] width 186 height 20
click at [389, 458] on span "REGOLE GENEROSITY TOP MASTER CASINO'" at bounding box center [366, 457] width 171 height 12
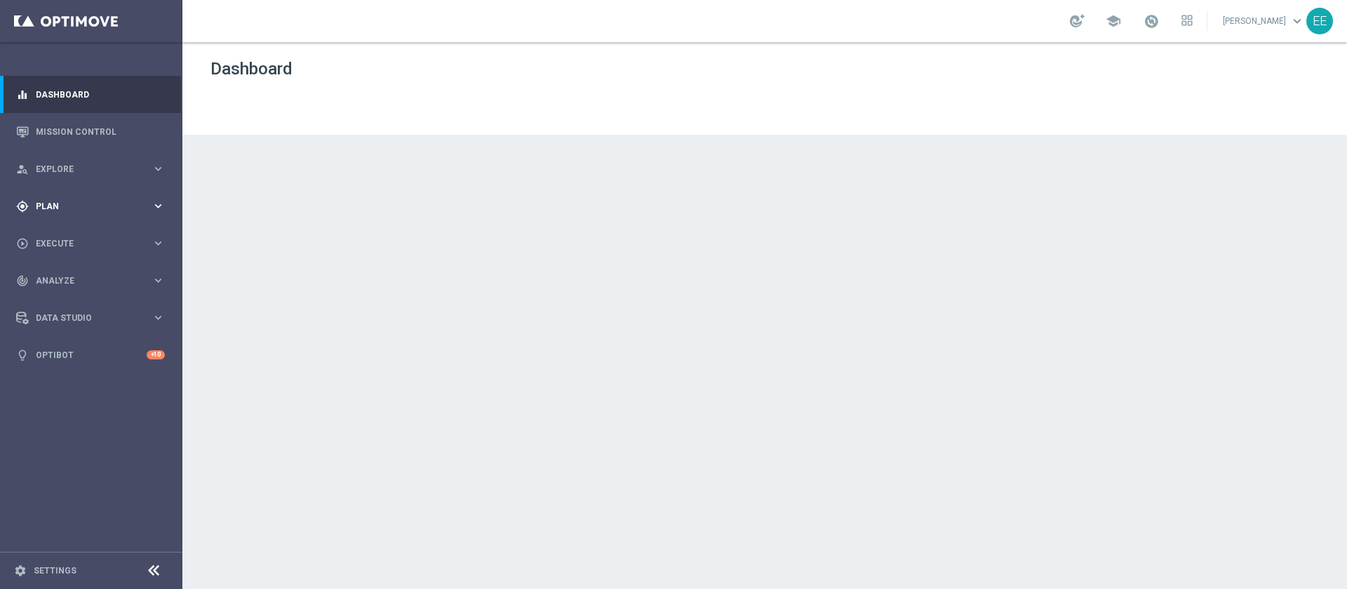
click at [58, 211] on div "gps_fixed Plan" at bounding box center [83, 206] width 135 height 13
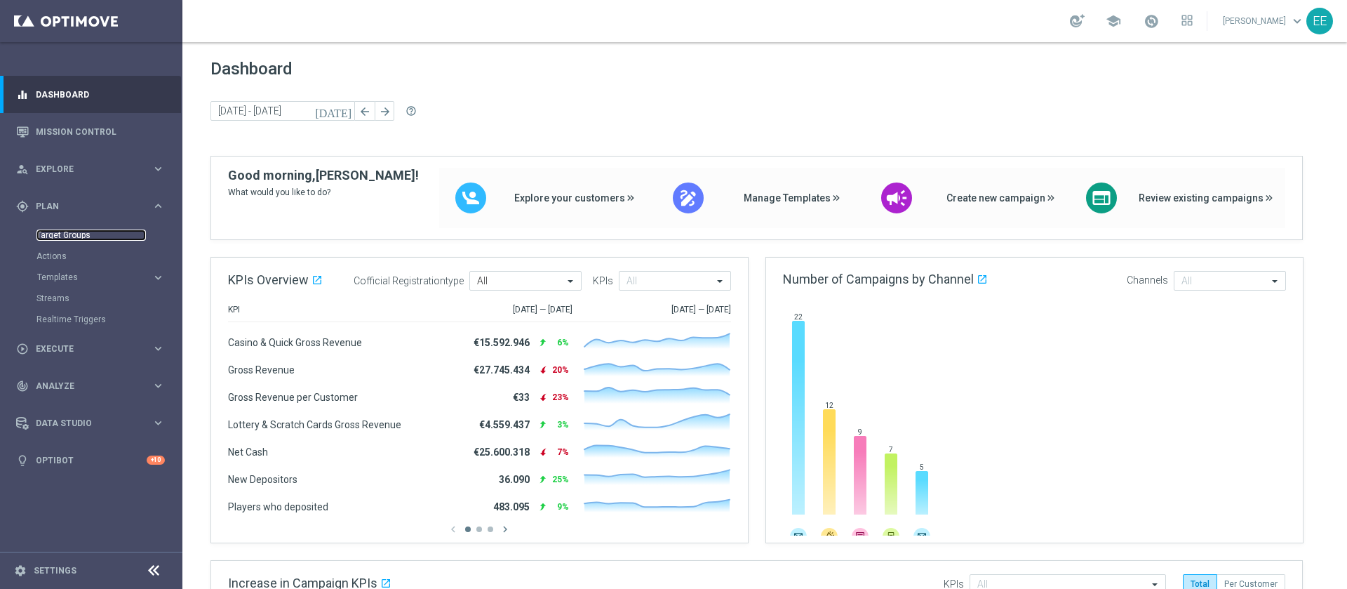
click at [52, 234] on link "Target Groups" at bounding box center [90, 234] width 109 height 11
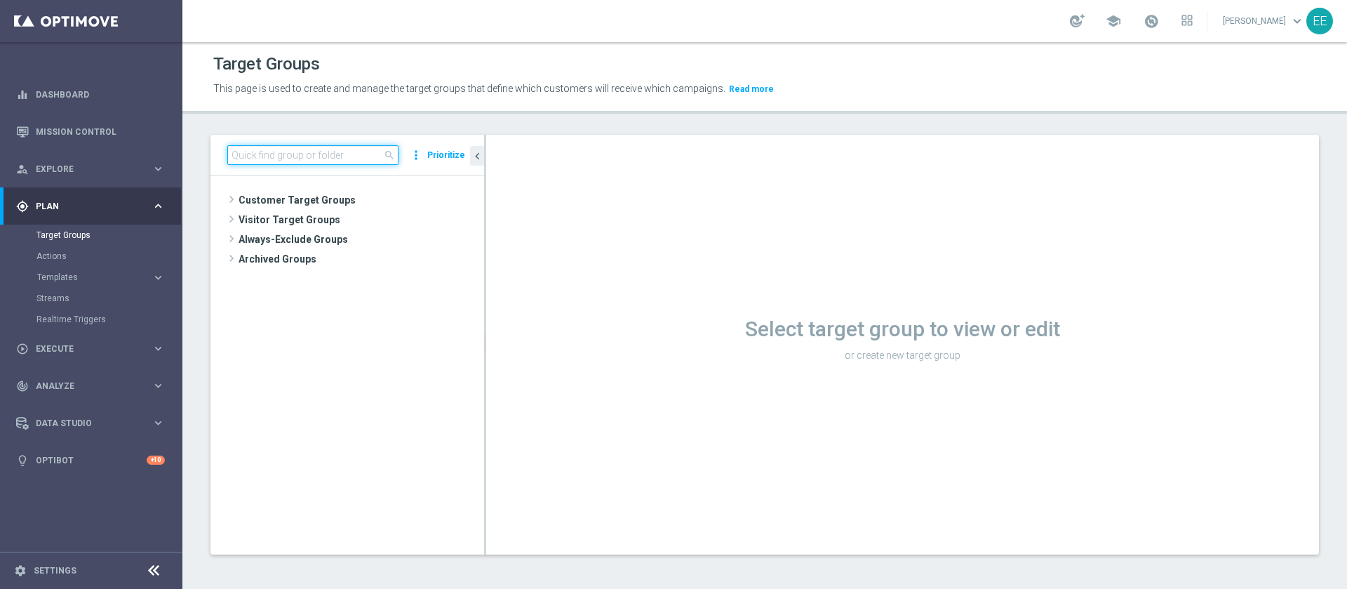
click at [327, 164] on input at bounding box center [312, 155] width 171 height 20
paste input "regole genero"
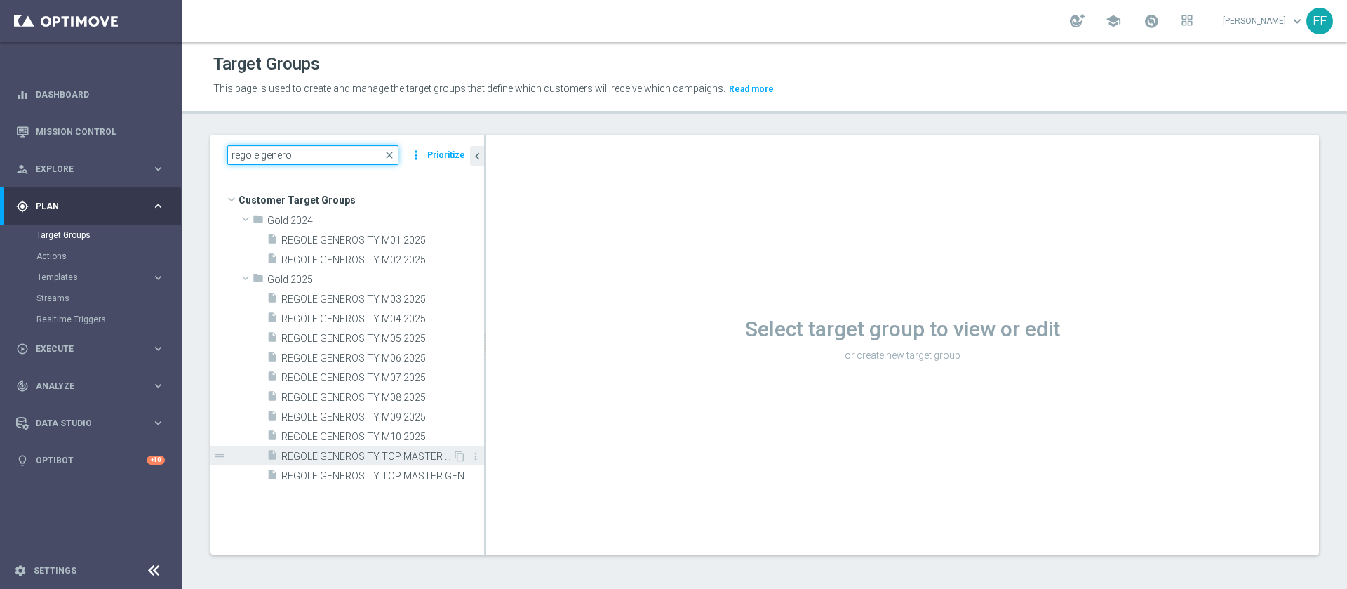
type input "regole genero"
click at [375, 452] on span "REGOLE GENEROSITY TOP MASTER CASINO'" at bounding box center [366, 457] width 171 height 12
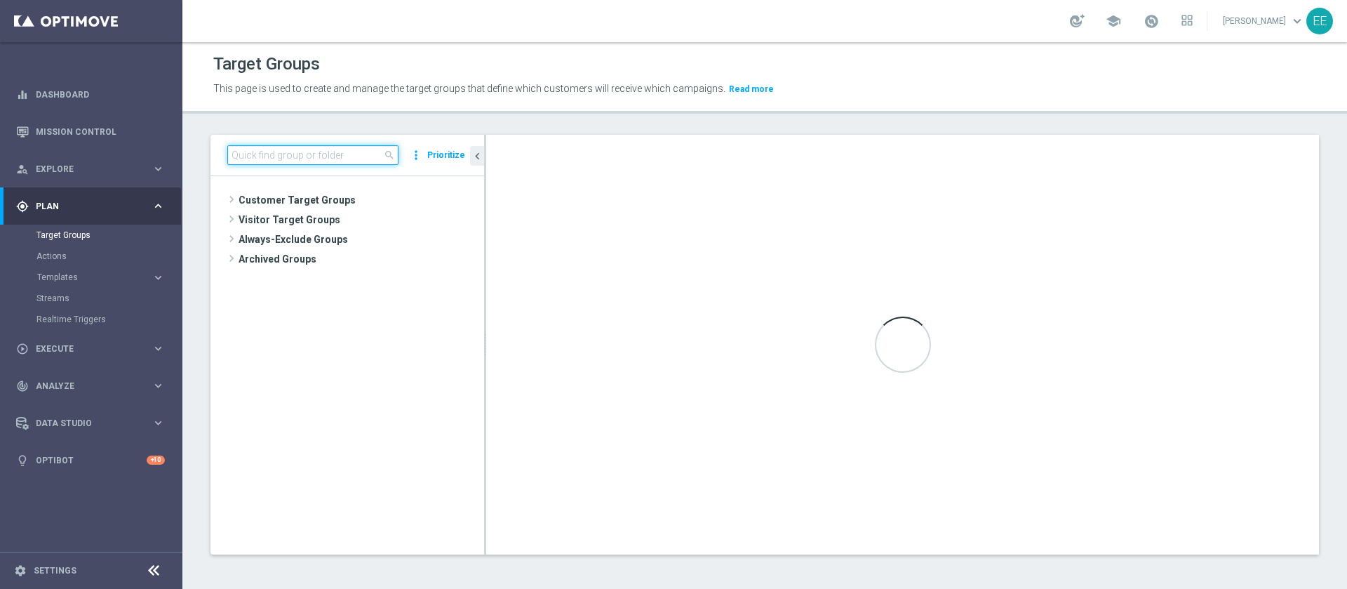
click at [311, 154] on input at bounding box center [312, 155] width 171 height 20
type input "0"
type input "6"
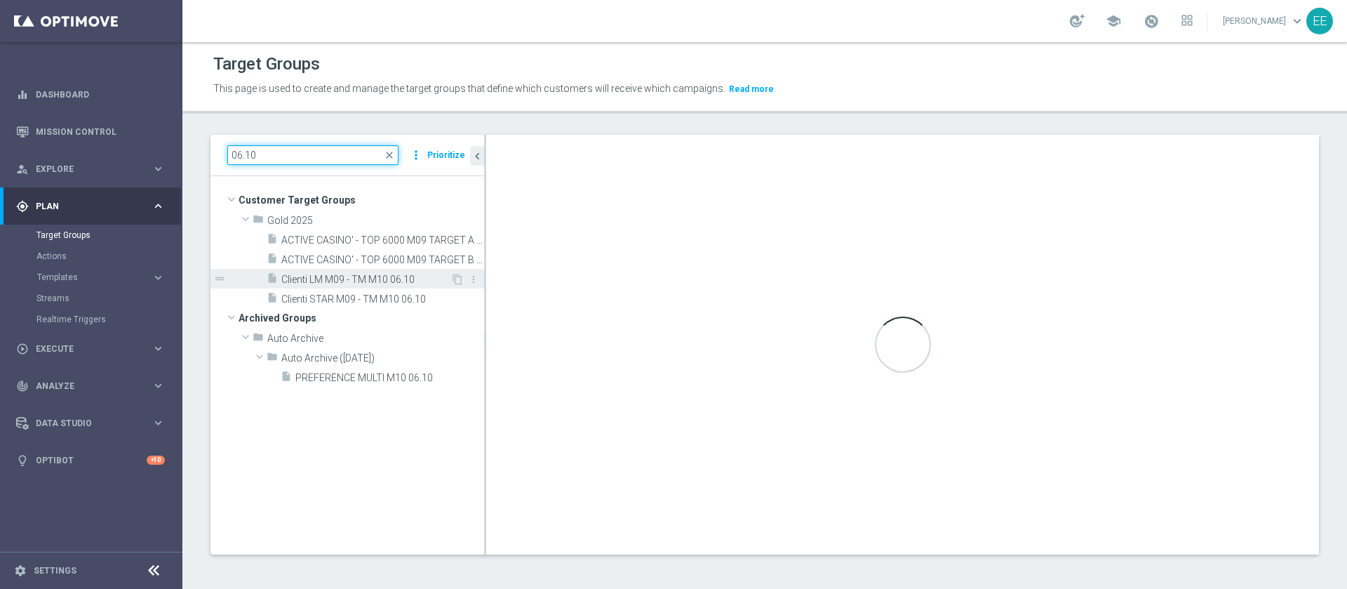
type input "06.10"
click at [342, 276] on span "Clienti LM M09 - TM M10 06.10" at bounding box center [365, 280] width 169 height 12
click at [324, 277] on span "Clienti LM M09 - TM M10 06.10" at bounding box center [365, 280] width 169 height 12
